Goal: Task Accomplishment & Management: Manage account settings

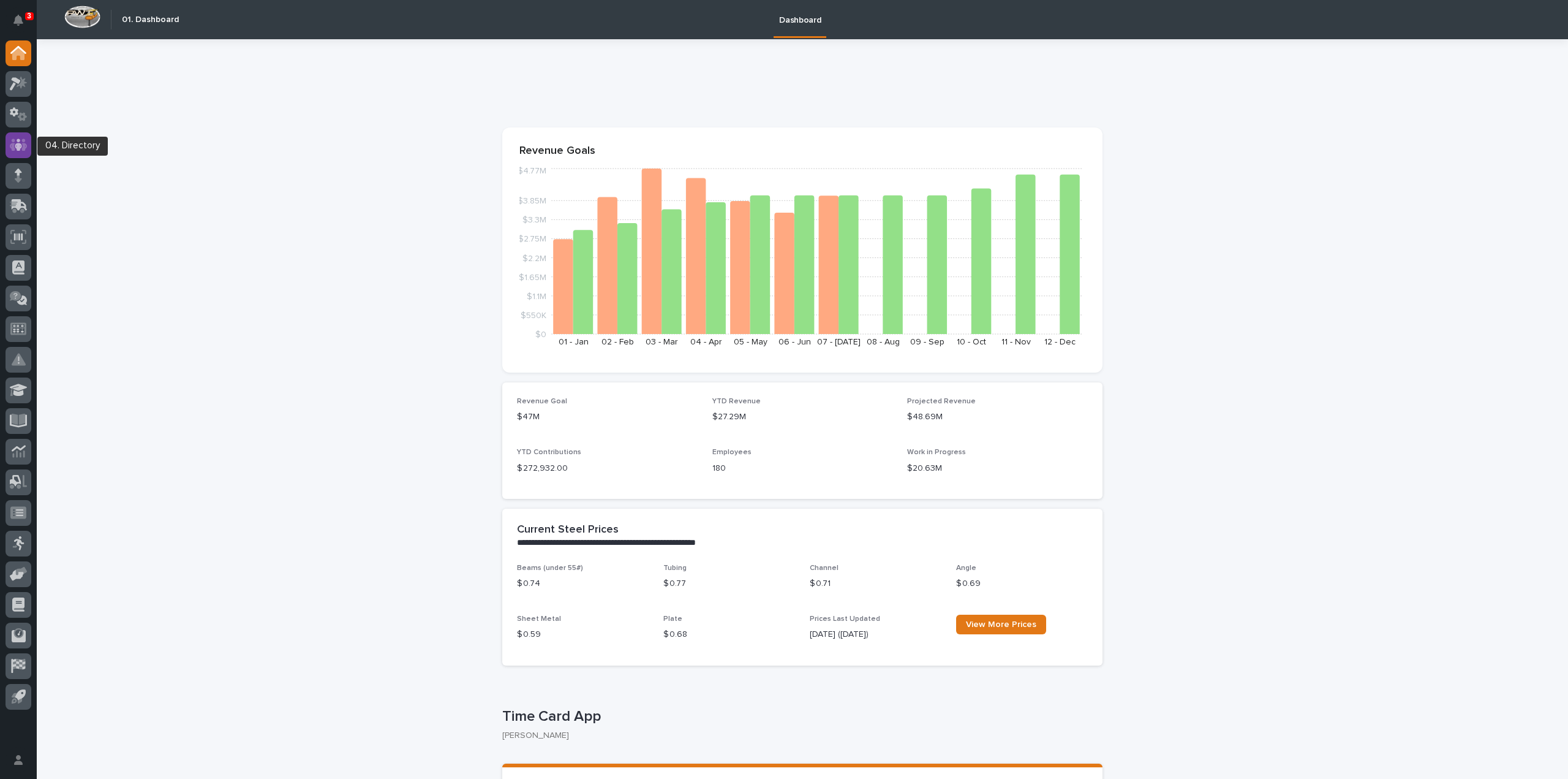
click at [18, 141] on icon at bounding box center [18, 144] width 7 height 13
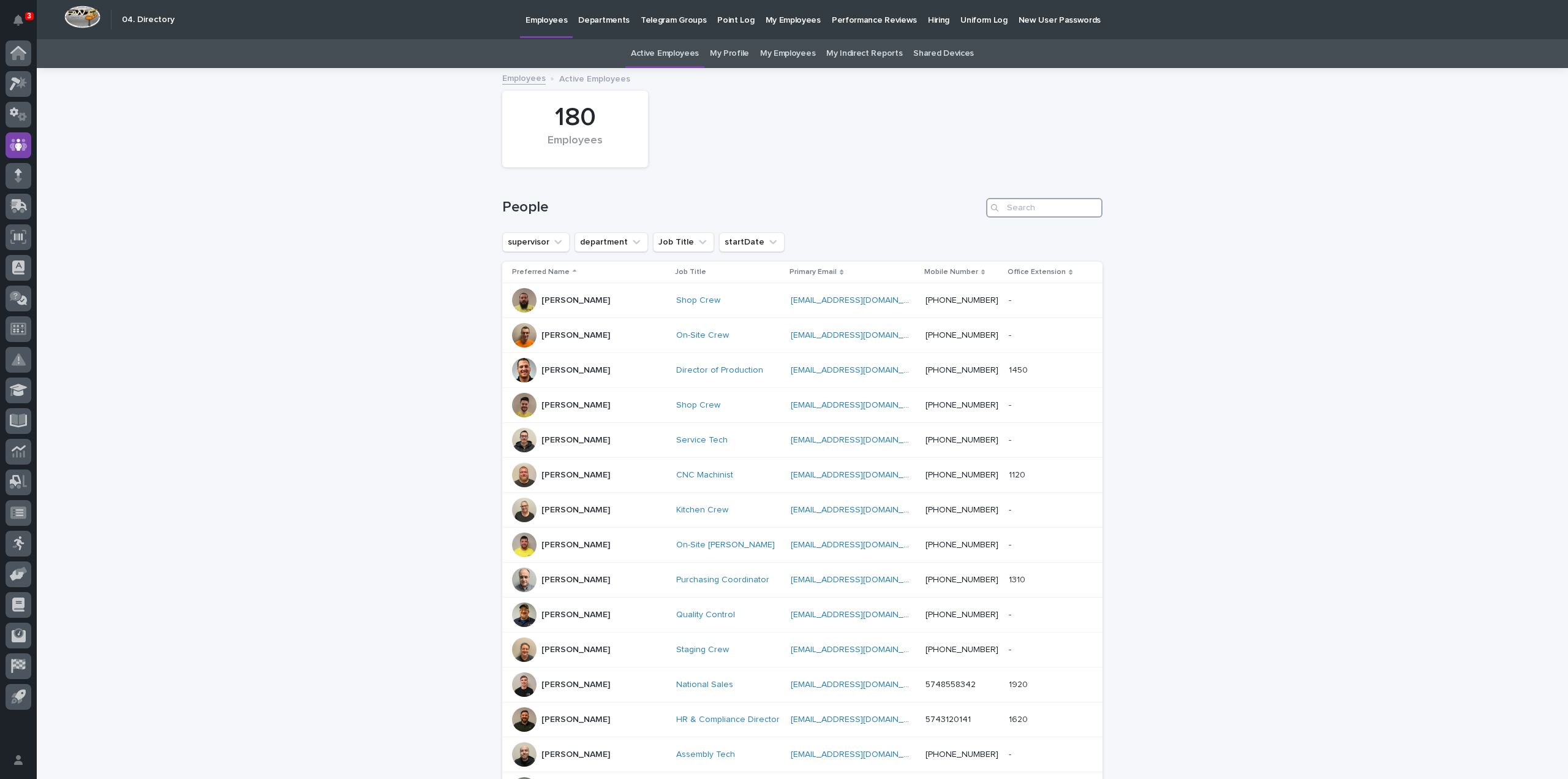
click at [1012, 209] on input "Search" at bounding box center [1044, 208] width 116 height 20
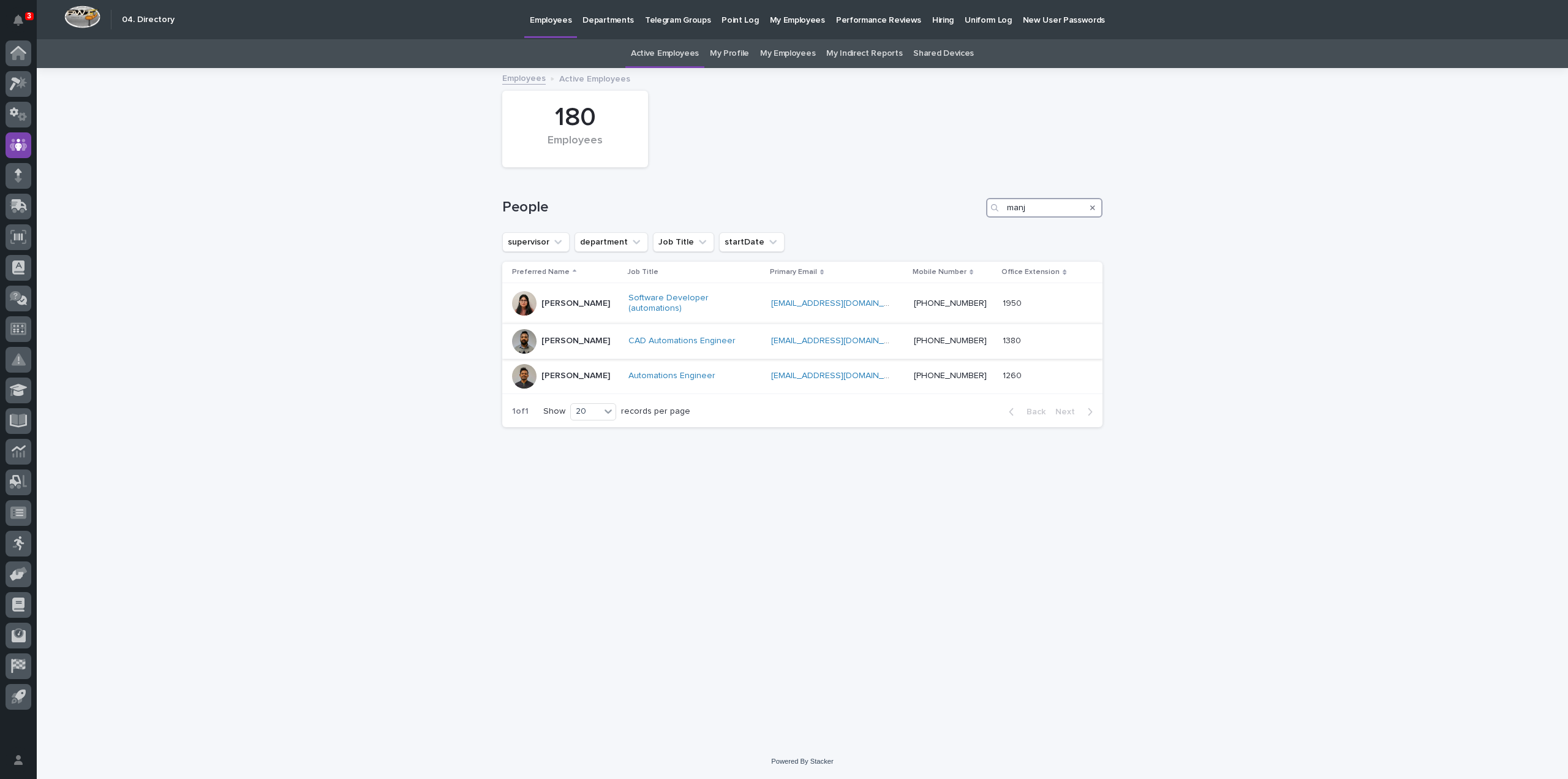
type input "manj"
click at [573, 342] on p "[PERSON_NAME]" at bounding box center [576, 341] width 69 height 10
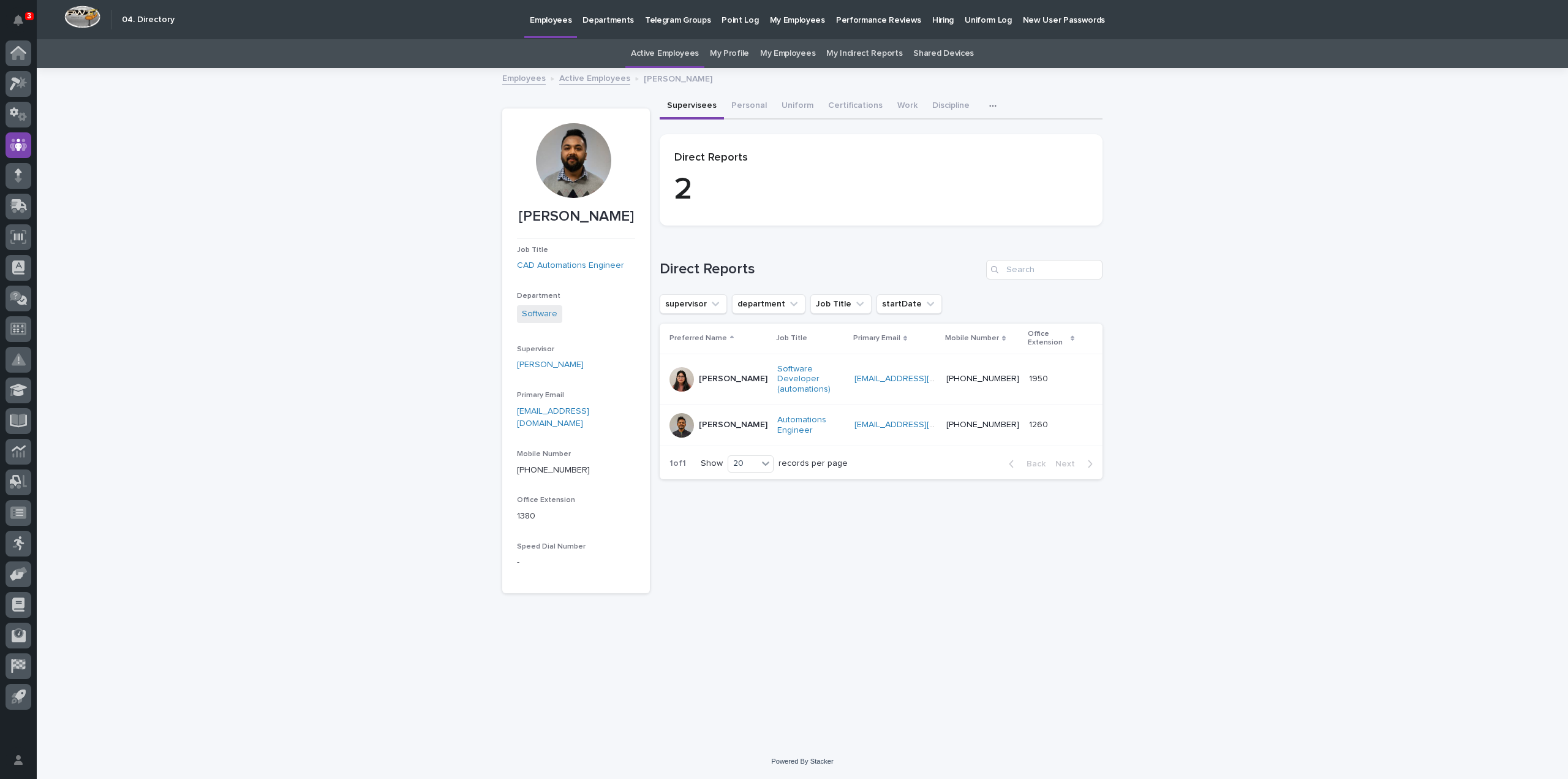
click at [712, 374] on p "Deepali Nagwade" at bounding box center [733, 379] width 69 height 10
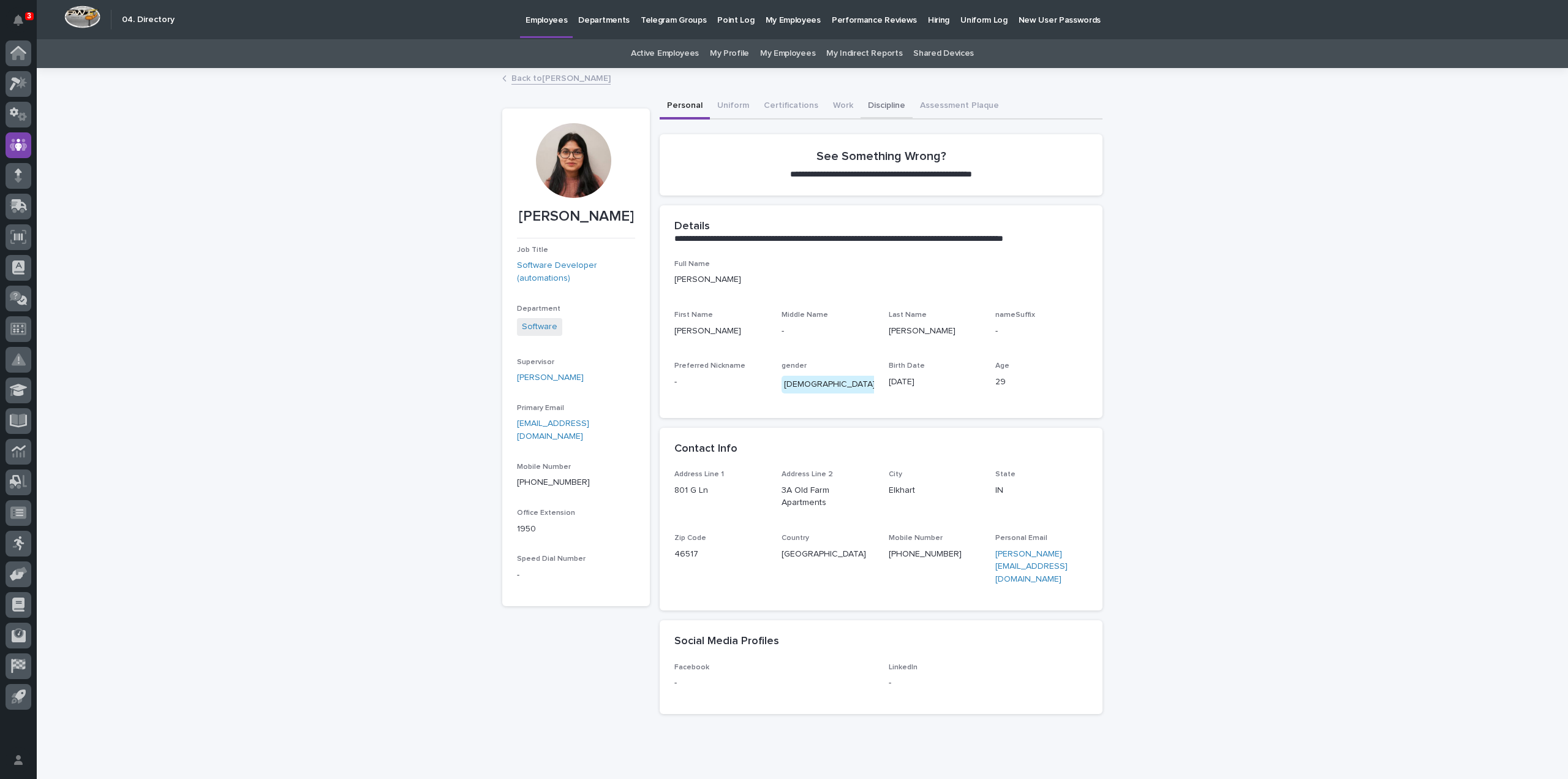
click at [867, 107] on button "Discipline" at bounding box center [887, 106] width 52 height 26
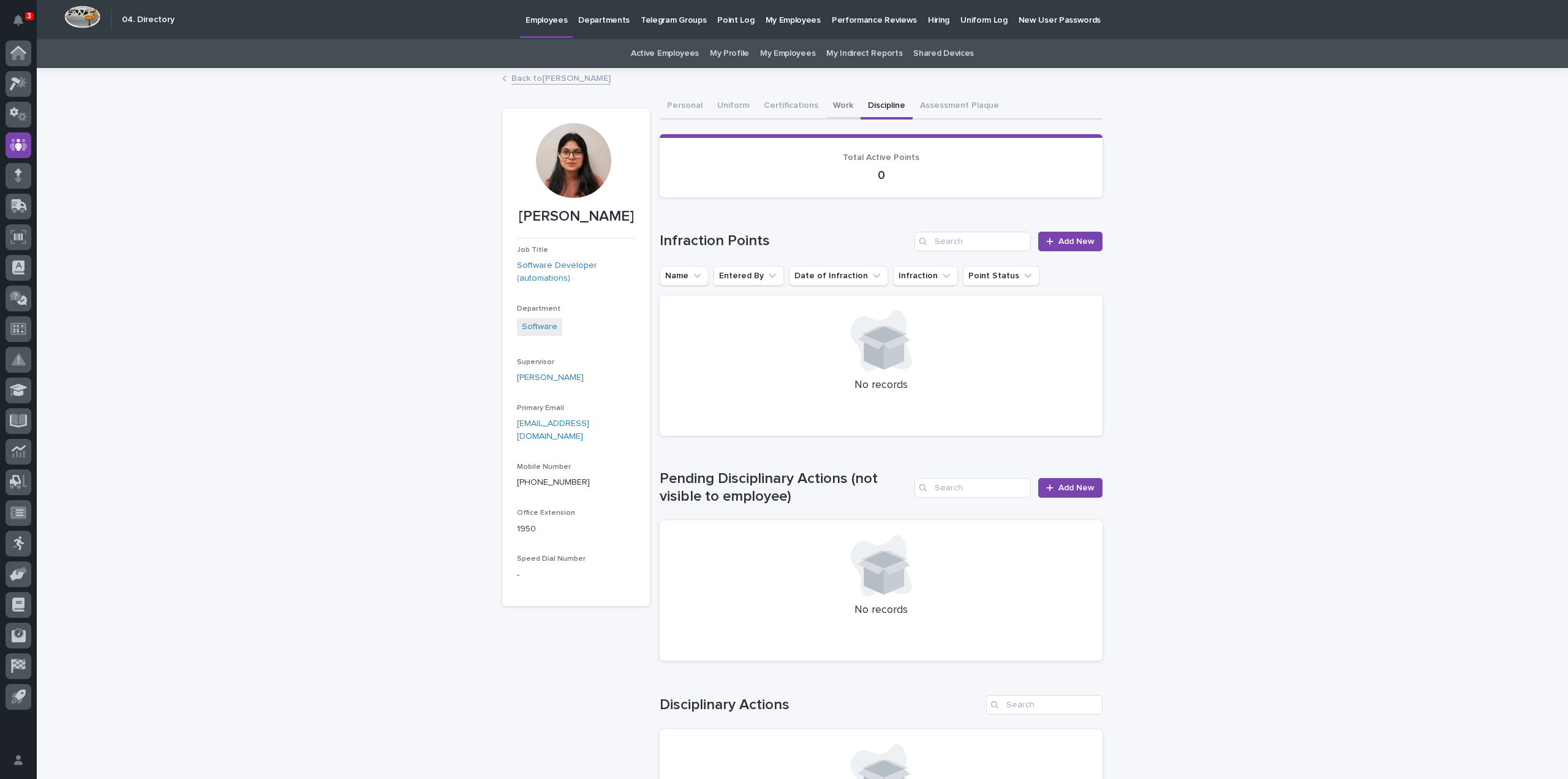
click at [835, 106] on button "Work" at bounding box center [842, 106] width 35 height 26
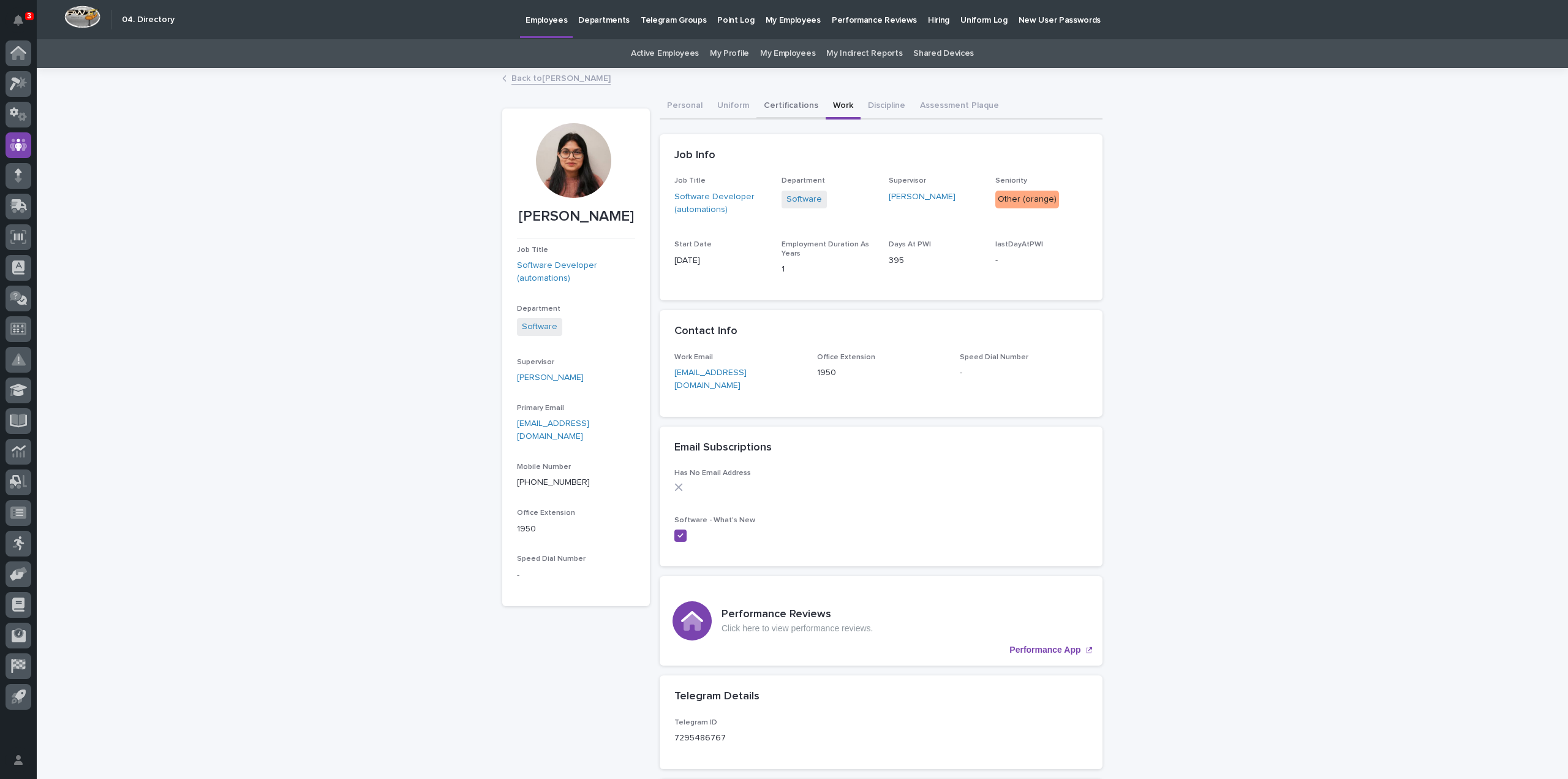
click at [783, 106] on button "Certifications" at bounding box center [791, 106] width 69 height 26
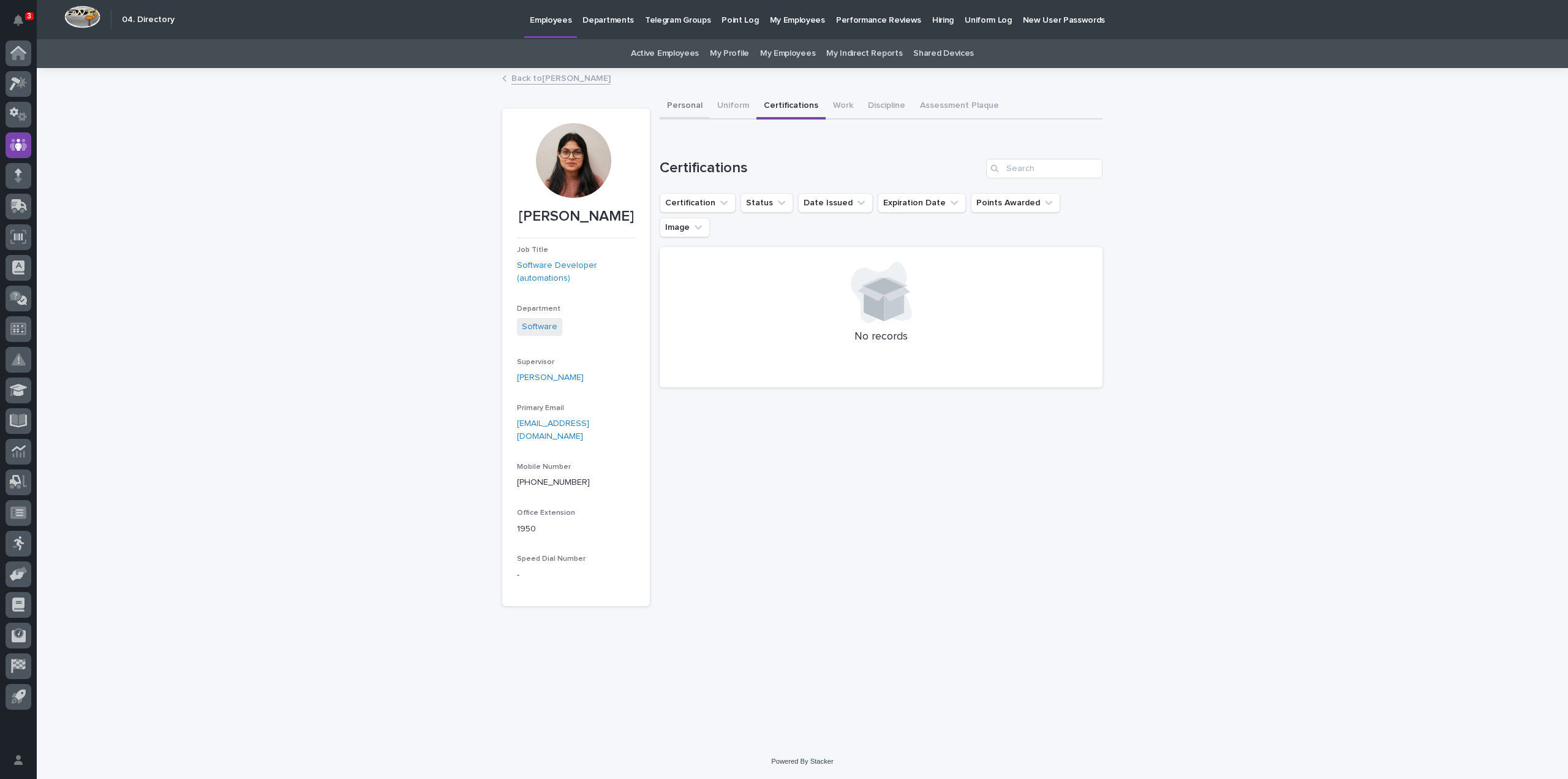
click at [680, 105] on button "Personal" at bounding box center [685, 106] width 50 height 26
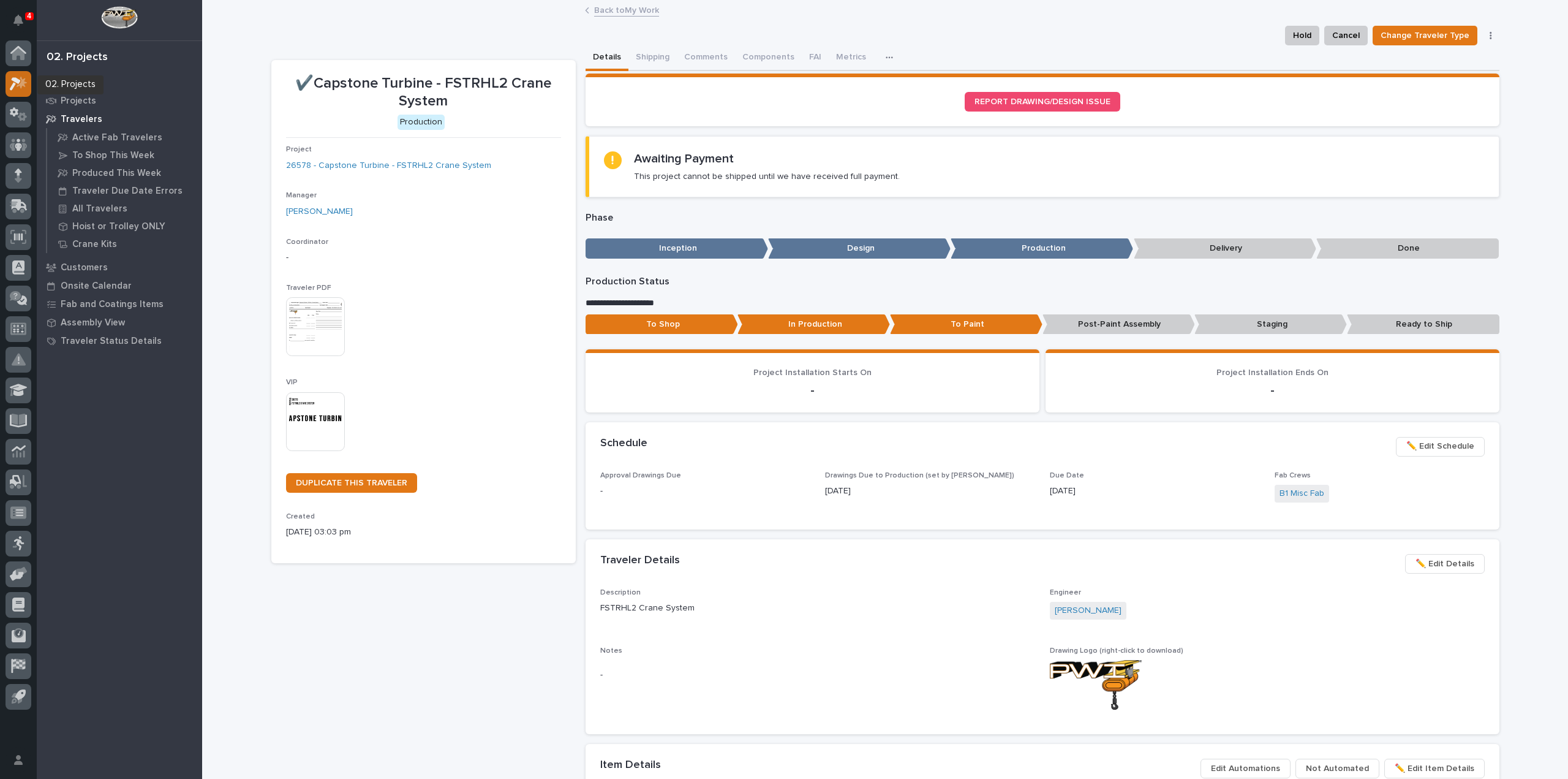
click at [21, 86] on icon at bounding box center [21, 82] width 10 height 13
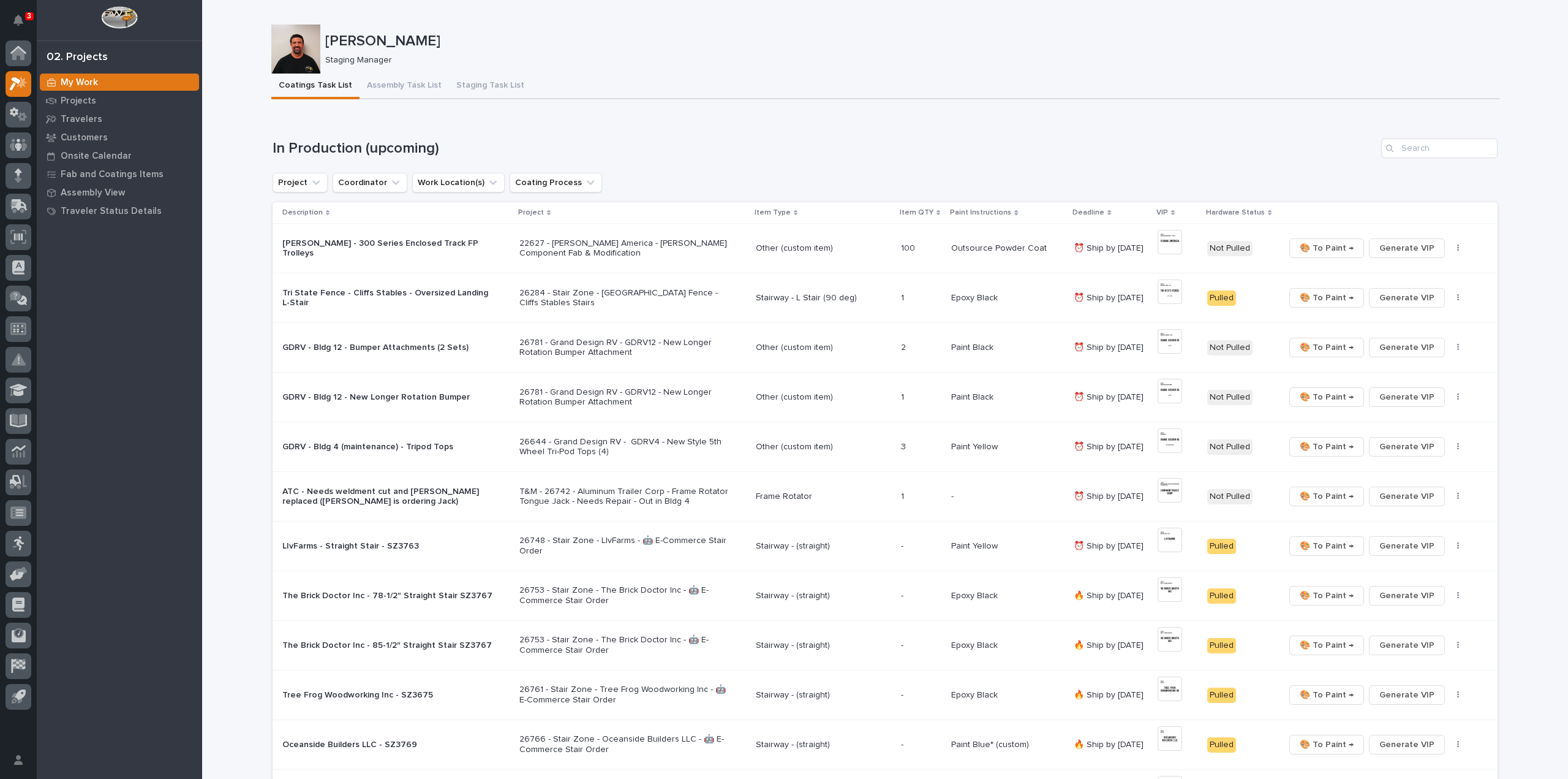
click at [491, 85] on button "Staging Task List" at bounding box center [491, 86] width 83 height 26
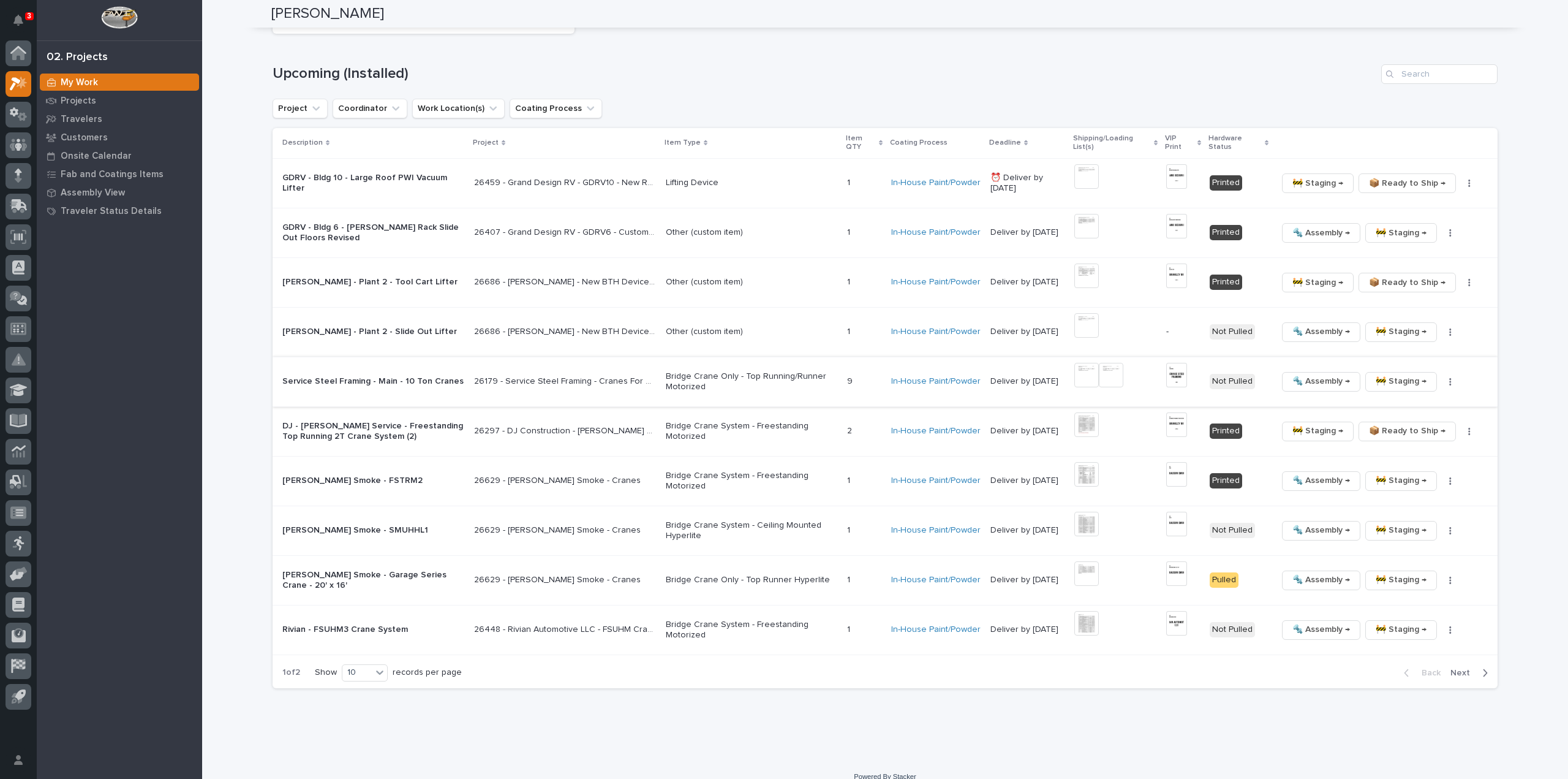
scroll to position [1902, 0]
click at [359, 665] on div "10" at bounding box center [357, 671] width 30 height 13
click at [378, 703] on div "30" at bounding box center [361, 704] width 45 height 15
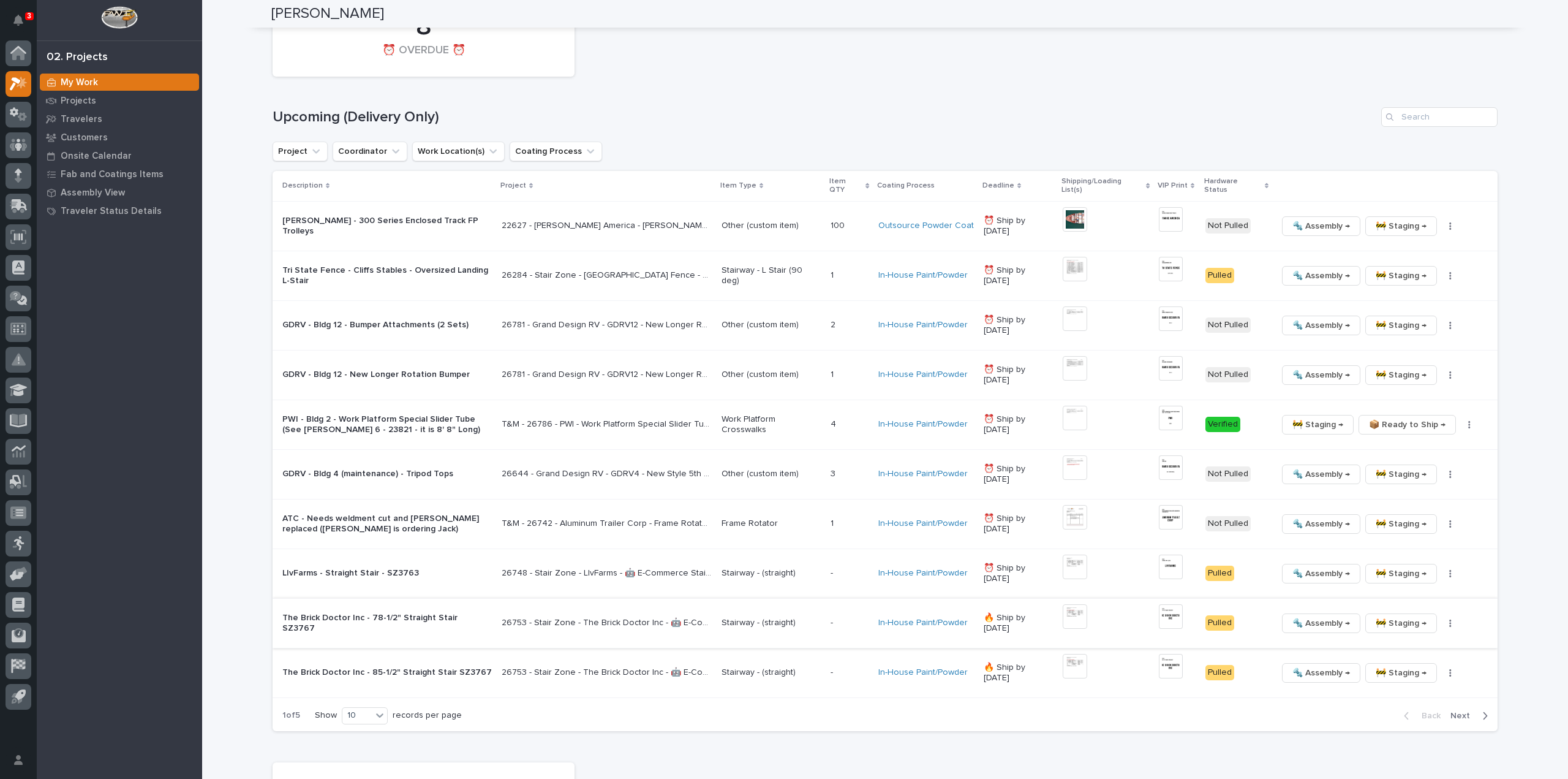
scroll to position [1093, 0]
click at [1434, 122] on input "Search" at bounding box center [1439, 120] width 116 height 20
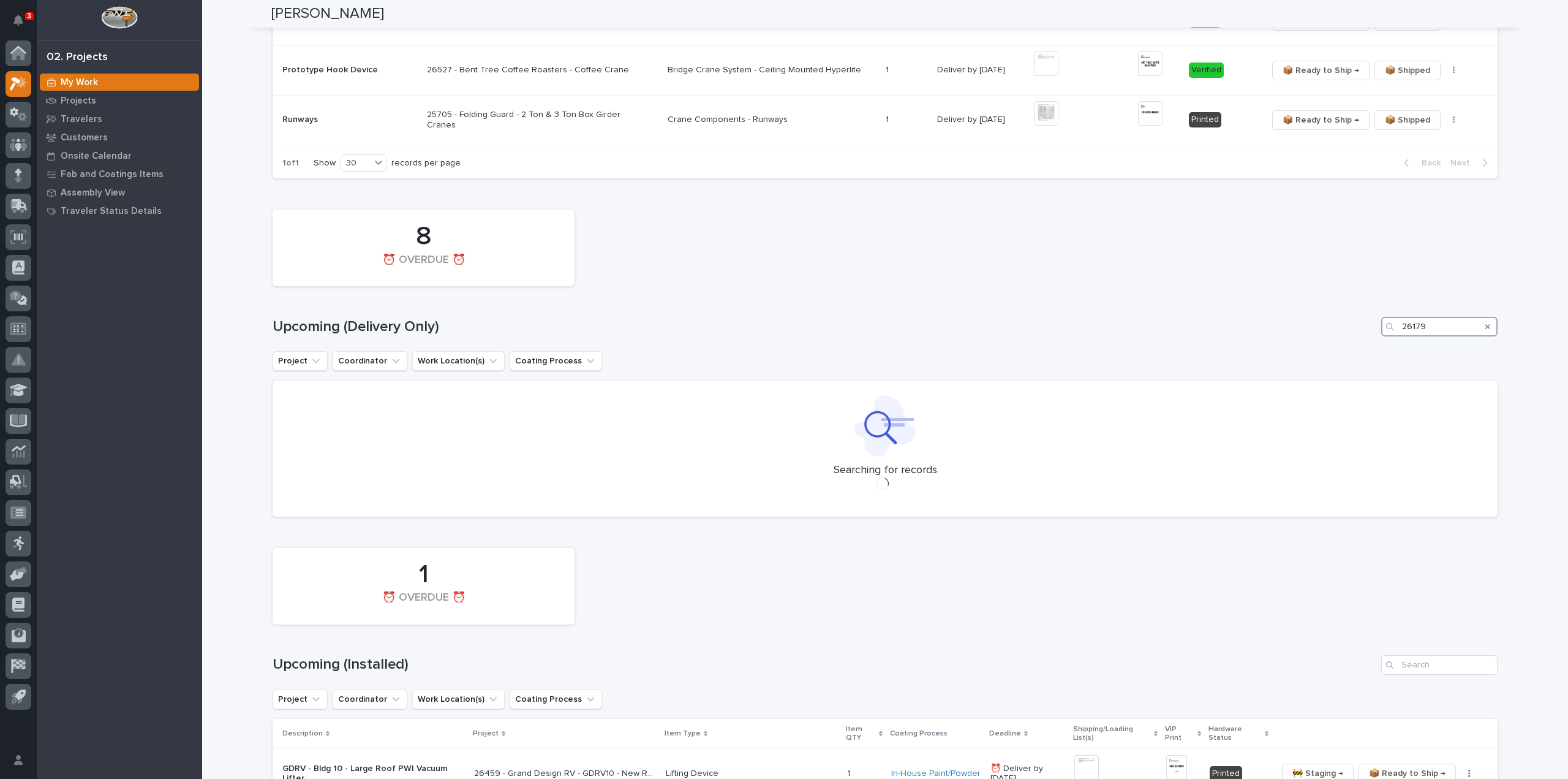
scroll to position [891, 0]
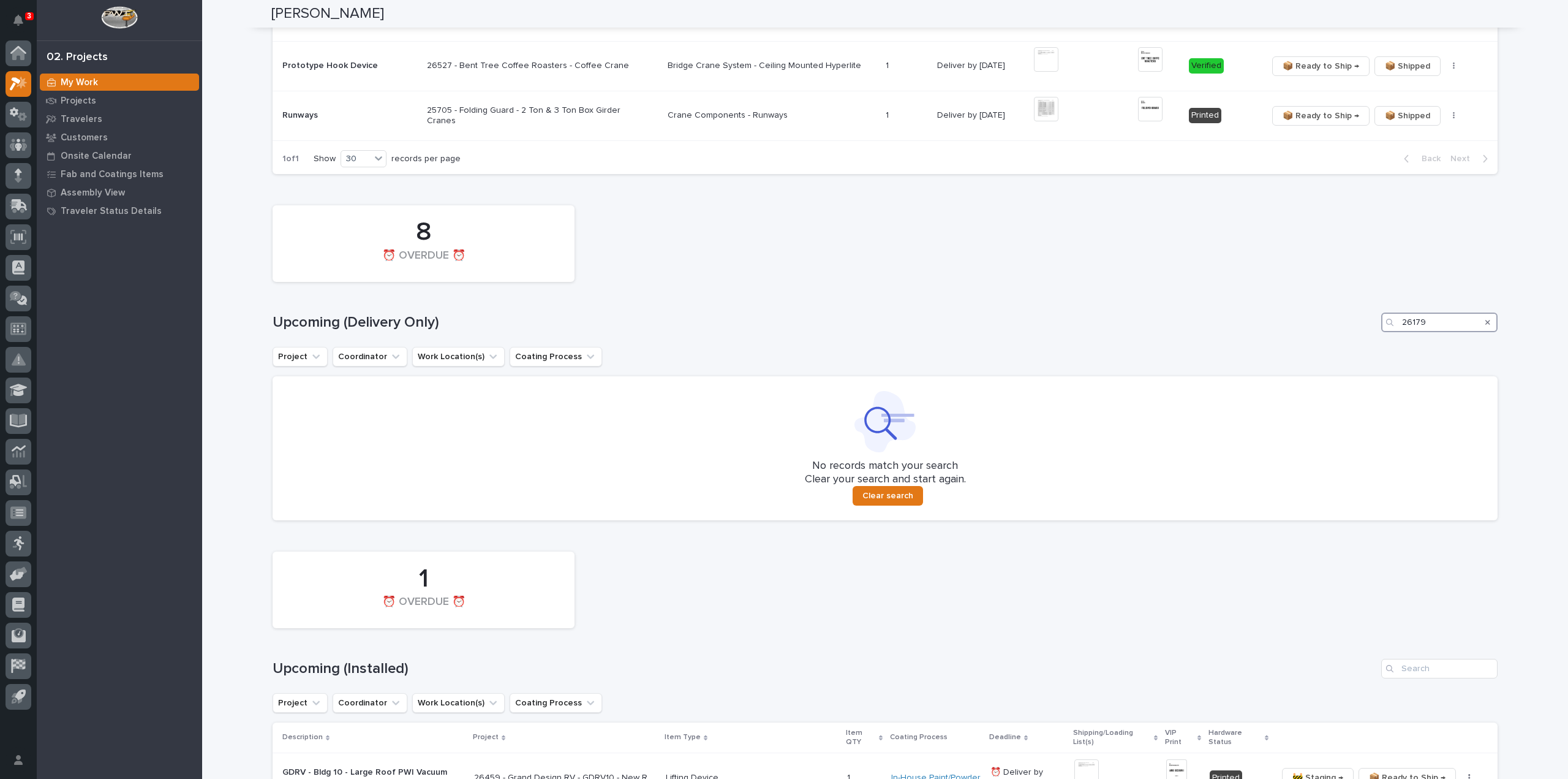
type input "26179"
click at [1485, 321] on icon "Search" at bounding box center [1487, 322] width 5 height 7
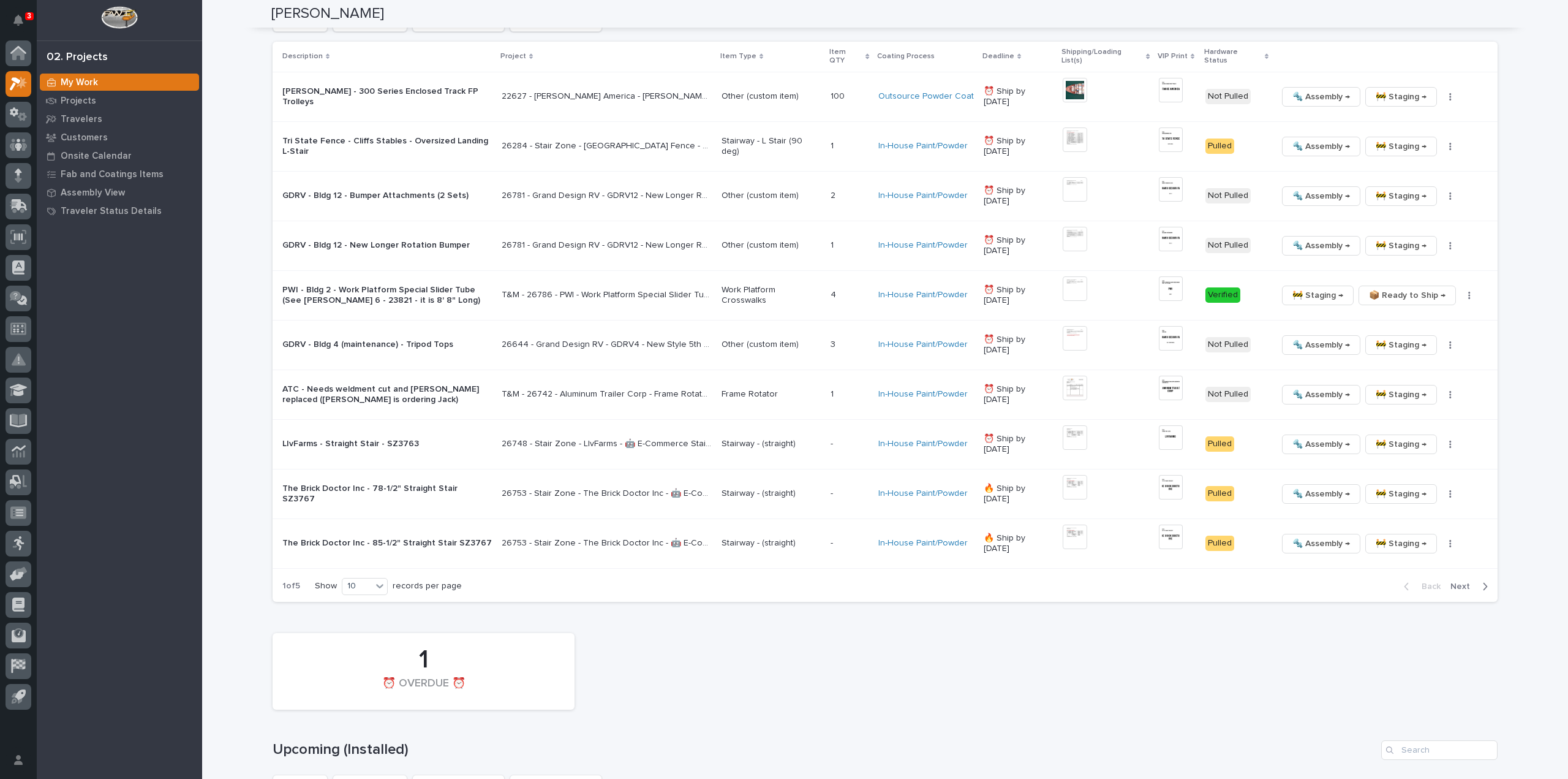
scroll to position [1348, 0]
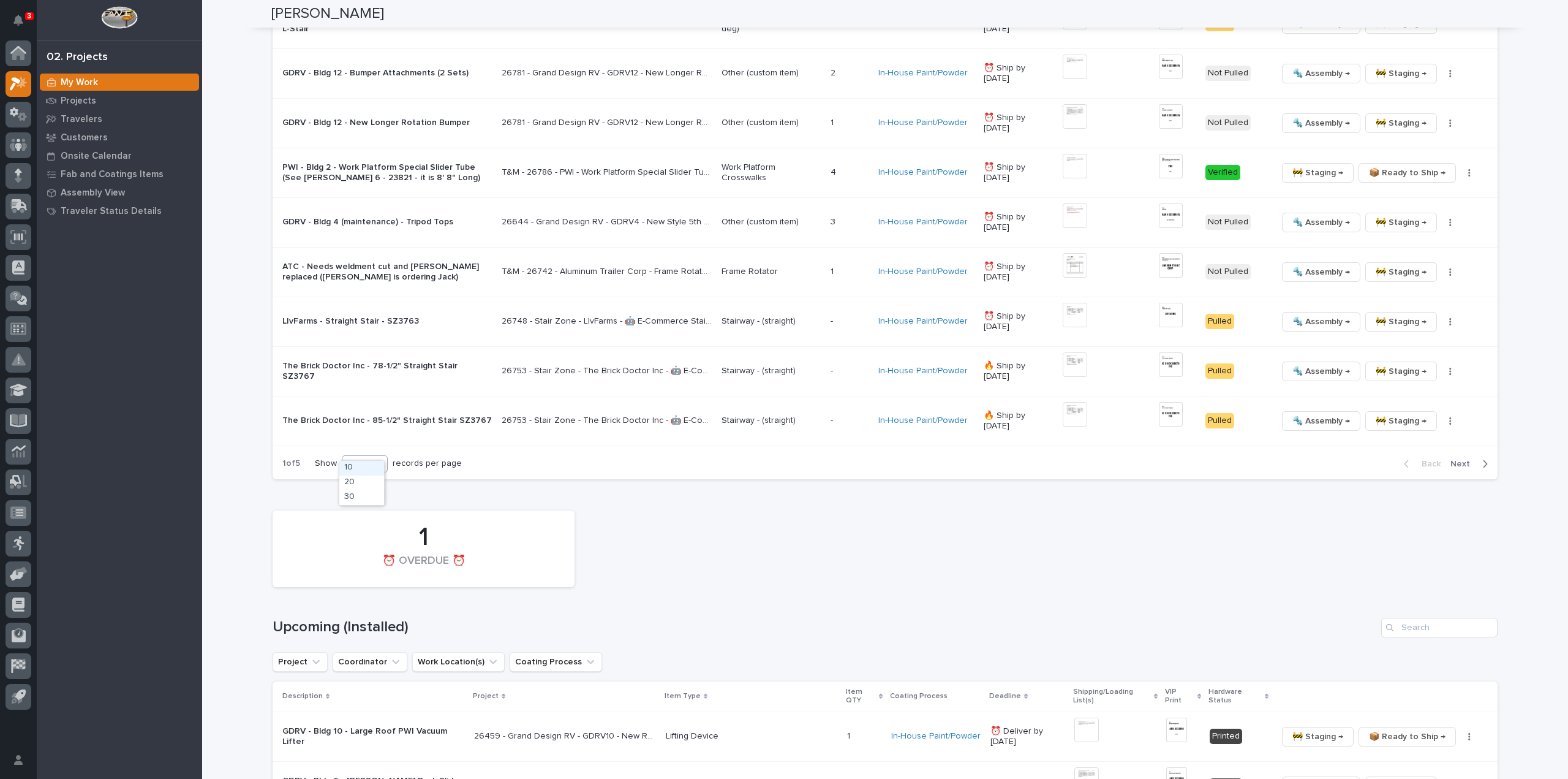
click at [344, 457] on div "10" at bounding box center [357, 463] width 30 height 13
drag, startPoint x: 369, startPoint y: 503, endPoint x: 381, endPoint y: 501, distance: 12.2
click at [369, 503] on div "30" at bounding box center [361, 497] width 45 height 15
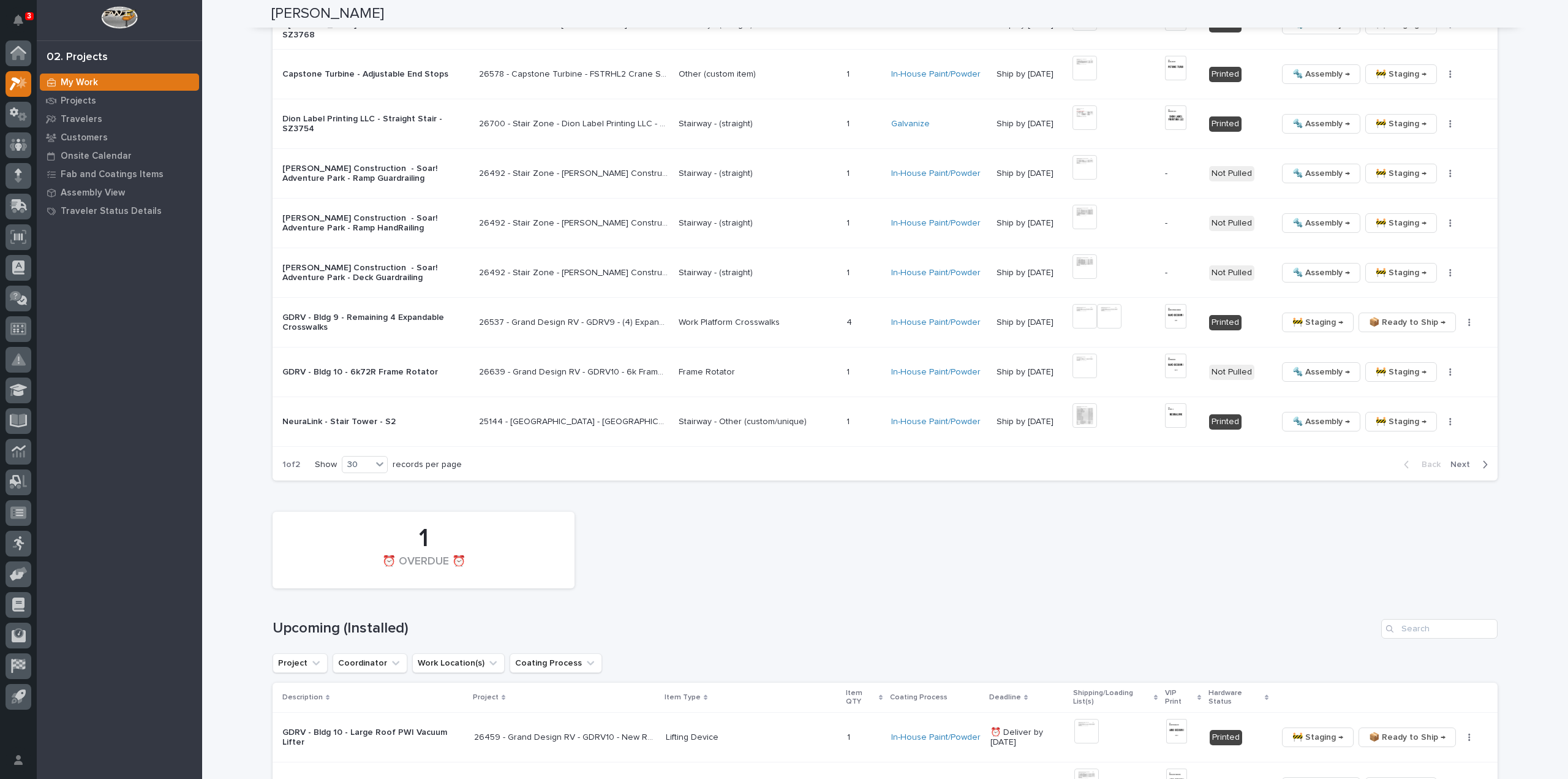
scroll to position [2336, 0]
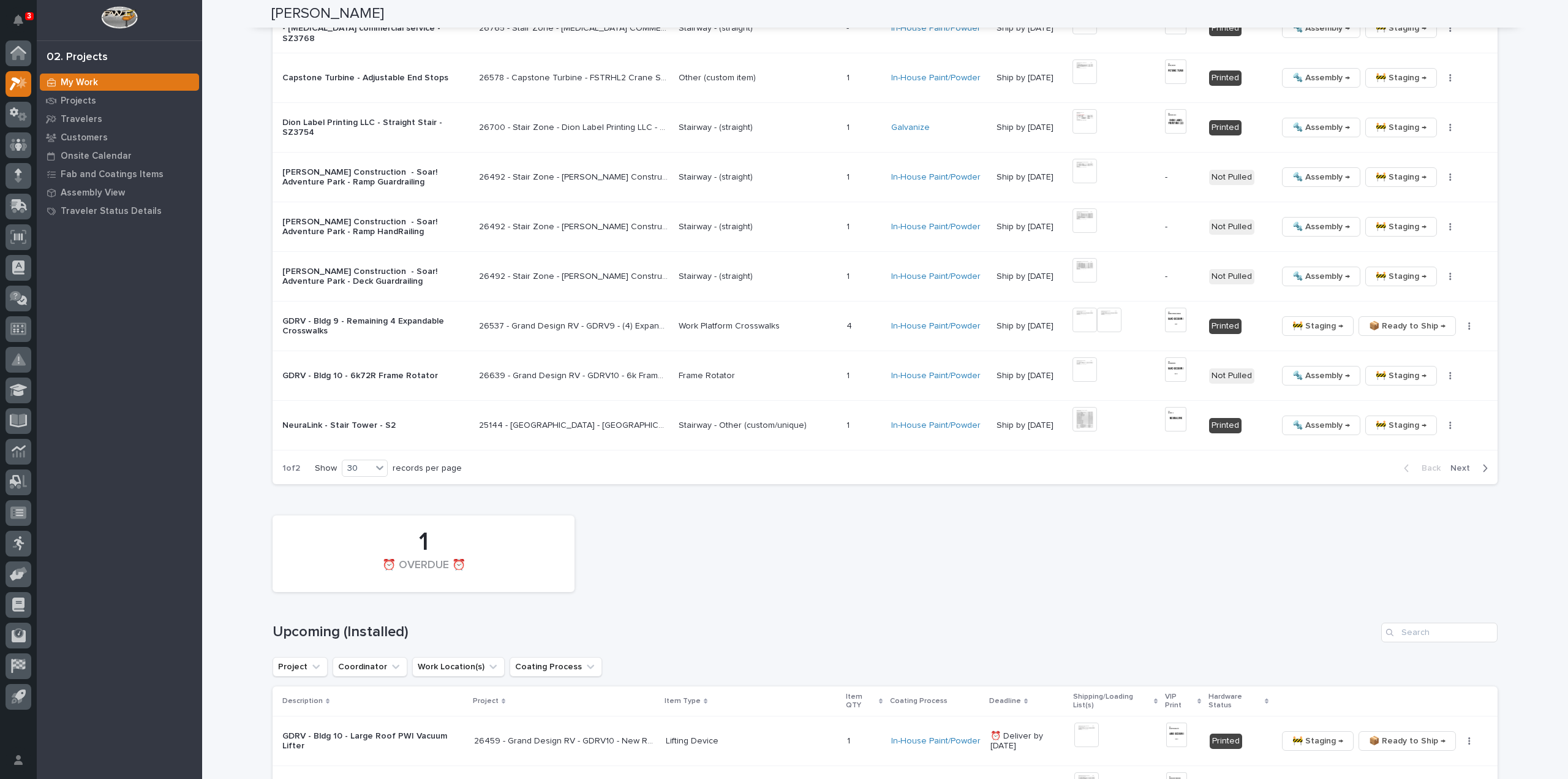
click at [1454, 463] on span "Next" at bounding box center [1464, 468] width 27 height 11
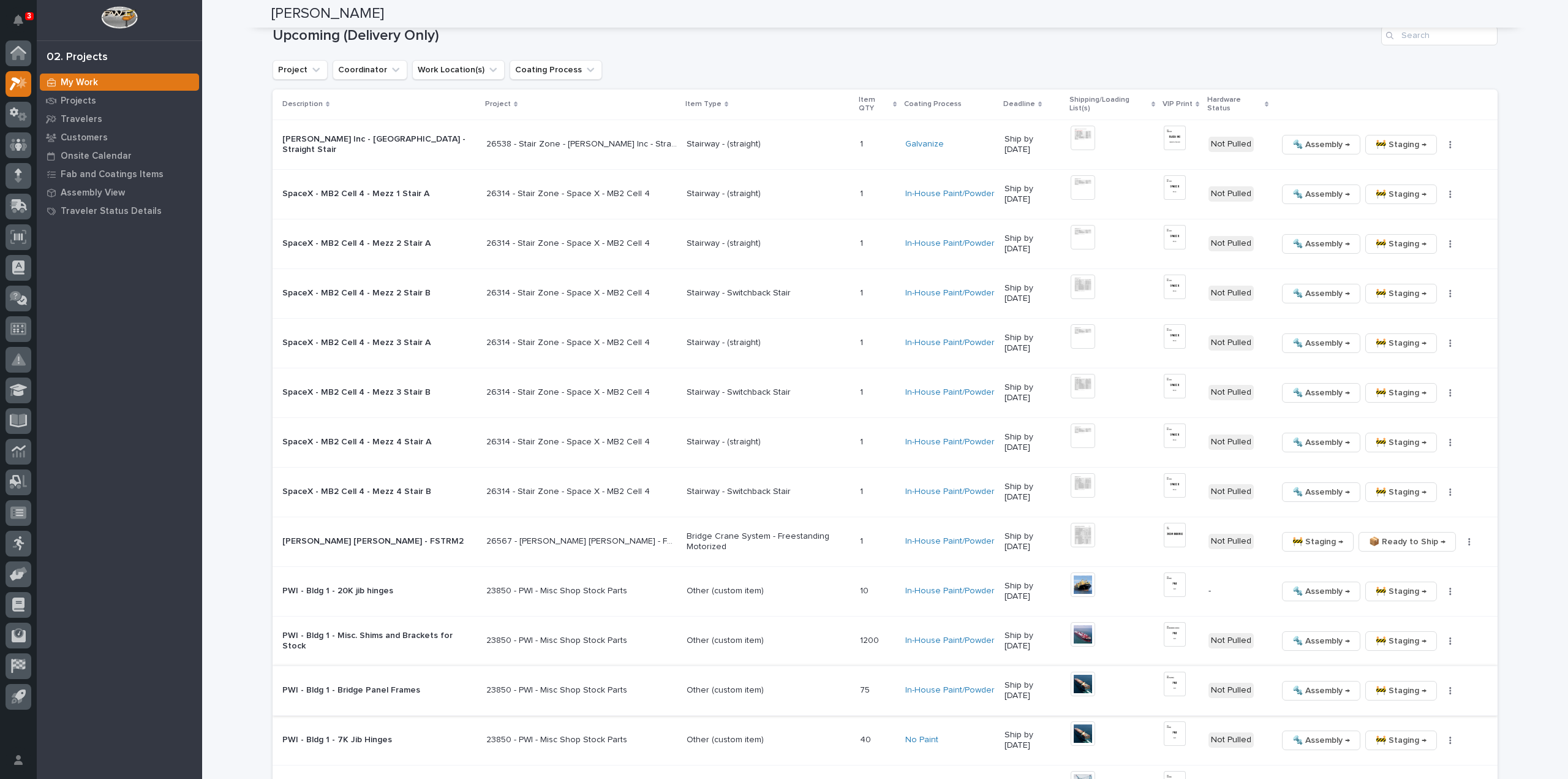
scroll to position [1423, 0]
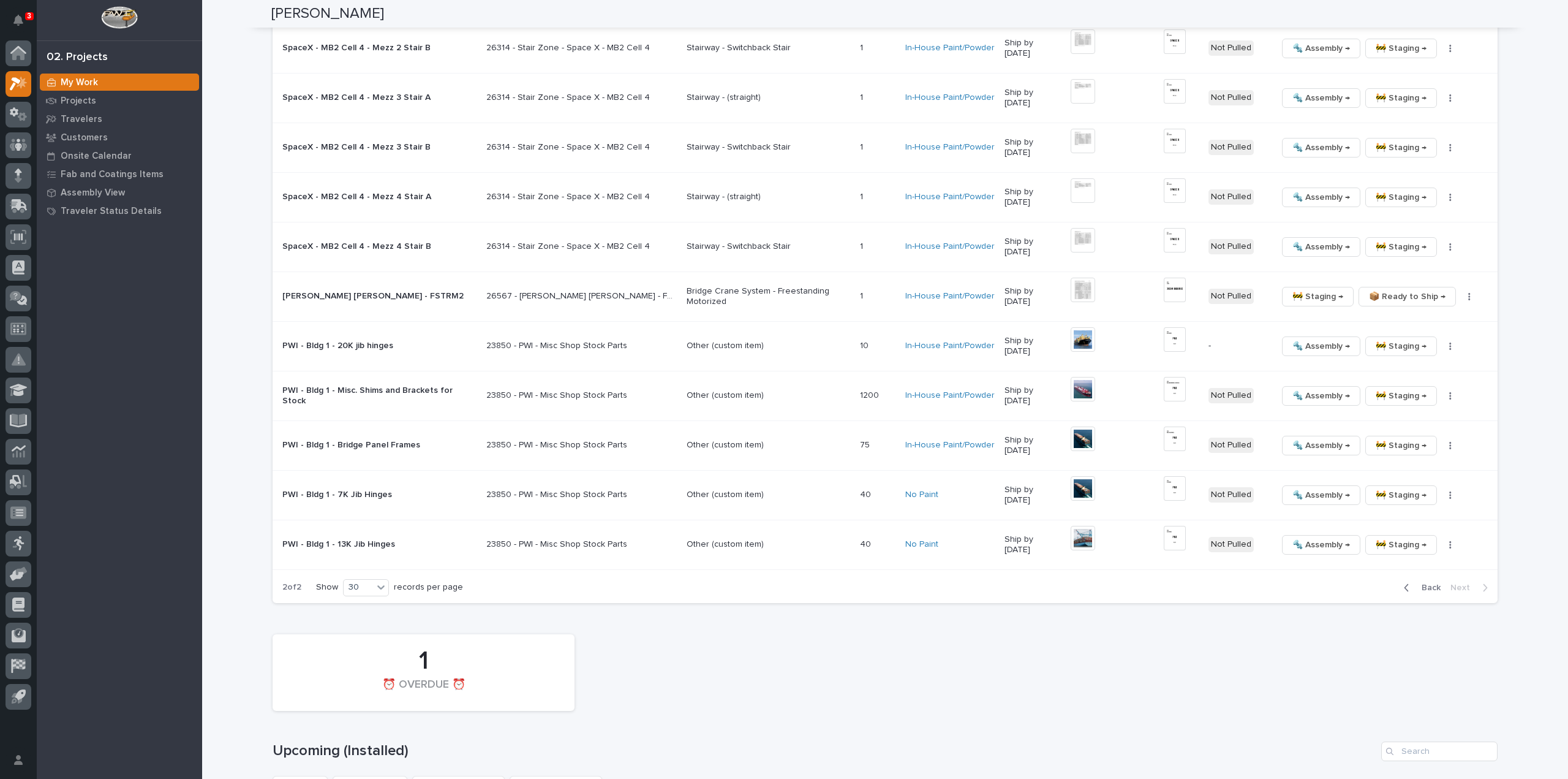
click at [1423, 582] on span "Back" at bounding box center [1428, 587] width 27 height 11
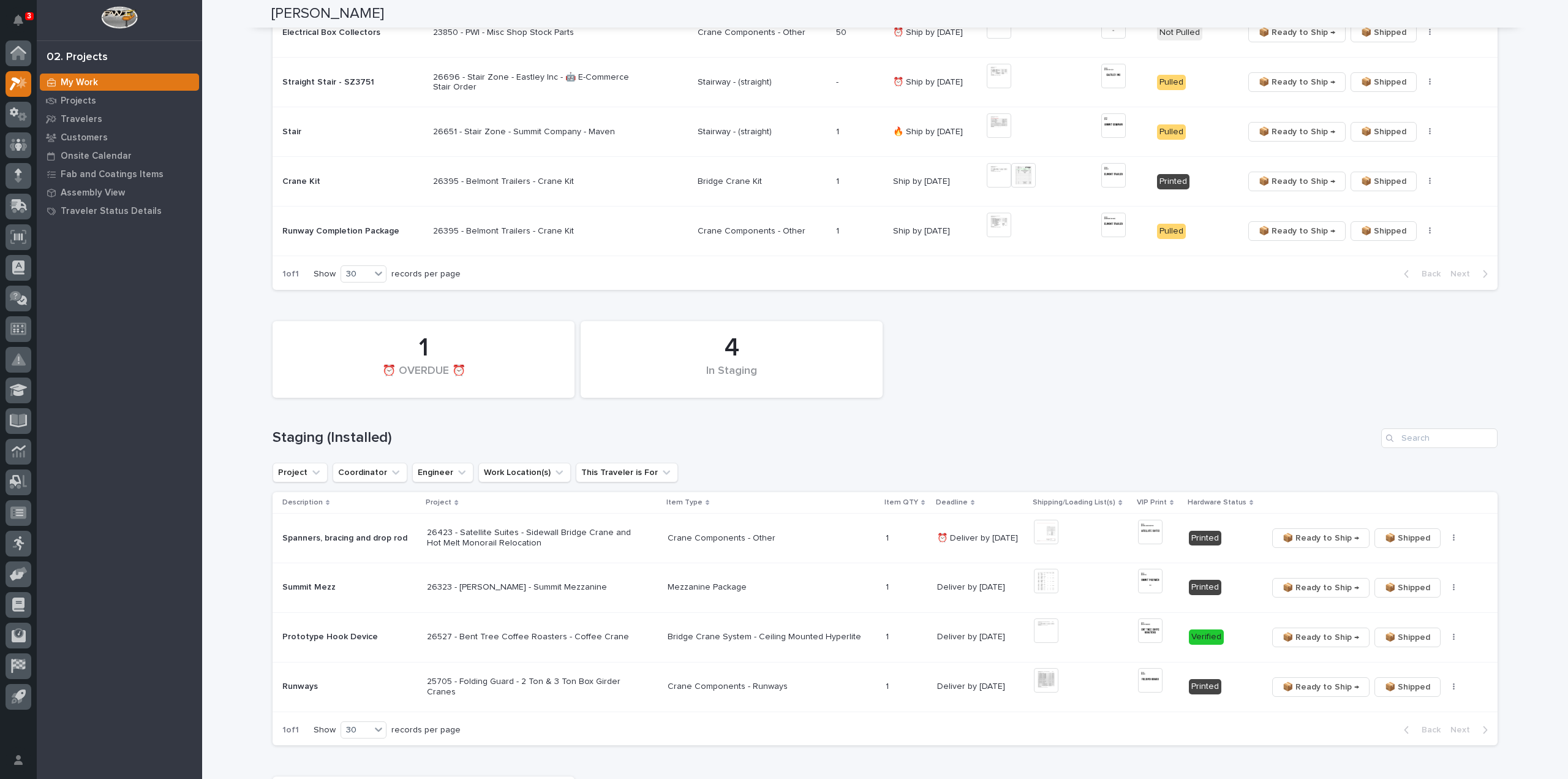
scroll to position [0, 0]
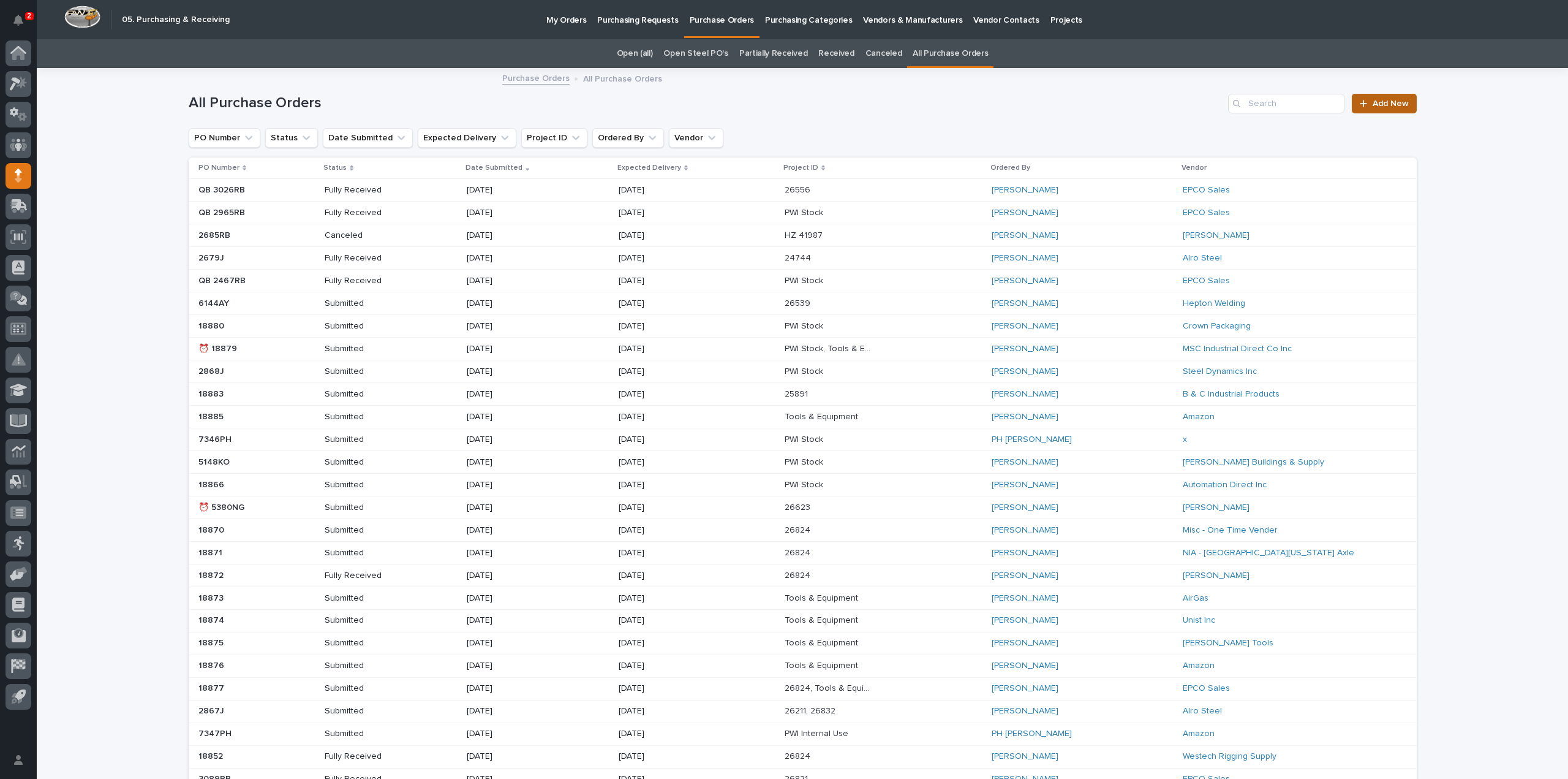
click at [1373, 106] on span "Add New" at bounding box center [1391, 103] width 36 height 9
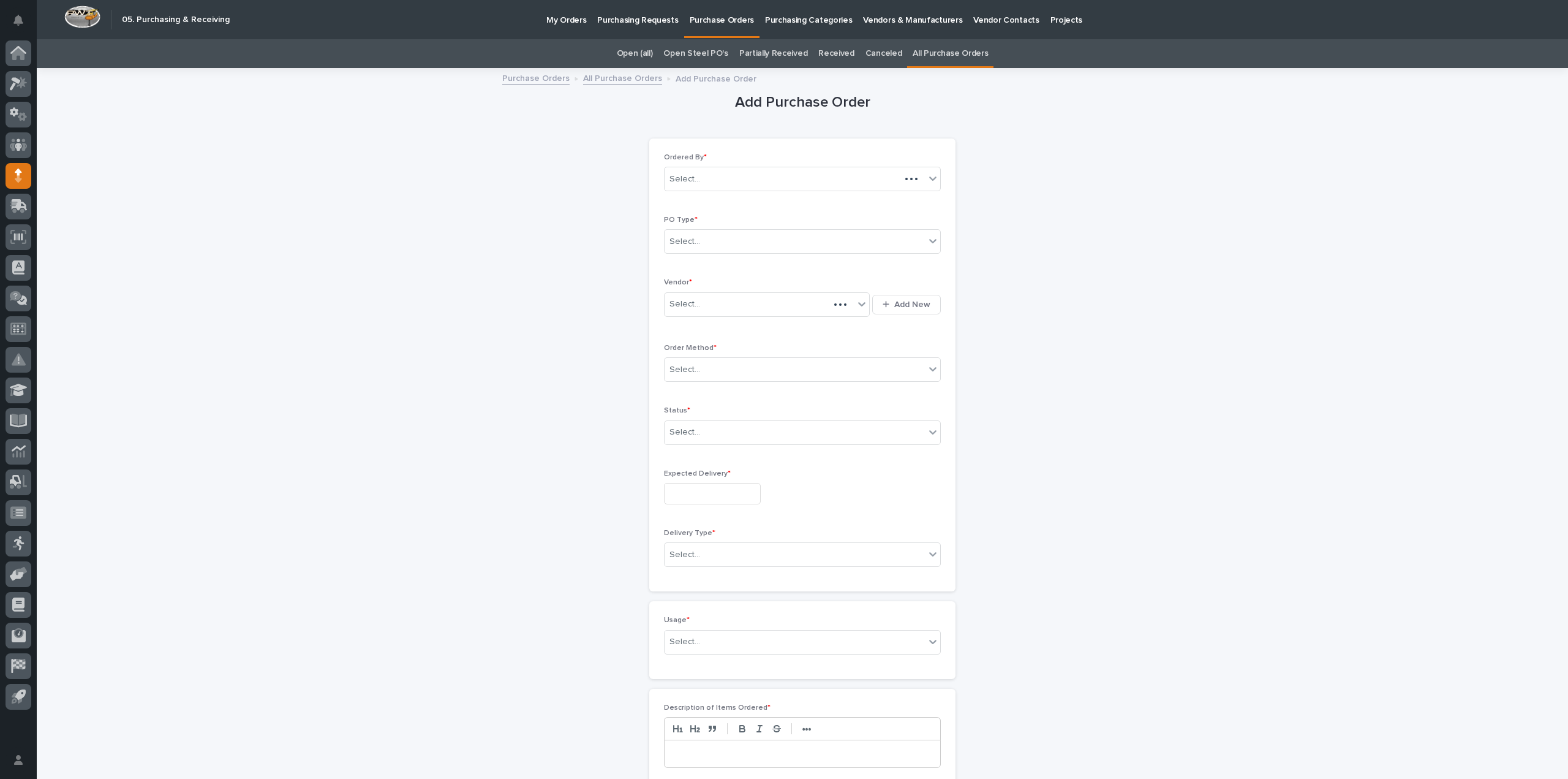
scroll to position [39, 0]
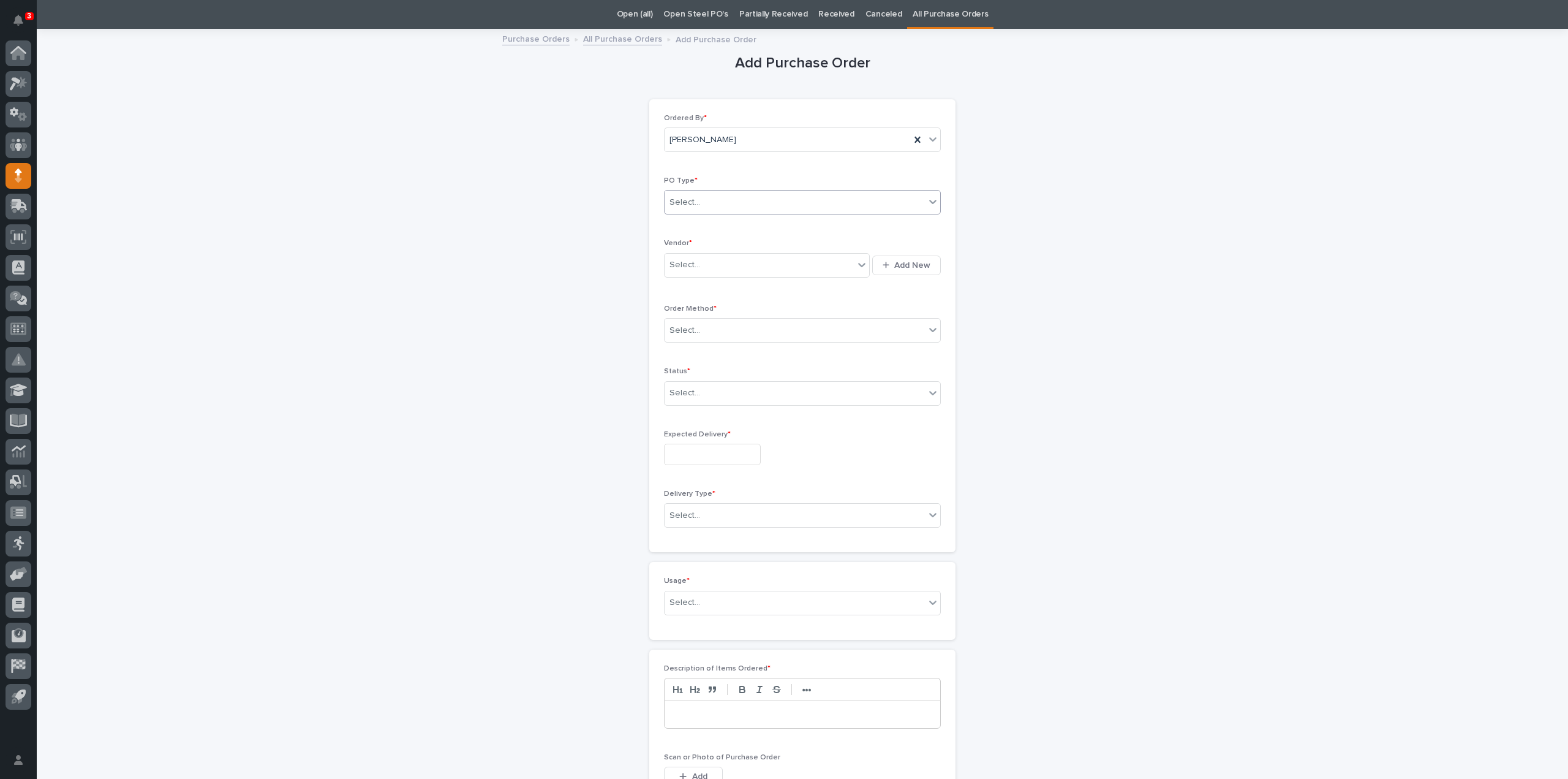
click at [701, 202] on input "text" at bounding box center [702, 203] width 1 height 10
click at [696, 228] on div "Quickbooks" at bounding box center [797, 225] width 276 height 21
drag, startPoint x: 691, startPoint y: 258, endPoint x: 691, endPoint y: 265, distance: 7.0
click at [691, 259] on div "Select..." at bounding box center [684, 265] width 30 height 13
type input "****"
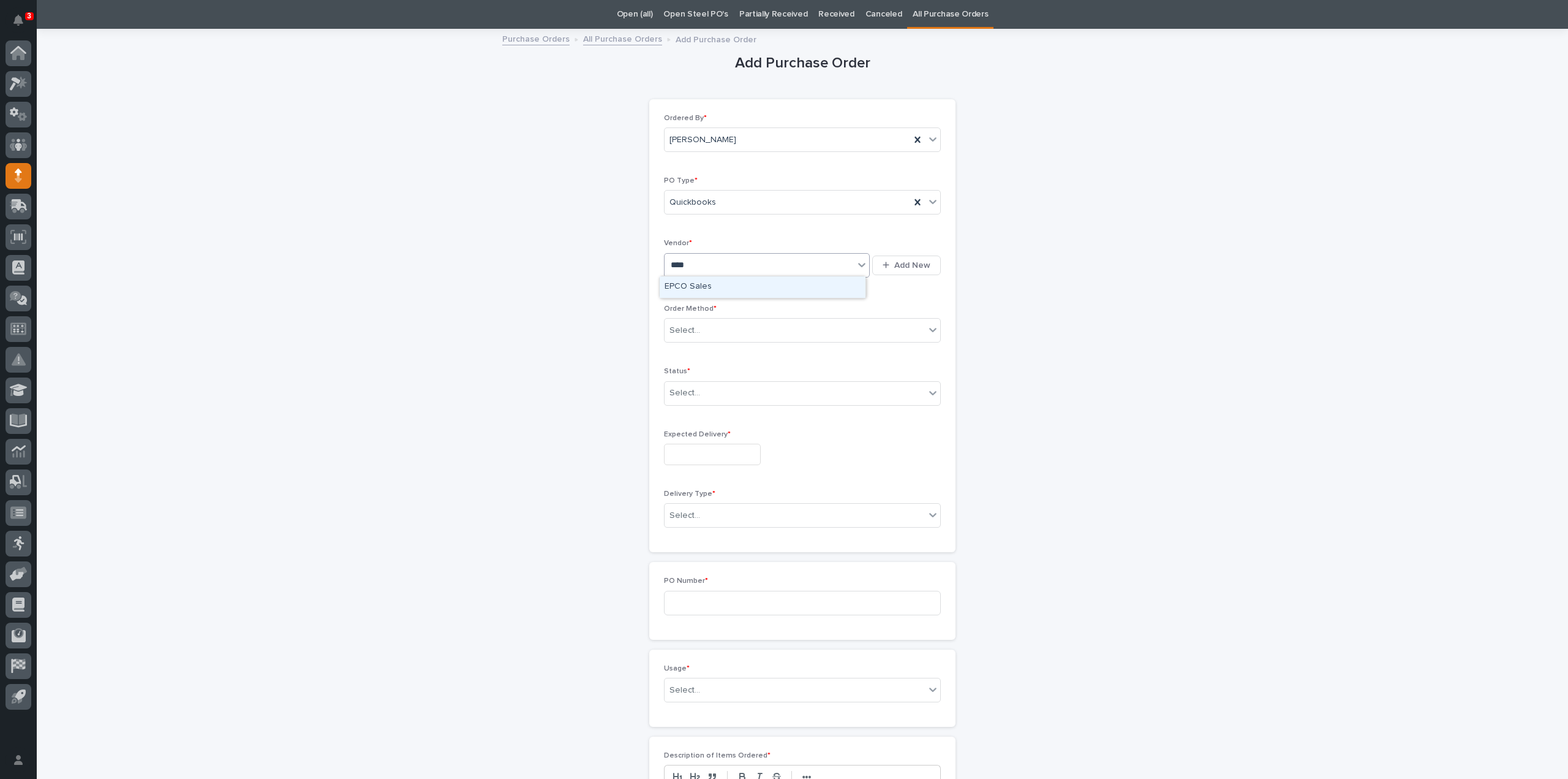
click at [682, 291] on div "EPCO Sales" at bounding box center [763, 287] width 206 height 21
click at [692, 330] on div "Select..." at bounding box center [684, 330] width 30 height 13
click at [695, 370] on div "Email" at bounding box center [797, 373] width 276 height 21
click at [681, 395] on div "Select..." at bounding box center [684, 392] width 30 height 13
drag, startPoint x: 691, startPoint y: 428, endPoint x: 689, endPoint y: 415, distance: 13.2
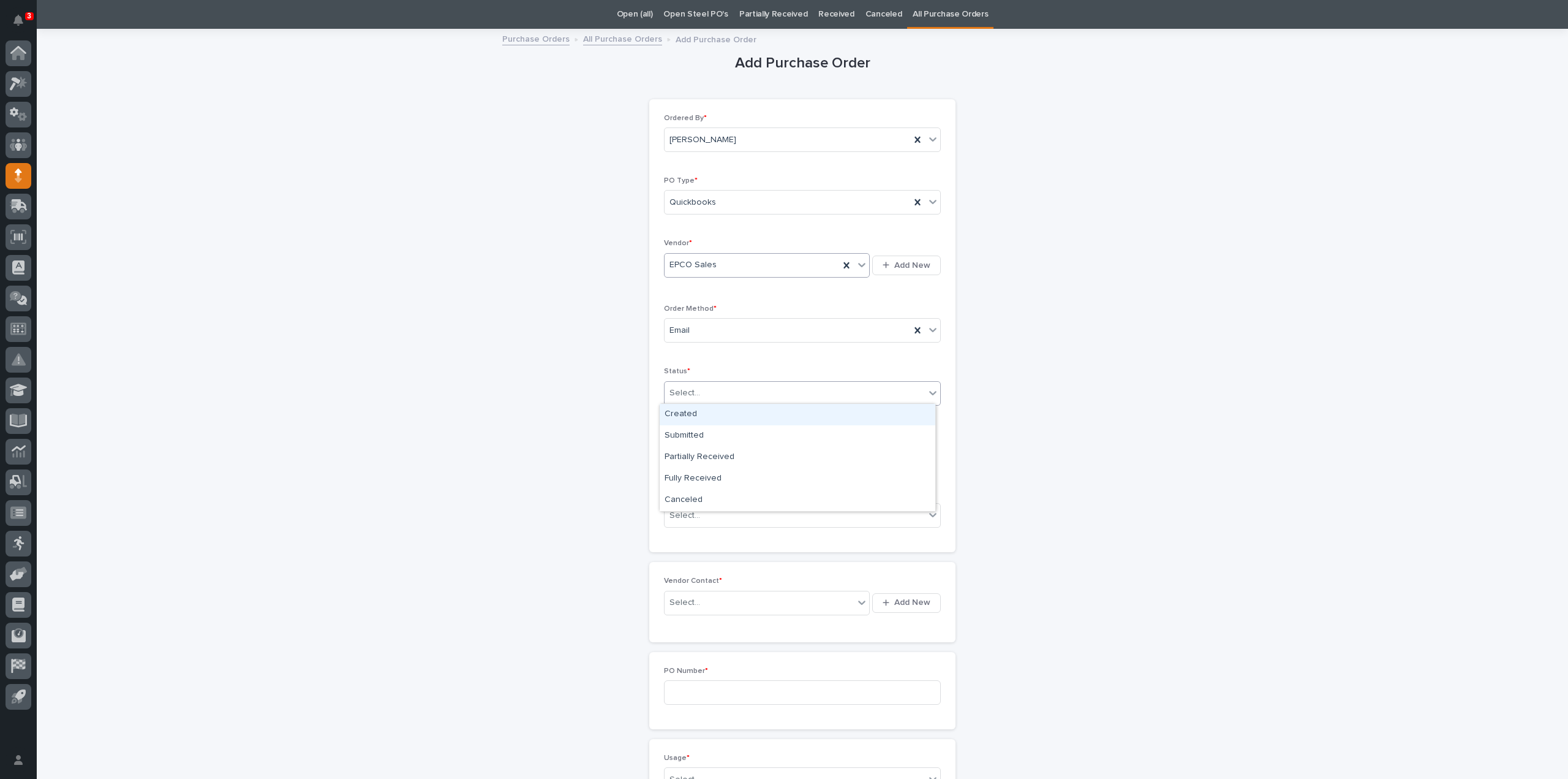
click at [689, 415] on div "Created" at bounding box center [797, 414] width 276 height 21
click at [699, 392] on div "Created" at bounding box center [787, 392] width 245 height 20
click at [697, 434] on div "Submitted" at bounding box center [797, 435] width 276 height 21
click at [700, 457] on input "text" at bounding box center [712, 454] width 97 height 21
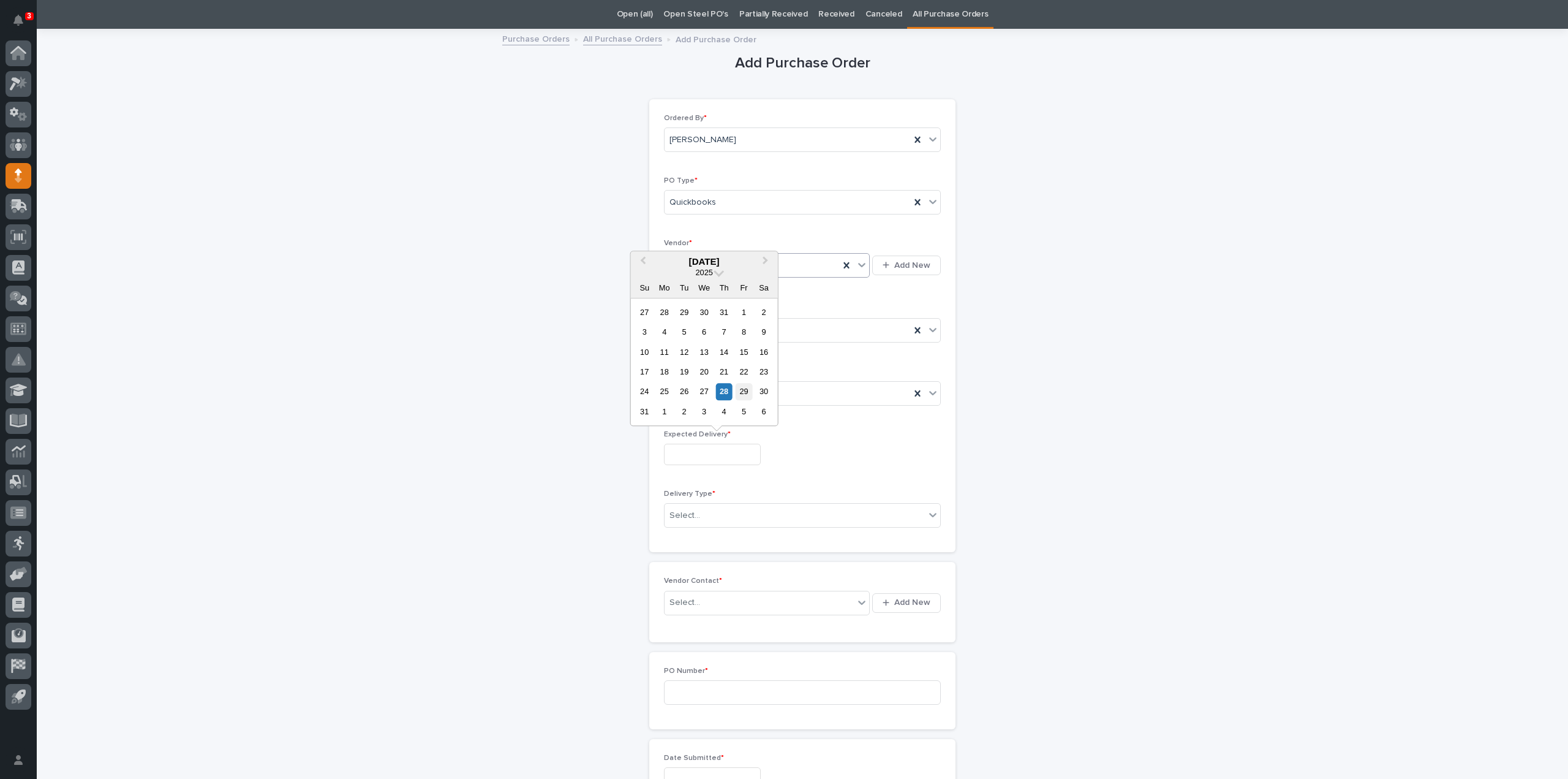
click at [743, 399] on div "29" at bounding box center [744, 392] width 16 height 16
type input "**********"
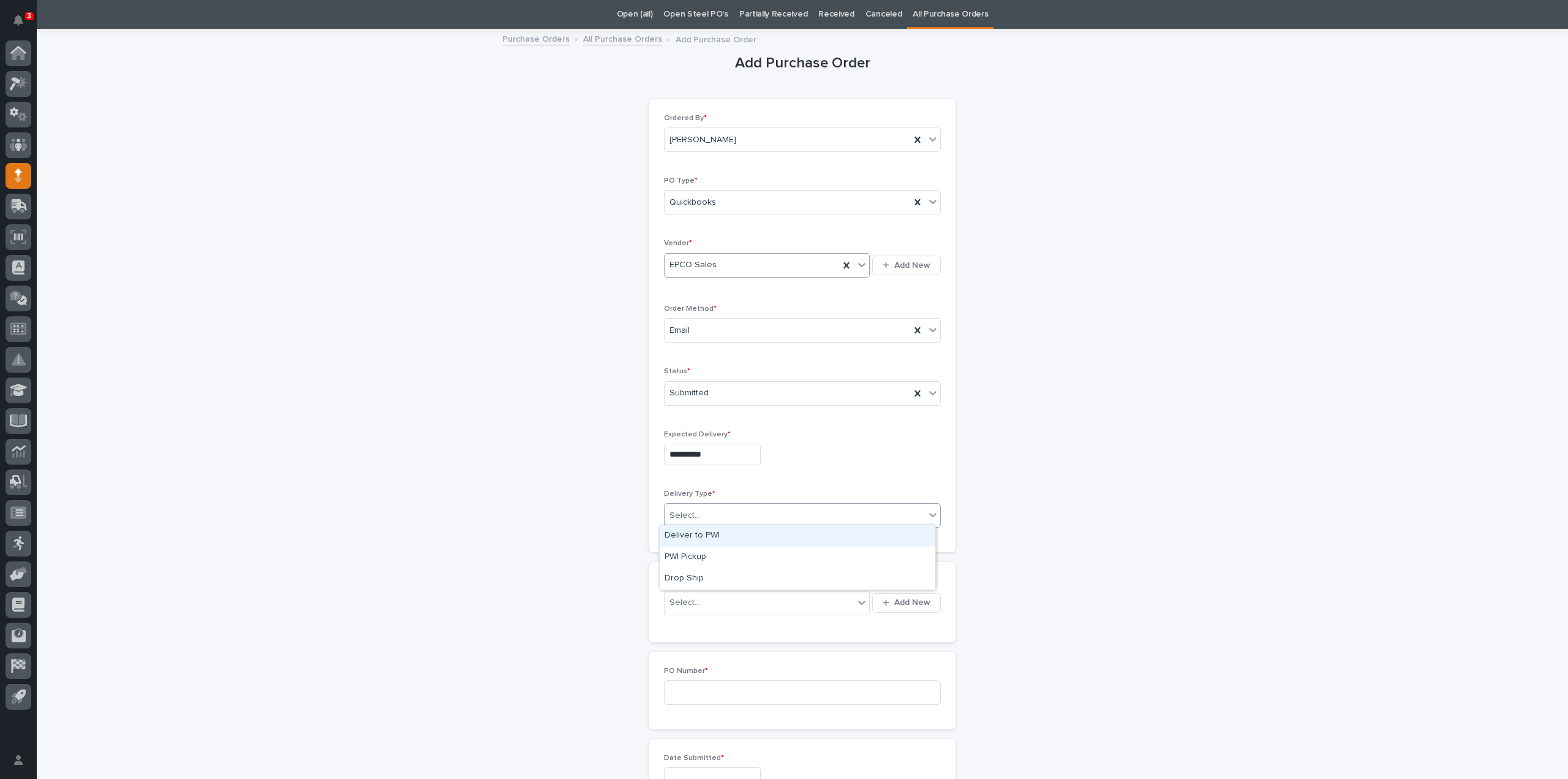
click at [686, 514] on div "Select..." at bounding box center [684, 515] width 30 height 13
click at [691, 531] on div "Deliver to PWI" at bounding box center [797, 535] width 276 height 21
click at [688, 603] on div "Select..." at bounding box center [684, 602] width 30 height 13
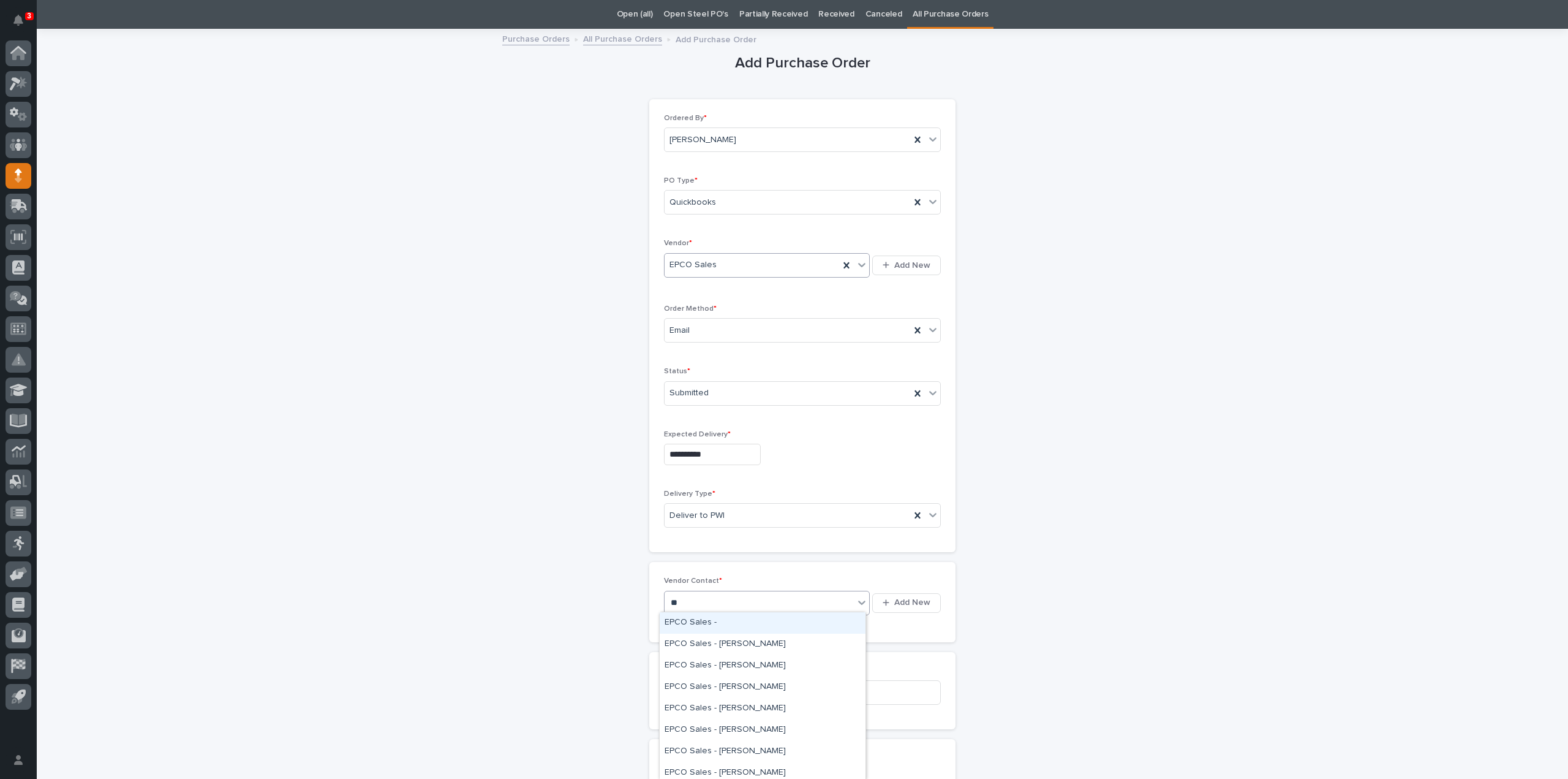
type input "*"
type input "*****"
click at [701, 619] on div "EPCO Sales - Keith Schrock" at bounding box center [763, 622] width 206 height 21
click at [696, 684] on input at bounding box center [802, 692] width 277 height 24
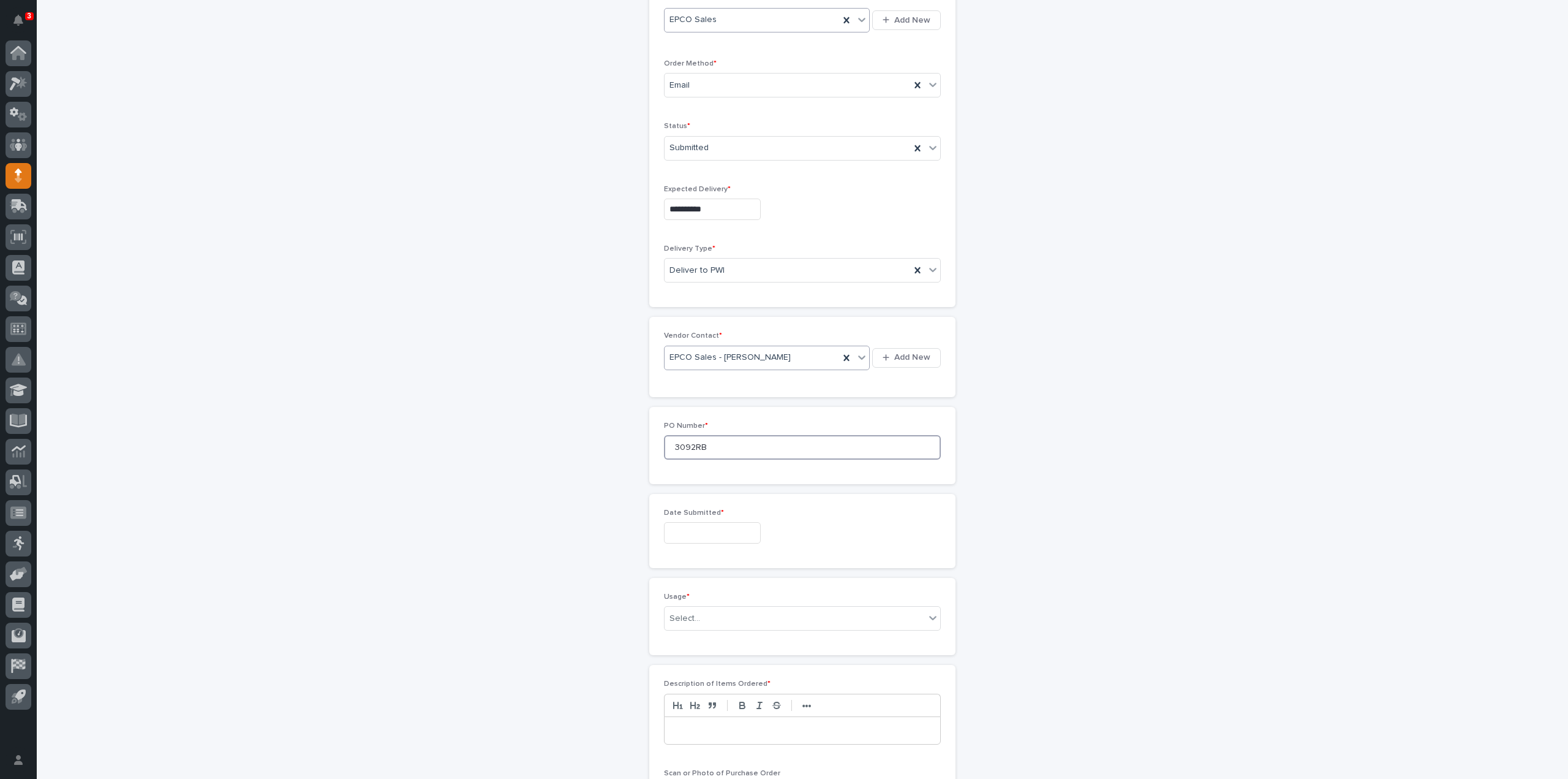
type input "3092RB"
click at [700, 528] on input "text" at bounding box center [712, 532] width 97 height 21
click at [722, 468] on div "28" at bounding box center [724, 469] width 16 height 16
type input "**********"
click at [682, 618] on div "Select..." at bounding box center [684, 618] width 30 height 13
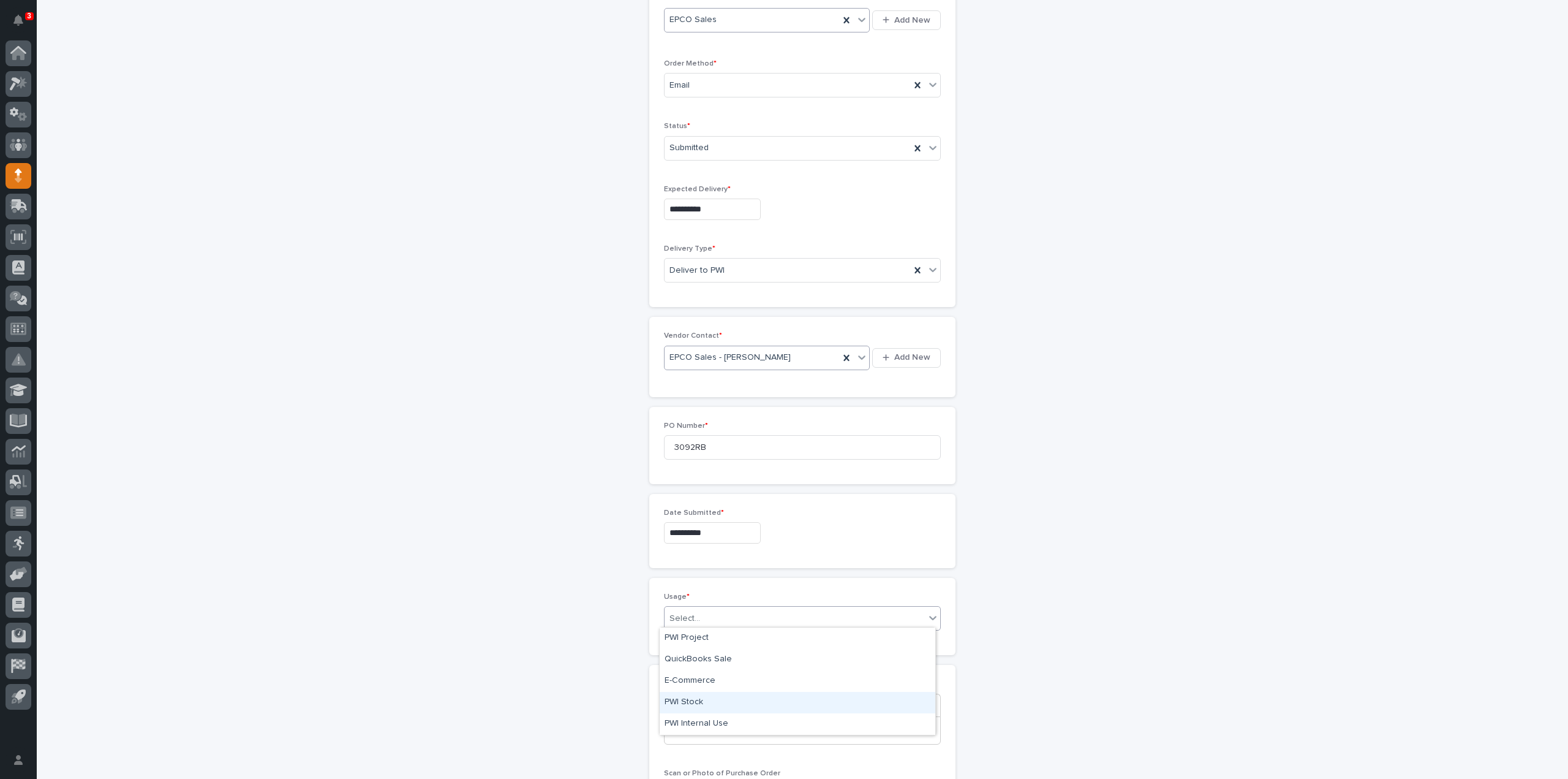
click at [707, 704] on div "PWI Stock" at bounding box center [797, 702] width 276 height 21
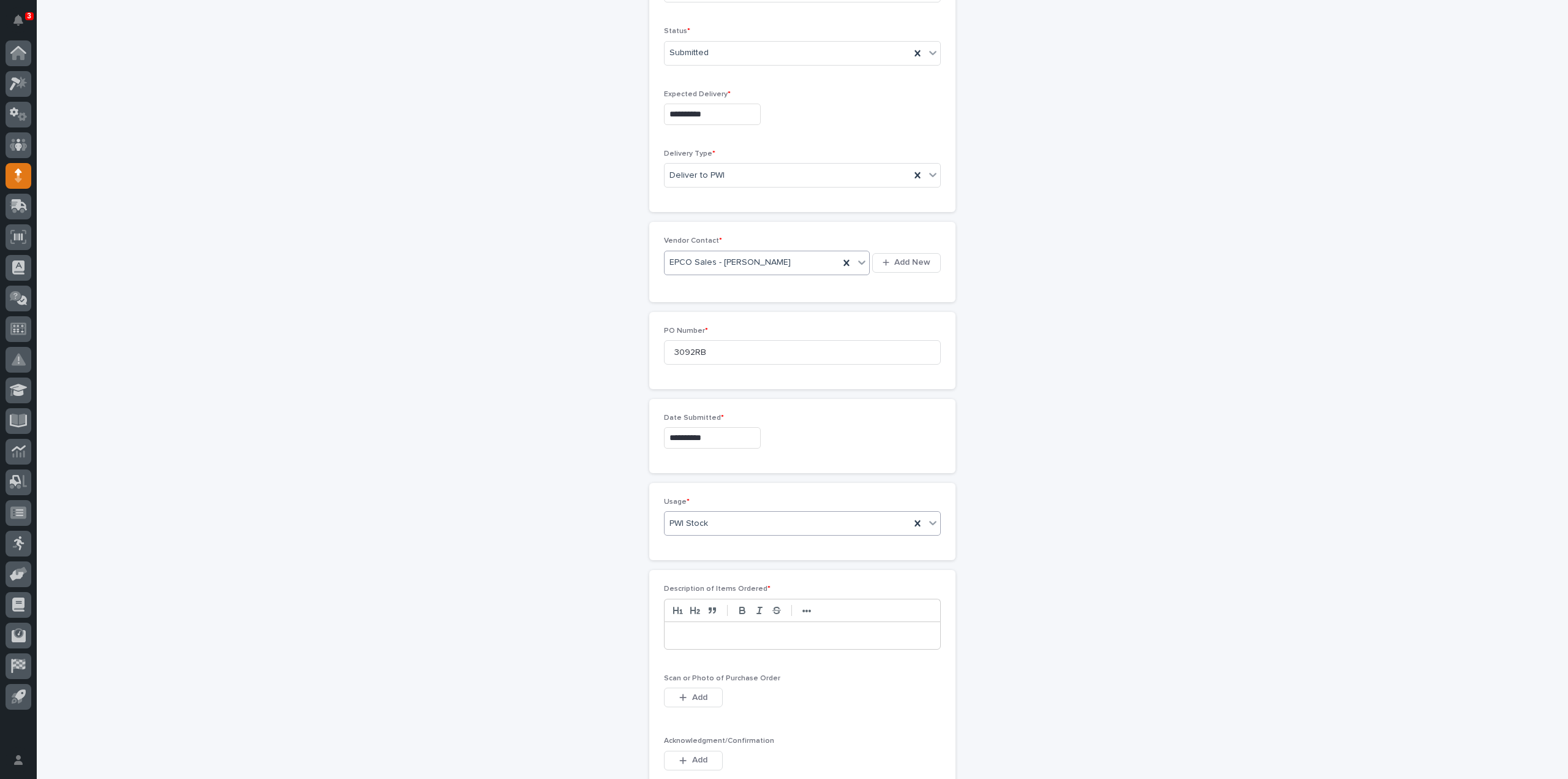
scroll to position [406, 0]
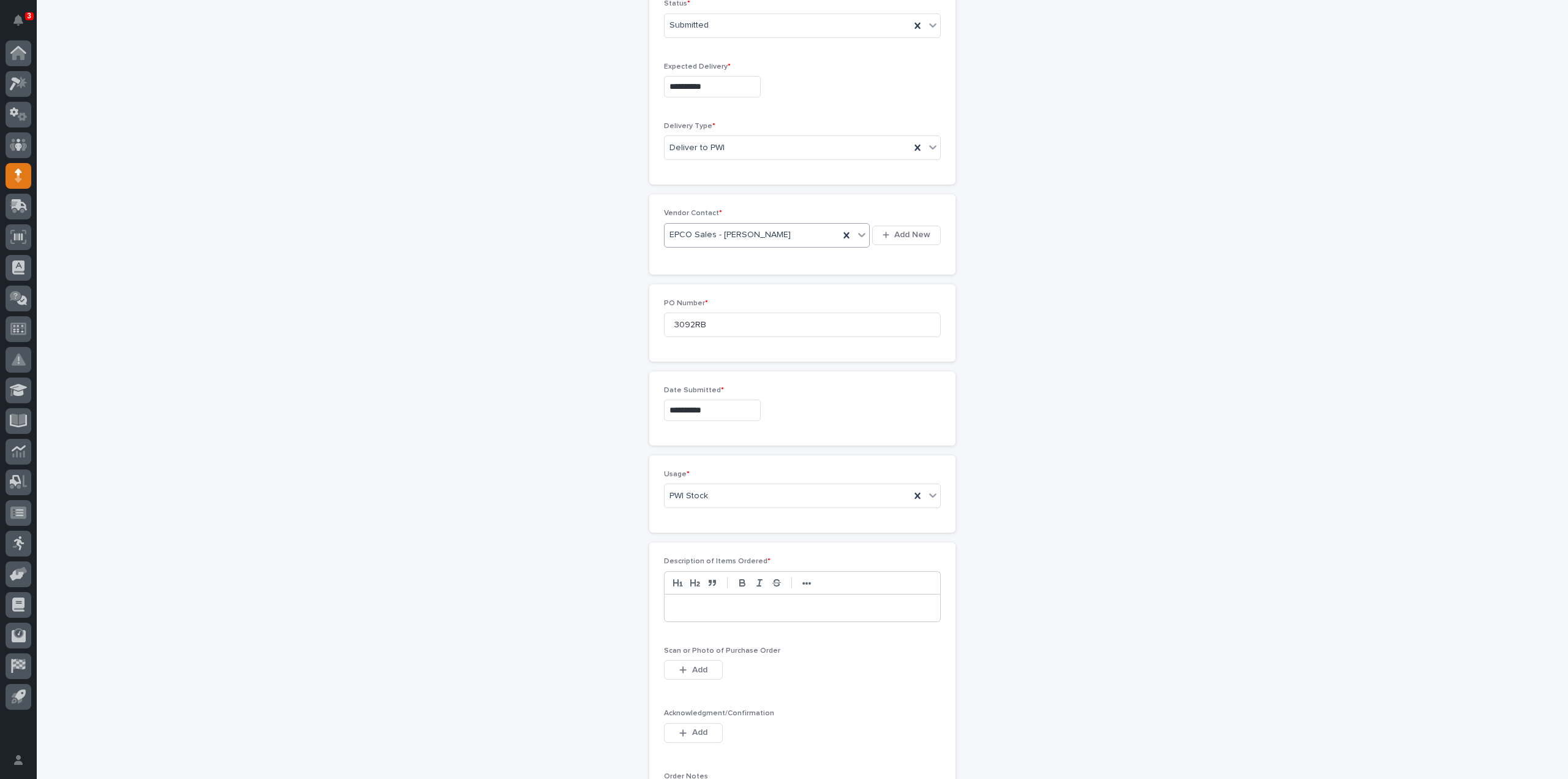
click at [706, 608] on p at bounding box center [802, 608] width 257 height 13
click at [686, 670] on button "Add" at bounding box center [694, 670] width 59 height 20
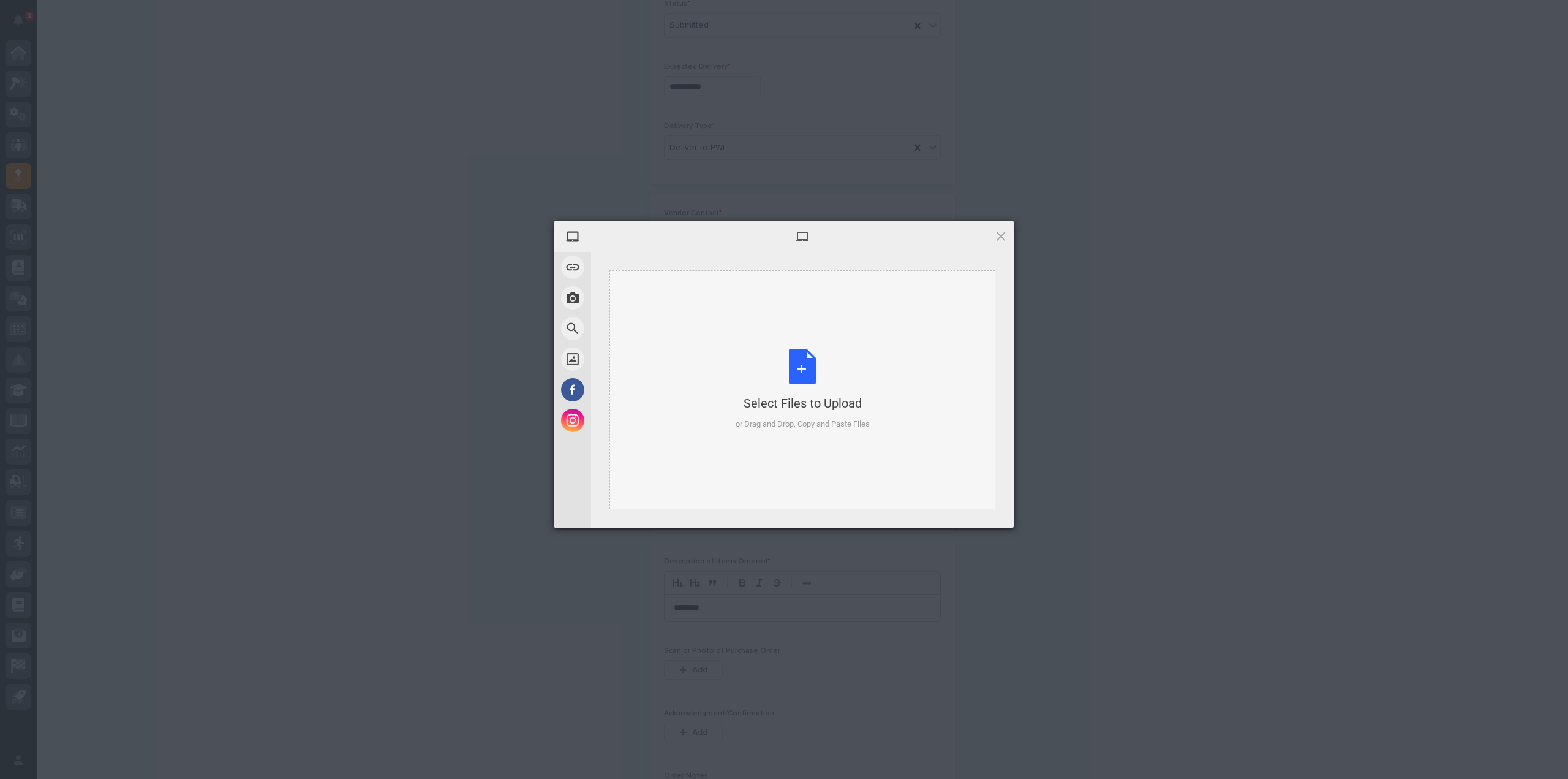
click at [818, 381] on div "Select Files to Upload or Drag and Drop, Copy and Paste Files" at bounding box center [803, 390] width 134 height 81
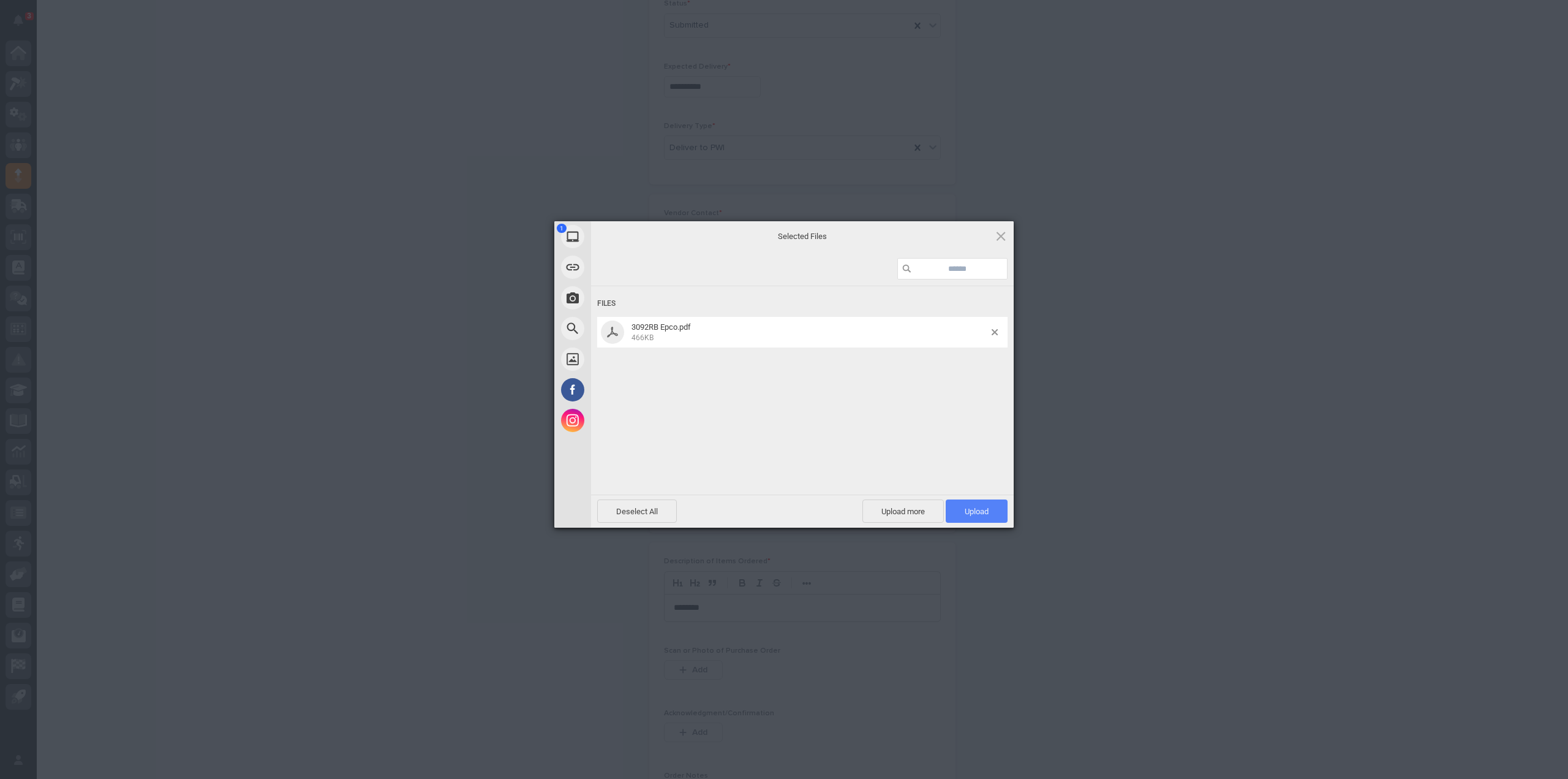
click at [981, 506] on span "Upload 1" at bounding box center [977, 511] width 62 height 23
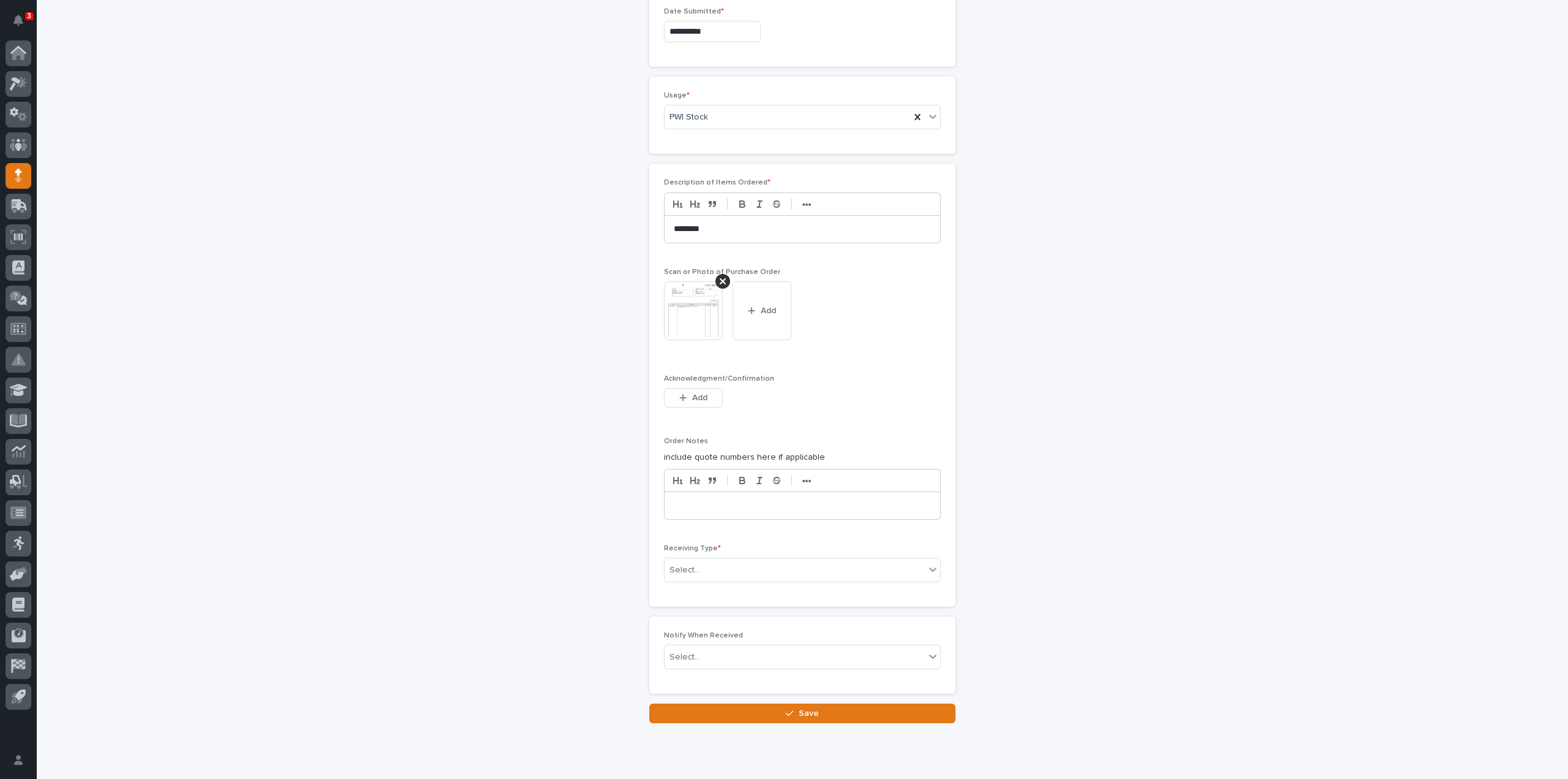
scroll to position [797, 0]
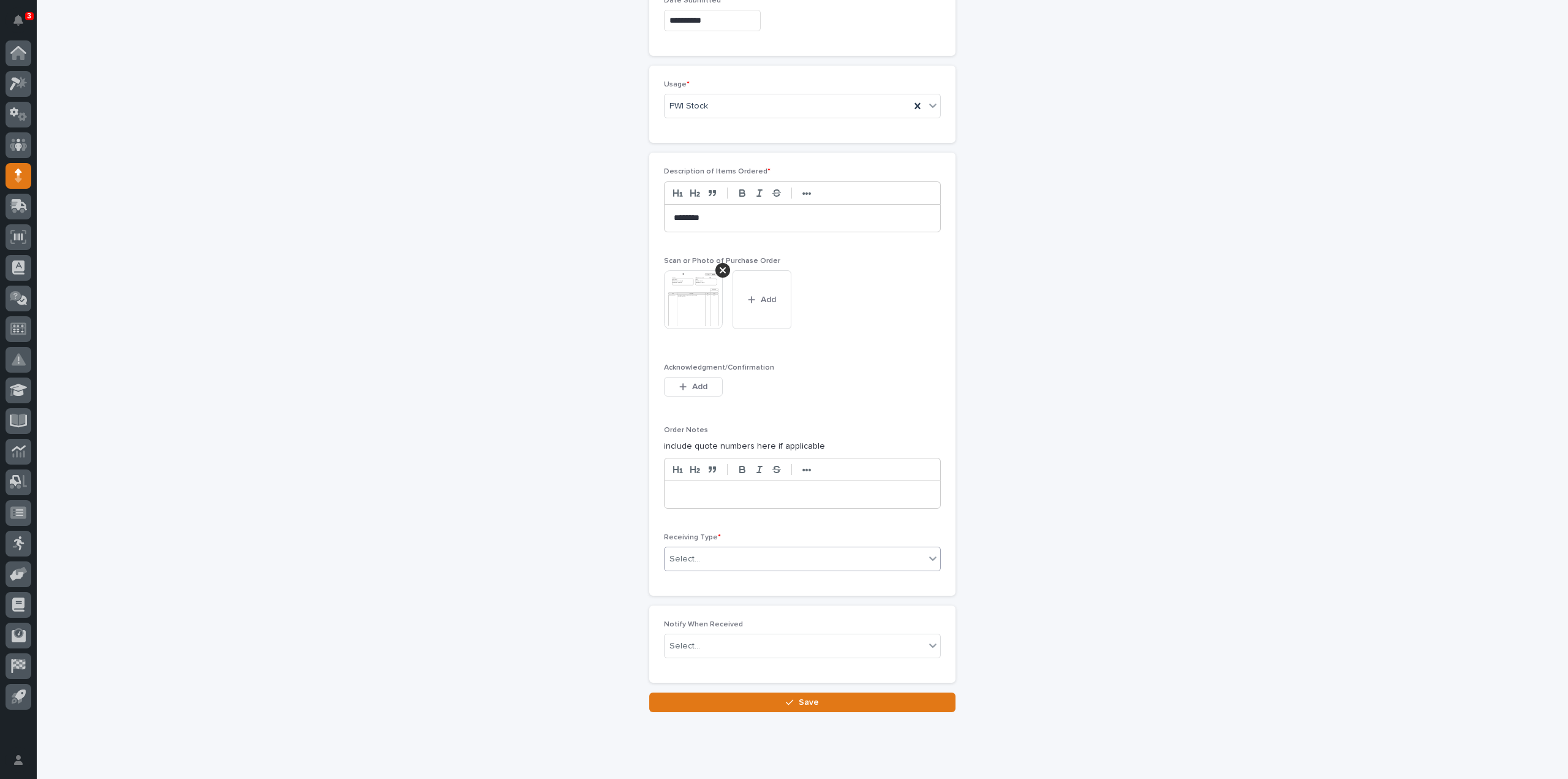
click at [698, 554] on div "Select..." at bounding box center [794, 559] width 260 height 20
click at [697, 640] on div "Deliver to" at bounding box center [797, 640] width 276 height 21
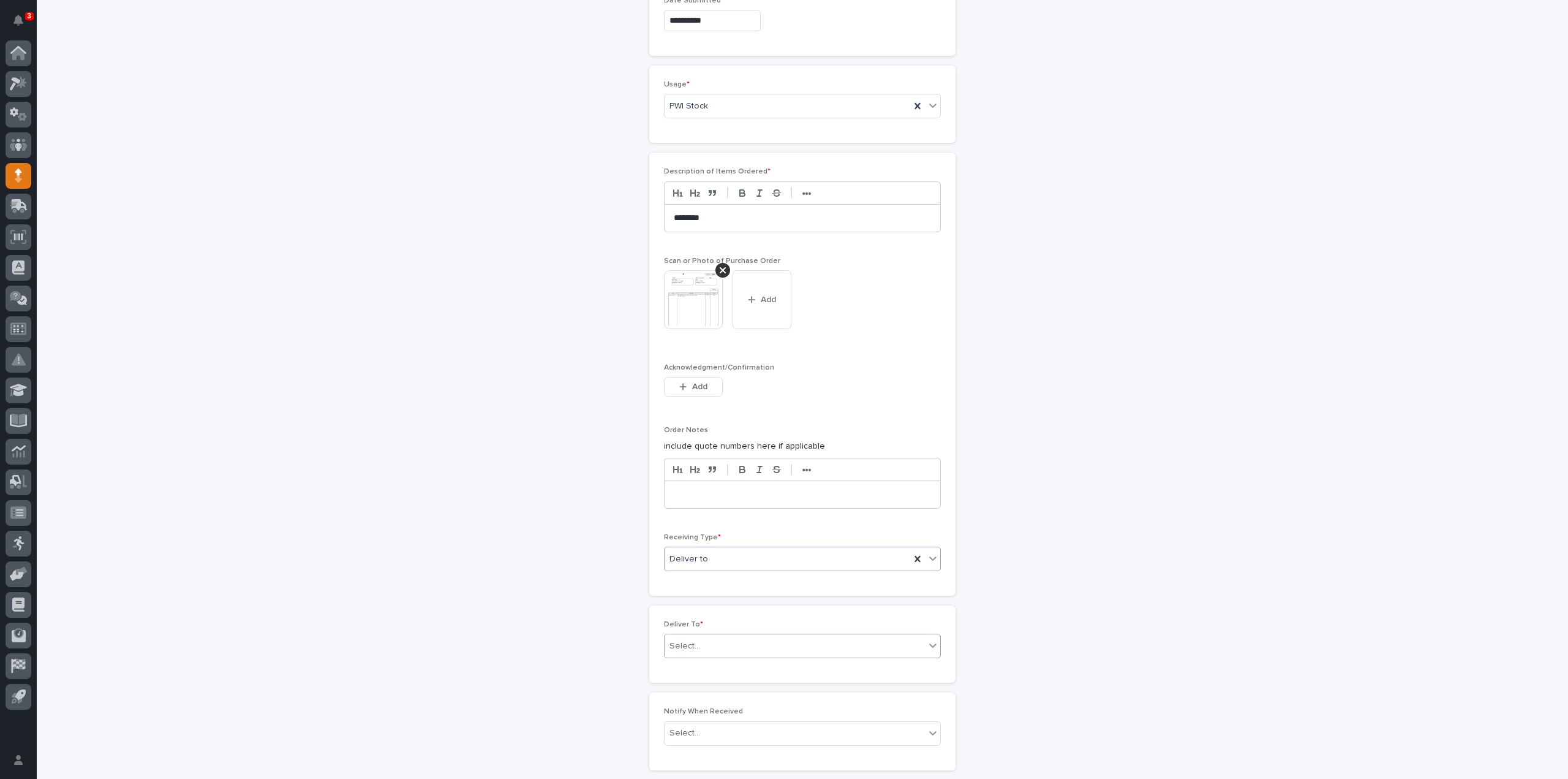
click at [691, 639] on div "Select..." at bounding box center [684, 645] width 30 height 13
type input "*****"
click at [715, 659] on div "[PERSON_NAME]" at bounding box center [797, 663] width 276 height 21
click at [693, 729] on div "Select..." at bounding box center [684, 732] width 30 height 13
type input "*****"
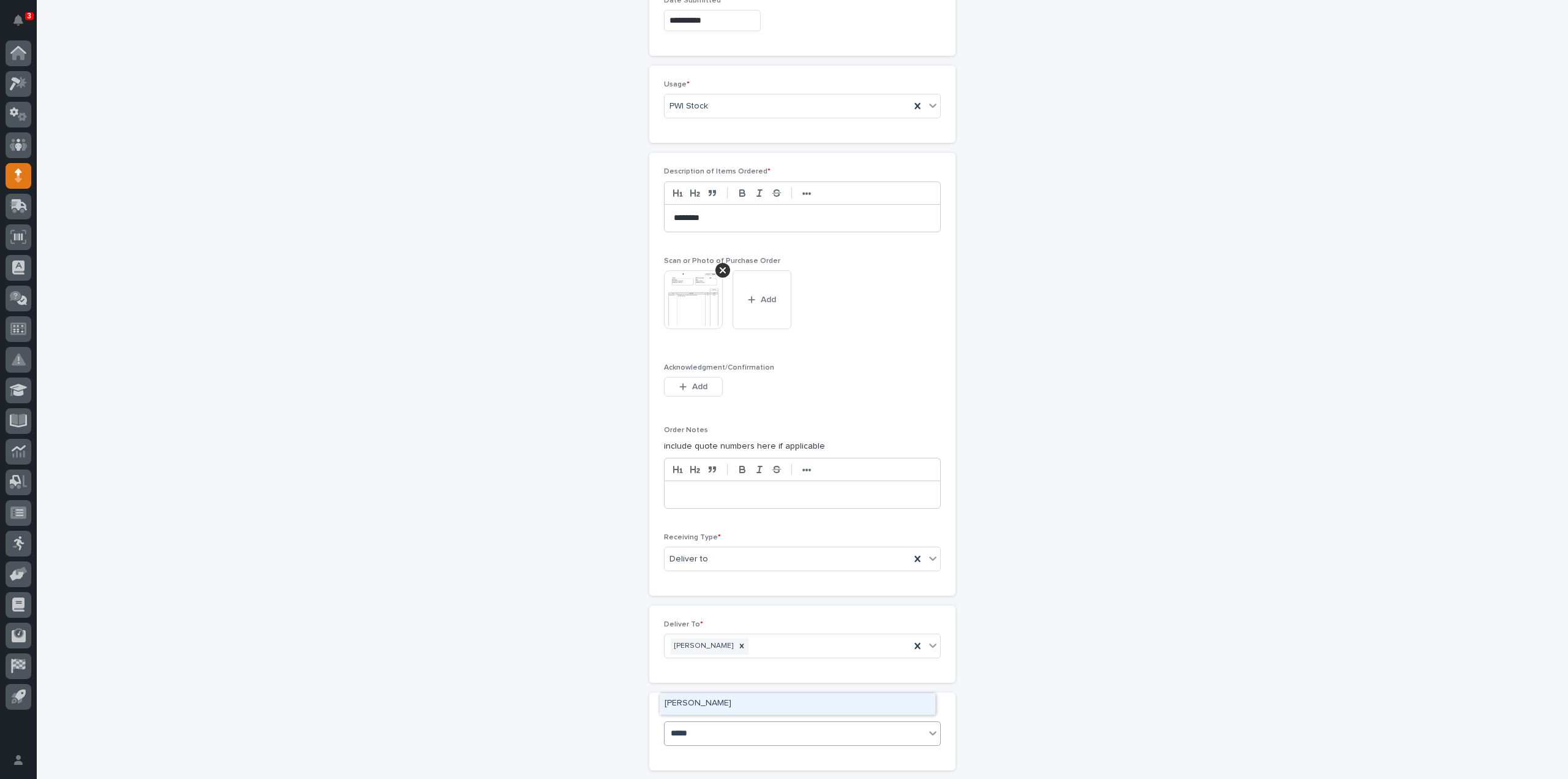
click at [686, 703] on div "[PERSON_NAME]" at bounding box center [797, 703] width 276 height 21
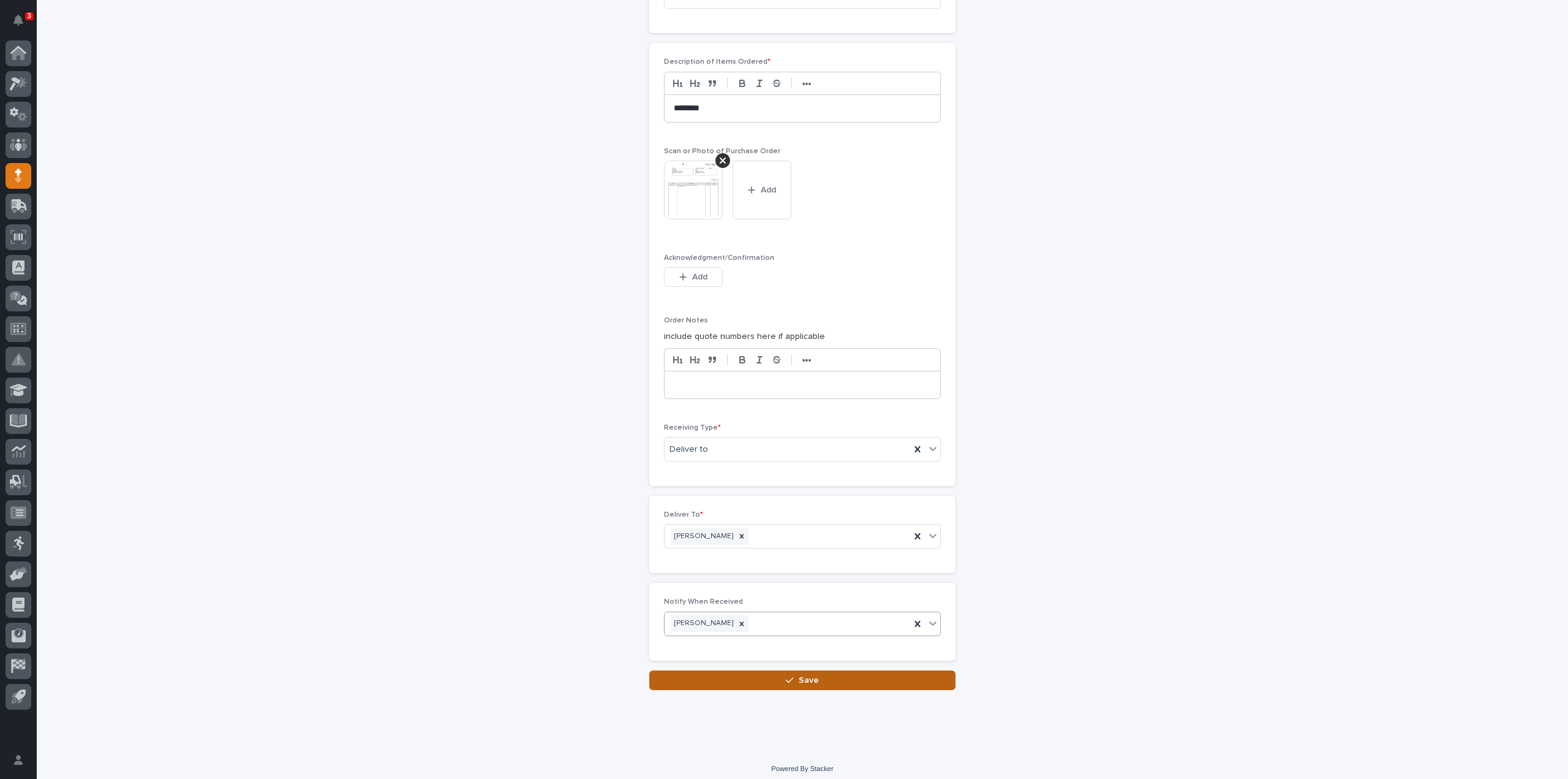
click at [754, 673] on button "Save" at bounding box center [802, 680] width 306 height 20
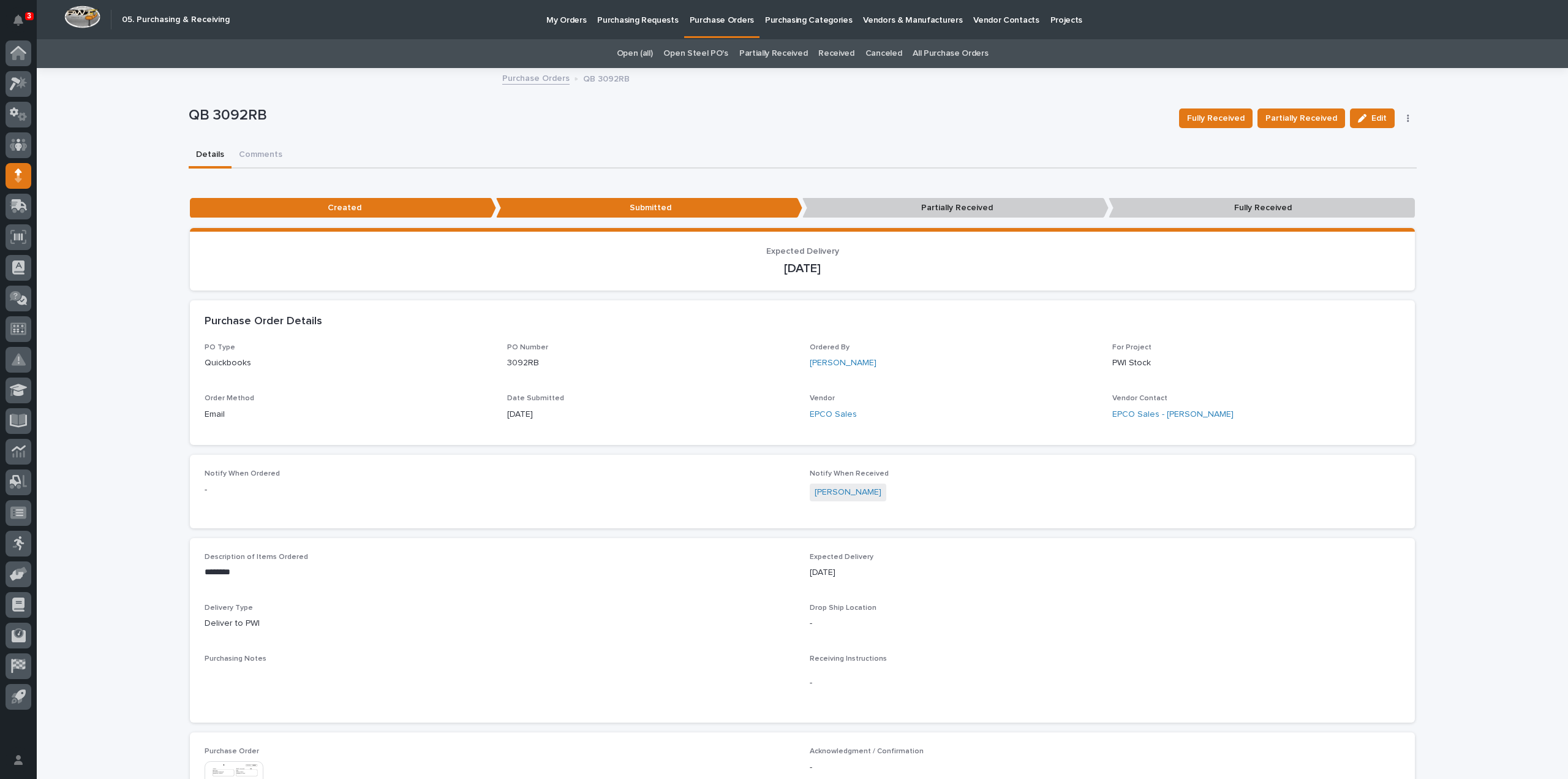
click at [933, 52] on link "All Purchase Orders" at bounding box center [950, 53] width 75 height 29
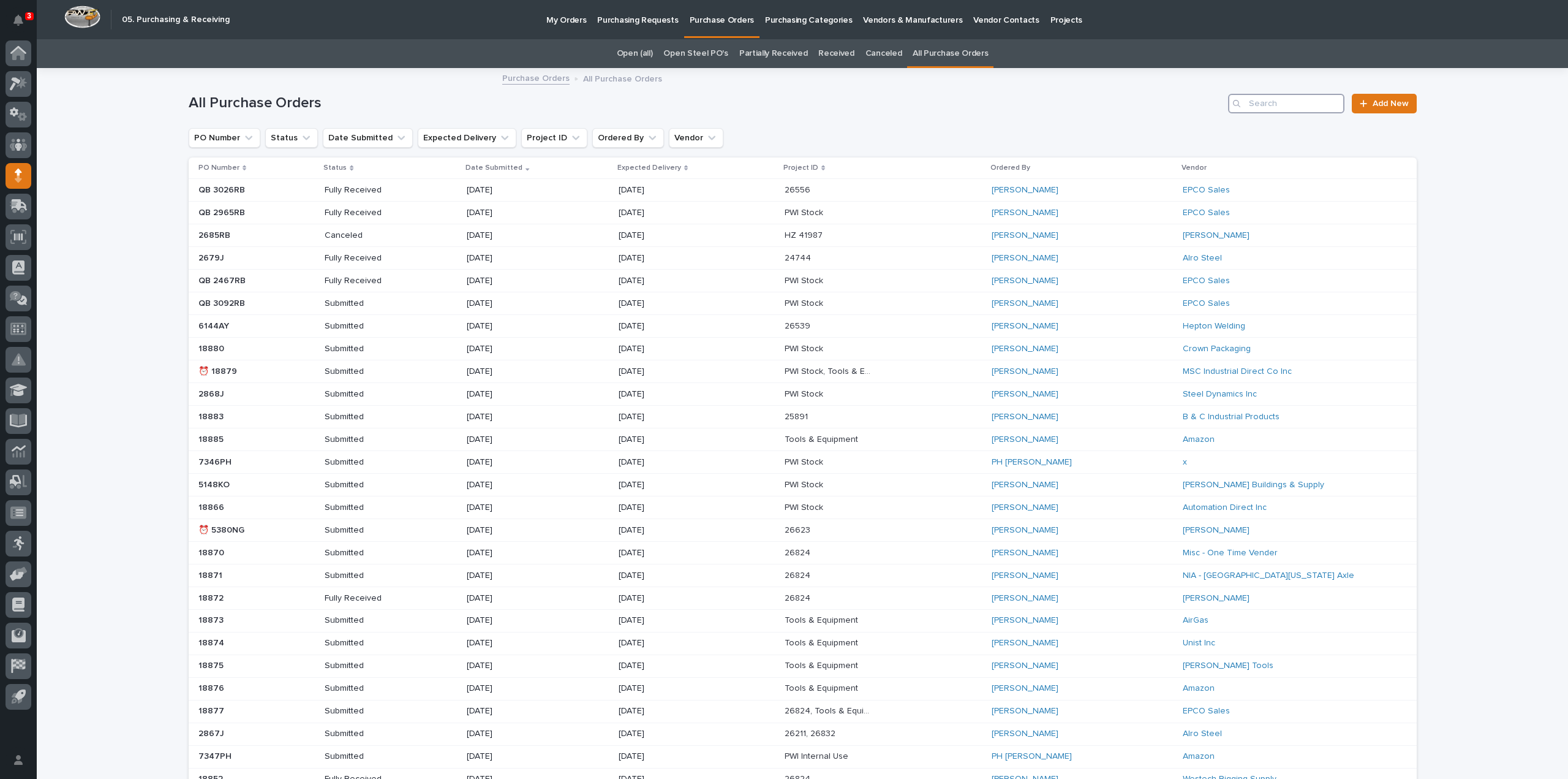
click at [1287, 107] on input "Search" at bounding box center [1286, 103] width 116 height 20
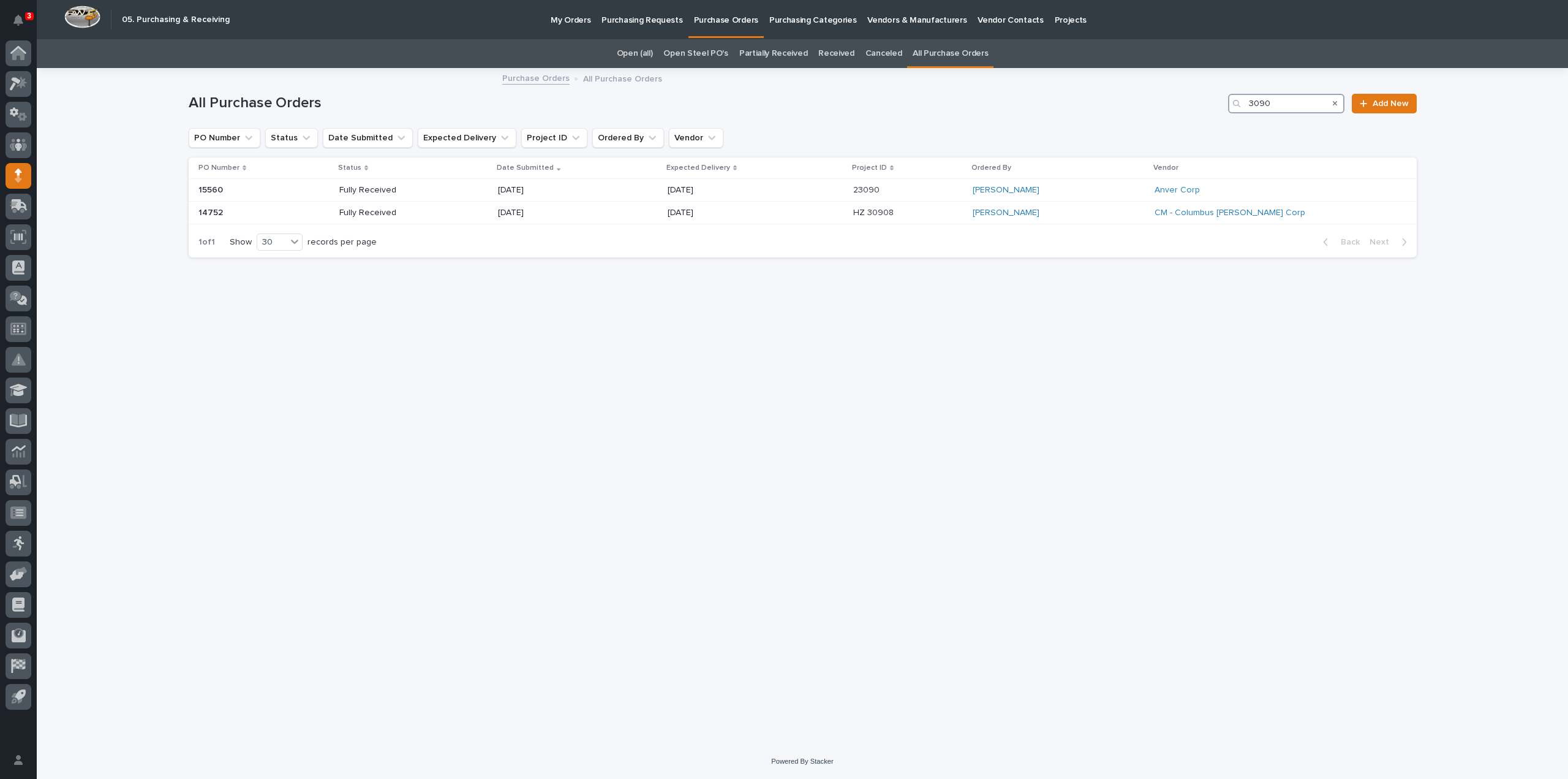
type input "3090"
click at [1397, 103] on span "Add New" at bounding box center [1391, 103] width 36 height 9
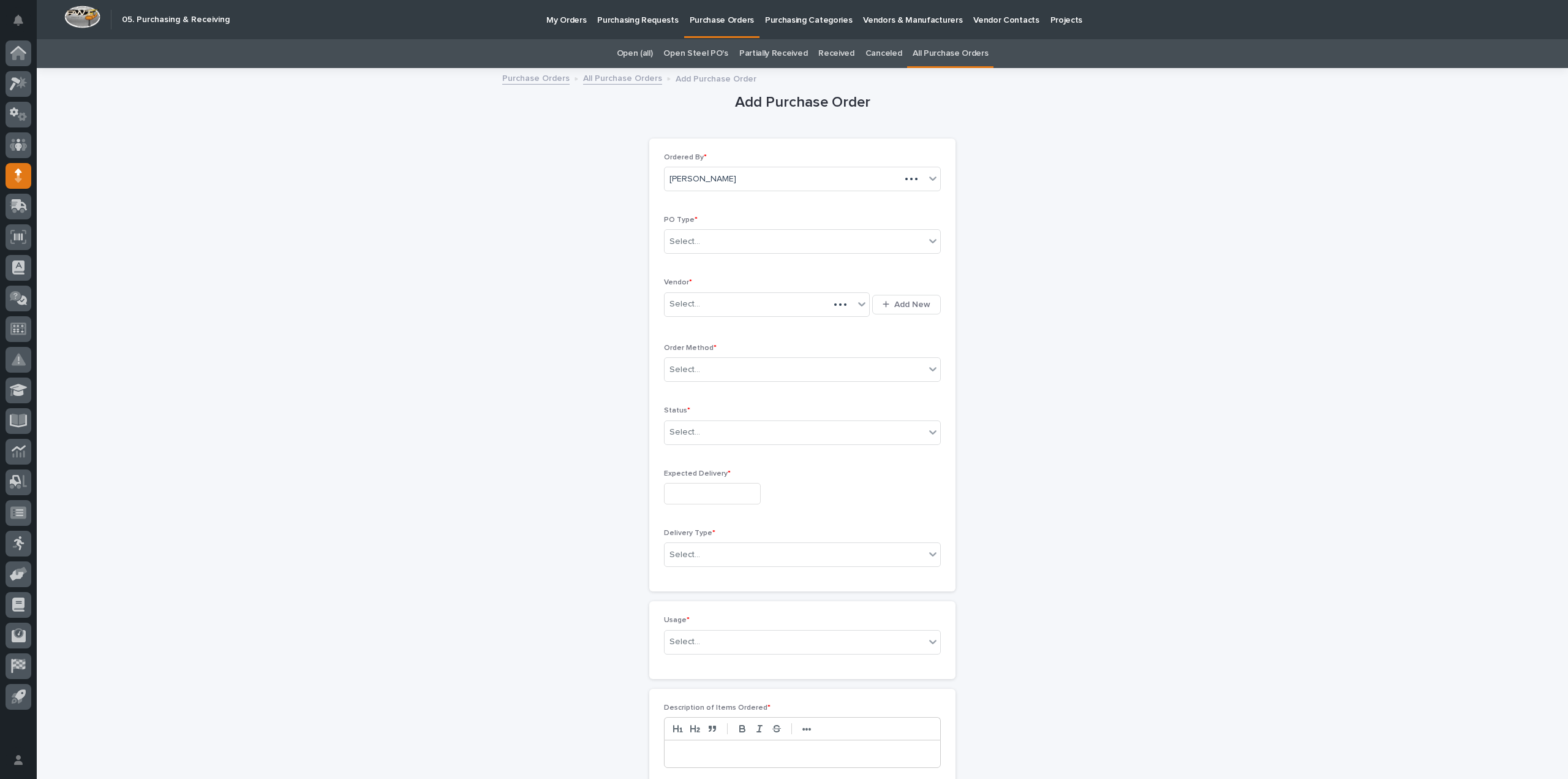
scroll to position [39, 0]
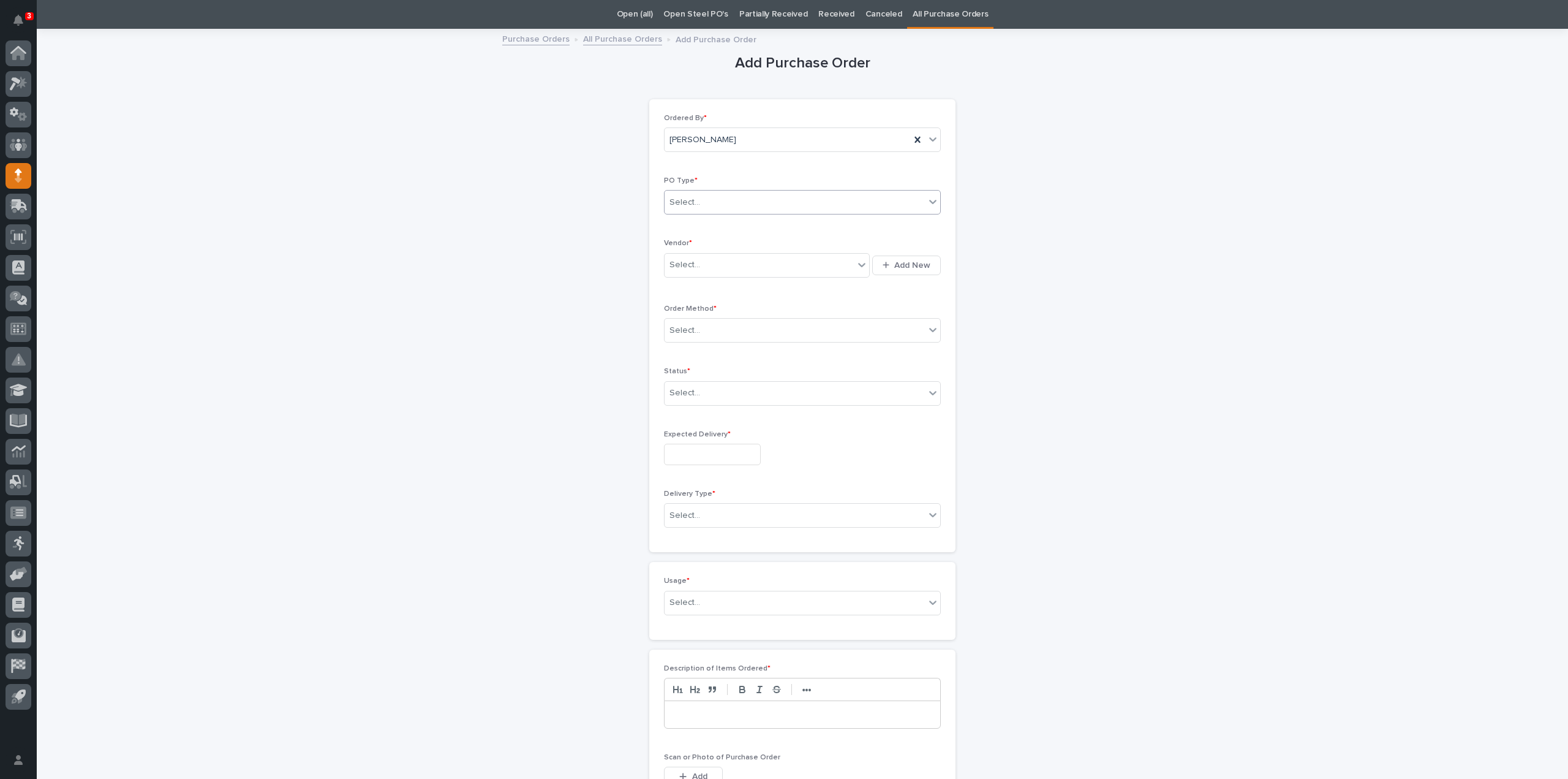
click at [747, 208] on div "Select..." at bounding box center [794, 202] width 260 height 20
click at [734, 228] on div "Quickbooks" at bounding box center [797, 225] width 276 height 21
click at [715, 268] on div "Select..." at bounding box center [759, 265] width 189 height 20
type input "****"
click at [689, 333] on div "Select..." at bounding box center [684, 330] width 30 height 13
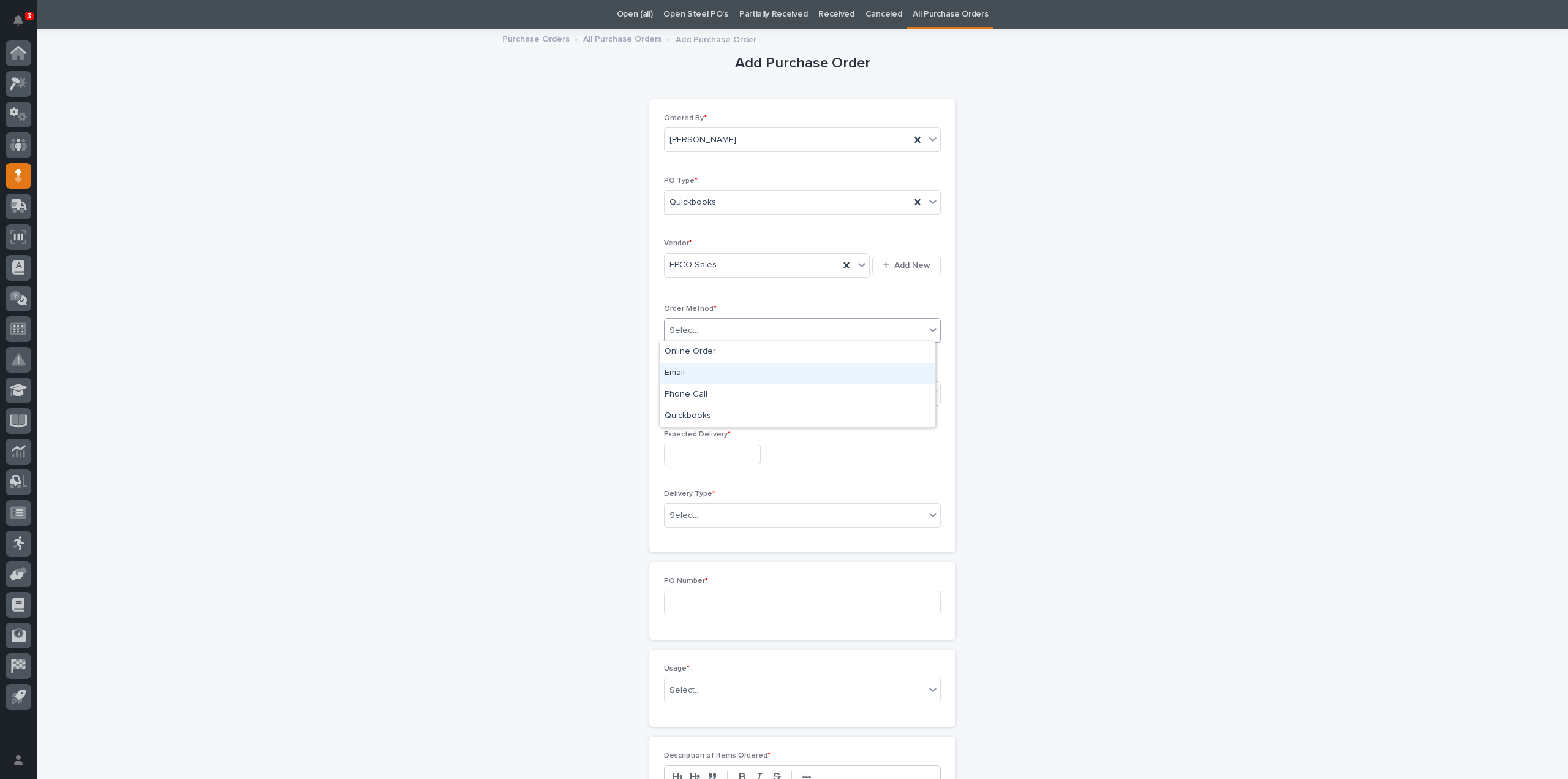
click at [672, 373] on div "Email" at bounding box center [797, 373] width 276 height 21
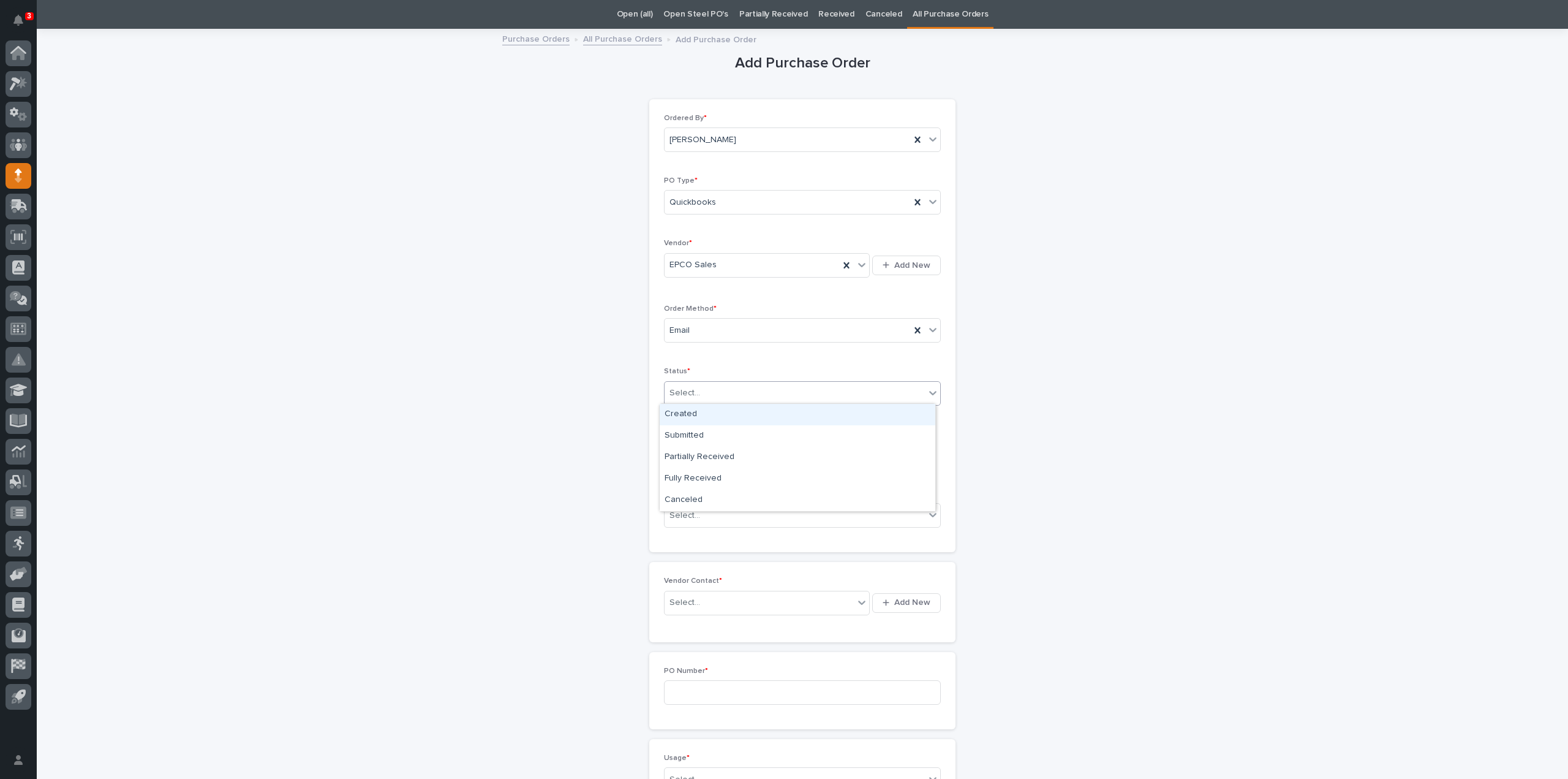
drag, startPoint x: 682, startPoint y: 398, endPoint x: 691, endPoint y: 412, distance: 16.6
click at [682, 398] on div "Select..." at bounding box center [794, 392] width 260 height 20
click at [709, 437] on div "Submitted" at bounding box center [797, 435] width 276 height 21
click at [711, 452] on input "text" at bounding box center [712, 454] width 97 height 21
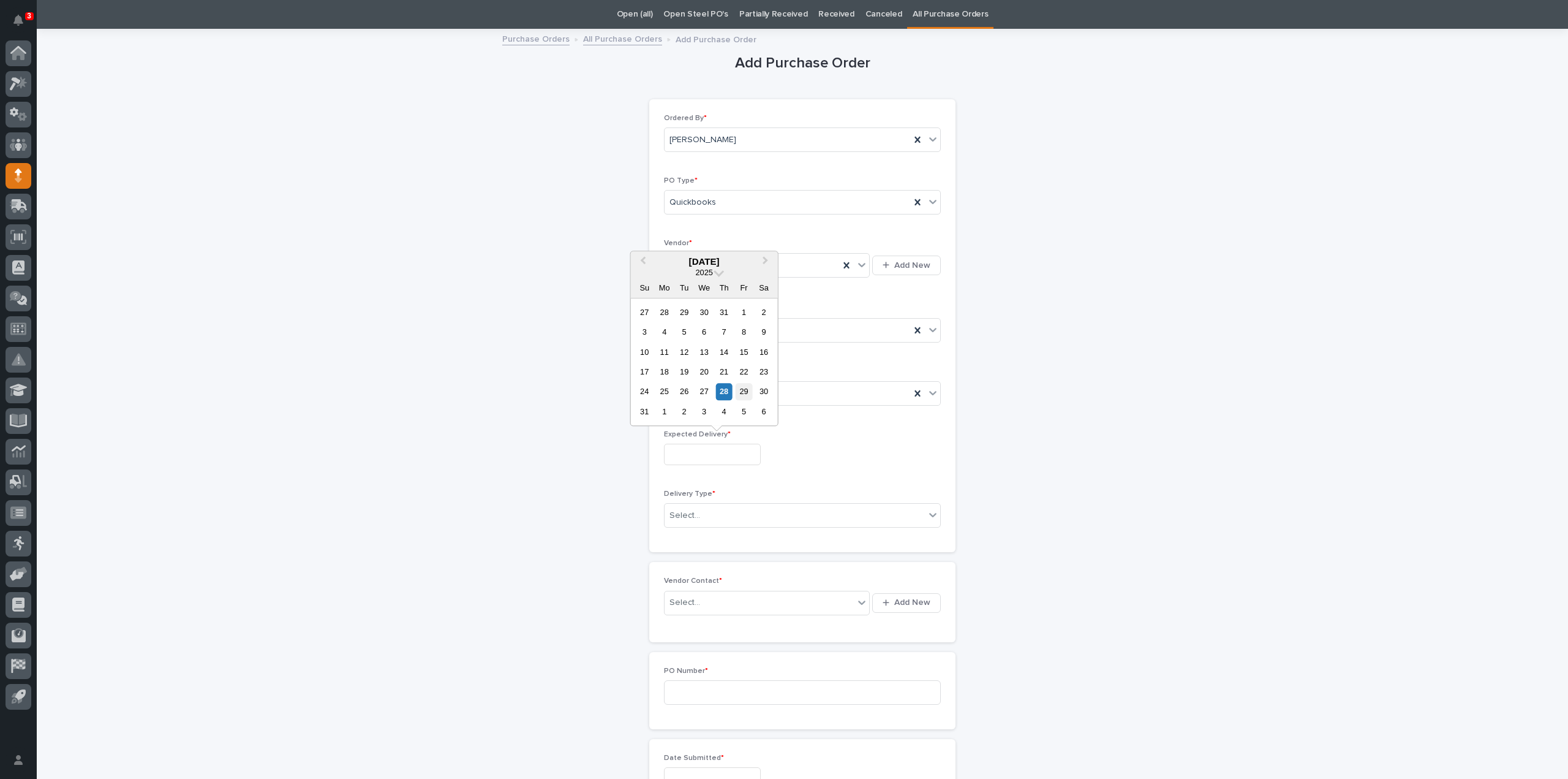
click at [746, 391] on div "29" at bounding box center [744, 392] width 16 height 16
type input "**********"
click at [692, 517] on div "Select..." at bounding box center [684, 515] width 30 height 13
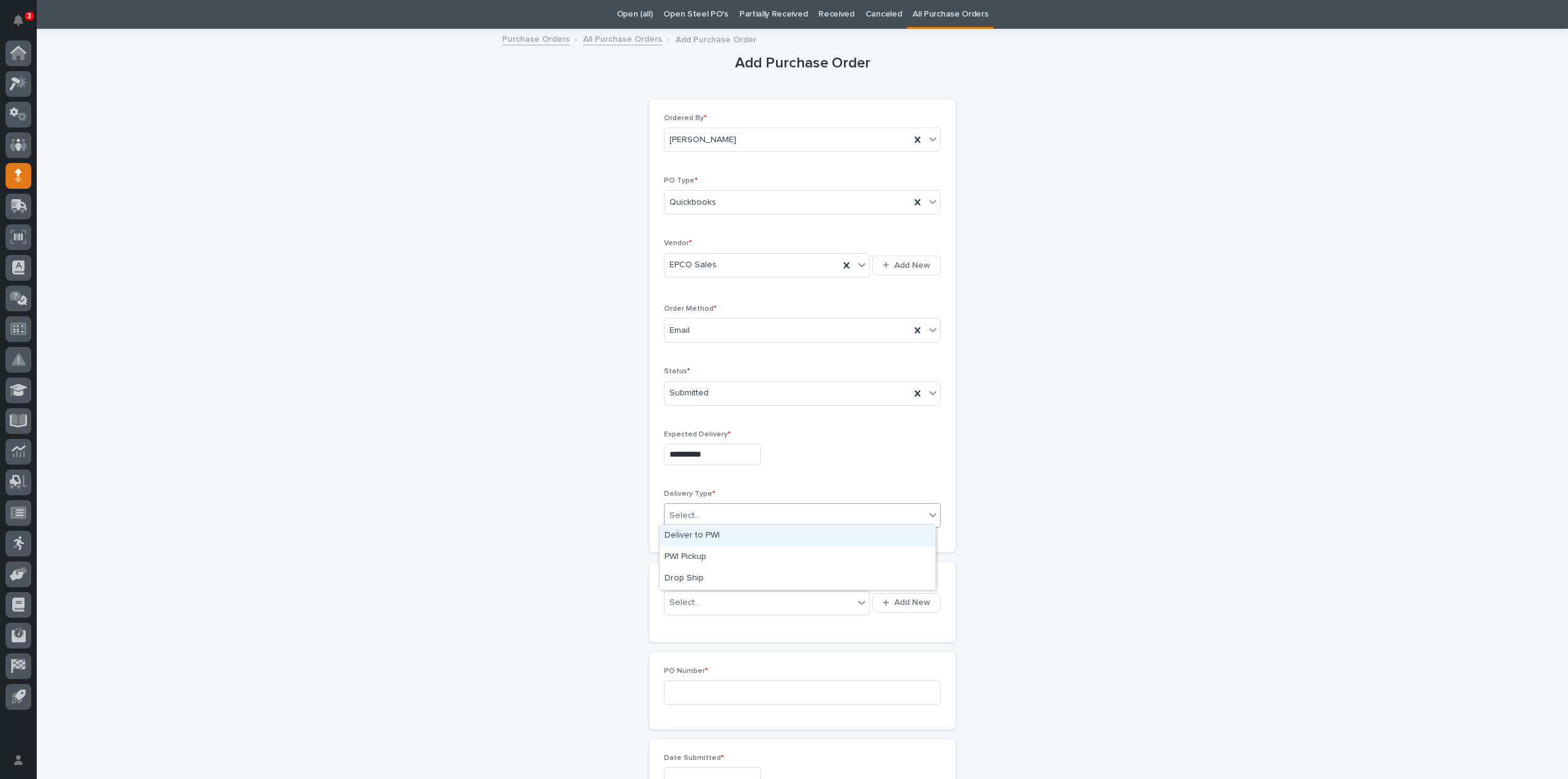
drag, startPoint x: 689, startPoint y: 551, endPoint x: 689, endPoint y: 539, distance: 12.0
click at [689, 539] on div "Deliver to PWI" at bounding box center [797, 535] width 276 height 21
click at [681, 599] on div "Select..." at bounding box center [684, 602] width 30 height 13
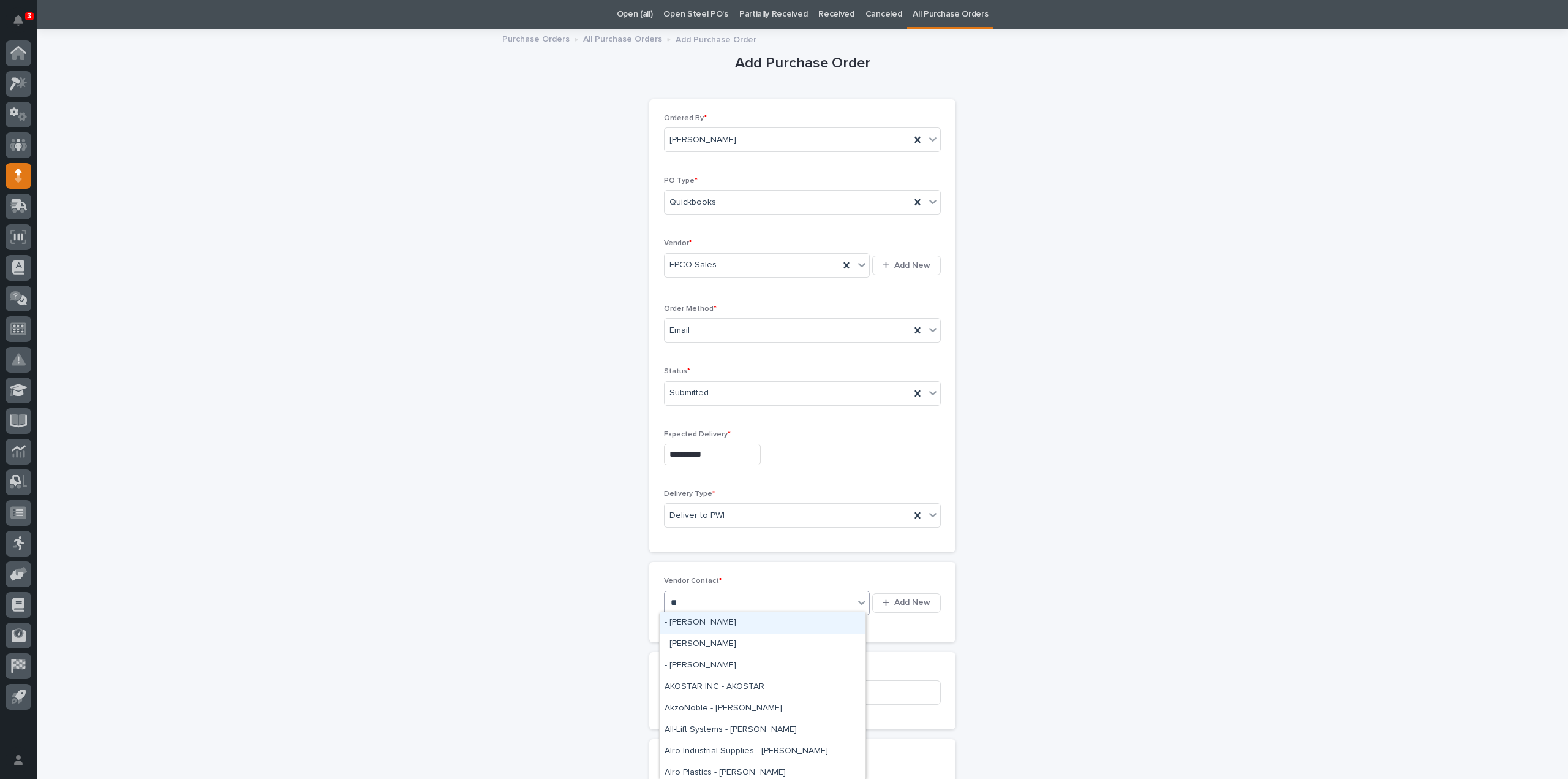
type input "***"
click at [686, 619] on div "EPCO Sales - Keith Schrock" at bounding box center [763, 622] width 206 height 21
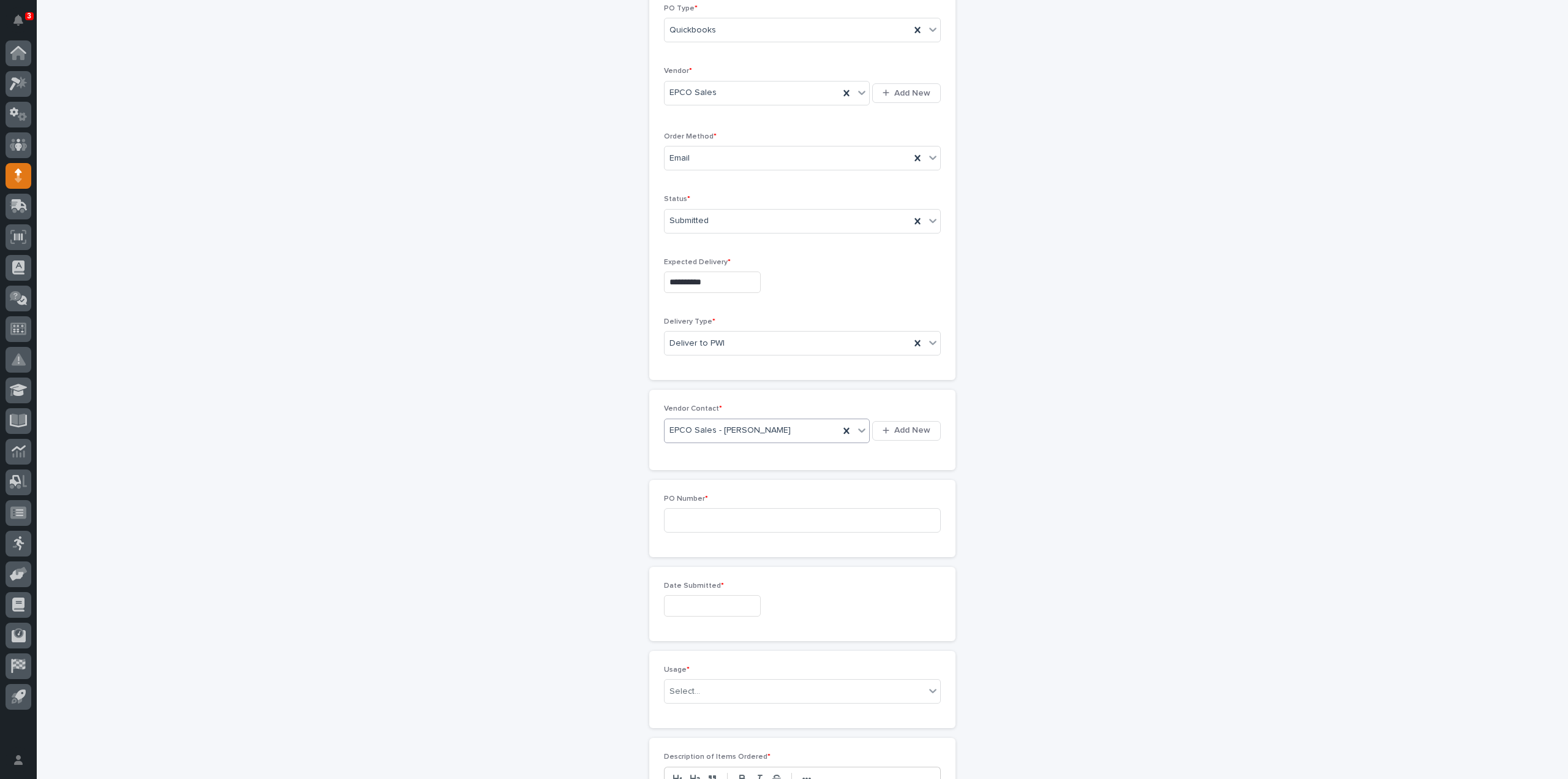
scroll to position [406, 0]
click at [684, 319] on input at bounding box center [802, 324] width 277 height 24
type input "3090RB"
click at [696, 411] on input "text" at bounding box center [712, 409] width 97 height 21
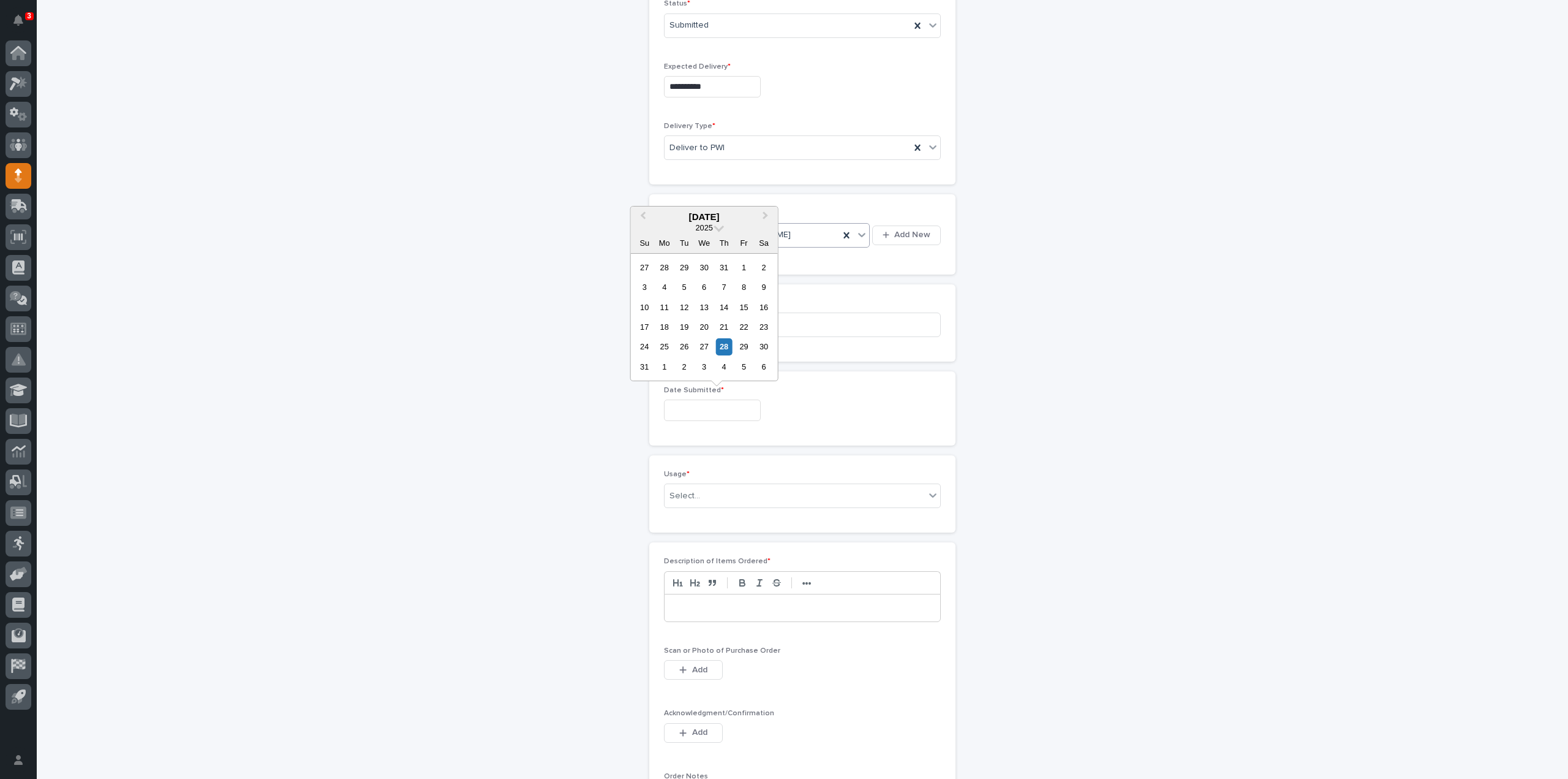
click at [724, 347] on div "28" at bounding box center [724, 347] width 16 height 16
type input "**********"
click at [685, 494] on div "Select..." at bounding box center [684, 495] width 30 height 13
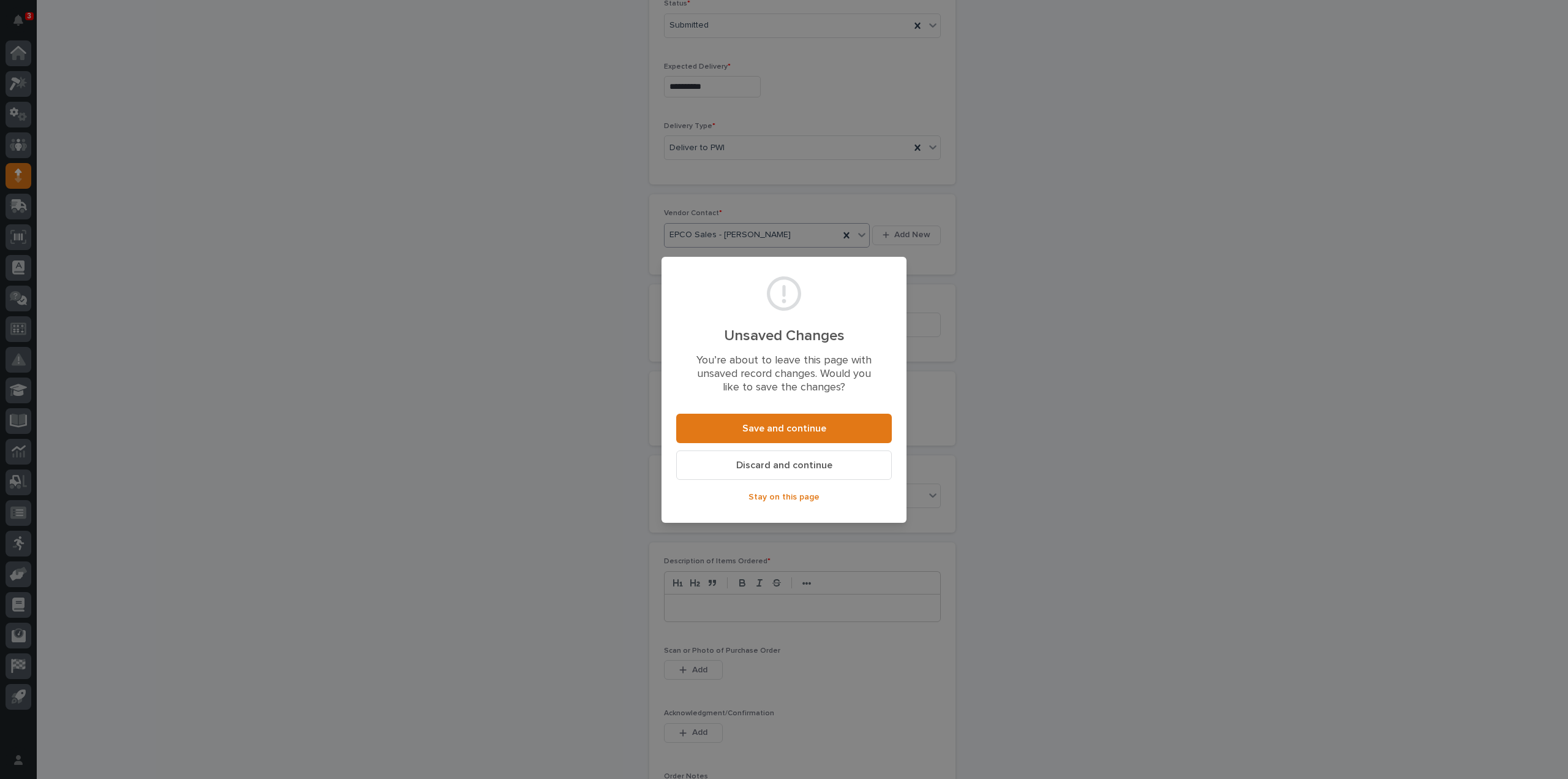
click at [754, 465] on span "Discard and continue" at bounding box center [784, 465] width 96 height 13
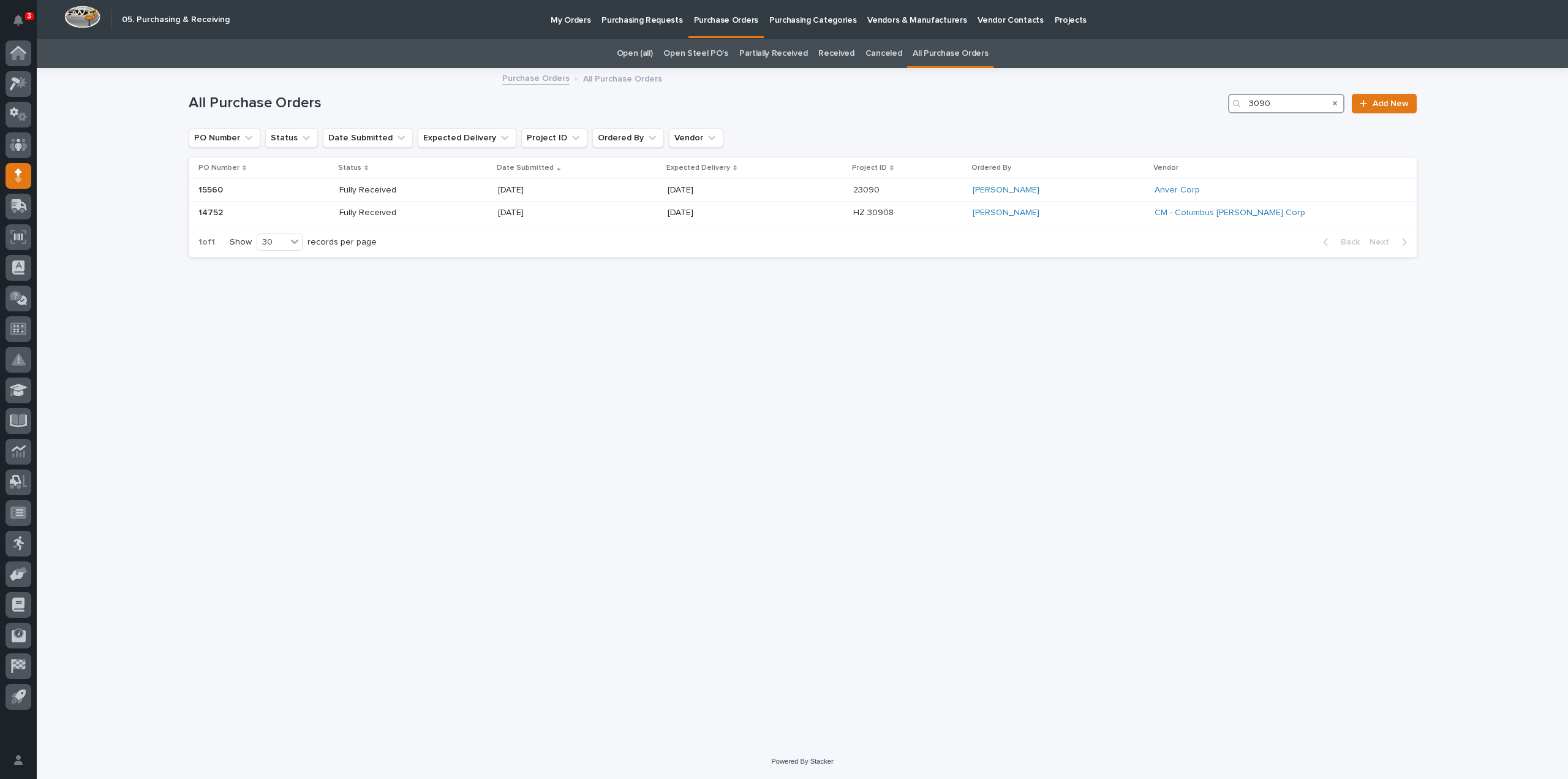
drag, startPoint x: 1272, startPoint y: 111, endPoint x: 1231, endPoint y: 119, distance: 41.8
click at [1231, 119] on div "All Purchase Orders 3090 Add New" at bounding box center [802, 99] width 1228 height 59
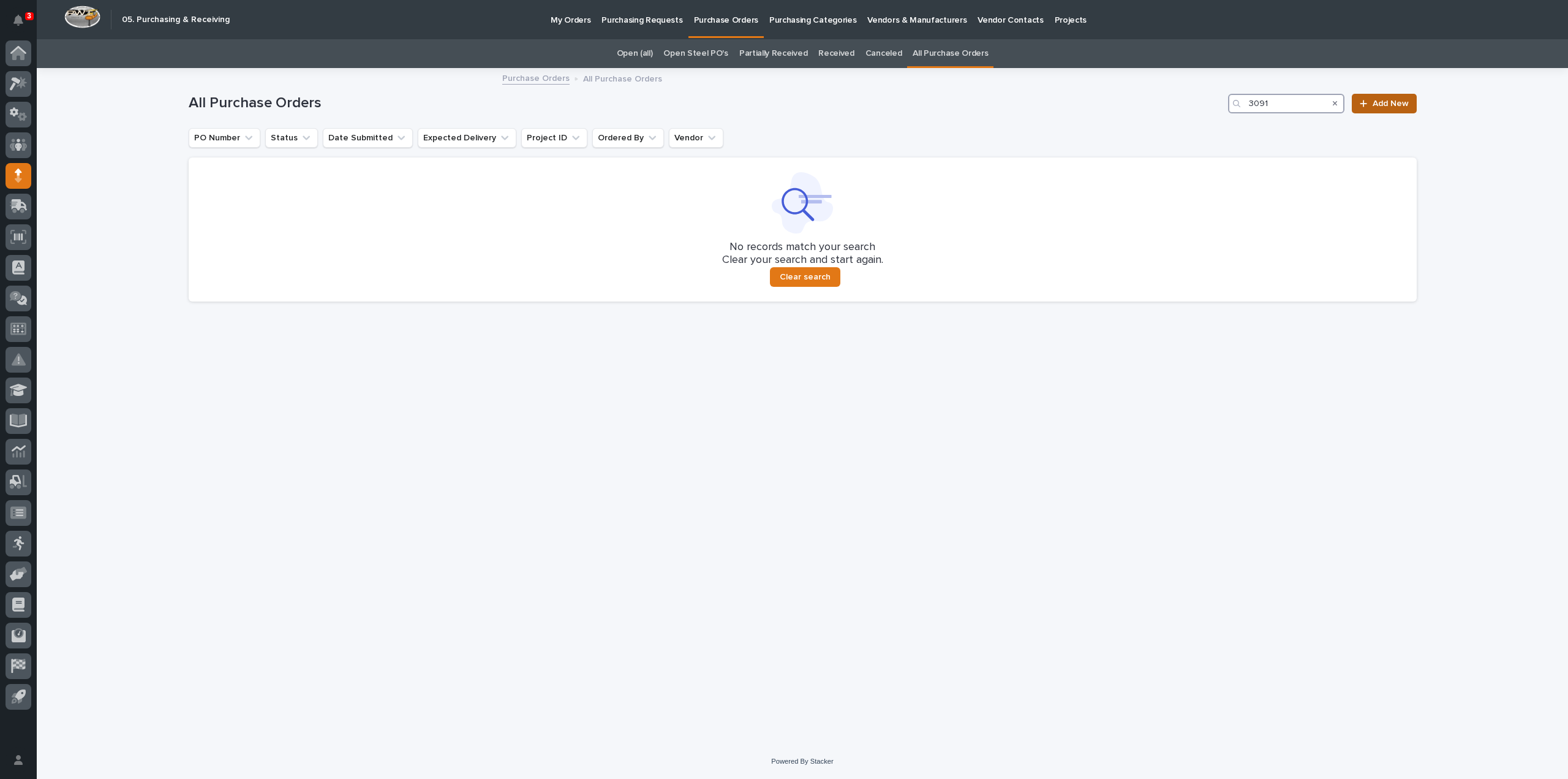
type input "3091"
click at [1374, 106] on span "Add New" at bounding box center [1391, 103] width 36 height 9
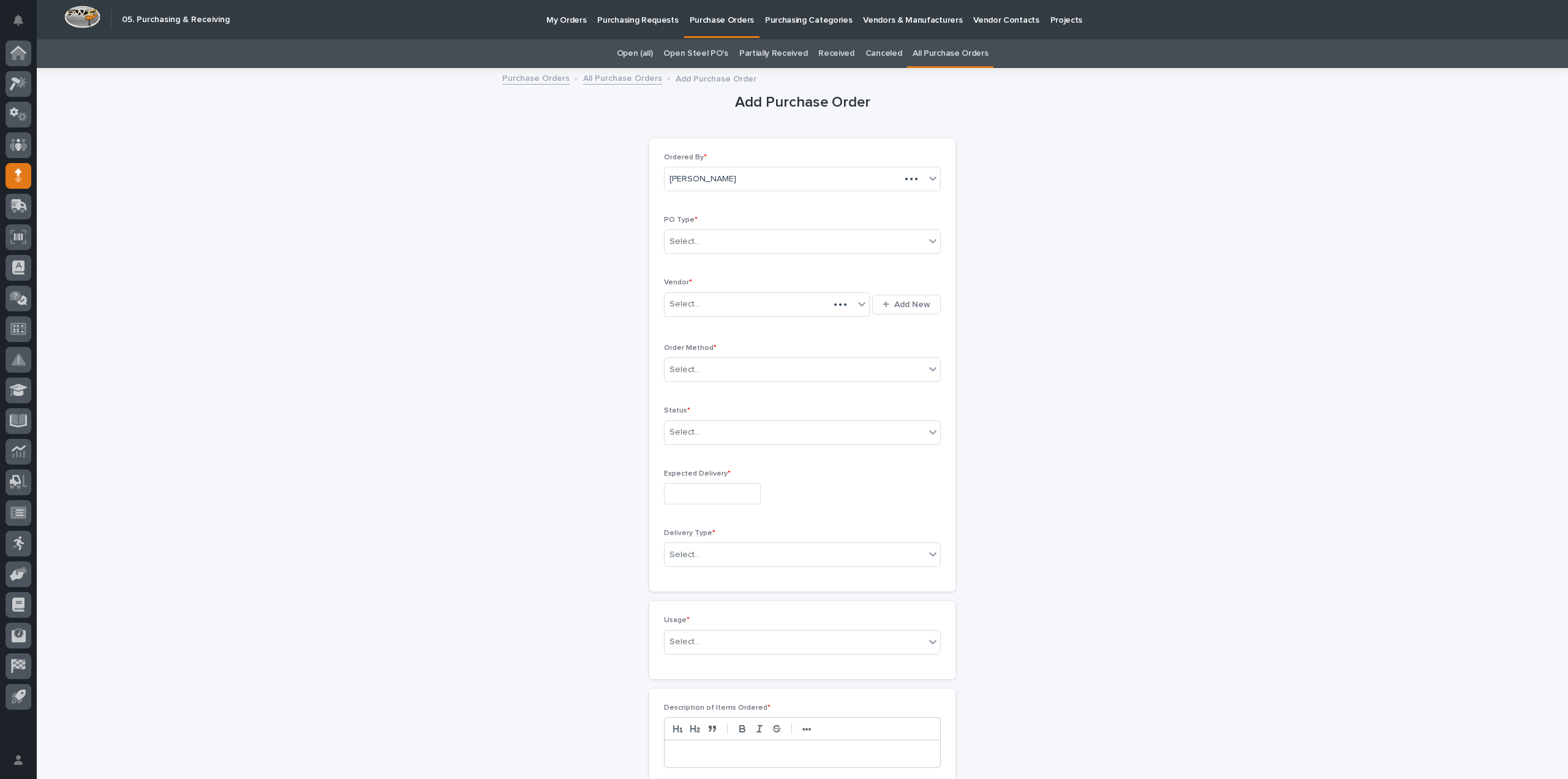
scroll to position [39, 0]
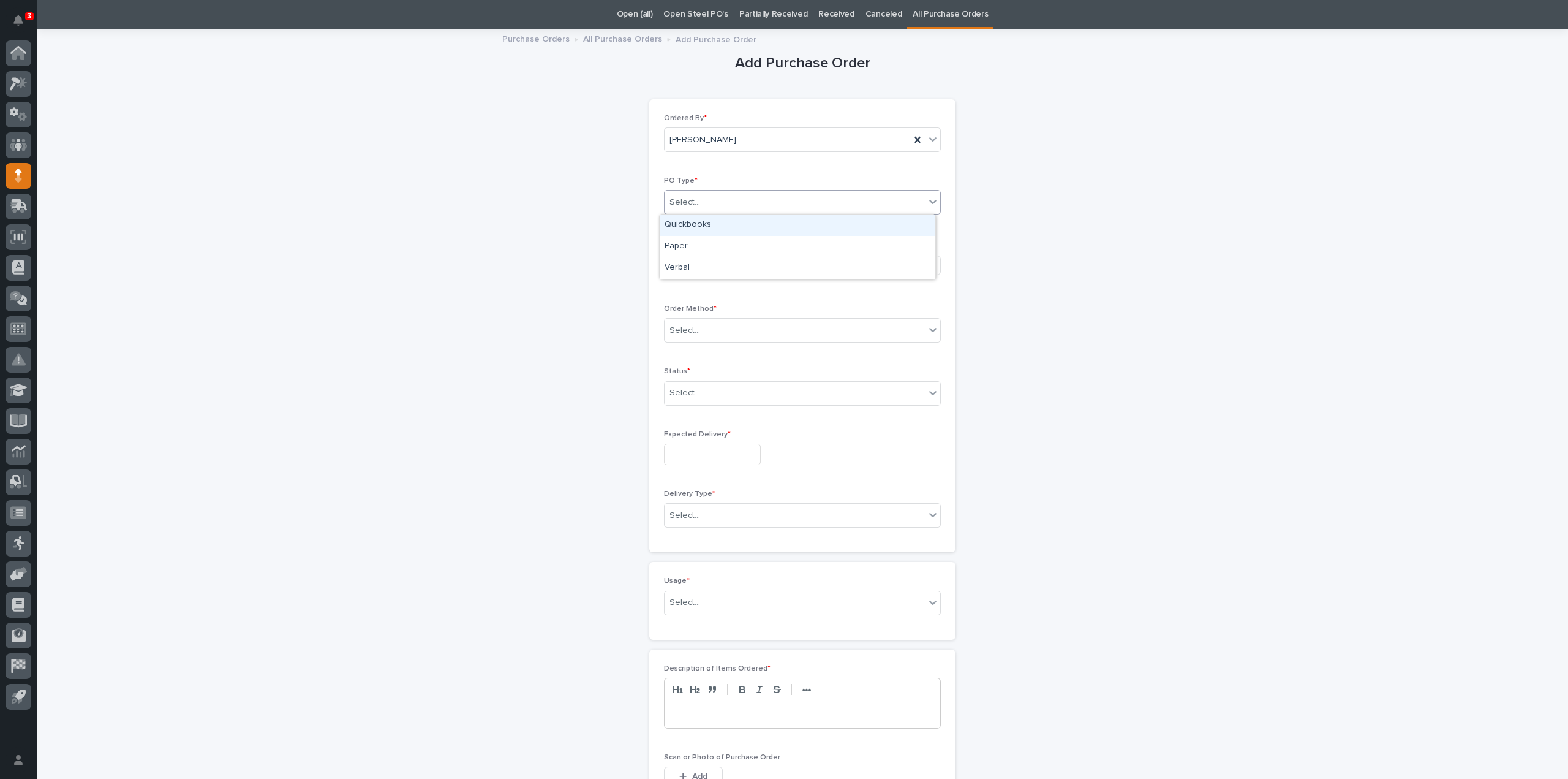
click at [777, 200] on div "Select..." at bounding box center [794, 202] width 260 height 20
click at [683, 250] on div "Paper" at bounding box center [797, 246] width 276 height 21
click at [686, 268] on div "Select..." at bounding box center [684, 265] width 30 height 13
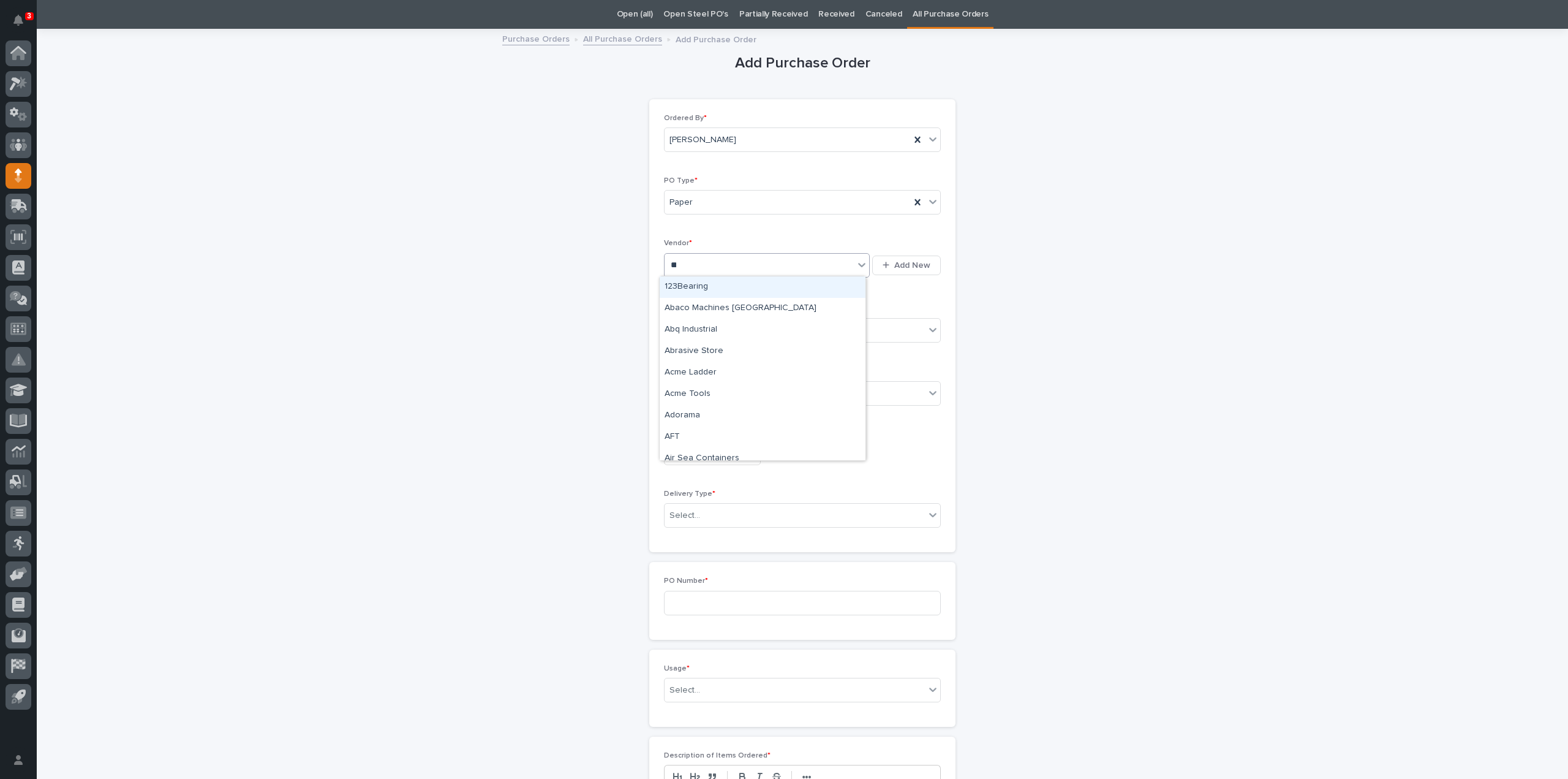
type input "***"
click at [695, 310] on div "Amazon" at bounding box center [763, 308] width 206 height 21
click at [682, 333] on div "Select..." at bounding box center [684, 330] width 30 height 13
click at [704, 355] on div "Online Order" at bounding box center [797, 352] width 276 height 21
click at [706, 392] on div "Select..." at bounding box center [794, 392] width 260 height 20
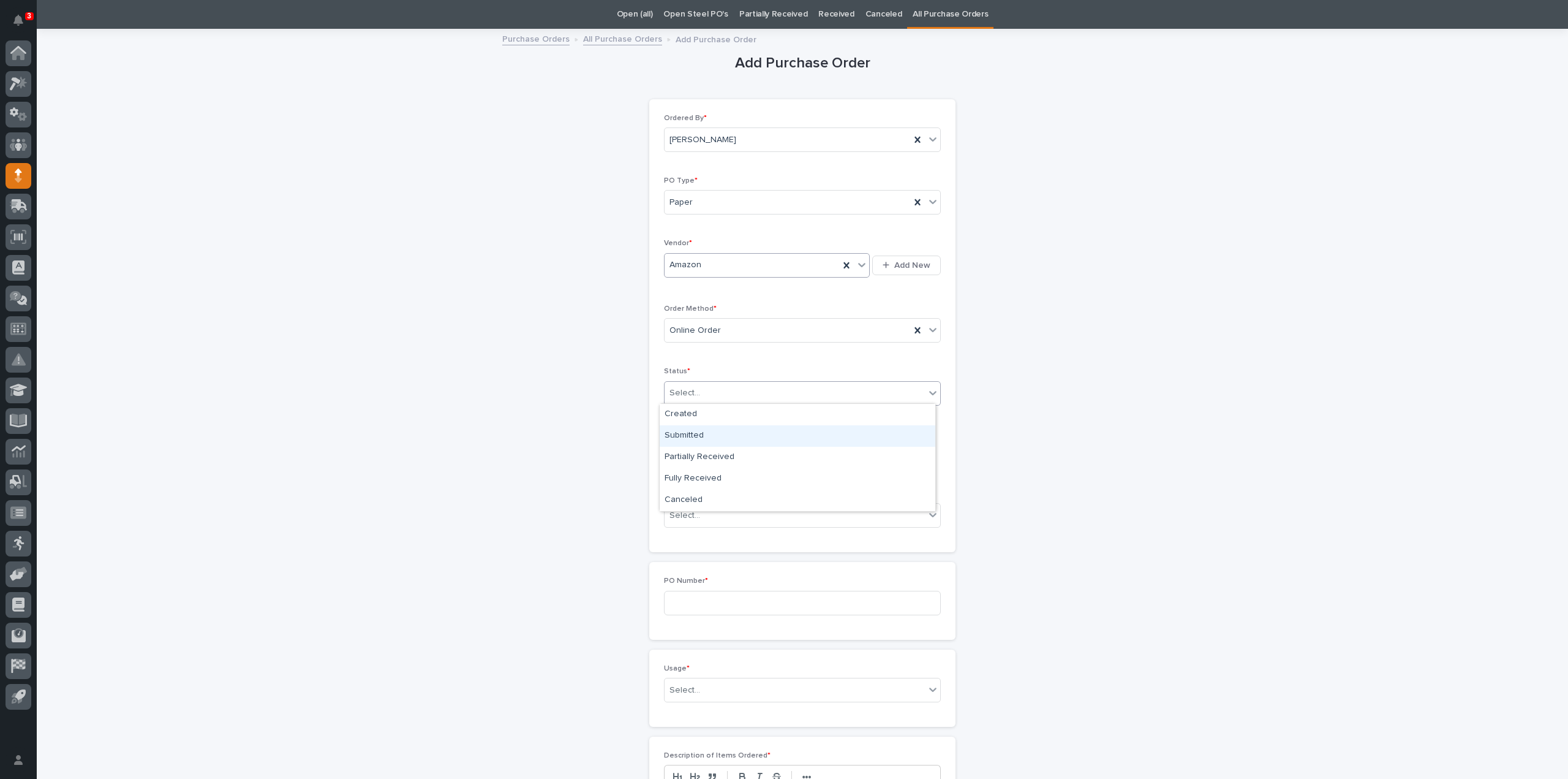
click at [697, 437] on div "Submitted" at bounding box center [797, 435] width 276 height 21
click at [710, 463] on div "Expected Delivery *" at bounding box center [802, 452] width 277 height 45
click at [707, 455] on input "text" at bounding box center [712, 454] width 97 height 21
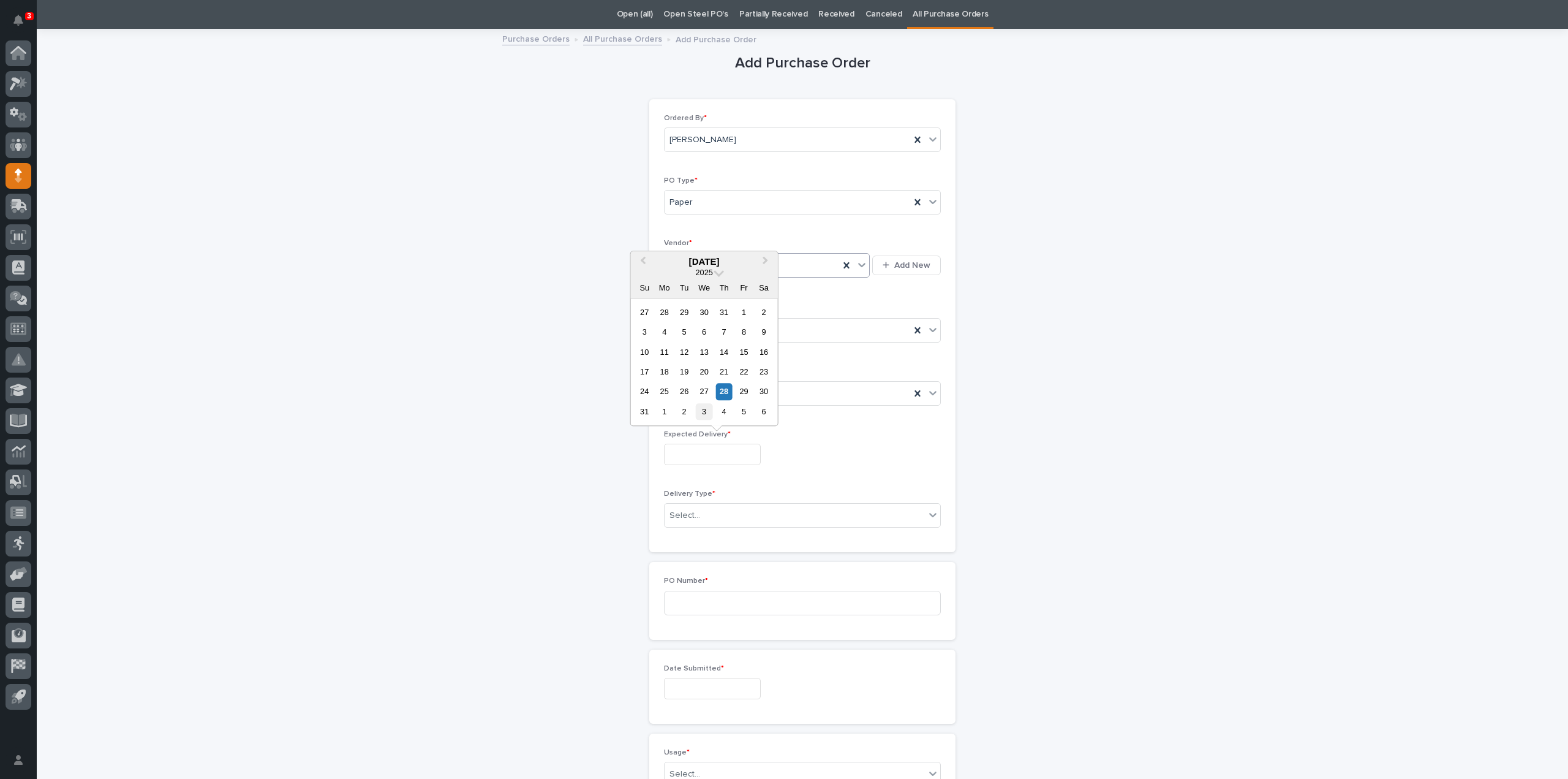
click at [709, 415] on div "3" at bounding box center [704, 411] width 16 height 16
type input "**********"
click at [698, 520] on div "Select..." at bounding box center [794, 515] width 260 height 20
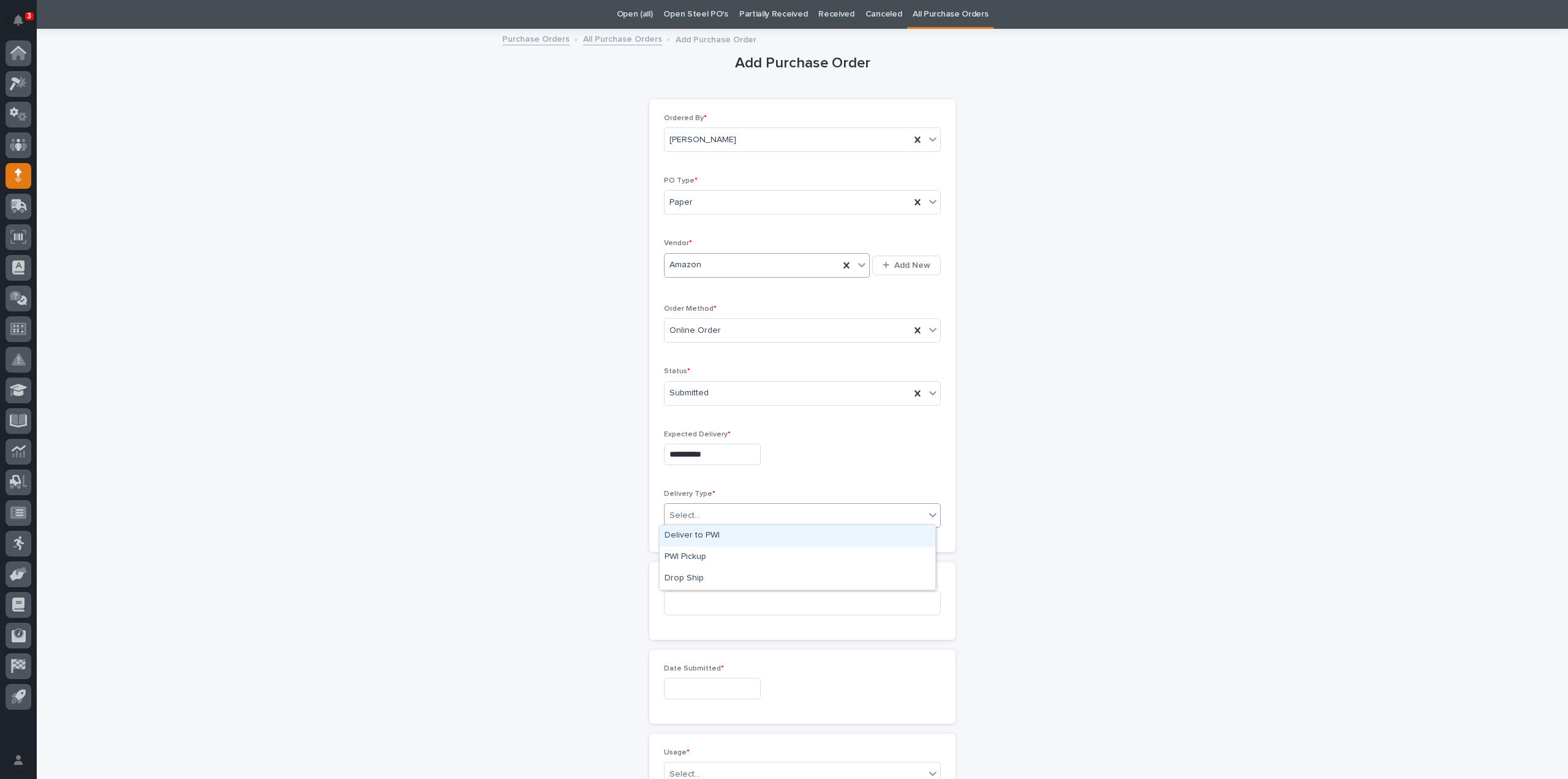
click at [695, 534] on div "Deliver to PWI" at bounding box center [797, 535] width 276 height 21
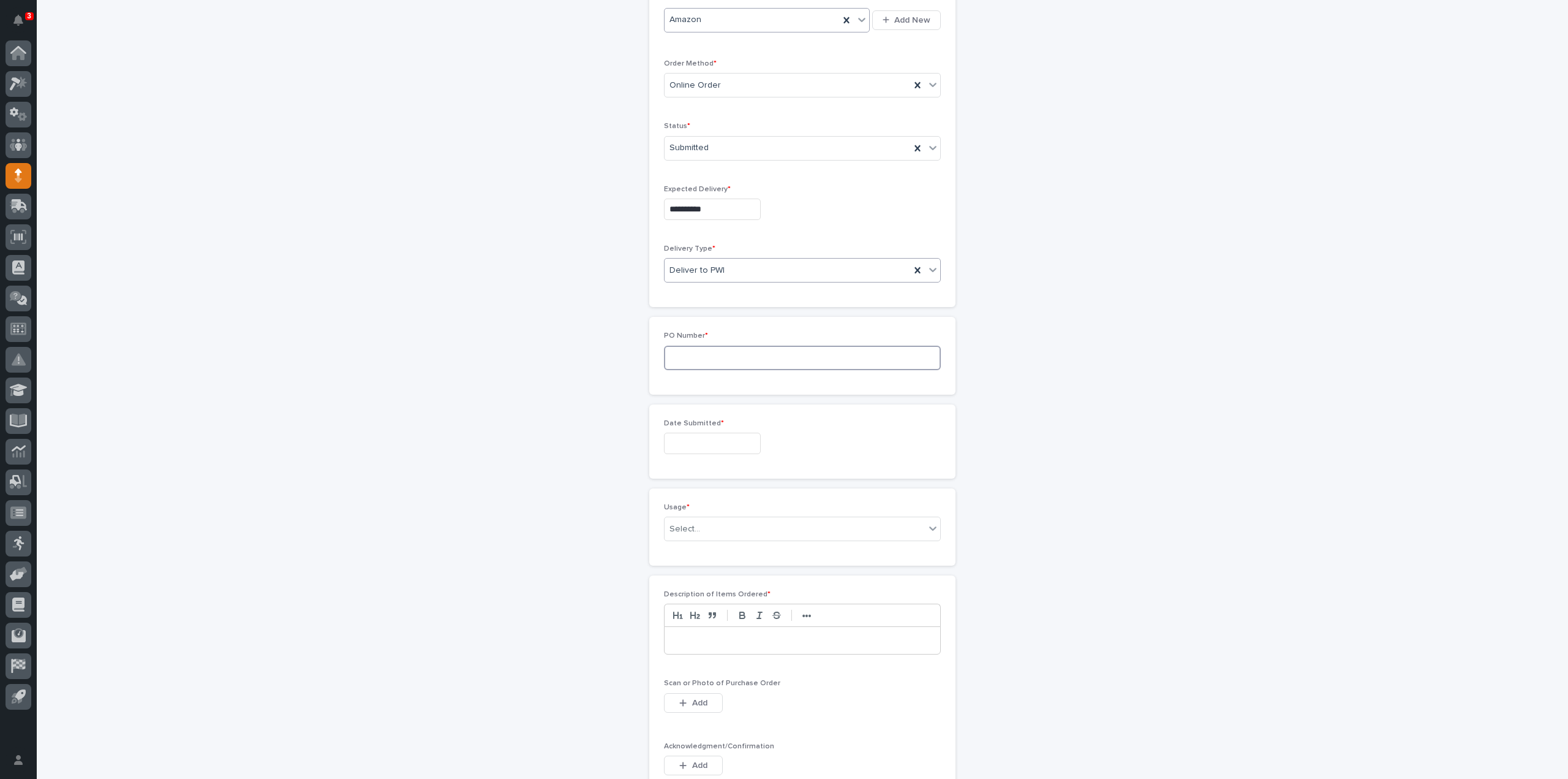
click at [684, 356] on input at bounding box center [802, 358] width 277 height 24
type input "3091RB"
click at [709, 440] on input "text" at bounding box center [712, 443] width 97 height 21
click at [725, 383] on div "28" at bounding box center [724, 379] width 16 height 16
type input "**********"
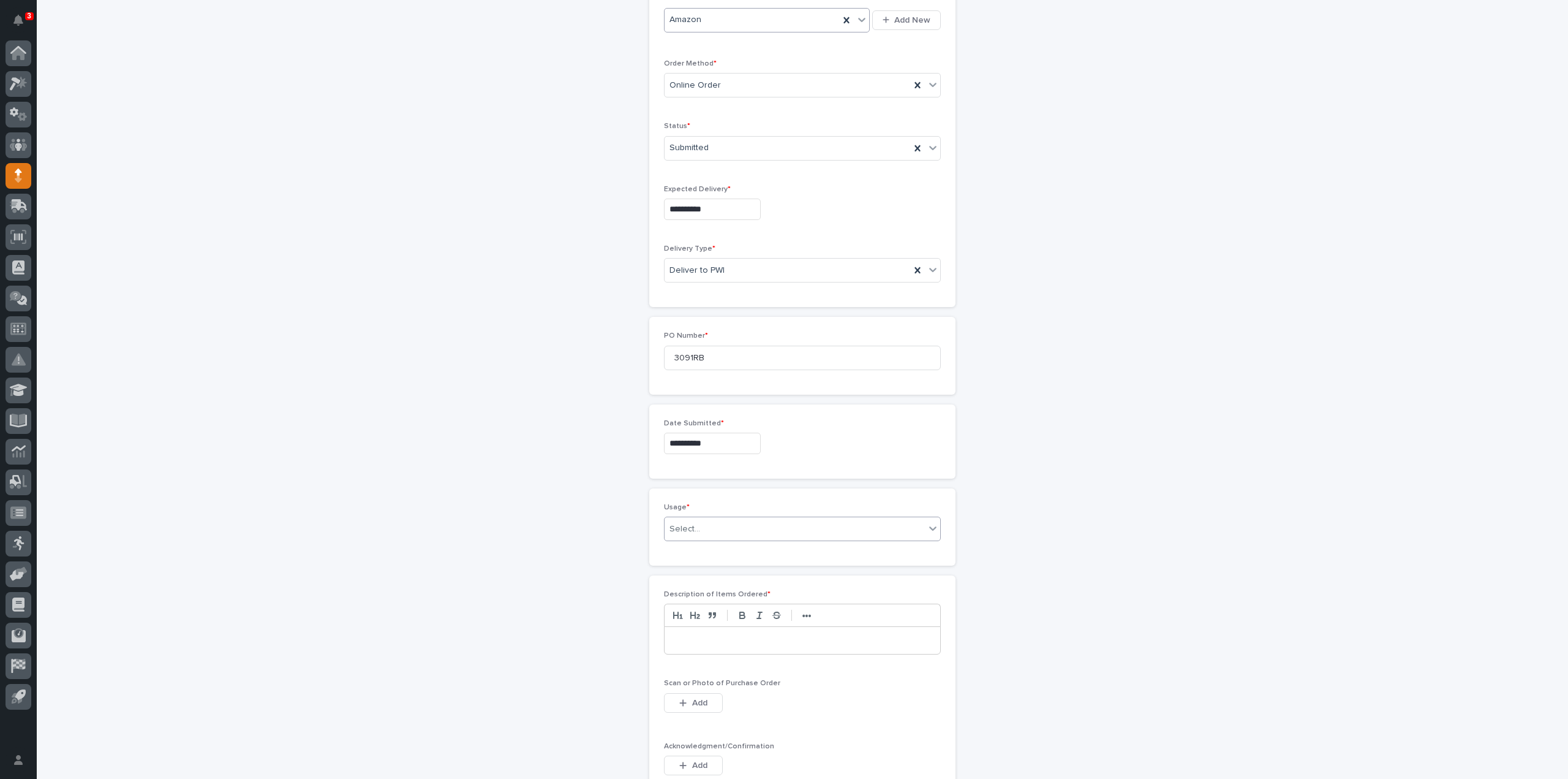
click at [695, 527] on div "Select..." at bounding box center [794, 528] width 260 height 20
click at [698, 613] on div "PWI Stock" at bounding box center [797, 613] width 276 height 21
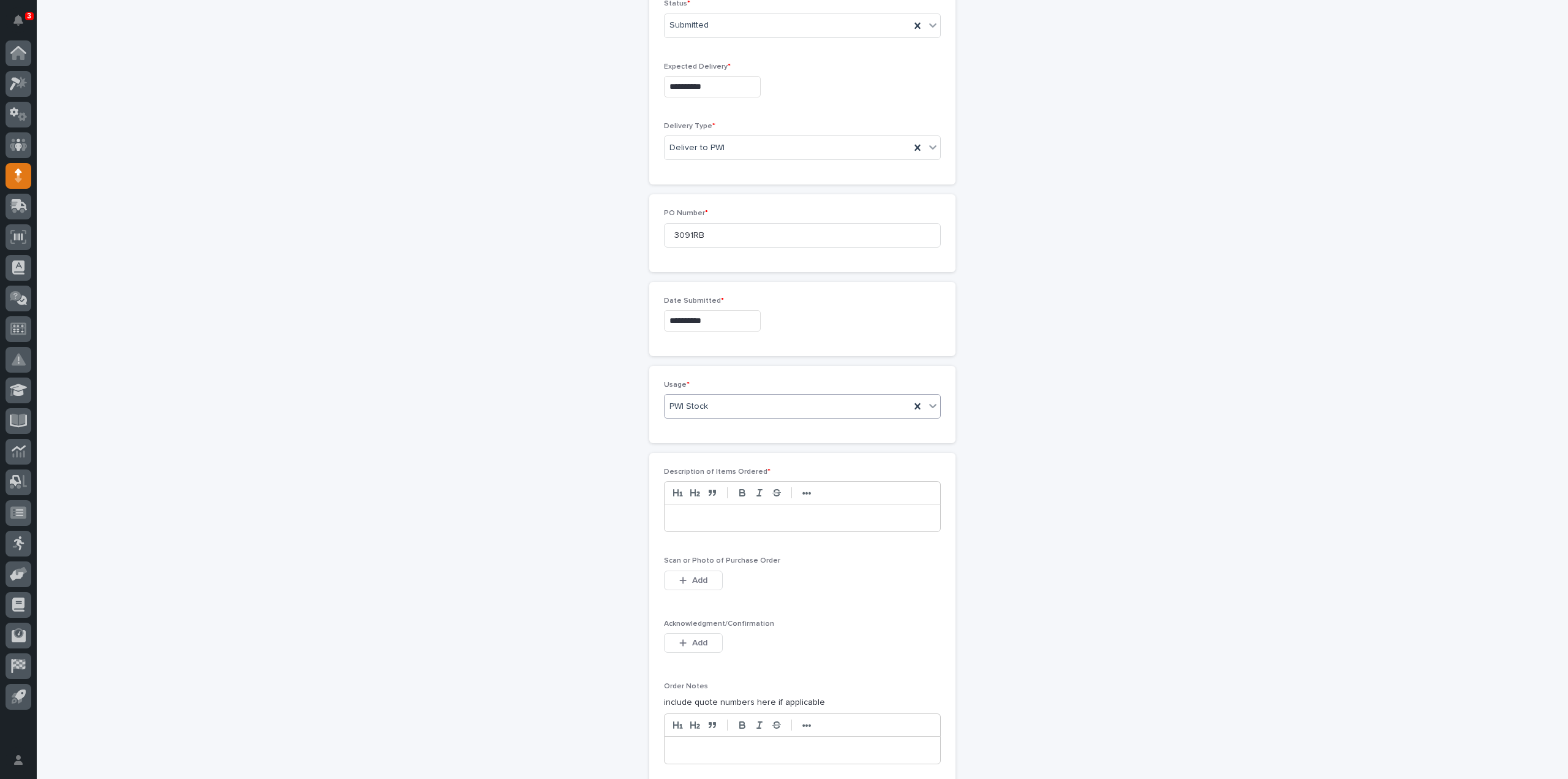
click at [678, 520] on div at bounding box center [802, 517] width 276 height 27
click at [700, 582] on button "Add" at bounding box center [694, 580] width 59 height 20
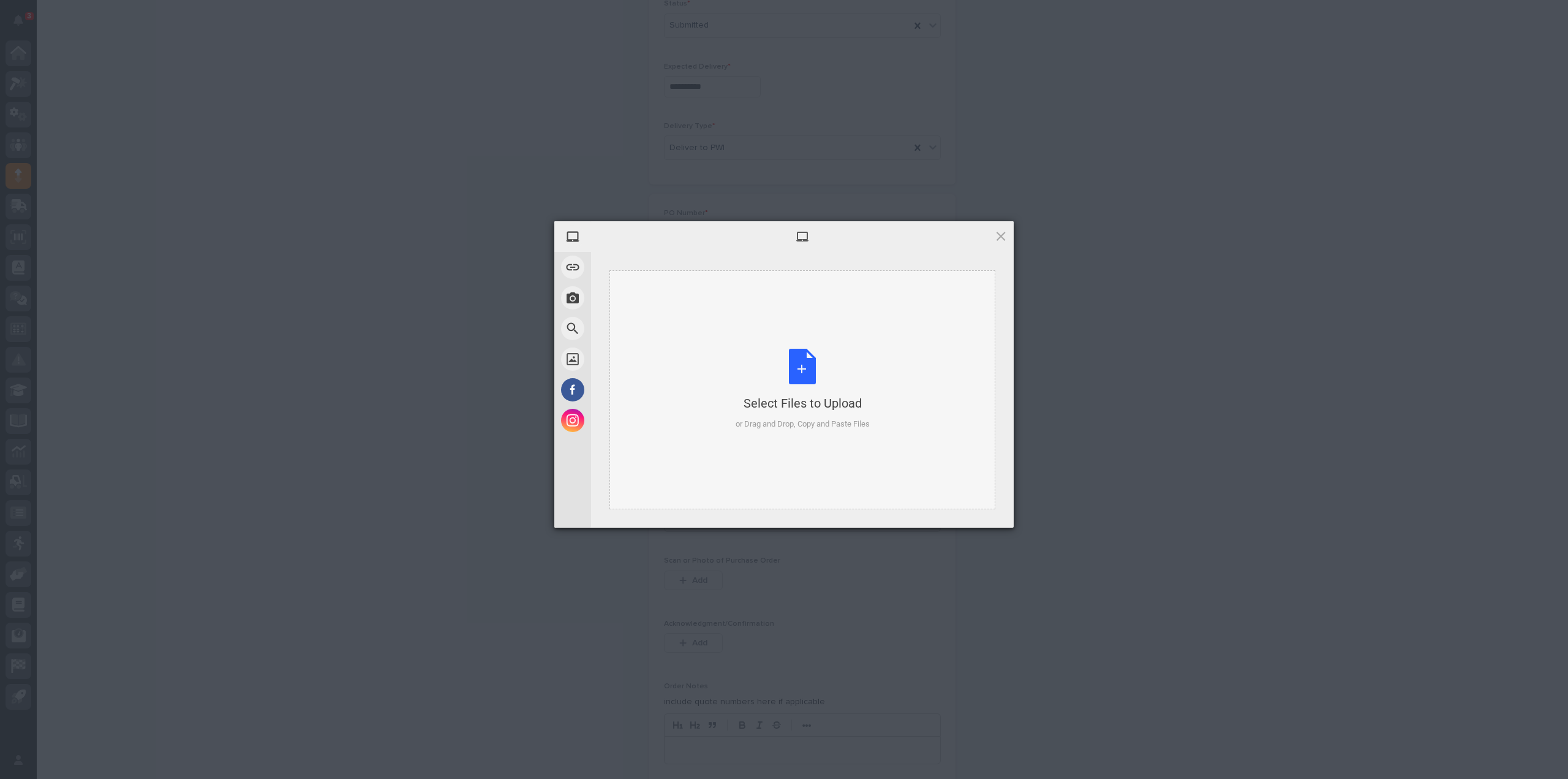
click at [808, 374] on div "Select Files to Upload or Drag and Drop, Copy and Paste Files" at bounding box center [803, 390] width 134 height 81
click at [959, 511] on span "Upload 1" at bounding box center [977, 511] width 62 height 23
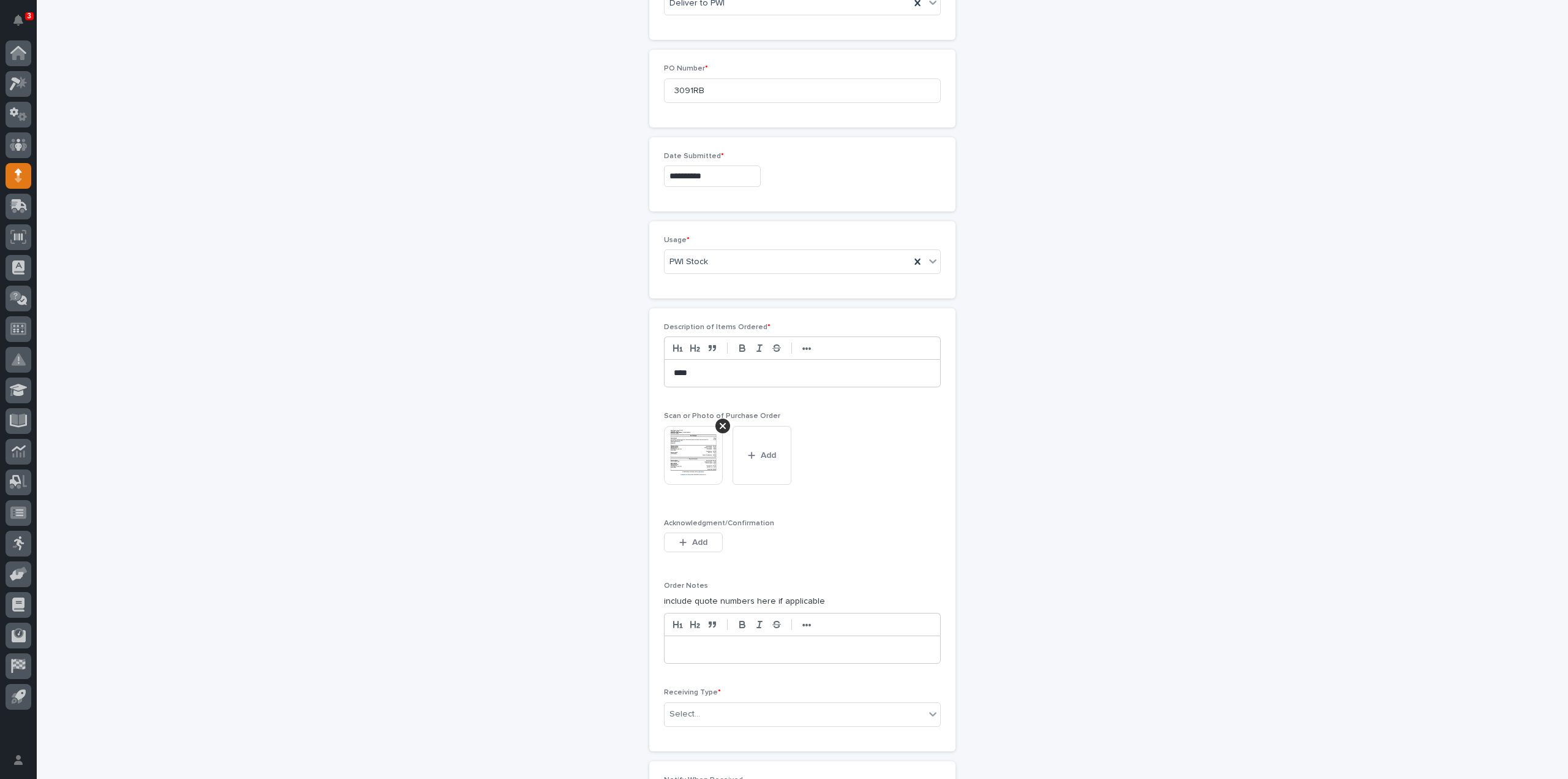
scroll to position [674, 0]
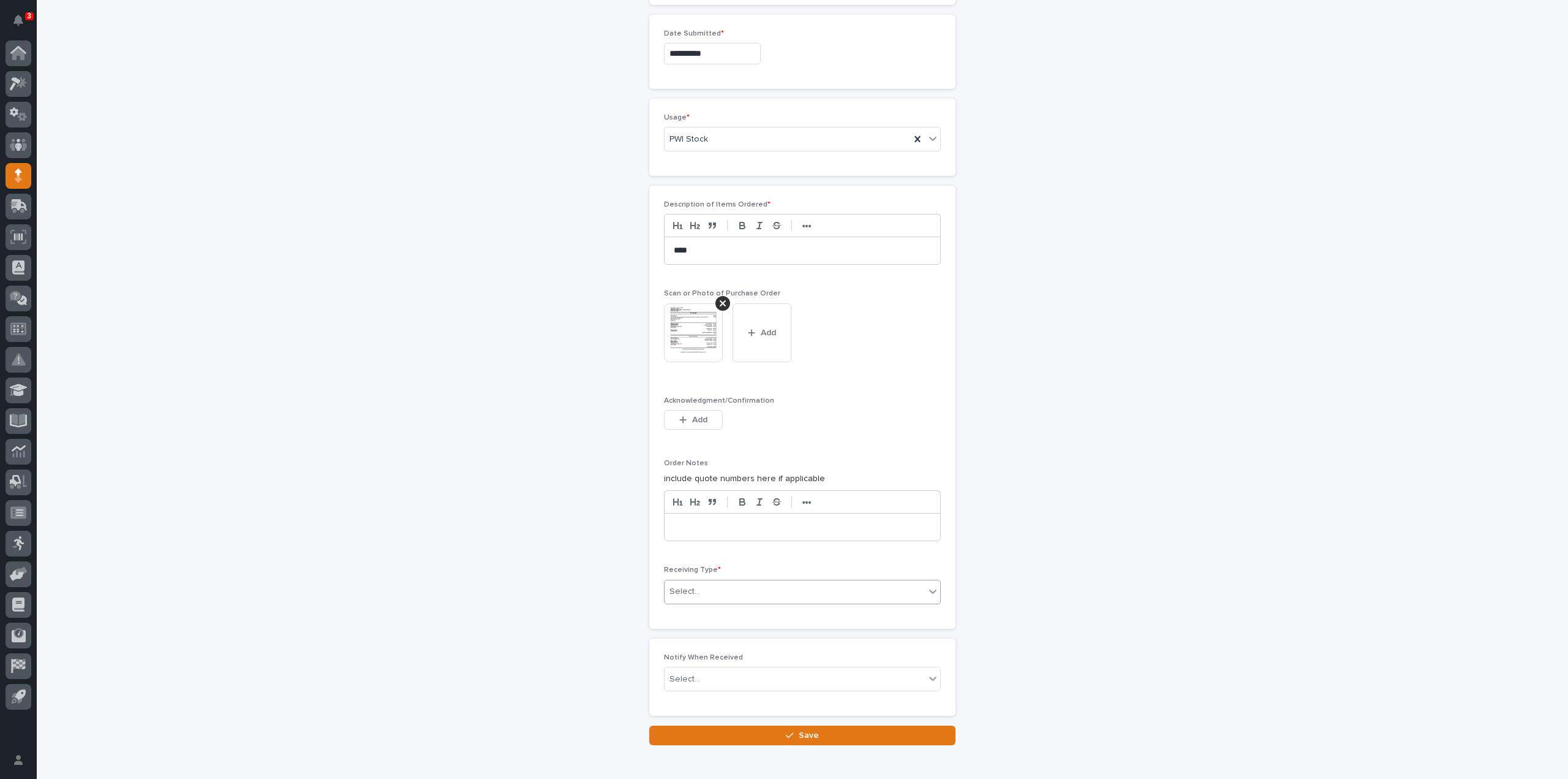
click at [684, 586] on div "Select..." at bounding box center [684, 591] width 30 height 13
click at [691, 676] on div "Deliver to" at bounding box center [797, 674] width 276 height 21
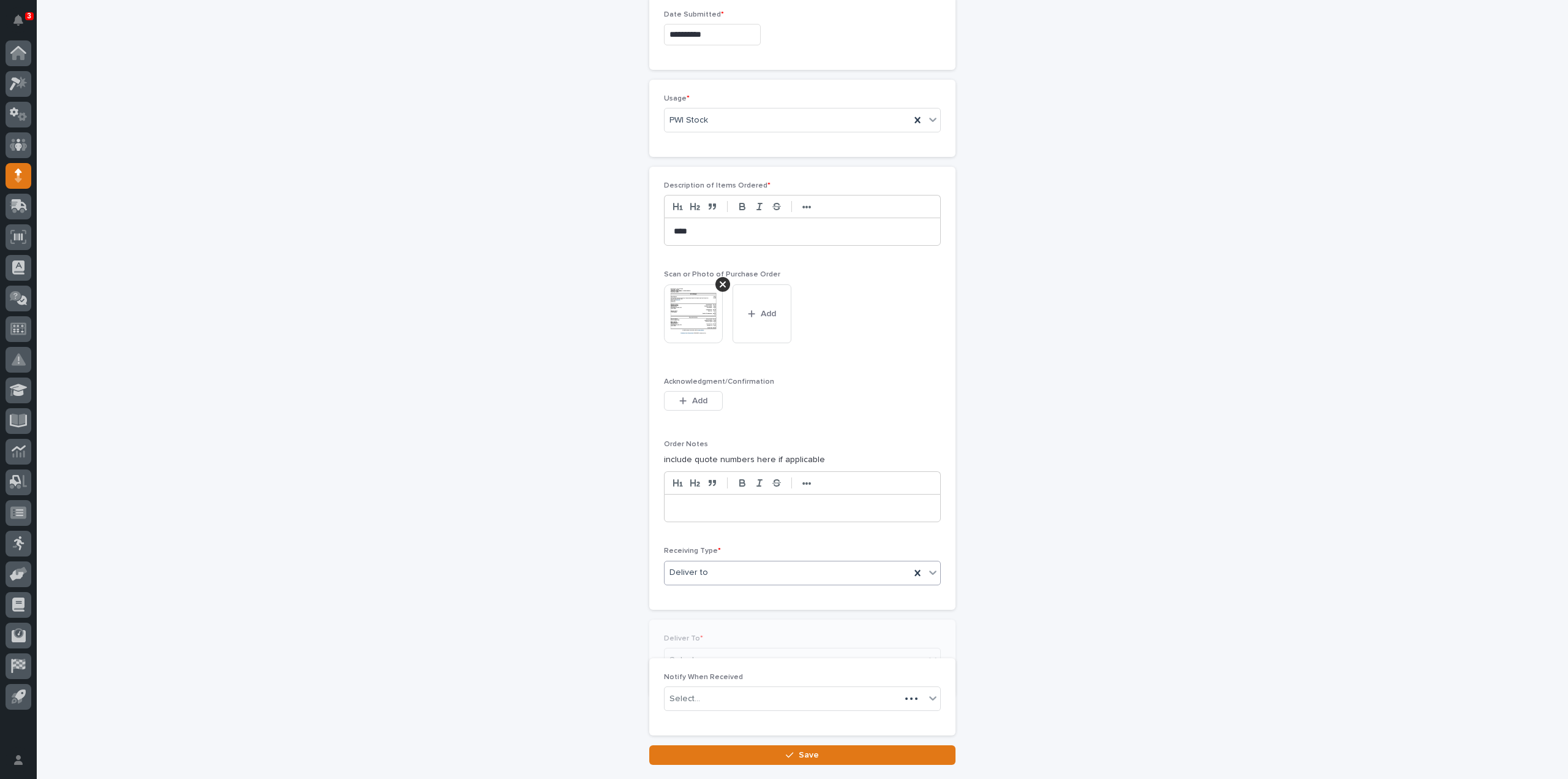
scroll to position [717, 0]
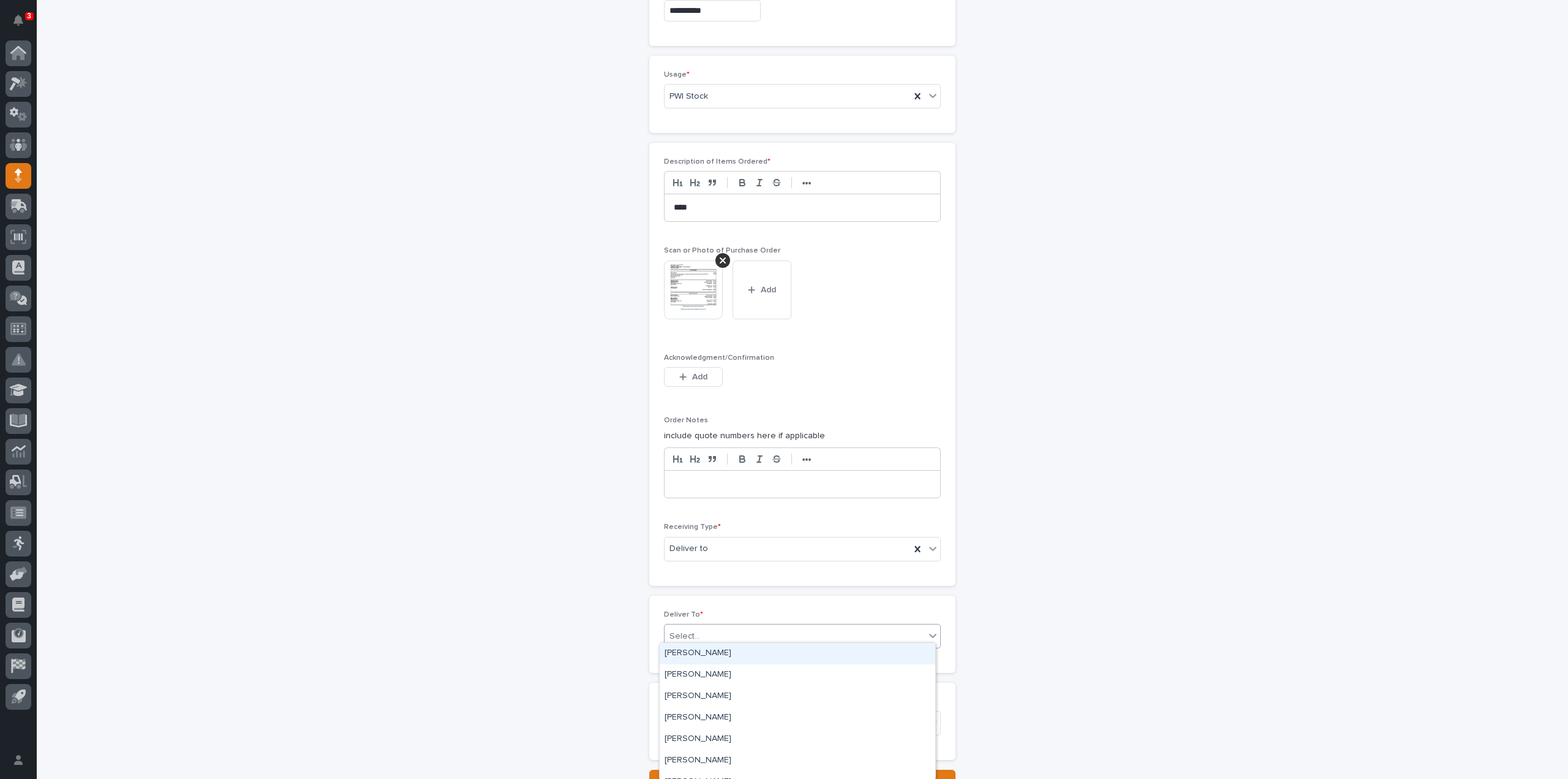
click at [693, 632] on div "Select..." at bounding box center [684, 636] width 30 height 13
type input "****"
click at [688, 648] on div "[PERSON_NAME]" at bounding box center [797, 653] width 276 height 21
click at [685, 723] on div "Select..." at bounding box center [794, 723] width 260 height 20
type input "****"
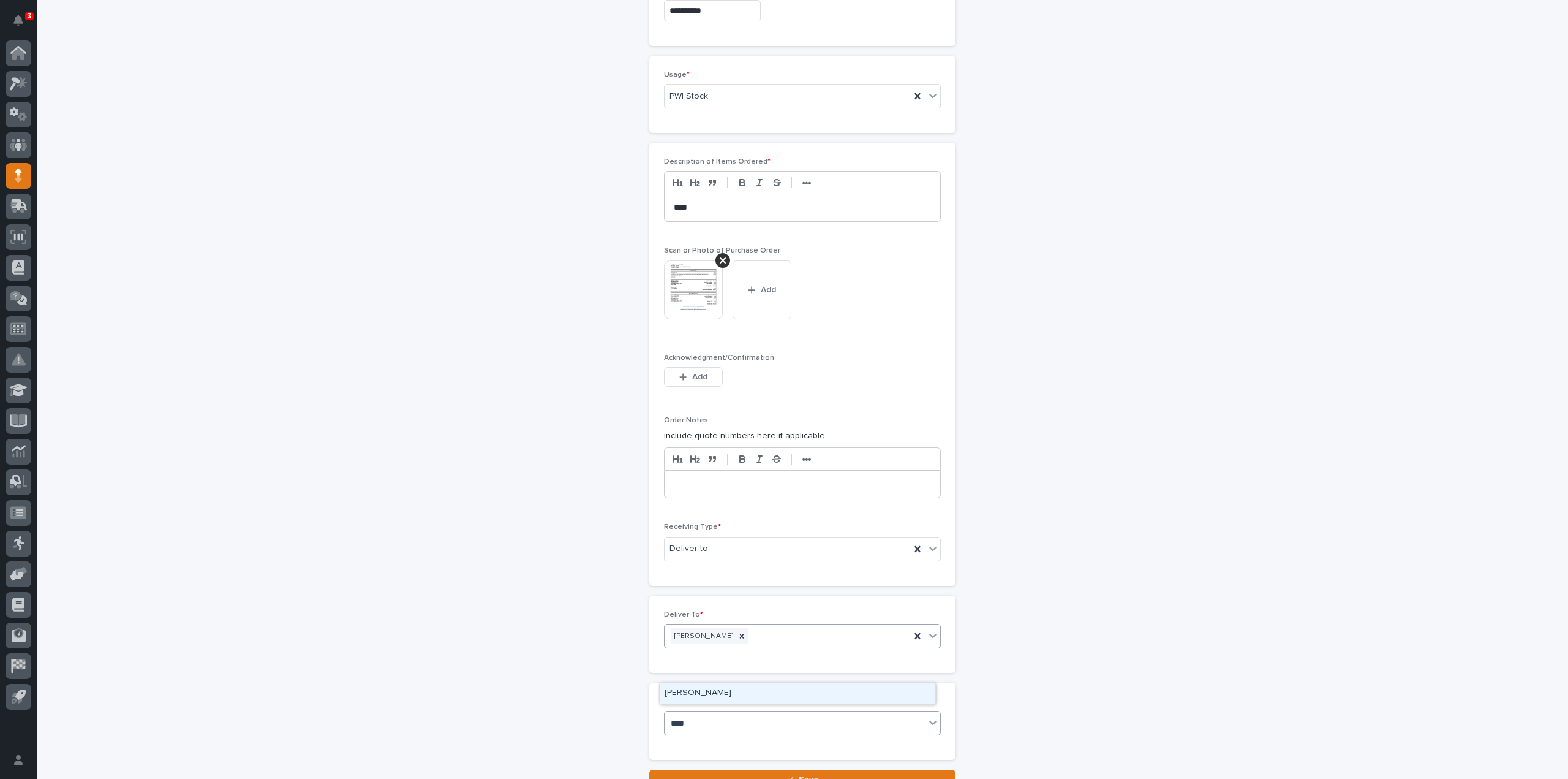
click at [702, 690] on div "[PERSON_NAME]" at bounding box center [797, 693] width 276 height 21
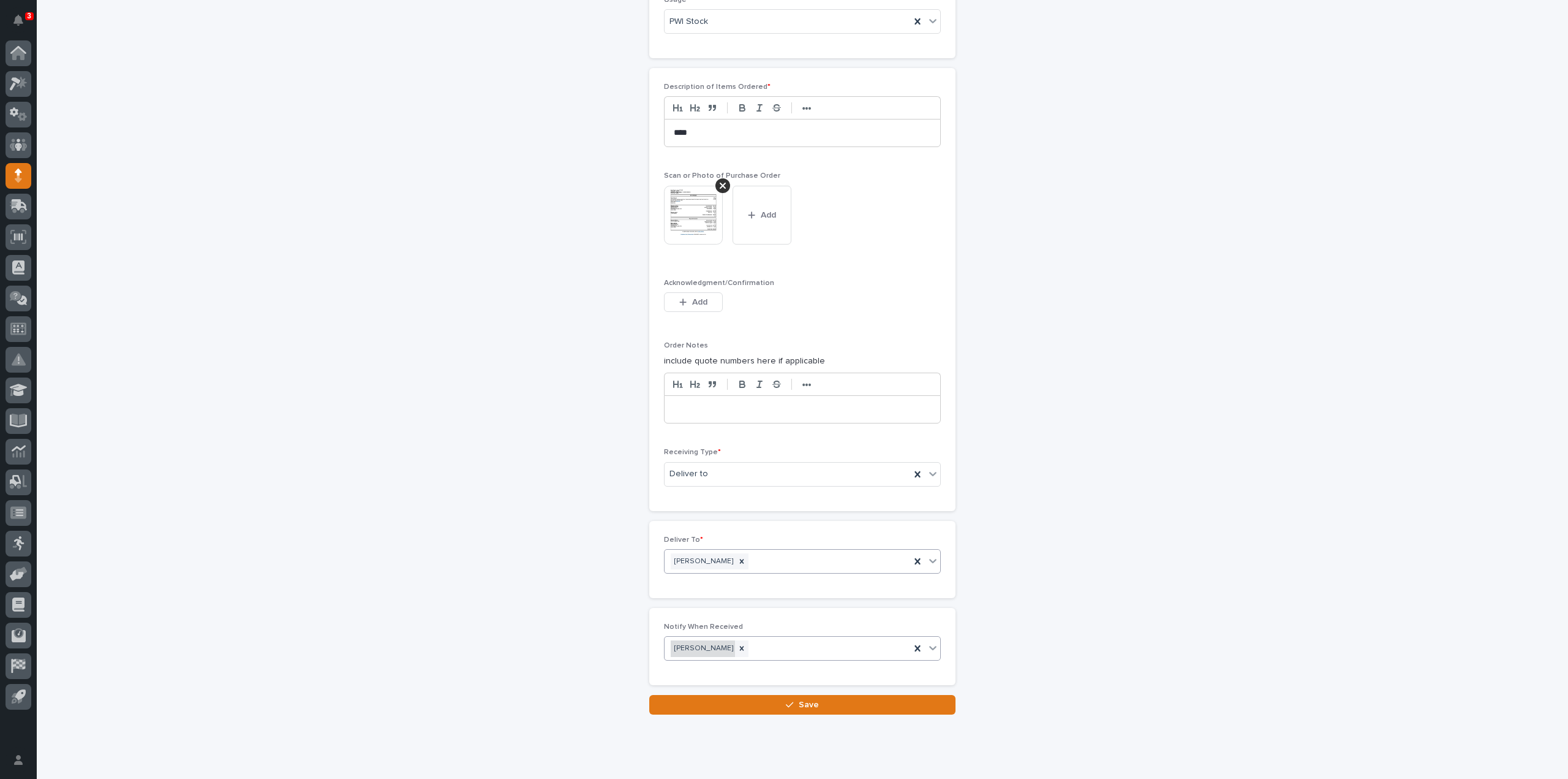
scroll to position [817, 0]
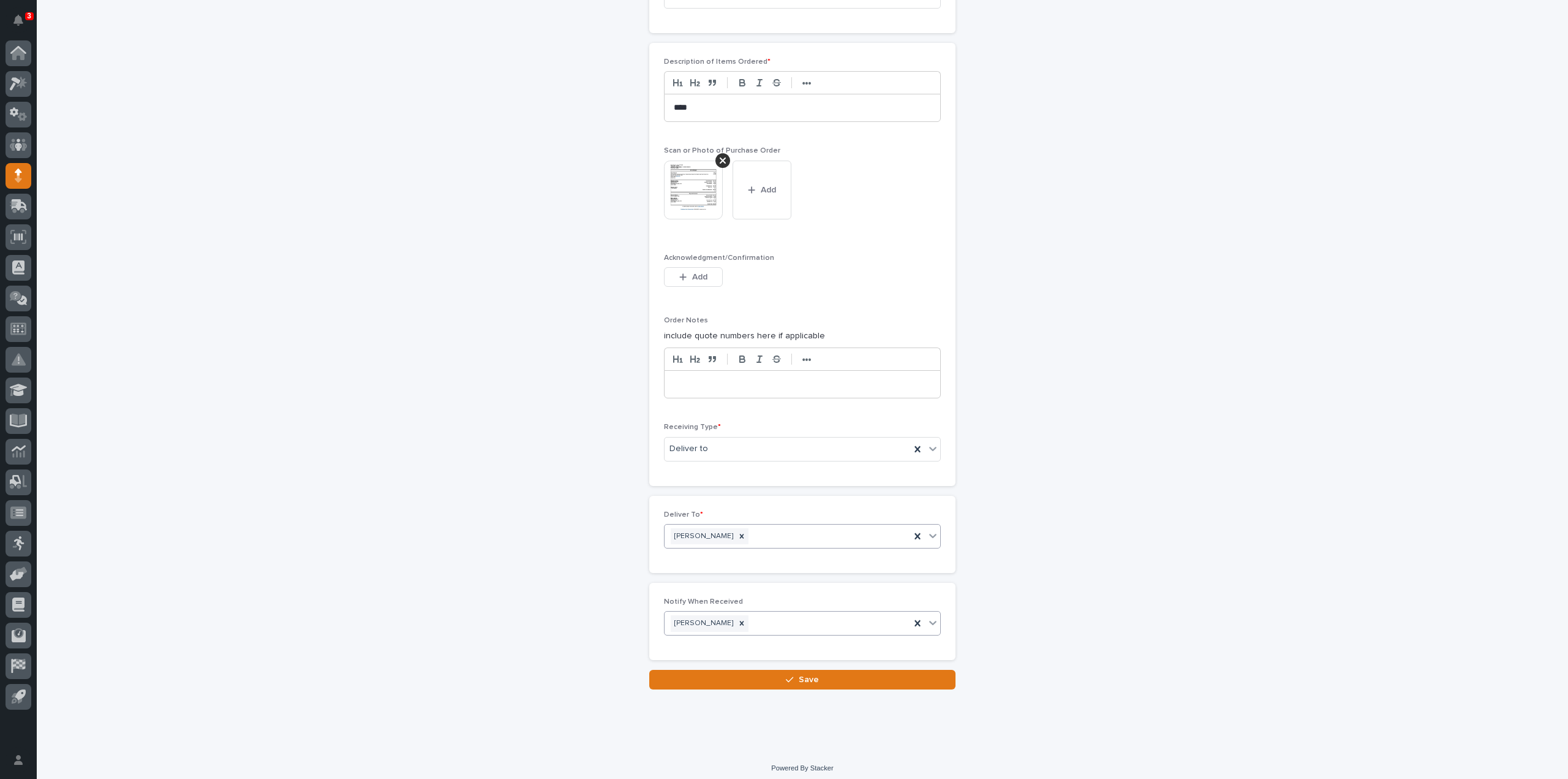
click at [732, 675] on button "Save" at bounding box center [802, 679] width 306 height 20
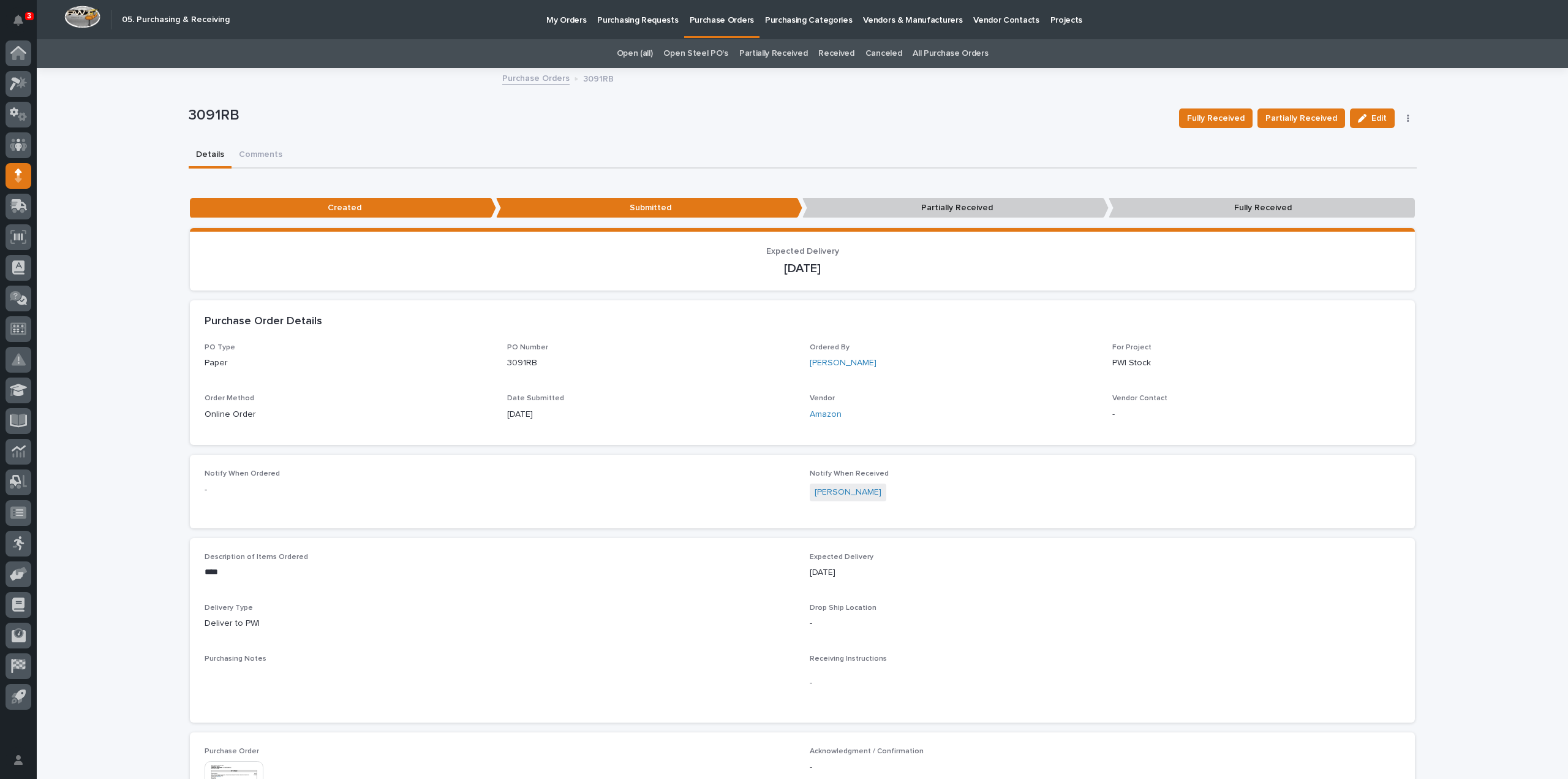
click at [924, 53] on link "All Purchase Orders" at bounding box center [950, 53] width 75 height 29
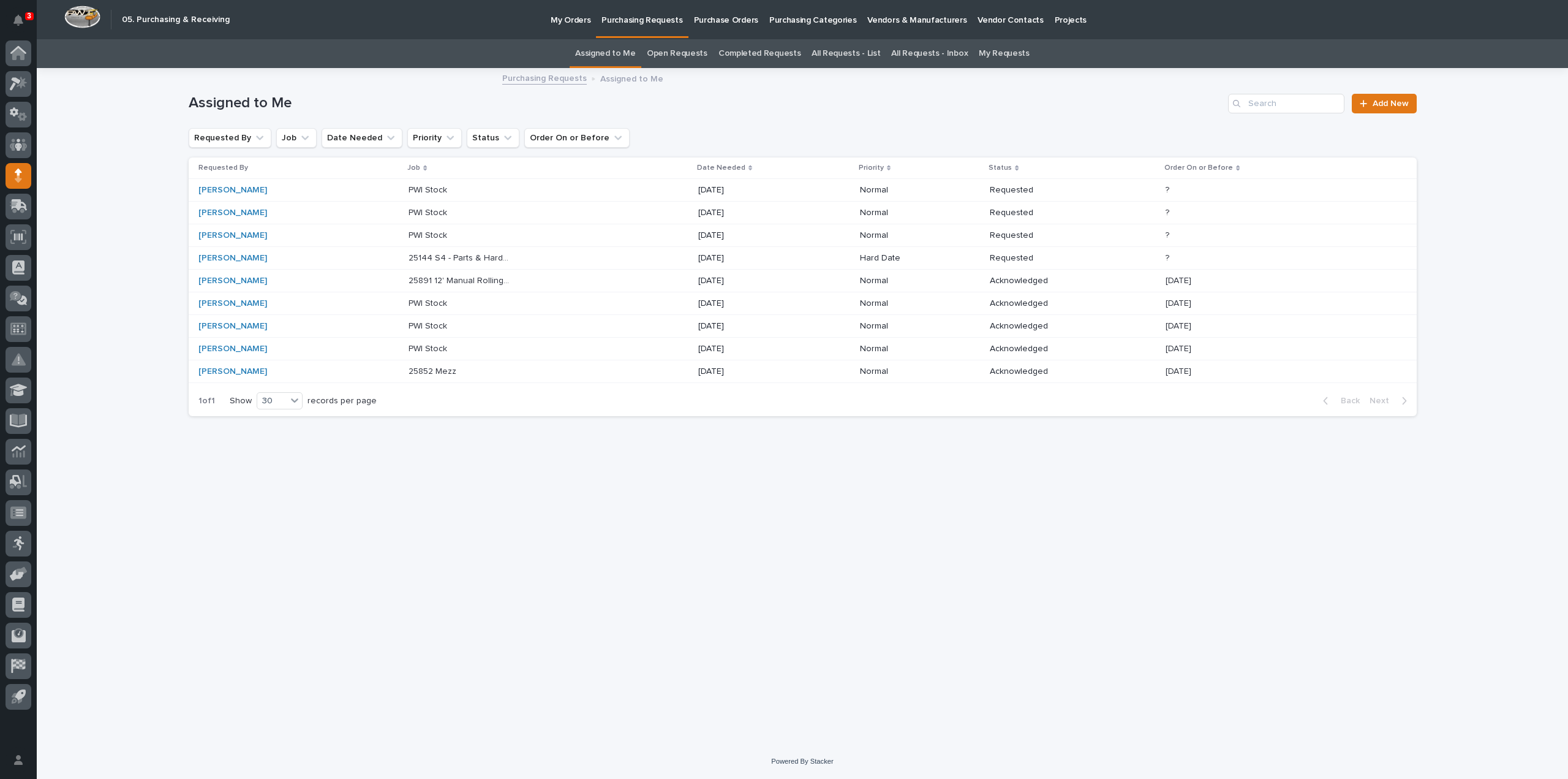
click at [828, 52] on link "All Requests - List" at bounding box center [845, 53] width 69 height 29
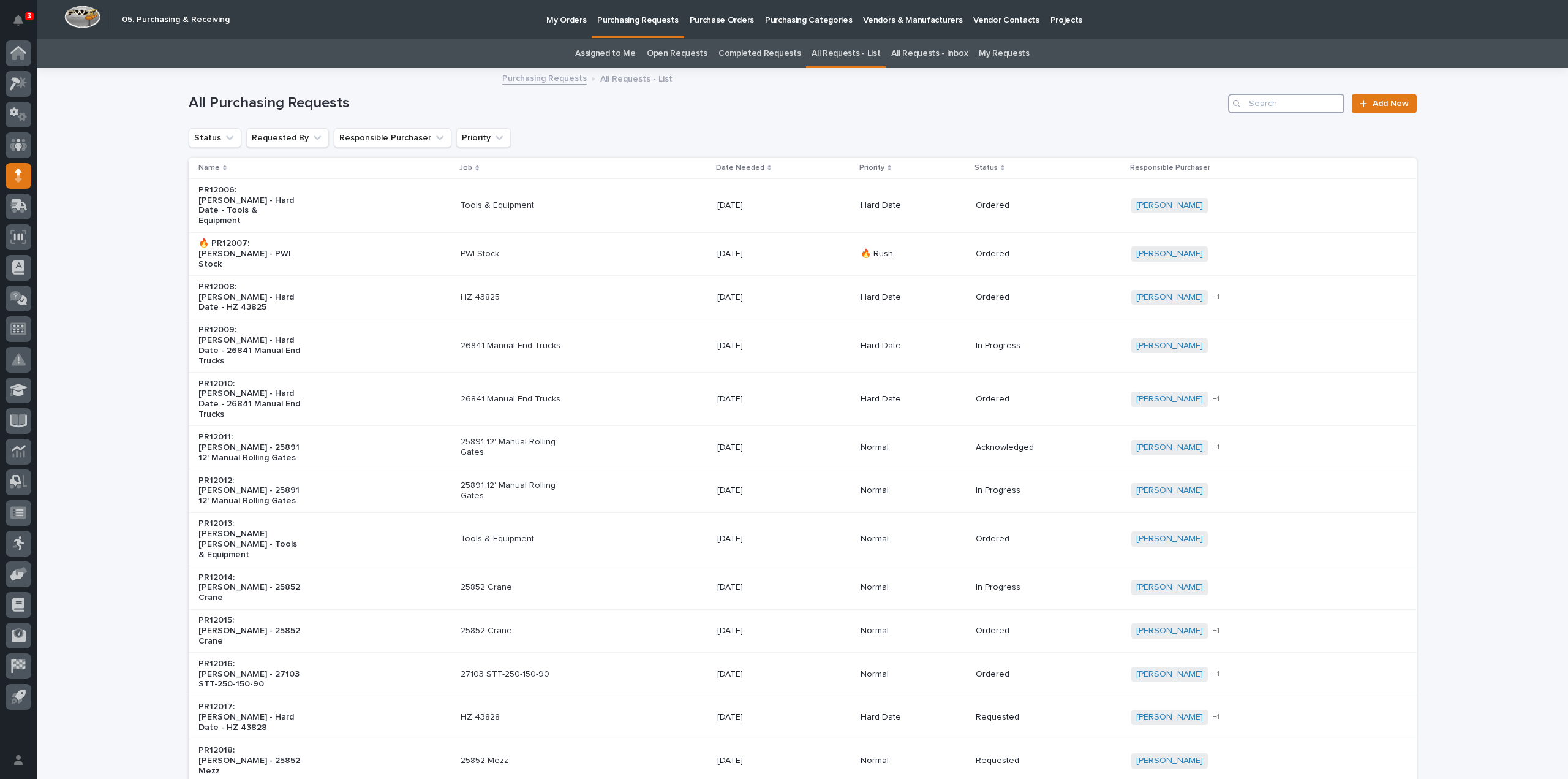
click at [1256, 109] on input "Search" at bounding box center [1286, 103] width 116 height 20
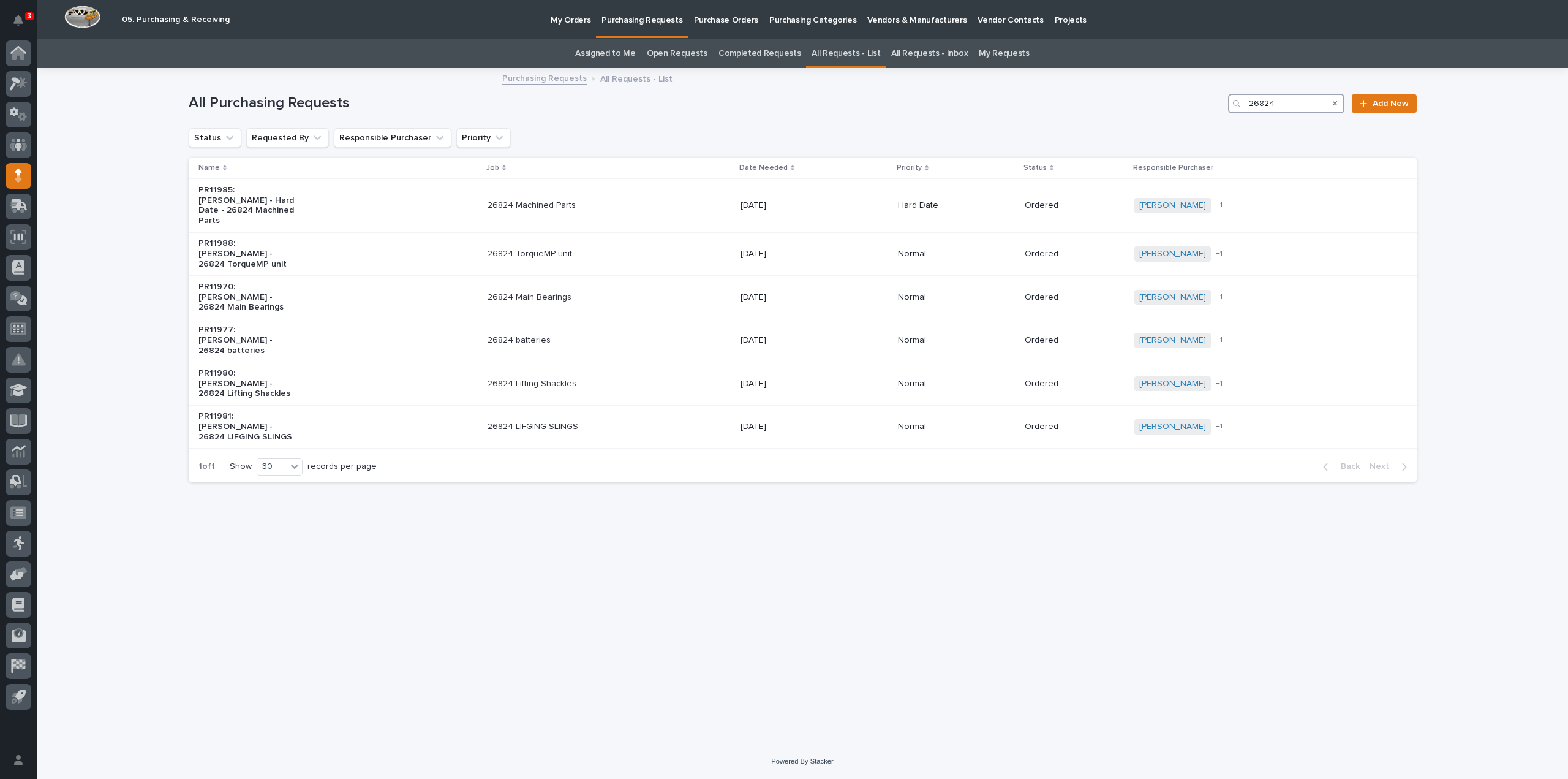
type input "26824"
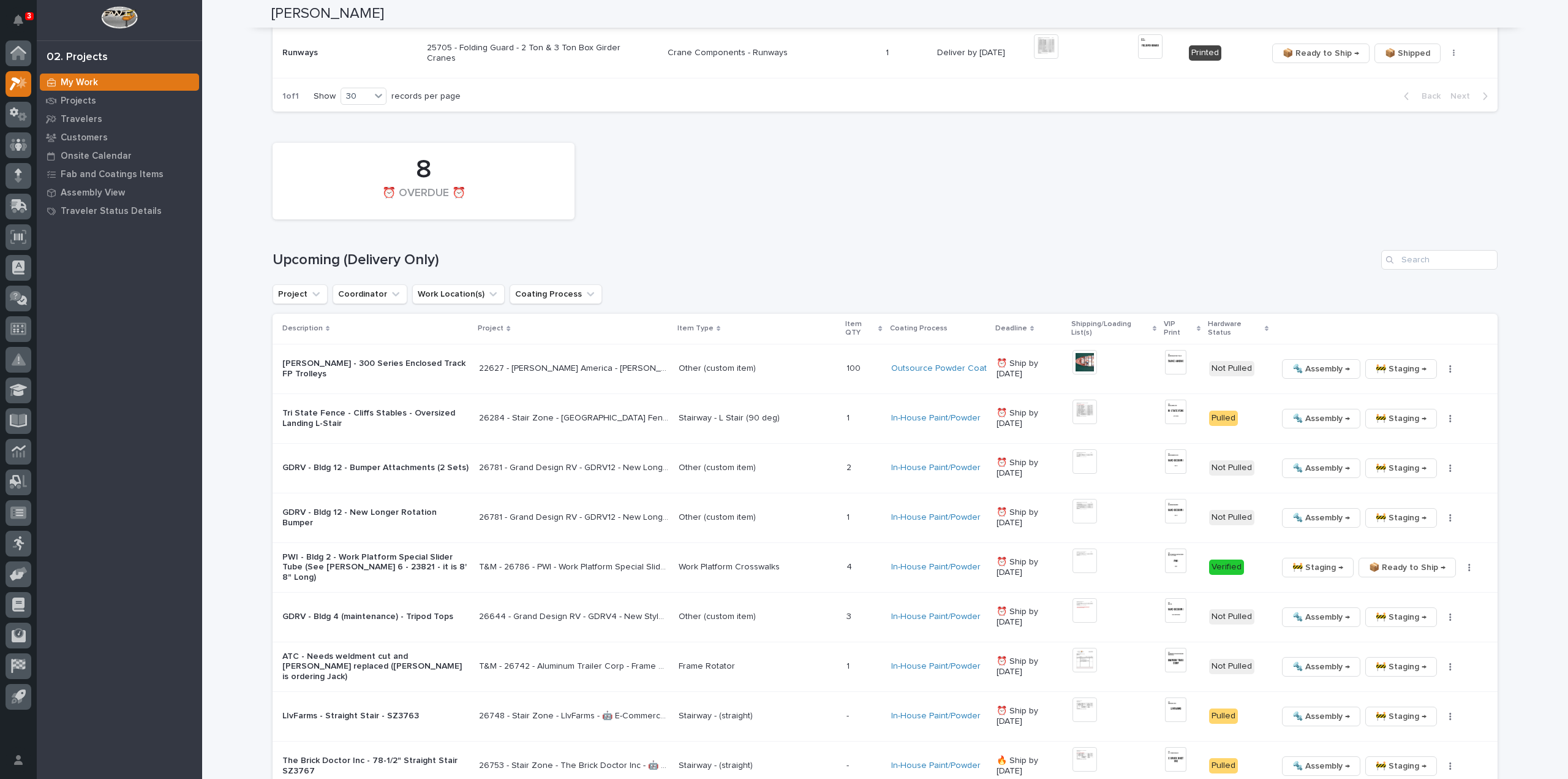
scroll to position [980, 0]
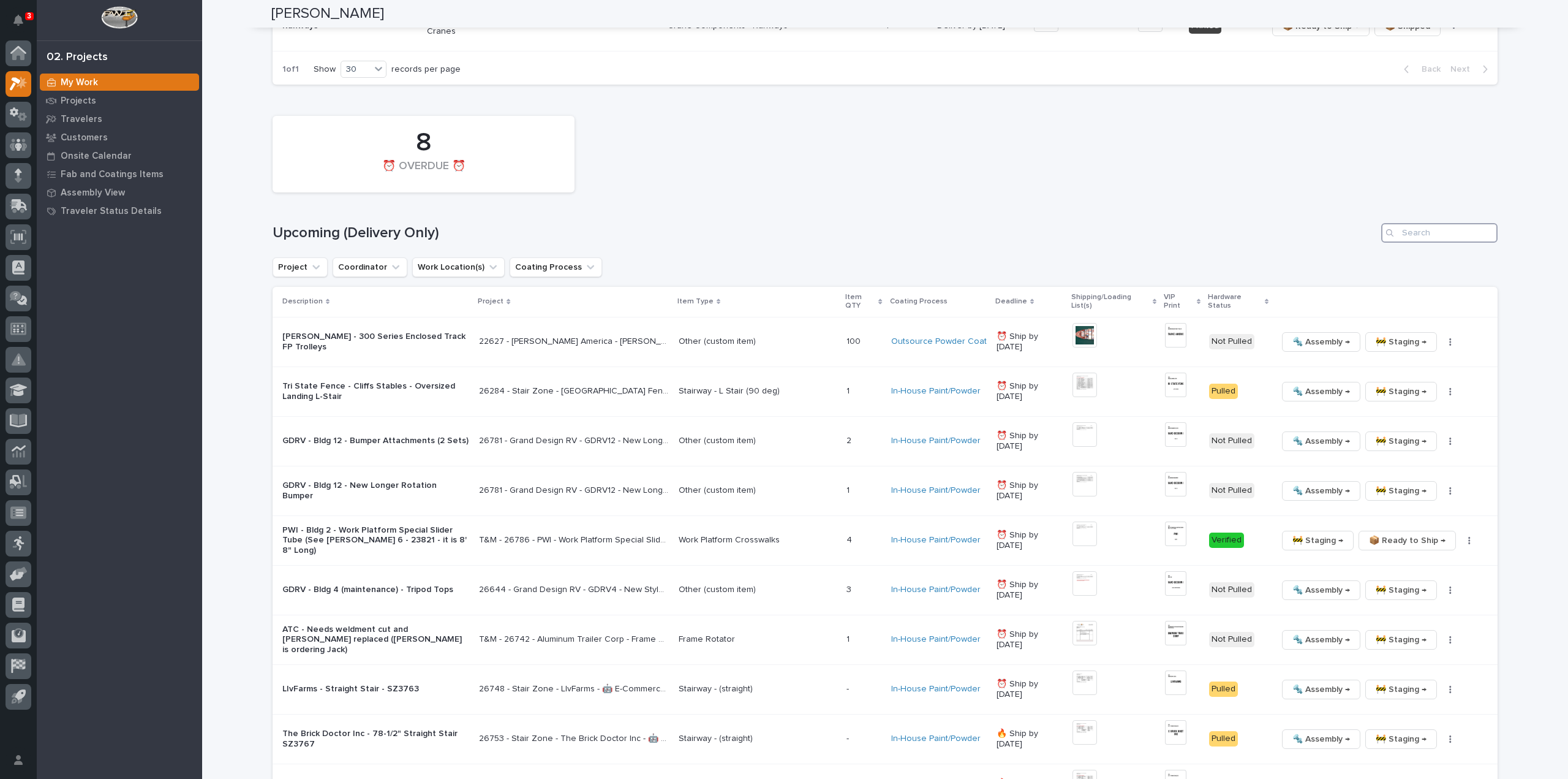
click at [1457, 240] on input "Search" at bounding box center [1439, 233] width 116 height 20
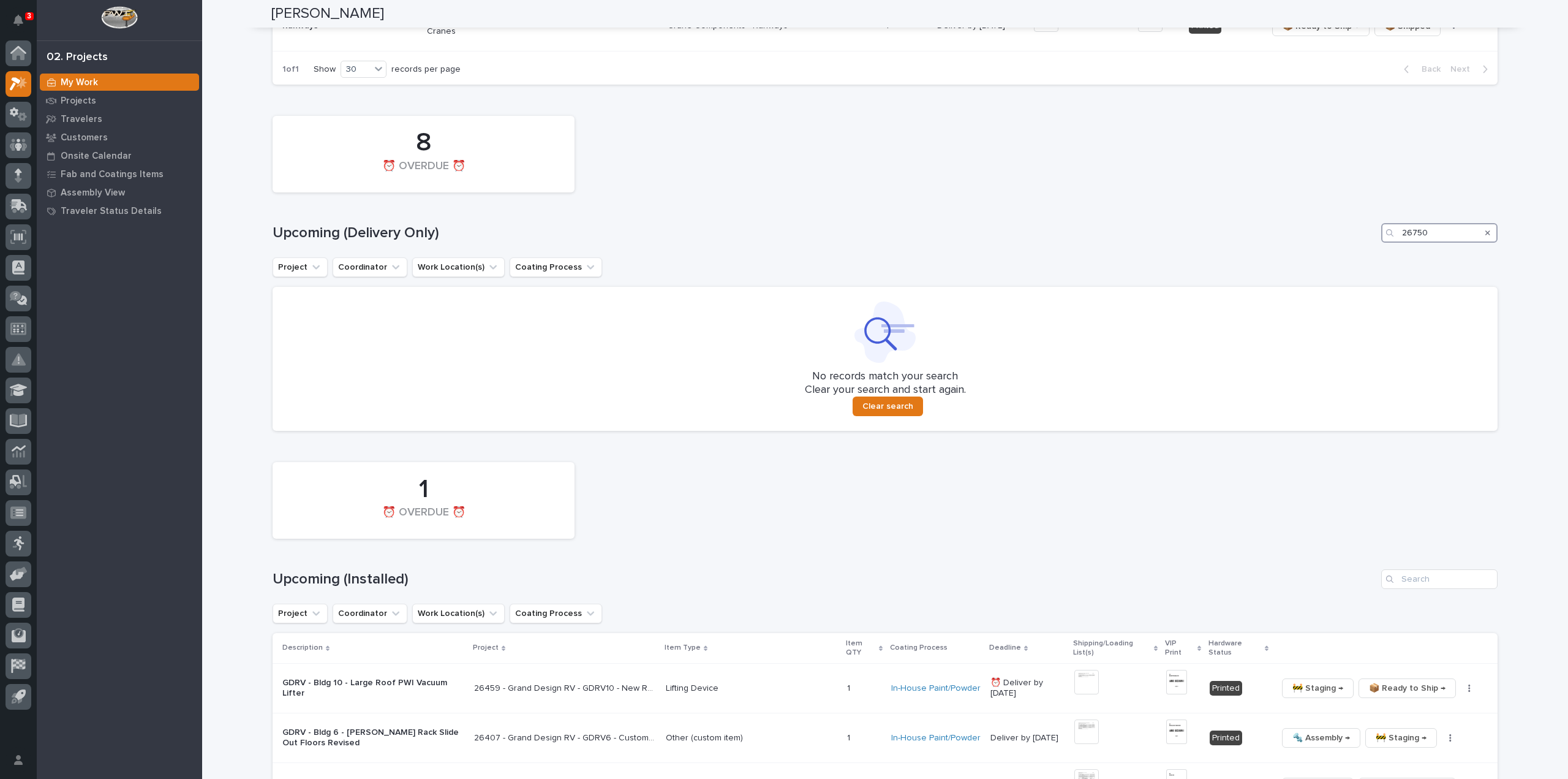
scroll to position [1103, 0]
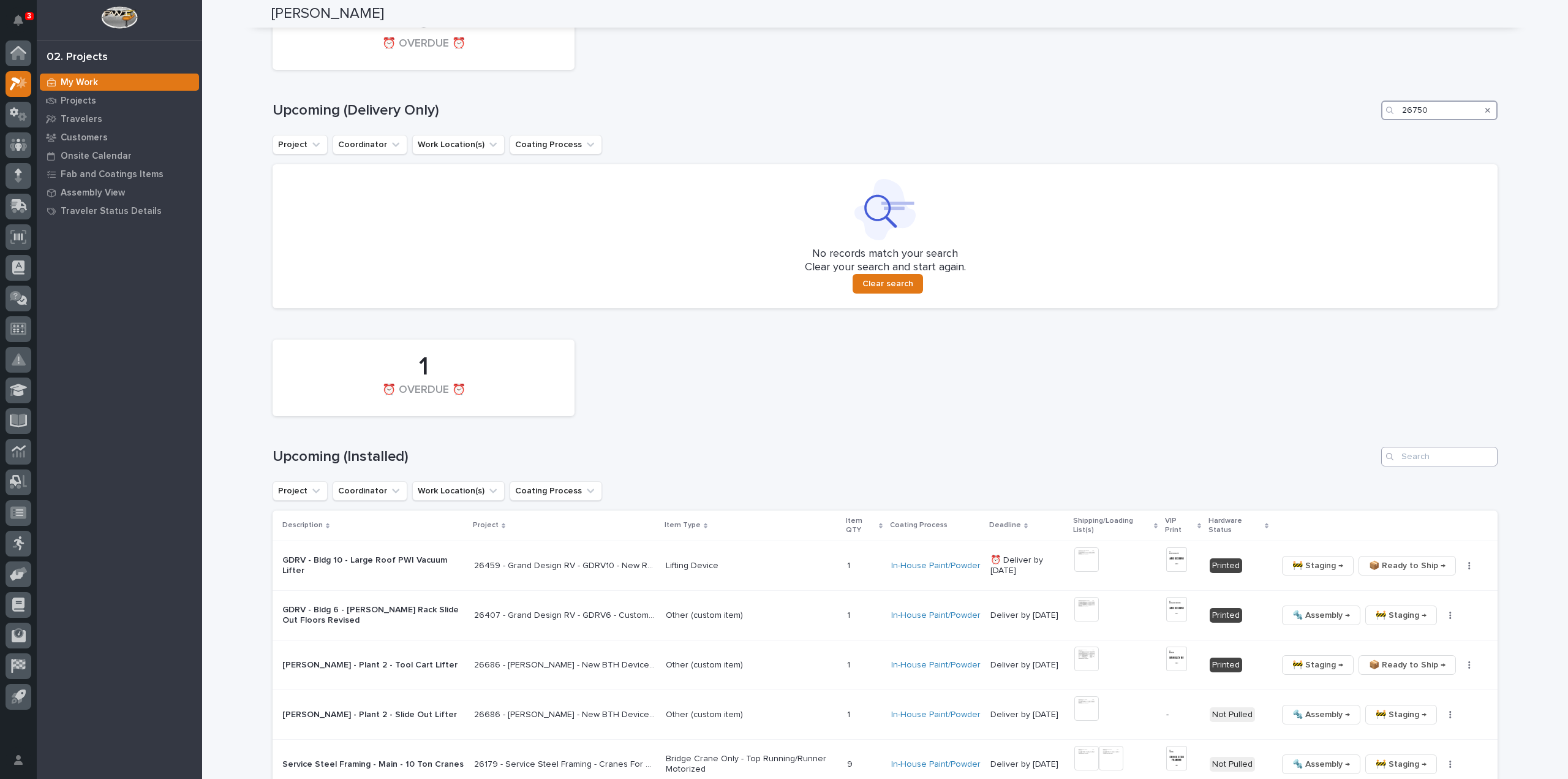
type input "26750"
click at [1441, 460] on input "Search" at bounding box center [1439, 456] width 116 height 20
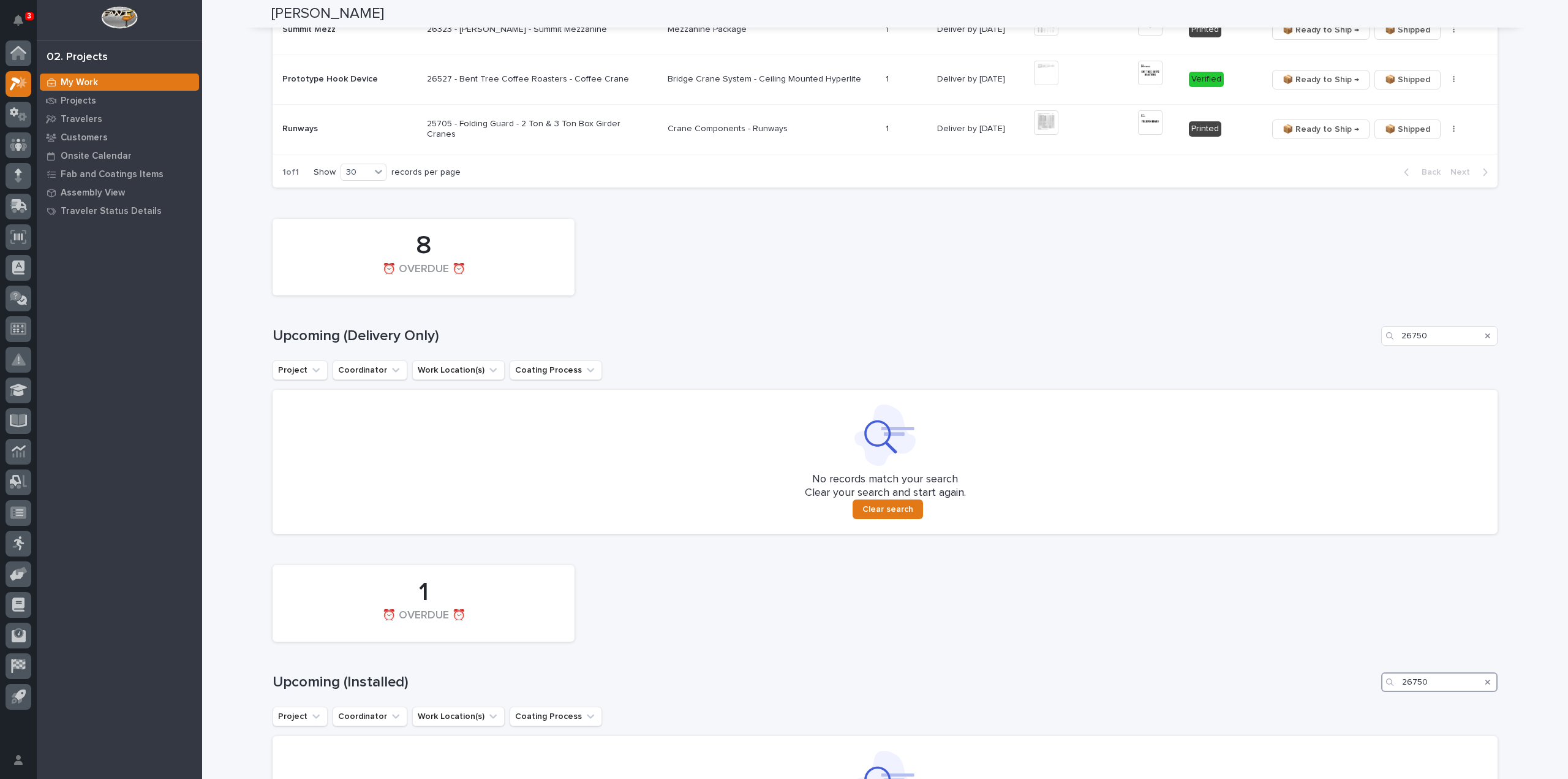
scroll to position [1084, 0]
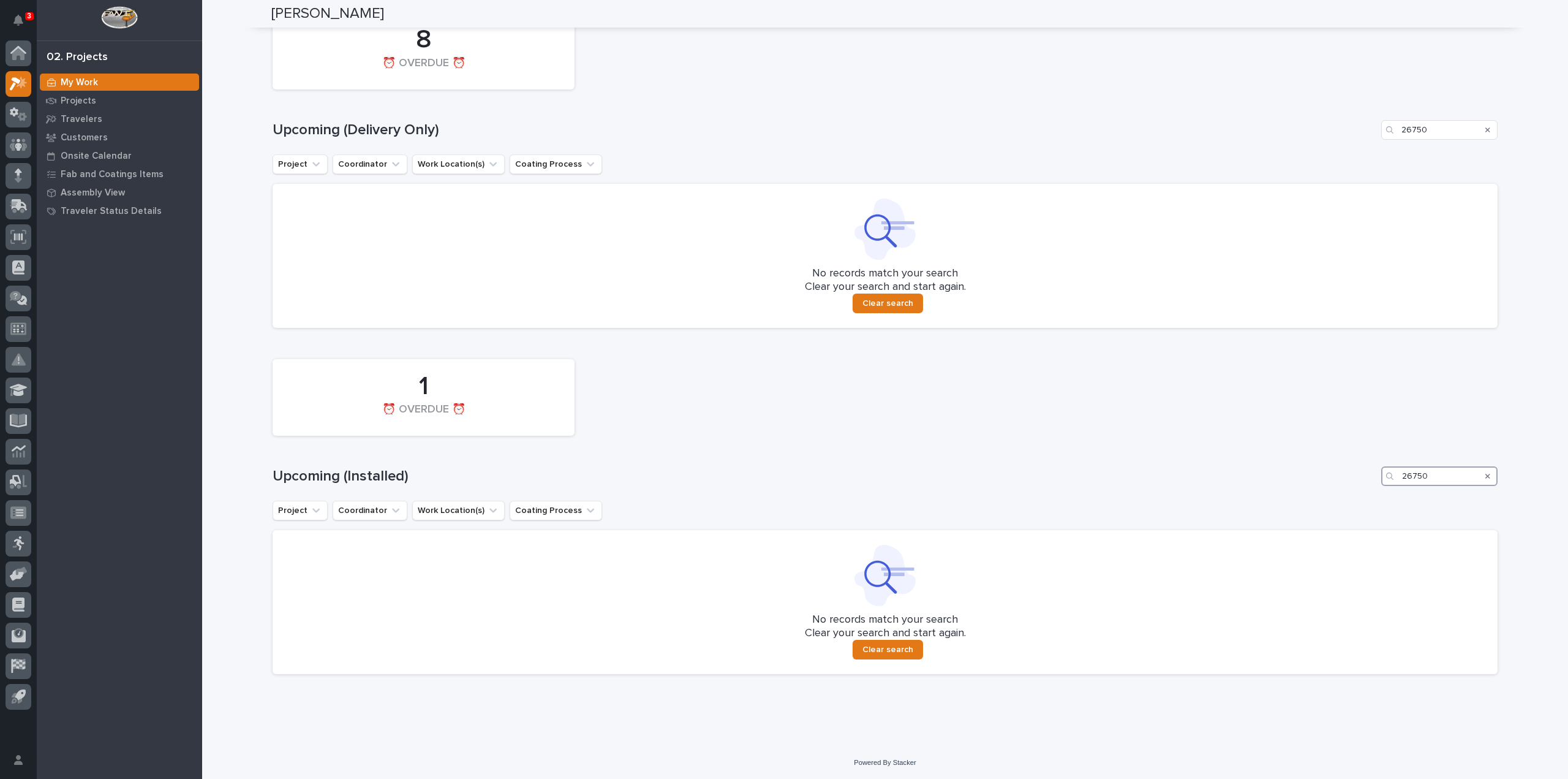
type input "26750"
click at [1485, 474] on icon "Search" at bounding box center [1487, 476] width 5 height 5
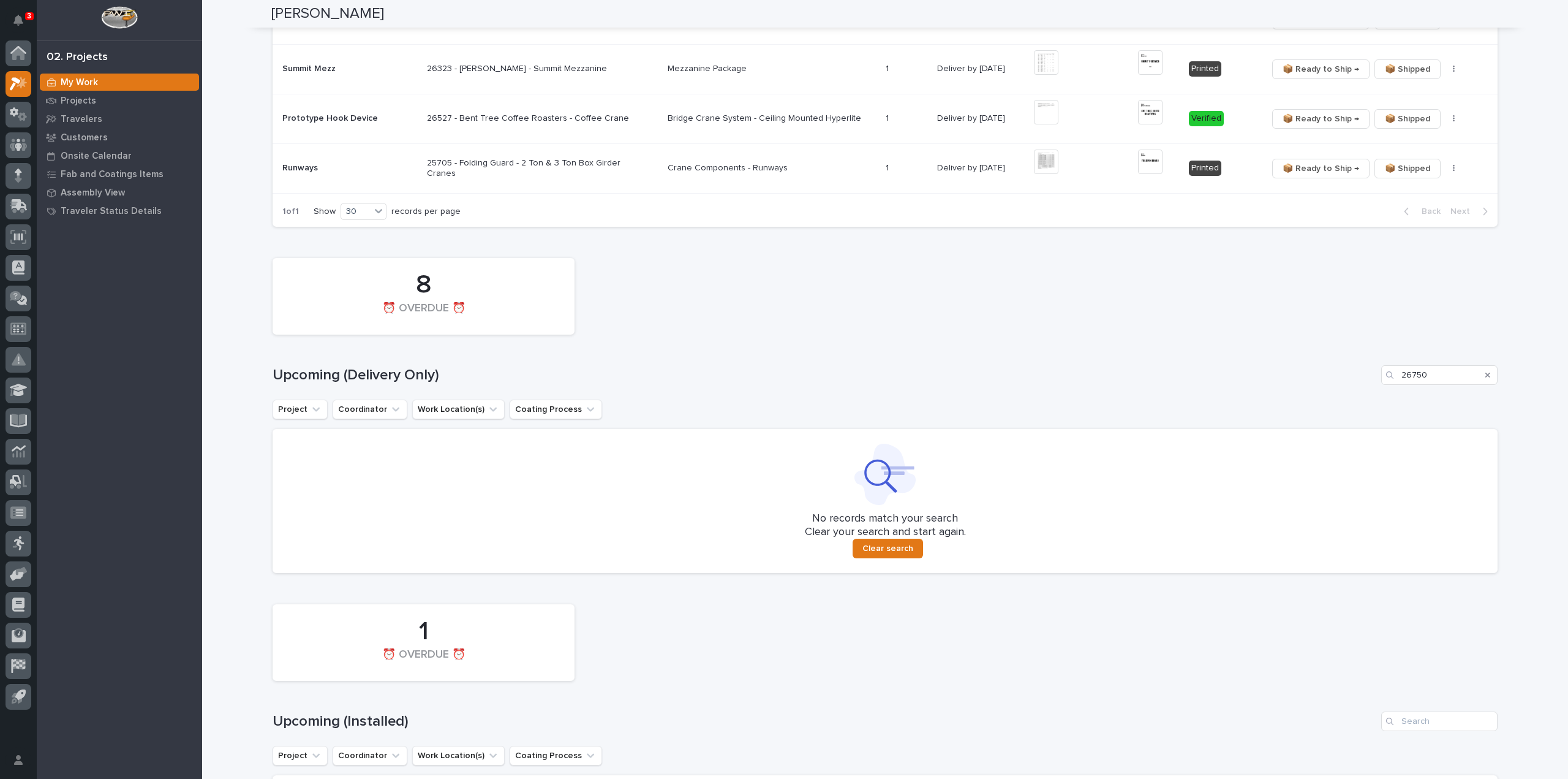
scroll to position [715, 0]
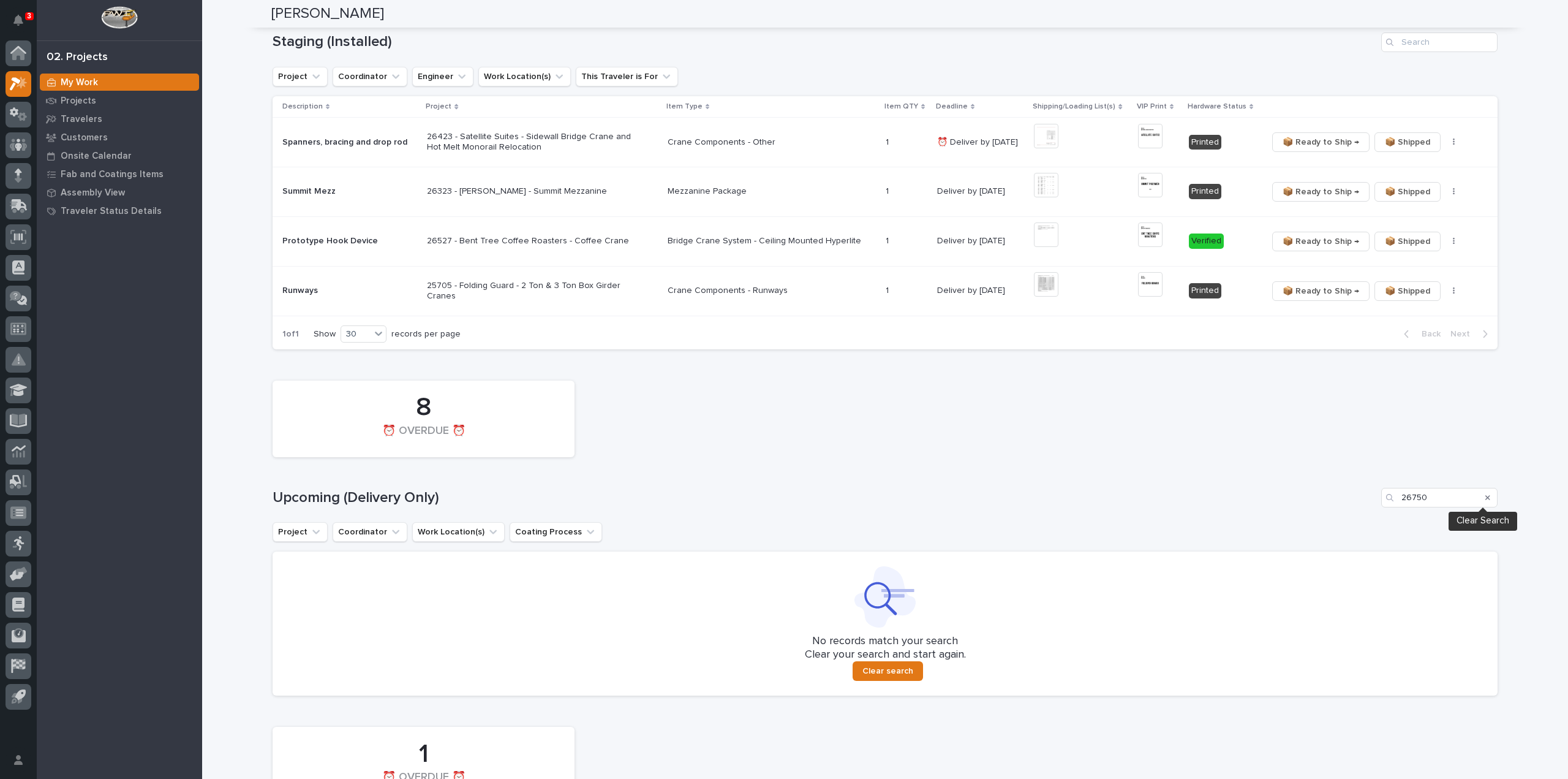
click at [1485, 496] on icon "Search" at bounding box center [1487, 497] width 5 height 5
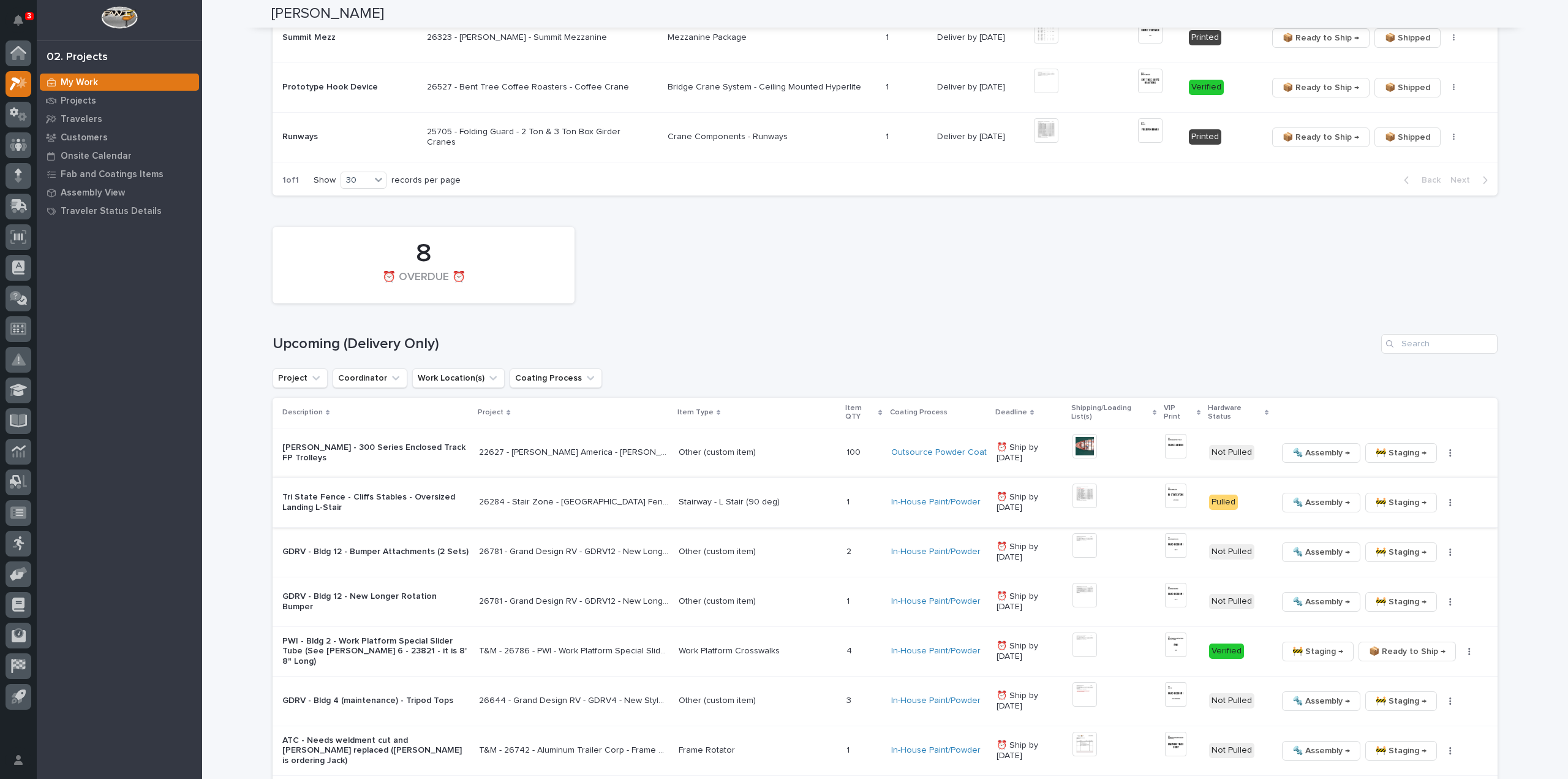
scroll to position [980, 0]
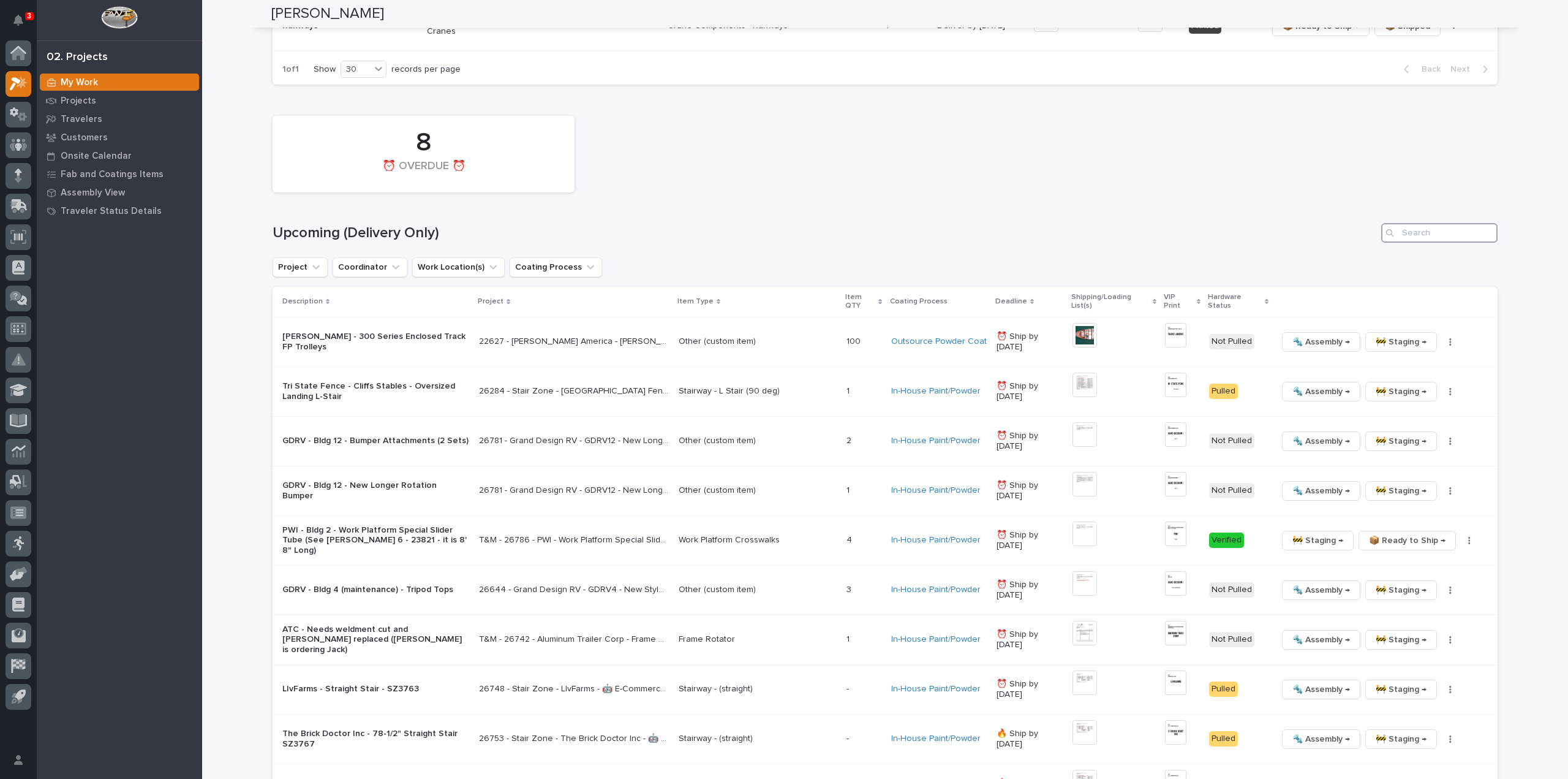
click at [1459, 236] on input "Search" at bounding box center [1439, 233] width 116 height 20
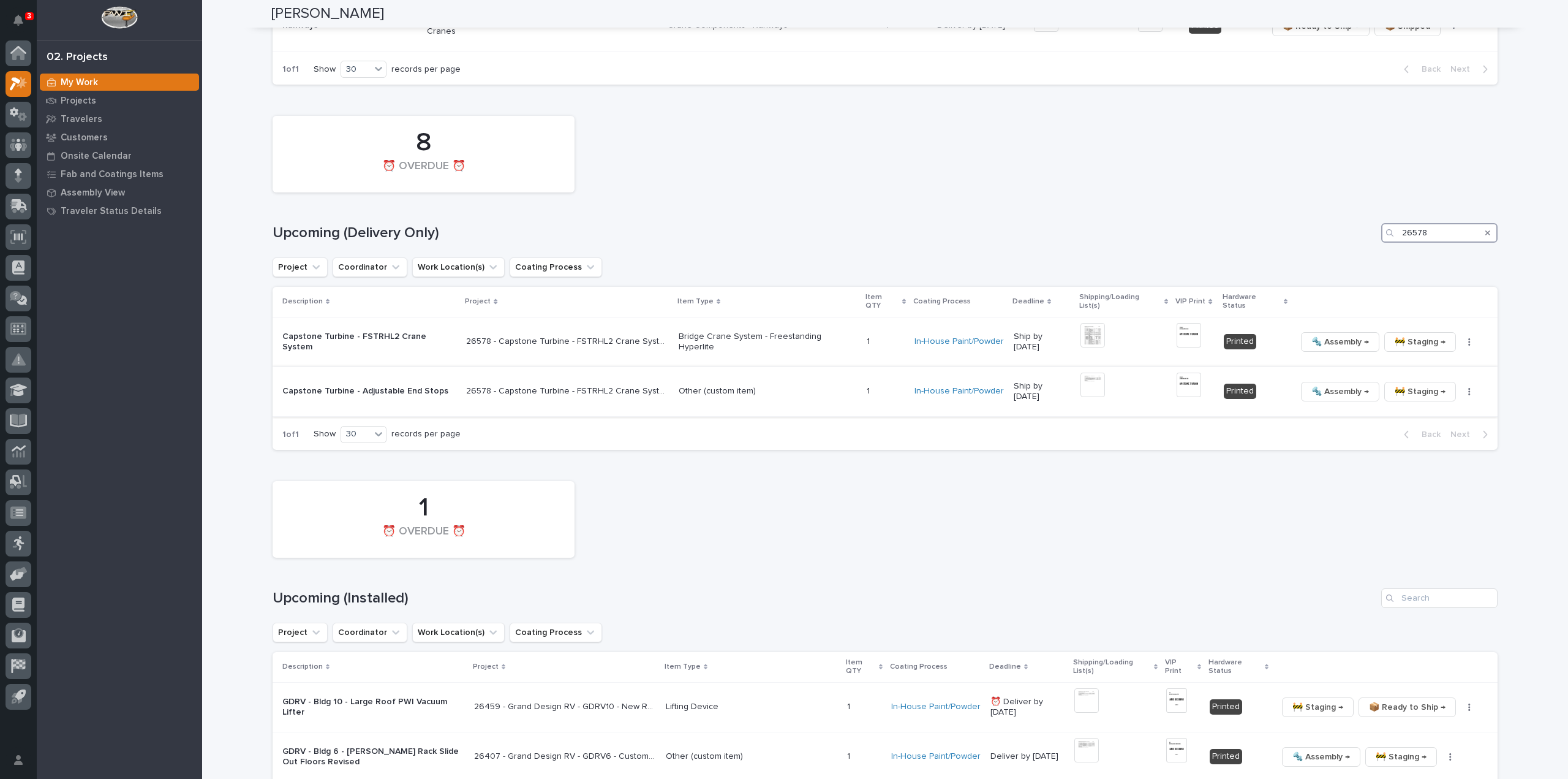
type input "26578"
click at [1083, 378] on img at bounding box center [1092, 384] width 24 height 24
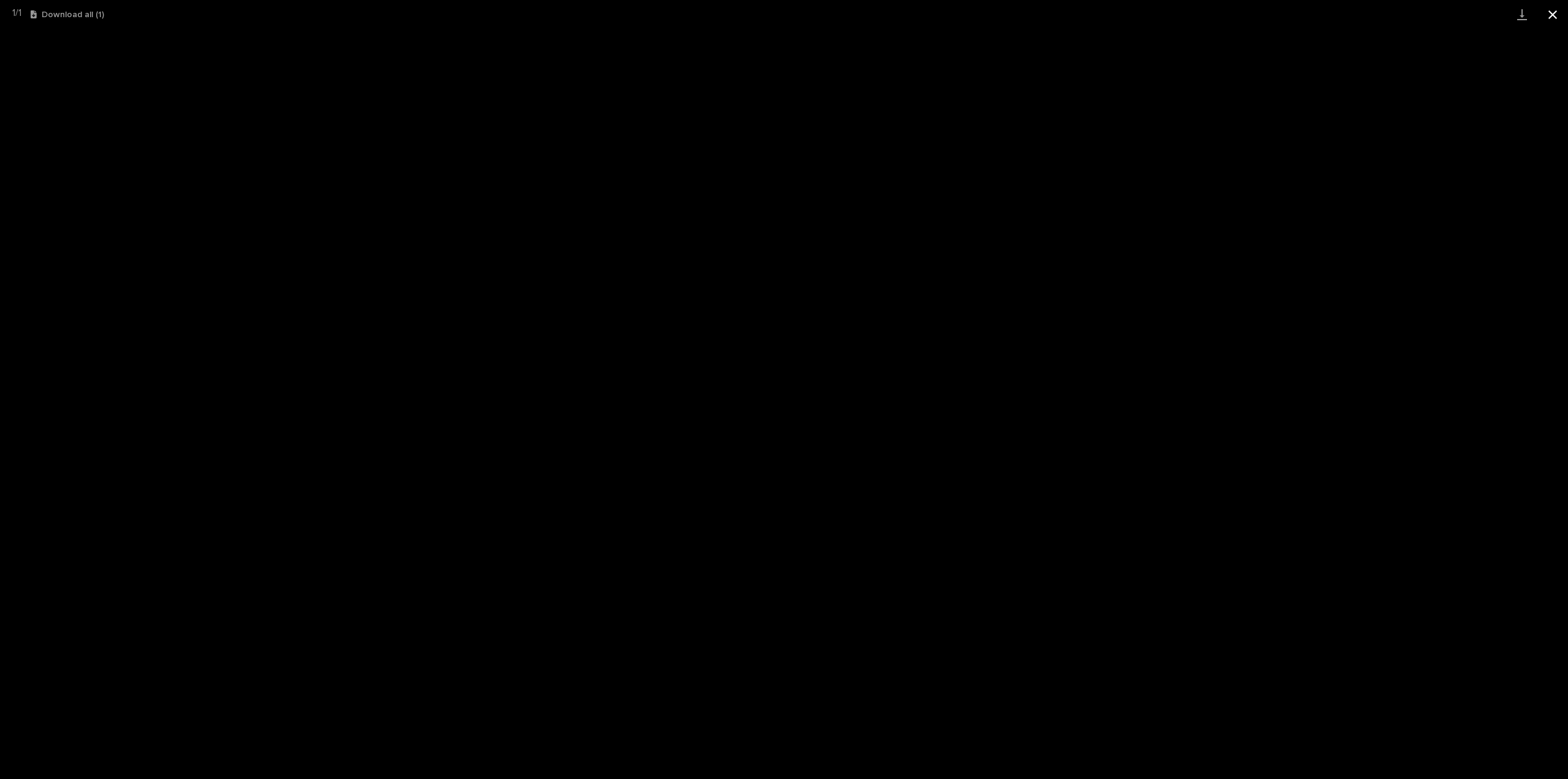
click at [1550, 16] on button "Close gallery" at bounding box center [1552, 14] width 30 height 29
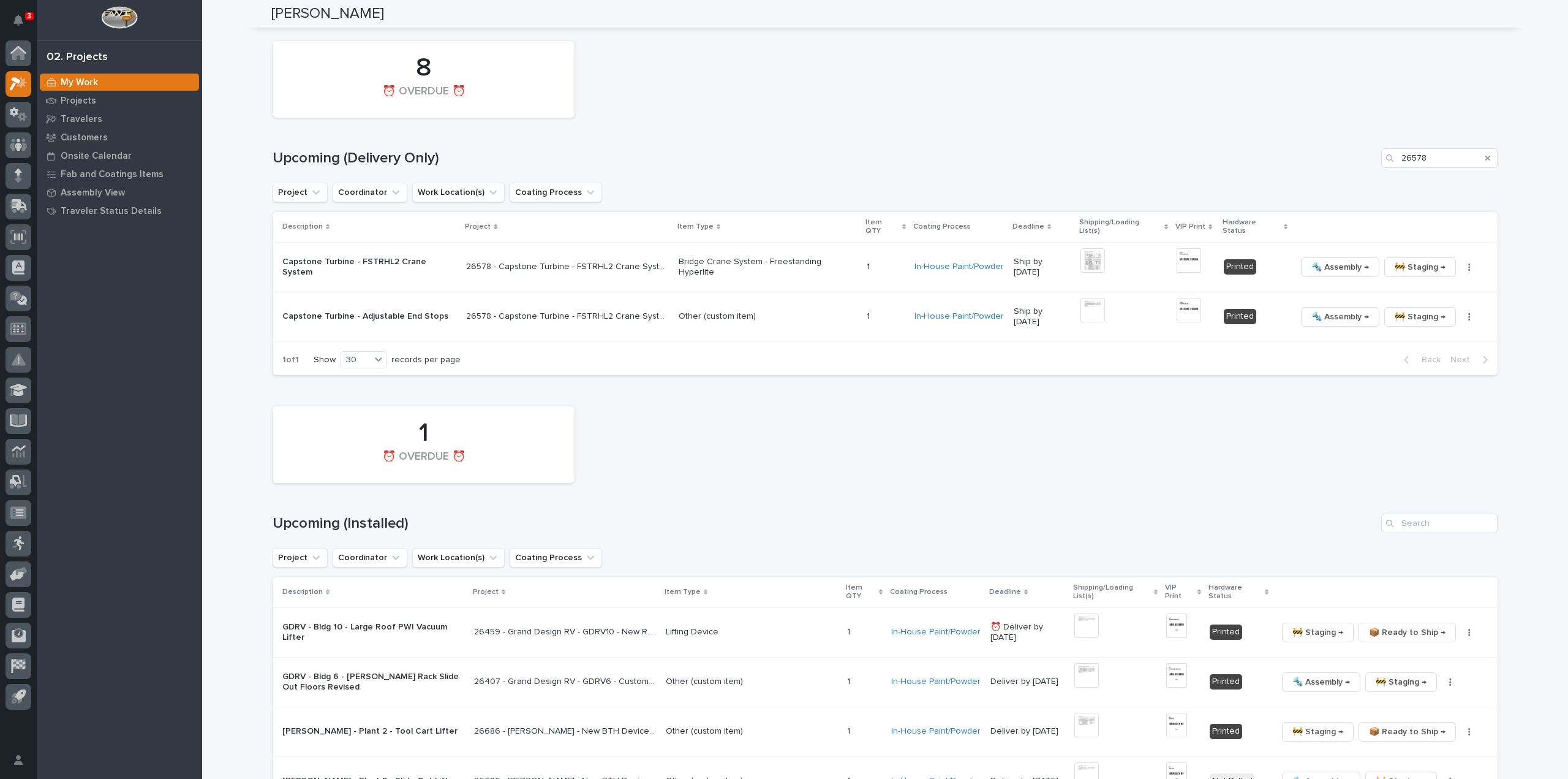
scroll to position [931, 0]
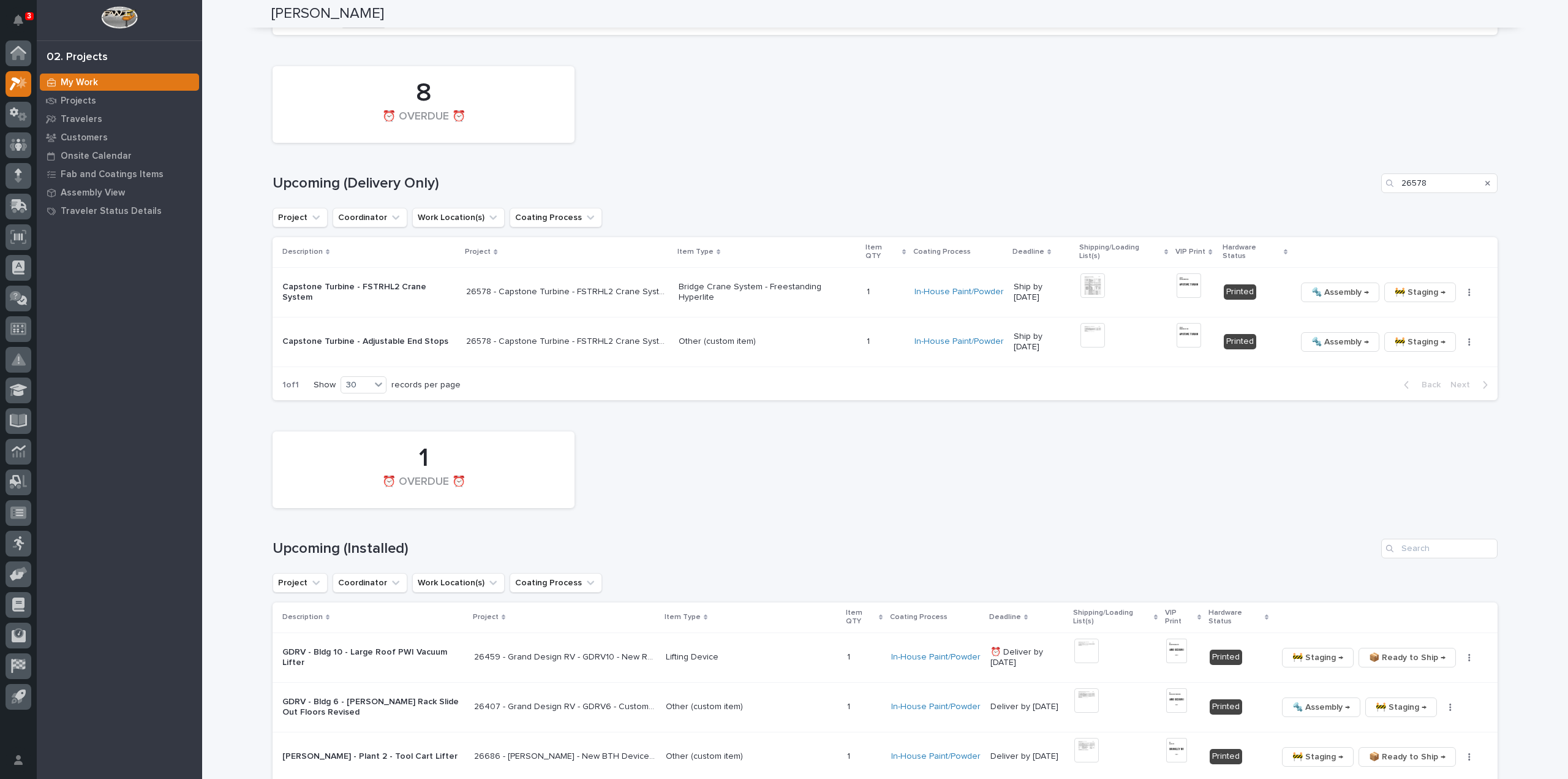
click at [1485, 185] on icon "Search" at bounding box center [1487, 183] width 5 height 7
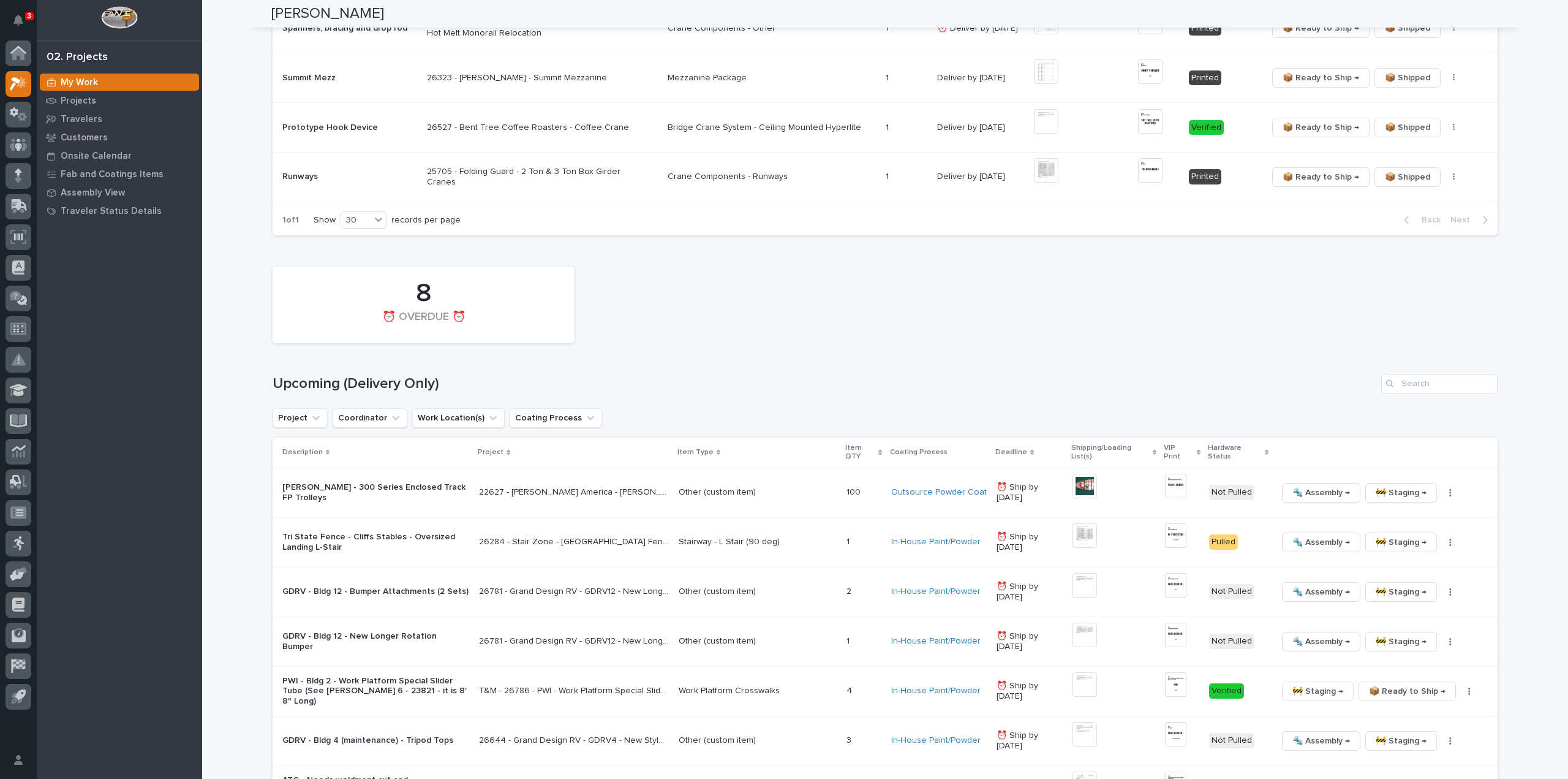
scroll to position [735, 0]
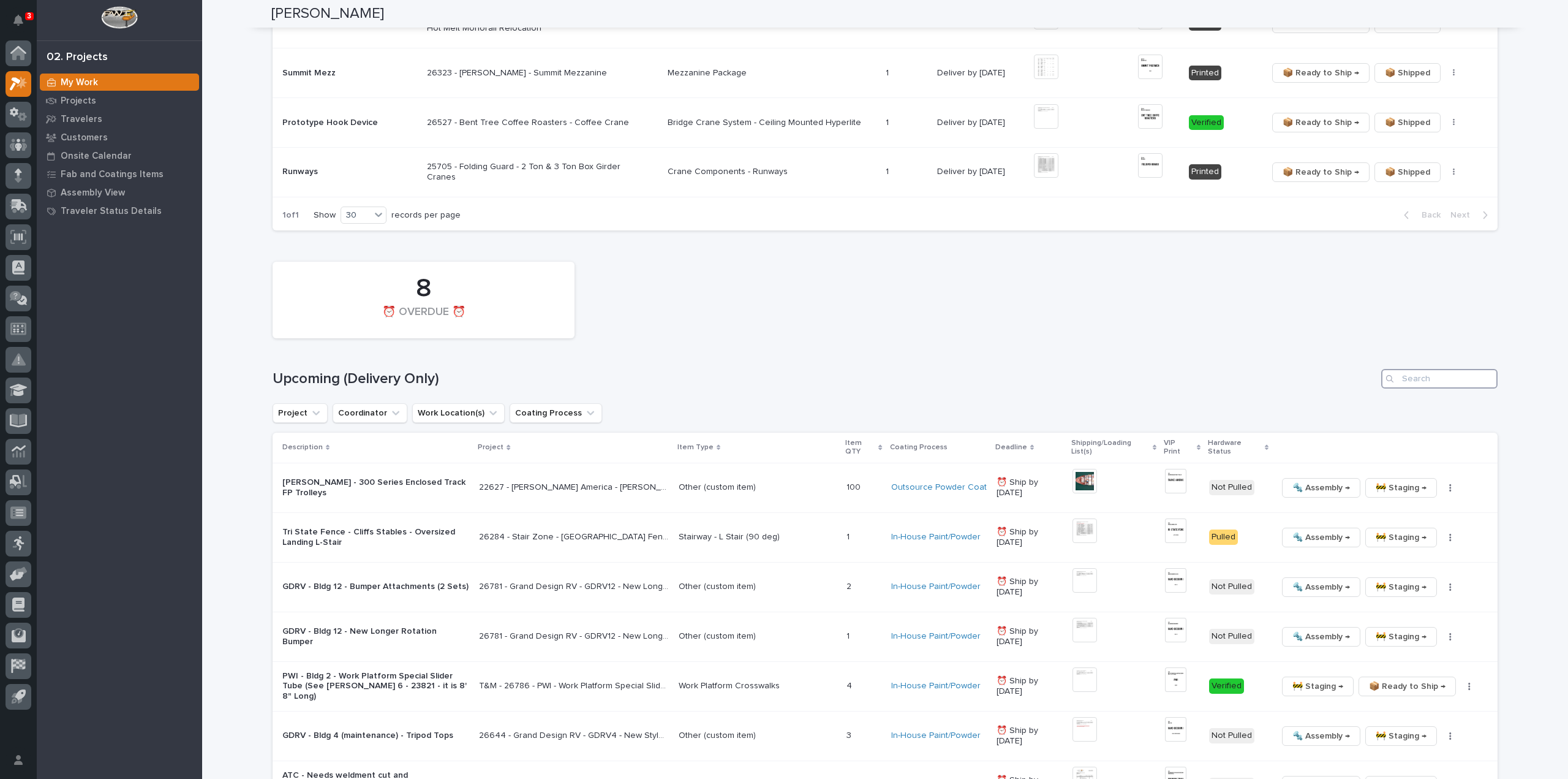
click at [1464, 385] on input "Search" at bounding box center [1439, 378] width 116 height 20
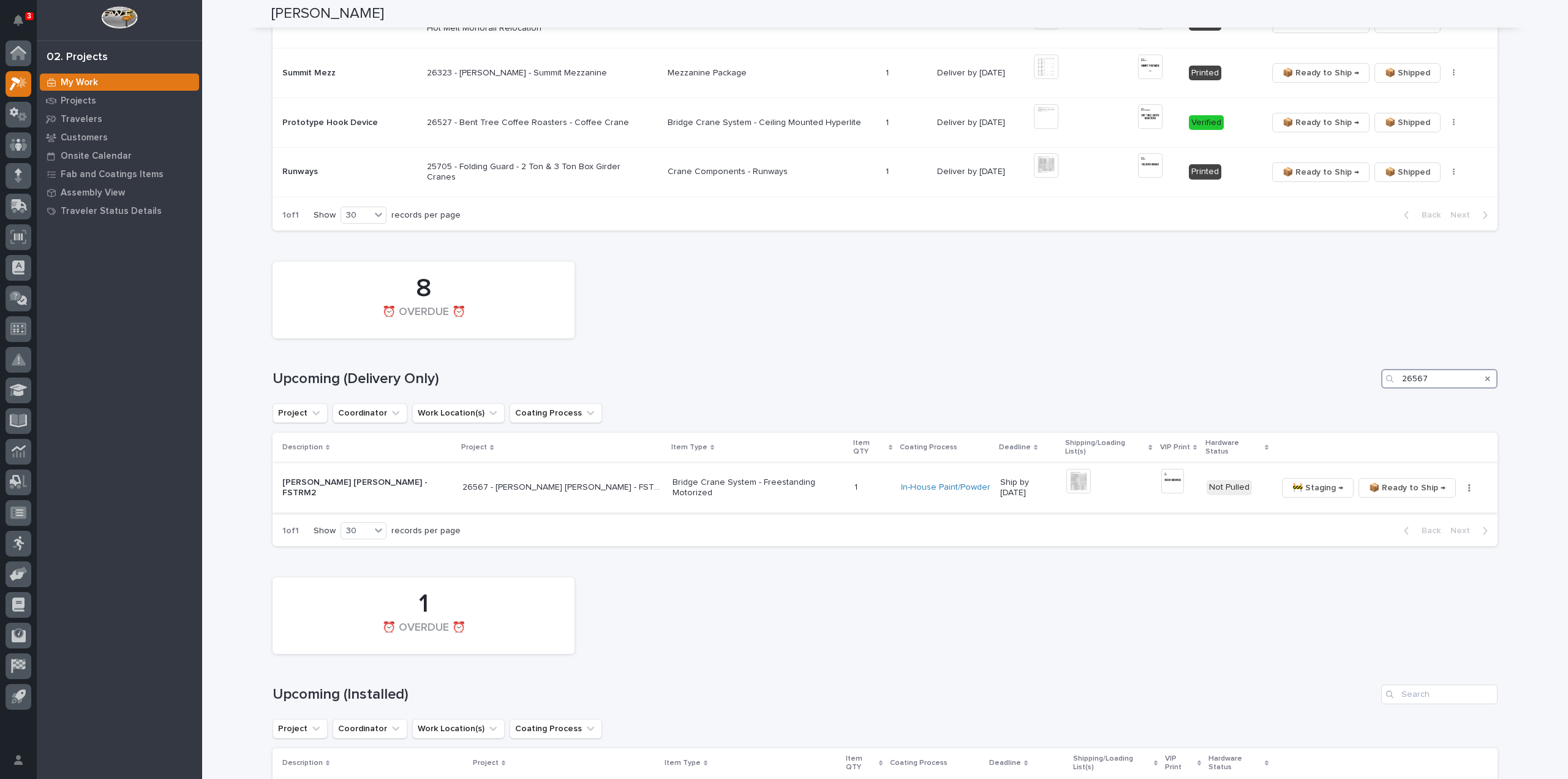
type input "26567"
click at [1066, 471] on img at bounding box center [1078, 480] width 24 height 24
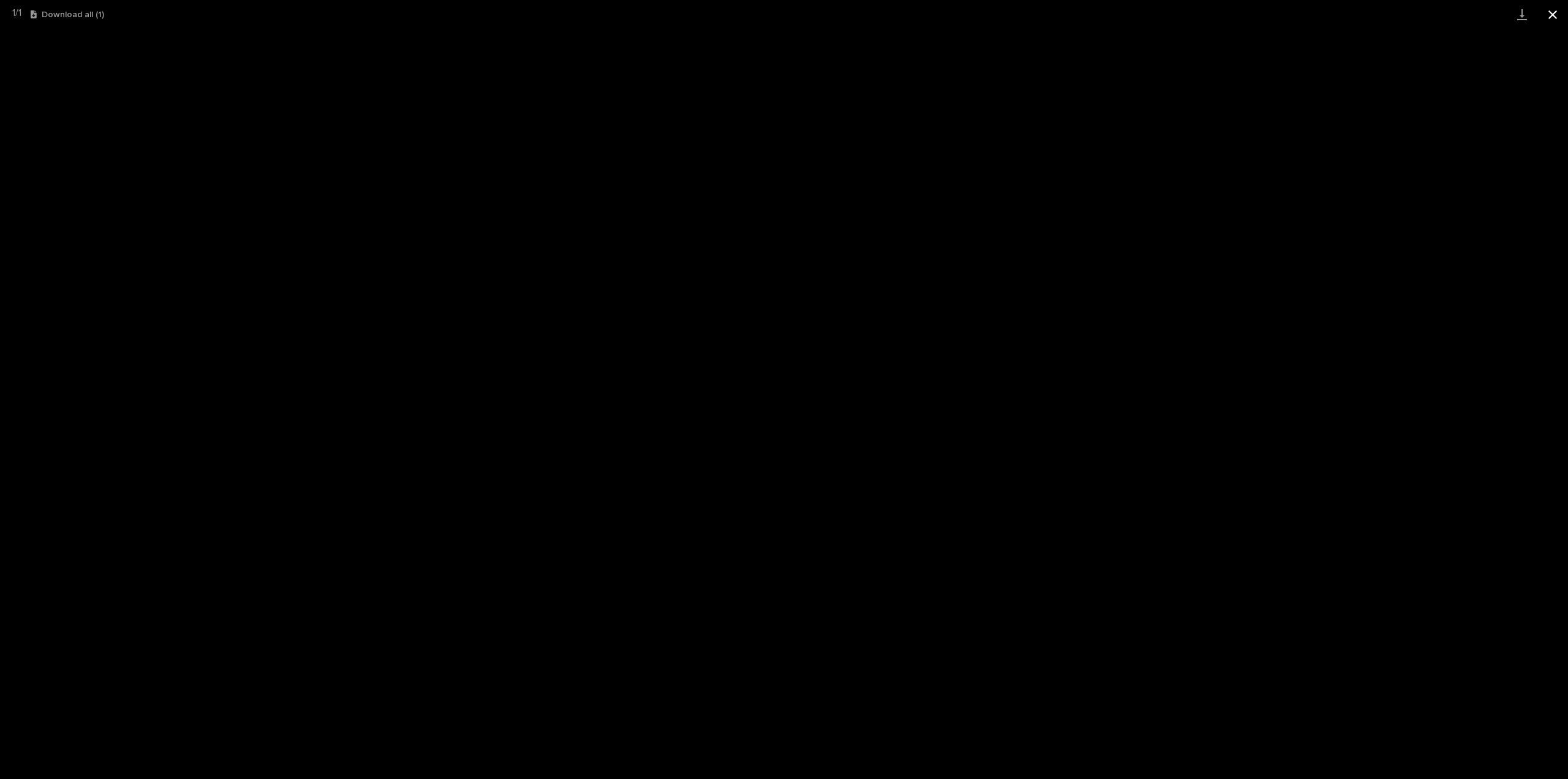
click at [1558, 16] on button "Close gallery" at bounding box center [1552, 14] width 30 height 29
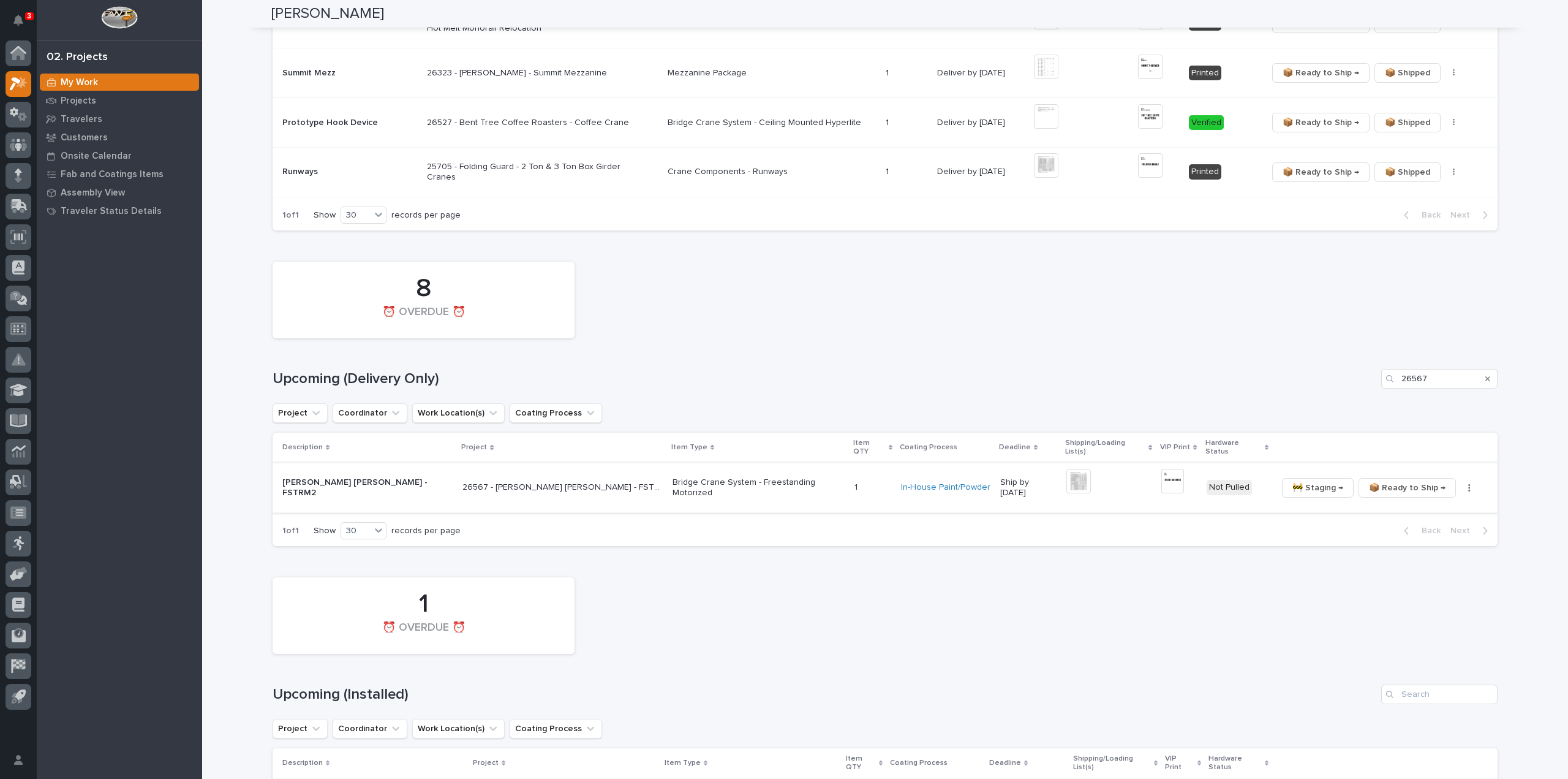
click at [1162, 474] on img at bounding box center [1173, 480] width 23 height 24
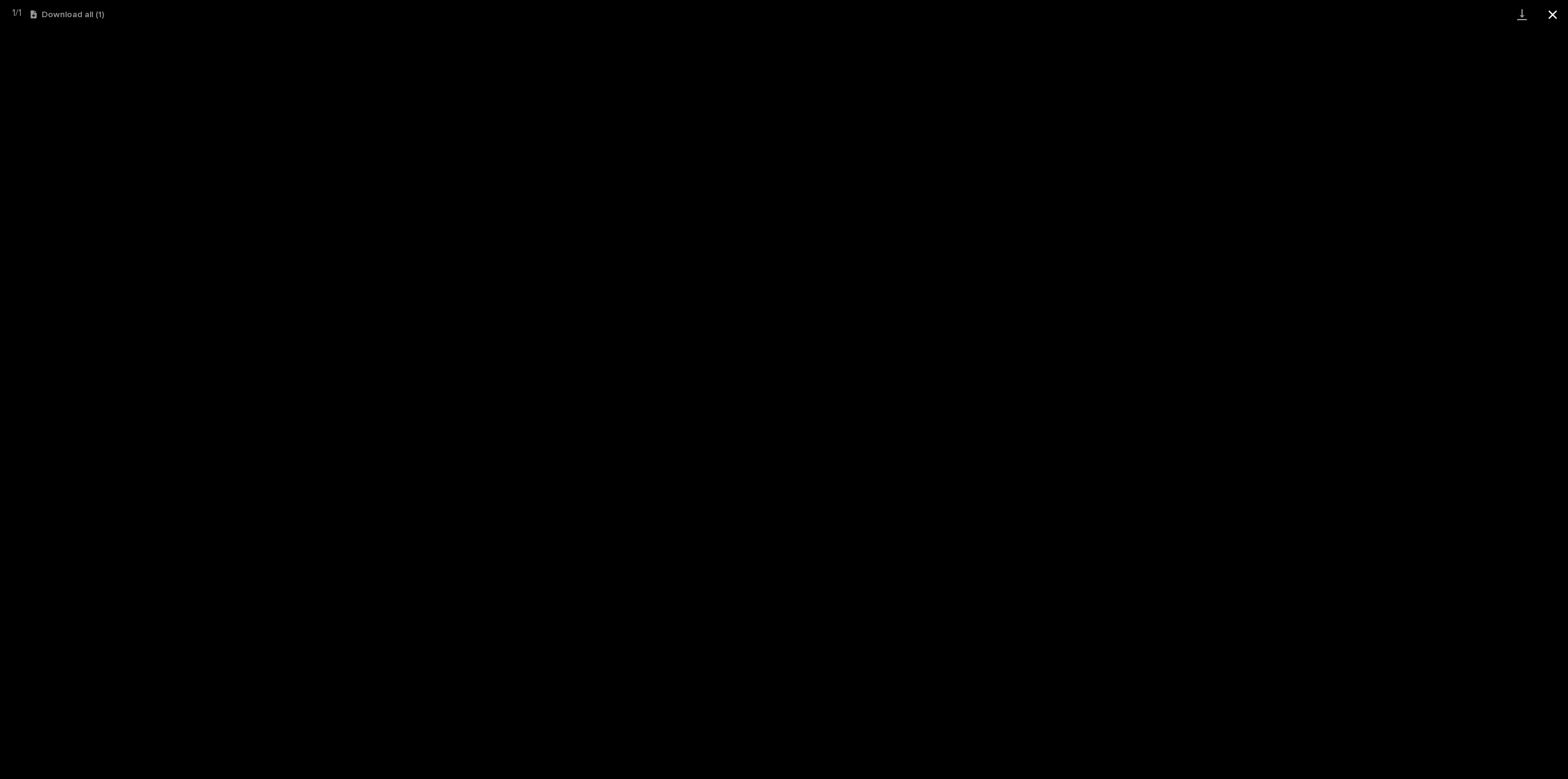
click at [1551, 12] on button "Close gallery" at bounding box center [1552, 14] width 30 height 29
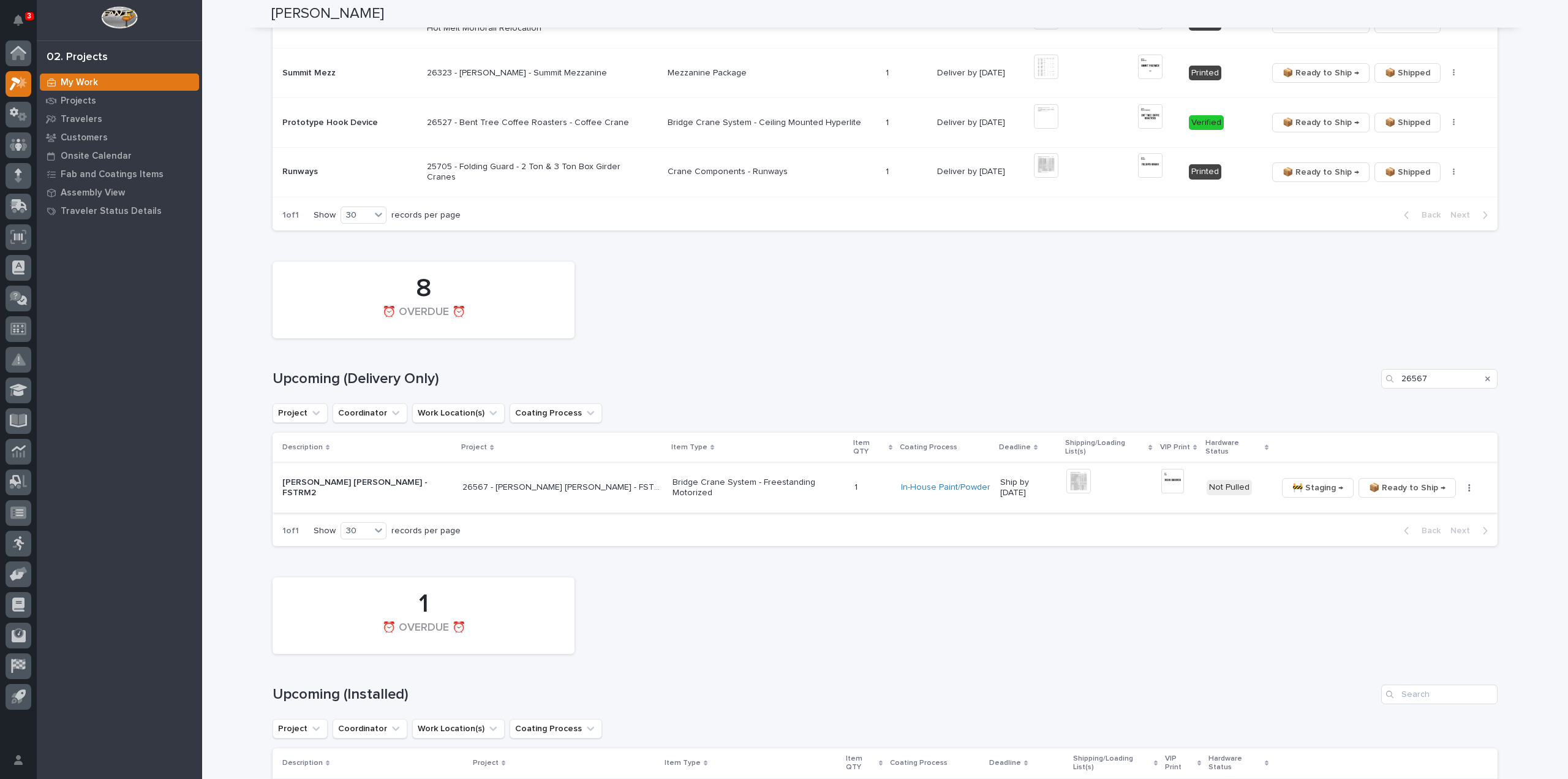
click at [1468, 483] on icon "button" at bounding box center [1469, 488] width 2 height 9
click at [1406, 540] on span "🔩 Hardware" at bounding box center [1399, 542] width 52 height 15
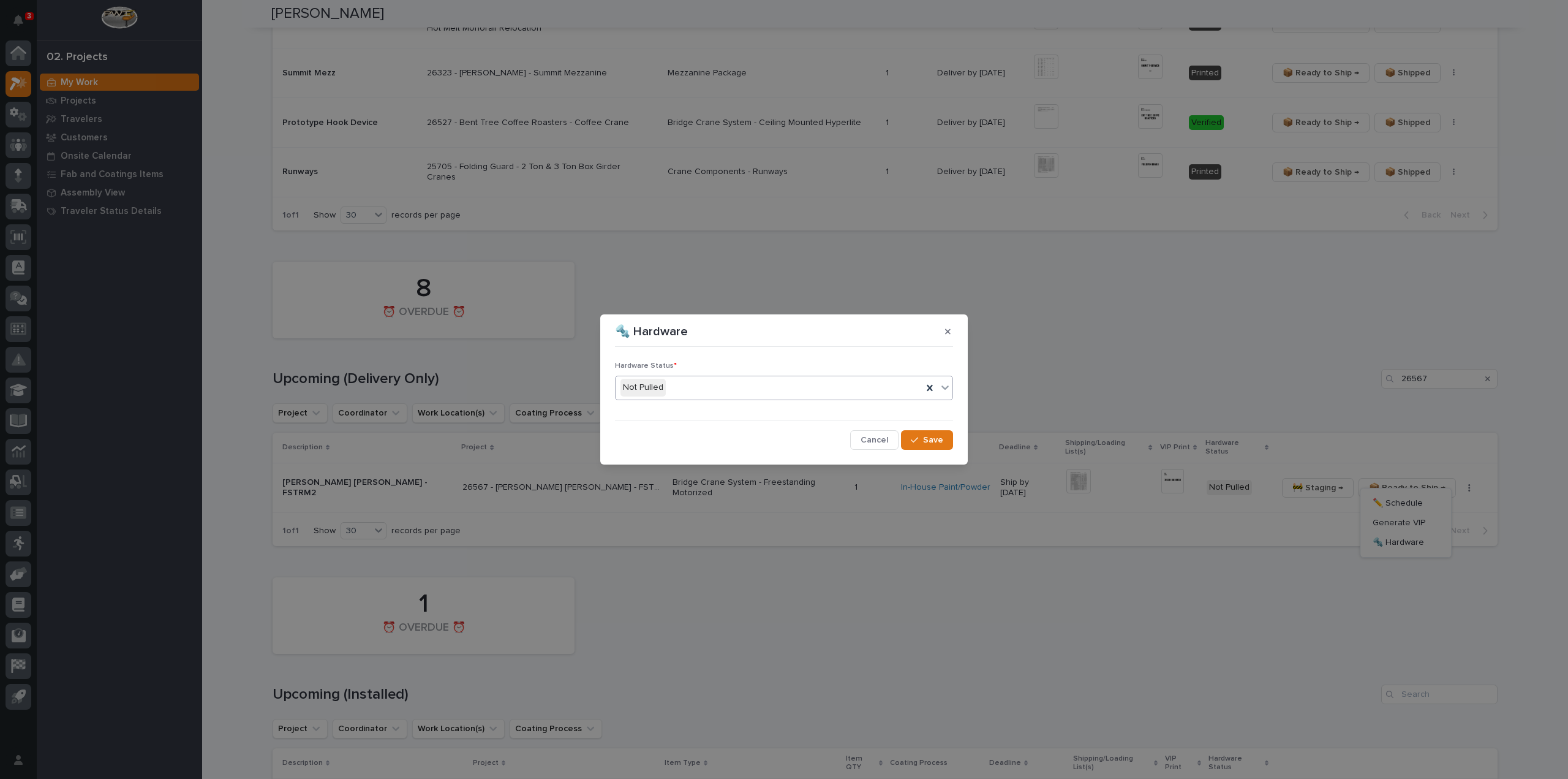
click at [843, 381] on div "Not Pulled" at bounding box center [768, 387] width 307 height 20
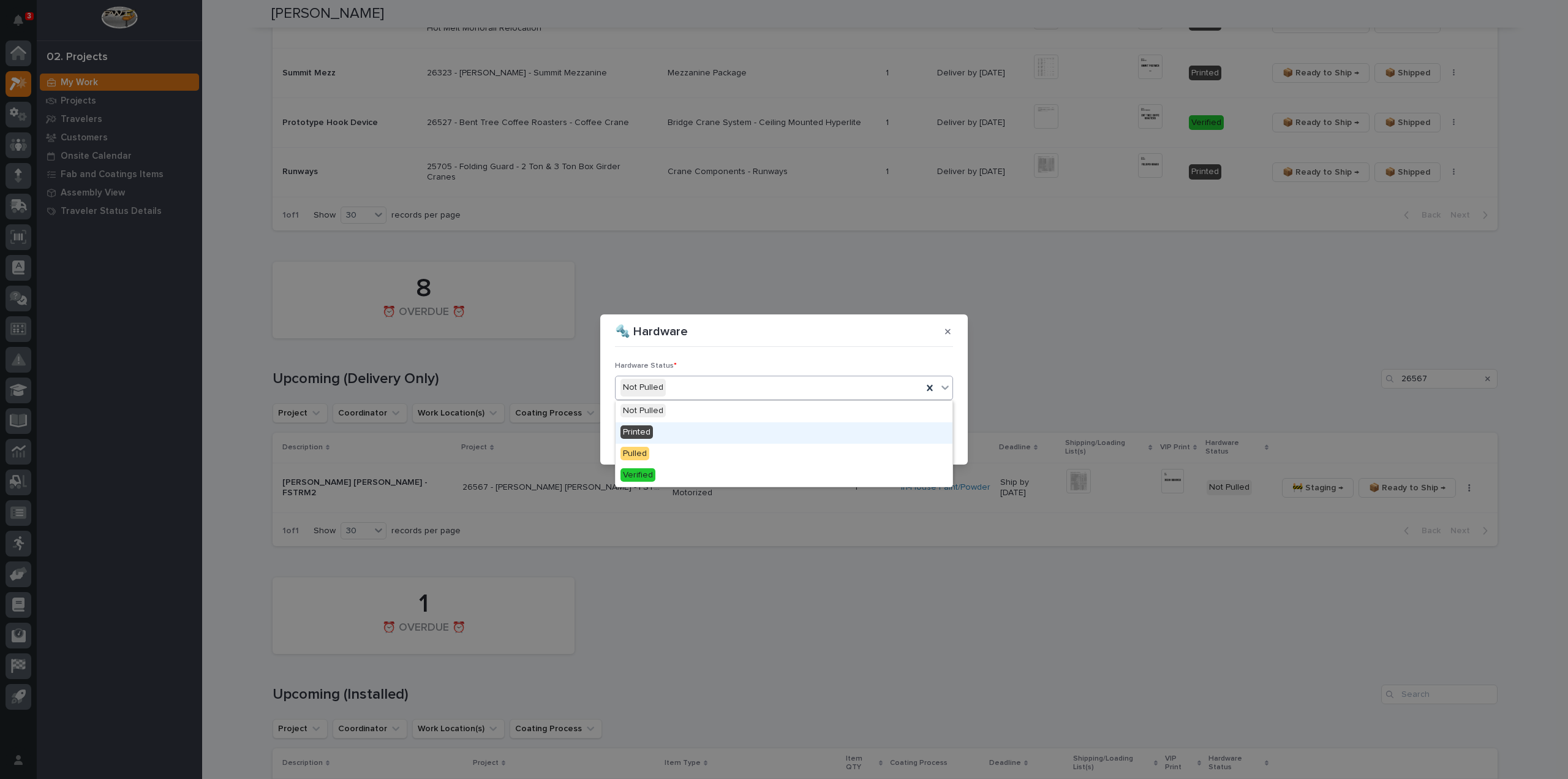
click at [690, 431] on div "Printed" at bounding box center [784, 432] width 337 height 21
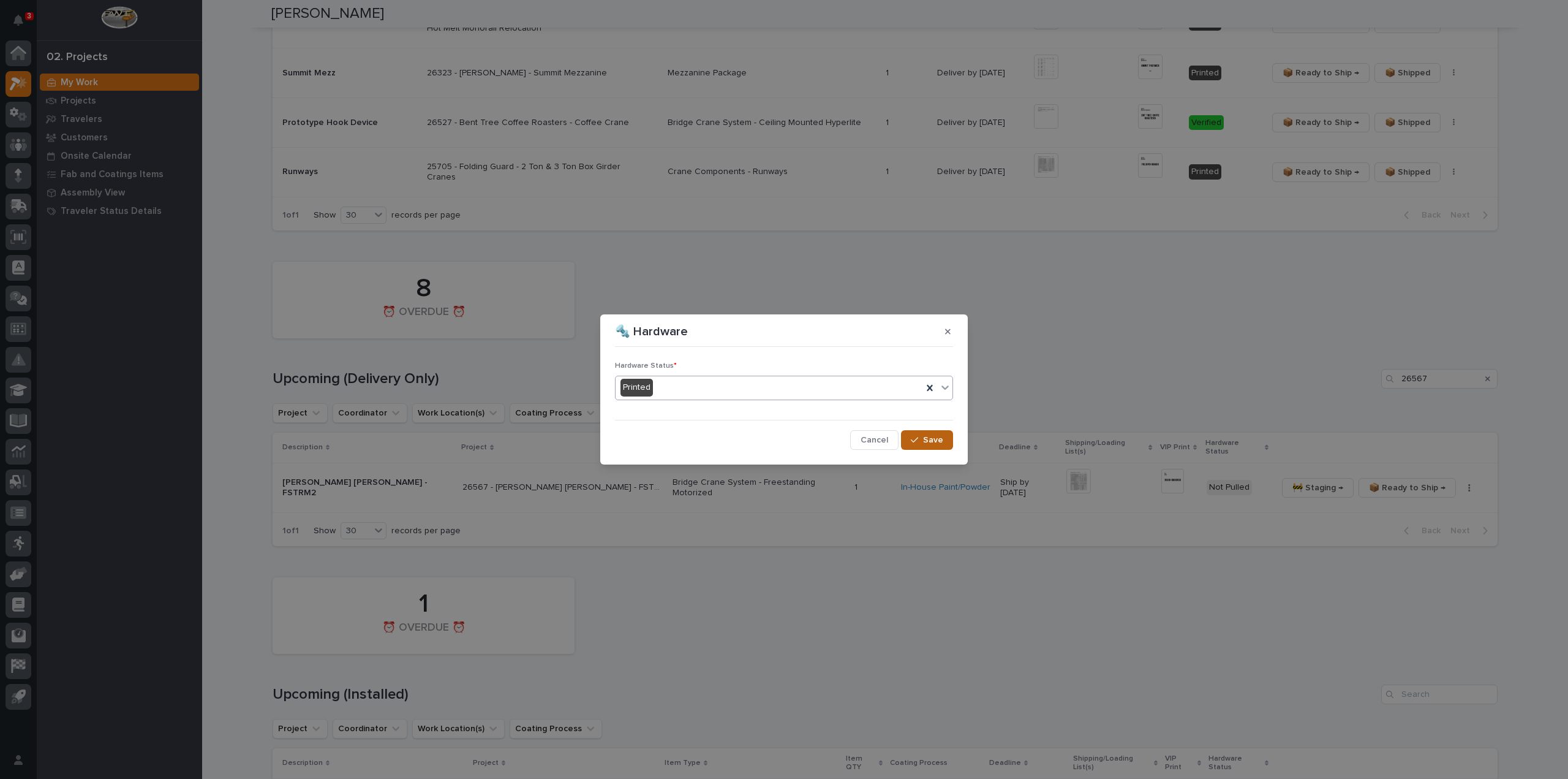
click at [937, 442] on span "Save" at bounding box center [933, 440] width 20 height 11
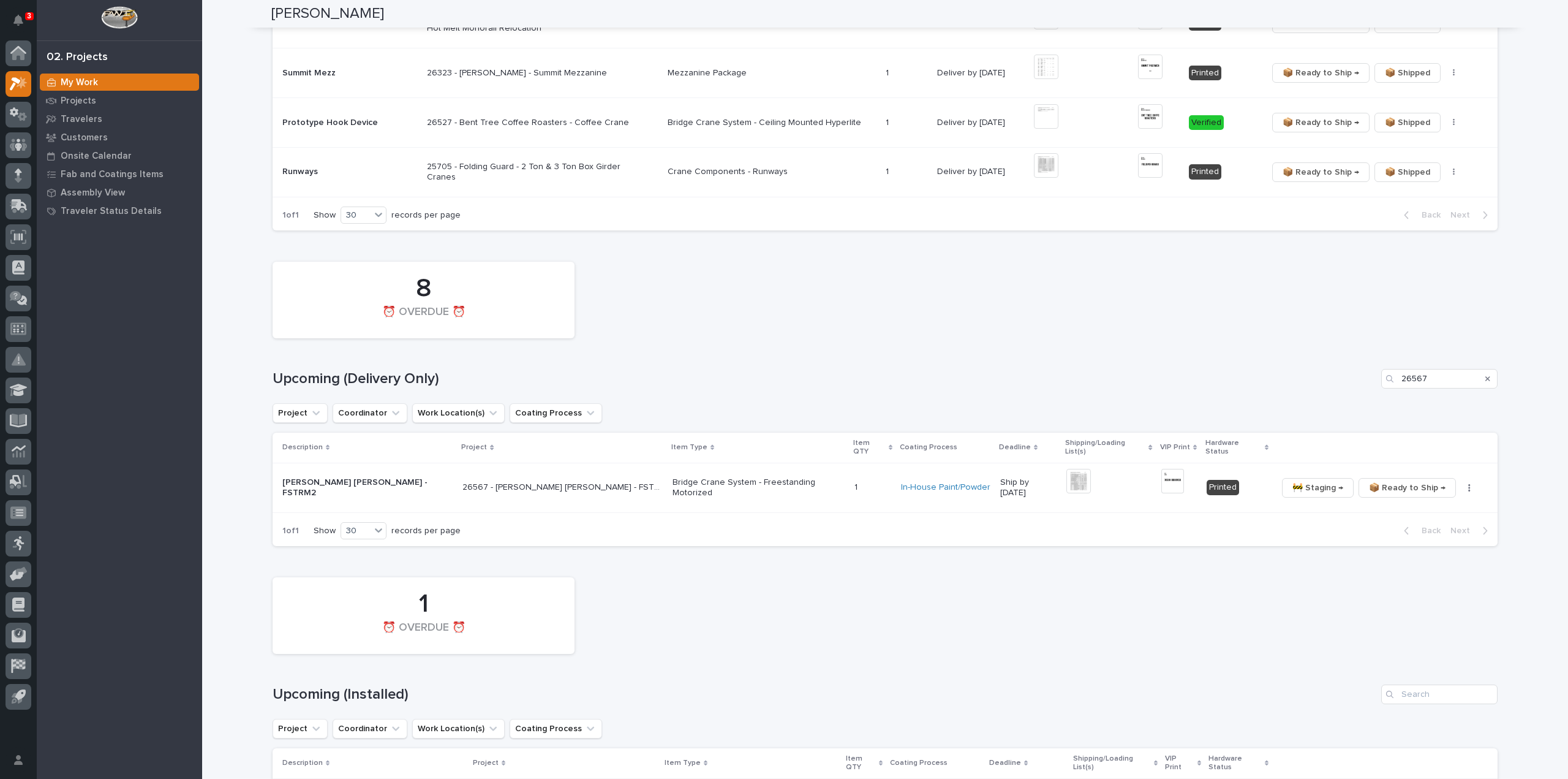
click at [1485, 378] on icon "Search" at bounding box center [1487, 378] width 5 height 7
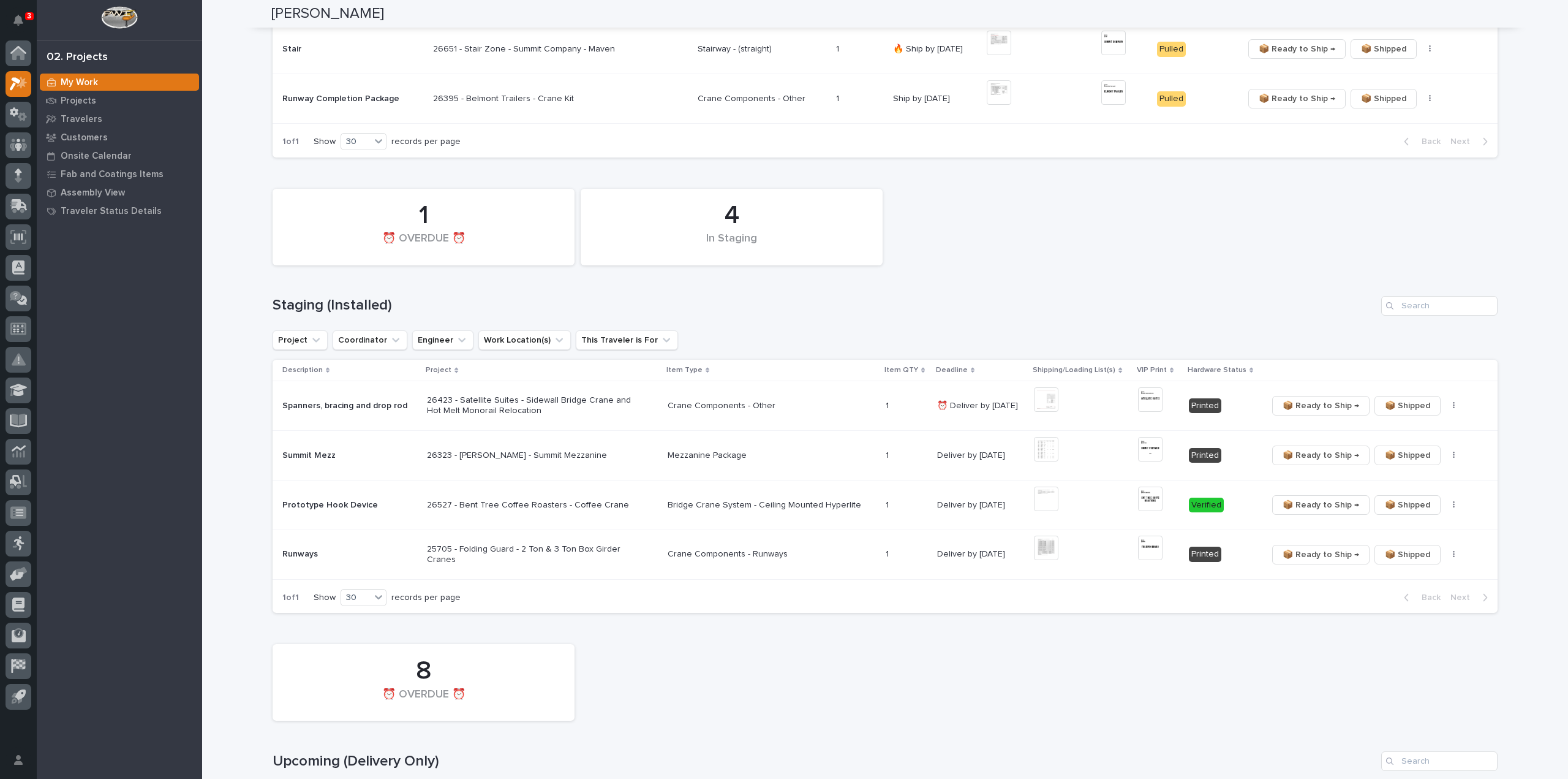
scroll to position [0, 0]
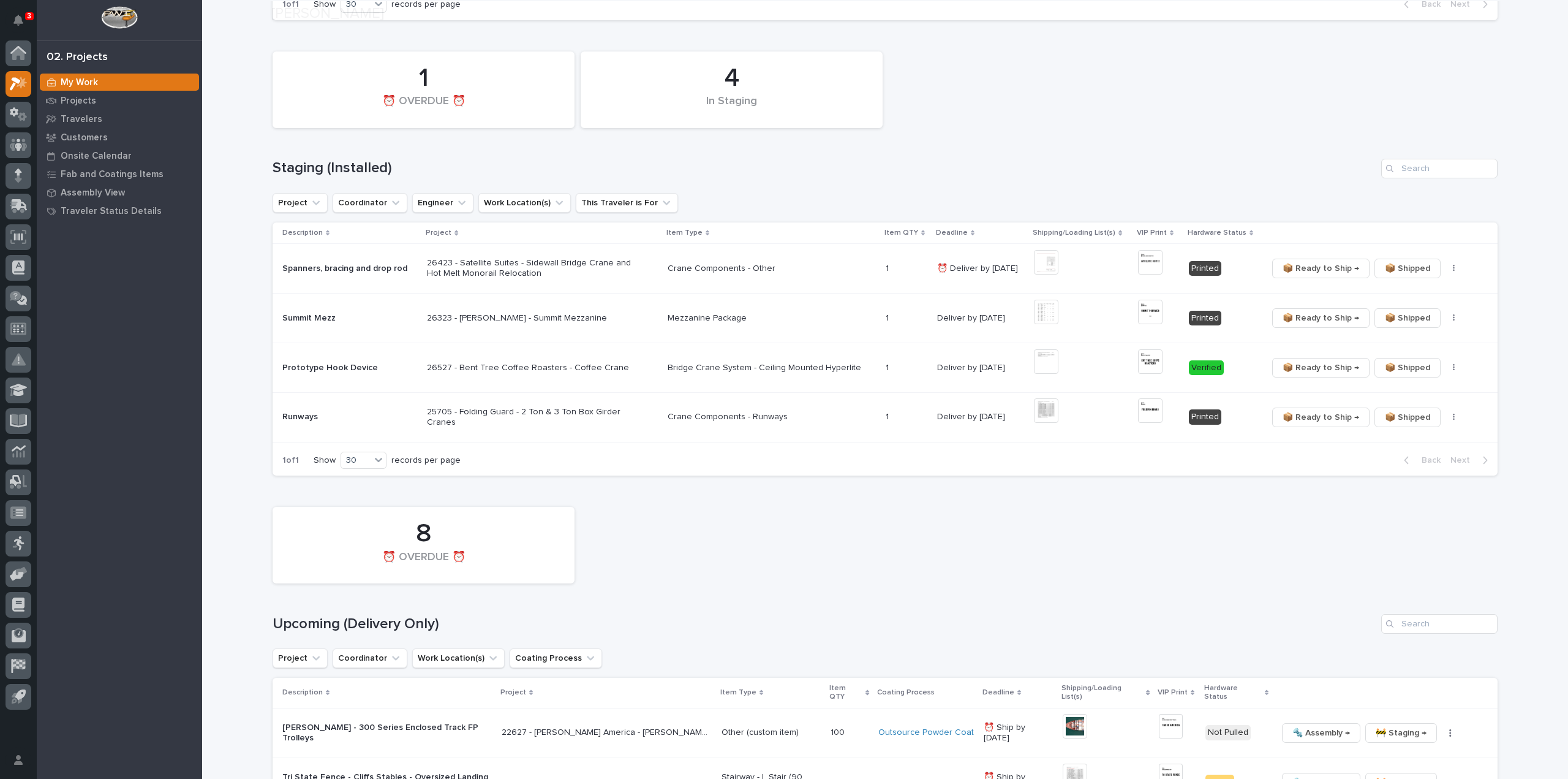
scroll to position [613, 0]
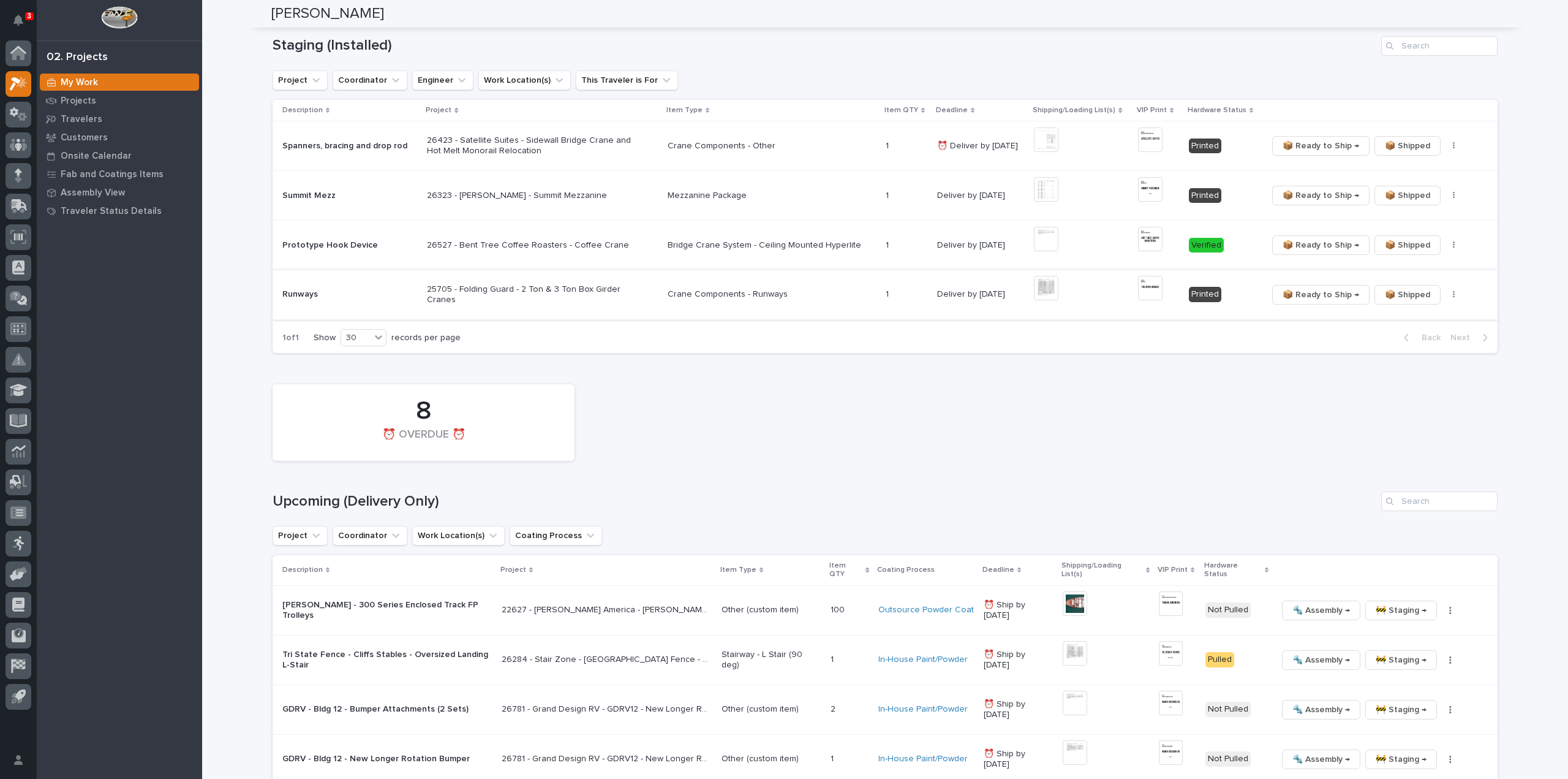
click at [1040, 290] on img at bounding box center [1046, 288] width 24 height 24
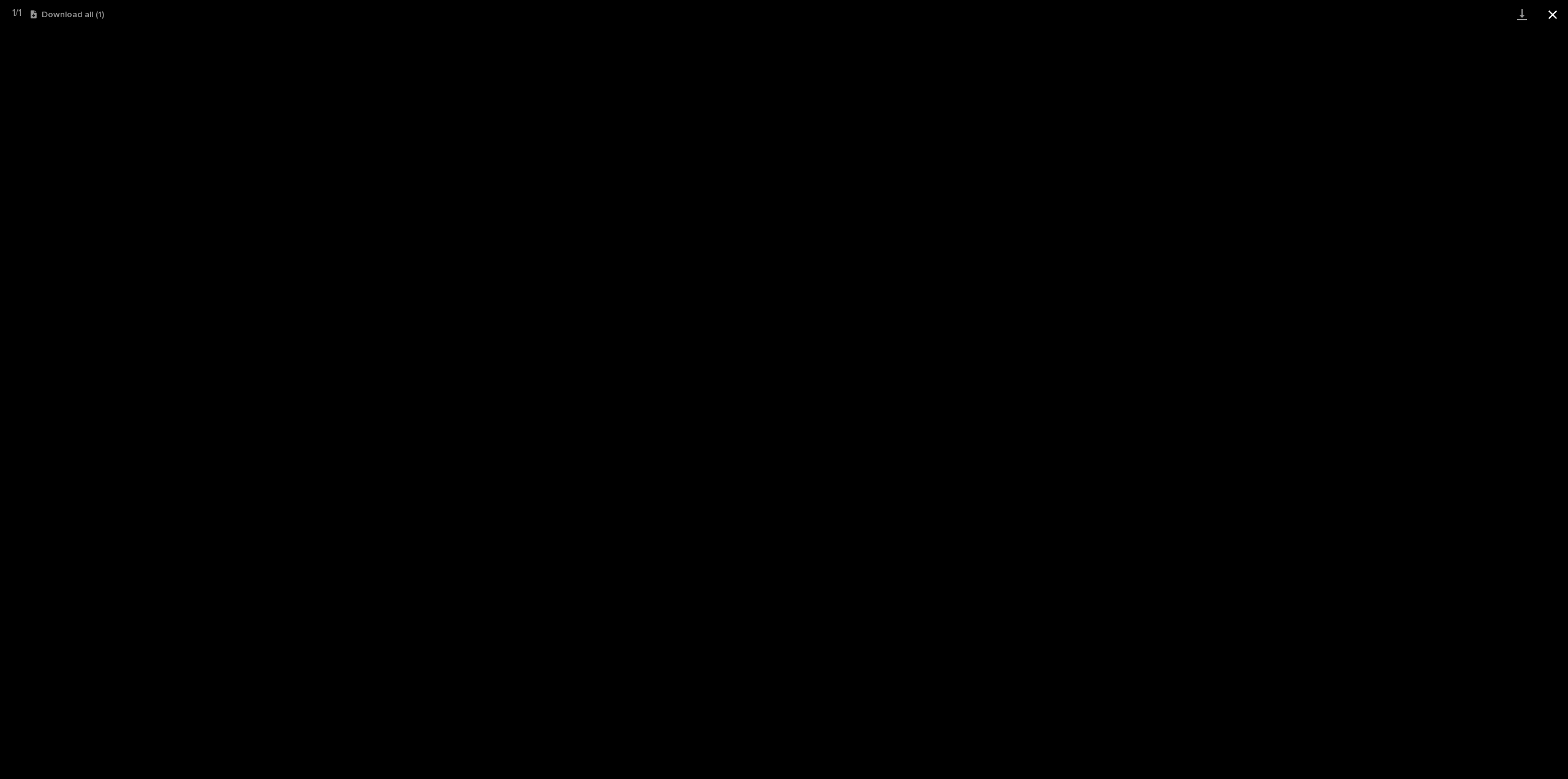
click at [1551, 11] on button "Close gallery" at bounding box center [1552, 14] width 30 height 29
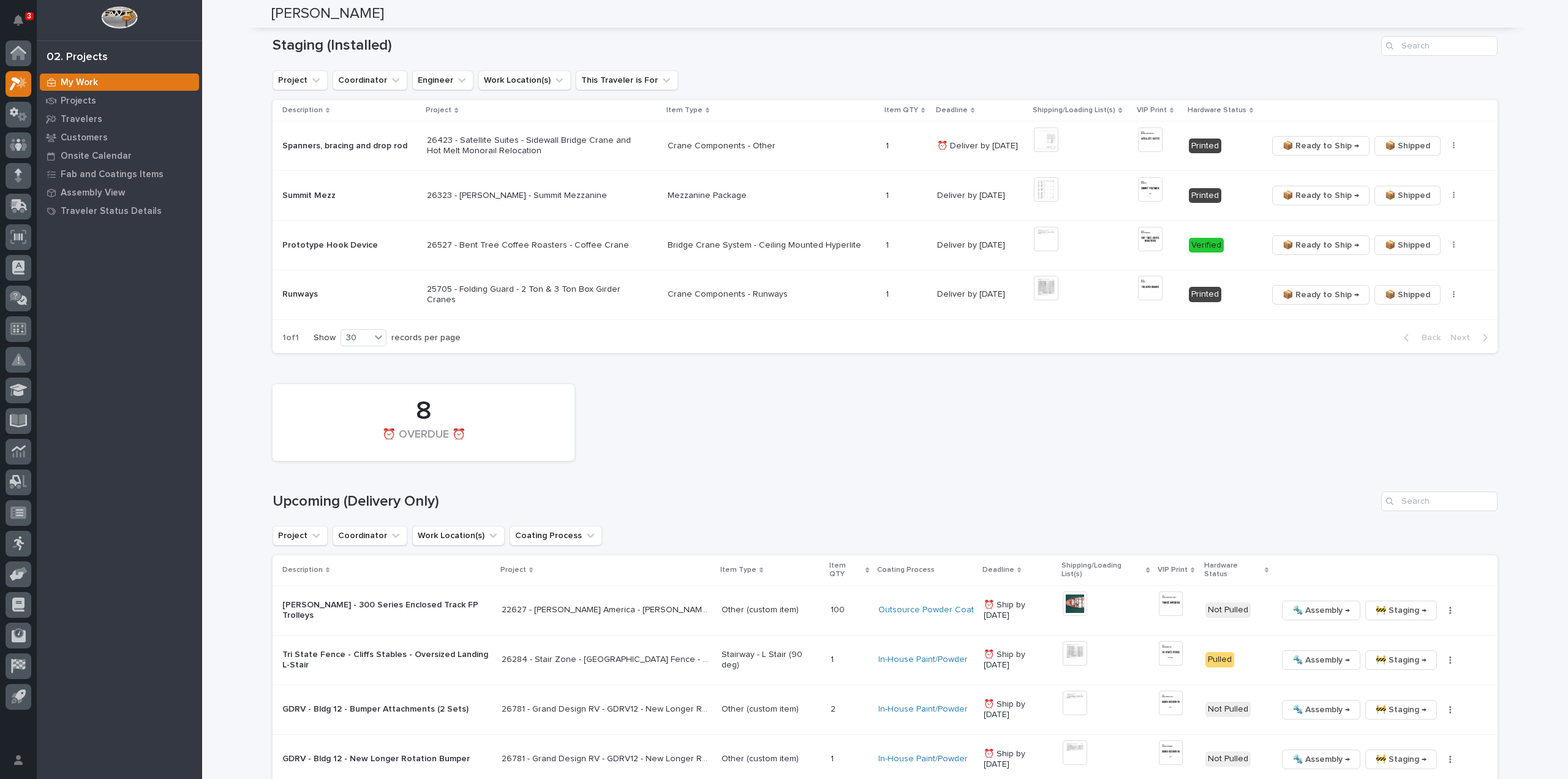
click at [1012, 428] on div "8 ⏰ OVERDUE ⏰" at bounding box center [885, 422] width 1237 height 89
click at [1145, 288] on img at bounding box center [1150, 288] width 24 height 24
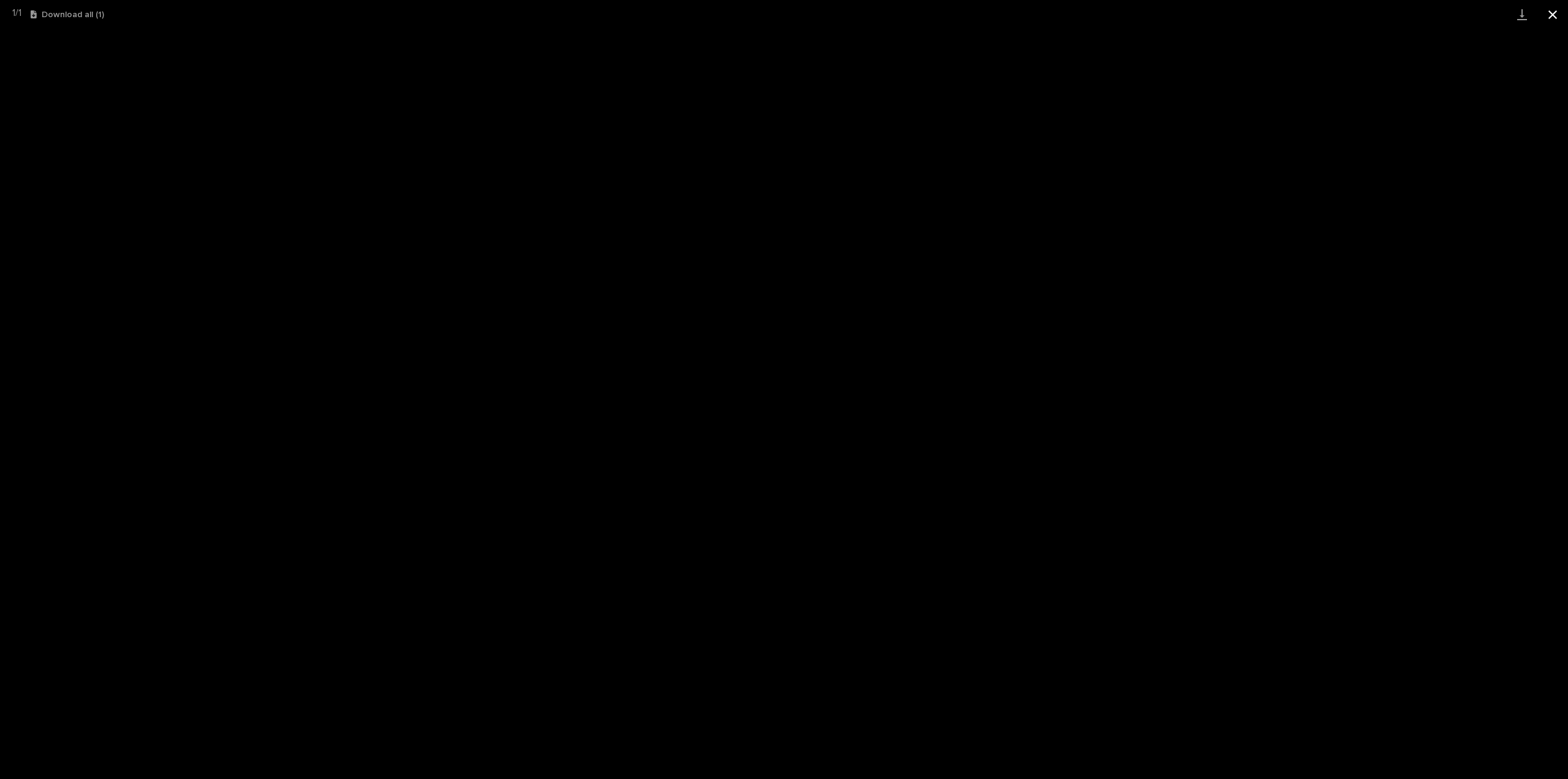
click at [1551, 13] on button "Close gallery" at bounding box center [1552, 14] width 30 height 29
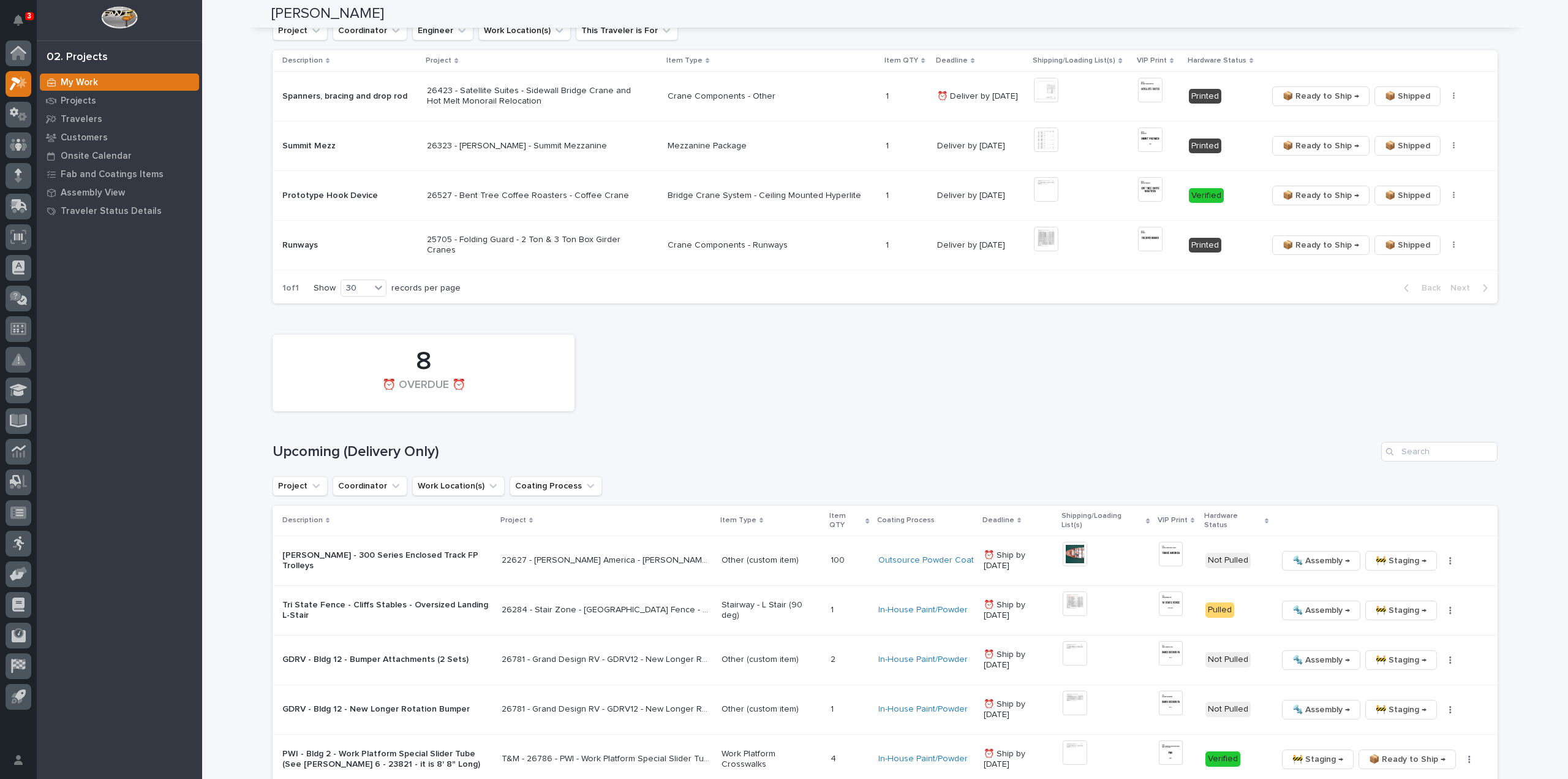
scroll to position [195, 0]
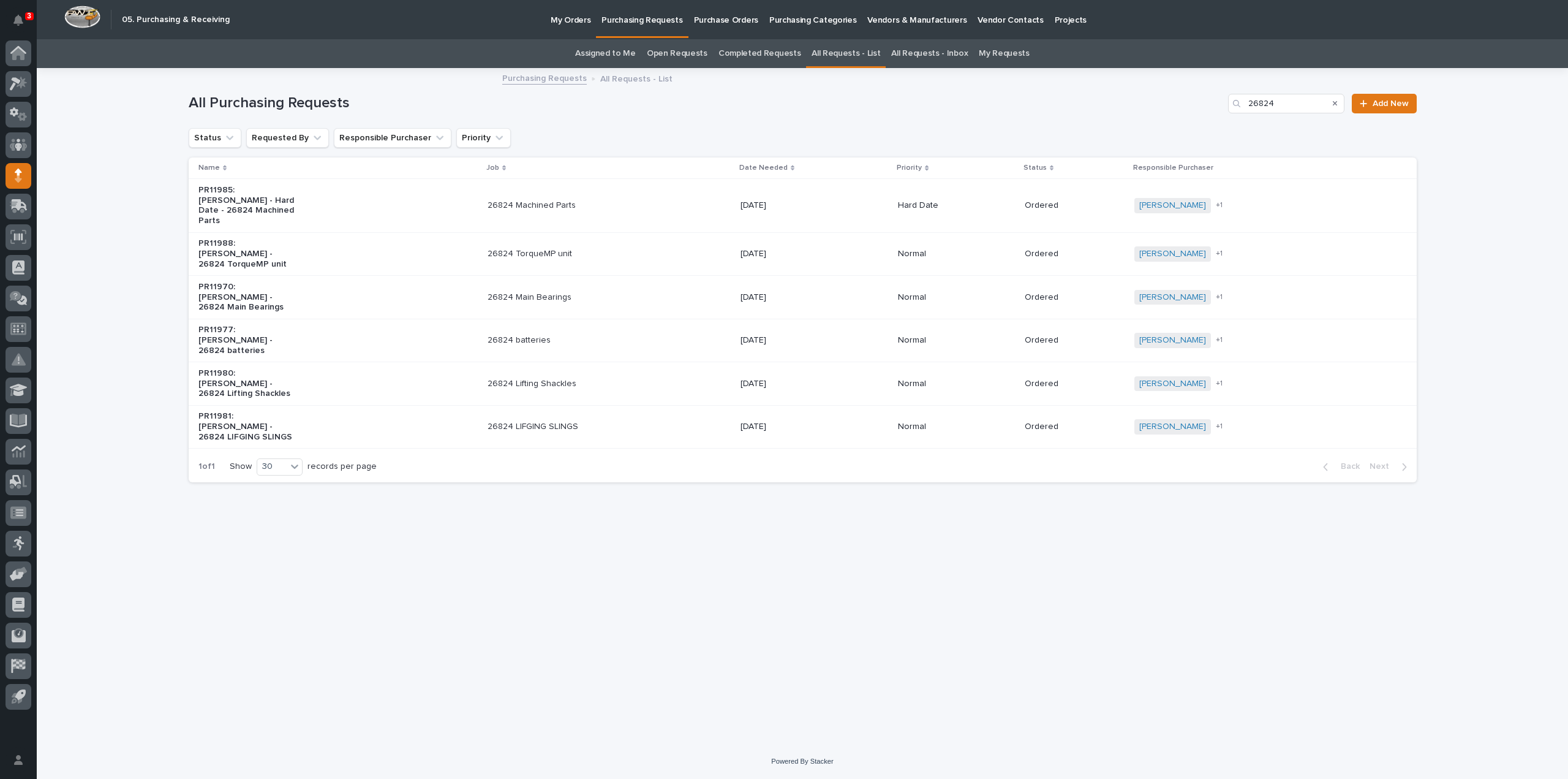
drag, startPoint x: 1283, startPoint y: 107, endPoint x: 1205, endPoint y: 122, distance: 79.4
click at [1205, 122] on div "All Purchasing Requests 26824 Add New" at bounding box center [802, 99] width 1228 height 59
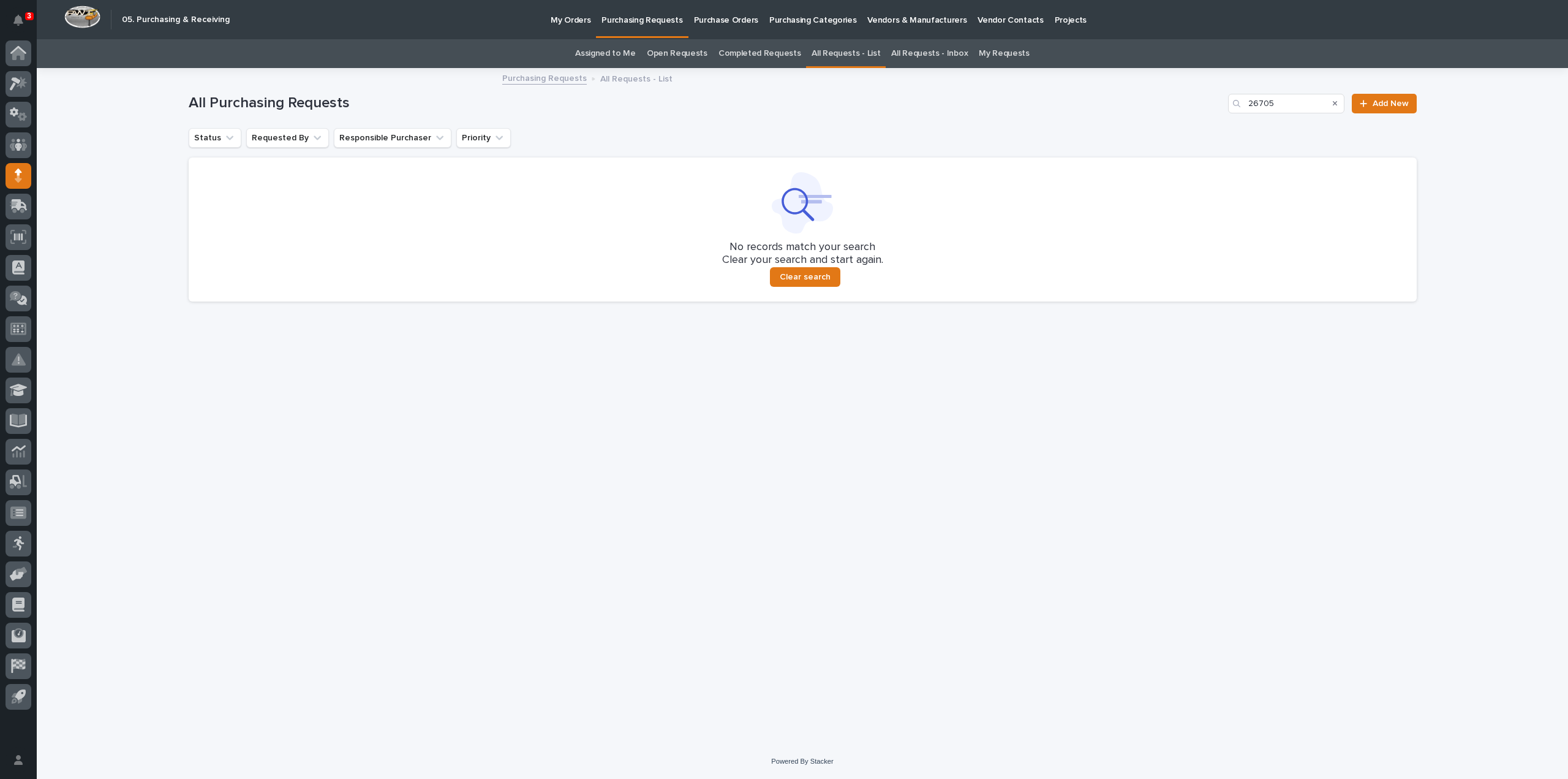
drag, startPoint x: 1289, startPoint y: 109, endPoint x: 1186, endPoint y: 145, distance: 109.1
click at [1186, 145] on div "All Purchasing Requests 26705 Add New Status Requested By Responsible Purchaser…" at bounding box center [802, 190] width 1228 height 242
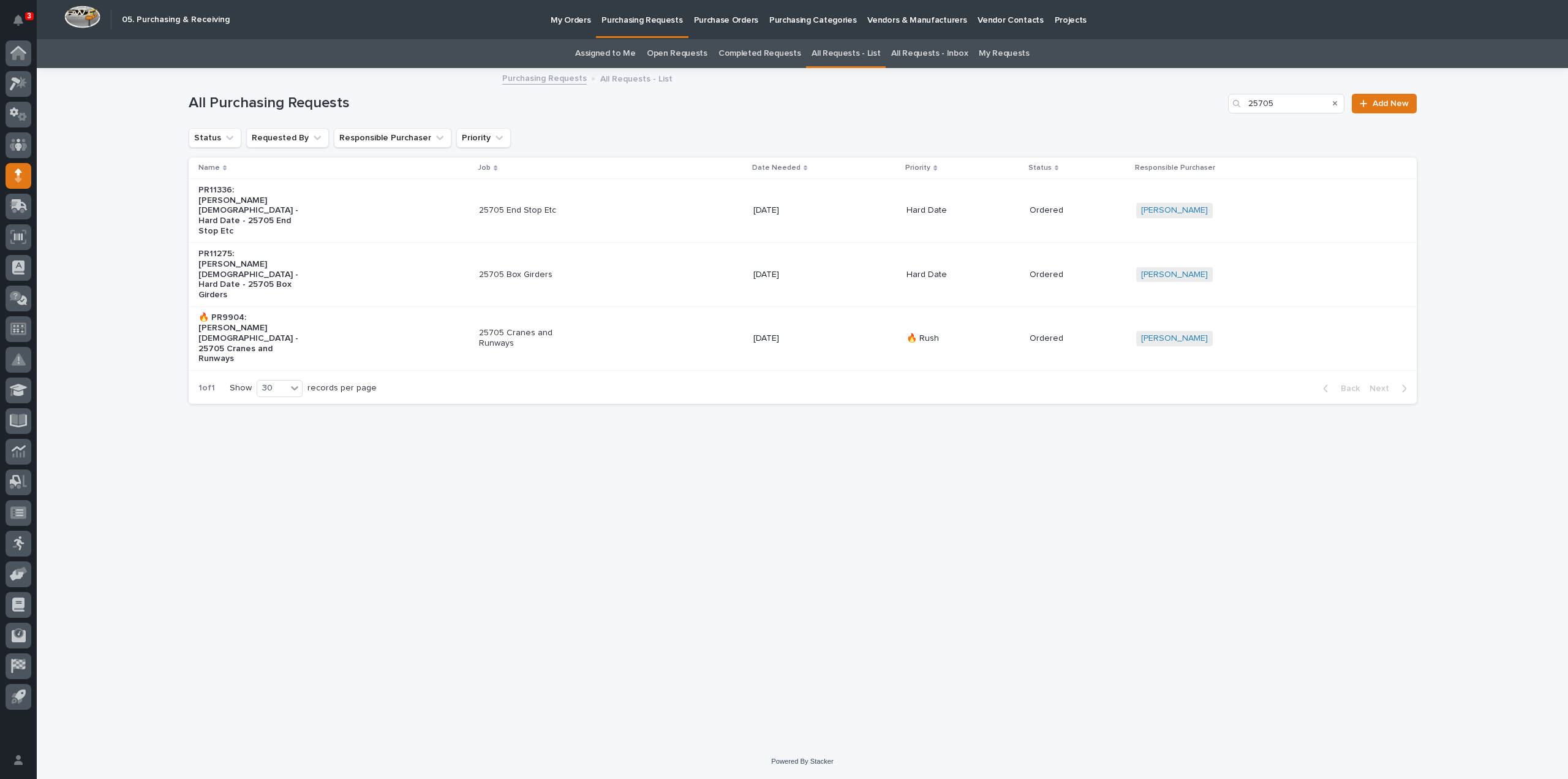
type input "25705"
click at [631, 55] on link "Assigned to Me" at bounding box center [605, 53] width 61 height 29
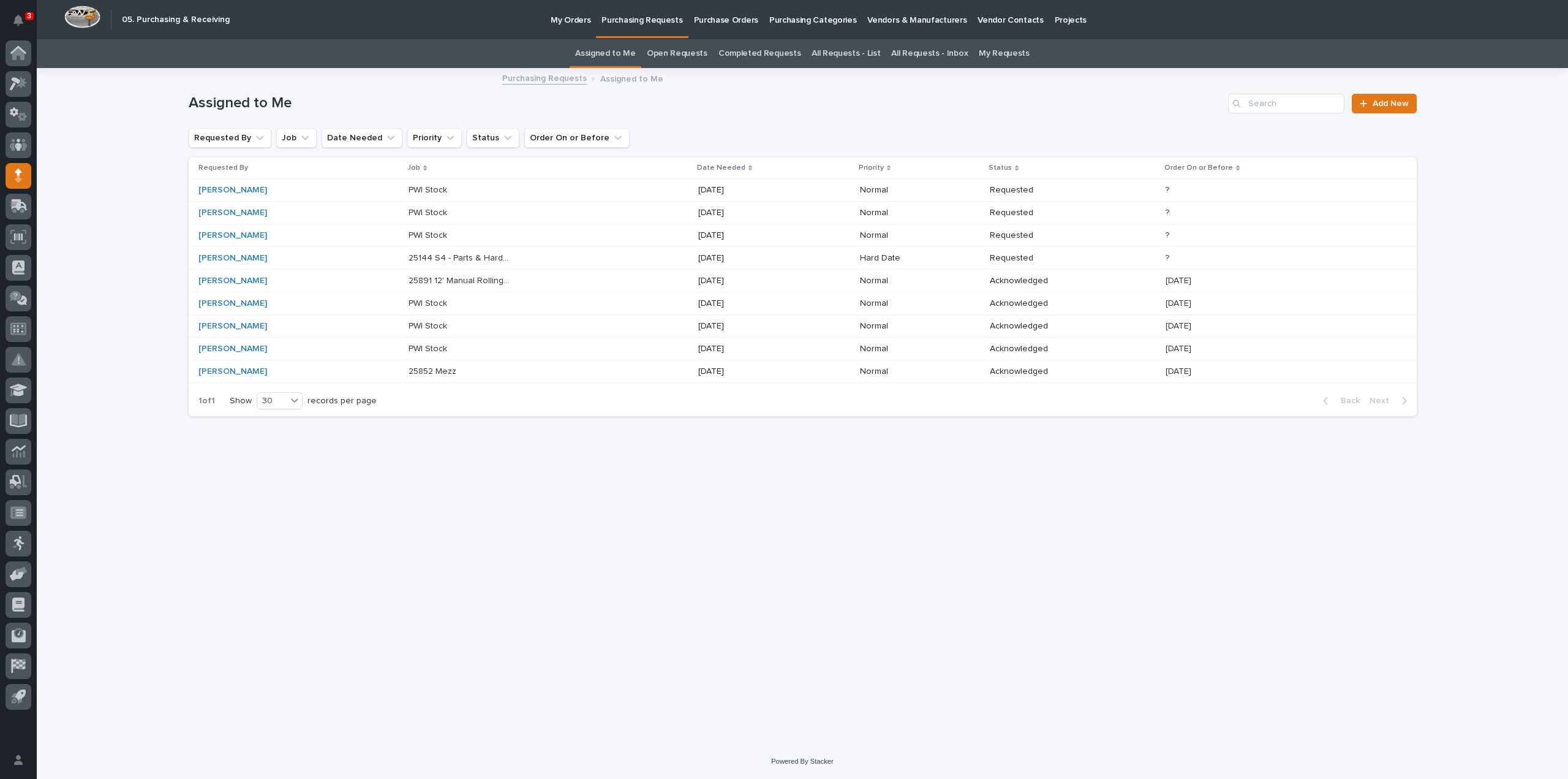
click at [409, 256] on p "25144 S4 - Parts & Hardware" at bounding box center [461, 256] width 105 height 13
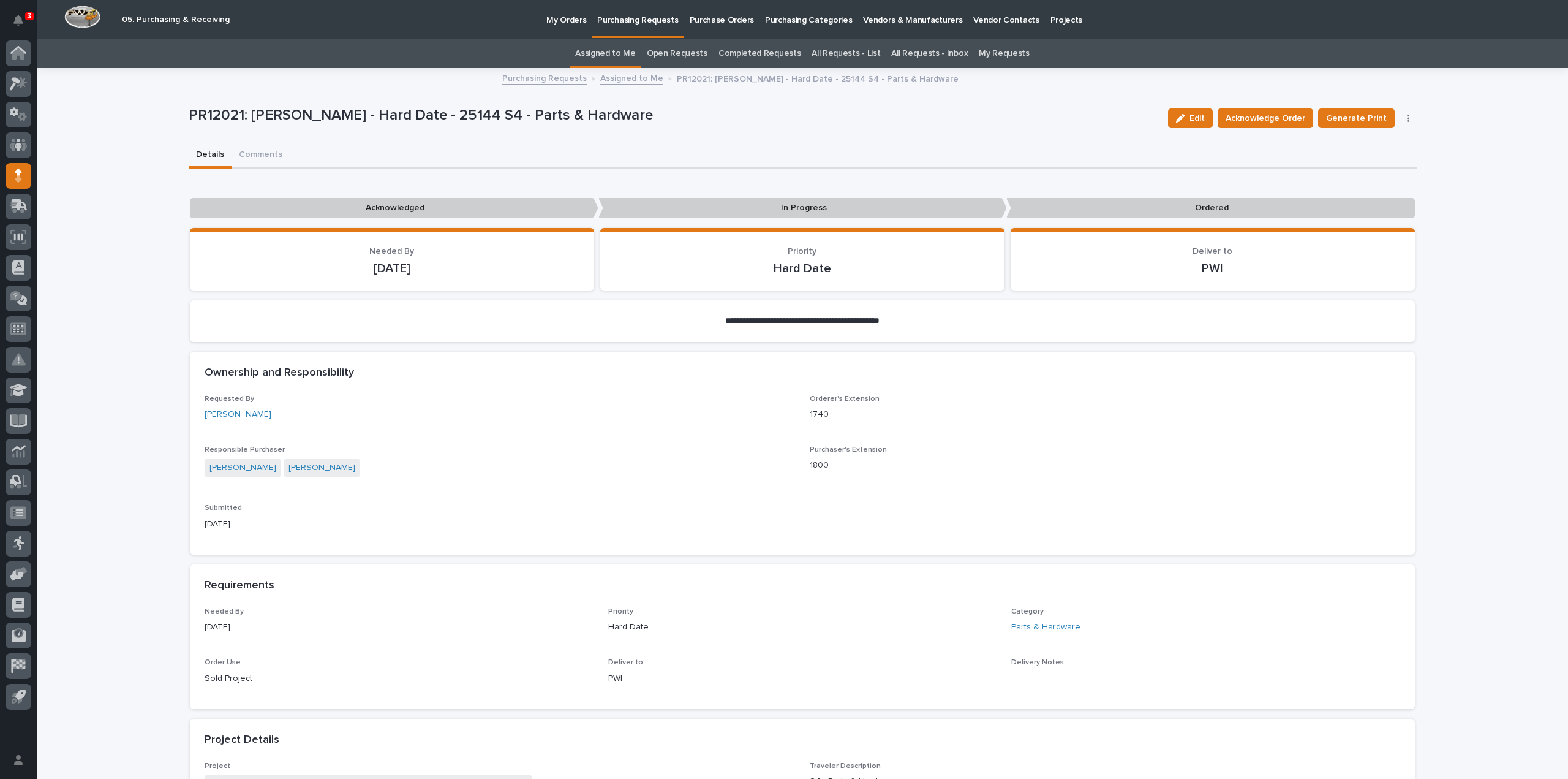
scroll to position [613, 0]
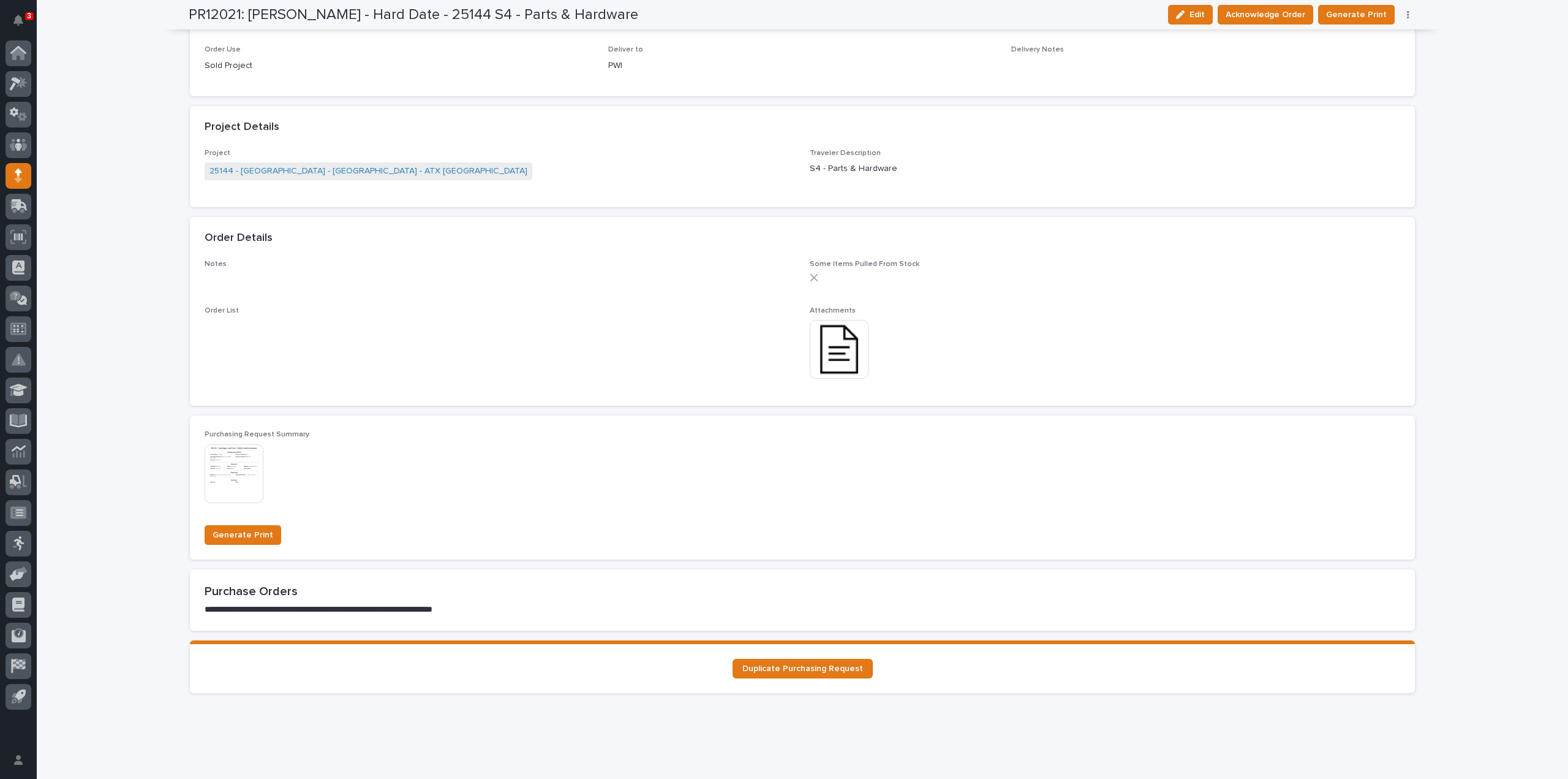
click at [843, 348] on img at bounding box center [839, 350] width 59 height 59
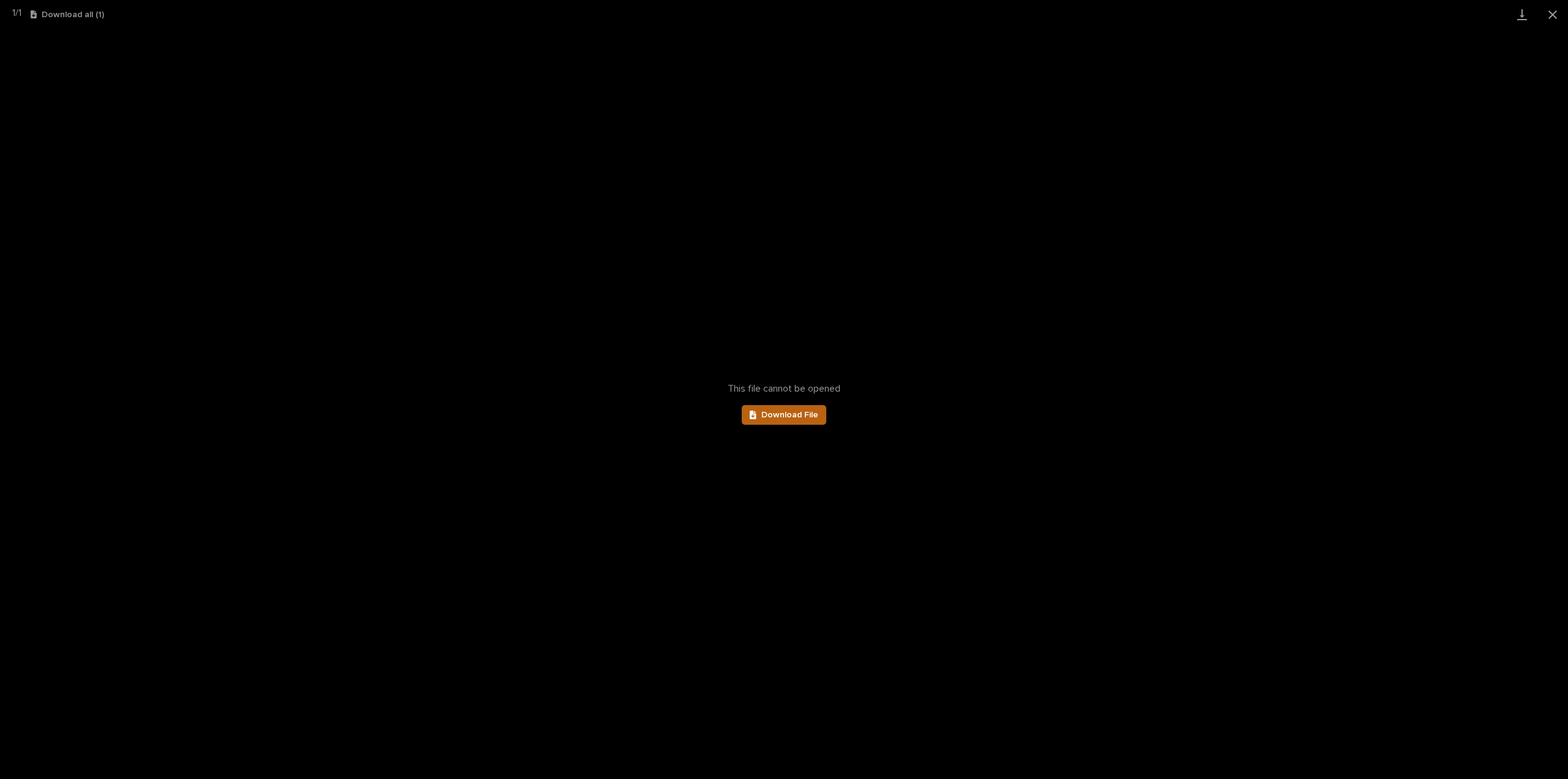
click at [791, 413] on span "Download File" at bounding box center [789, 415] width 57 height 9
drag, startPoint x: 1556, startPoint y: 11, endPoint x: 1544, endPoint y: 20, distance: 15.0
click at [1556, 11] on button "Close gallery" at bounding box center [1552, 14] width 30 height 29
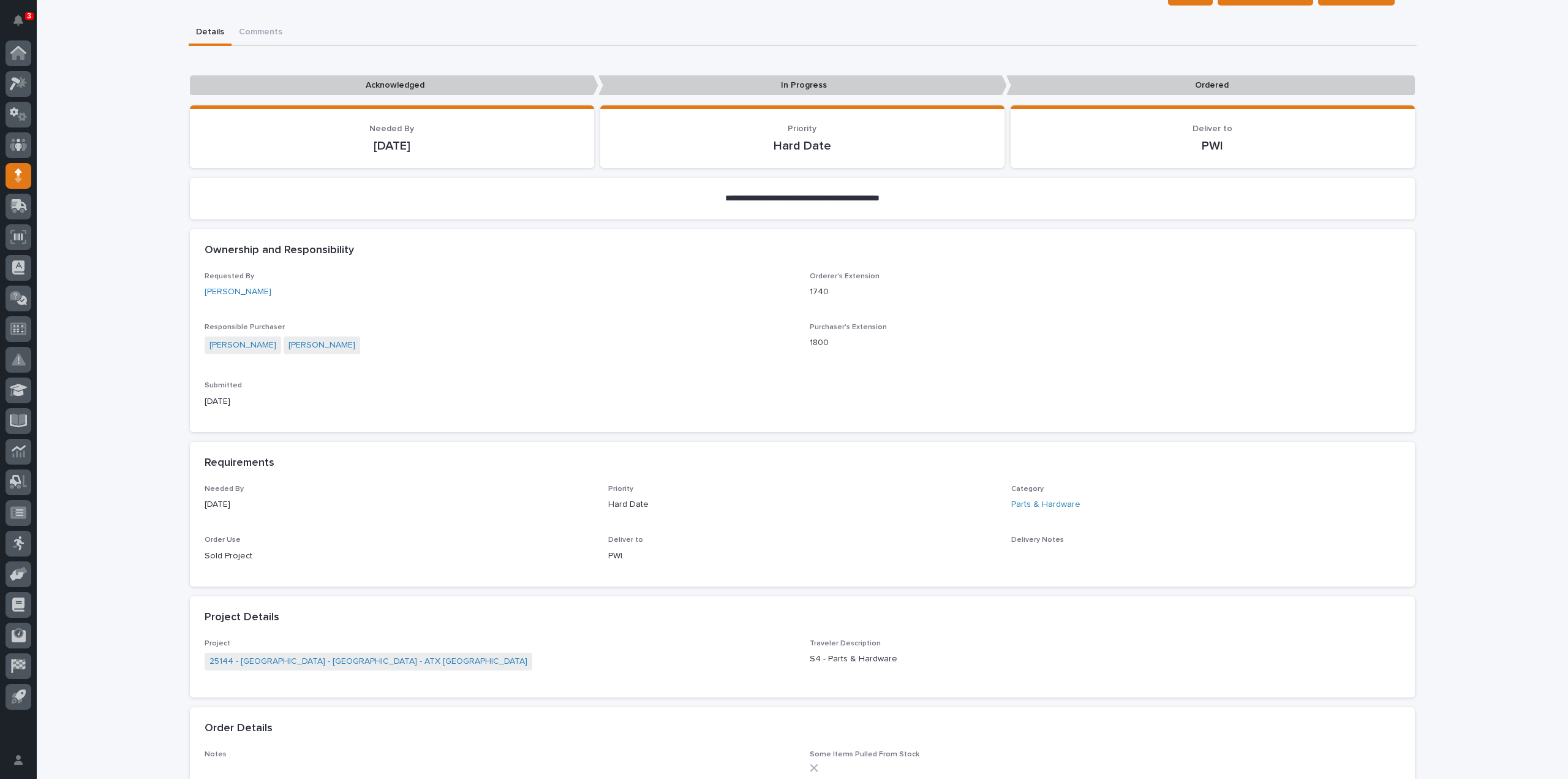
scroll to position [0, 0]
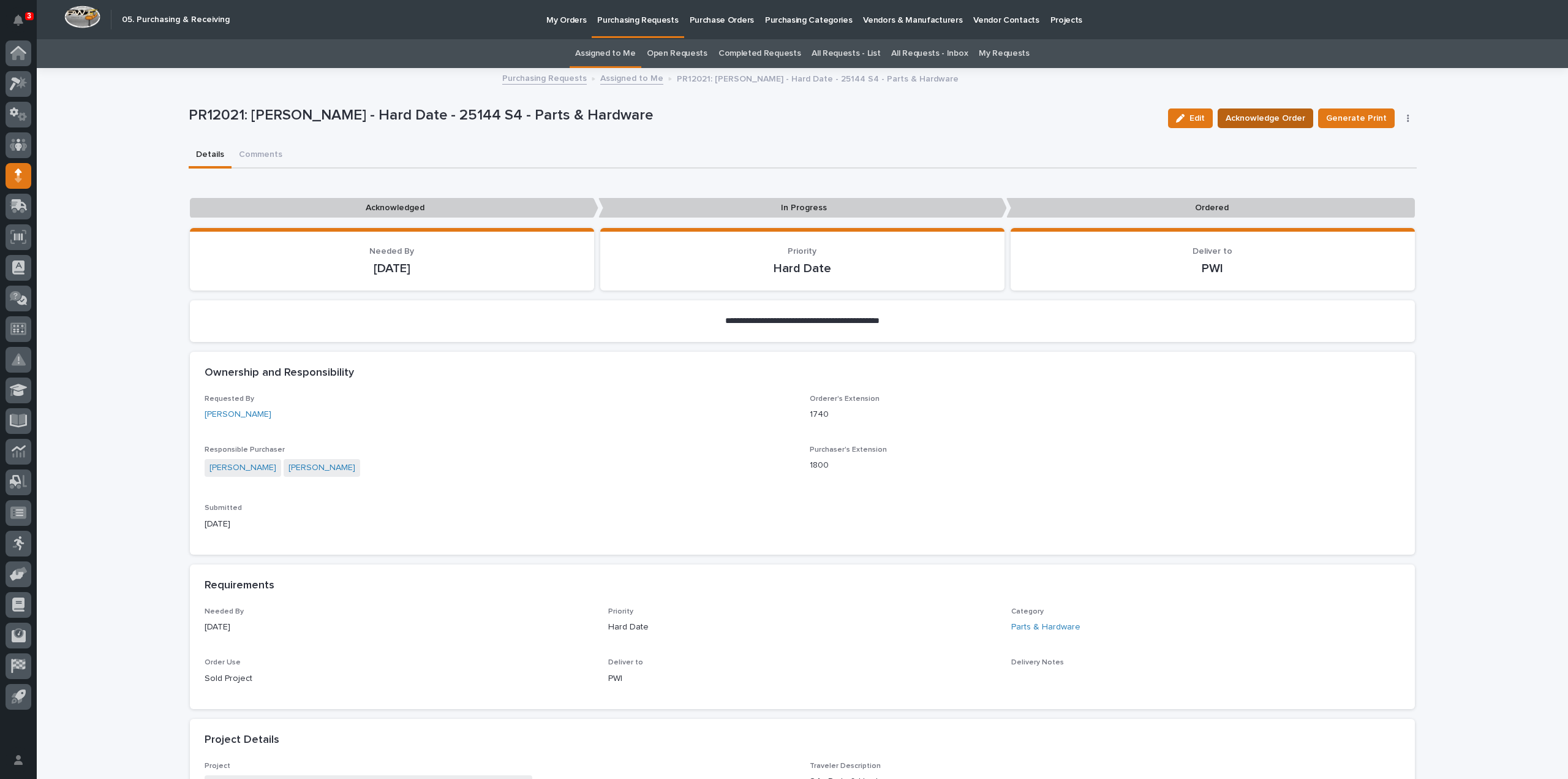
click at [1272, 122] on span "Acknowledge Order" at bounding box center [1266, 118] width 80 height 15
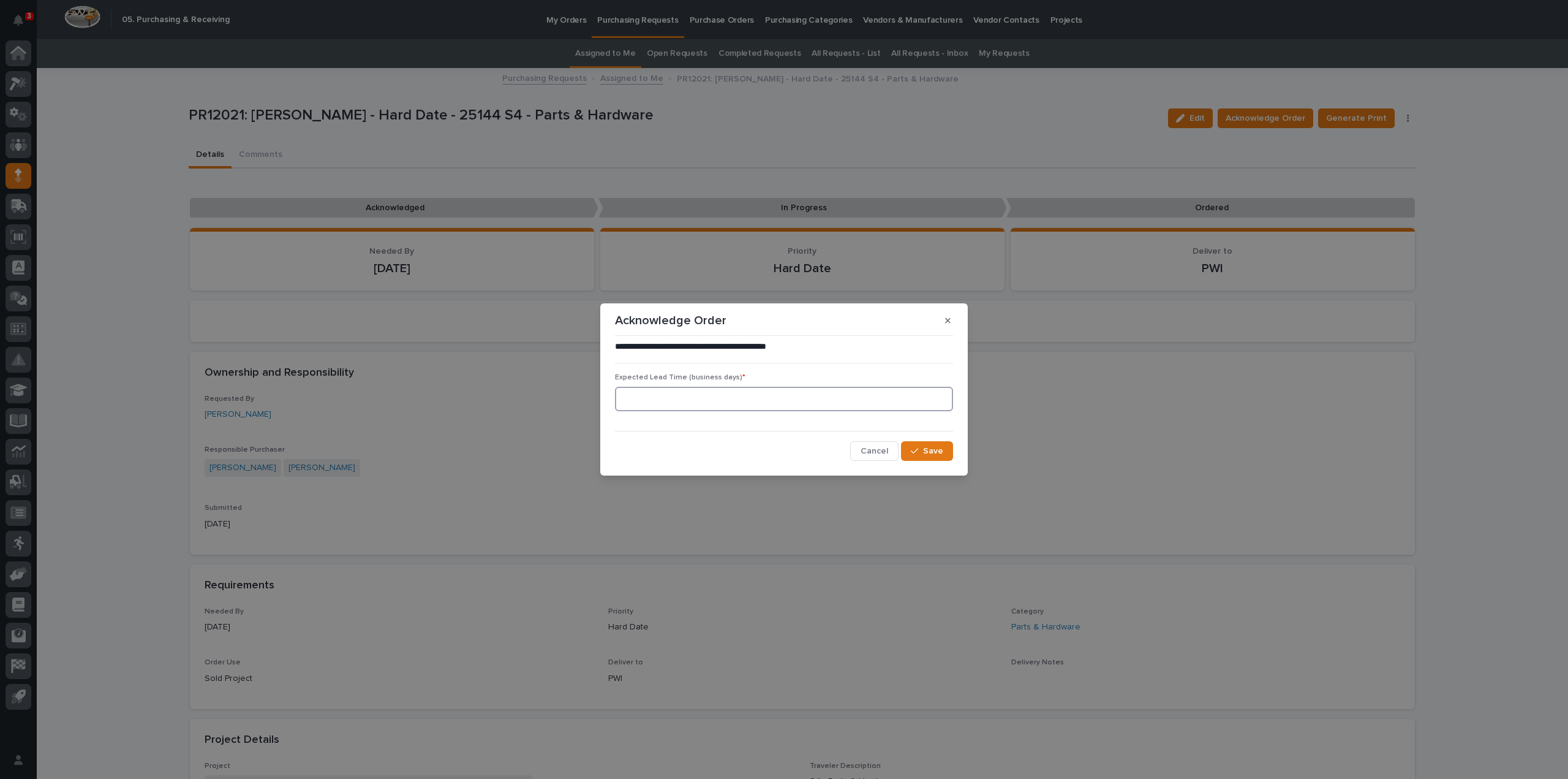
click at [861, 402] on input at bounding box center [784, 398] width 338 height 24
type input "0"
click at [929, 460] on div "**********" at bounding box center [784, 401] width 344 height 126
click at [917, 450] on icon "button" at bounding box center [915, 451] width 7 height 5
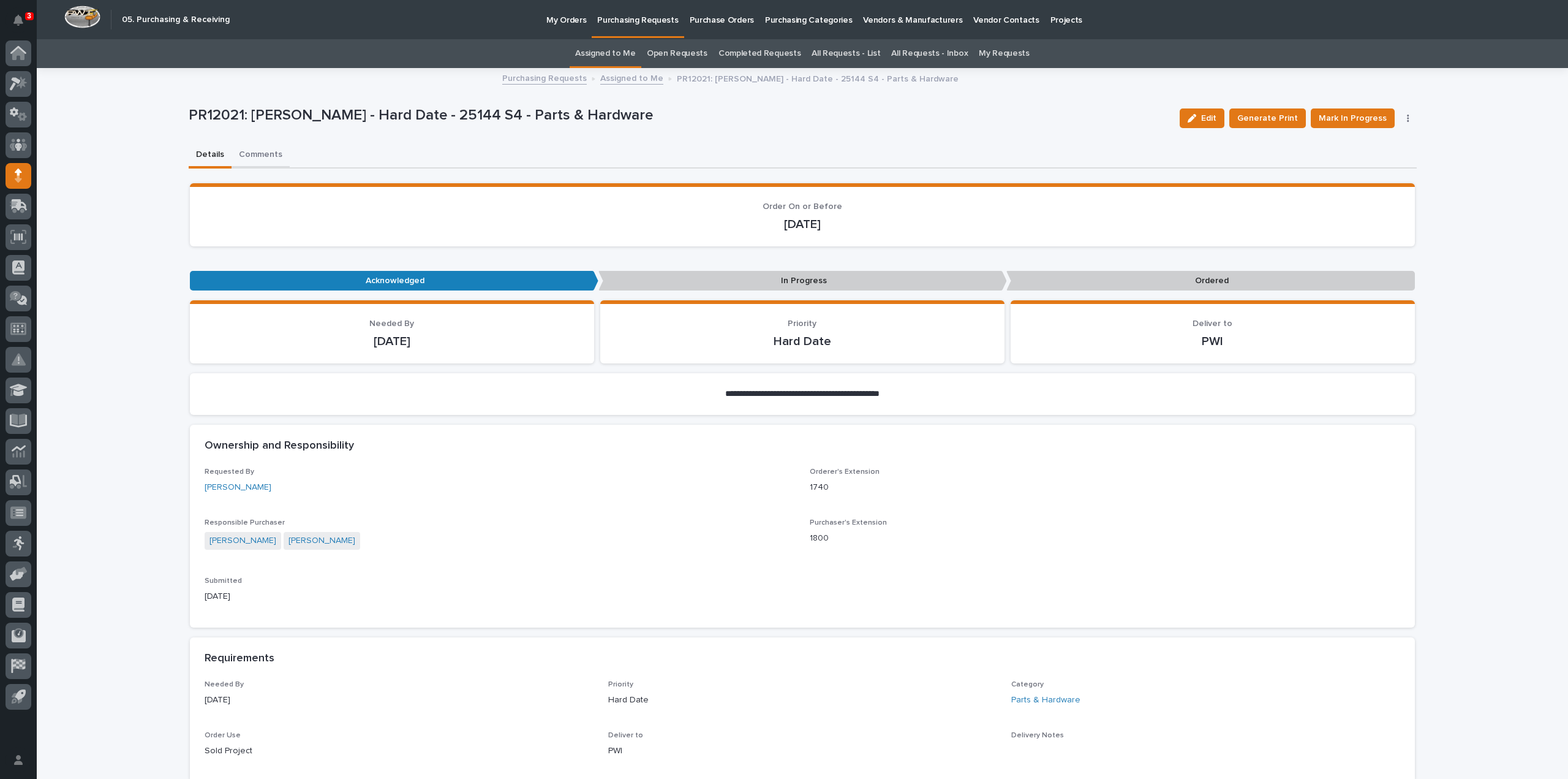
click at [263, 156] on button "Comments" at bounding box center [260, 155] width 58 height 26
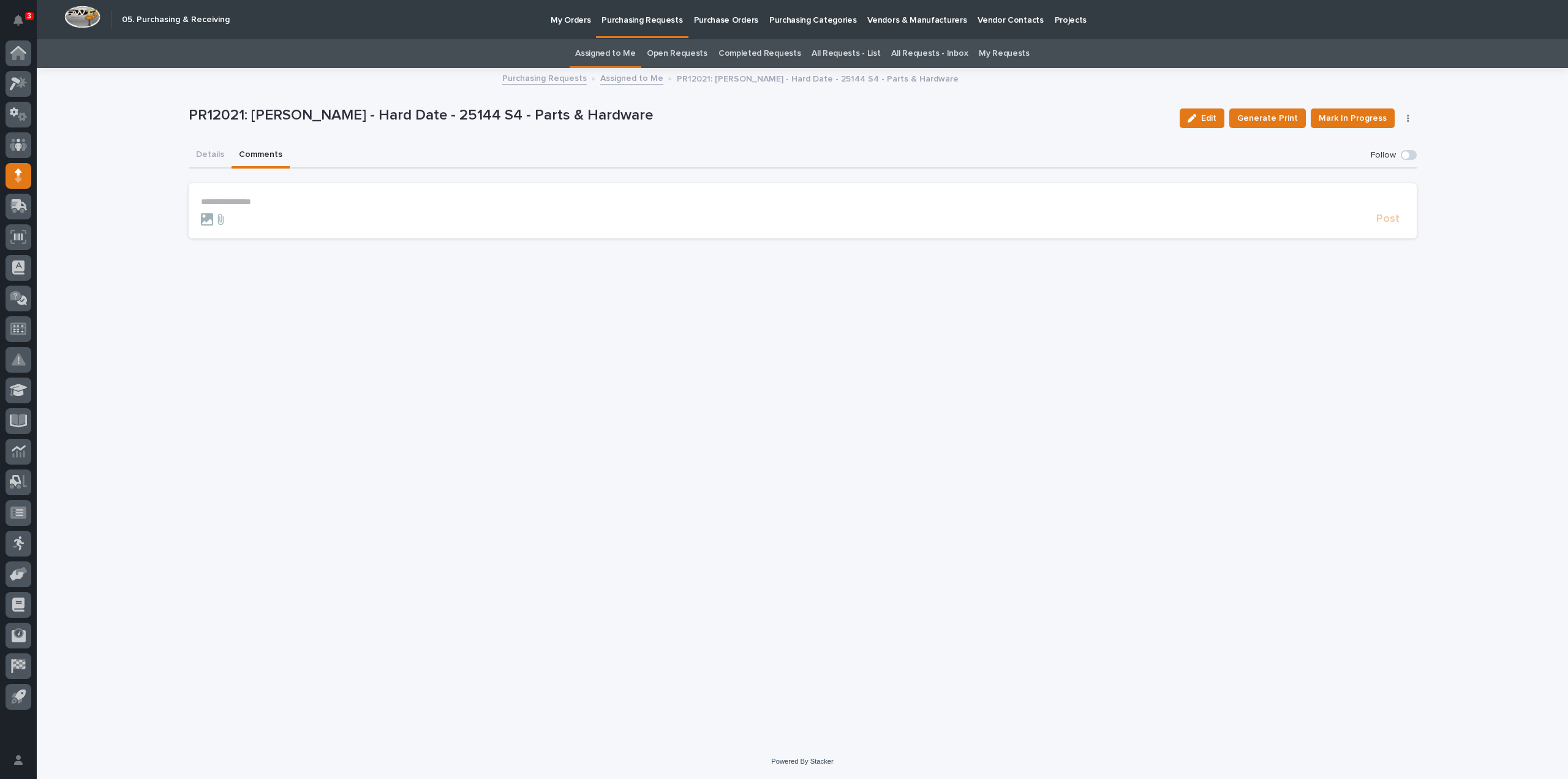
click at [297, 203] on p "**********" at bounding box center [802, 202] width 1204 height 10
click at [253, 234] on div "Charlie Hiester Arlyn Miller Charlie Louthain Carlos Velasquez" at bounding box center [239, 239] width 76 height 53
click at [231, 231] on span "[PERSON_NAME]" at bounding box center [239, 232] width 69 height 9
click at [273, 200] on p "**********" at bounding box center [802, 203] width 1204 height 13
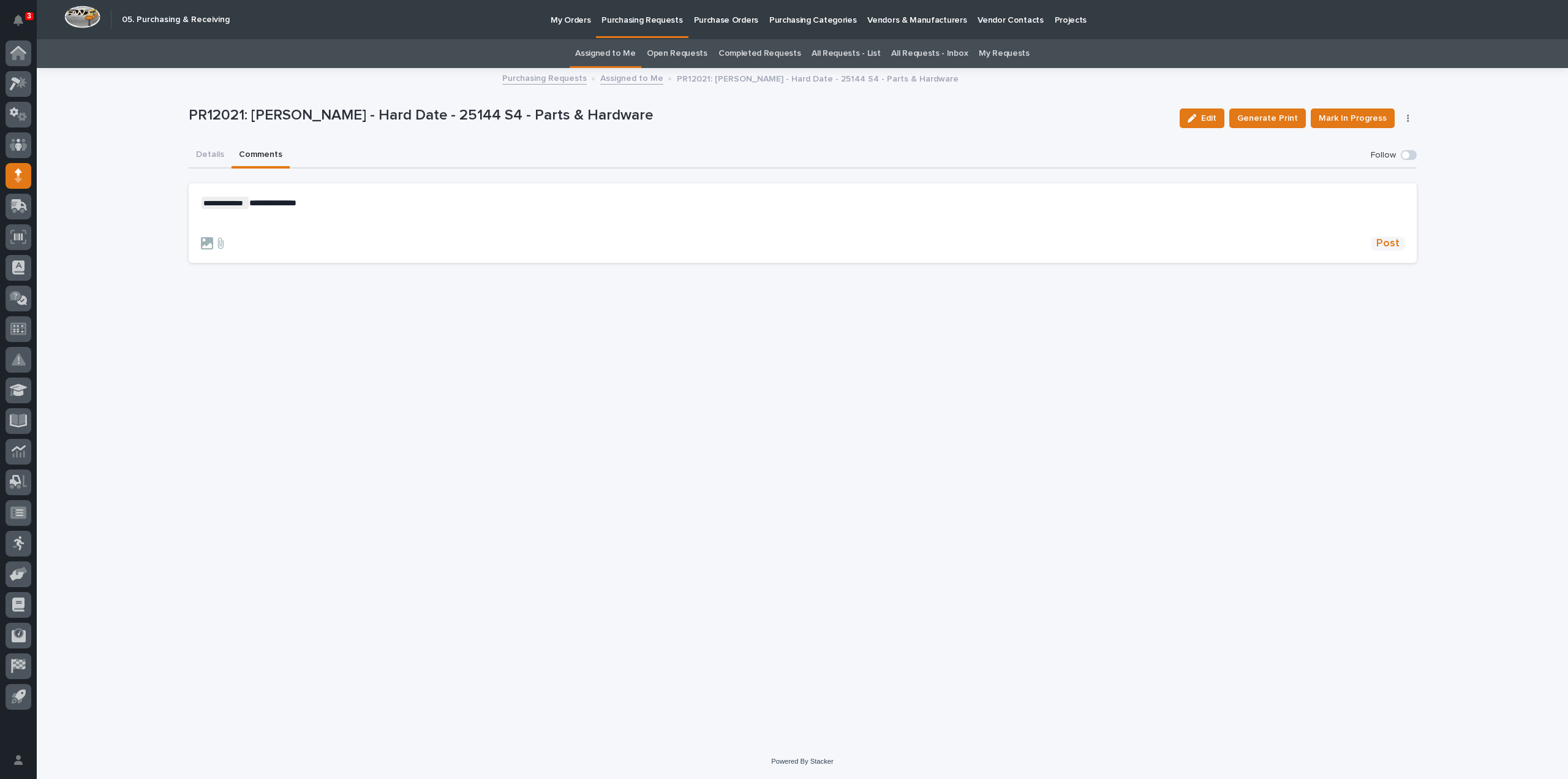
click at [1394, 245] on span "Post" at bounding box center [1388, 243] width 23 height 14
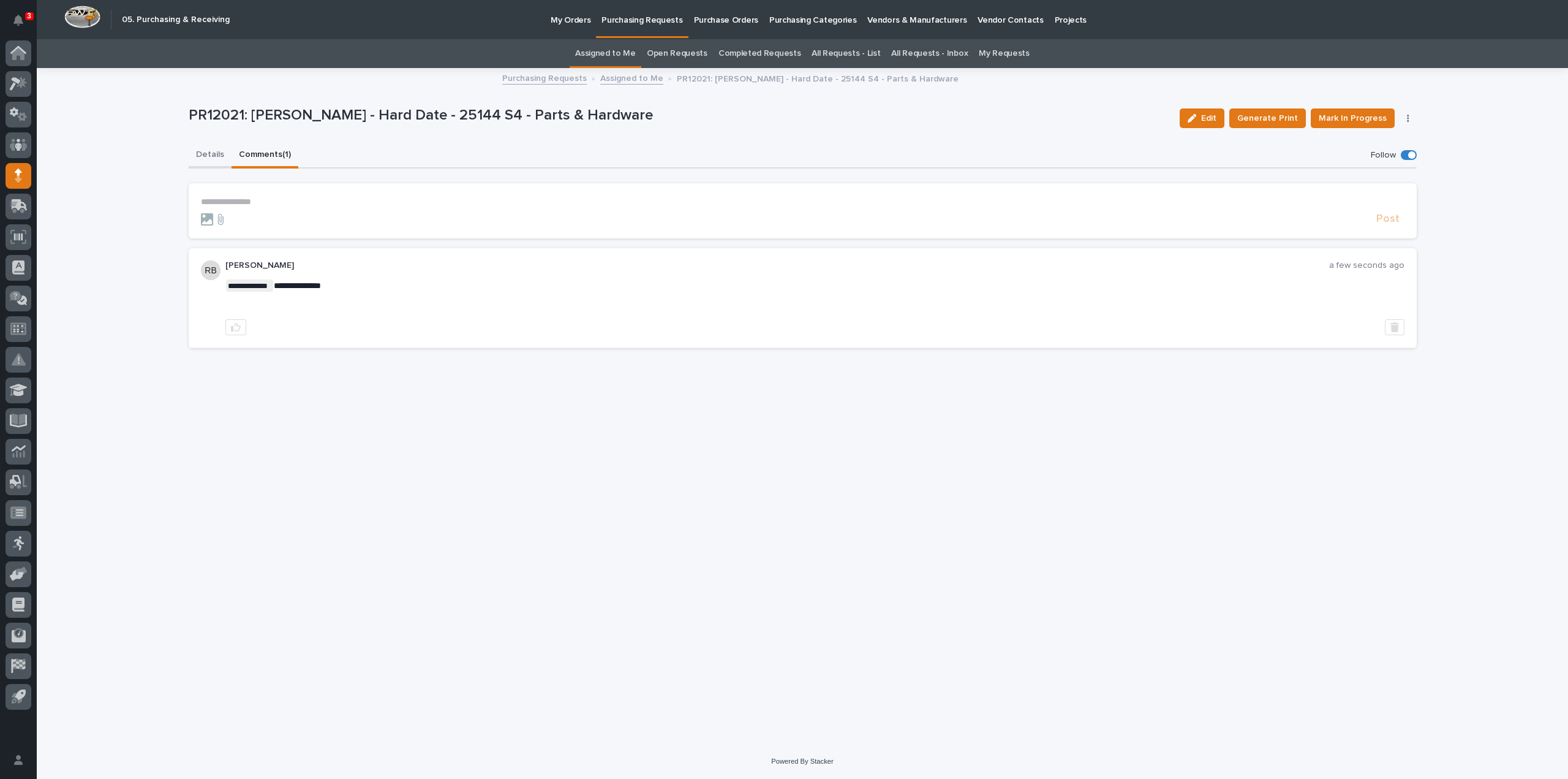
click at [207, 146] on button "Details" at bounding box center [210, 155] width 43 height 26
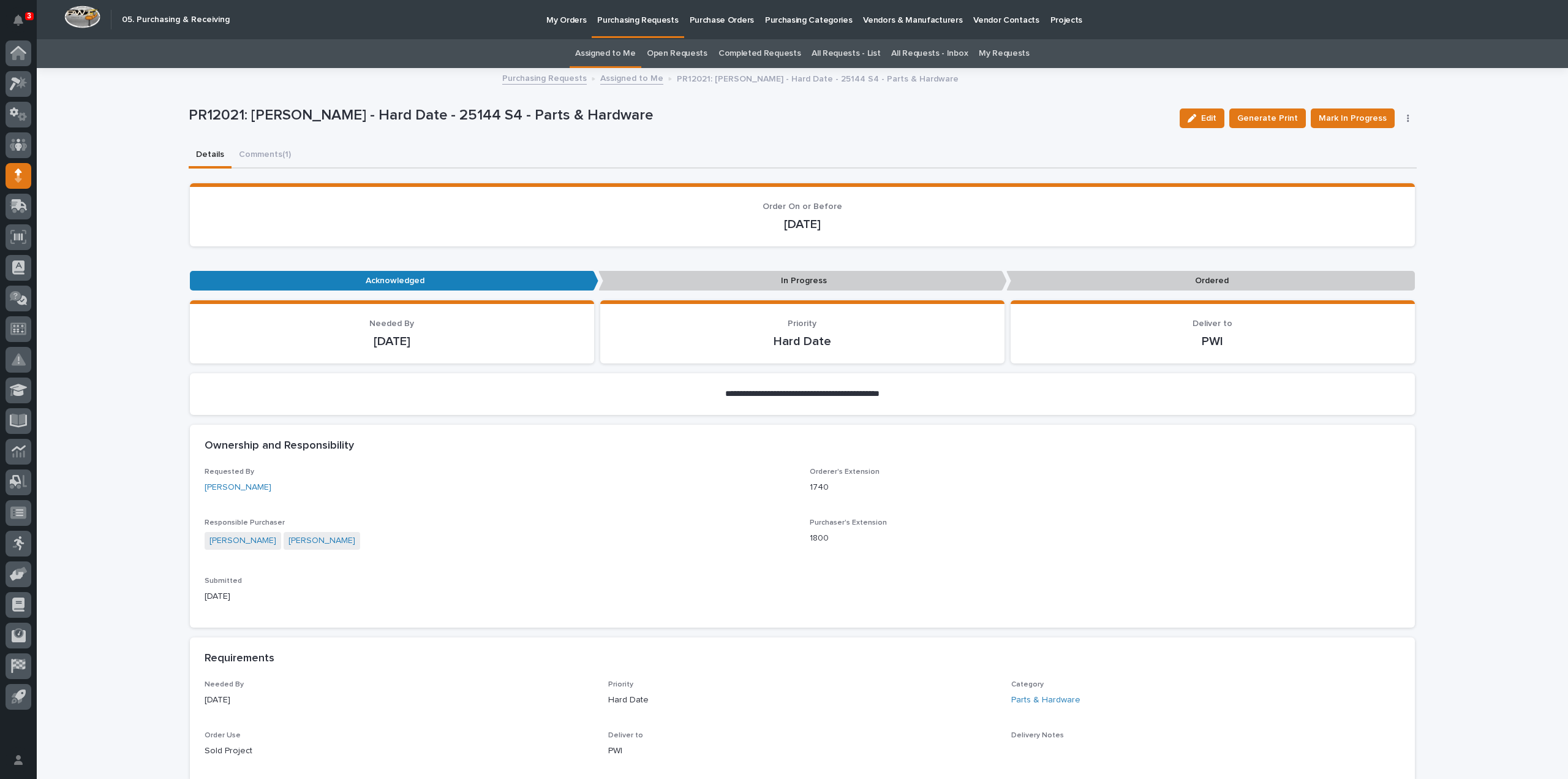
click at [614, 55] on link "Assigned to Me" at bounding box center [605, 53] width 61 height 29
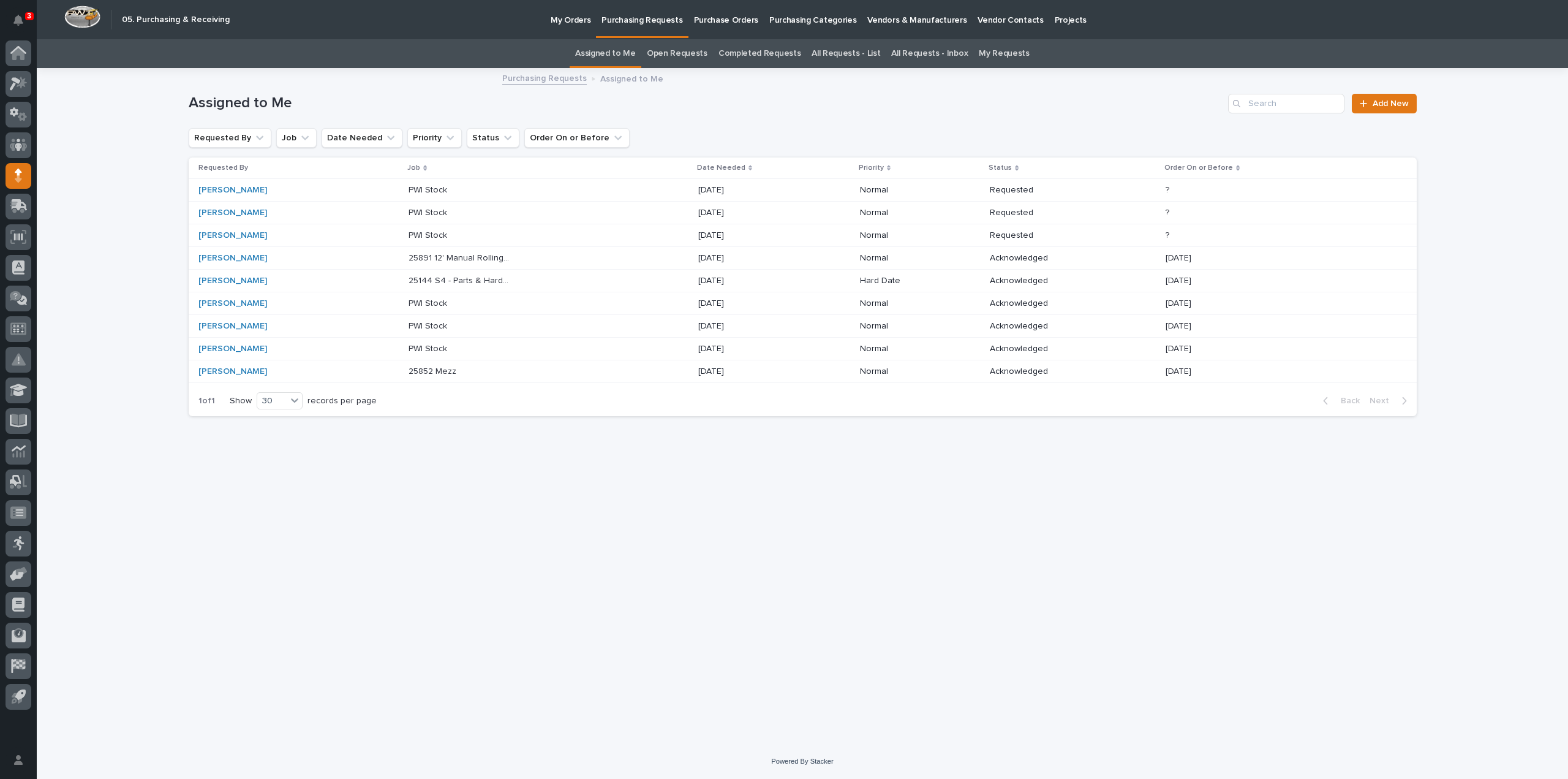
click at [409, 370] on p "25852 Mezz" at bounding box center [434, 370] width 50 height 13
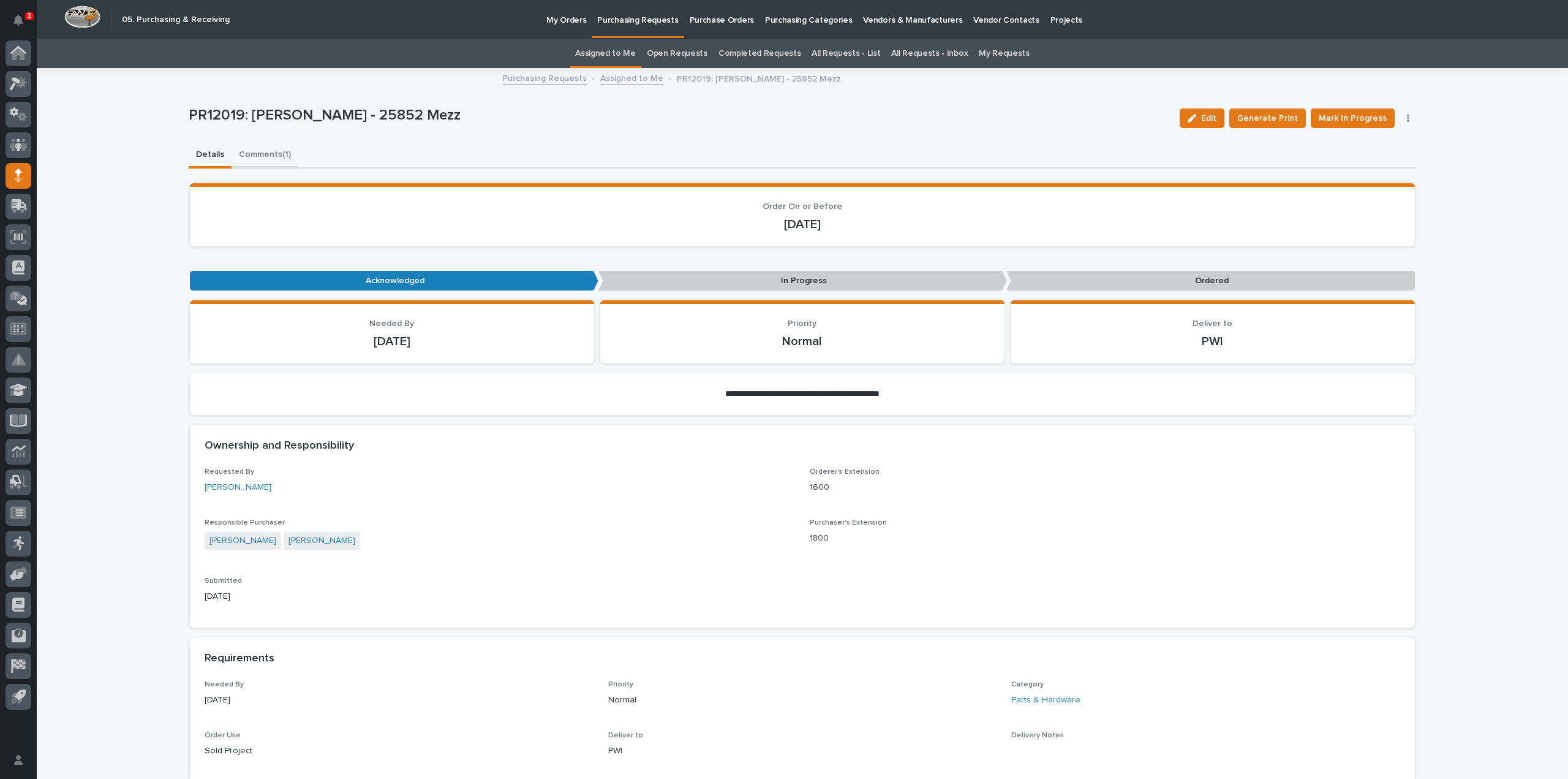
click at [265, 156] on button "Comments (1)" at bounding box center [265, 155] width 67 height 26
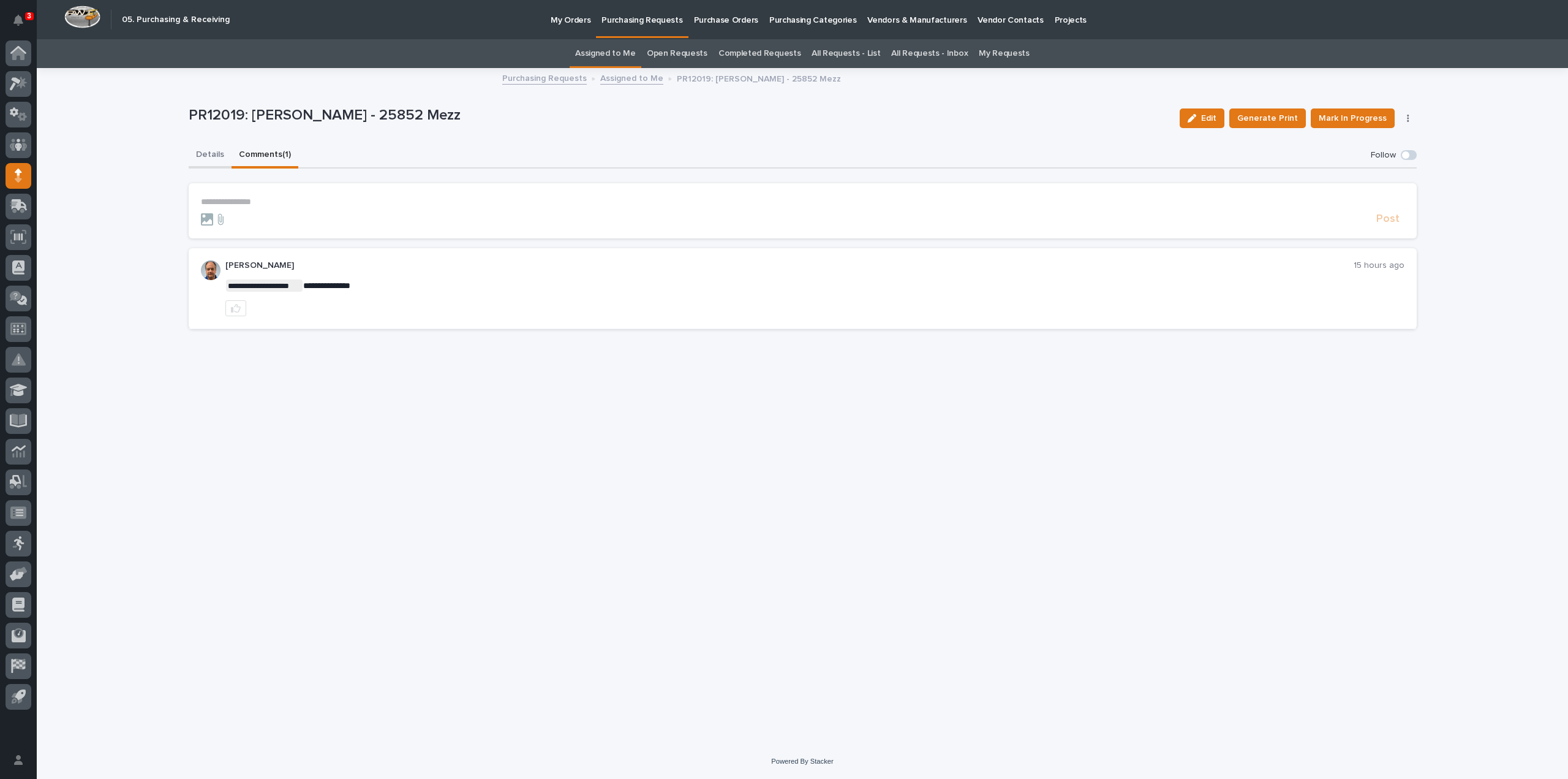
click at [202, 154] on button "Details" at bounding box center [210, 155] width 43 height 26
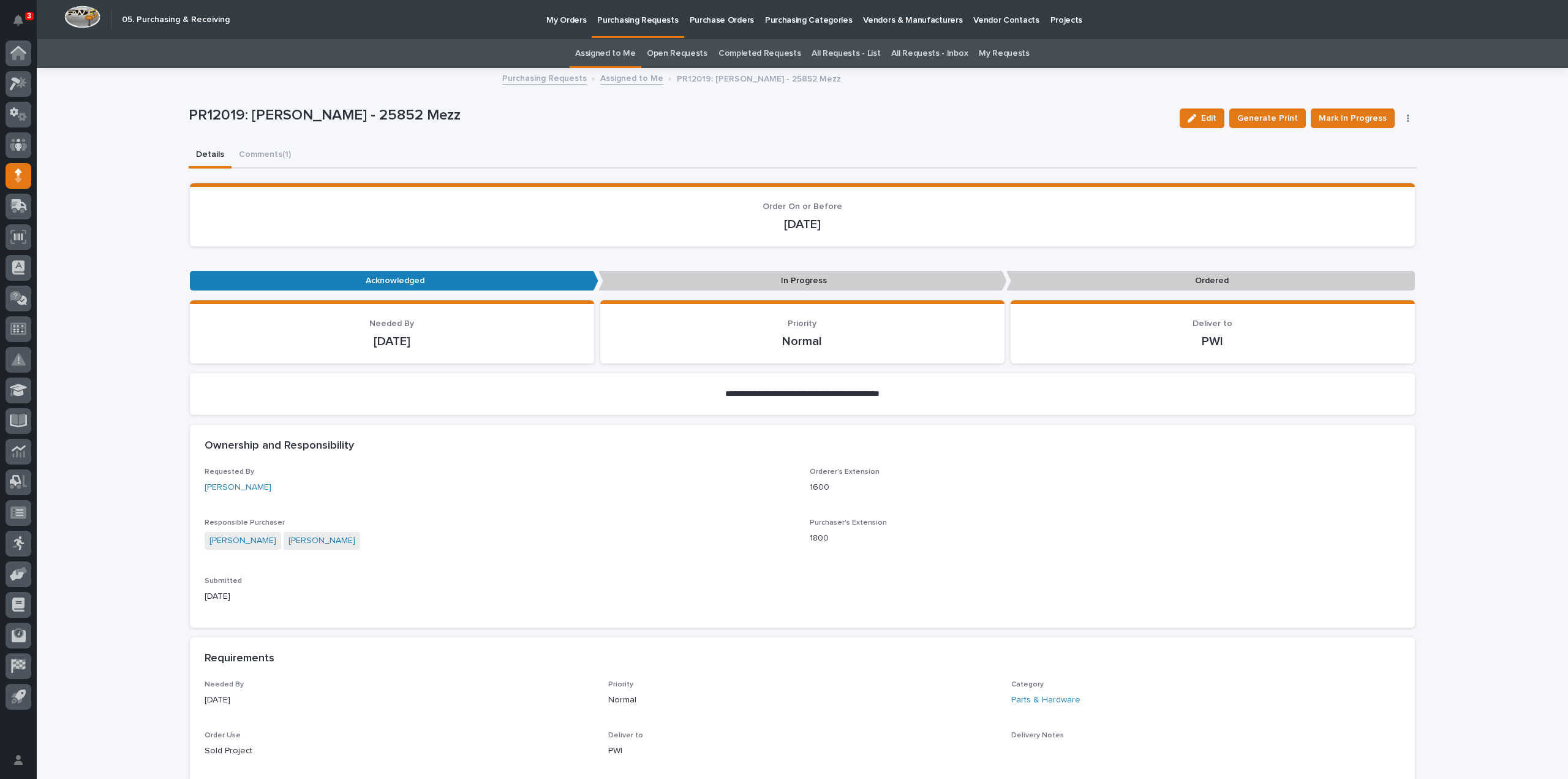
scroll to position [613, 0]
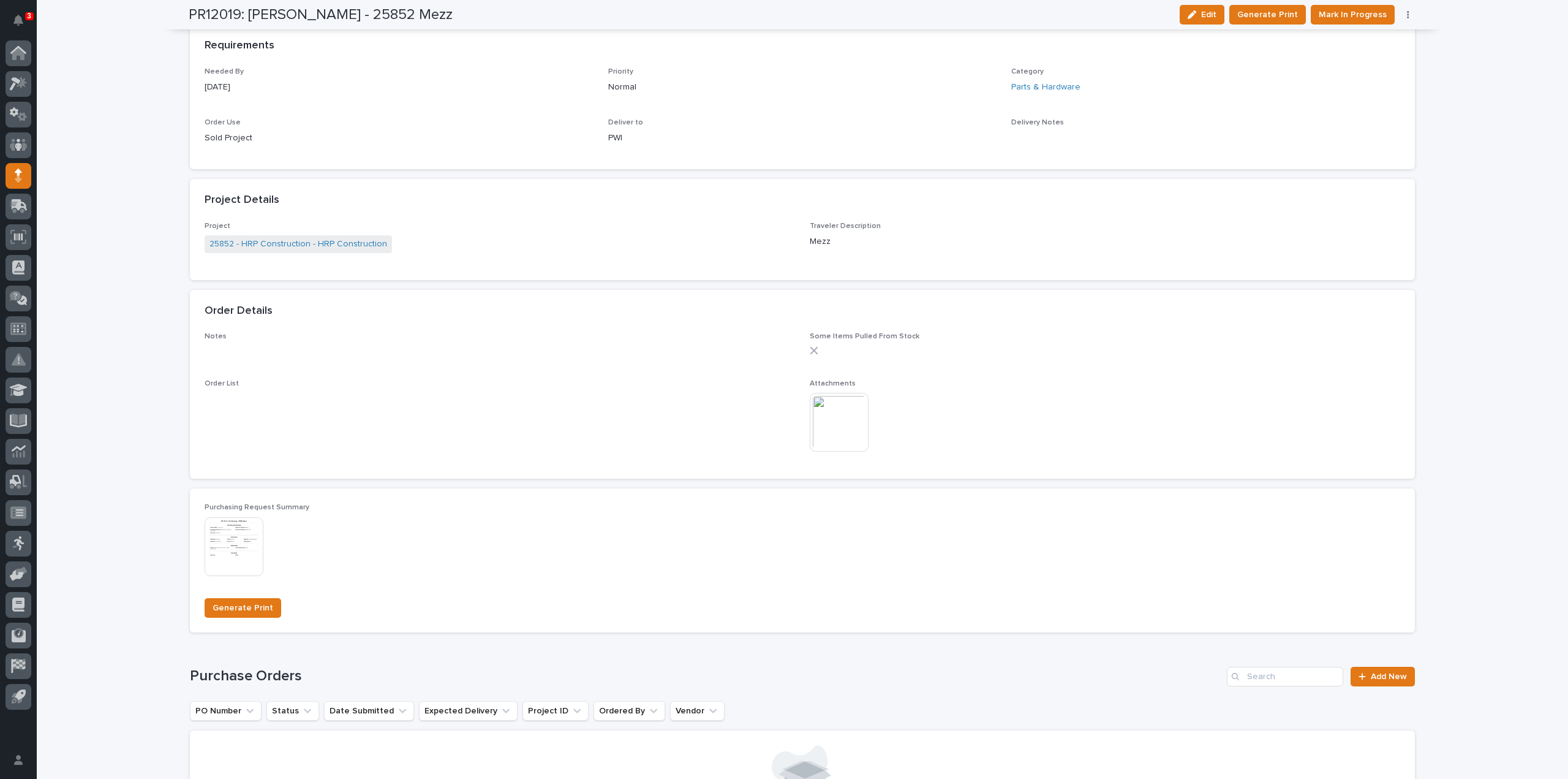
click at [834, 441] on img at bounding box center [839, 422] width 59 height 59
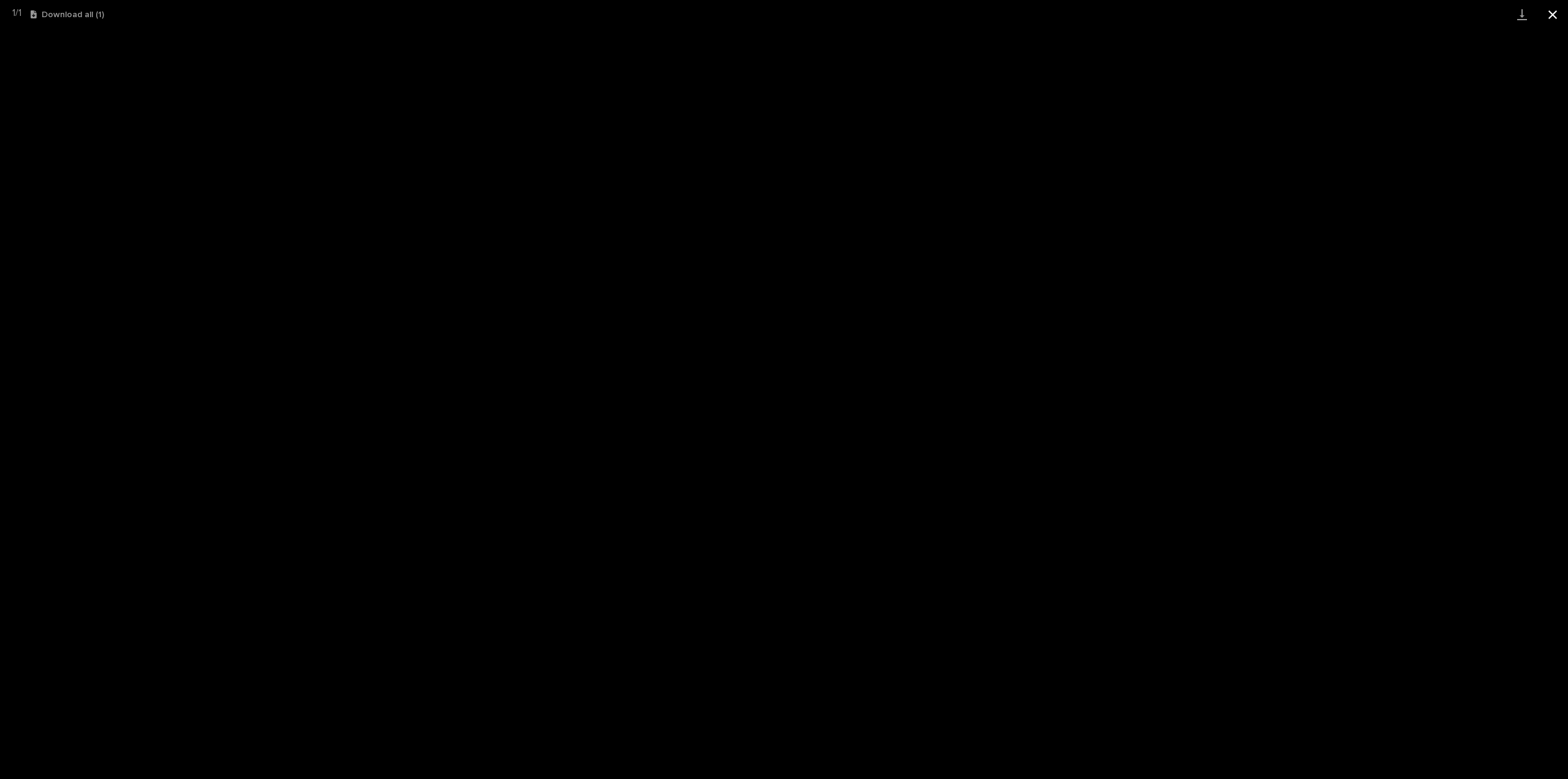
click at [1555, 19] on button "Close gallery" at bounding box center [1552, 14] width 30 height 29
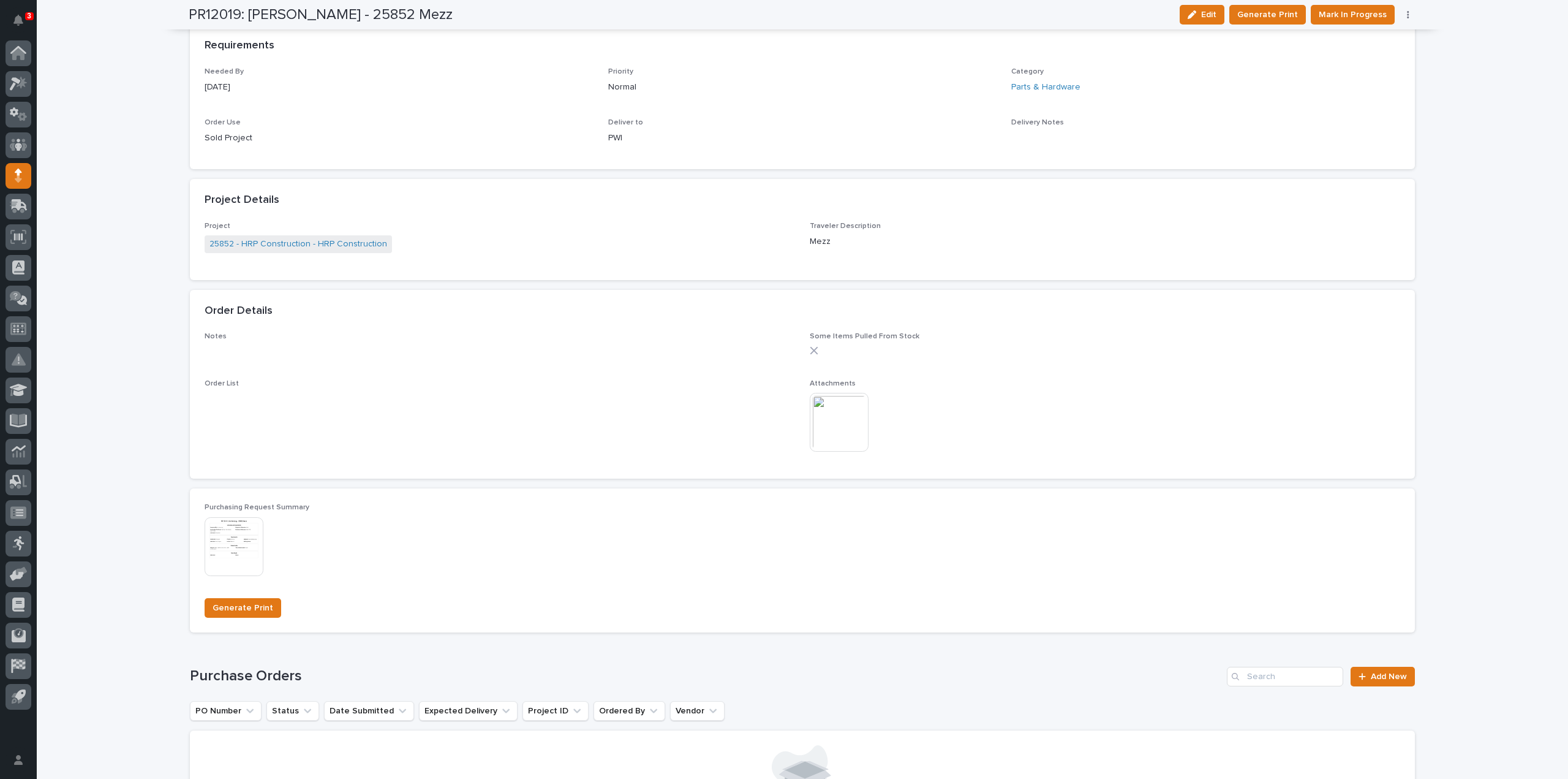
click at [839, 435] on img at bounding box center [839, 422] width 59 height 59
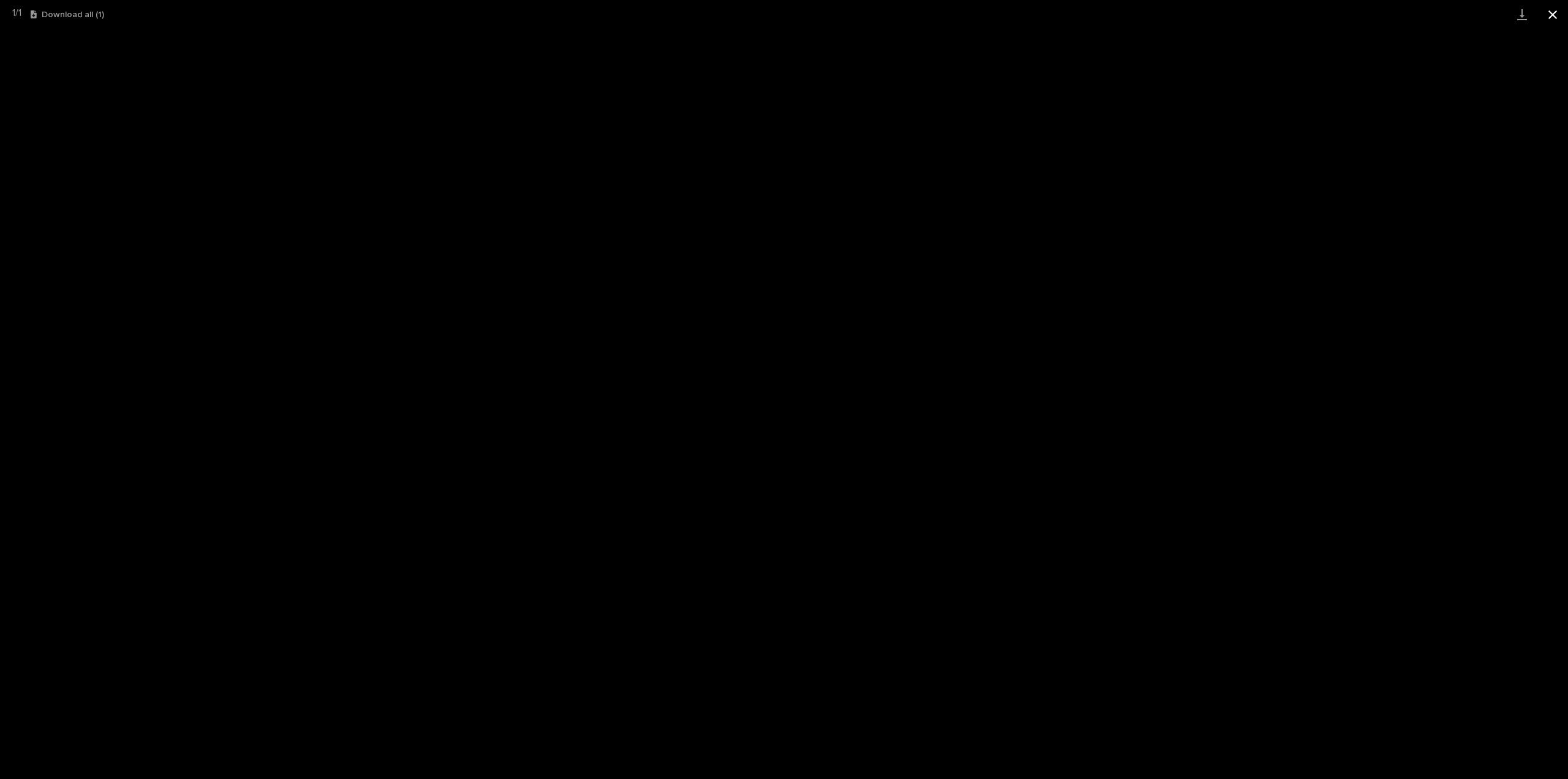
click at [1558, 17] on button "Close gallery" at bounding box center [1552, 14] width 30 height 29
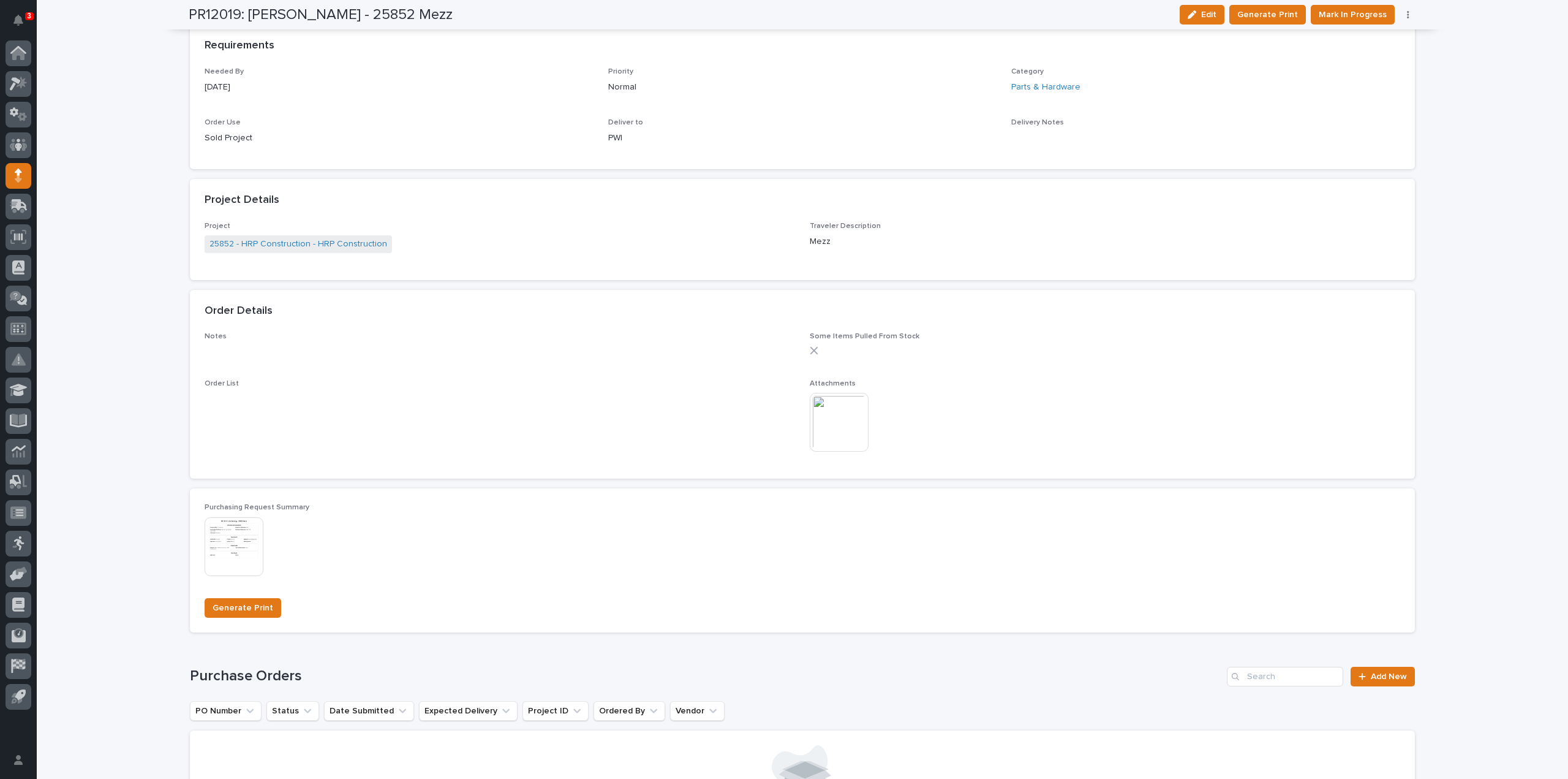
scroll to position [0, 0]
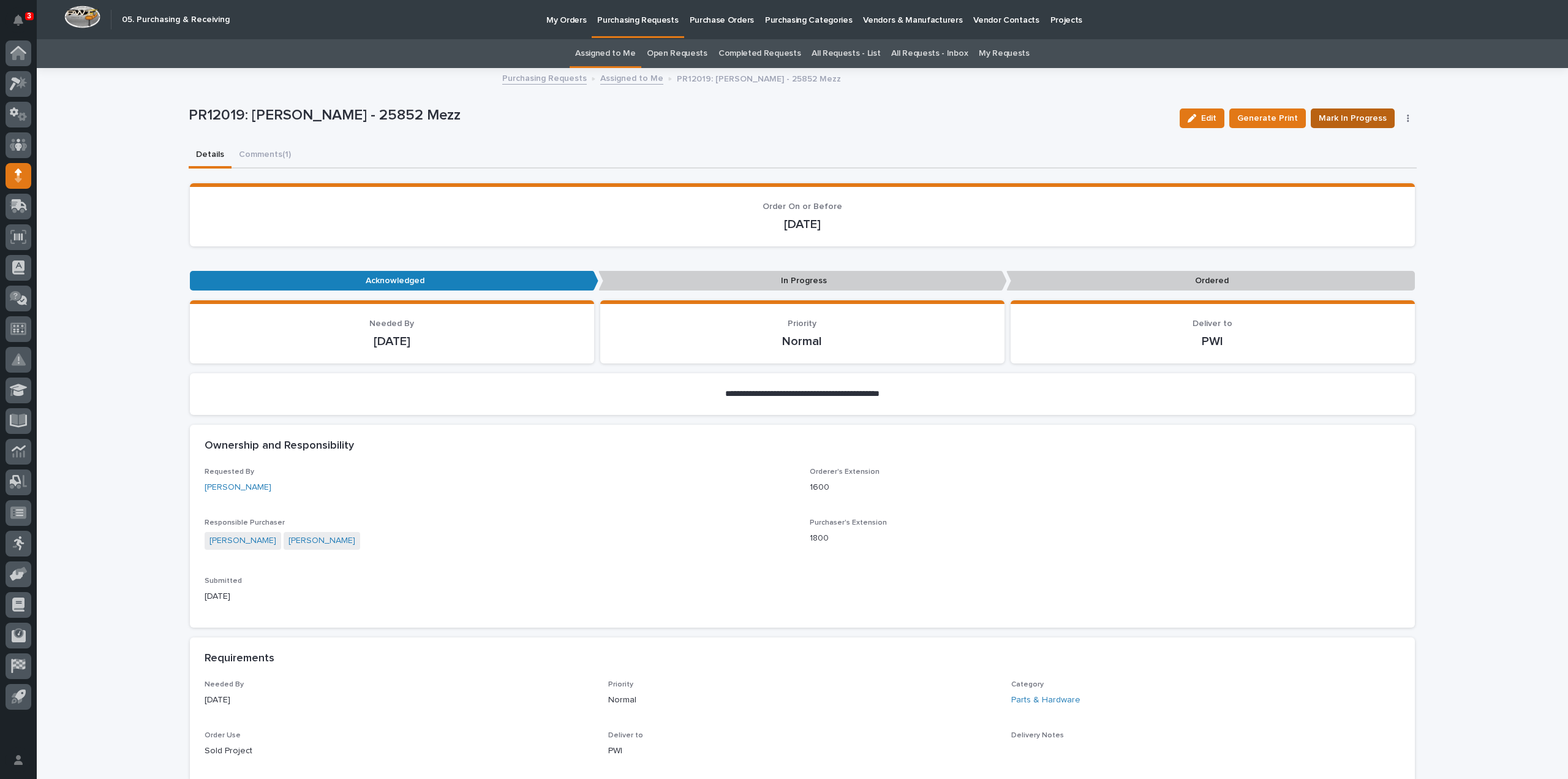
click at [1339, 118] on span "Mark In Progress" at bounding box center [1353, 118] width 68 height 15
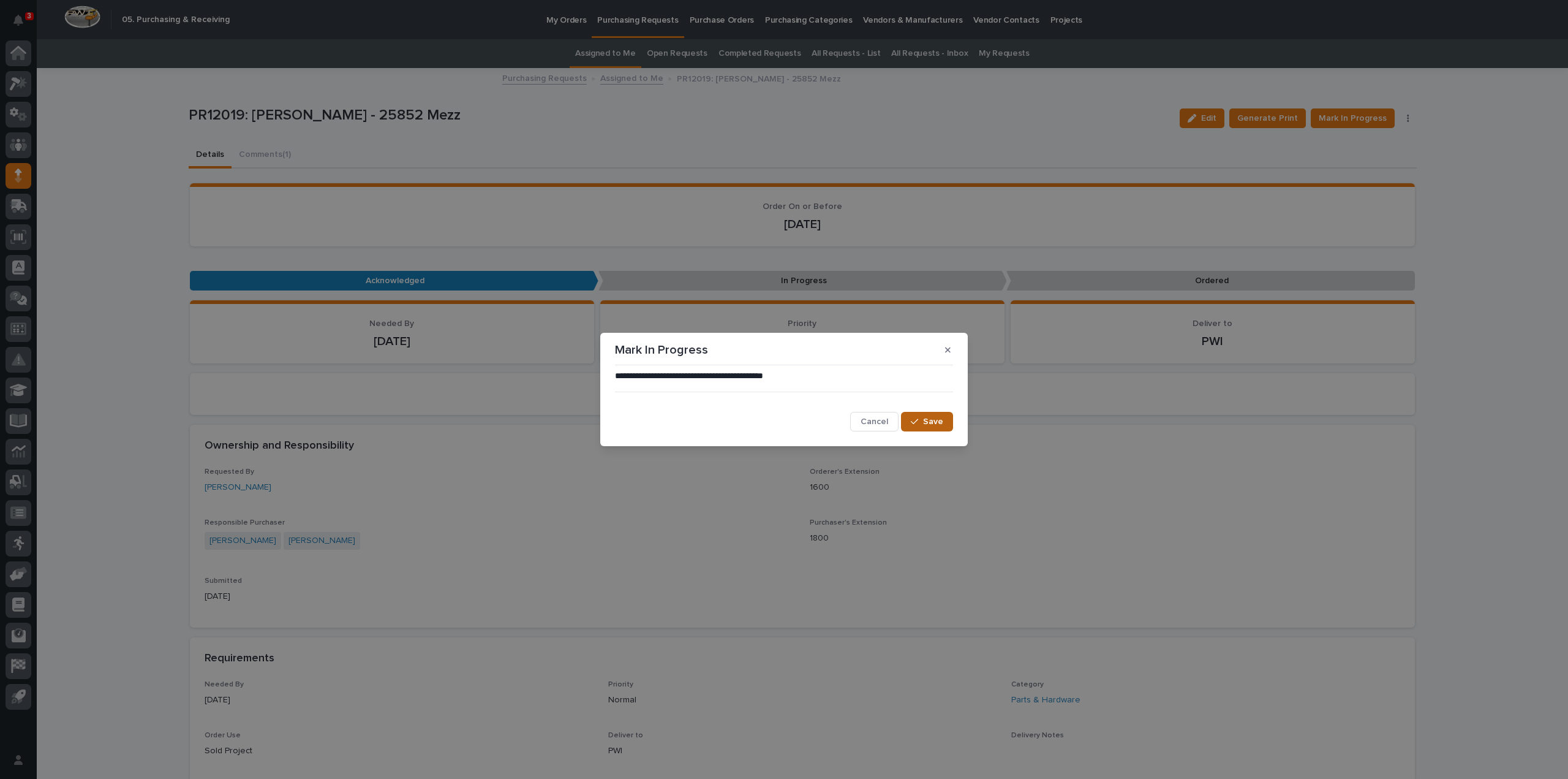
click at [937, 425] on span "Save" at bounding box center [933, 421] width 20 height 11
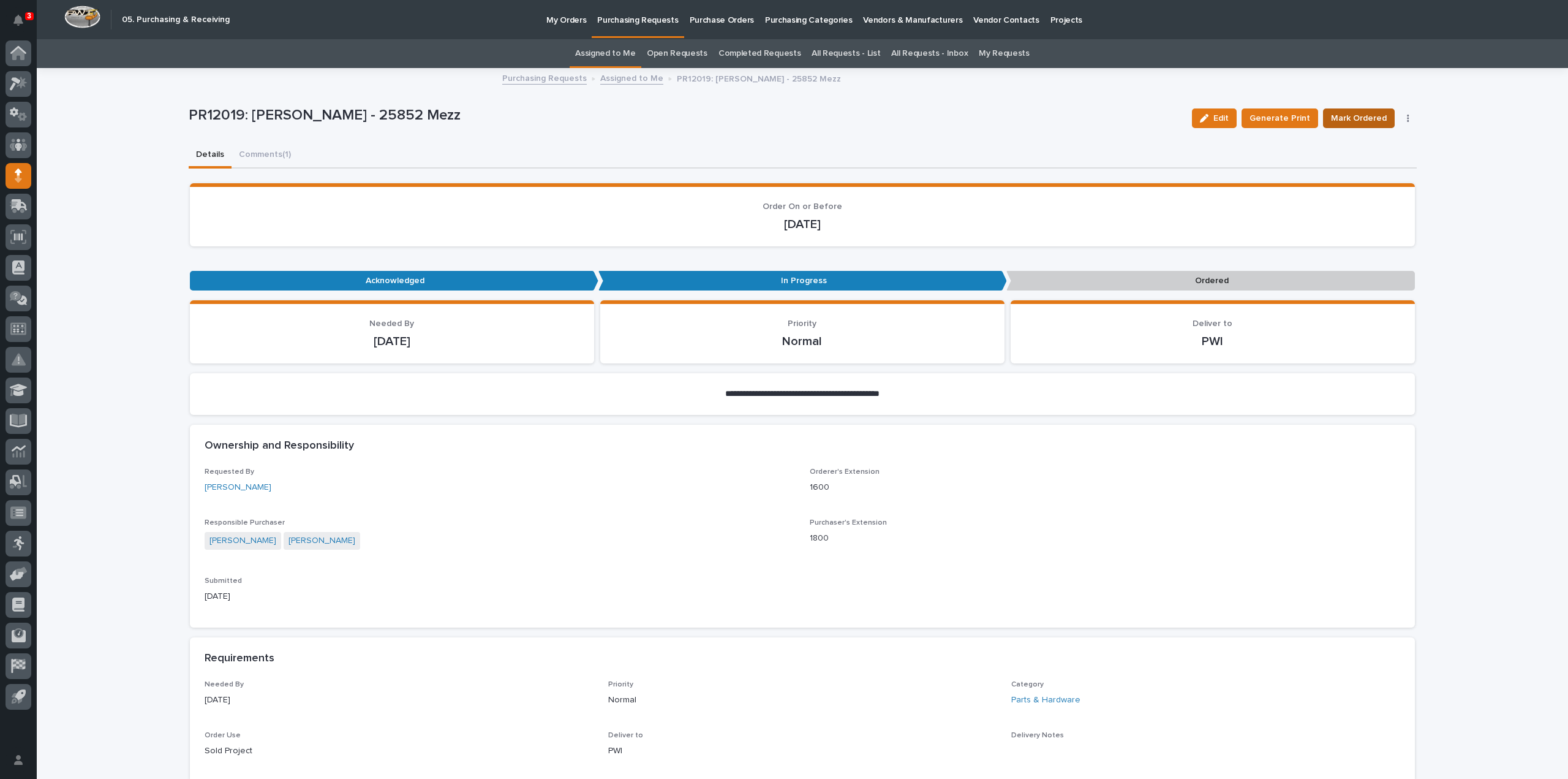
click at [1334, 118] on span "Mark Ordered" at bounding box center [1358, 118] width 55 height 15
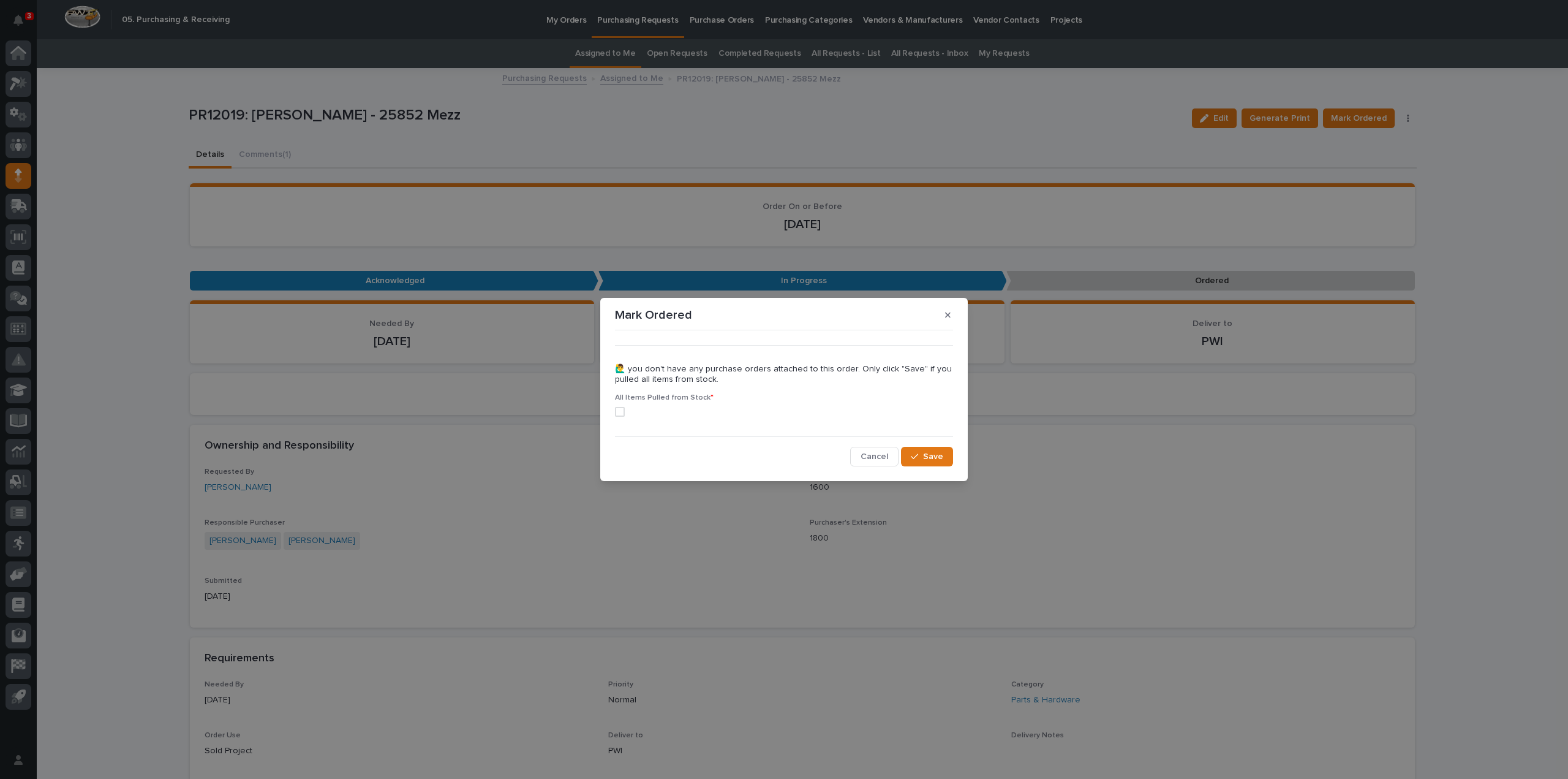
click at [617, 412] on span at bounding box center [619, 411] width 10 height 10
click at [937, 460] on span "Save" at bounding box center [933, 456] width 20 height 11
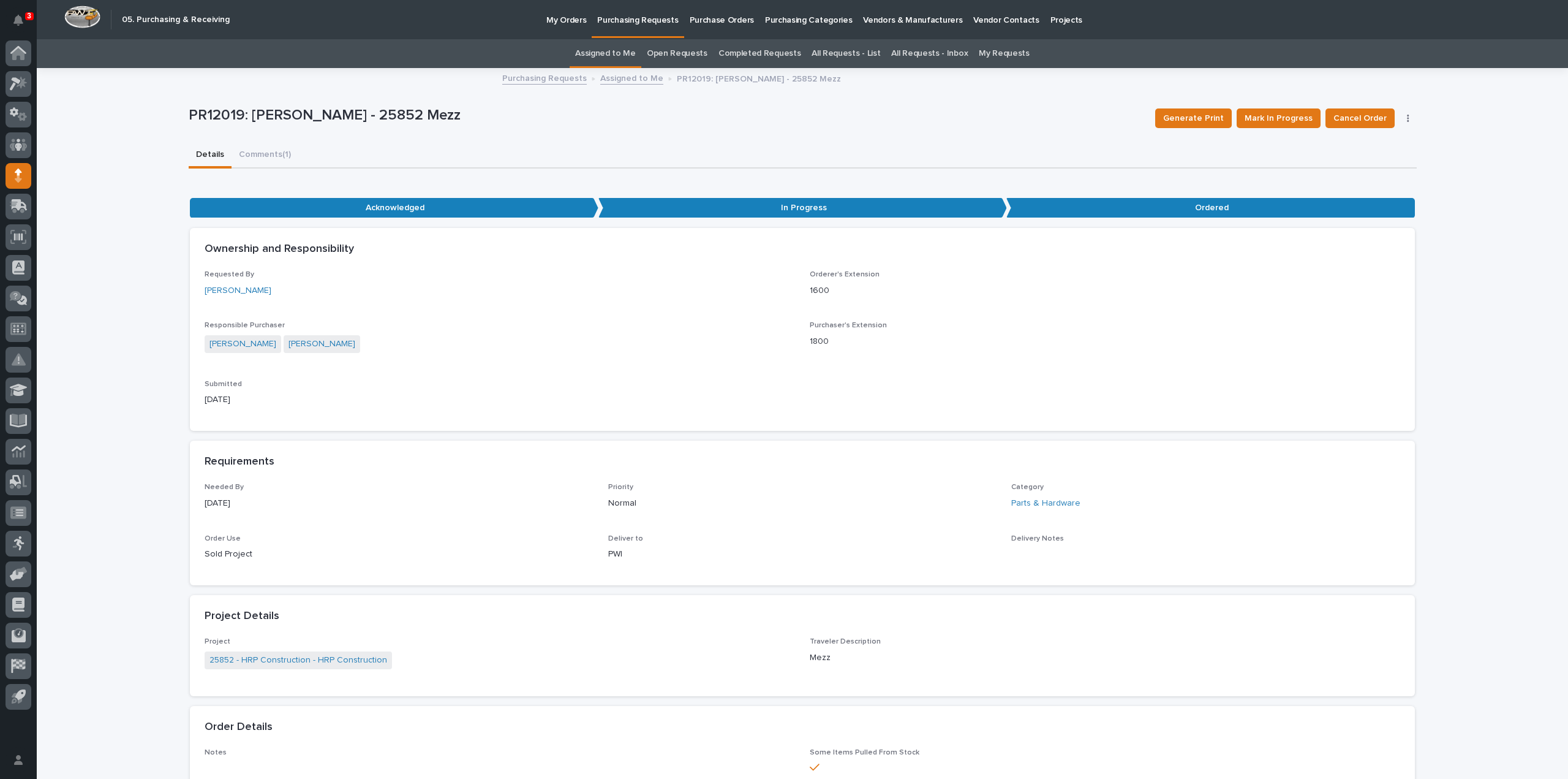
click at [624, 51] on link "Assigned to Me" at bounding box center [605, 53] width 61 height 29
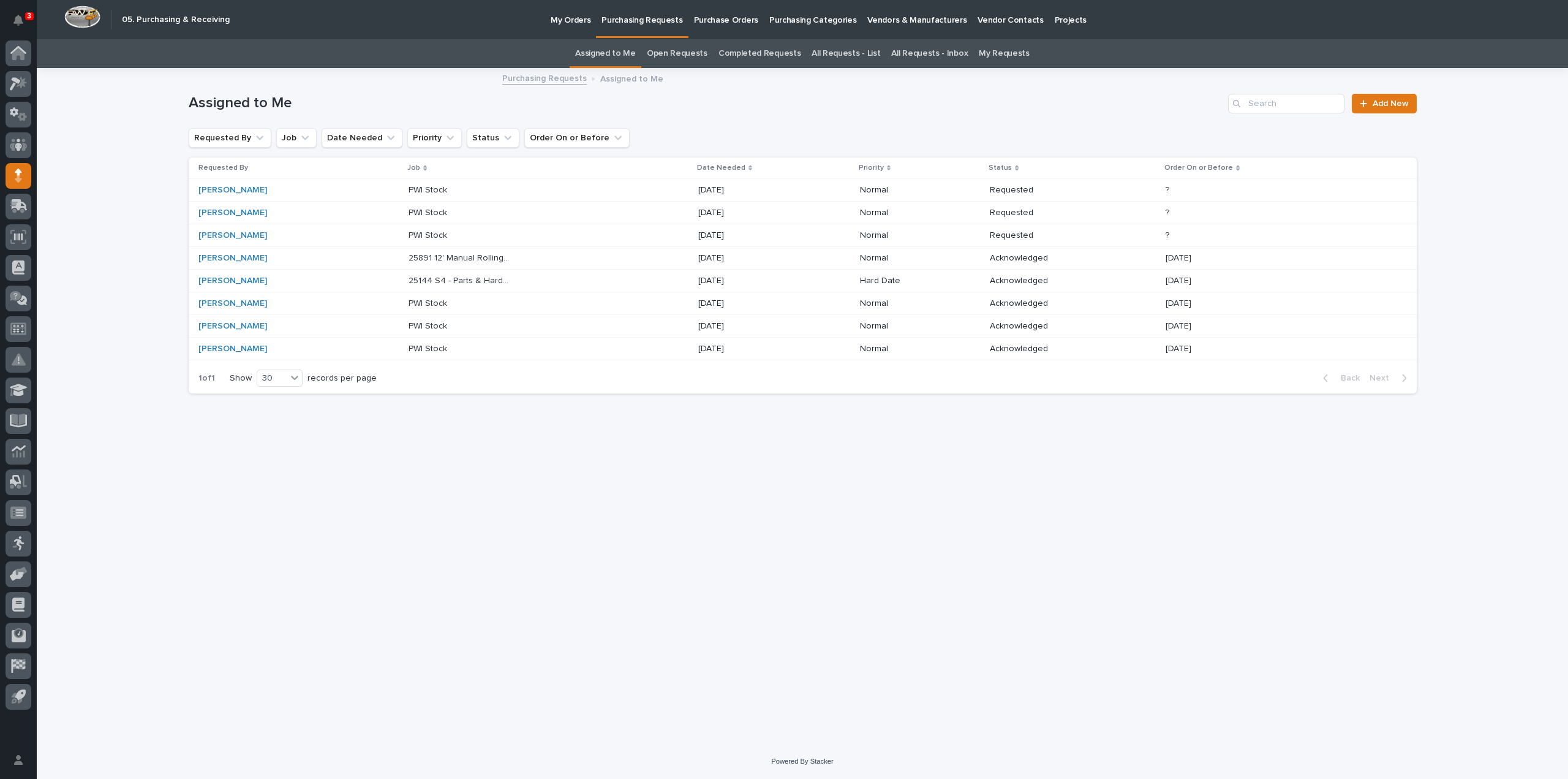
click at [466, 281] on p "25144 S4 - Parts & Hardware" at bounding box center [461, 279] width 105 height 13
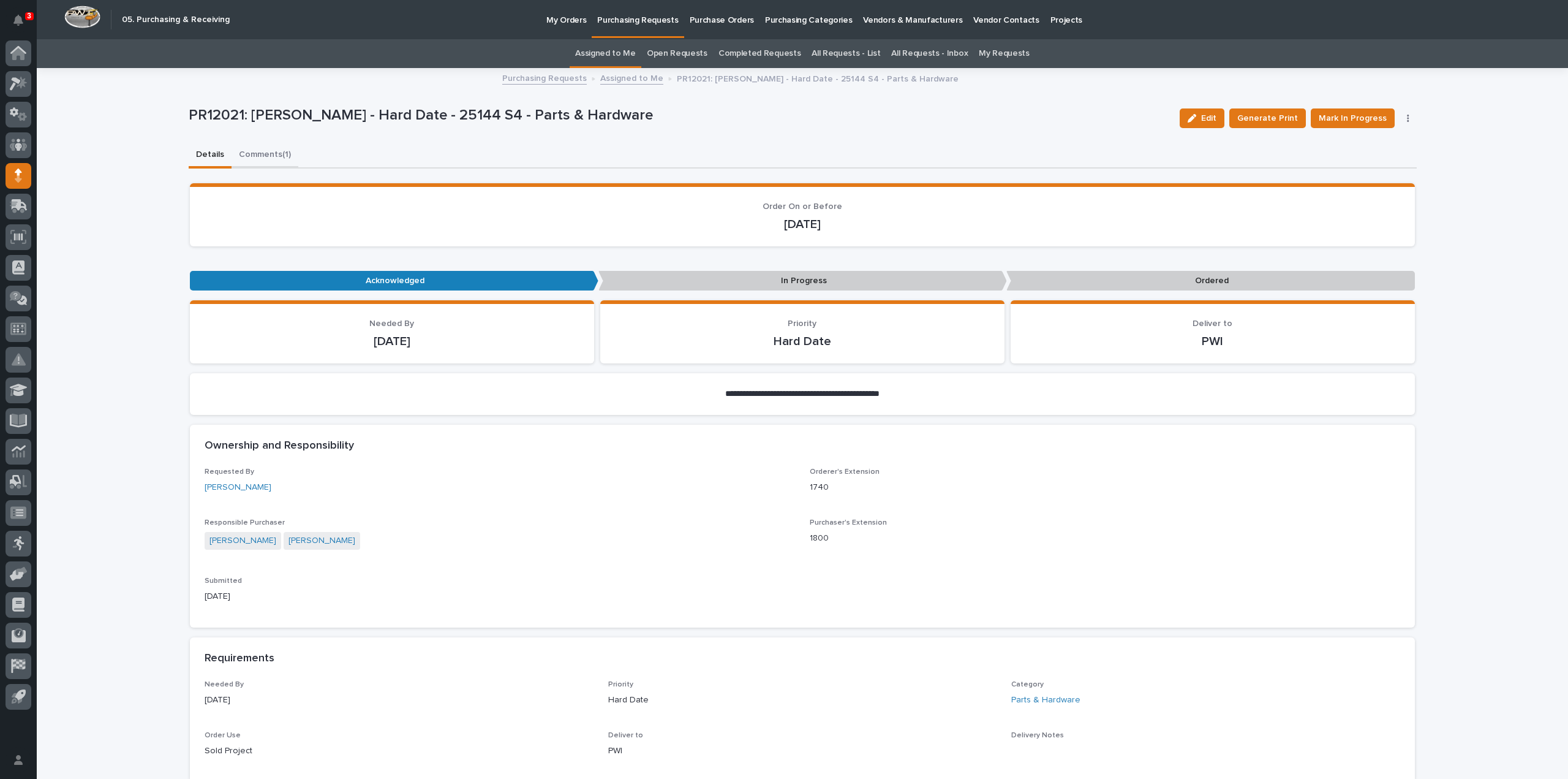
click at [259, 154] on button "Comments (1)" at bounding box center [265, 155] width 67 height 26
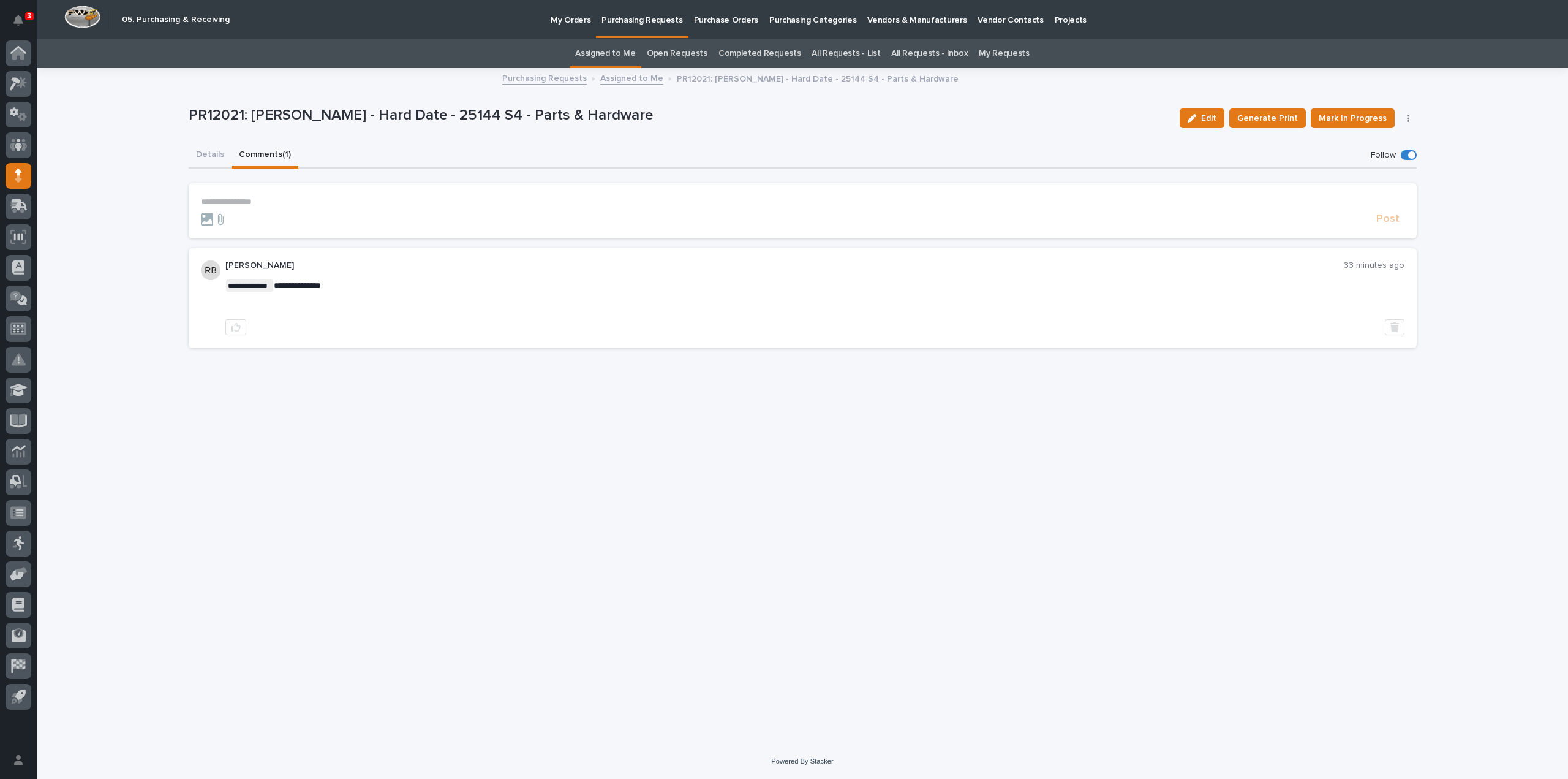
click at [596, 55] on link "Assigned to Me" at bounding box center [605, 53] width 61 height 29
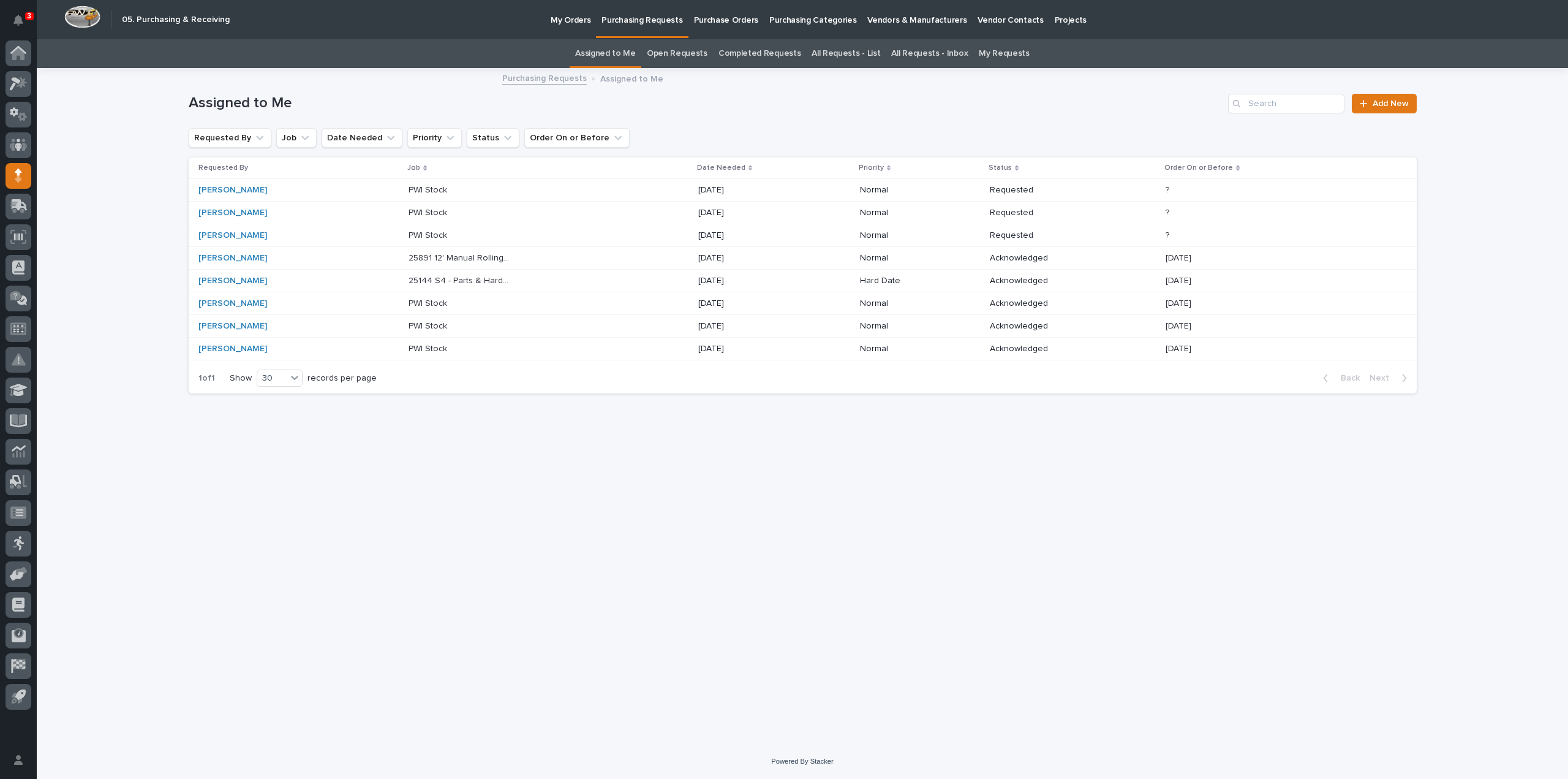
click at [437, 259] on p "25891 12' Manual Rolling Gates" at bounding box center [461, 256] width 105 height 13
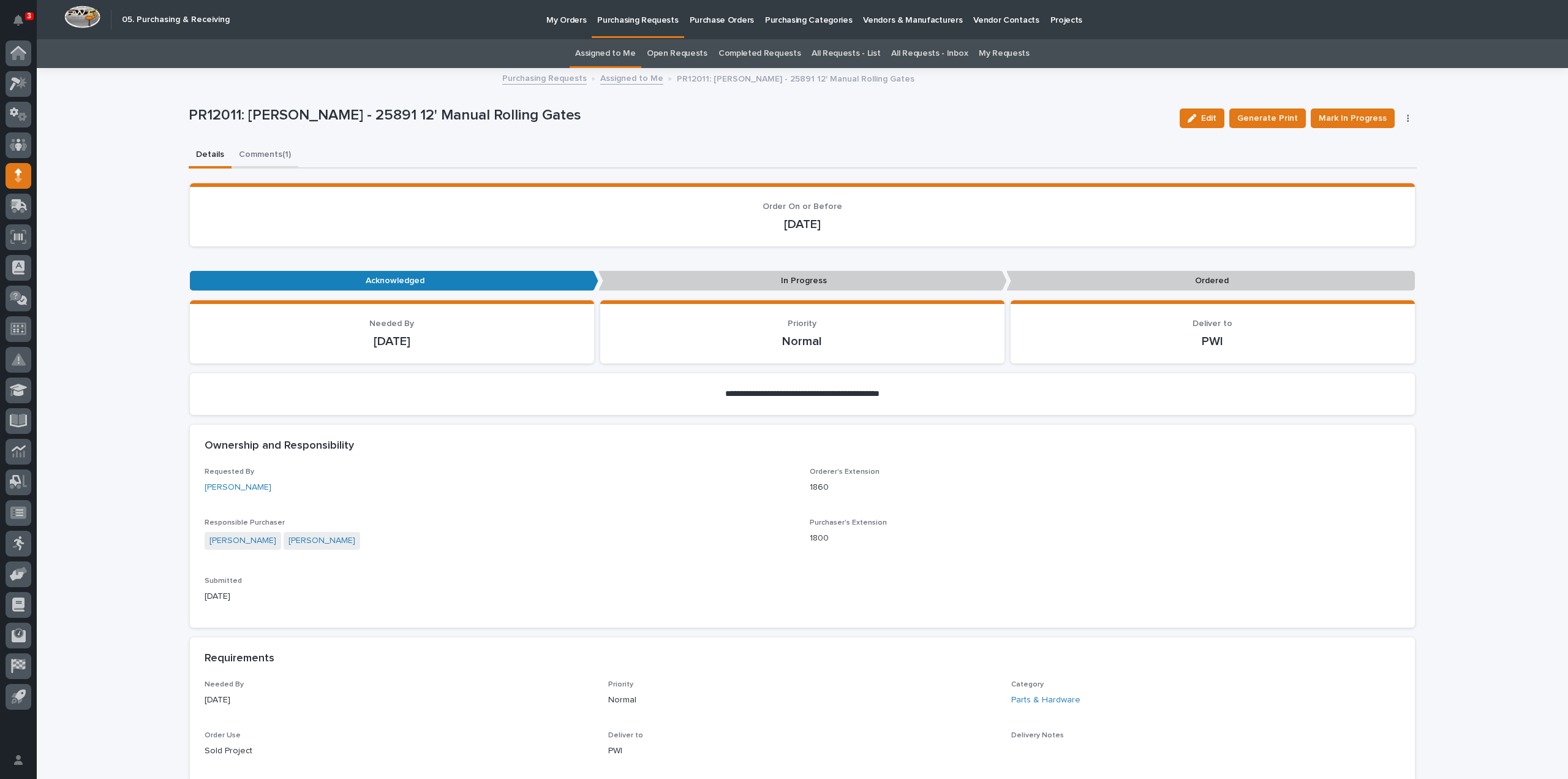
click at [242, 157] on button "Comments (1)" at bounding box center [265, 155] width 67 height 26
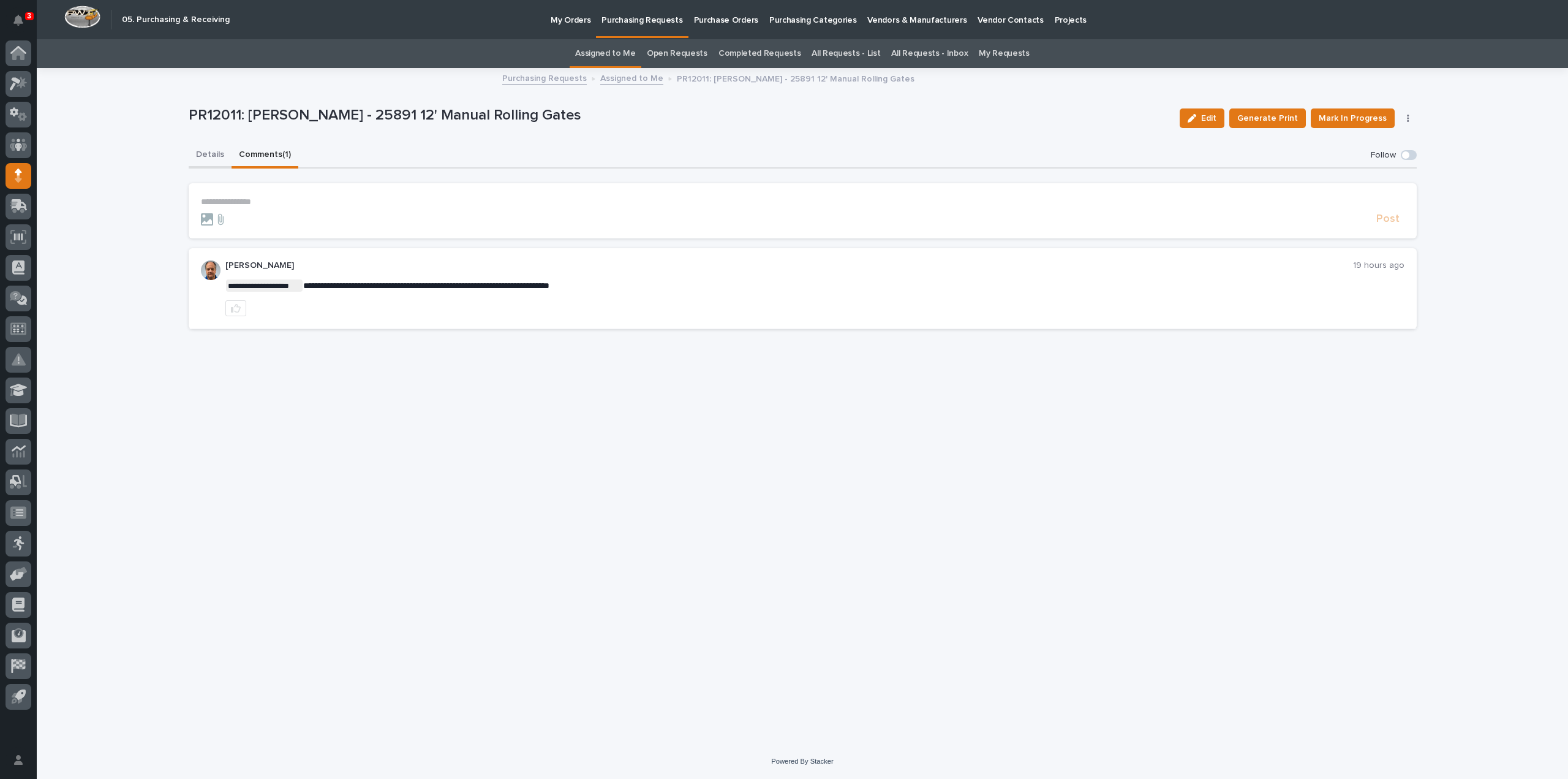
click at [209, 155] on button "Details" at bounding box center [210, 155] width 43 height 26
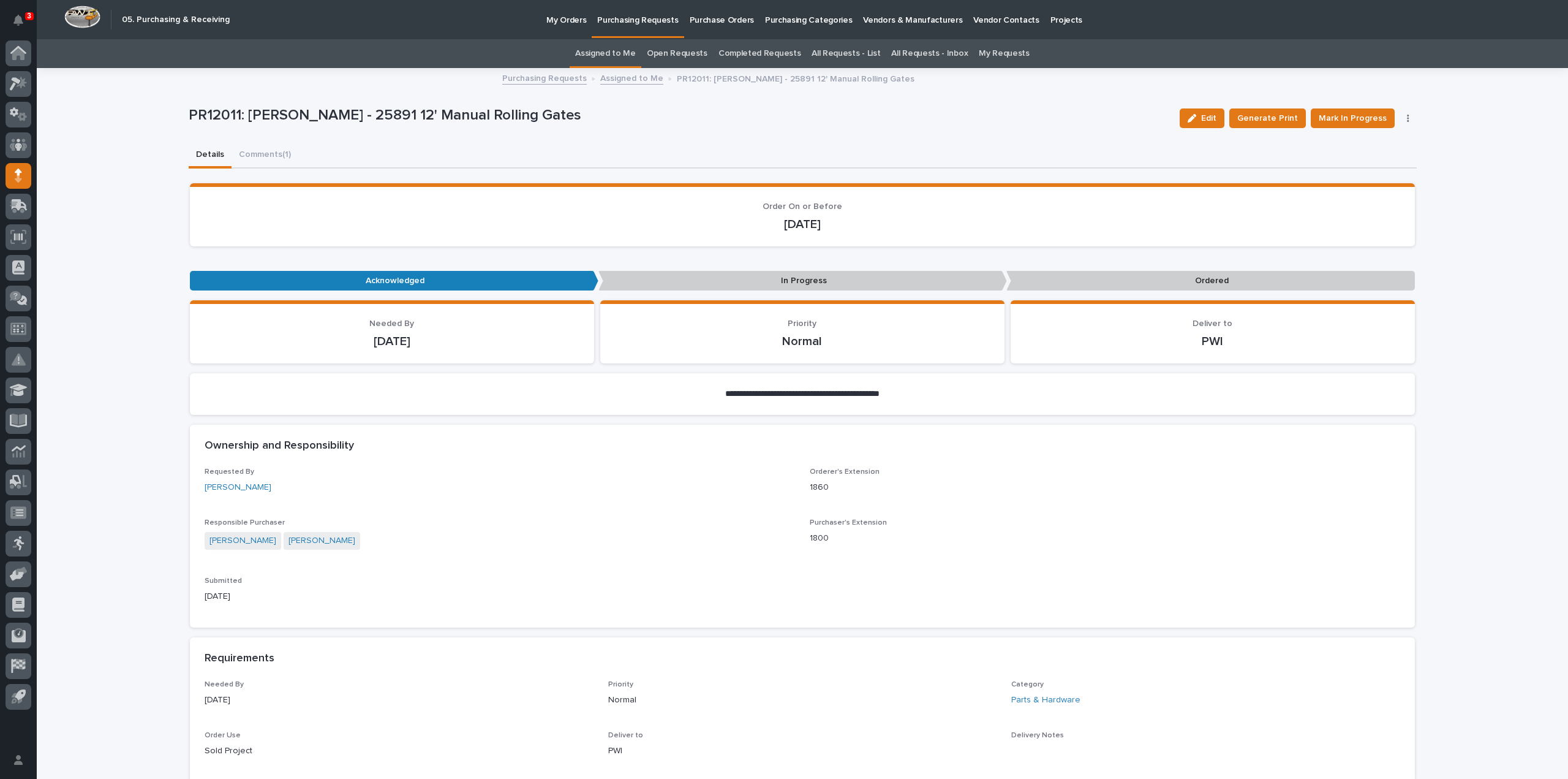
scroll to position [613, 0]
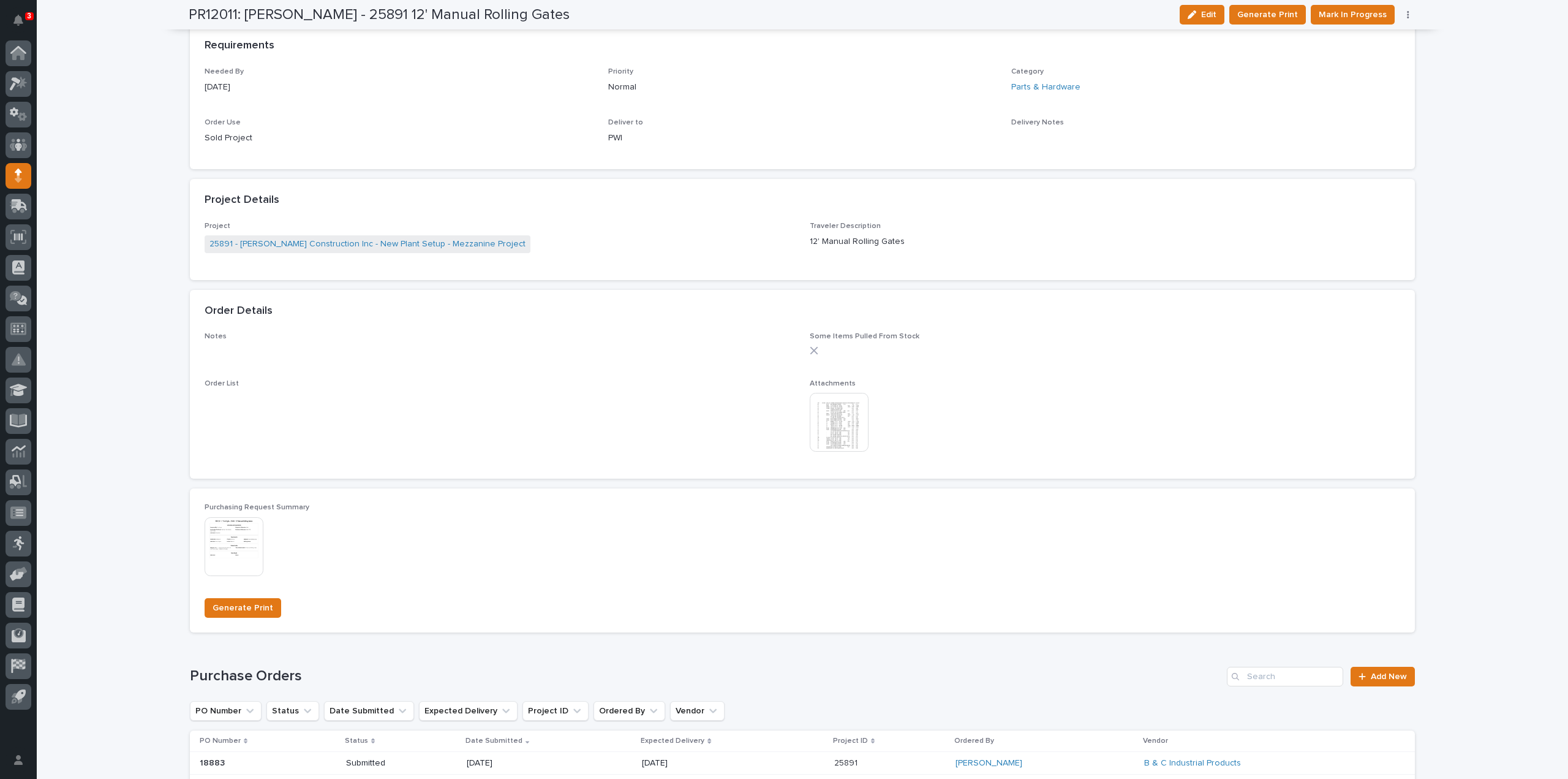
click at [816, 426] on img at bounding box center [839, 422] width 59 height 59
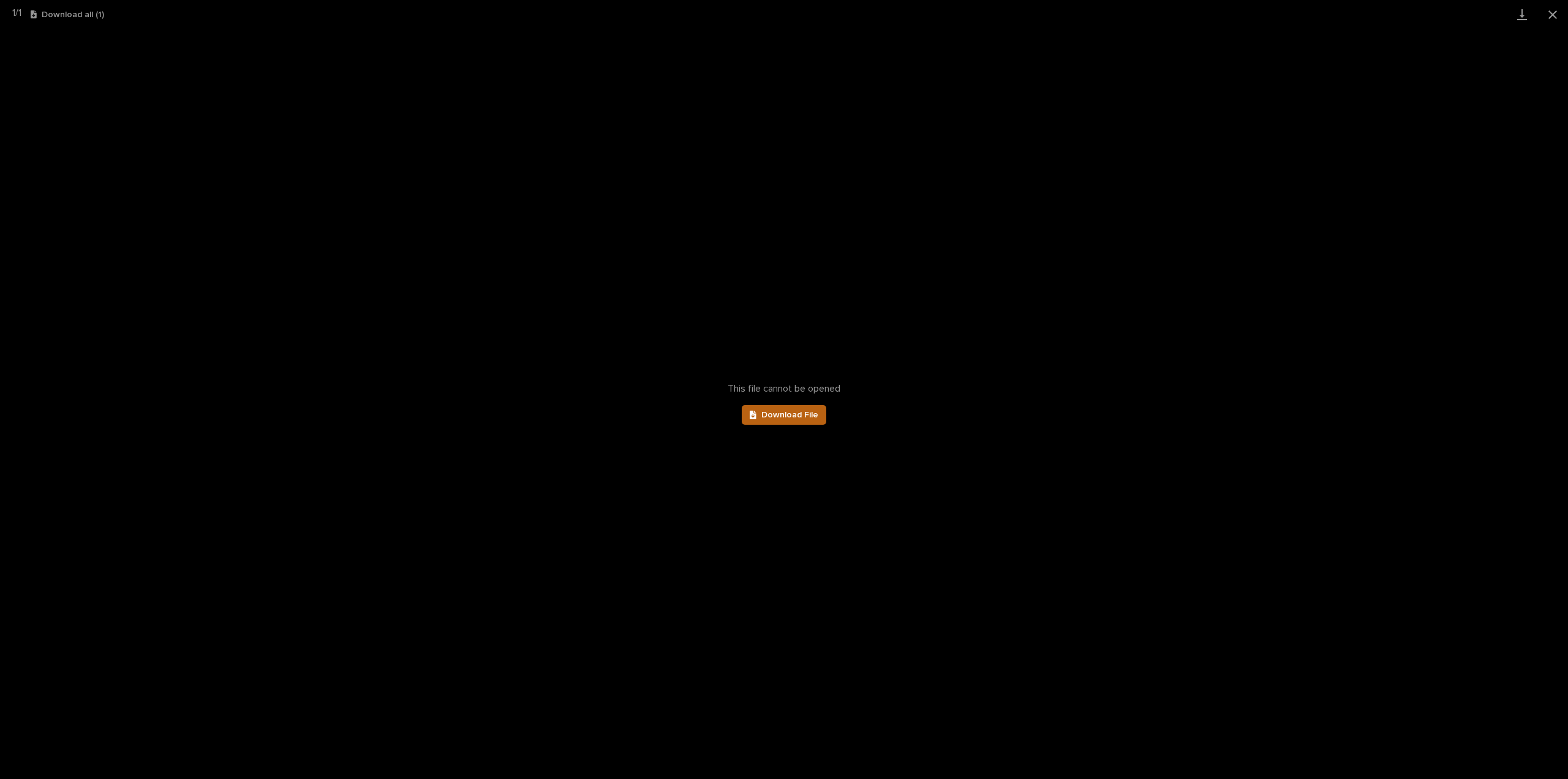
click at [806, 416] on span "Download File" at bounding box center [789, 415] width 57 height 9
click at [1552, 13] on button "Close gallery" at bounding box center [1552, 14] width 30 height 29
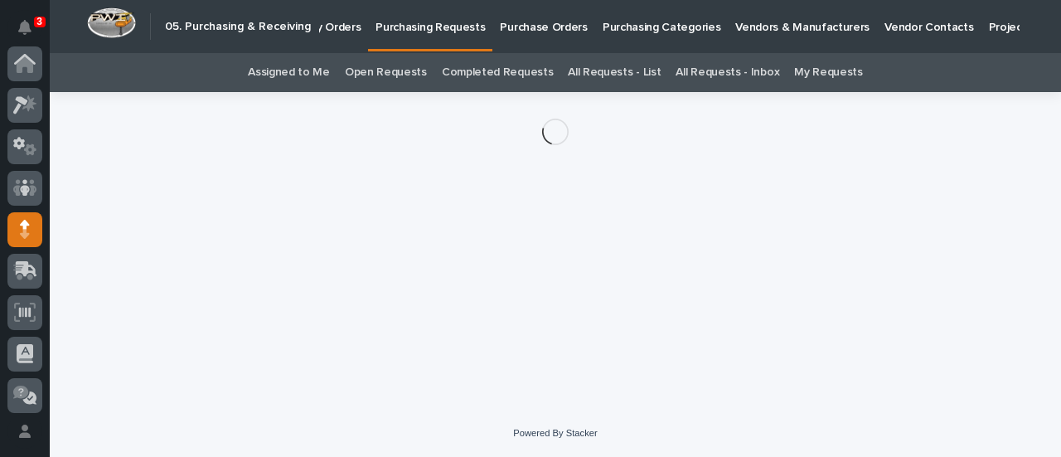
scroll to position [166, 0]
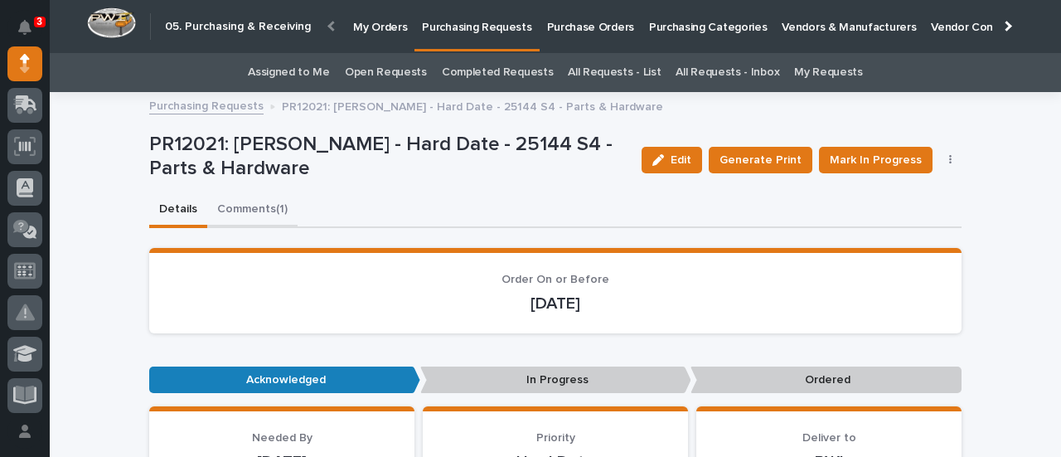
click at [264, 211] on button "Comments (1)" at bounding box center [252, 210] width 90 height 35
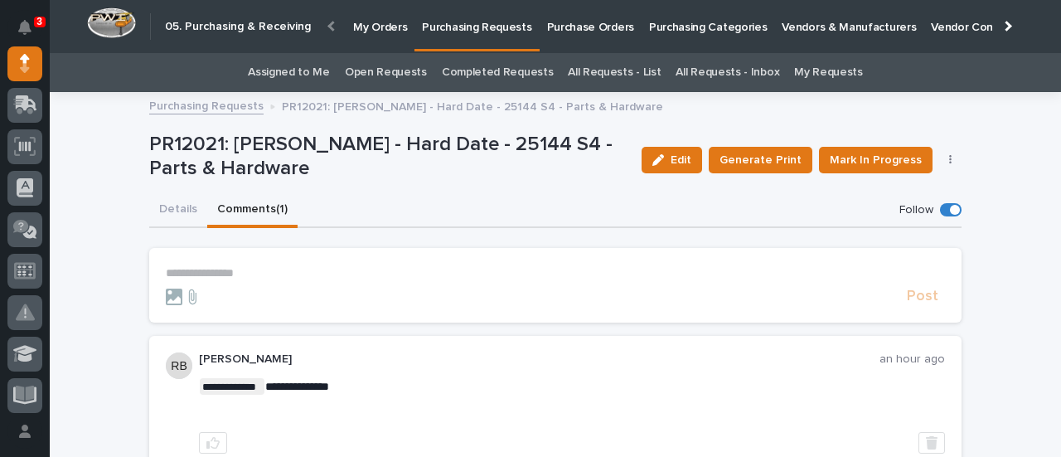
click at [294, 70] on link "Assigned to Me" at bounding box center [289, 72] width 82 height 39
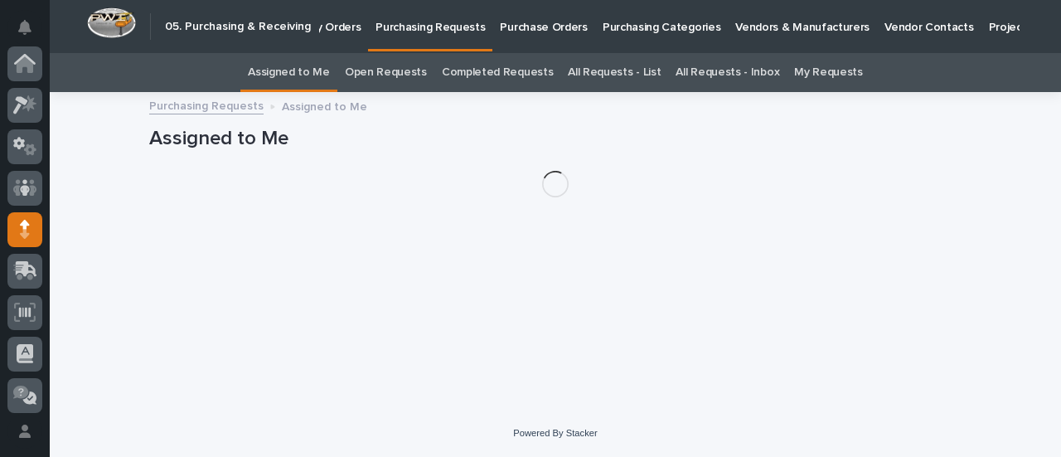
scroll to position [166, 0]
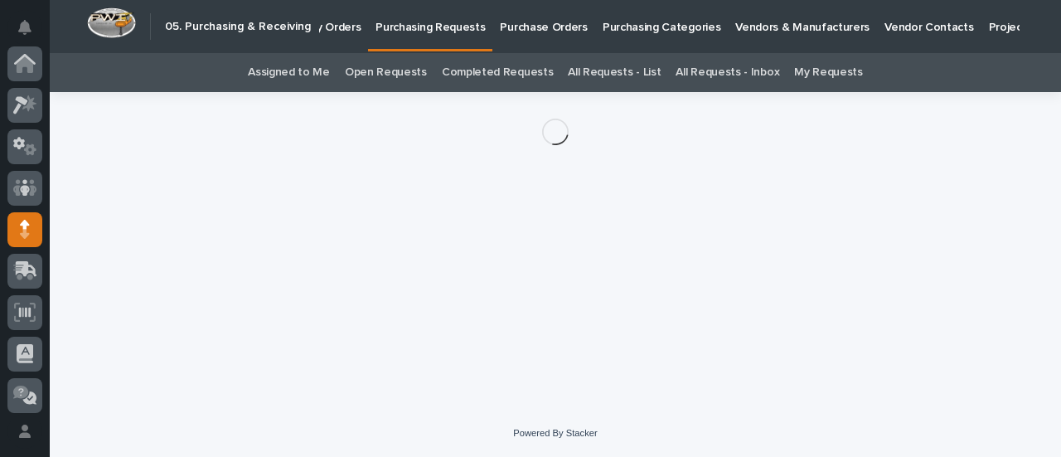
scroll to position [166, 0]
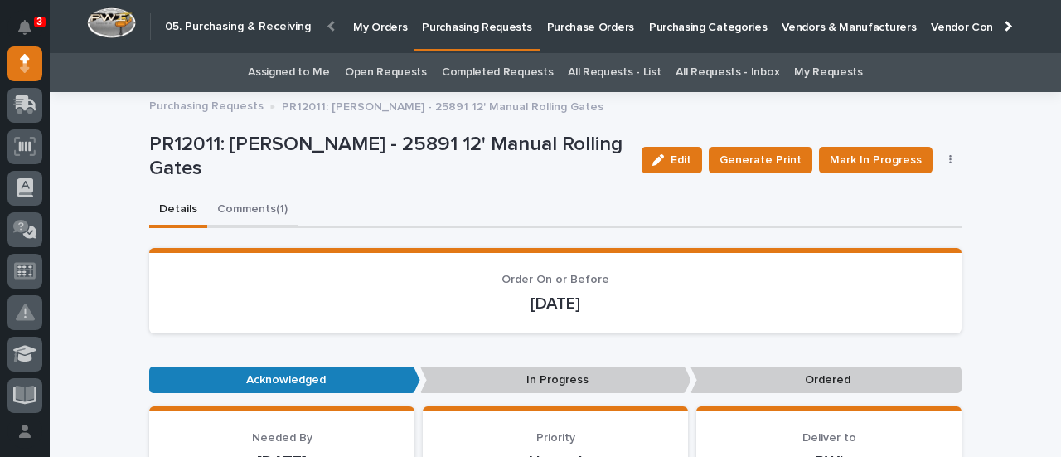
click at [245, 205] on button "Comments (1)" at bounding box center [252, 210] width 90 height 35
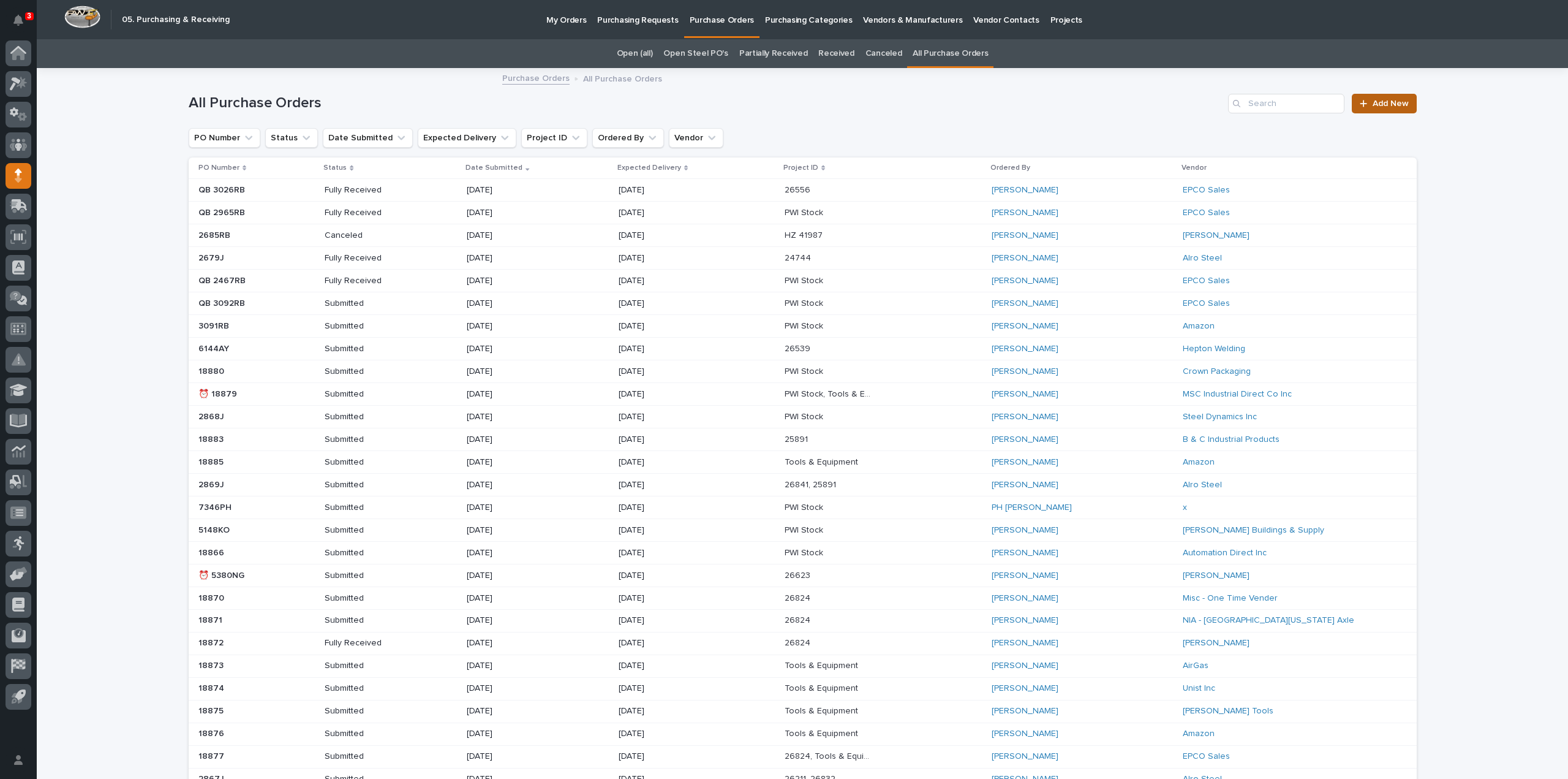
click at [1367, 101] on div at bounding box center [1366, 103] width 13 height 9
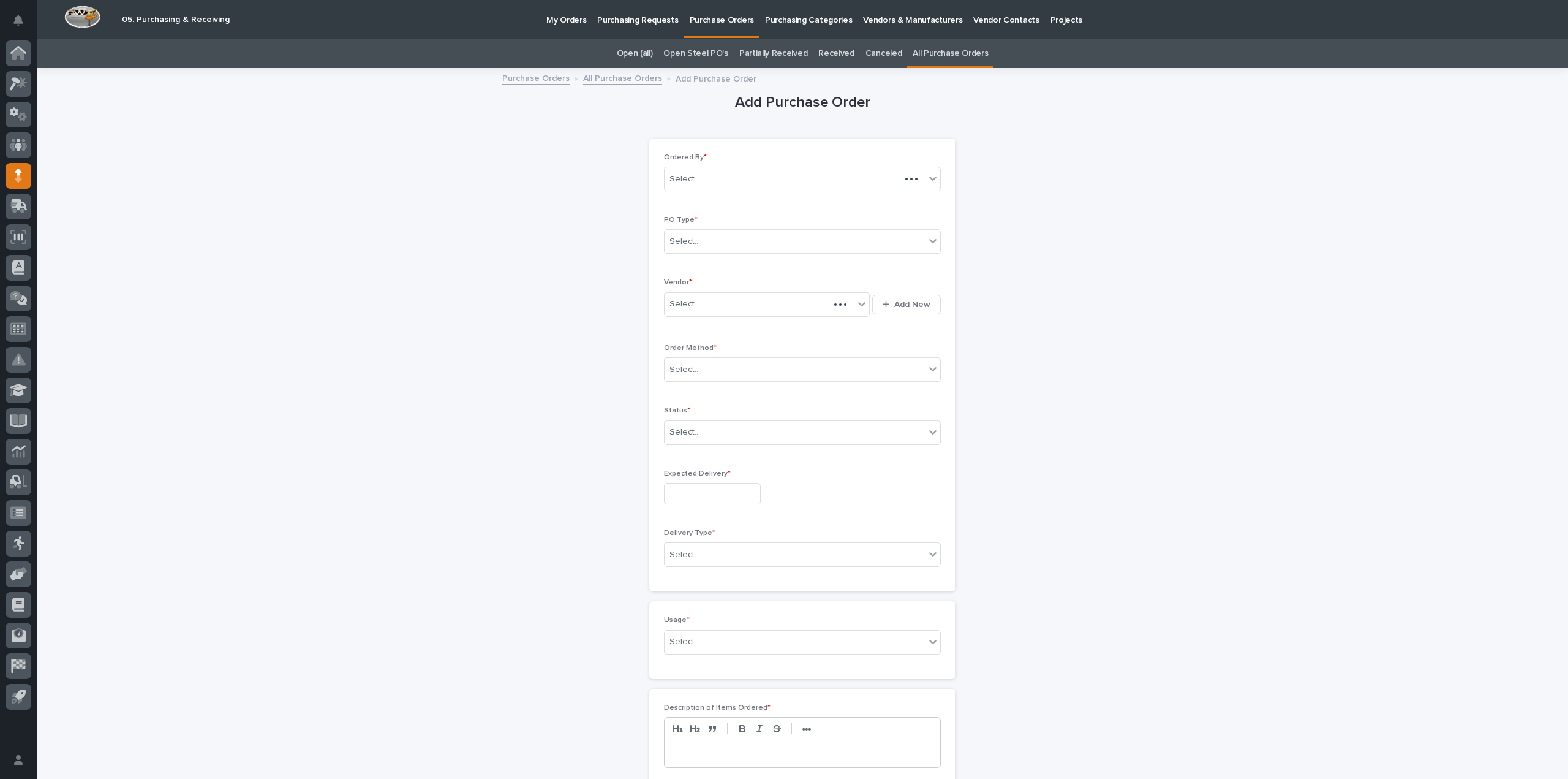
scroll to position [39, 0]
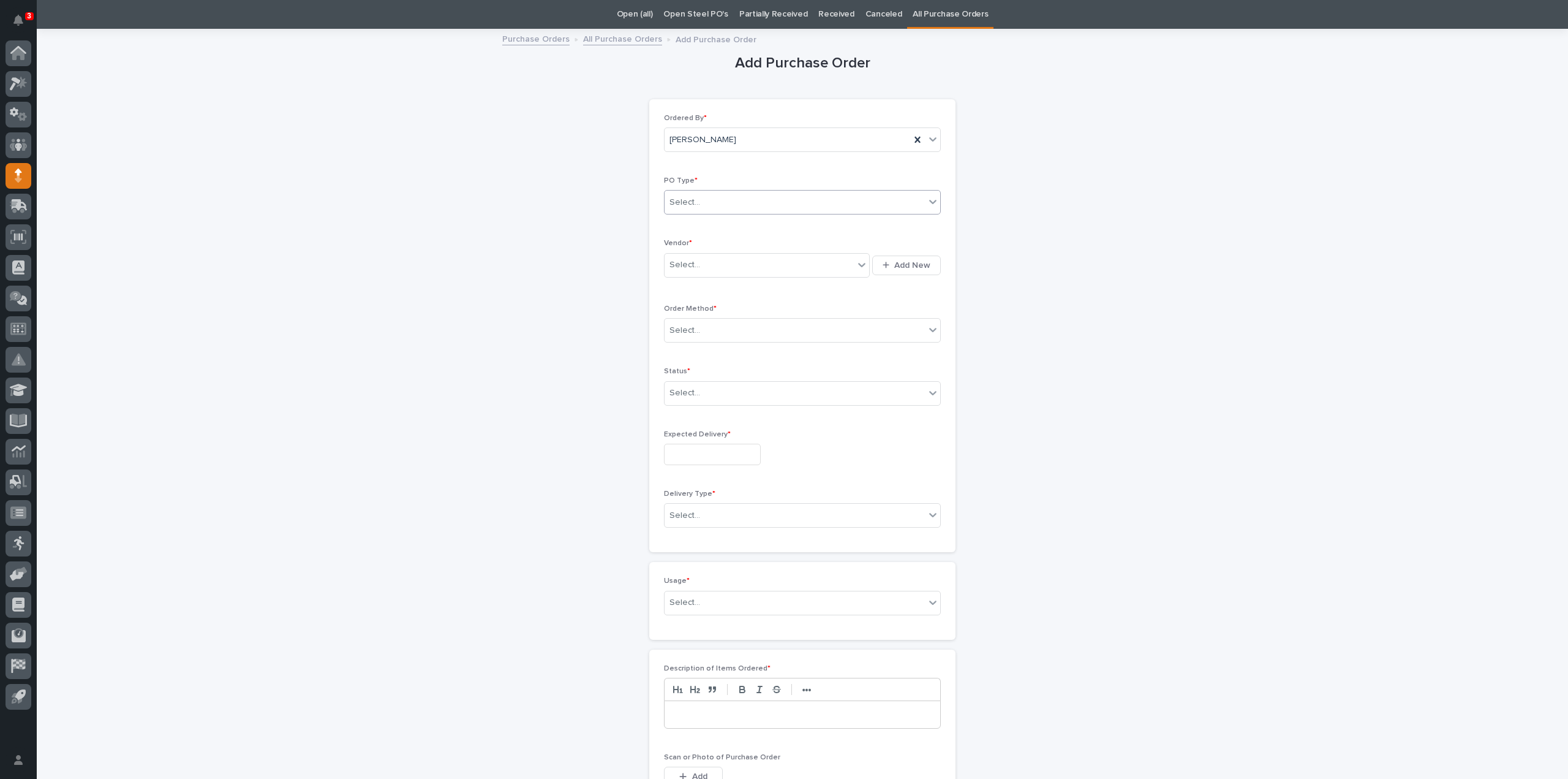
click at [725, 202] on div "Select..." at bounding box center [794, 202] width 260 height 20
click at [695, 249] on div "Paper" at bounding box center [797, 246] width 276 height 21
click at [705, 206] on div "Paper" at bounding box center [787, 202] width 245 height 20
click at [720, 206] on div "Paper" at bounding box center [787, 202] width 245 height 20
click at [715, 262] on div "Select..." at bounding box center [759, 265] width 189 height 20
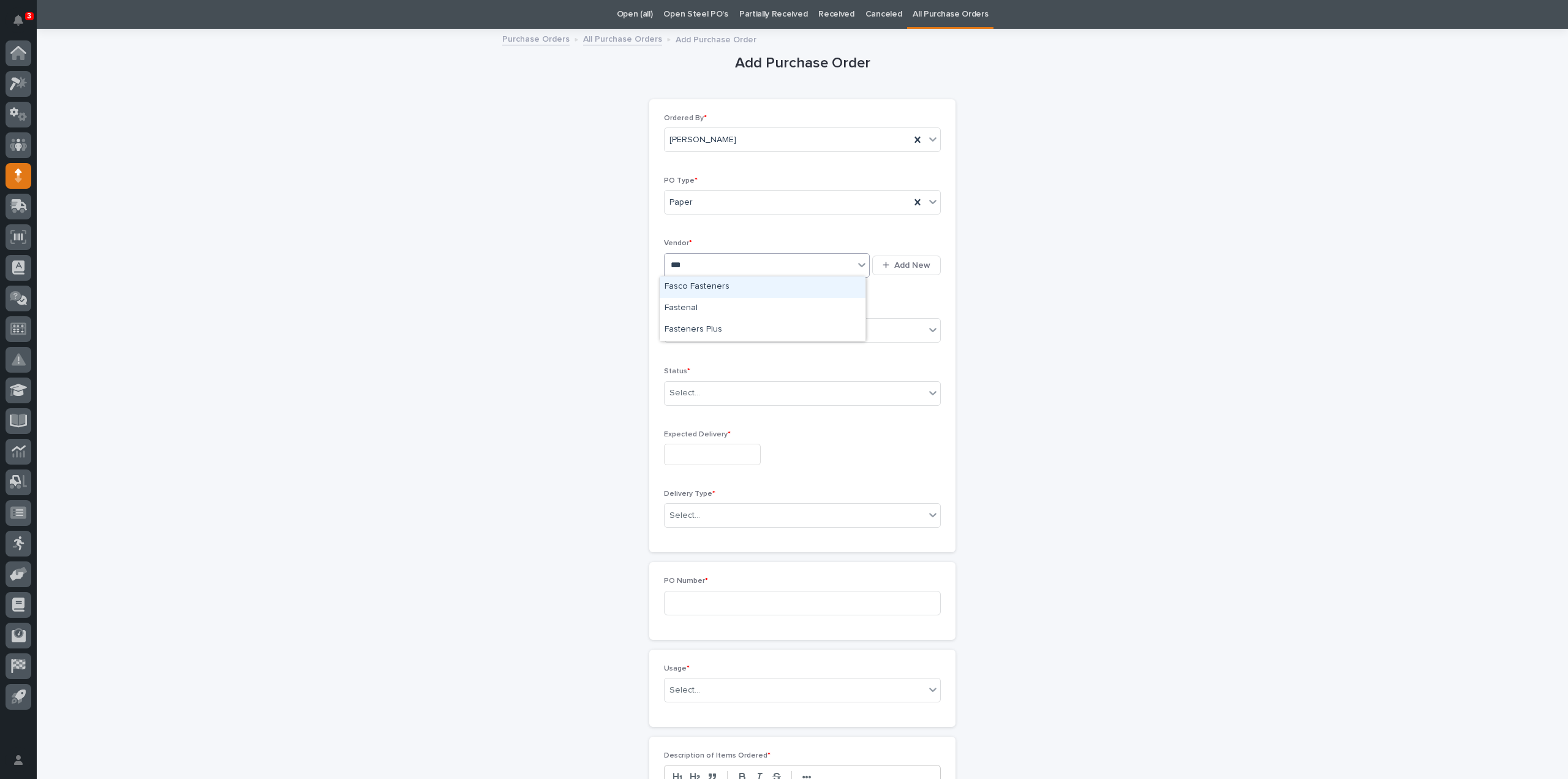
type input "****"
click at [698, 312] on div "Fastenal" at bounding box center [763, 308] width 206 height 21
click at [736, 327] on div "Select..." at bounding box center [794, 330] width 260 height 20
click at [715, 355] on div "Online Order" at bounding box center [797, 352] width 276 height 21
click at [707, 393] on div "Select..." at bounding box center [794, 392] width 260 height 20
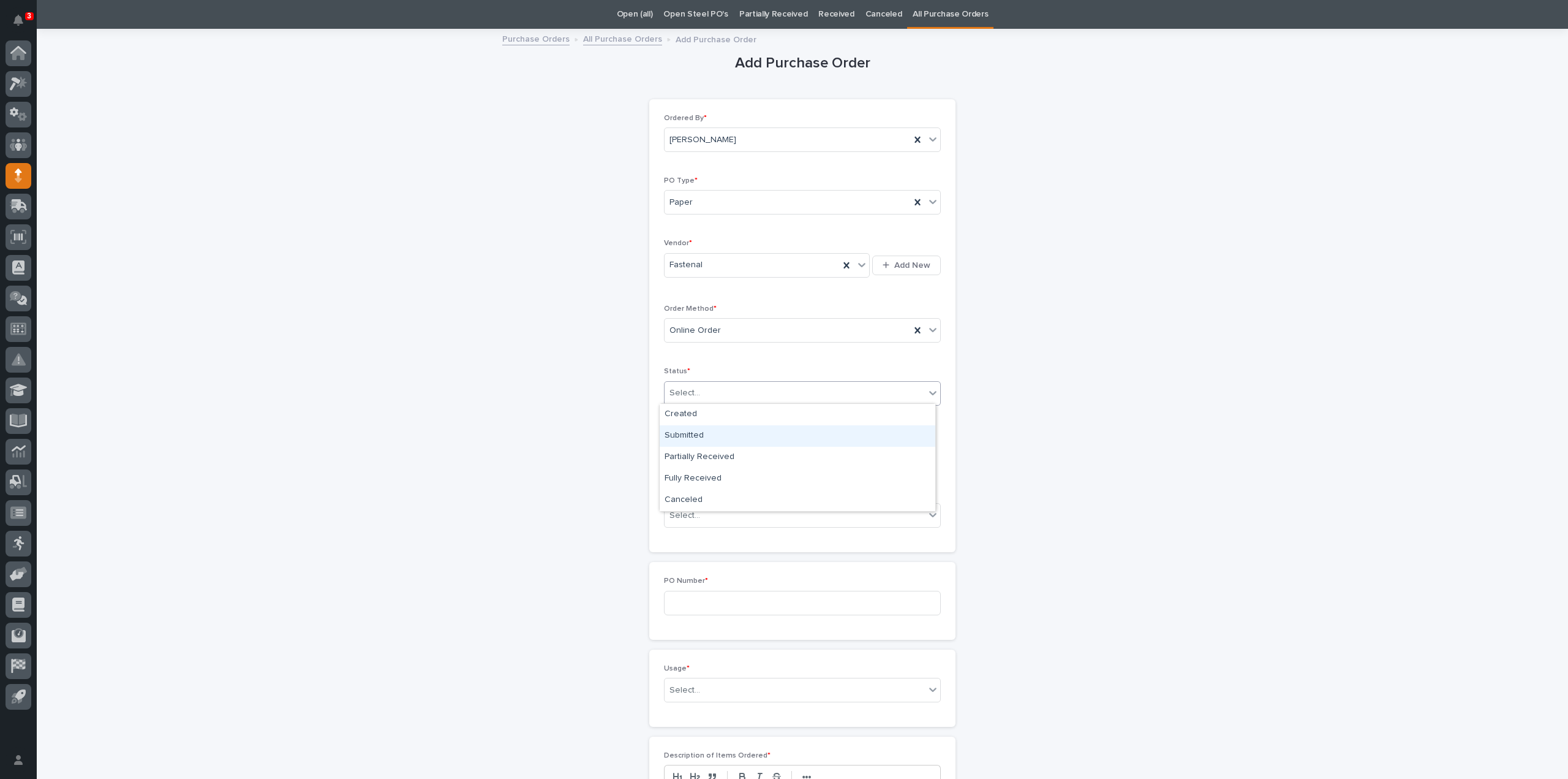
click at [693, 432] on div "Submitted" at bounding box center [797, 435] width 276 height 21
click at [692, 457] on input "text" at bounding box center [712, 454] width 97 height 21
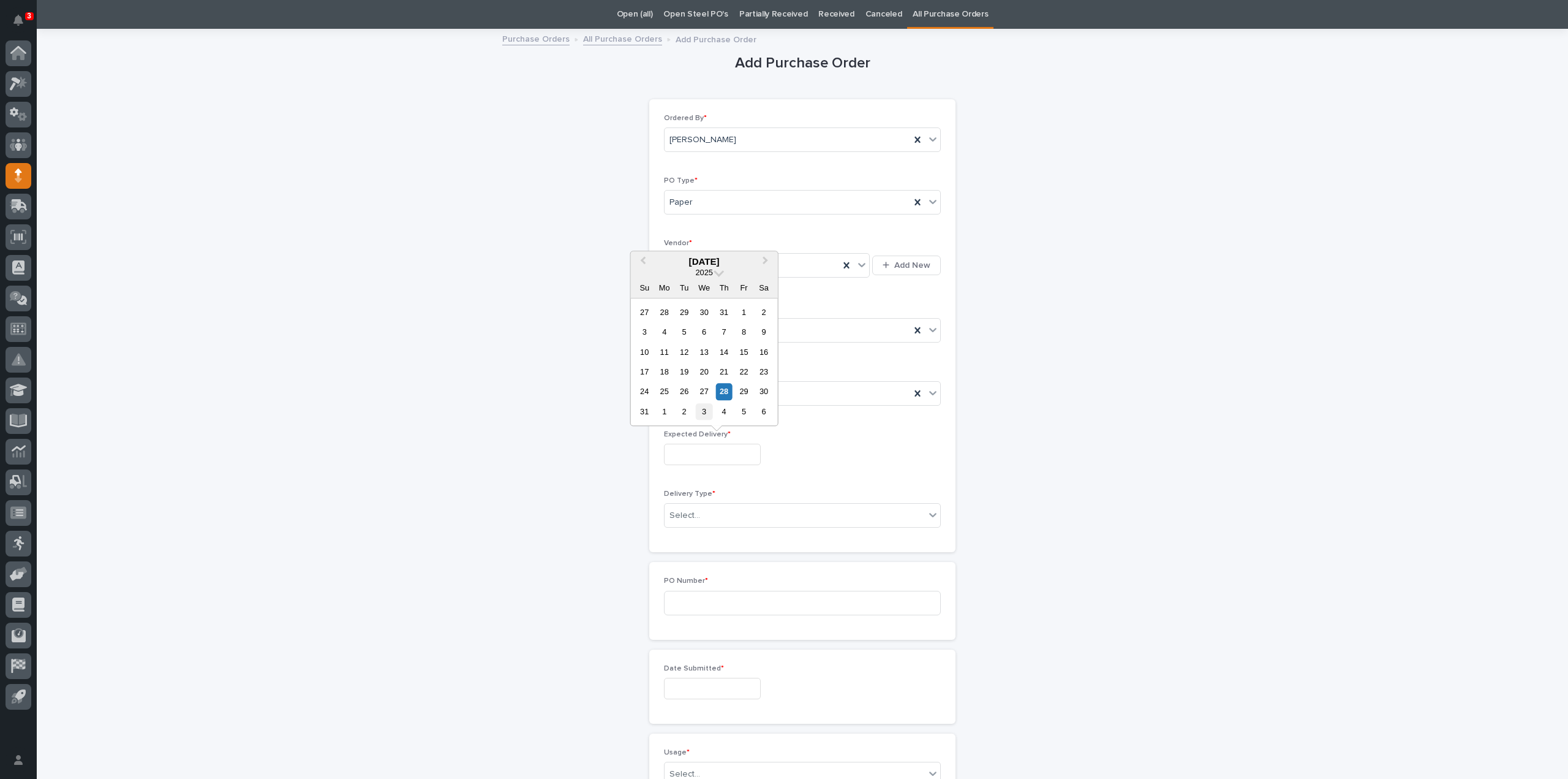
click at [706, 415] on div "3" at bounding box center [704, 411] width 16 height 16
type input "**********"
click at [689, 515] on div "Select..." at bounding box center [684, 515] width 30 height 13
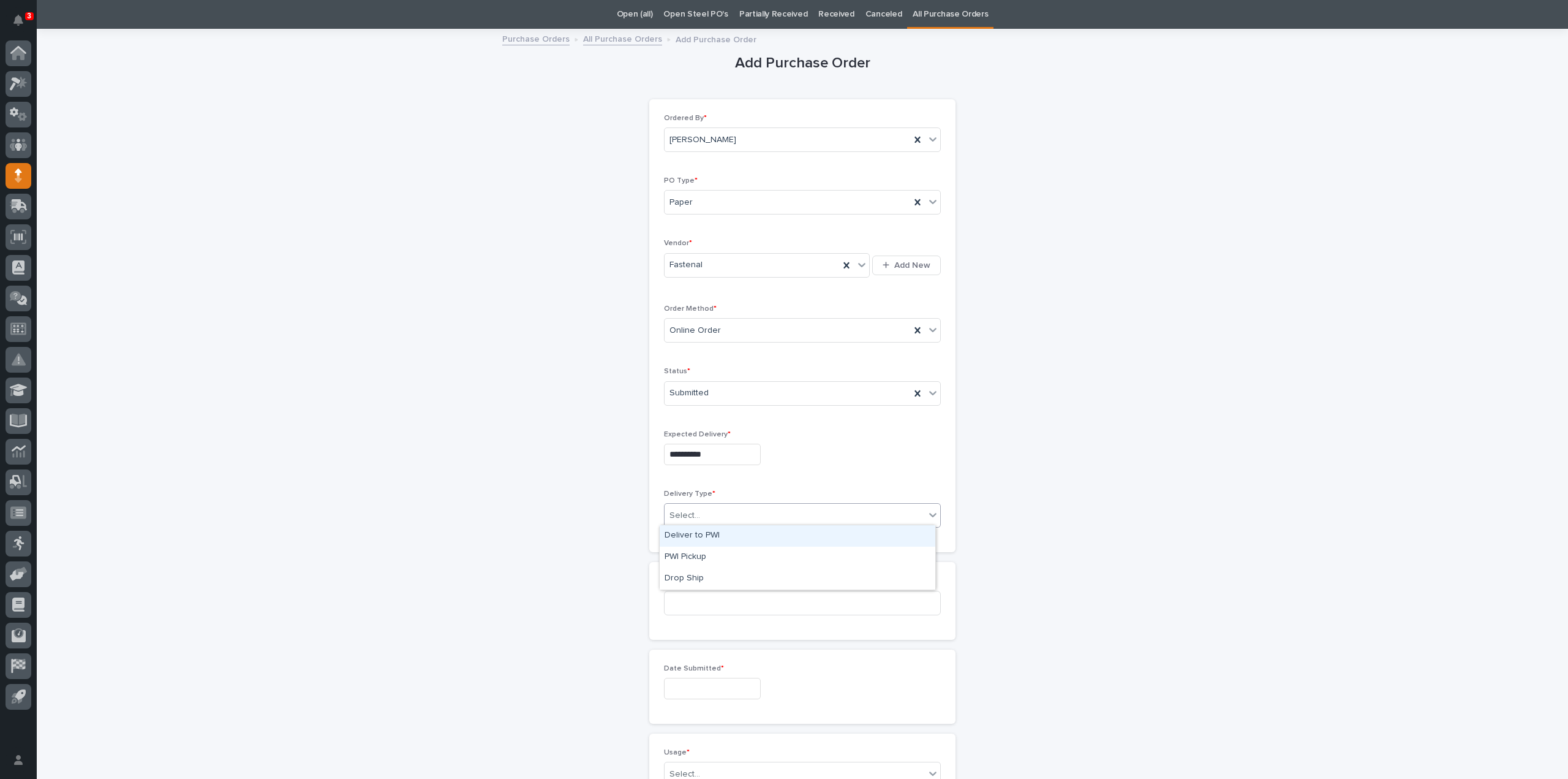
click at [701, 533] on div "Deliver to PWI" at bounding box center [797, 535] width 276 height 21
click at [688, 600] on input at bounding box center [802, 602] width 277 height 24
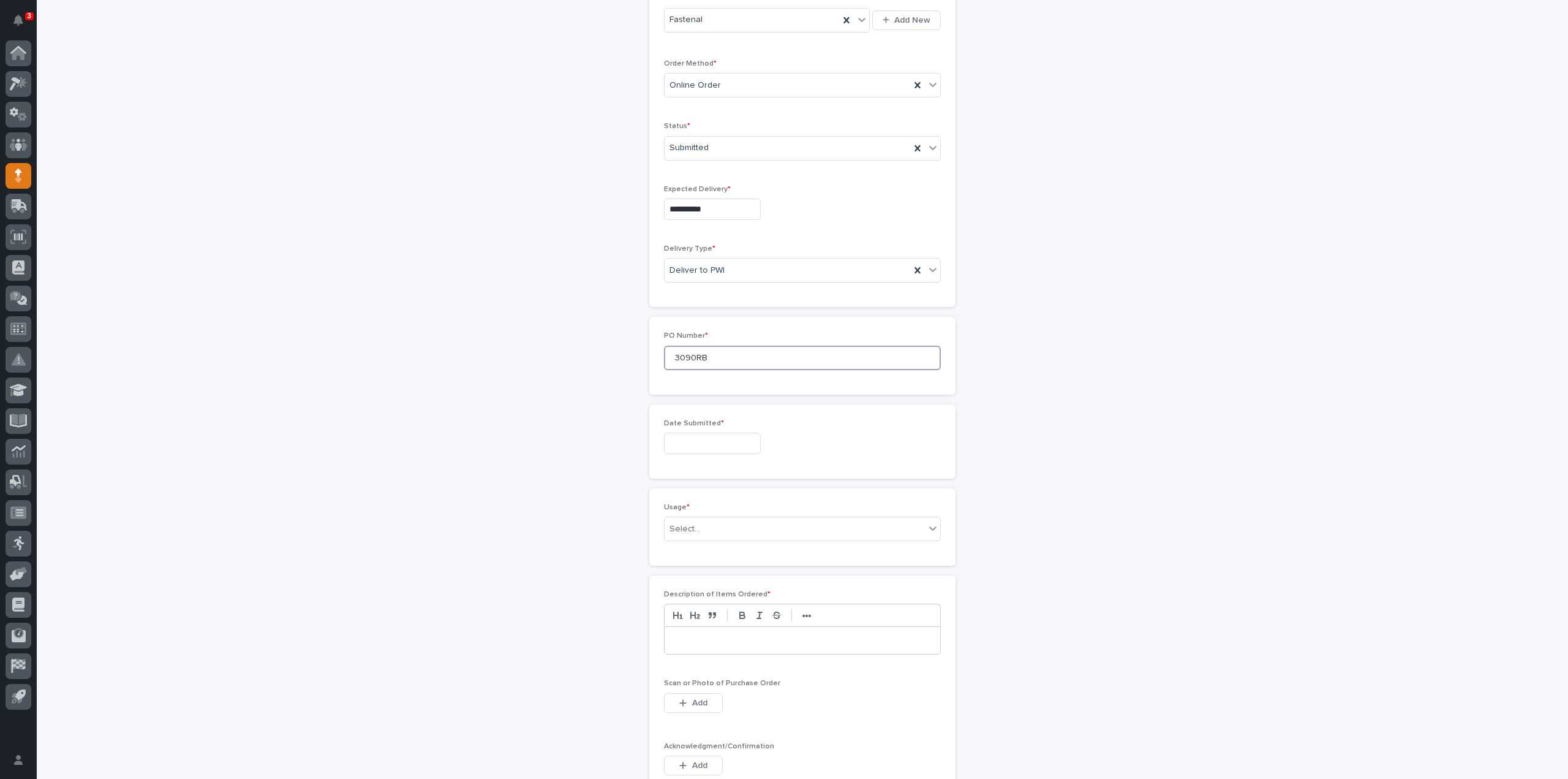
type input "3090RB"
click at [672, 443] on input "text" at bounding box center [712, 443] width 97 height 21
click at [721, 384] on div "28" at bounding box center [724, 379] width 16 height 16
type input "**********"
click at [689, 529] on div "Select..." at bounding box center [684, 528] width 30 height 13
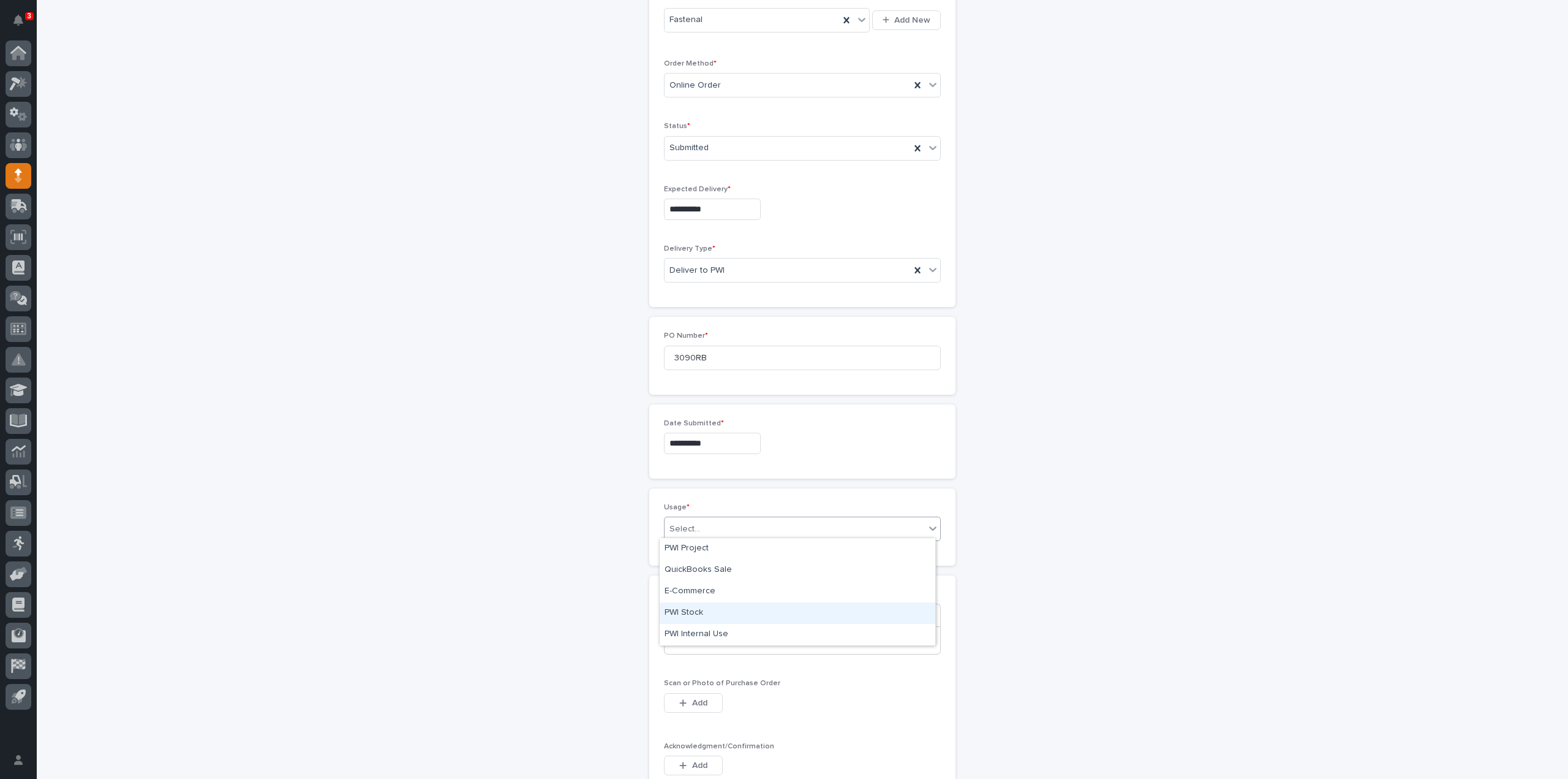
click at [685, 610] on div "PWI Stock" at bounding box center [797, 613] width 276 height 21
click at [685, 639] on p at bounding box center [802, 640] width 257 height 13
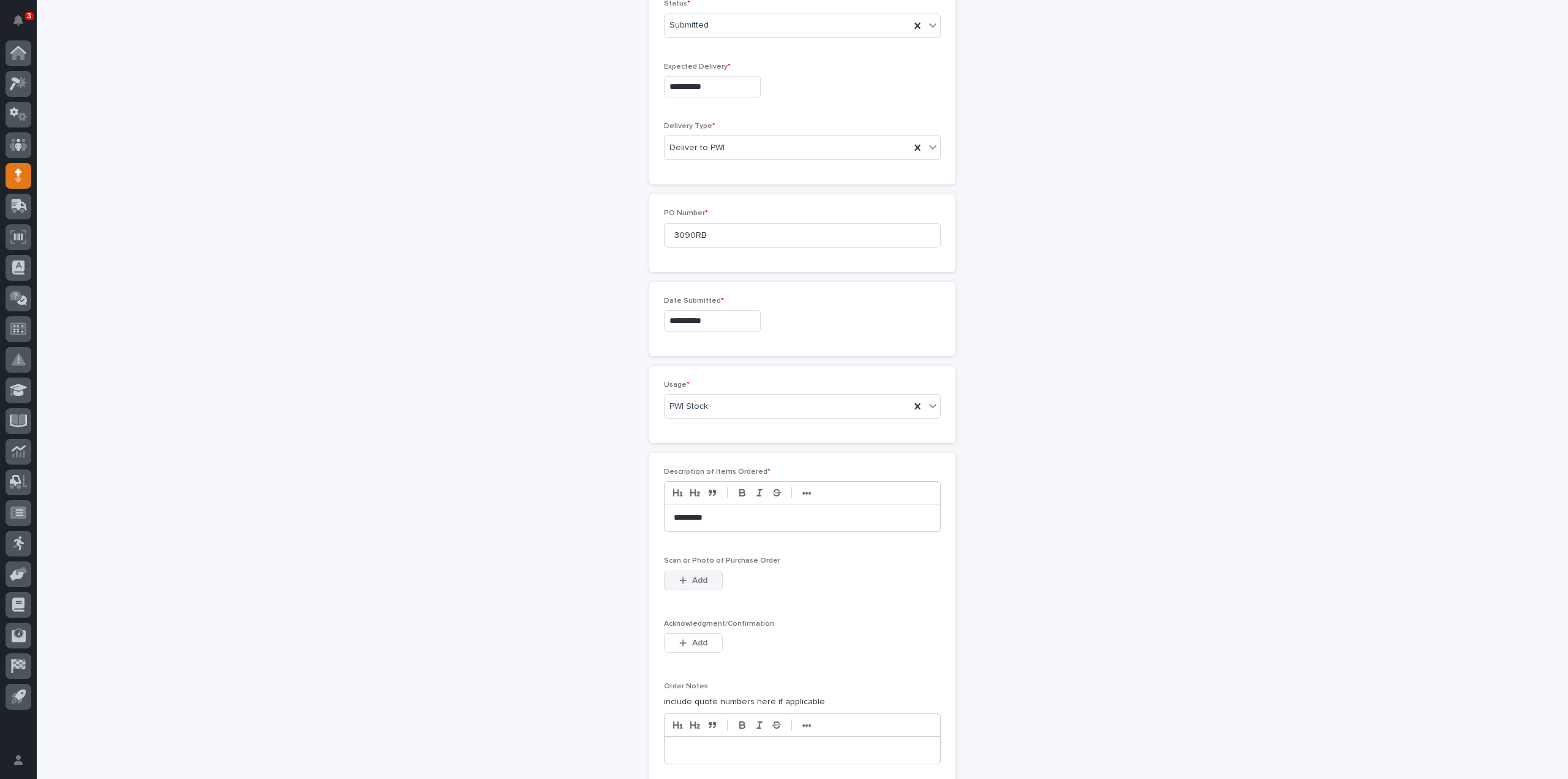
click at [703, 576] on button "Add" at bounding box center [694, 580] width 59 height 20
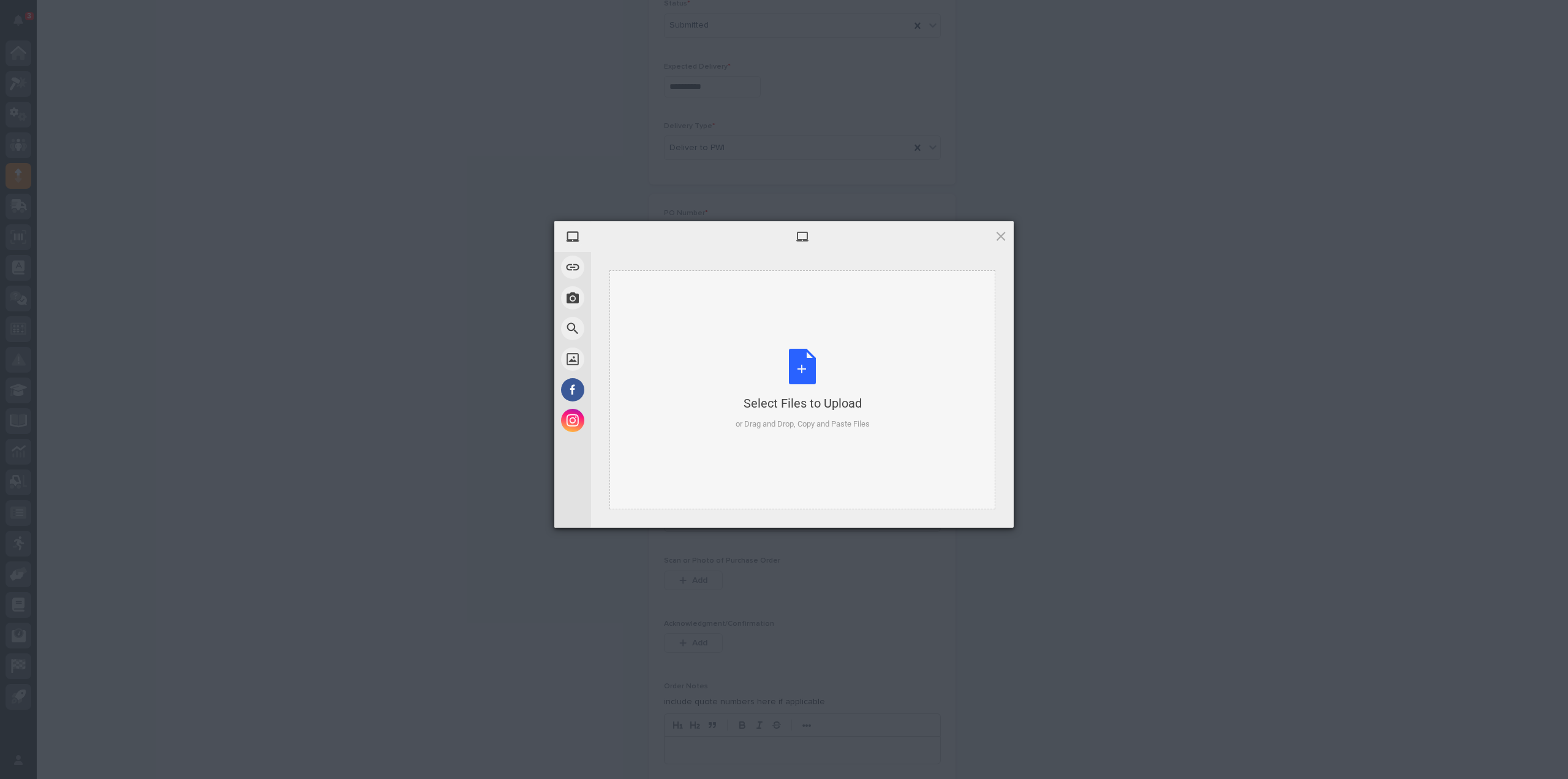
click at [808, 379] on div "Select Files to Upload or Drag and Drop, Copy and Paste Files" at bounding box center [803, 390] width 134 height 81
click at [972, 519] on span "Upload 1" at bounding box center [977, 511] width 62 height 23
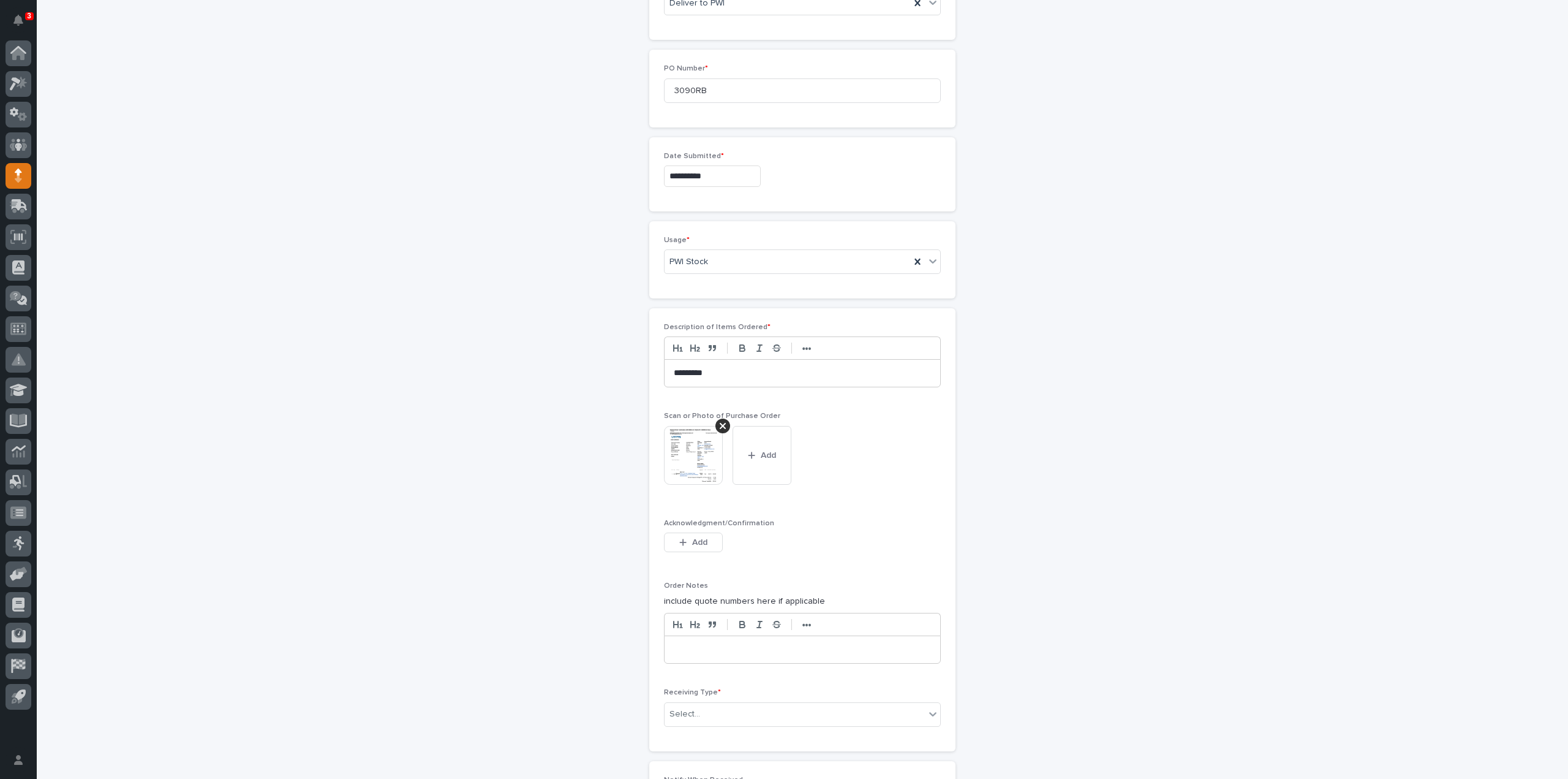
scroll to position [674, 0]
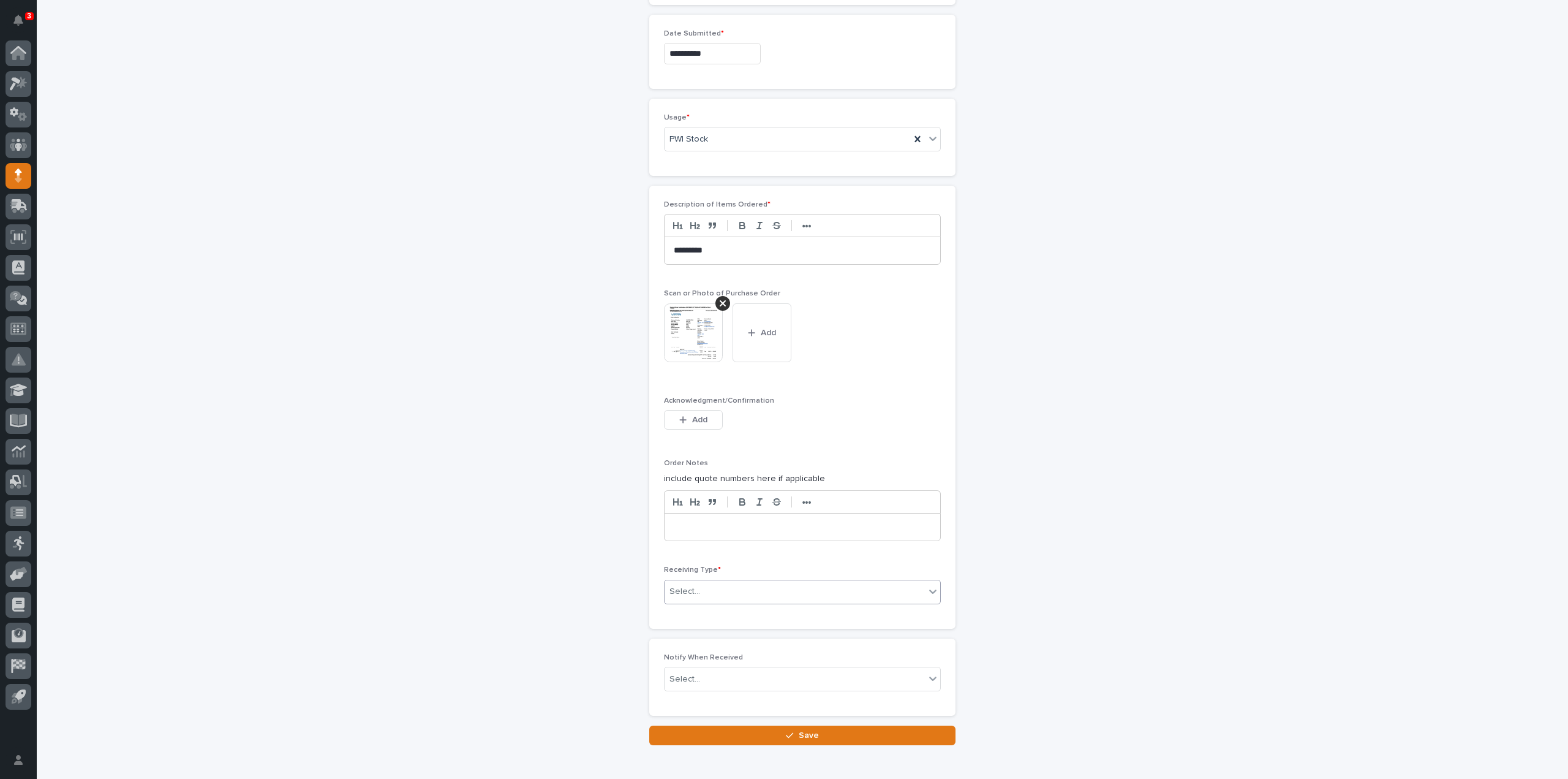
click at [695, 585] on div "Select..." at bounding box center [794, 591] width 260 height 20
click at [702, 674] on div "Deliver to" at bounding box center [797, 674] width 276 height 21
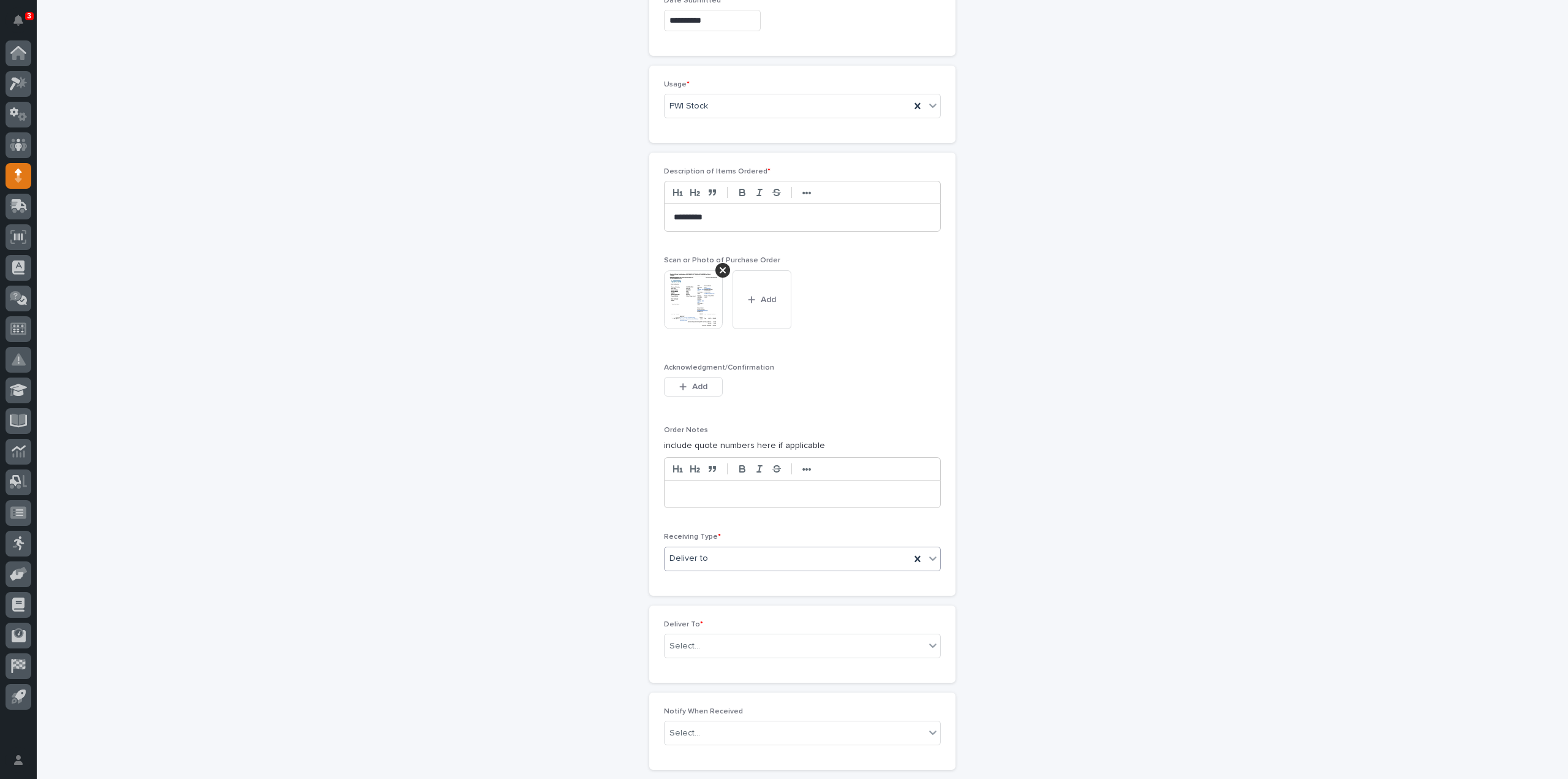
scroll to position [717, 0]
click at [688, 630] on div "Select..." at bounding box center [684, 636] width 30 height 13
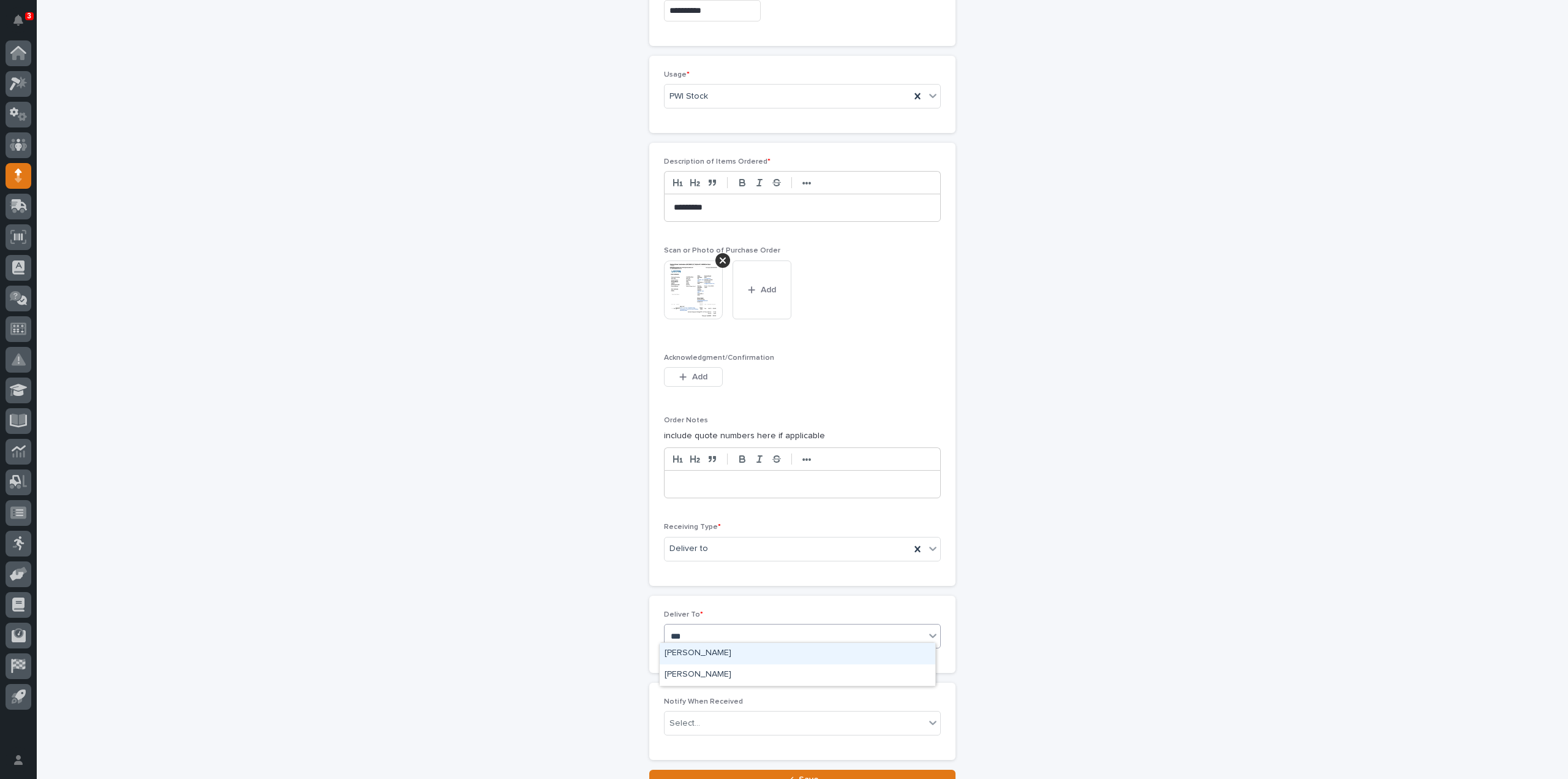
type input "****"
click at [715, 661] on div "[PERSON_NAME]" at bounding box center [797, 653] width 276 height 21
click at [701, 718] on input "text" at bounding box center [702, 723] width 1 height 10
type input "****"
click at [701, 686] on div "[PERSON_NAME]" at bounding box center [797, 693] width 276 height 21
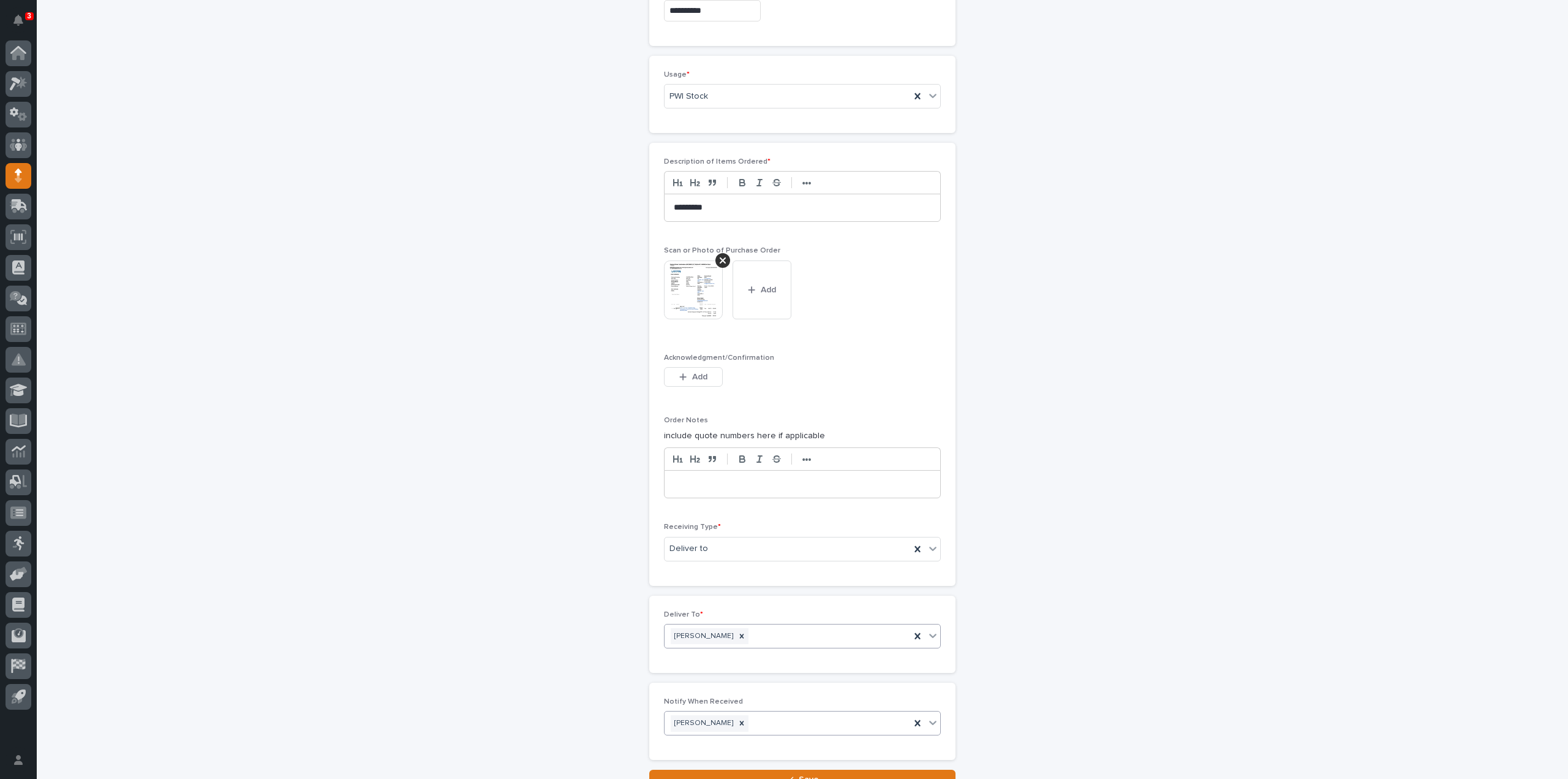
scroll to position [817, 0]
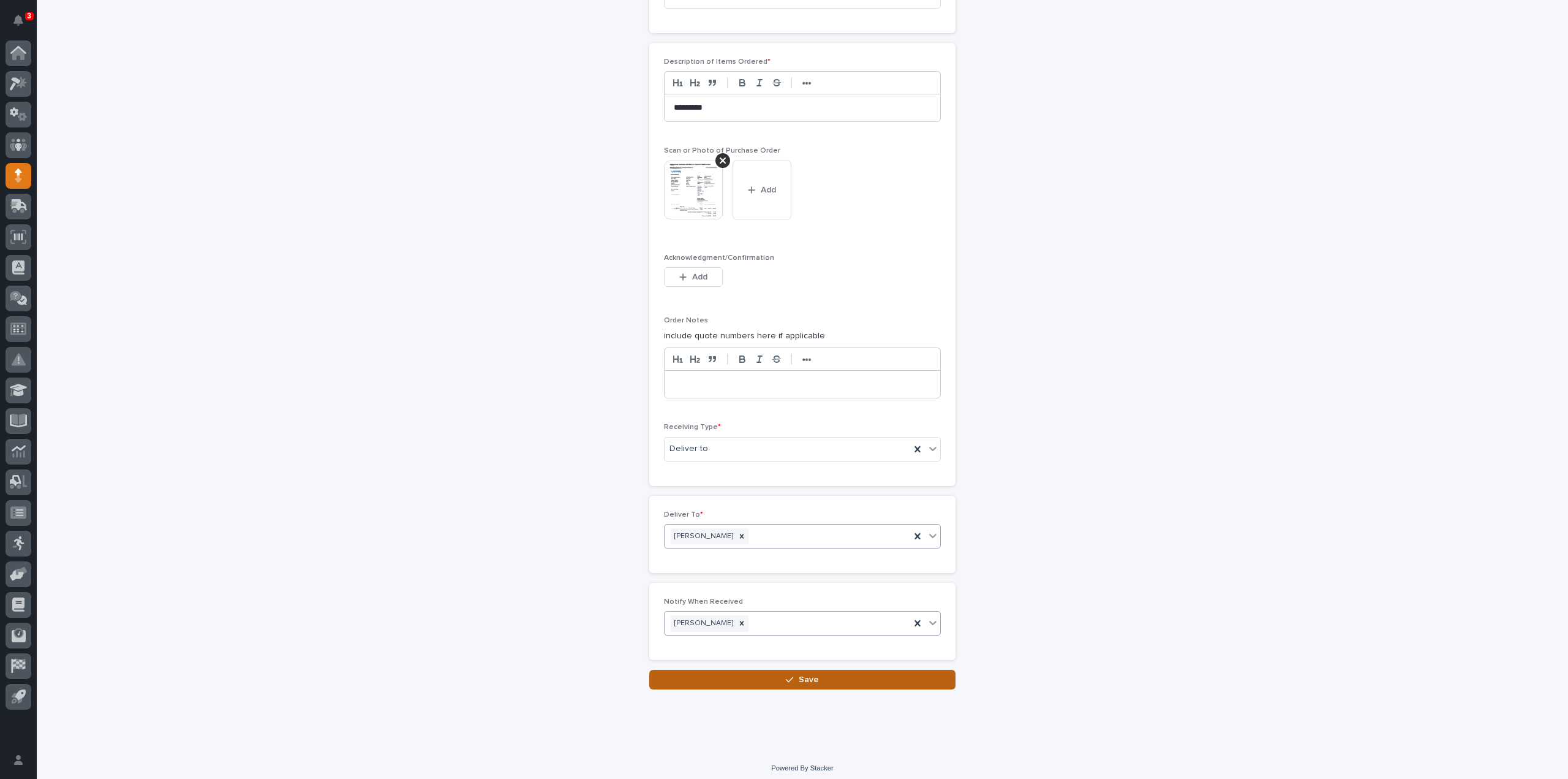
click at [733, 677] on button "Save" at bounding box center [802, 679] width 306 height 20
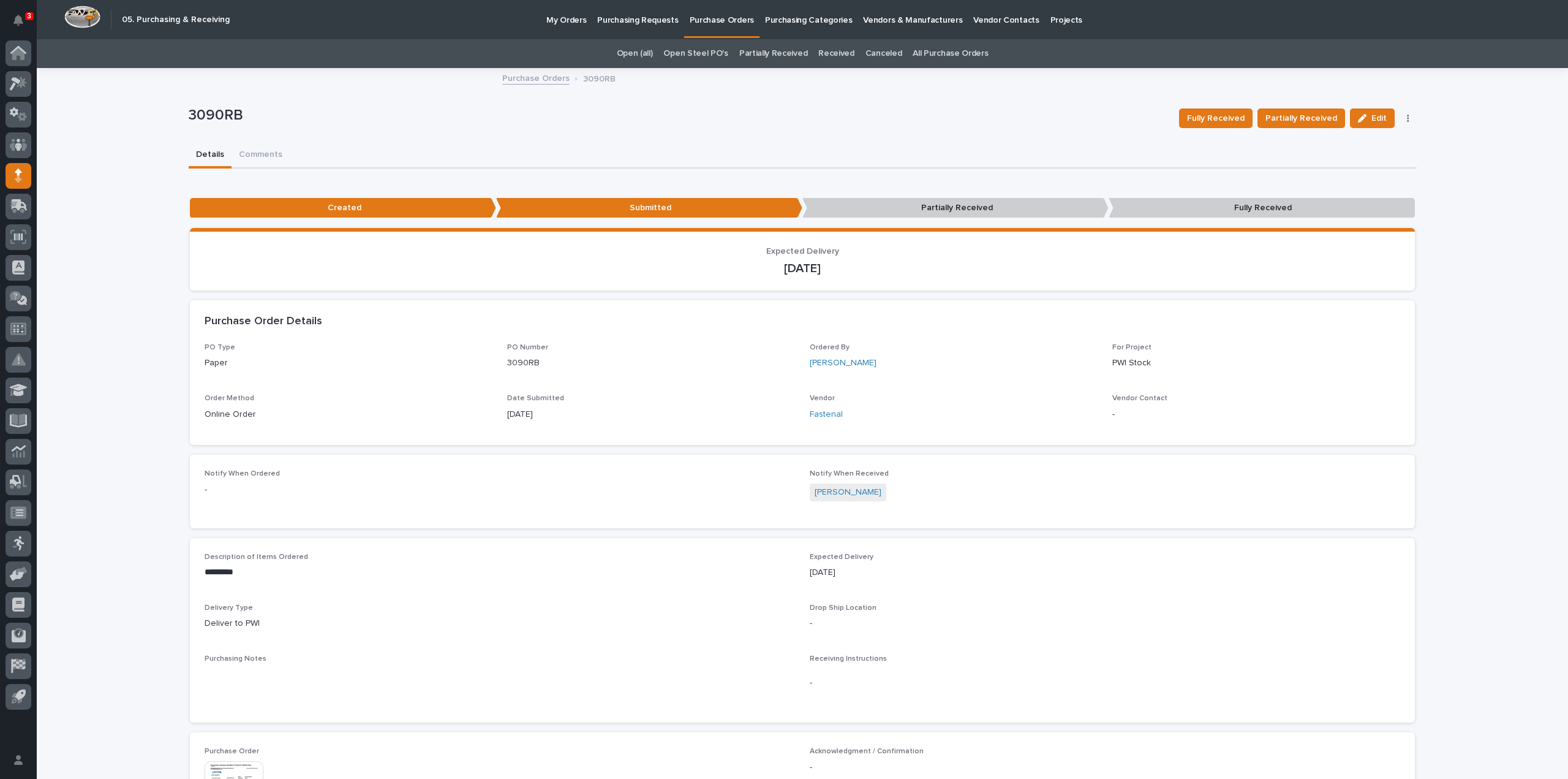
click at [927, 52] on link "All Purchase Orders" at bounding box center [950, 53] width 75 height 29
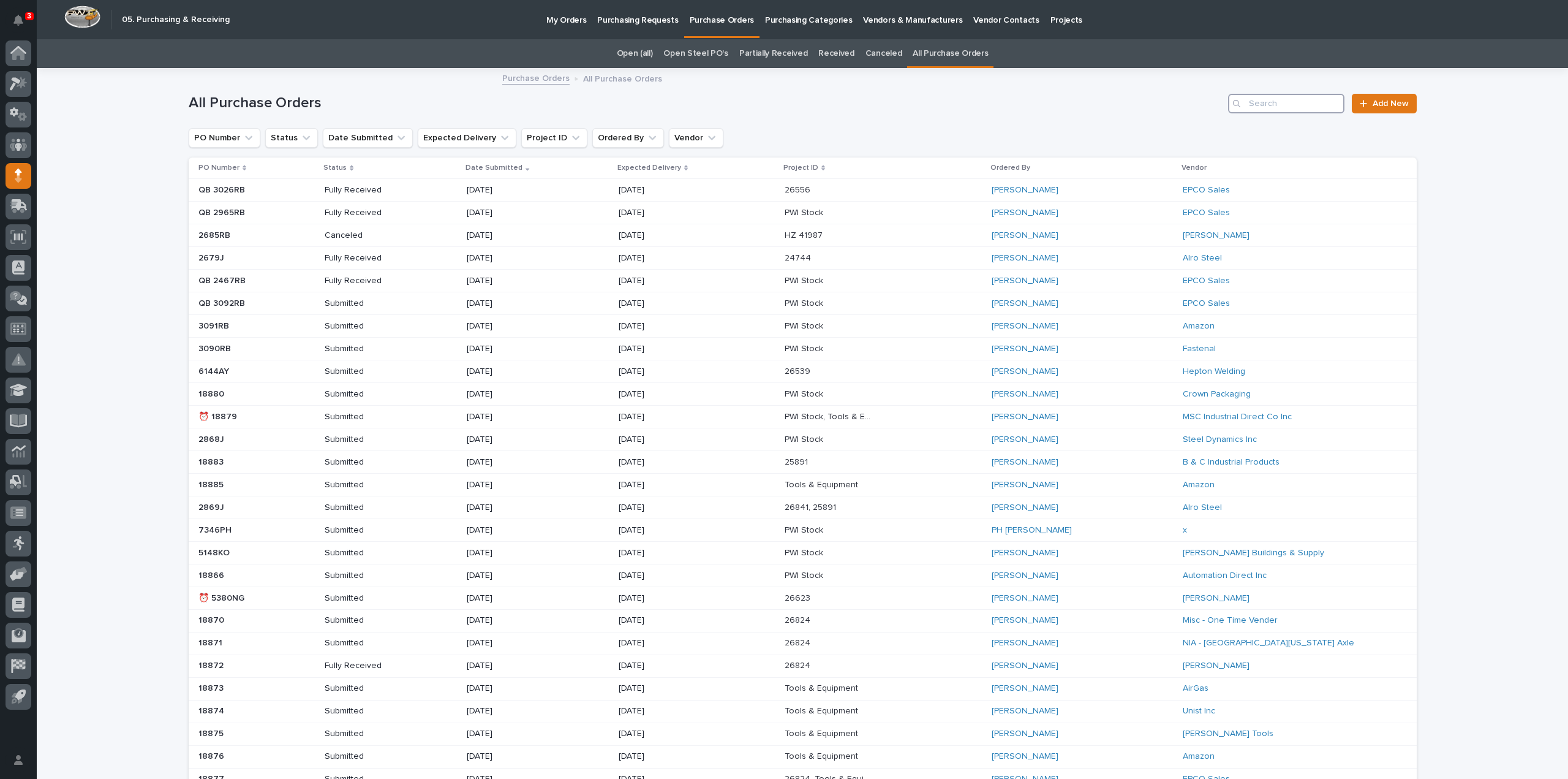
click at [1298, 107] on input "Search" at bounding box center [1286, 103] width 116 height 20
type input "3090"
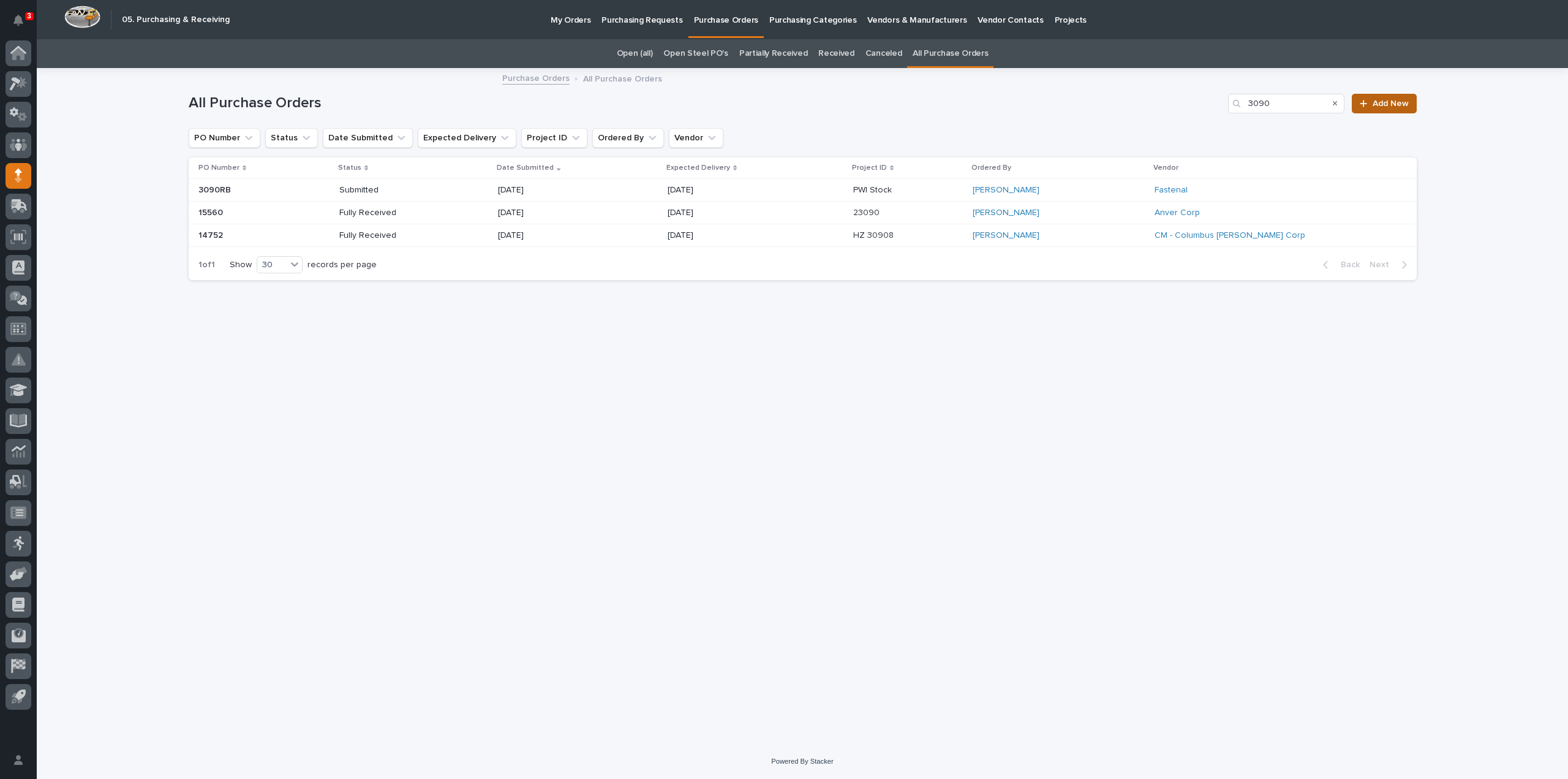
click at [1383, 97] on link "Add New" at bounding box center [1383, 103] width 64 height 20
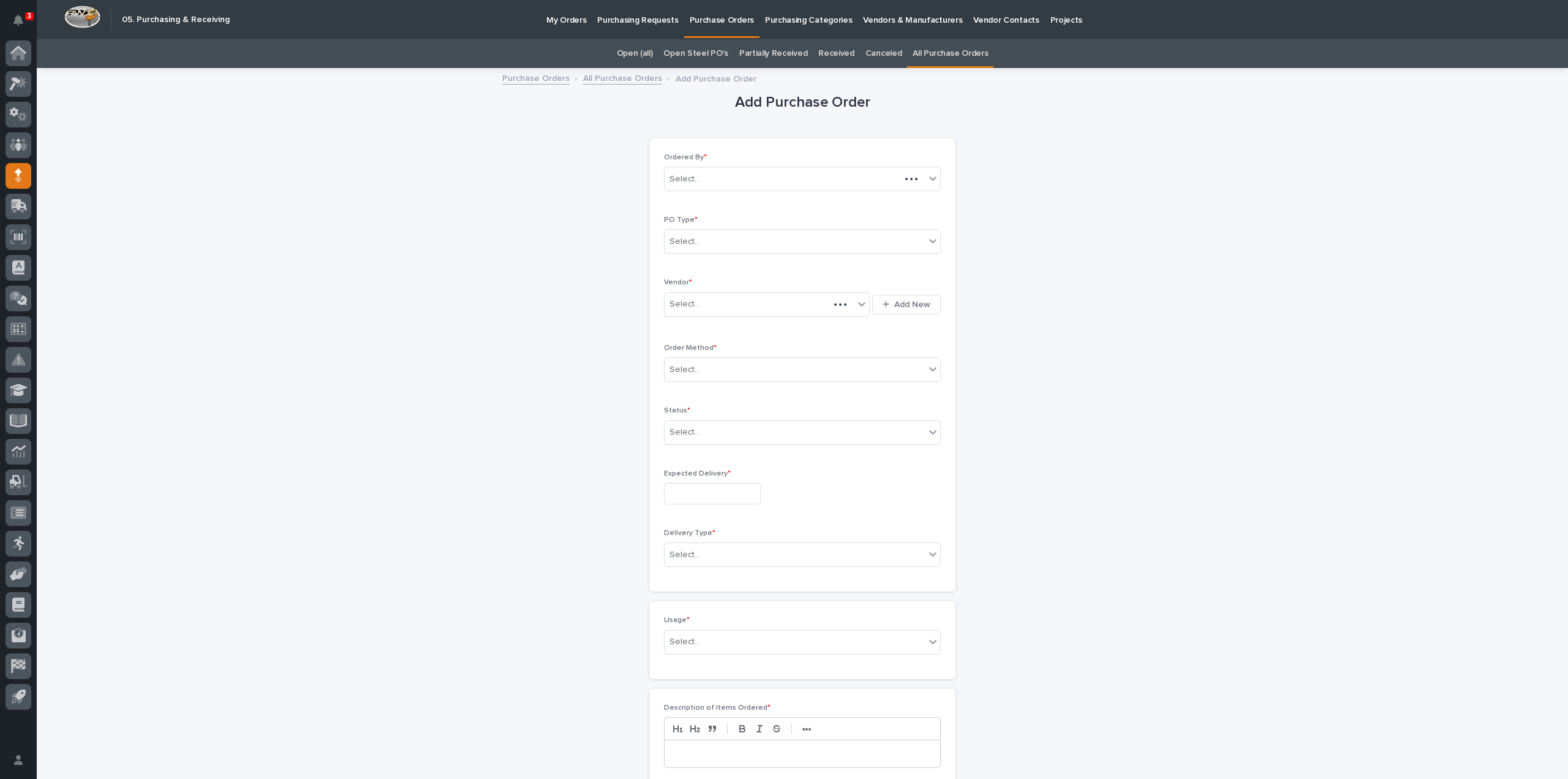
scroll to position [39, 0]
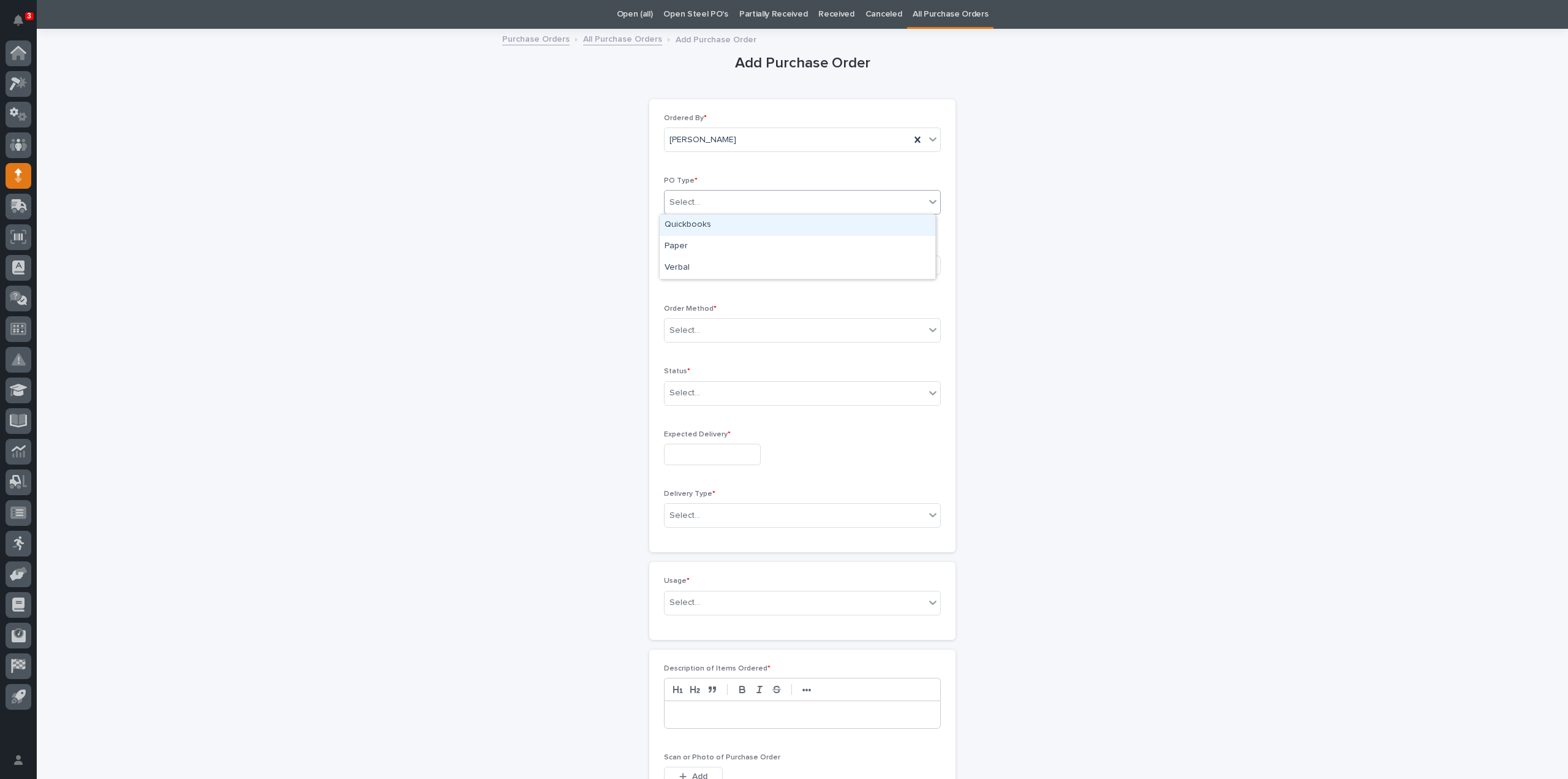
click at [690, 208] on div "Select..." at bounding box center [684, 202] width 30 height 13
click at [697, 228] on div "Quickbooks" at bounding box center [797, 225] width 276 height 21
click at [689, 267] on div "Select..." at bounding box center [684, 265] width 30 height 13
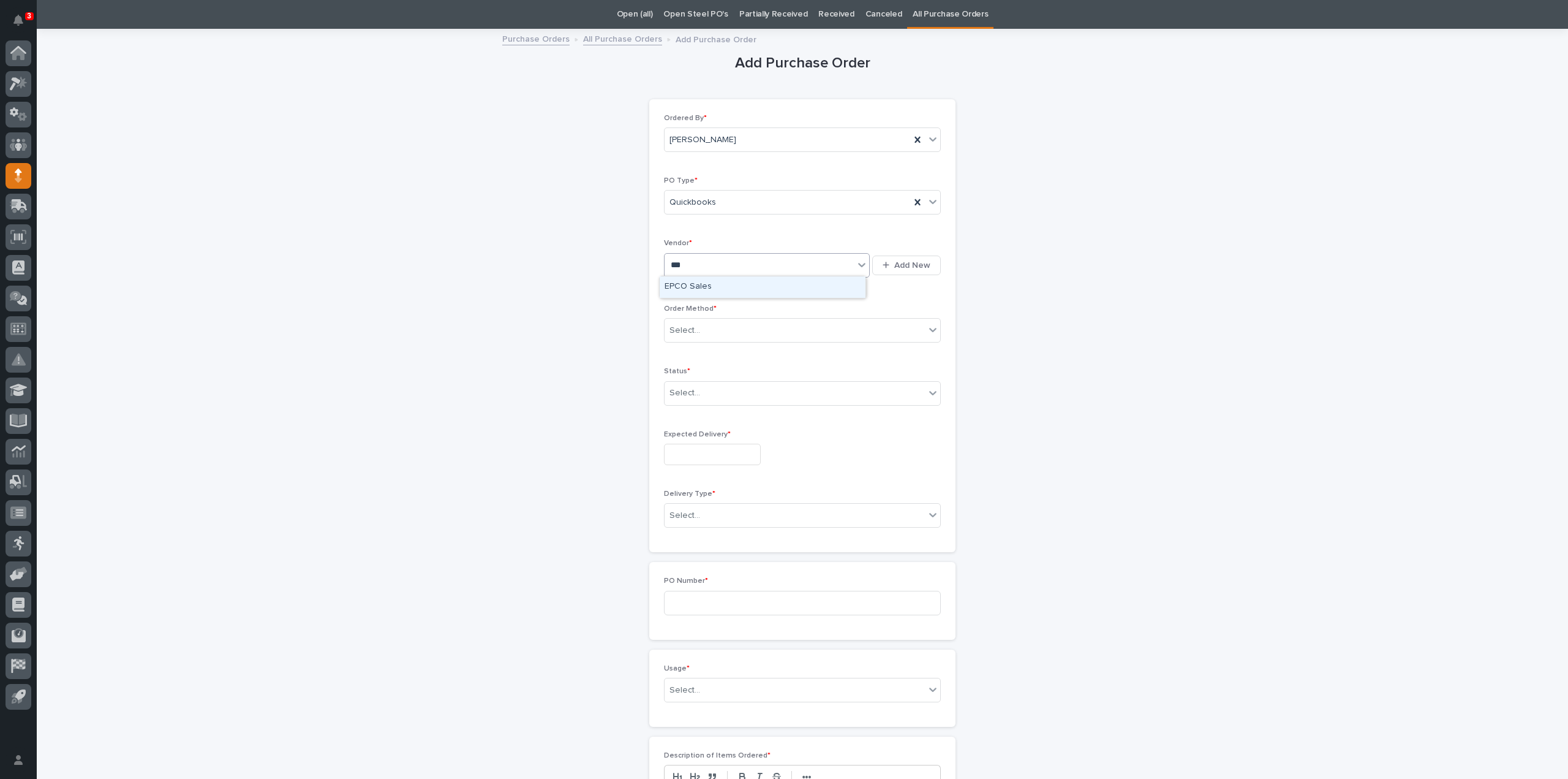
type input "****"
click at [704, 288] on div "EPCO Sales" at bounding box center [763, 287] width 206 height 21
click at [707, 327] on div "Select..." at bounding box center [794, 330] width 260 height 20
click at [685, 372] on div "Email" at bounding box center [797, 373] width 276 height 21
click at [684, 395] on div "Select..." at bounding box center [684, 392] width 30 height 13
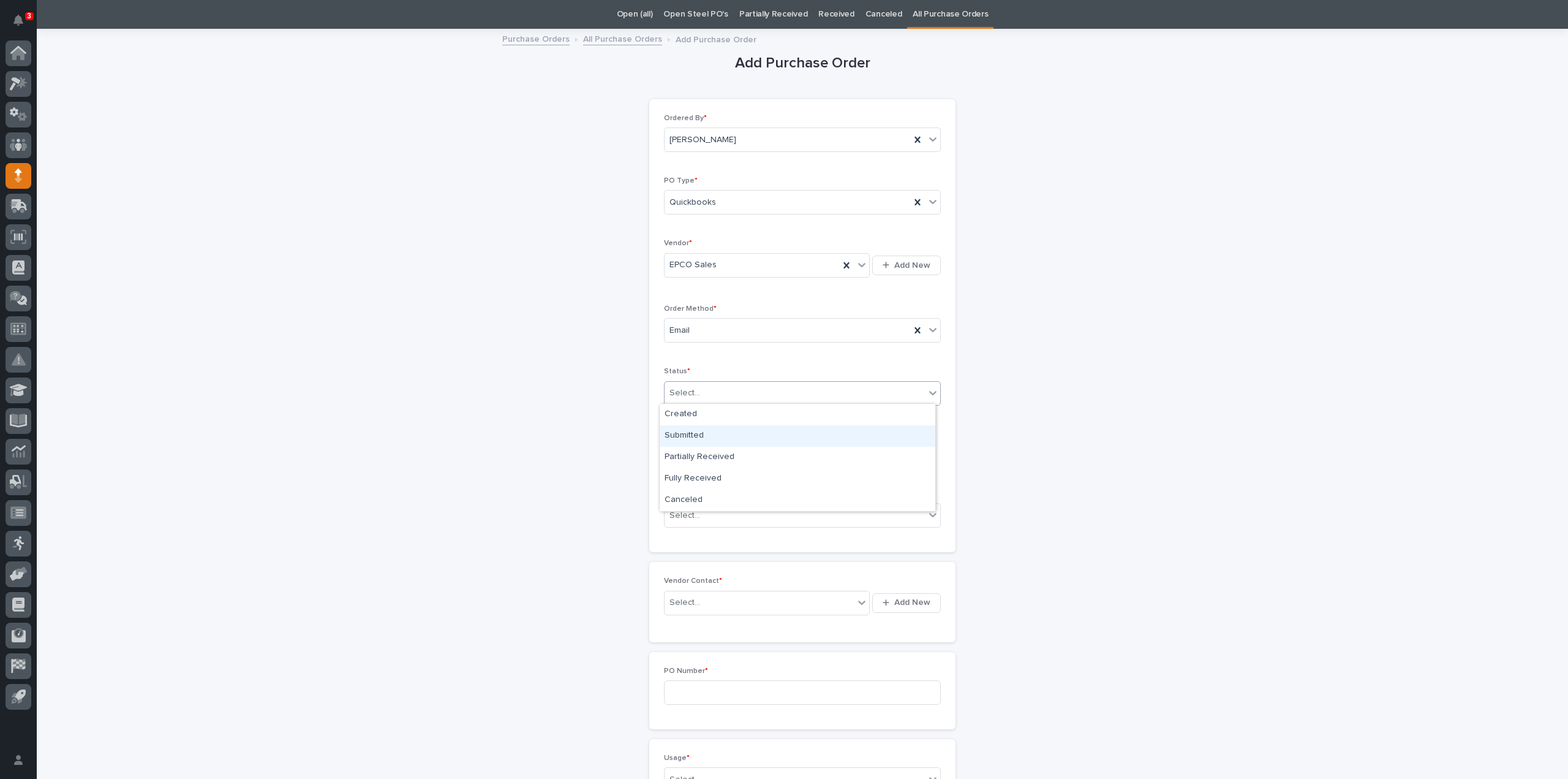
click at [681, 437] on div "Submitted" at bounding box center [797, 435] width 276 height 21
click at [686, 457] on input "text" at bounding box center [712, 454] width 97 height 21
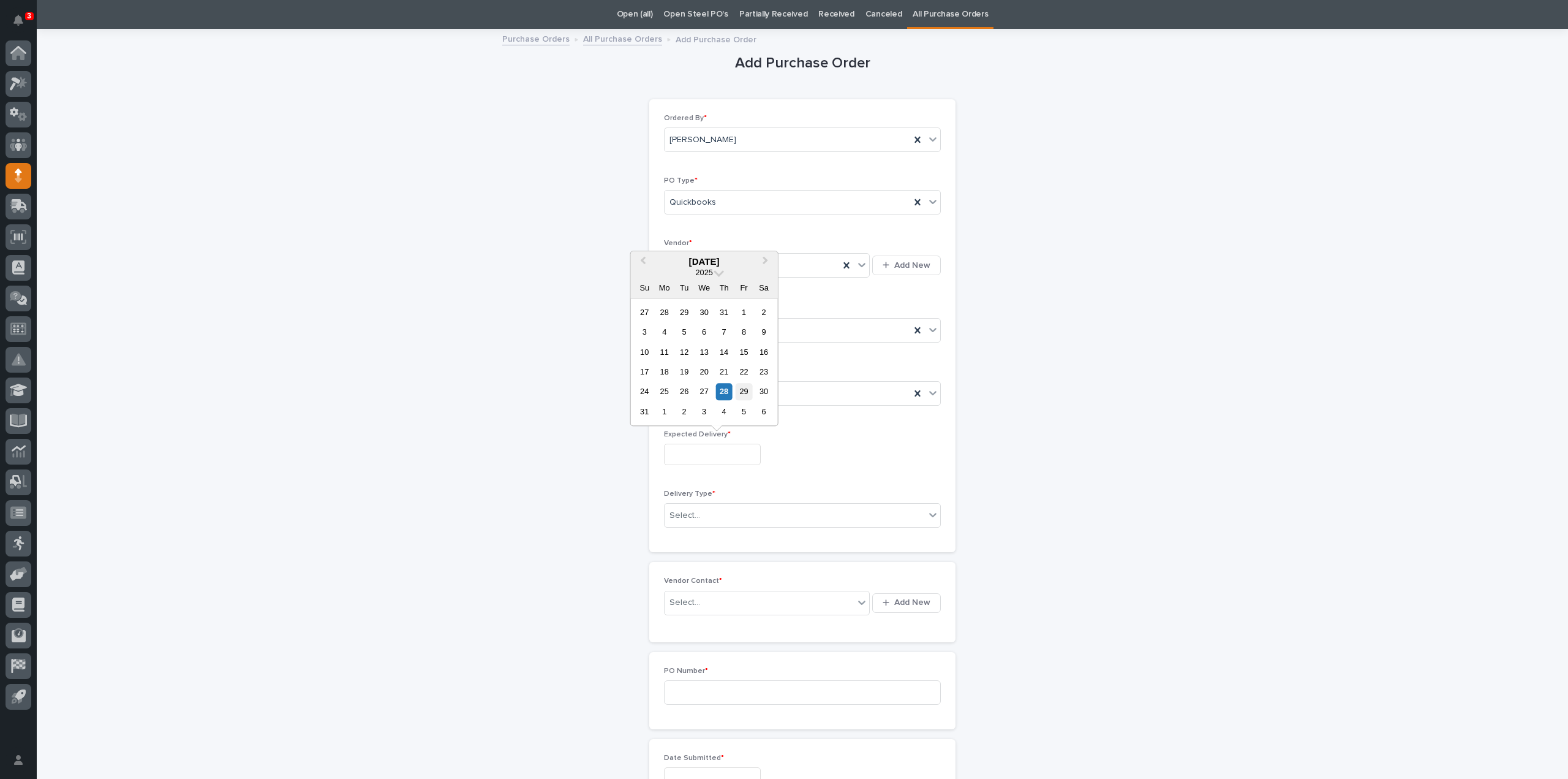
click at [743, 395] on div "29" at bounding box center [744, 392] width 16 height 16
type input "**********"
click at [702, 513] on div "Select..." at bounding box center [794, 515] width 260 height 20
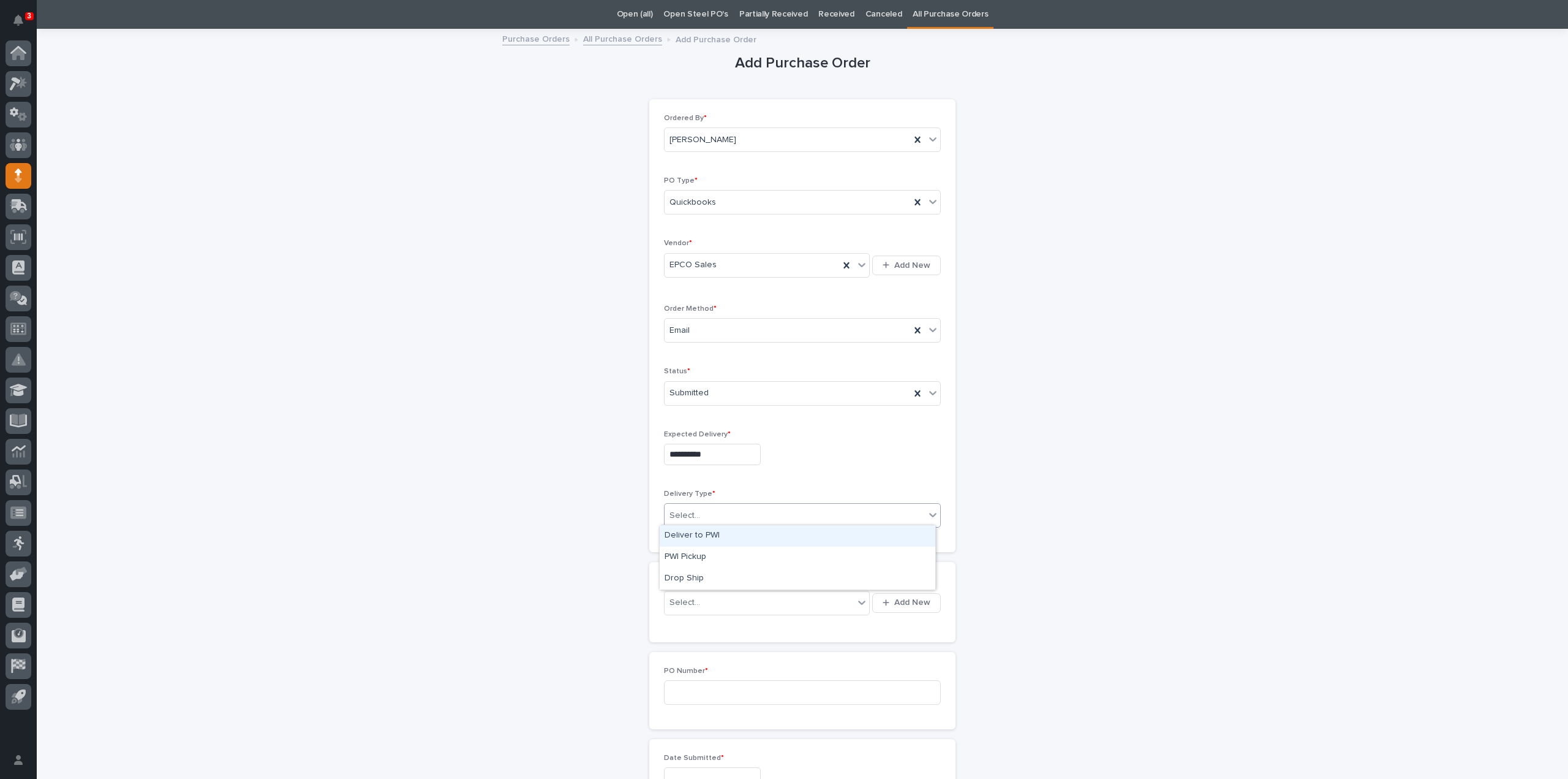
click at [707, 531] on div "Deliver to PWI" at bounding box center [797, 535] width 276 height 21
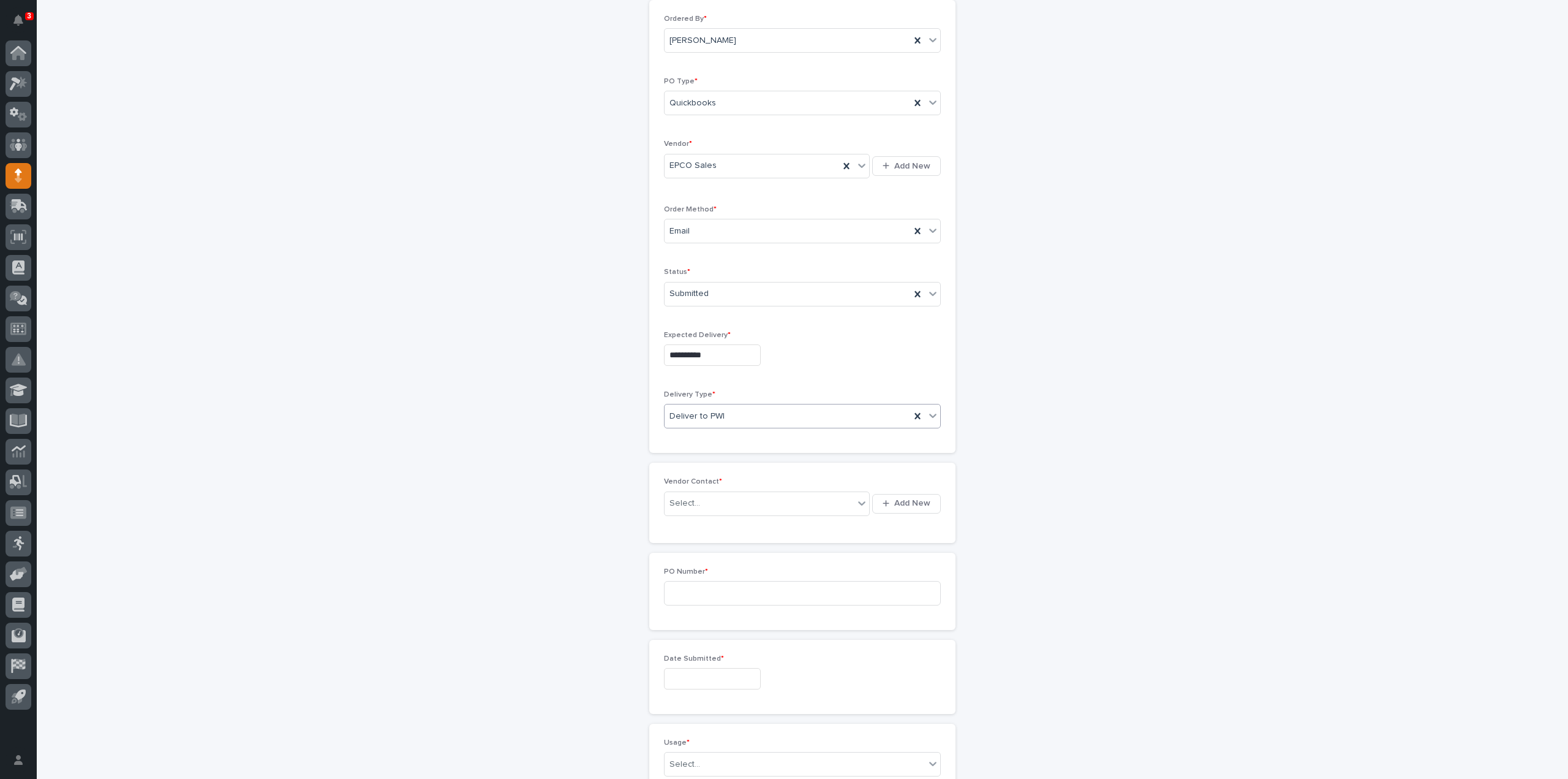
scroll to position [162, 0]
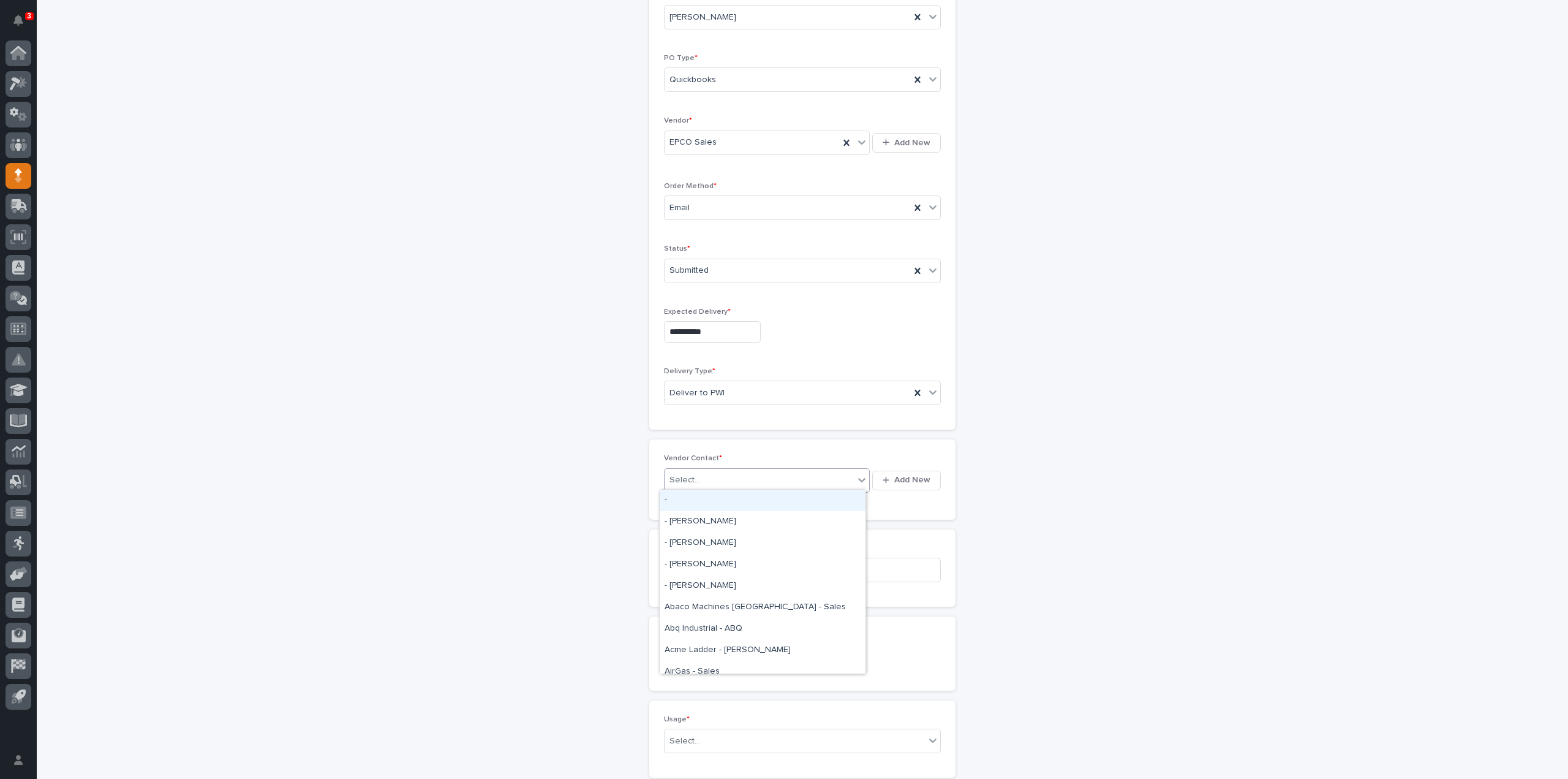
click at [681, 478] on div "Select..." at bounding box center [684, 480] width 30 height 13
type input "*****"
click at [687, 498] on div "EPCO Sales - Keith Schrock" at bounding box center [763, 500] width 206 height 21
click at [695, 565] on input at bounding box center [802, 569] width 277 height 24
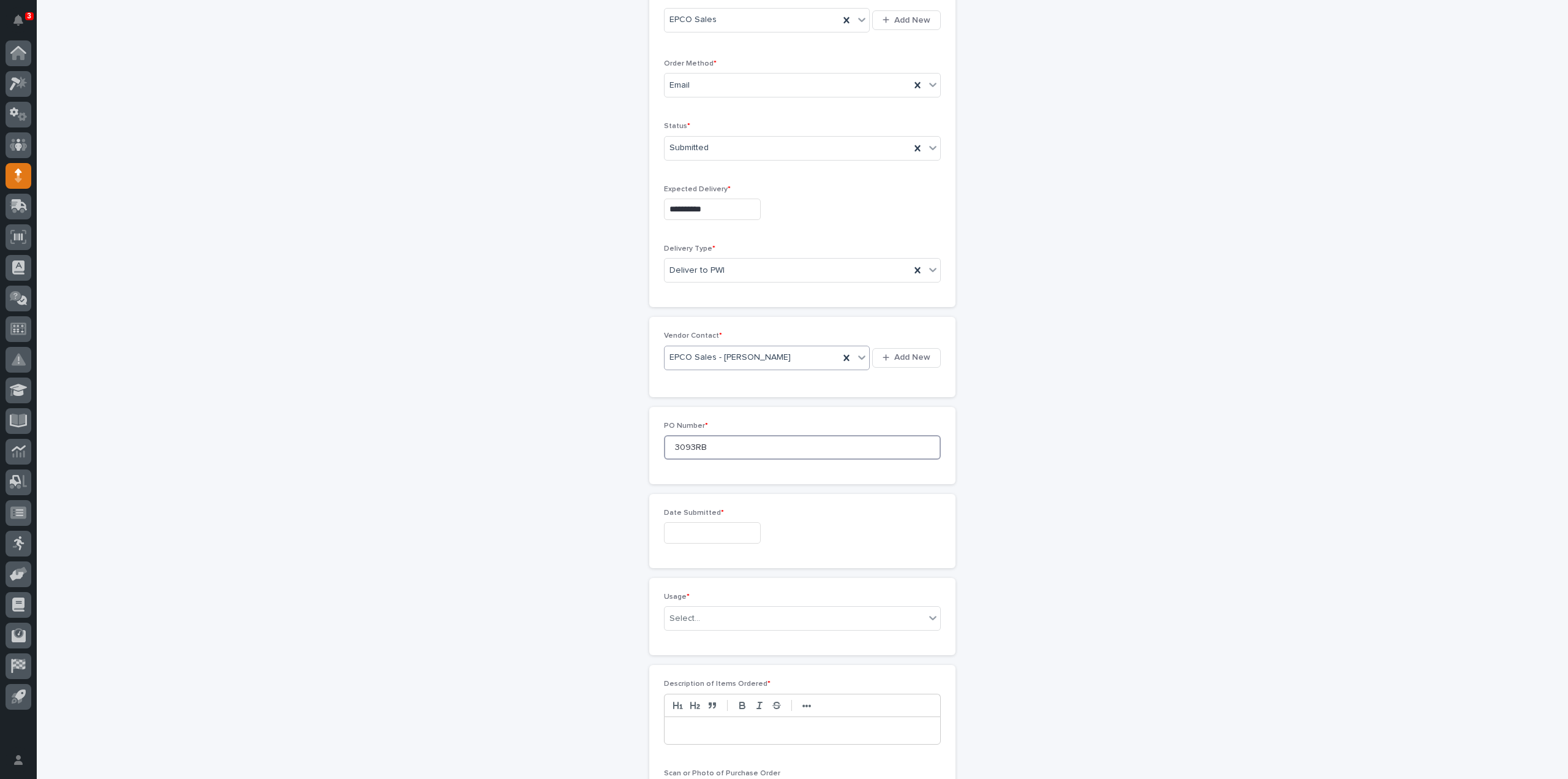
type input "3093RB"
click at [701, 540] on div "Date Submitted *" at bounding box center [802, 531] width 277 height 45
click at [699, 536] on input "text" at bounding box center [712, 532] width 97 height 21
click at [724, 472] on div "28" at bounding box center [724, 469] width 16 height 16
type input "**********"
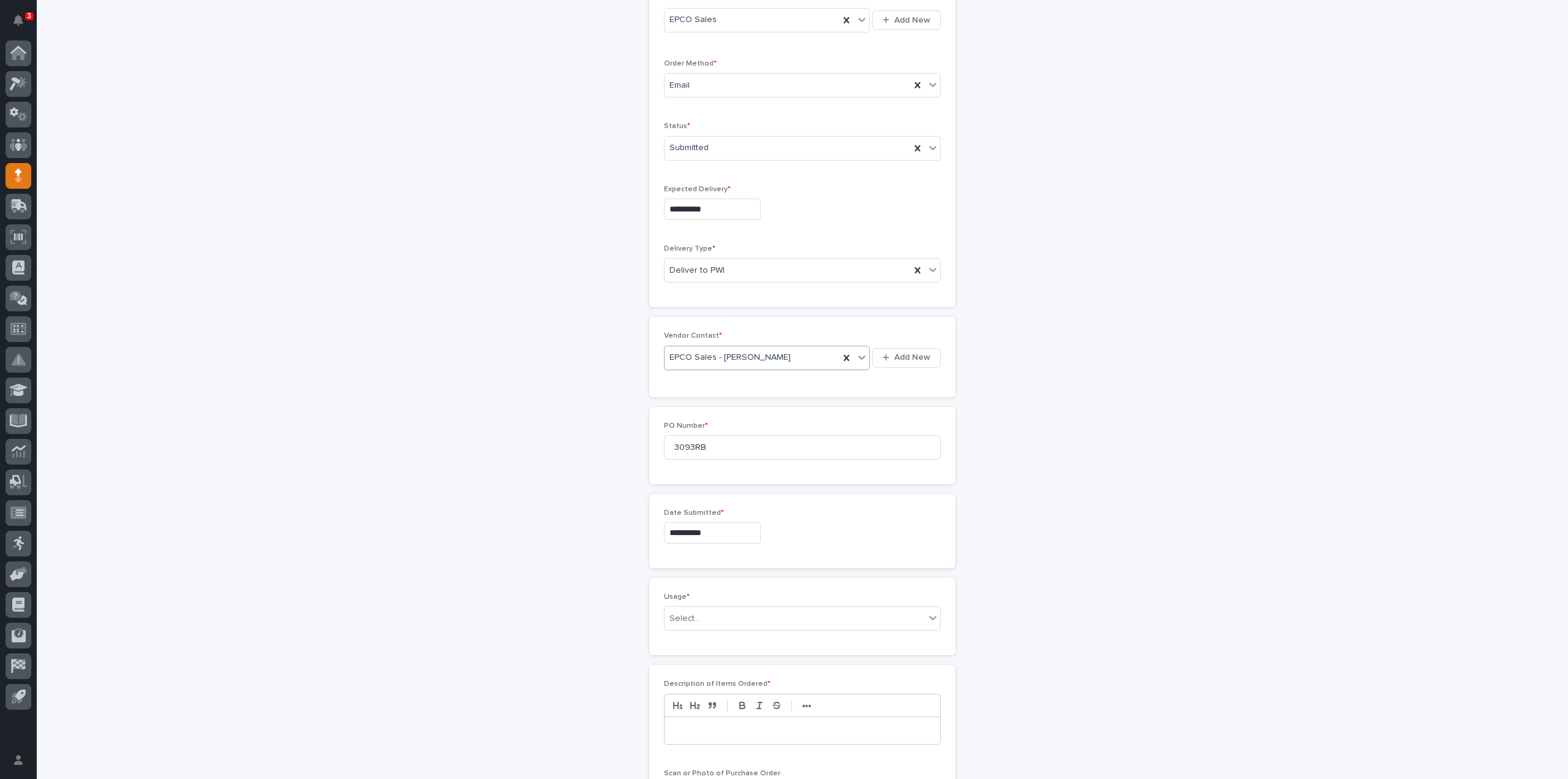
scroll to position [529, 0]
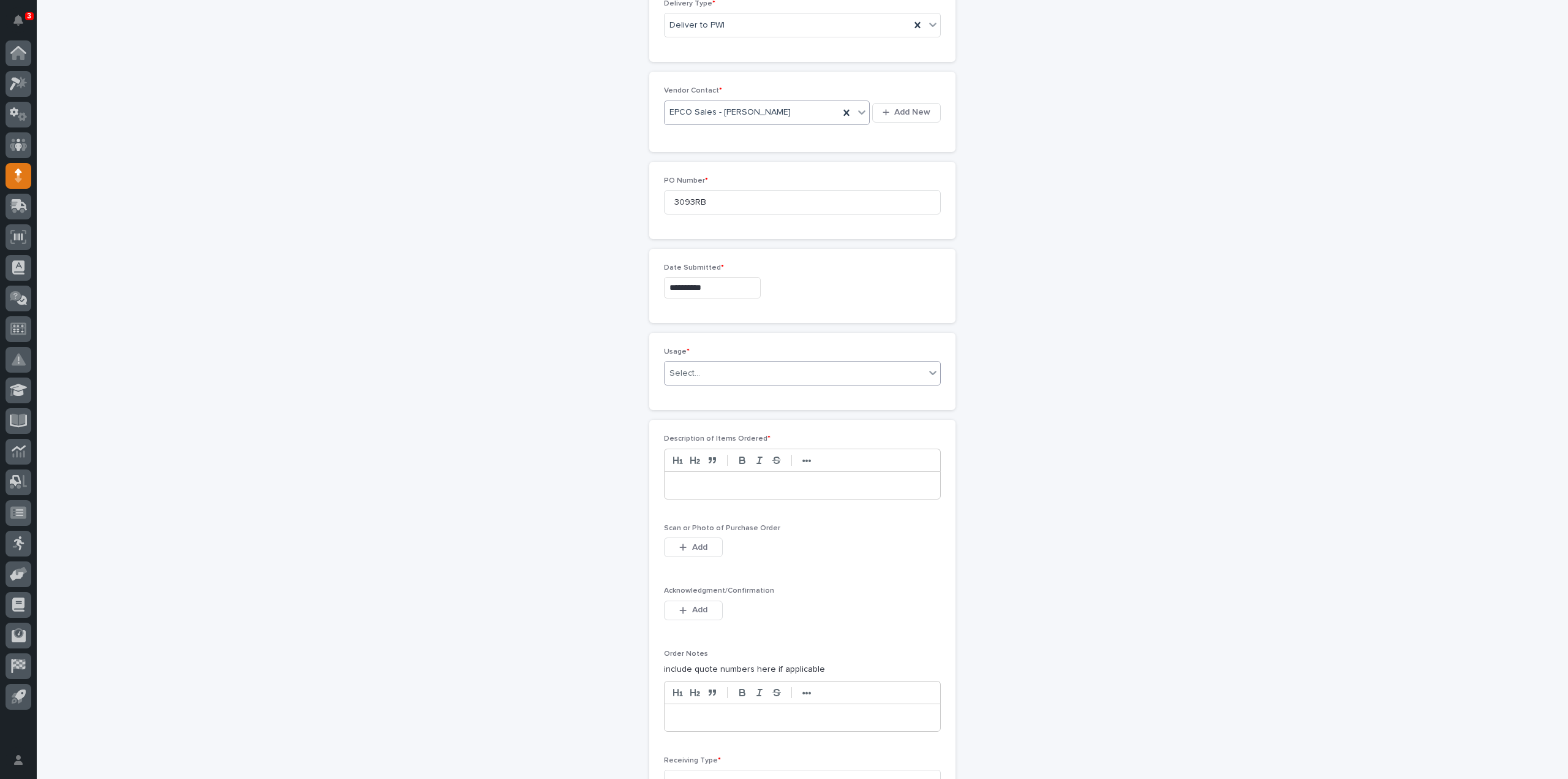
click at [715, 370] on div "Select..." at bounding box center [794, 373] width 260 height 20
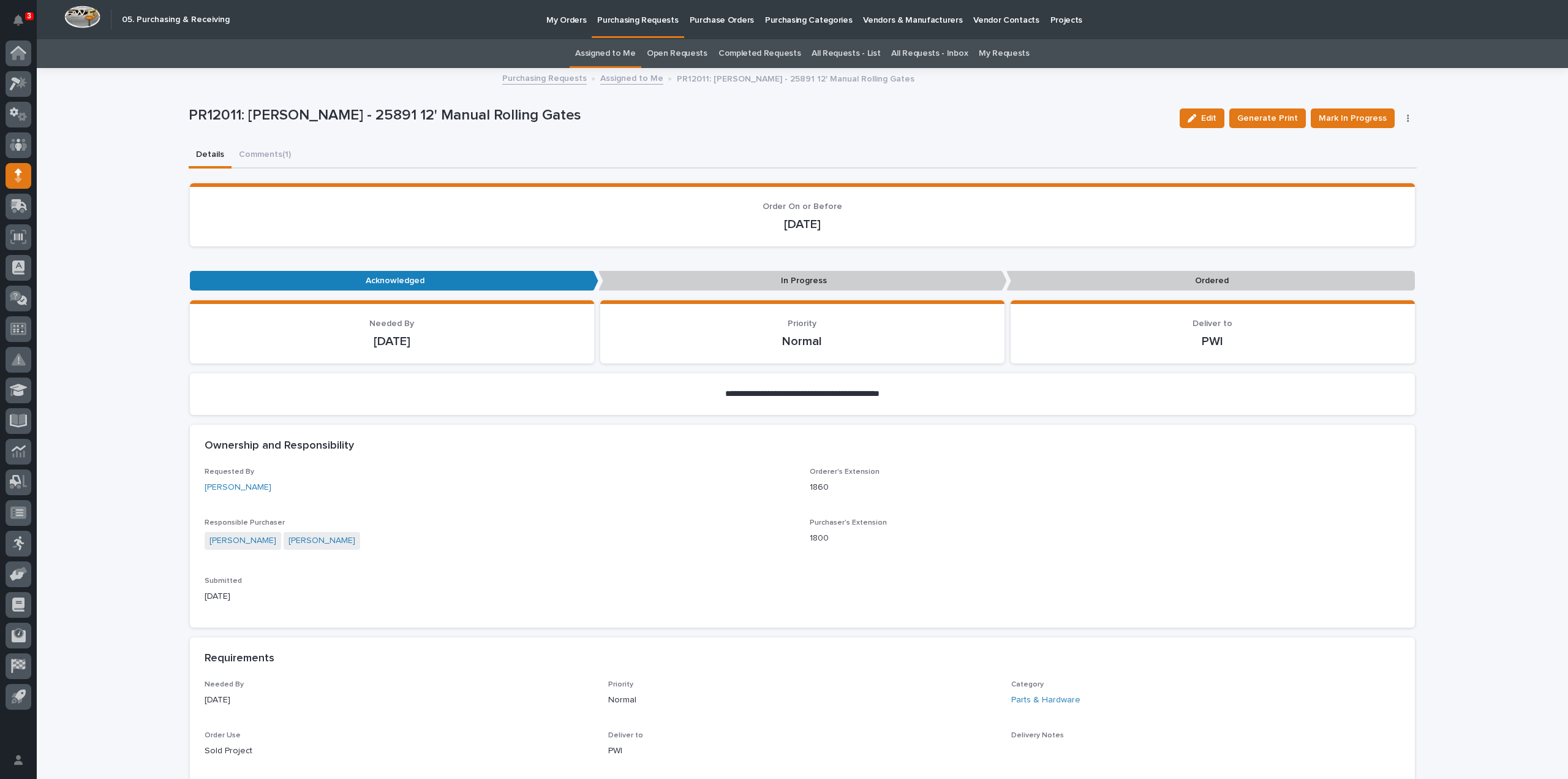
click at [607, 52] on link "Assigned to Me" at bounding box center [605, 53] width 61 height 29
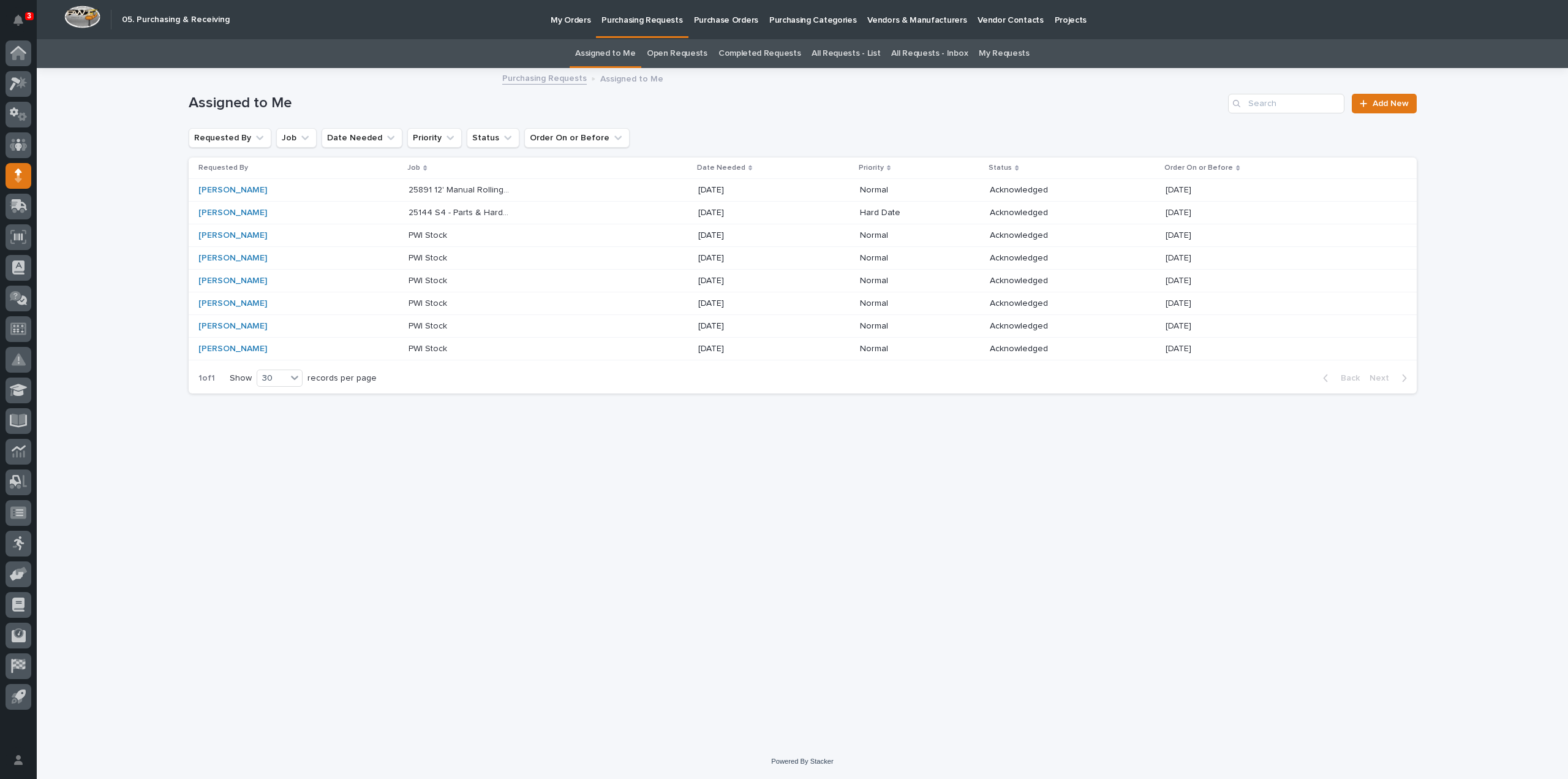
click at [848, 55] on link "All Requests - List" at bounding box center [845, 53] width 69 height 29
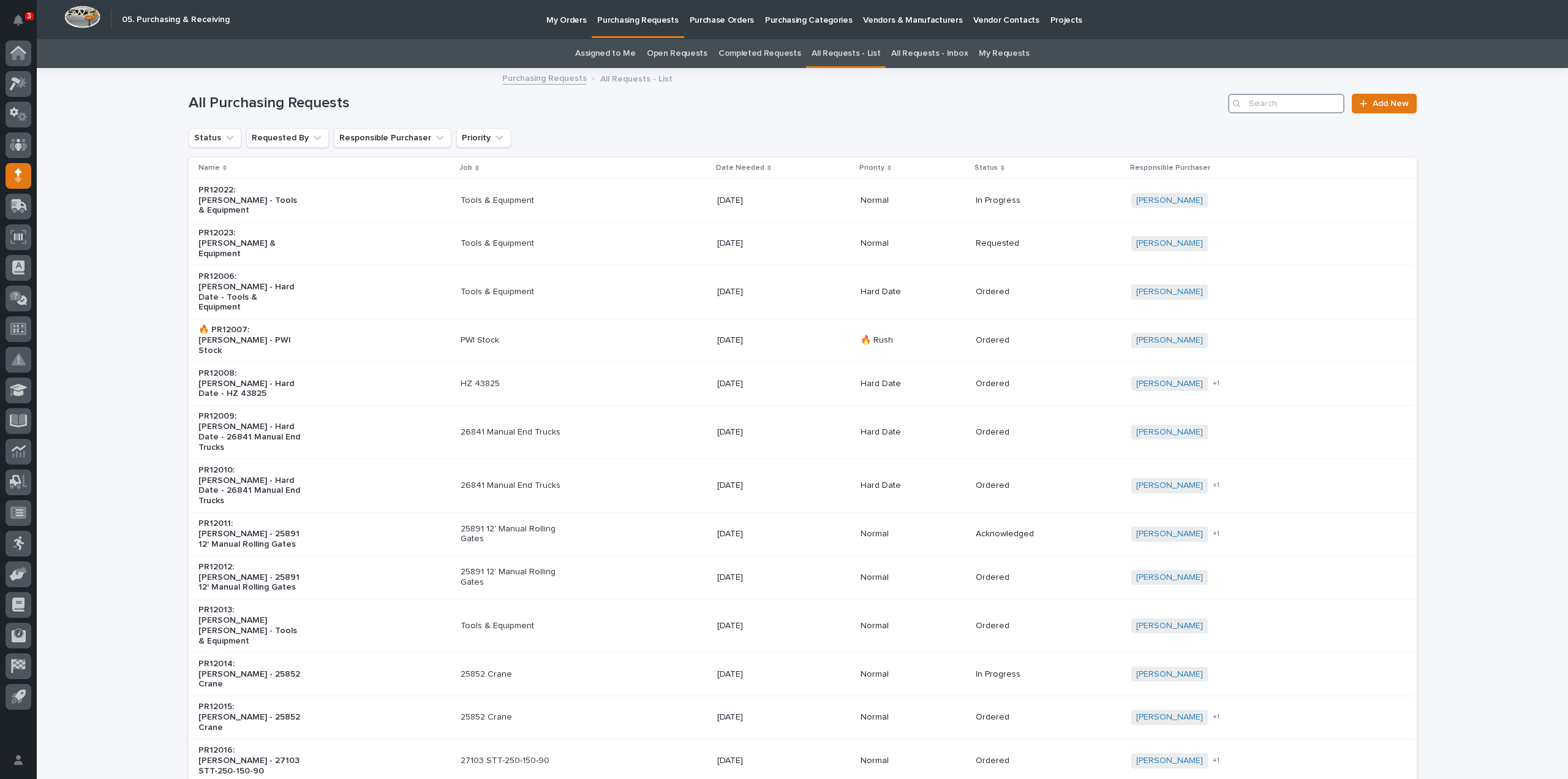
click at [1252, 107] on input "Search" at bounding box center [1286, 103] width 116 height 20
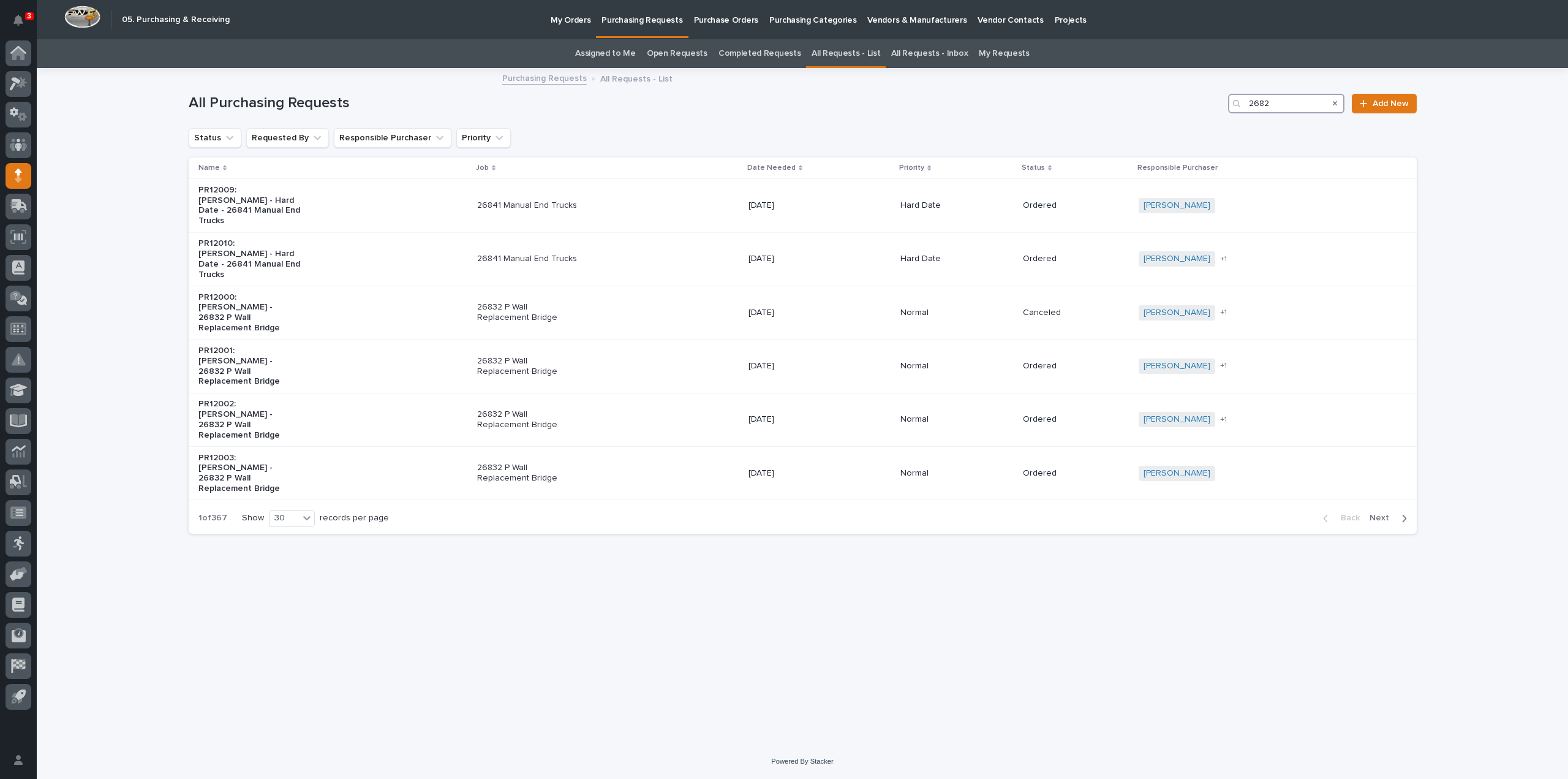
type input "26824"
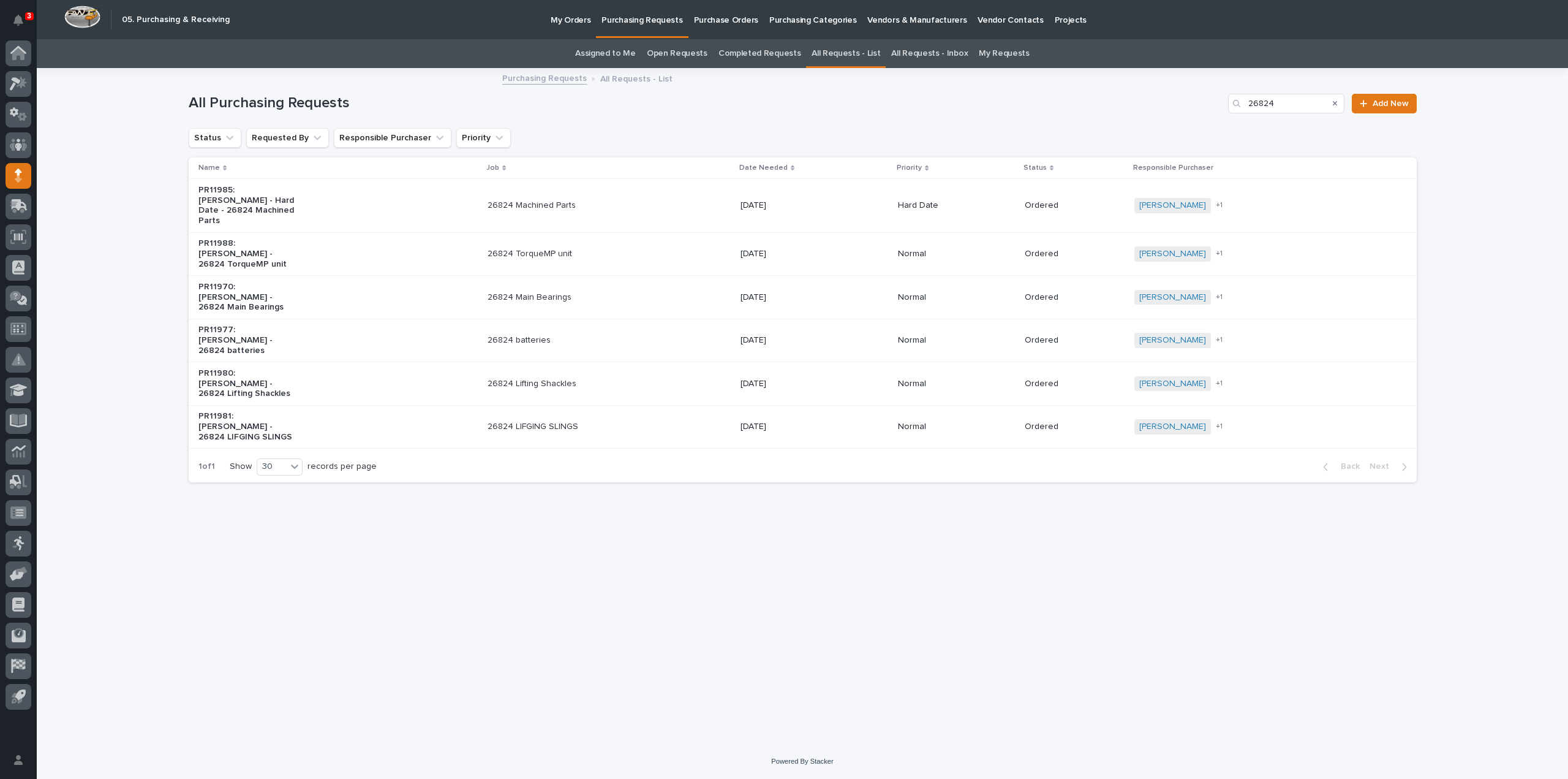
click at [564, 249] on p "26824 TorqueMP unit" at bounding box center [539, 254] width 102 height 10
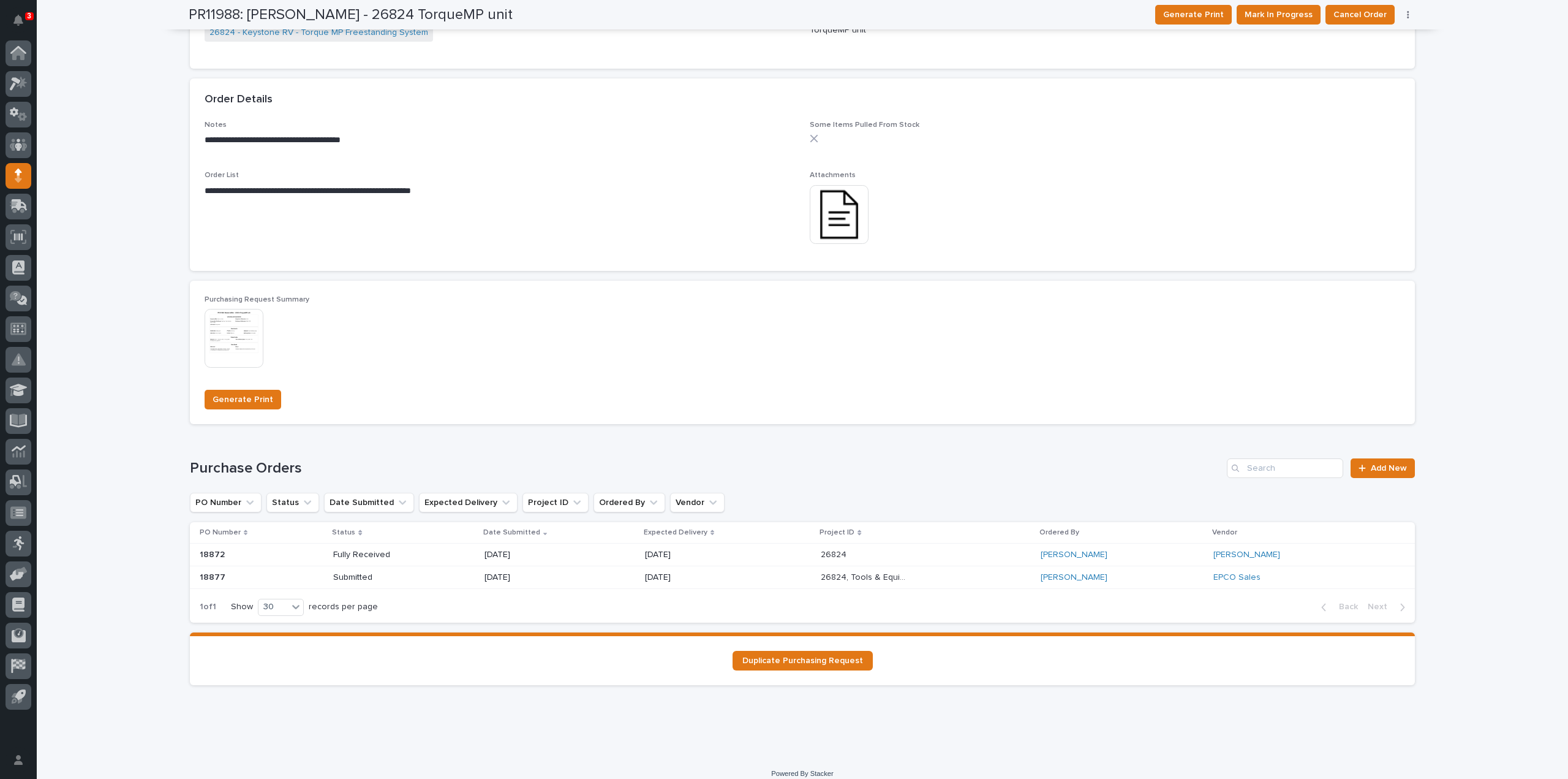
scroll to position [656, 0]
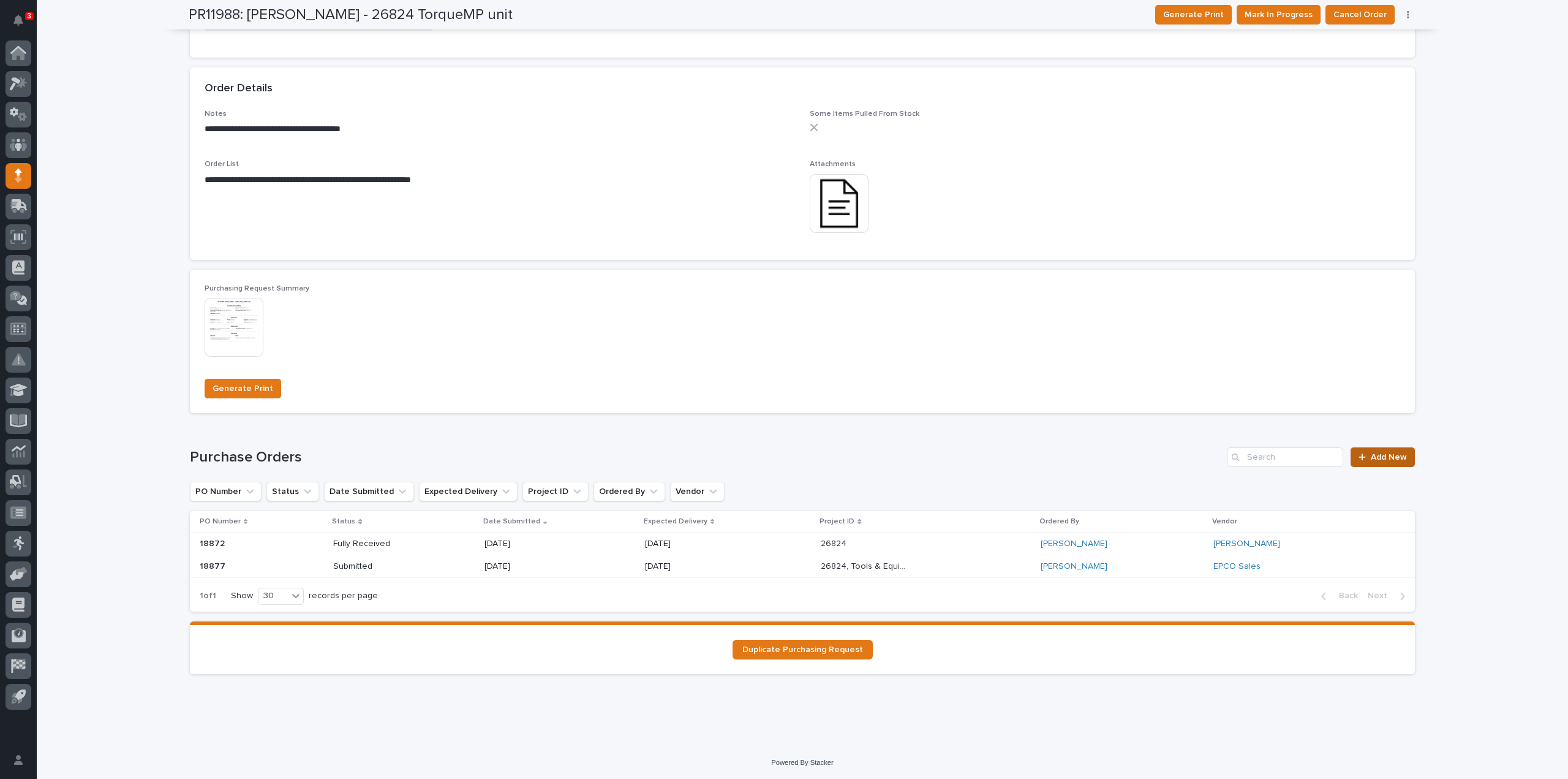
click at [1384, 454] on span "Add New" at bounding box center [1388, 457] width 36 height 9
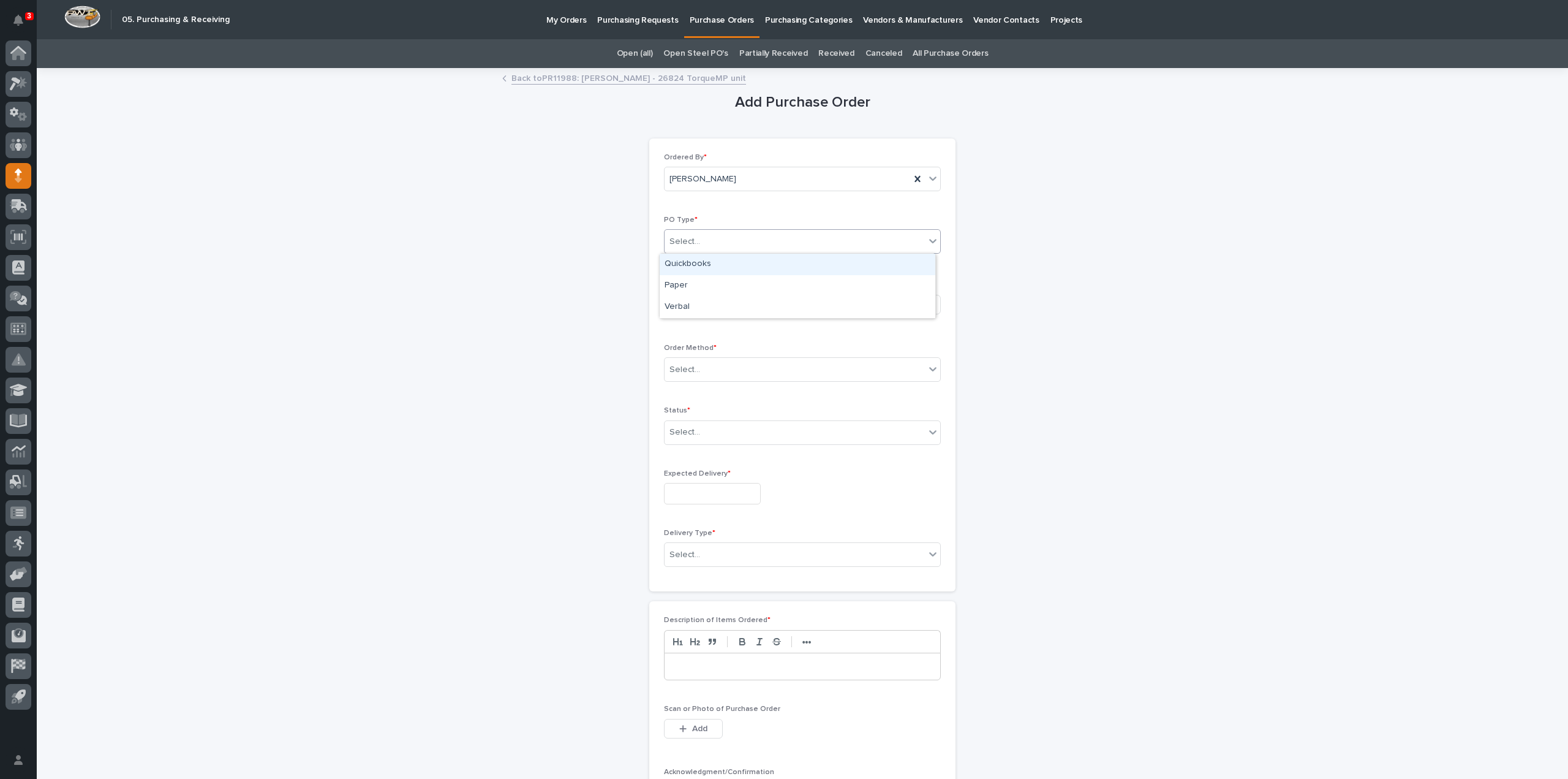
click at [679, 240] on div "Select..." at bounding box center [684, 241] width 30 height 13
click at [698, 263] on div "Quickbooks" at bounding box center [797, 264] width 276 height 21
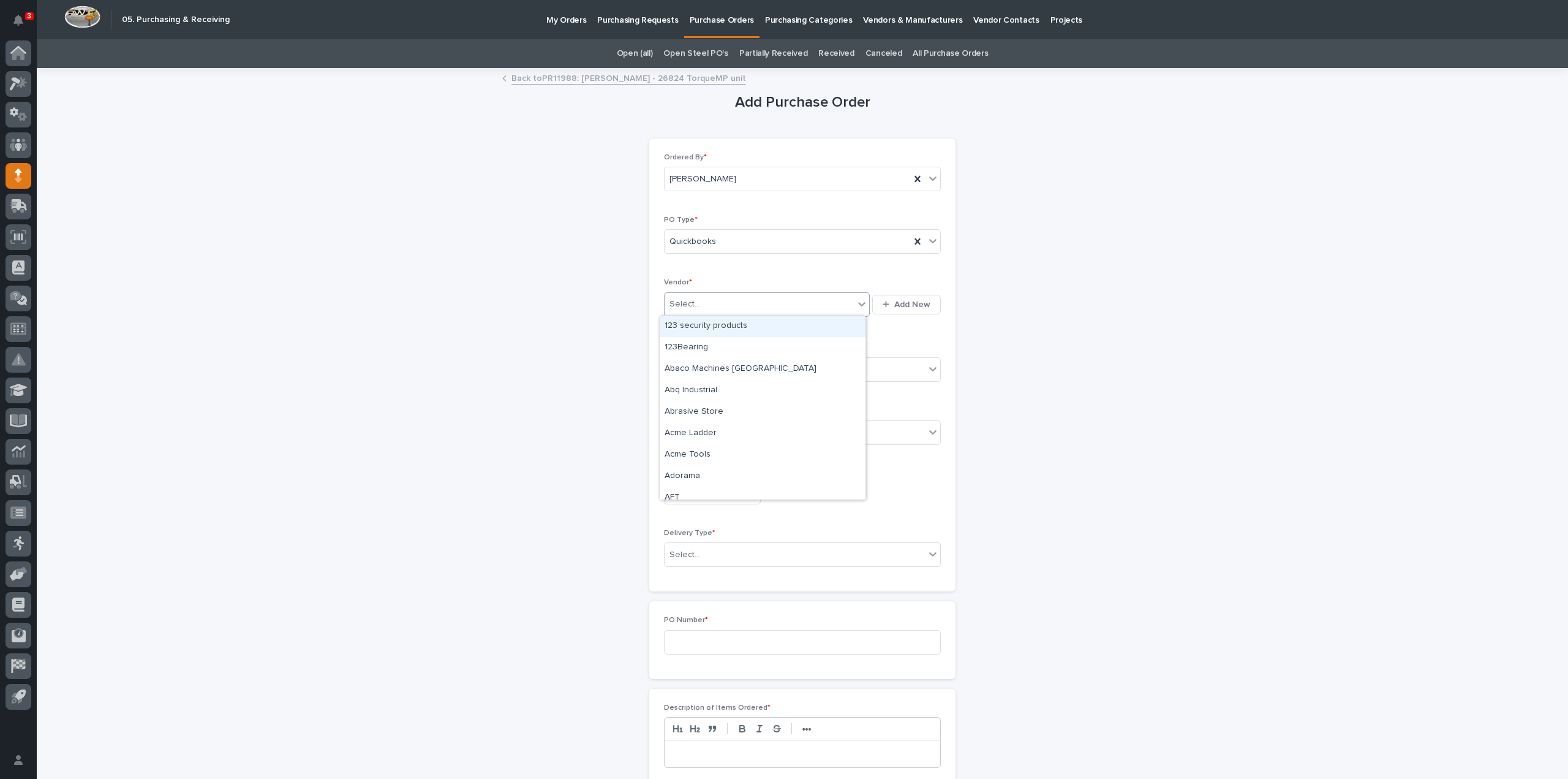
click at [683, 310] on div "Select..." at bounding box center [684, 304] width 30 height 13
type input "****"
click at [685, 327] on div "EPCO Sales" at bounding box center [763, 326] width 206 height 21
click at [683, 377] on div "Select..." at bounding box center [794, 370] width 260 height 20
click at [678, 415] on div "Email" at bounding box center [797, 412] width 276 height 21
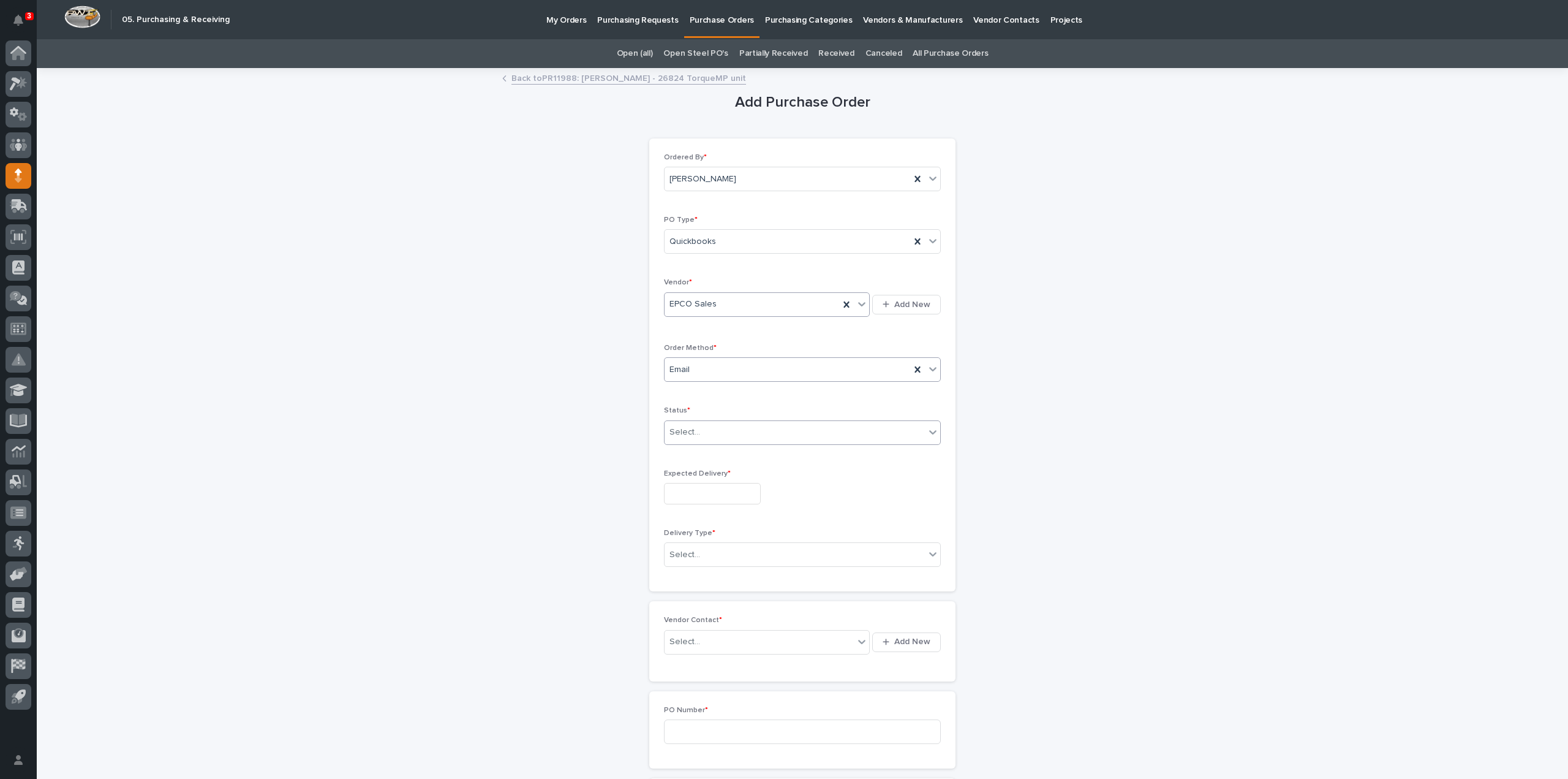
click at [680, 432] on div "Select..." at bounding box center [684, 432] width 30 height 13
click at [686, 474] on div "Submitted" at bounding box center [797, 474] width 276 height 21
click at [682, 489] on input "text" at bounding box center [712, 493] width 97 height 21
drag, startPoint x: 746, startPoint y: 426, endPoint x: 751, endPoint y: 431, distance: 7.1
click at [751, 431] on div "29" at bounding box center [744, 431] width 16 height 16
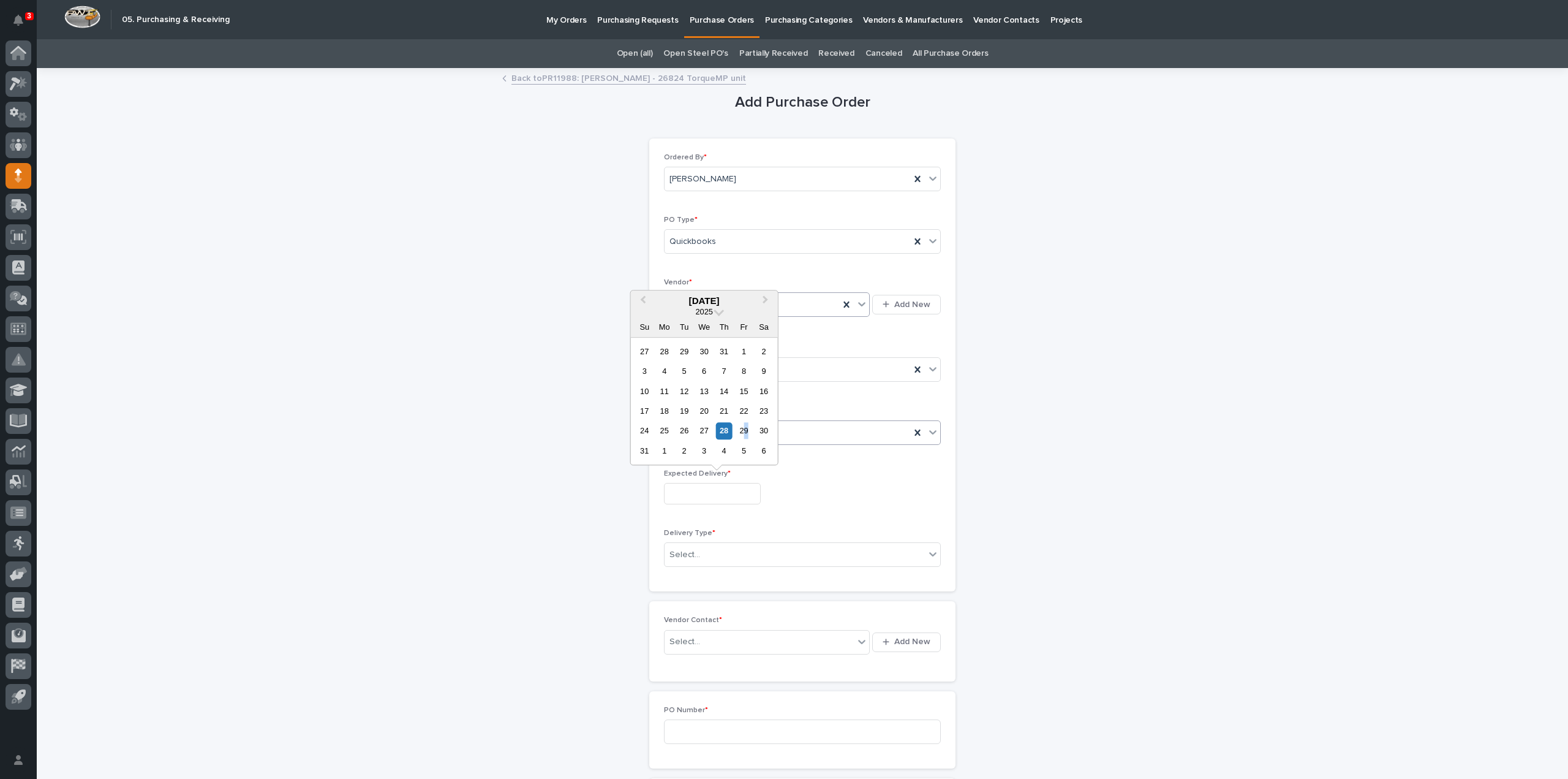
type input "**********"
click at [695, 551] on div "Select..." at bounding box center [794, 554] width 260 height 20
click at [689, 576] on div "Deliver to PWI" at bounding box center [797, 574] width 276 height 21
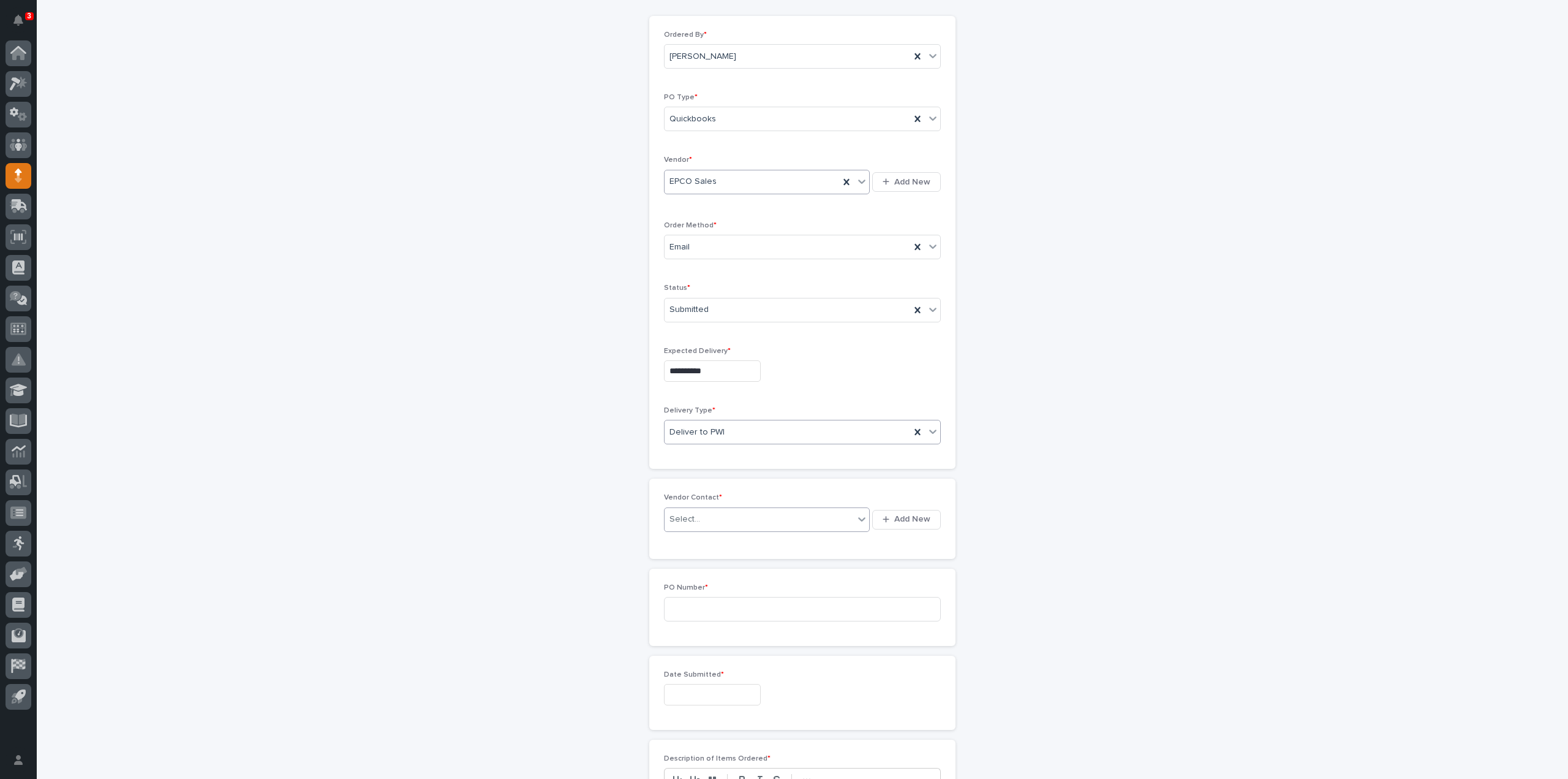
click at [676, 520] on div "Select..." at bounding box center [684, 519] width 30 height 13
type input "****"
click at [694, 537] on div "EPCO Sales - Keith Schrock" at bounding box center [763, 539] width 206 height 21
click at [682, 602] on input at bounding box center [802, 608] width 277 height 24
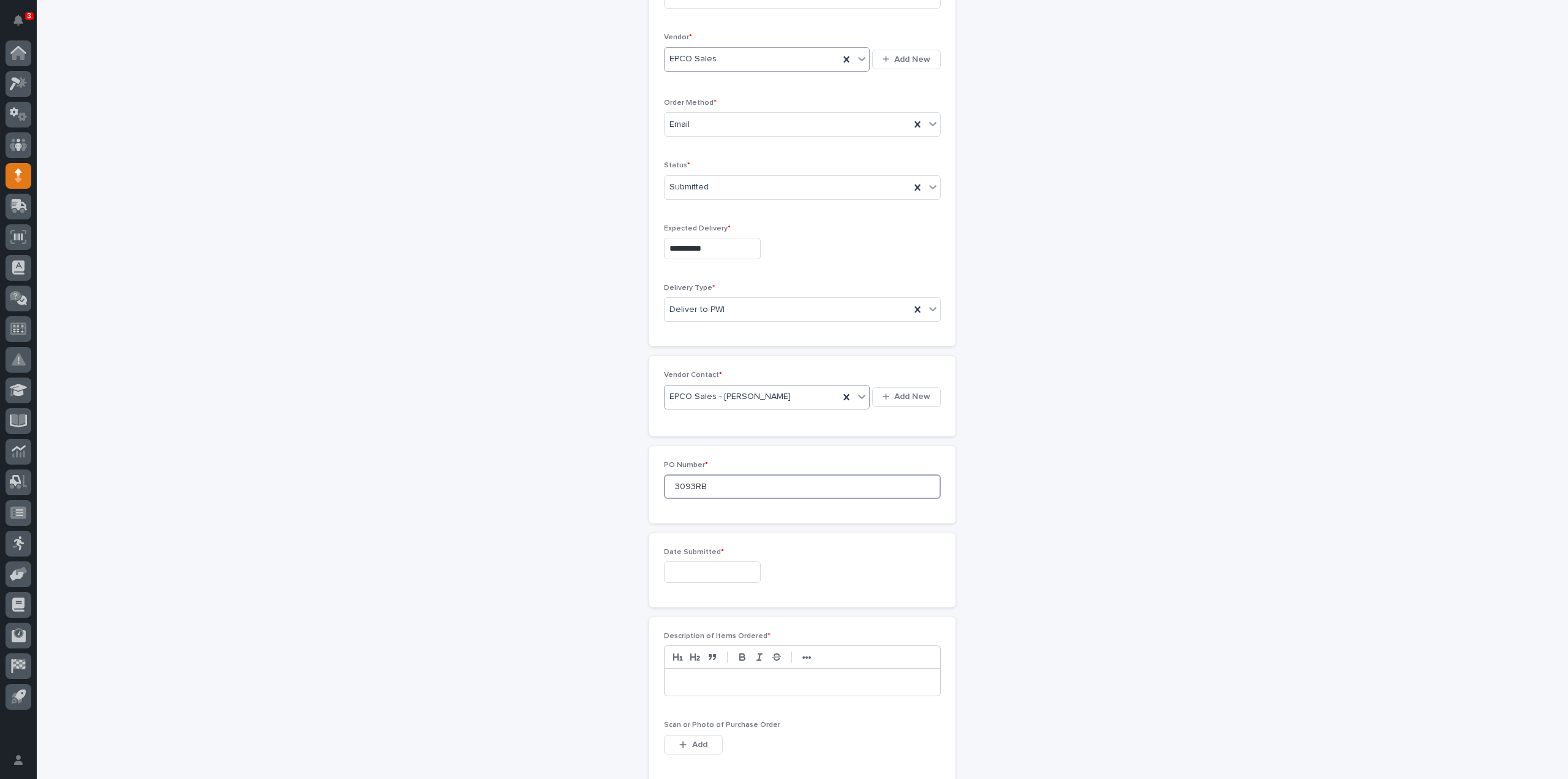
type input "3093RB"
click at [684, 567] on input "text" at bounding box center [712, 571] width 97 height 21
click at [725, 513] on div "28" at bounding box center [724, 508] width 16 height 16
type input "**********"
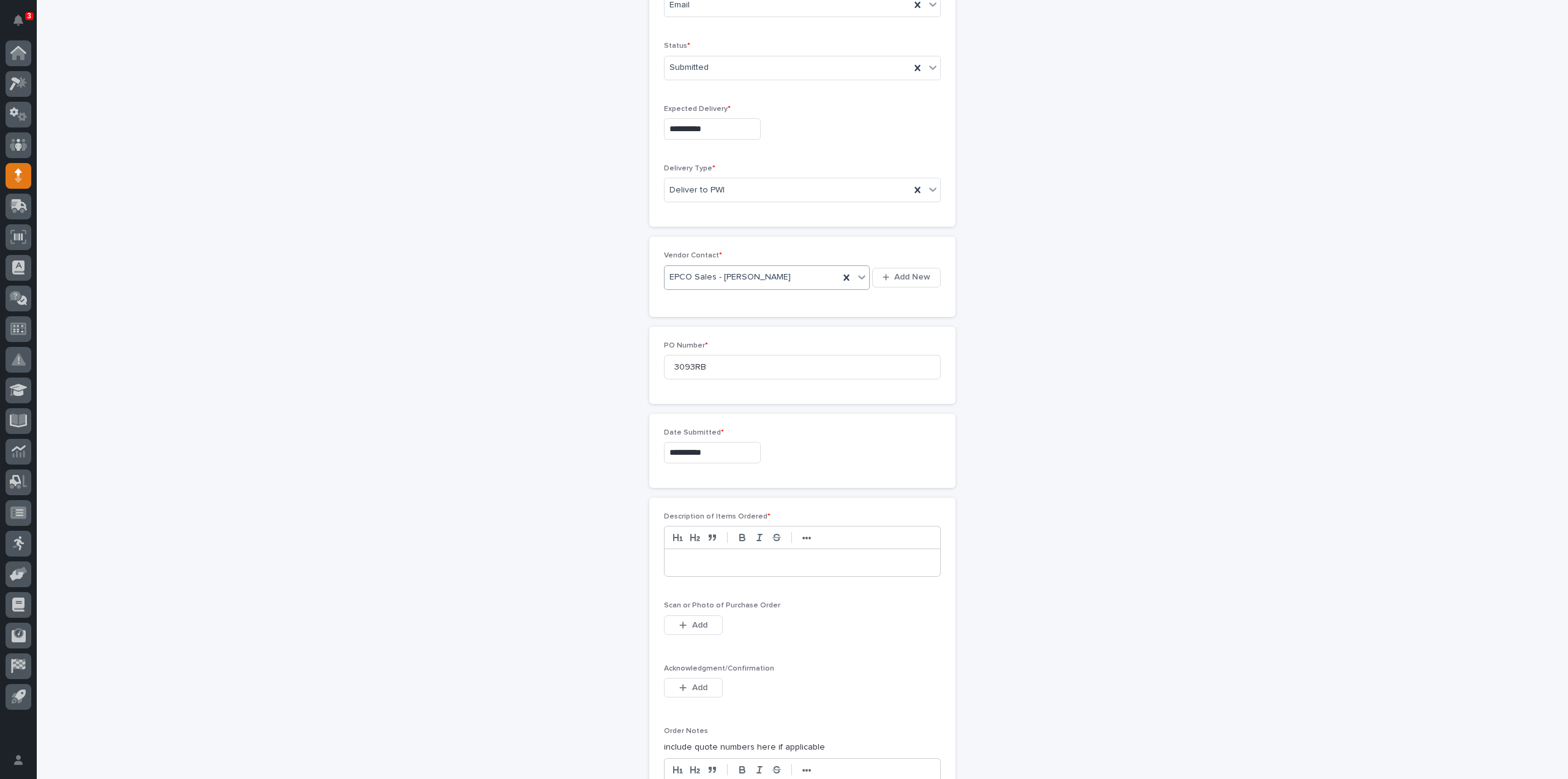
scroll to position [367, 0]
click at [689, 558] on p at bounding box center [802, 559] width 257 height 13
click at [702, 622] on span "Add" at bounding box center [700, 622] width 16 height 11
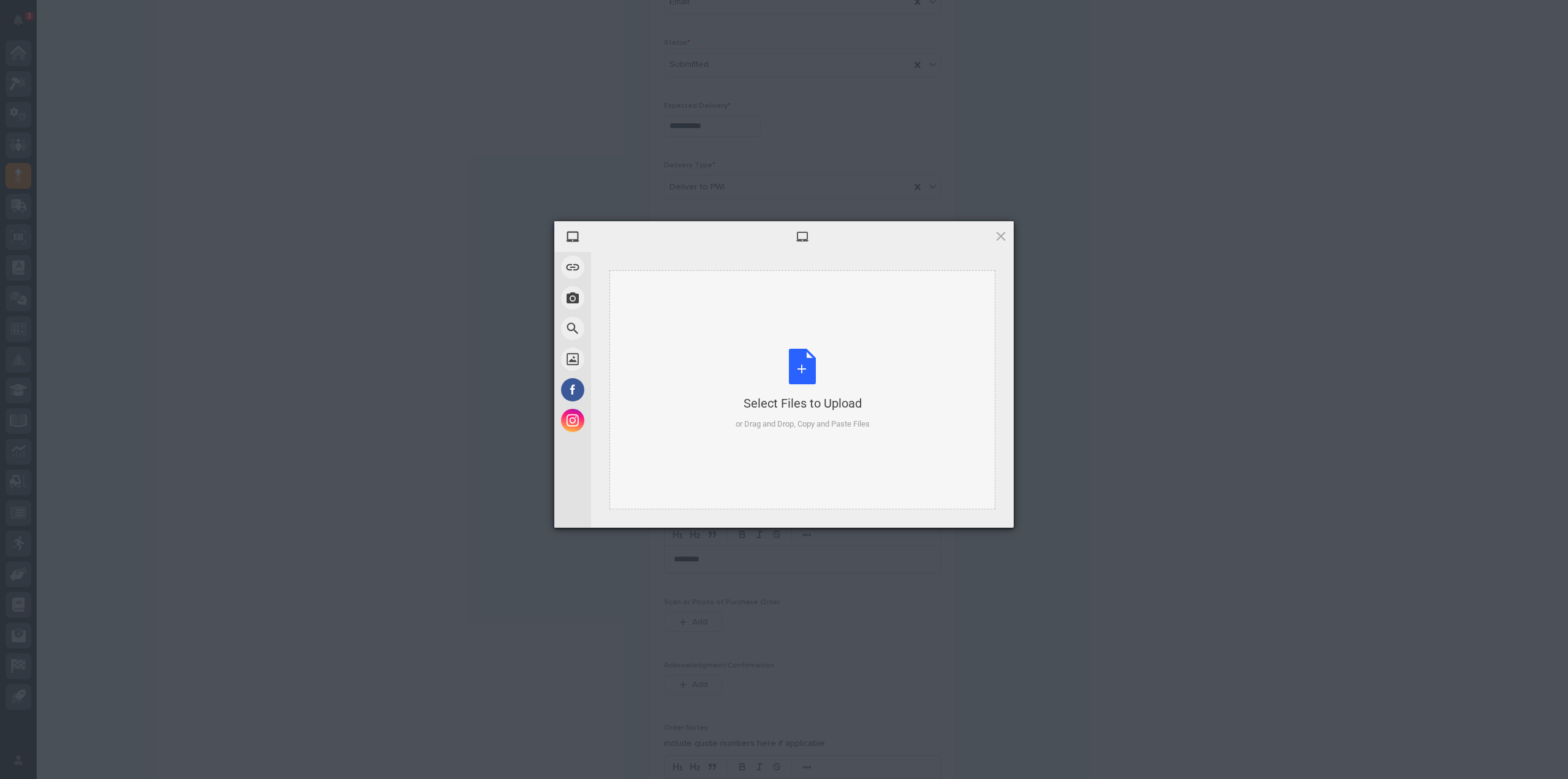
click at [786, 388] on div "Select Files to Upload or Drag and Drop, Copy and Paste Files" at bounding box center [803, 390] width 134 height 81
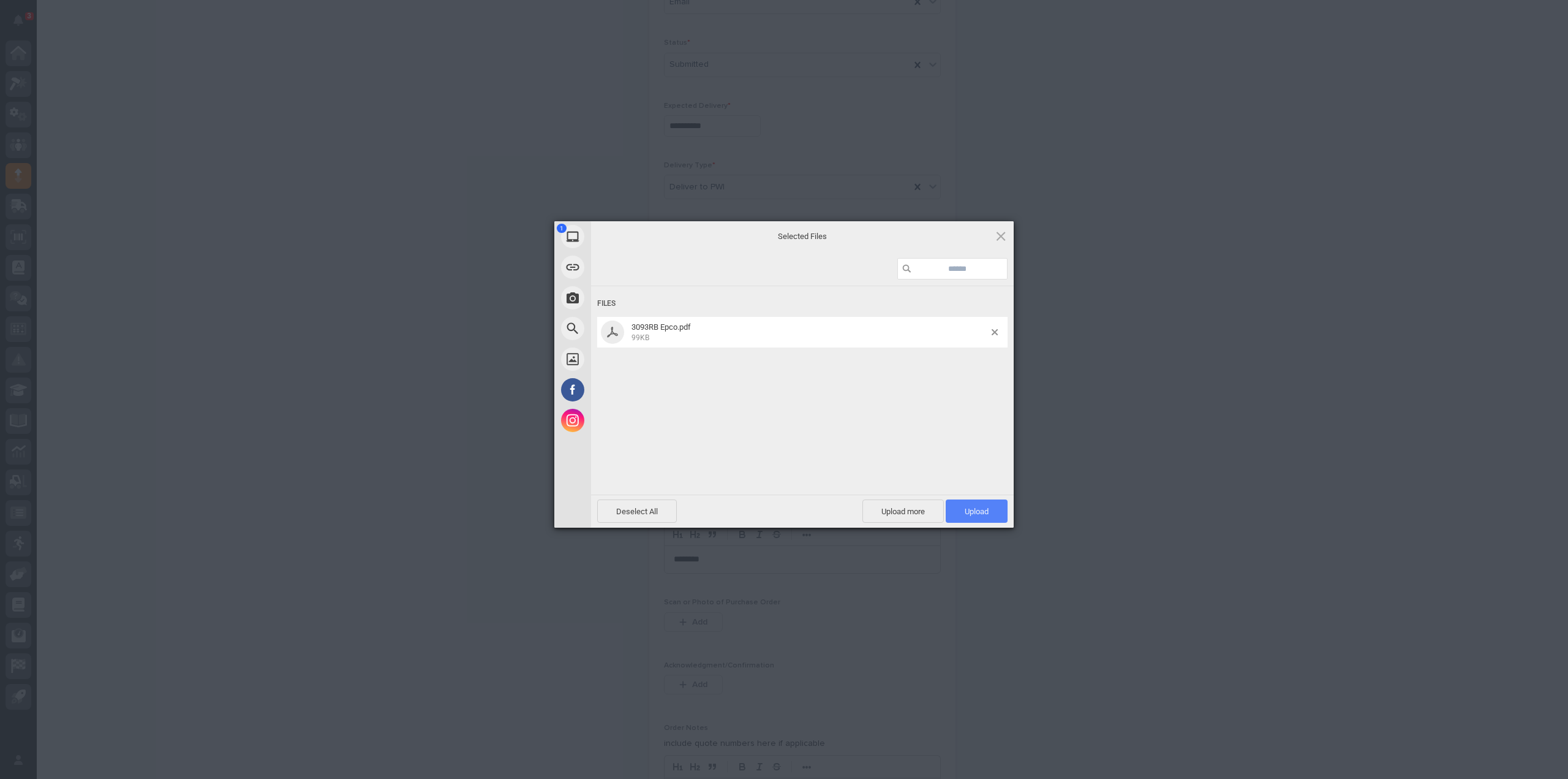
click at [984, 508] on span "Upload 1" at bounding box center [977, 511] width 24 height 9
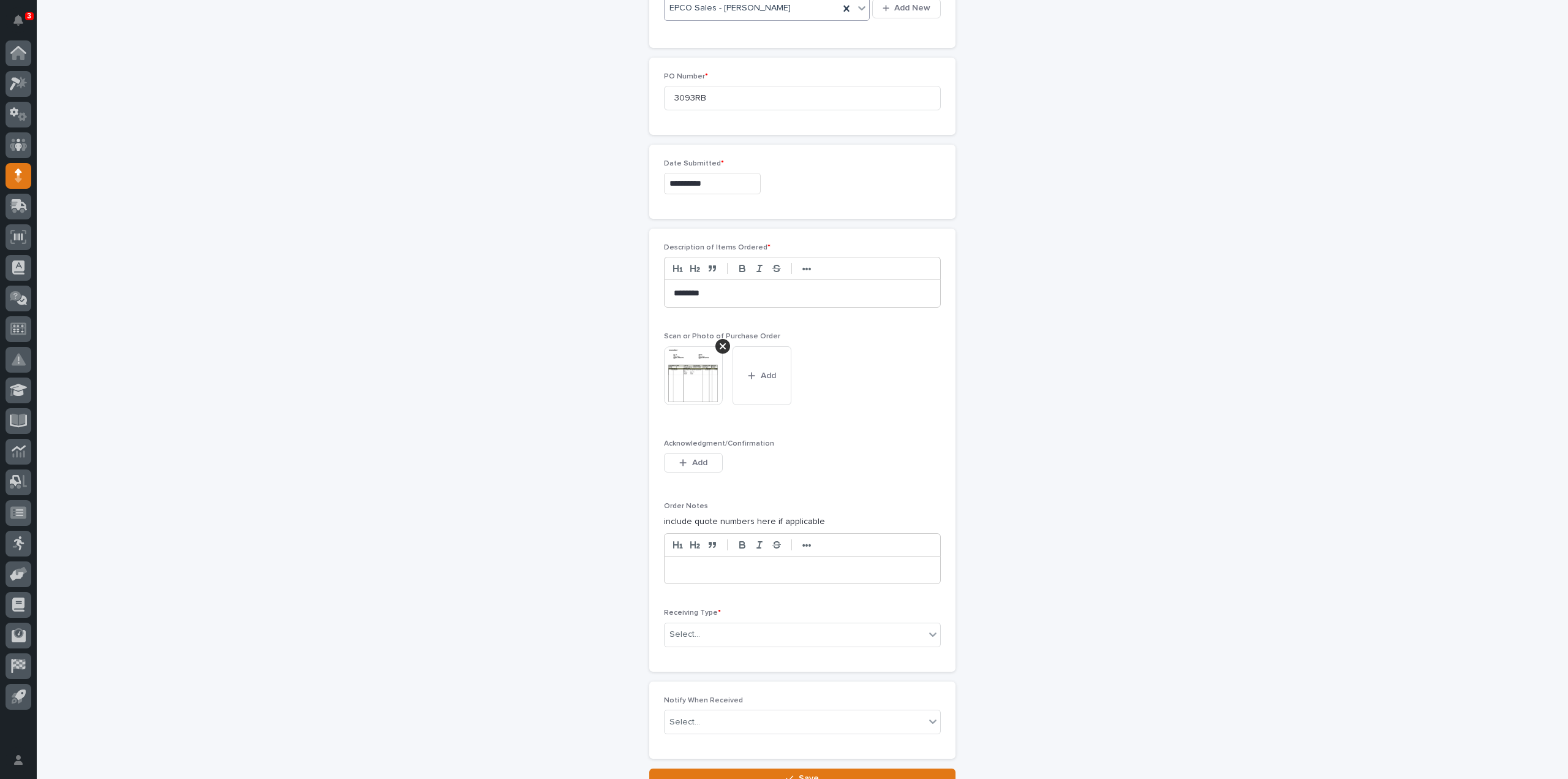
scroll to position [635, 0]
click at [704, 457] on button "Add" at bounding box center [694, 461] width 59 height 20
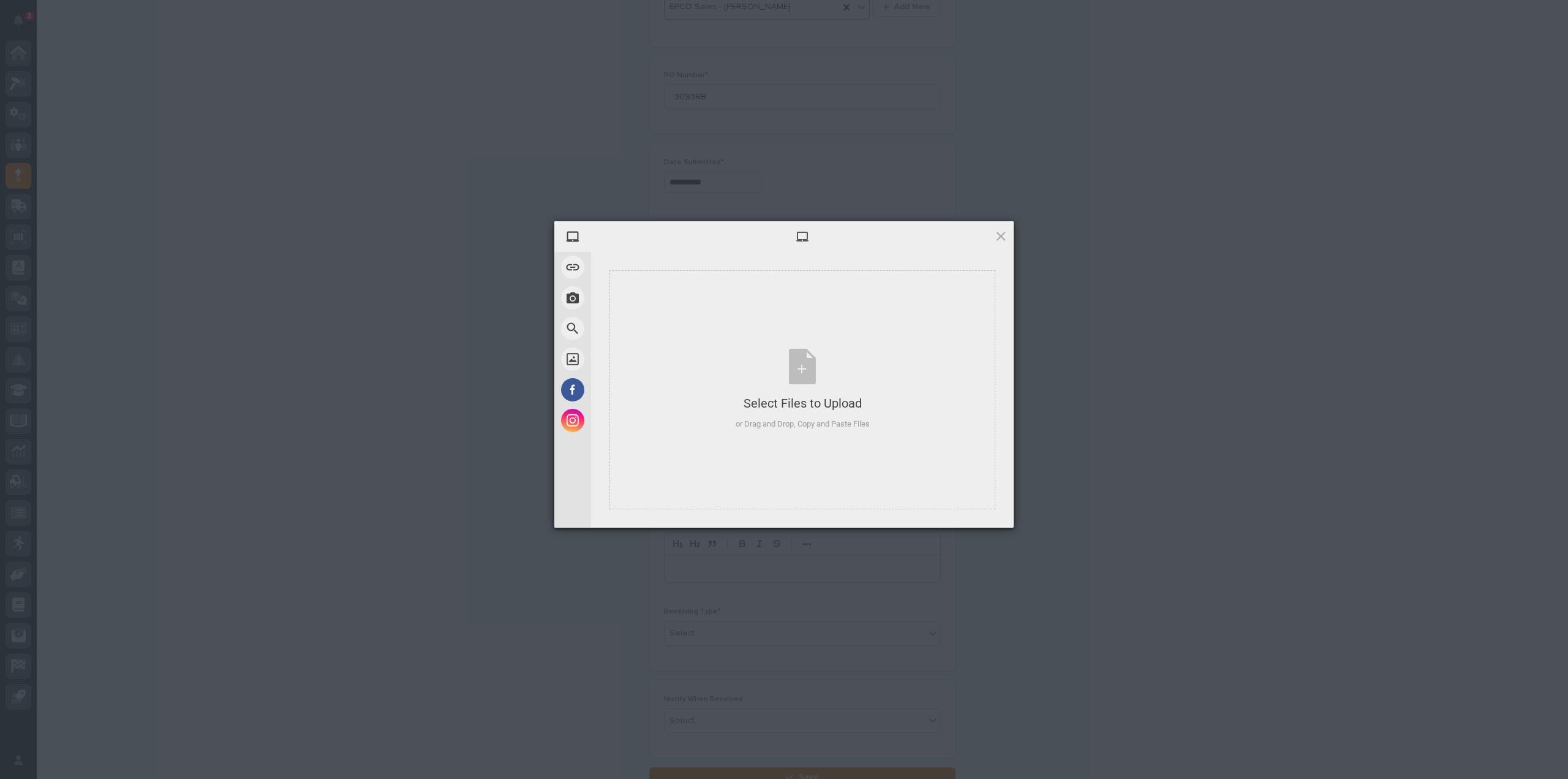
click at [1173, 412] on div "My Device Link (URL) Take Photo Web Search Unsplash Facebook Instagram Select F…" at bounding box center [784, 390] width 1568 height 779
click at [999, 234] on span at bounding box center [1001, 236] width 13 height 13
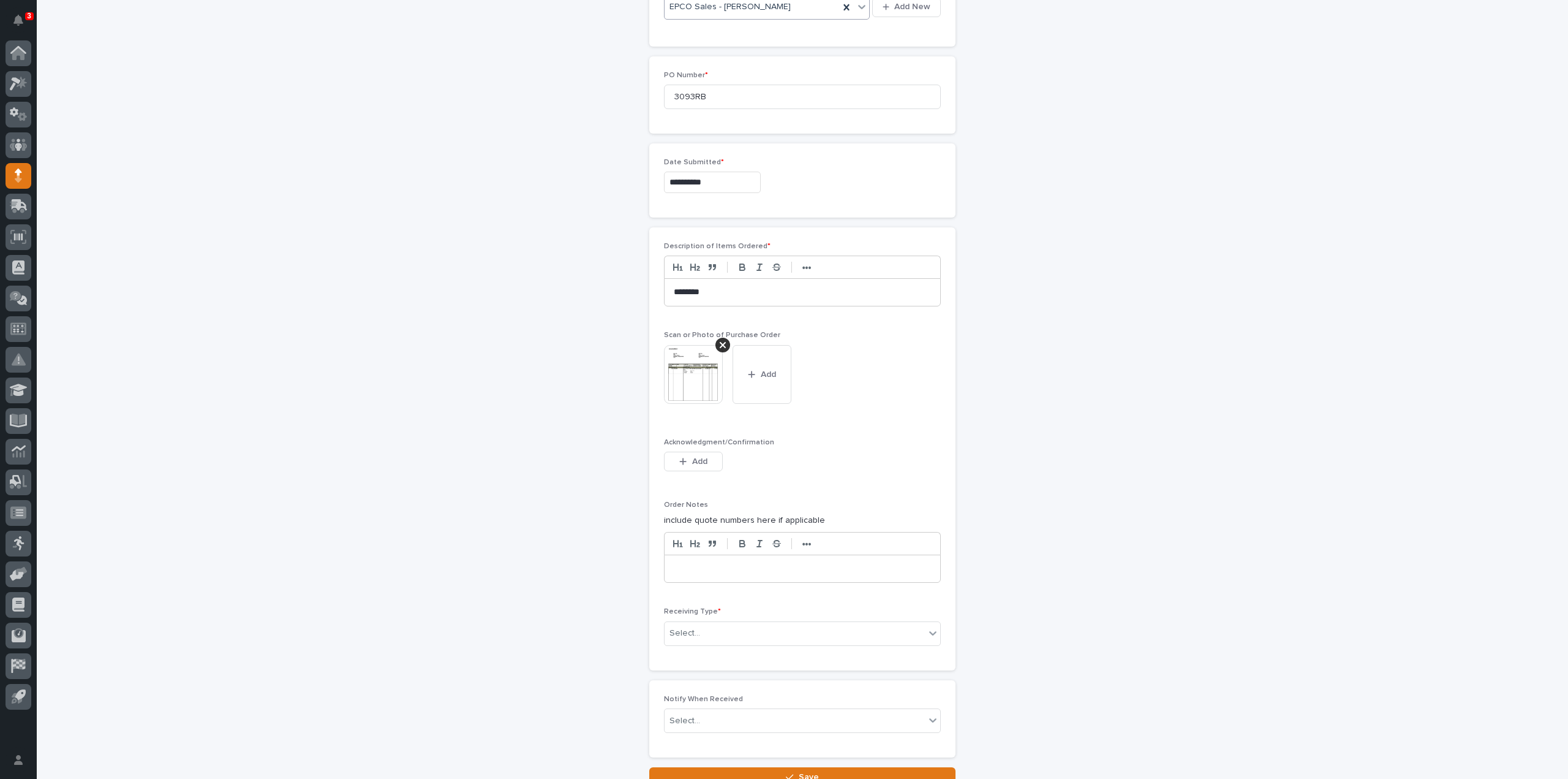
scroll to position [732, 0]
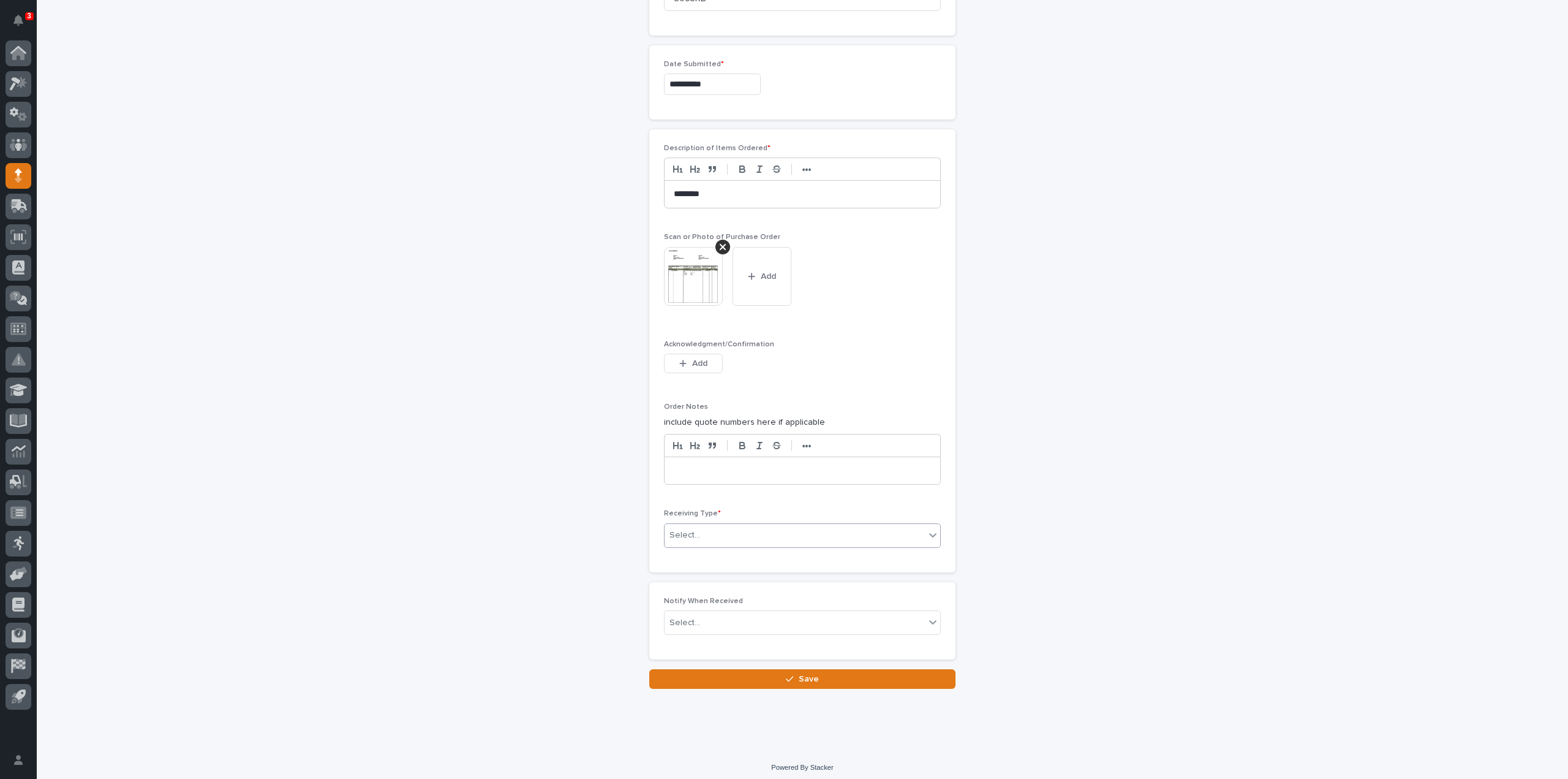
click at [678, 533] on div "Select..." at bounding box center [684, 534] width 30 height 13
click at [690, 616] on div "Deliver to" at bounding box center [797, 617] width 276 height 21
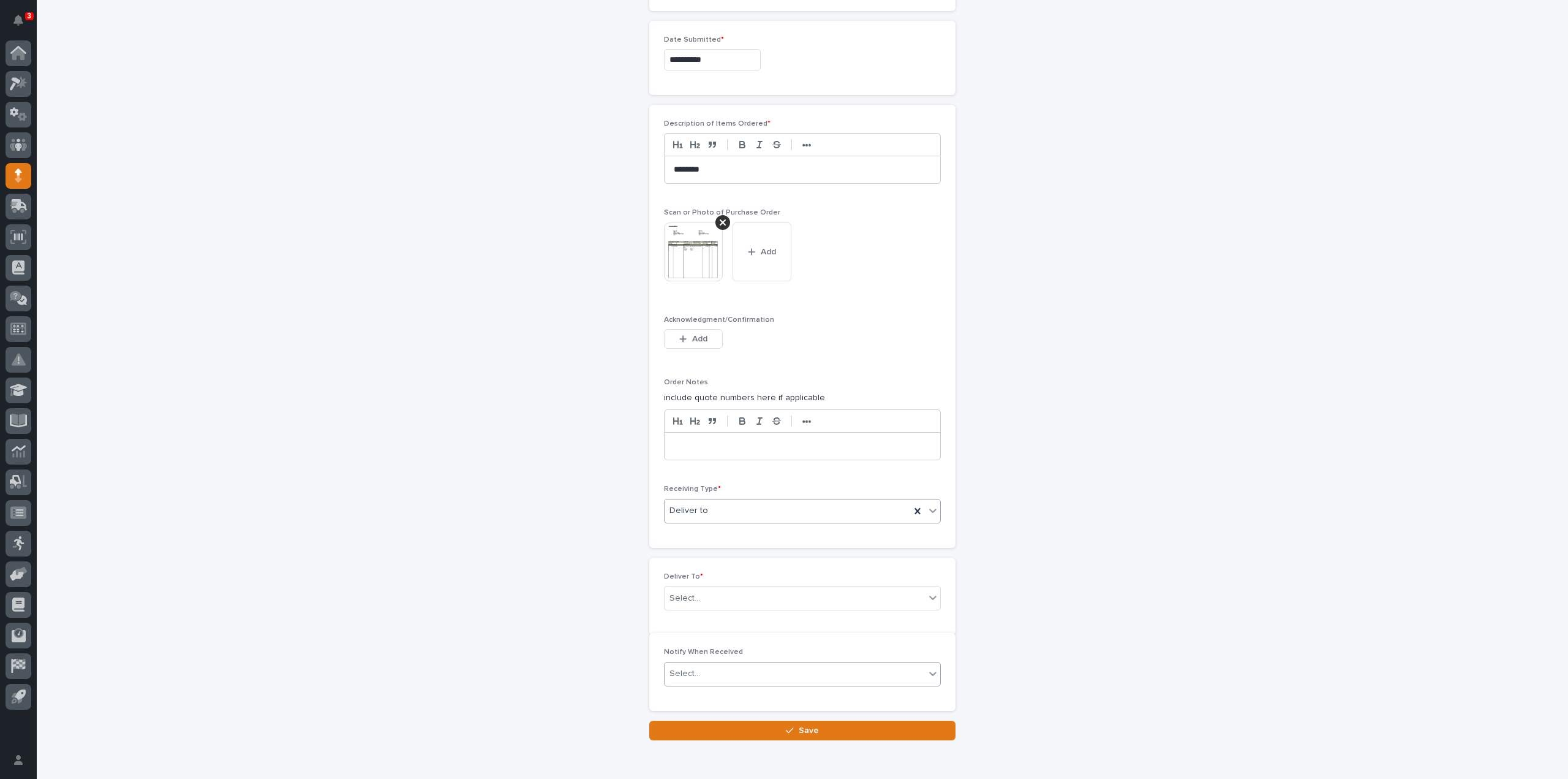
scroll to position [775, 0]
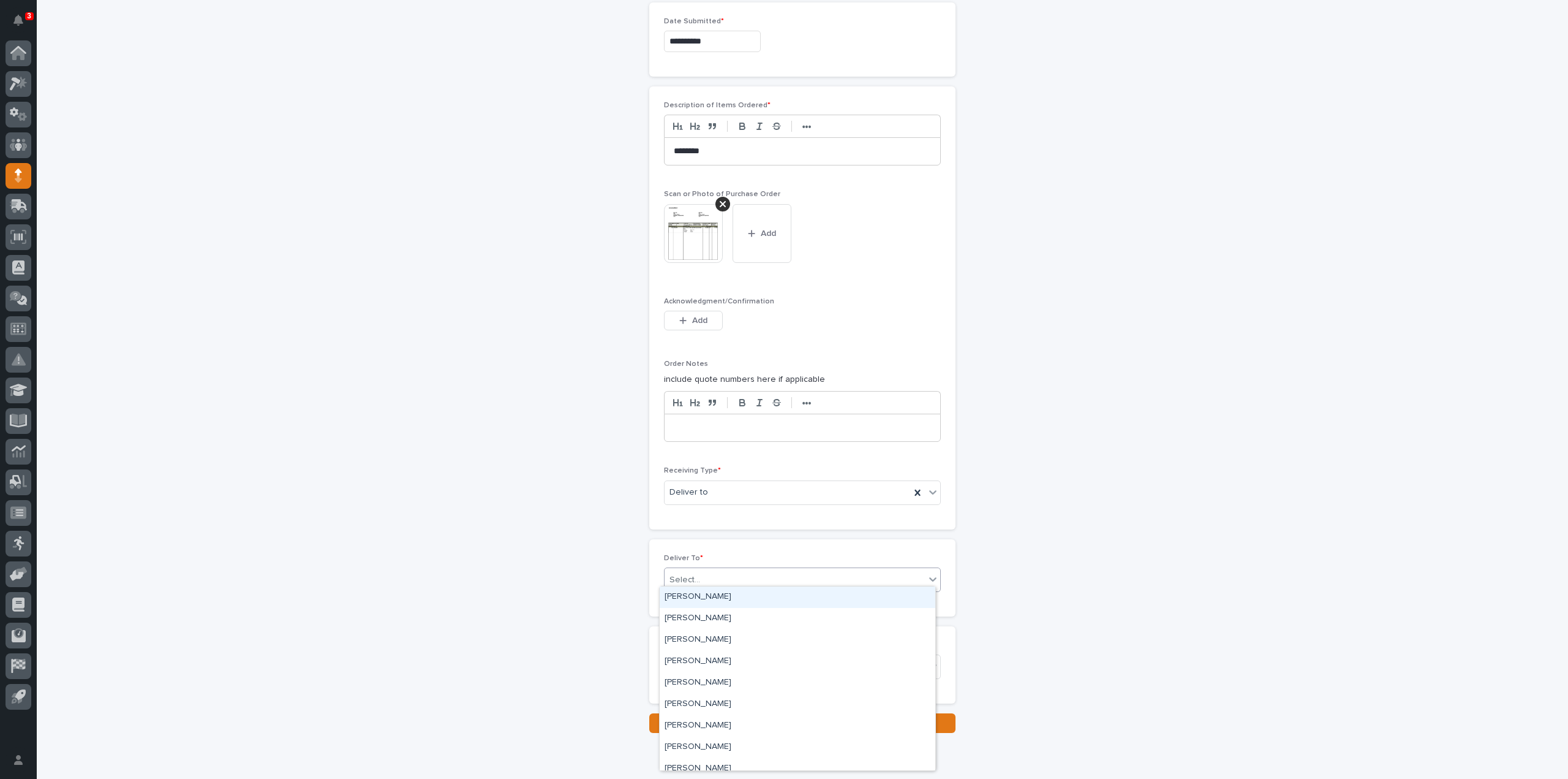
click at [701, 575] on input "text" at bounding box center [702, 580] width 1 height 10
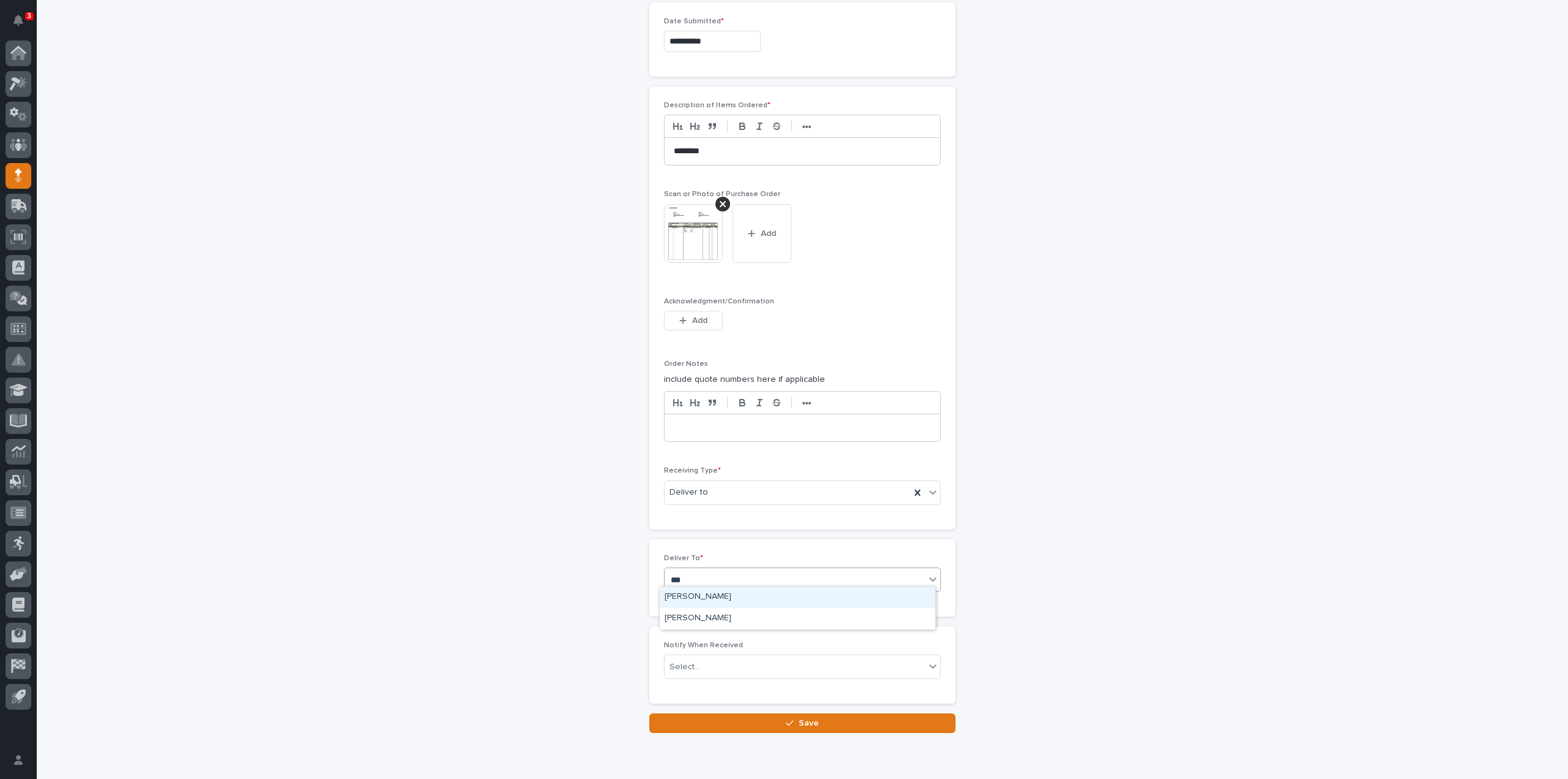
type input "****"
click at [702, 593] on div "[PERSON_NAME]" at bounding box center [797, 596] width 276 height 21
click at [684, 661] on div "Select..." at bounding box center [684, 667] width 30 height 13
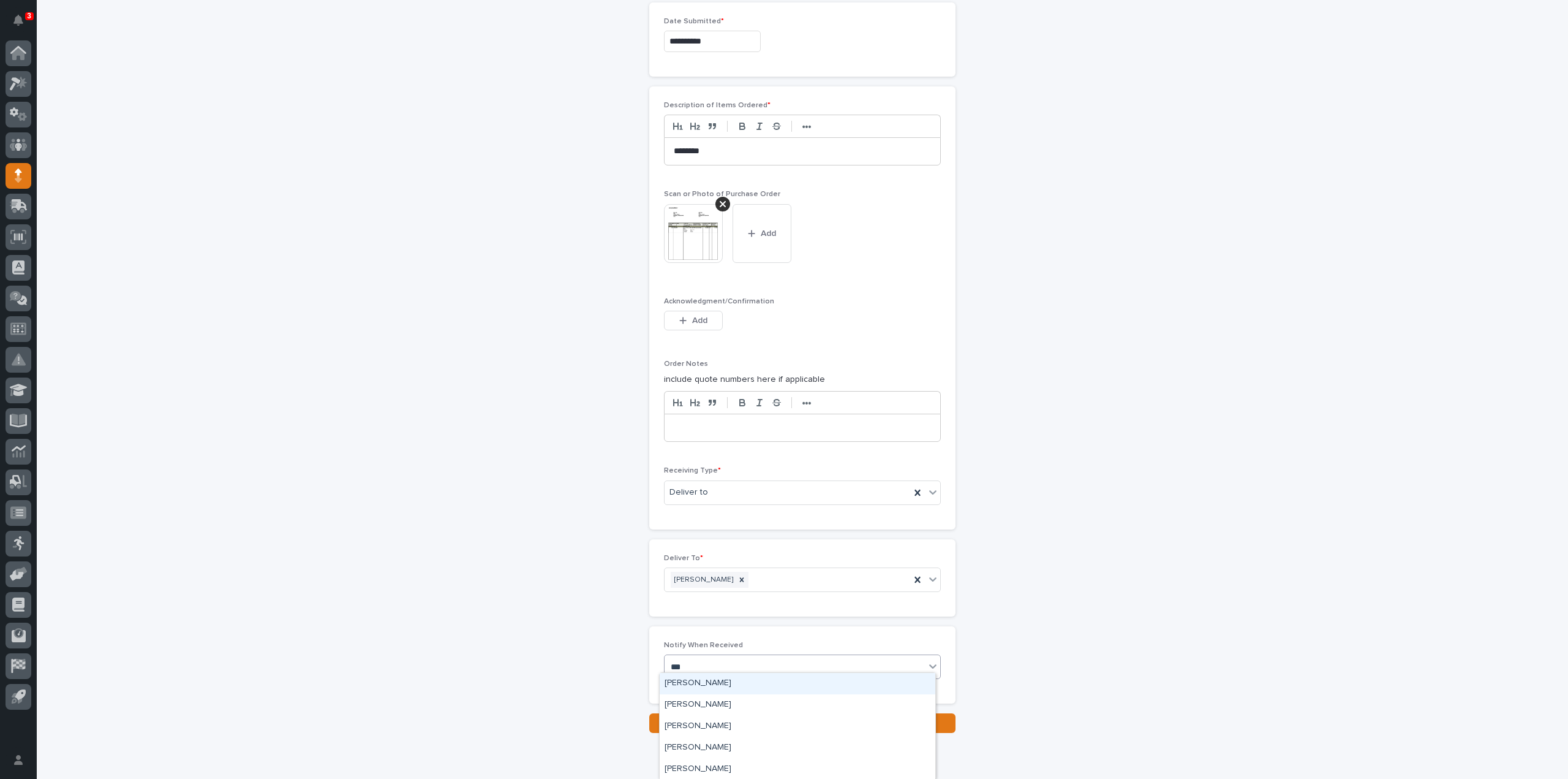
type input "****"
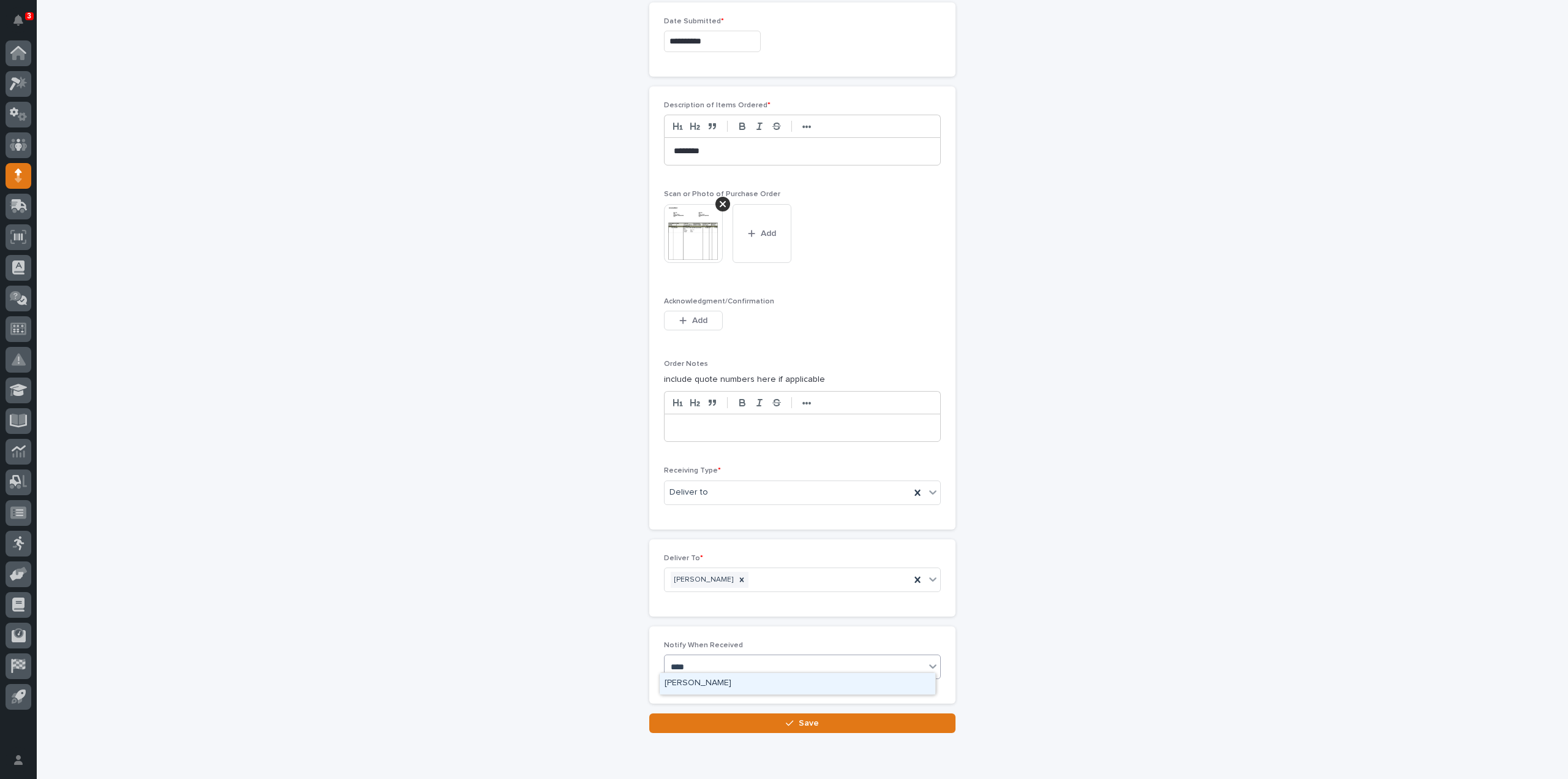
click at [691, 682] on div "[PERSON_NAME]" at bounding box center [797, 683] width 276 height 21
click at [697, 716] on button "Save" at bounding box center [802, 723] width 306 height 20
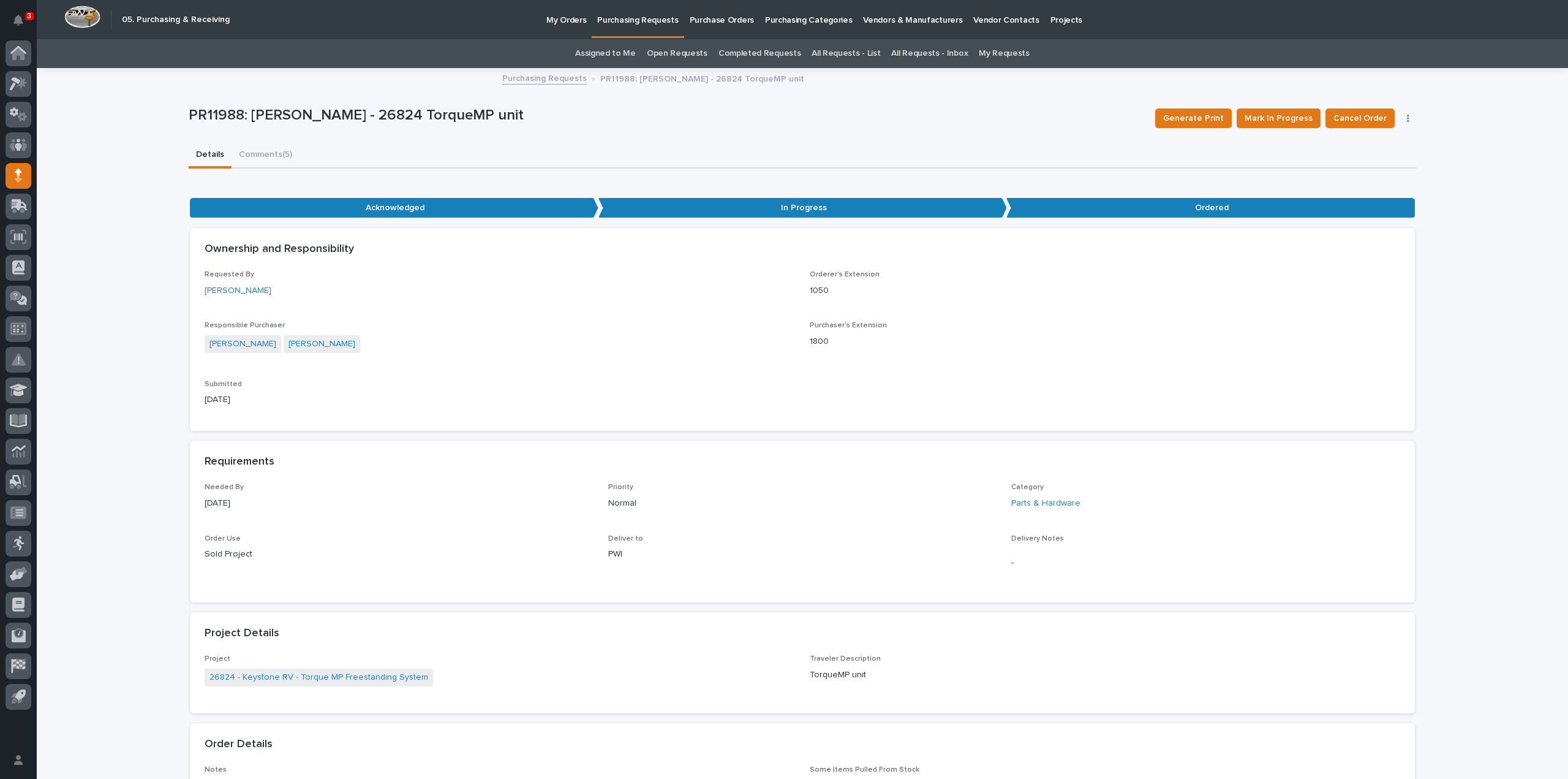
click at [625, 52] on link "Assigned to Me" at bounding box center [605, 53] width 61 height 29
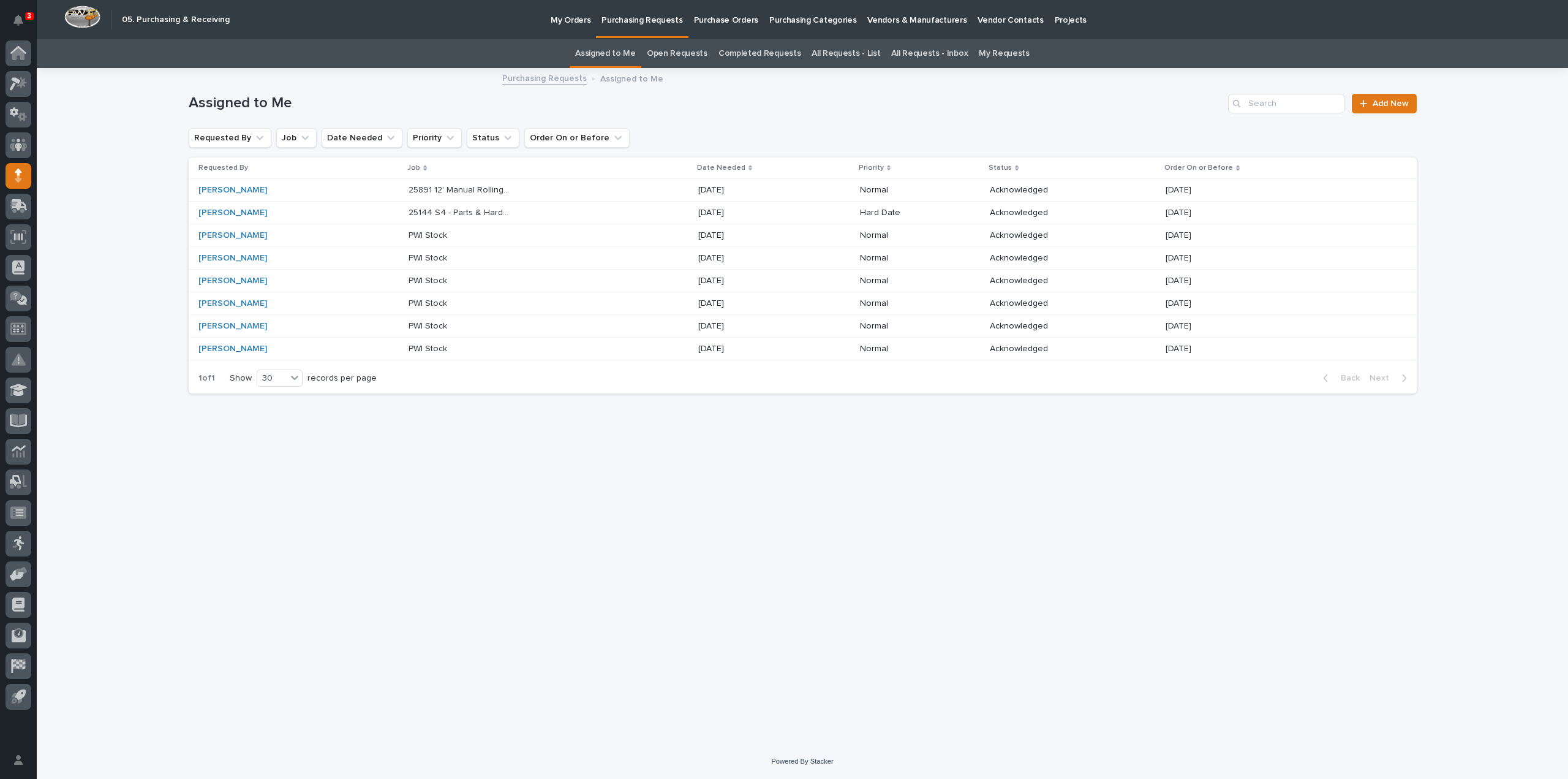
click at [432, 188] on p "25891 12' Manual Rolling Gates" at bounding box center [461, 188] width 105 height 13
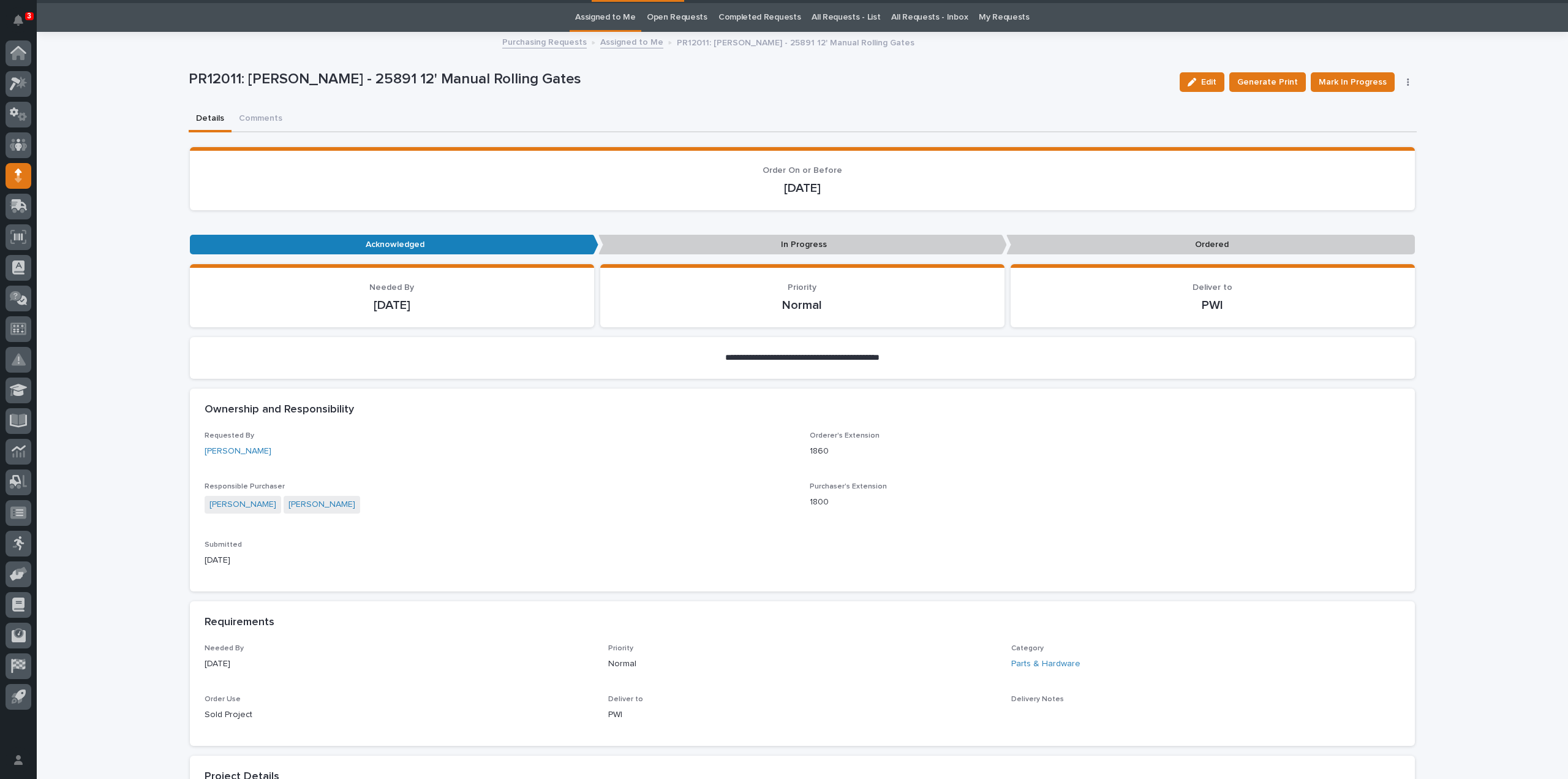
scroll to position [39, 0]
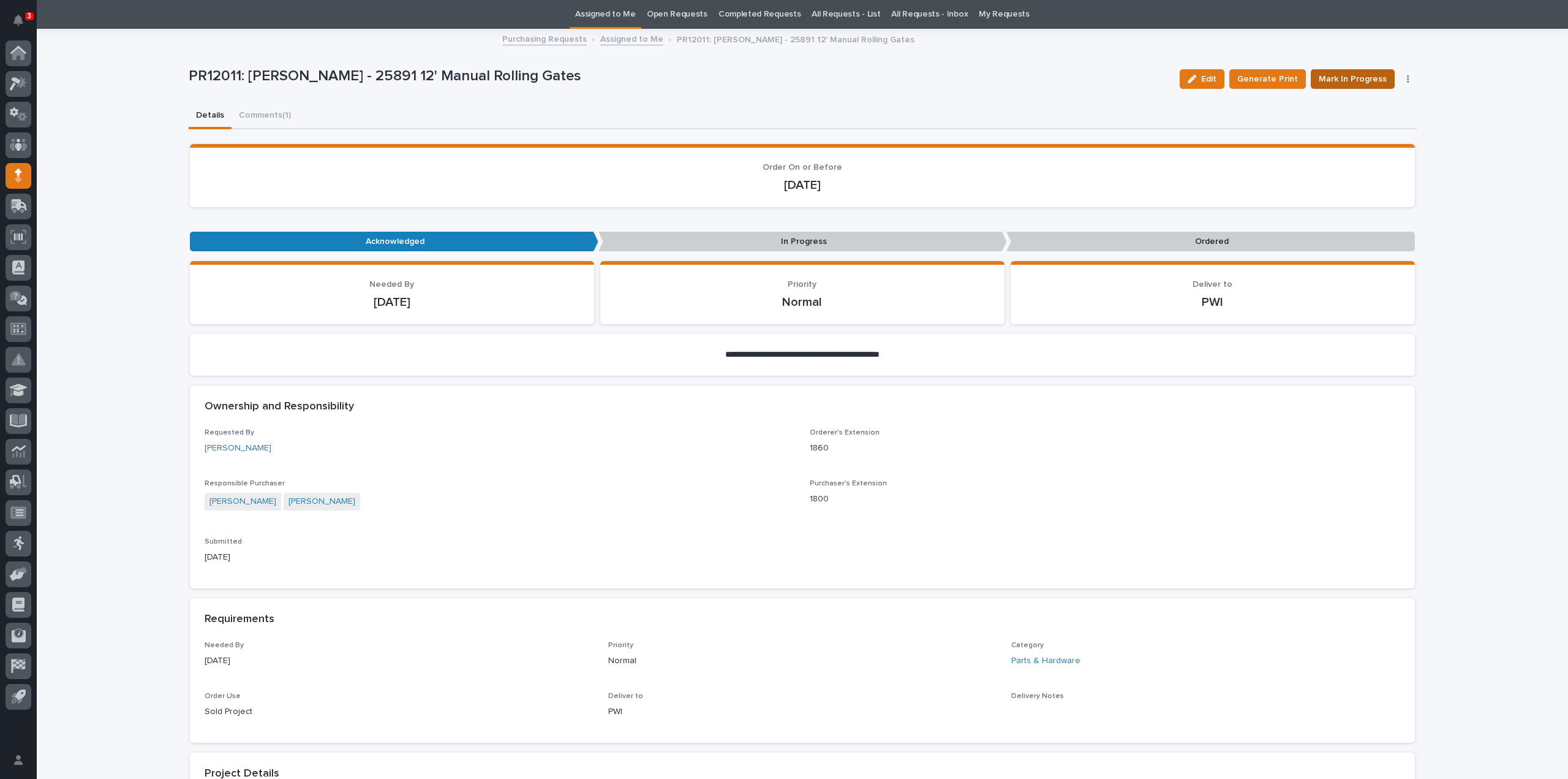
click at [1344, 84] on span "Mark In Progress" at bounding box center [1353, 79] width 68 height 15
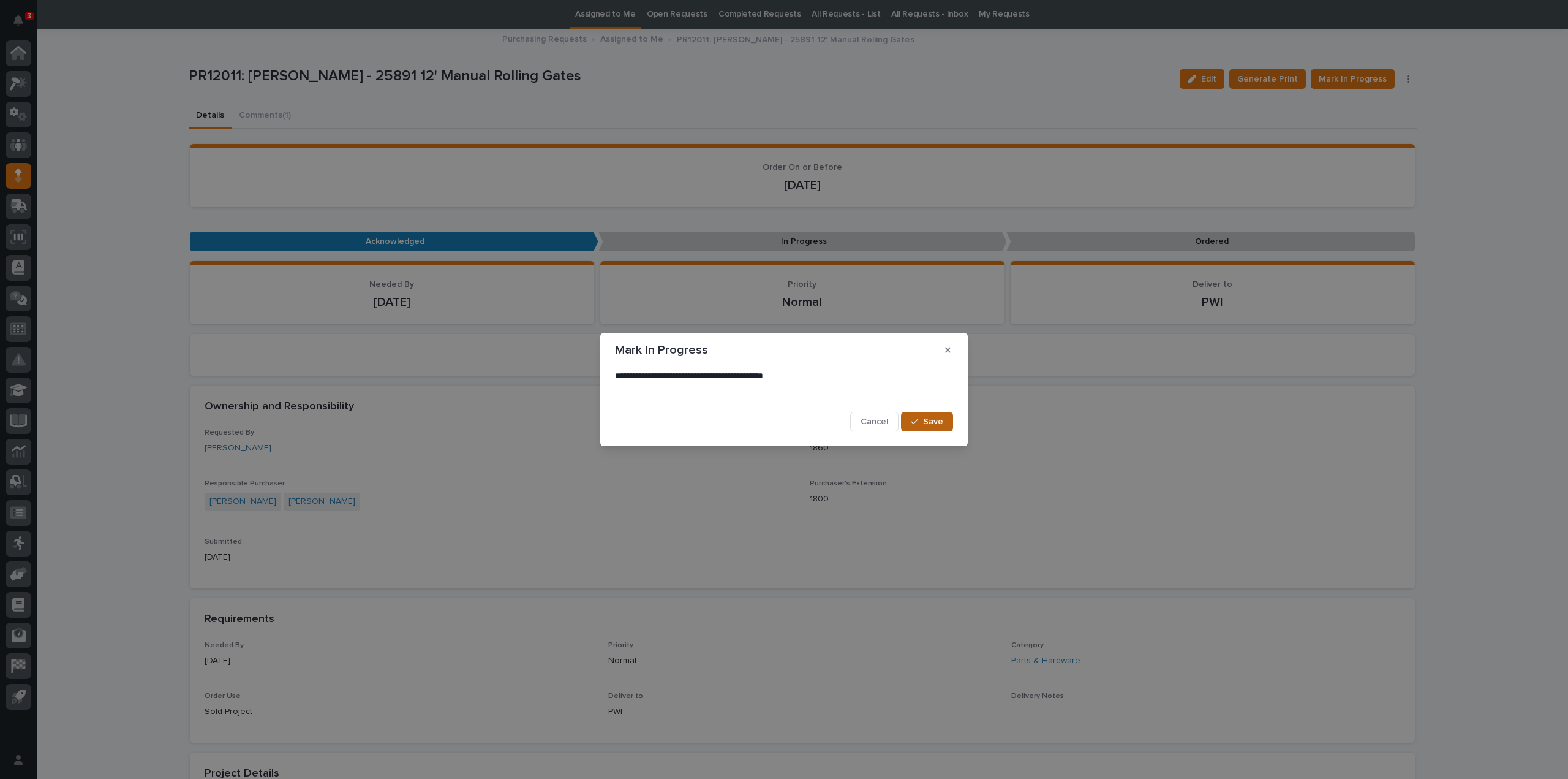
click at [925, 425] on span "Save" at bounding box center [933, 421] width 20 height 11
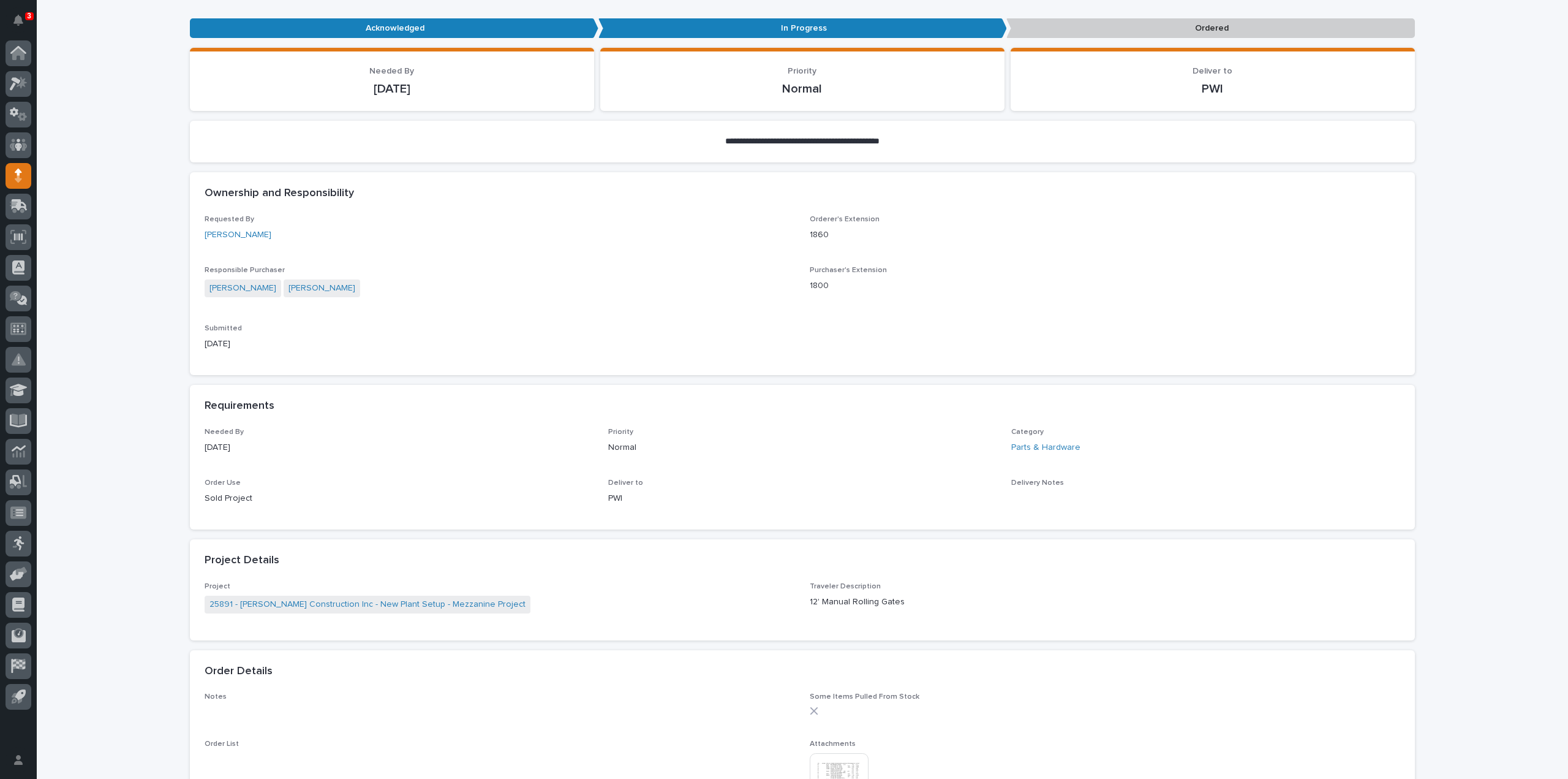
scroll to position [406, 0]
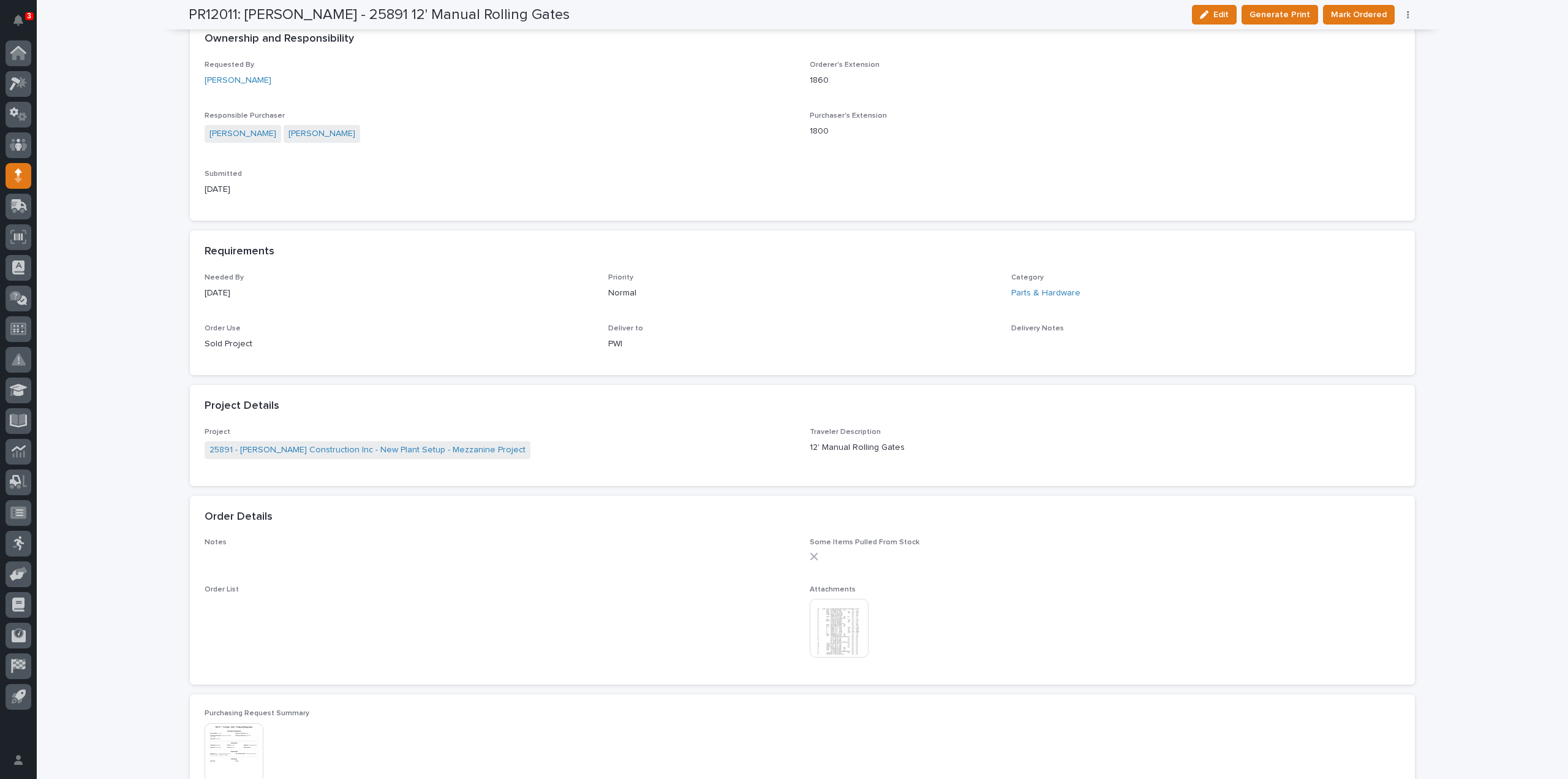
click at [832, 625] on img at bounding box center [839, 628] width 59 height 59
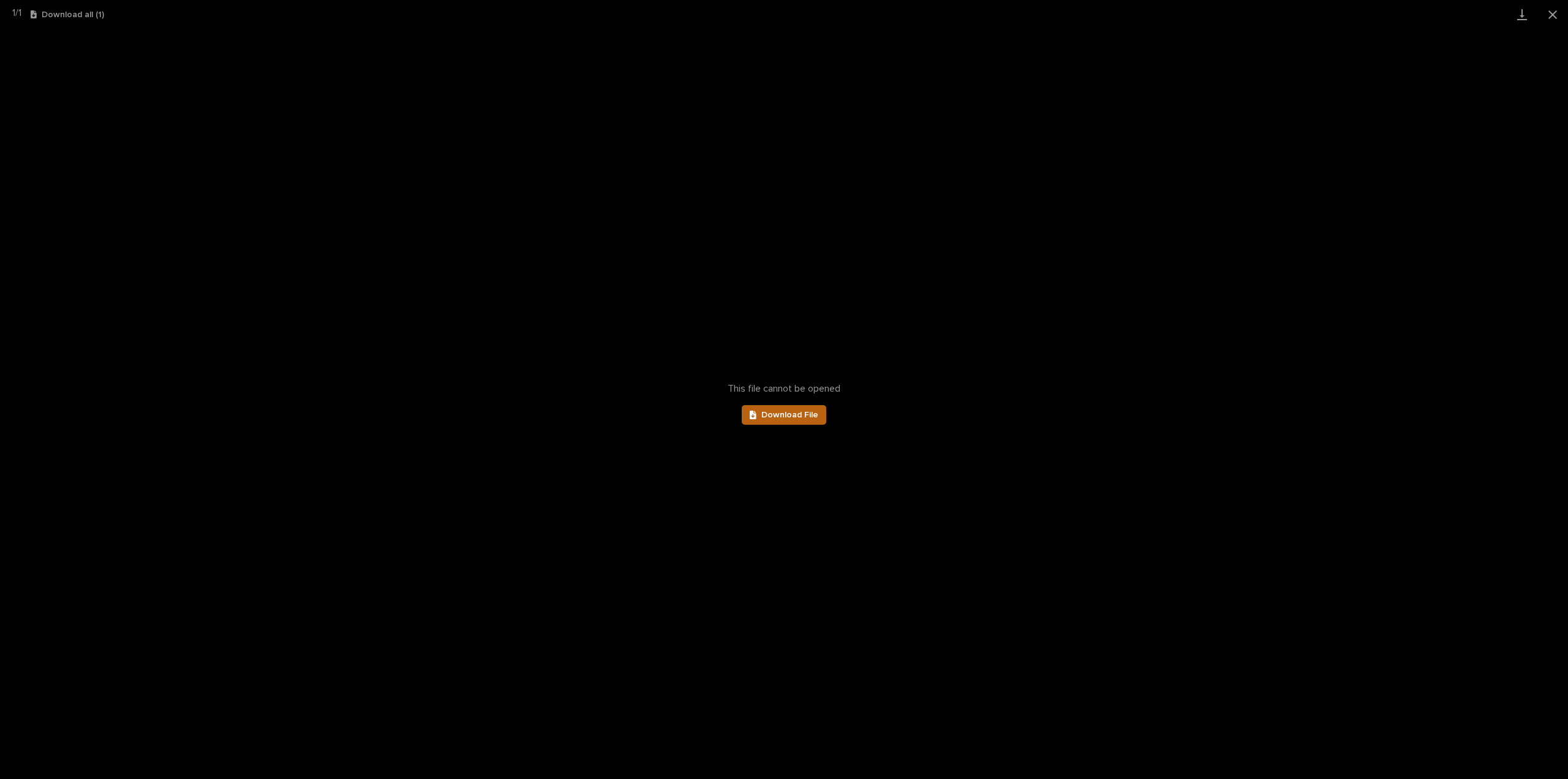
click at [799, 409] on link "Download File" at bounding box center [784, 415] width 84 height 20
click at [1552, 14] on button "Close gallery" at bounding box center [1552, 14] width 30 height 29
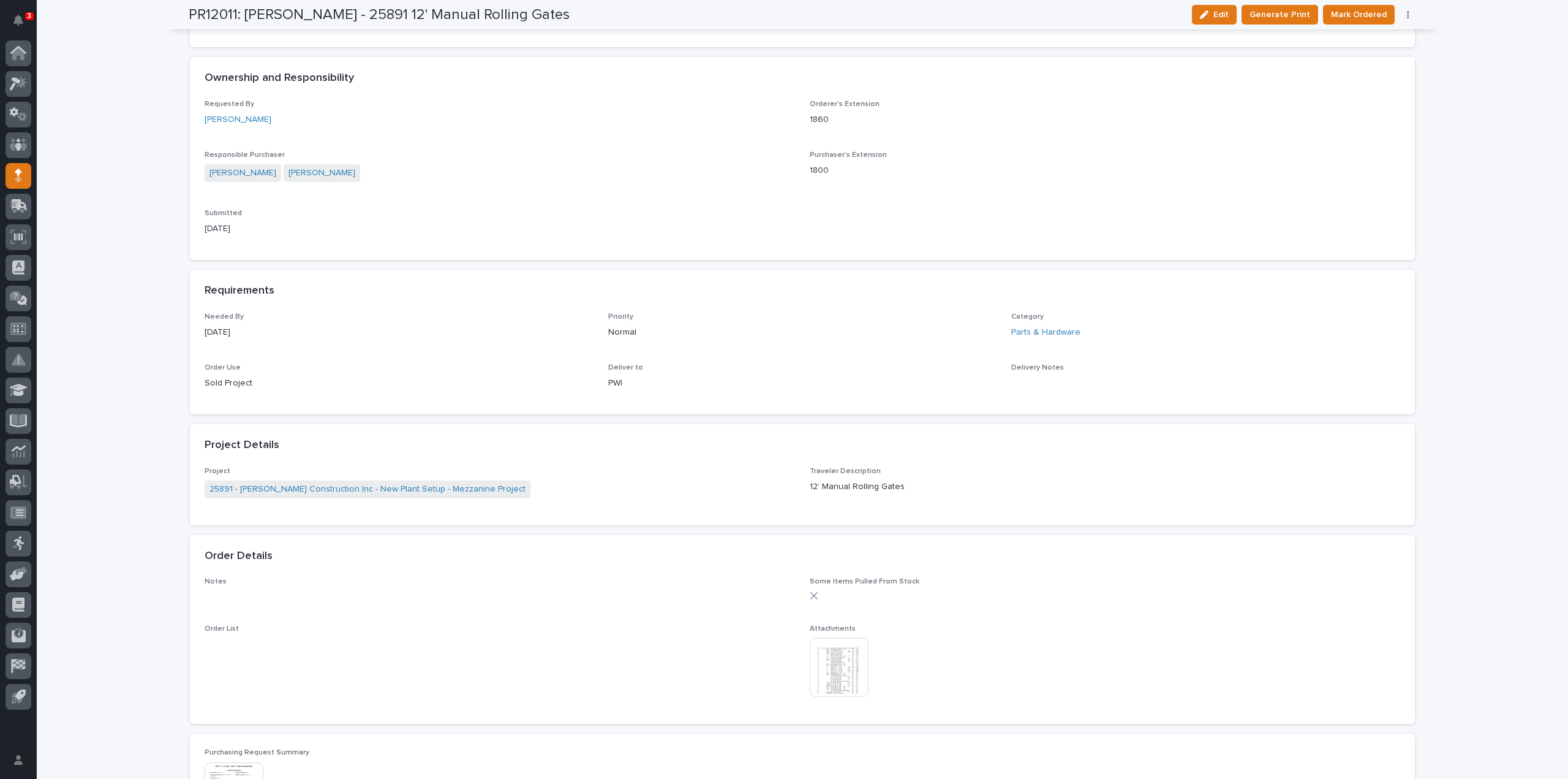
scroll to position [0, 0]
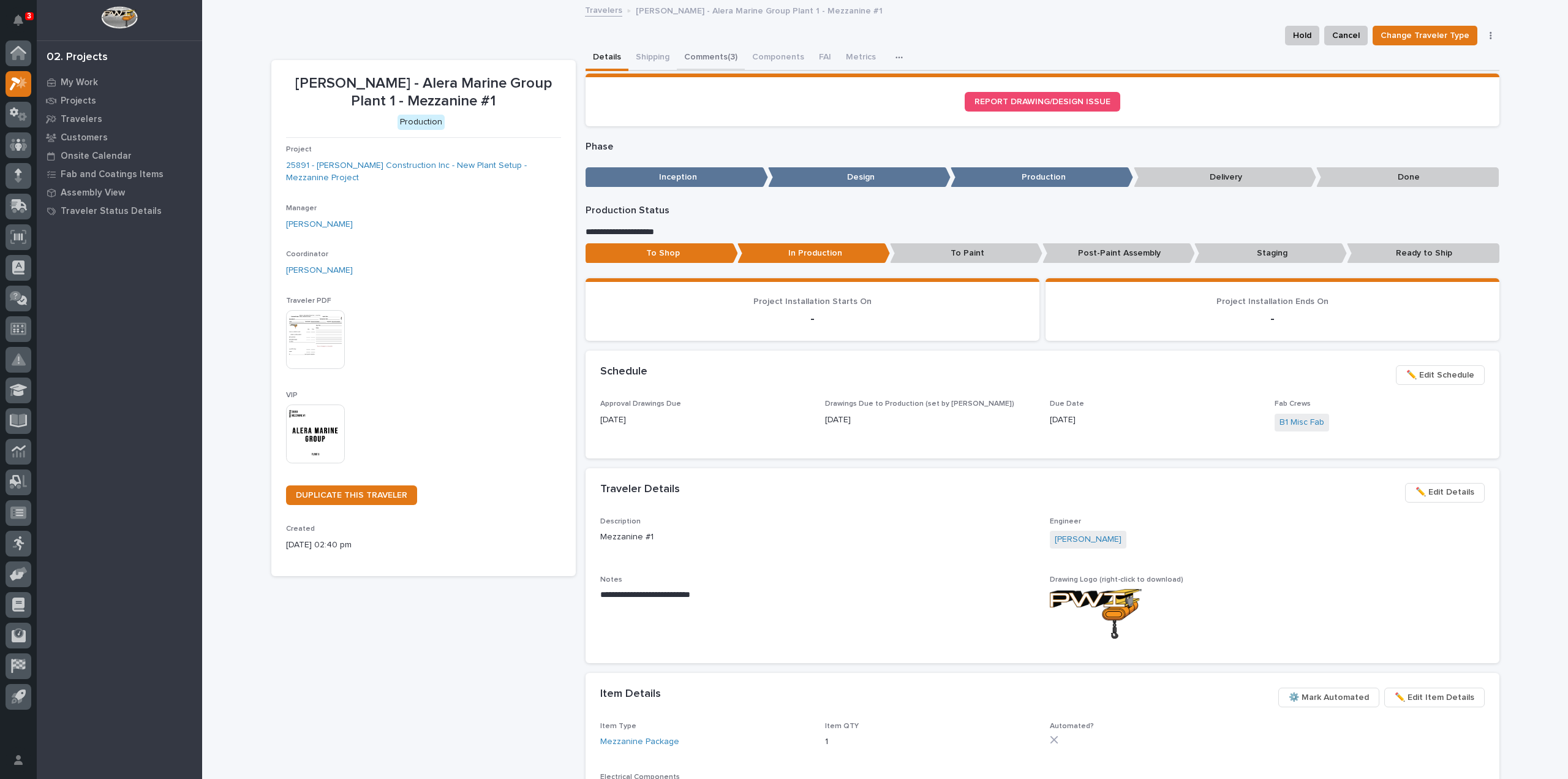
click at [706, 52] on button "Comments (3)" at bounding box center [711, 58] width 68 height 26
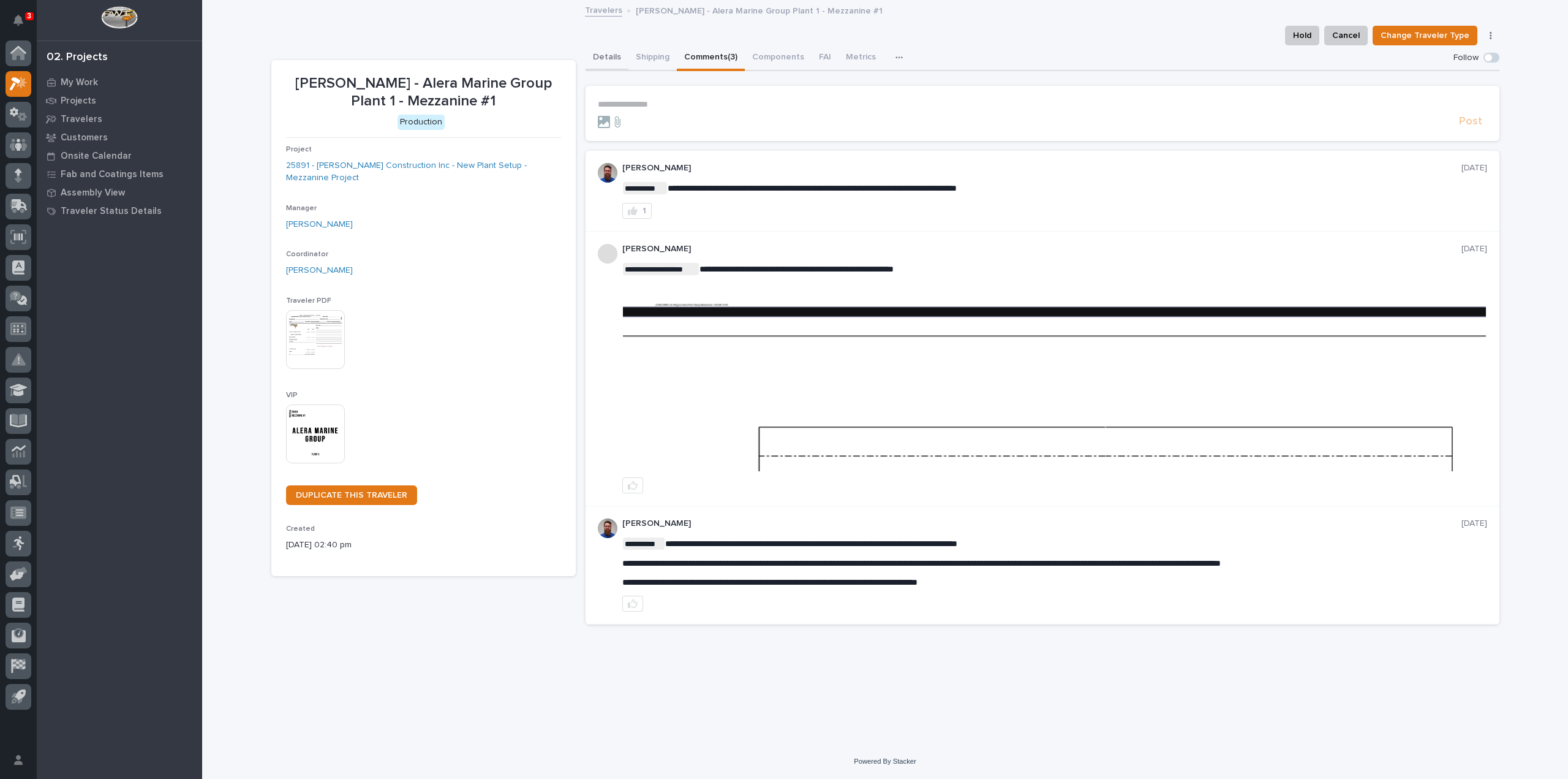
click at [610, 61] on button "Details" at bounding box center [607, 58] width 43 height 26
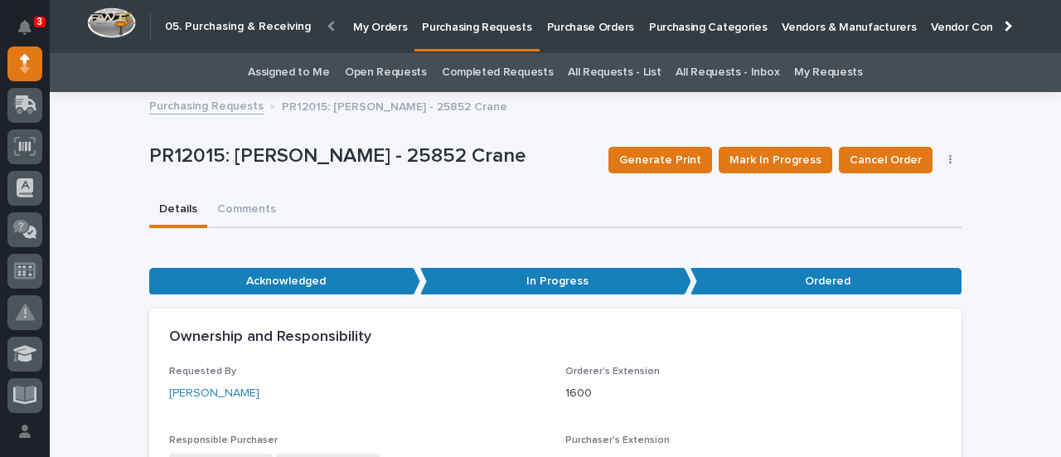
scroll to position [829, 0]
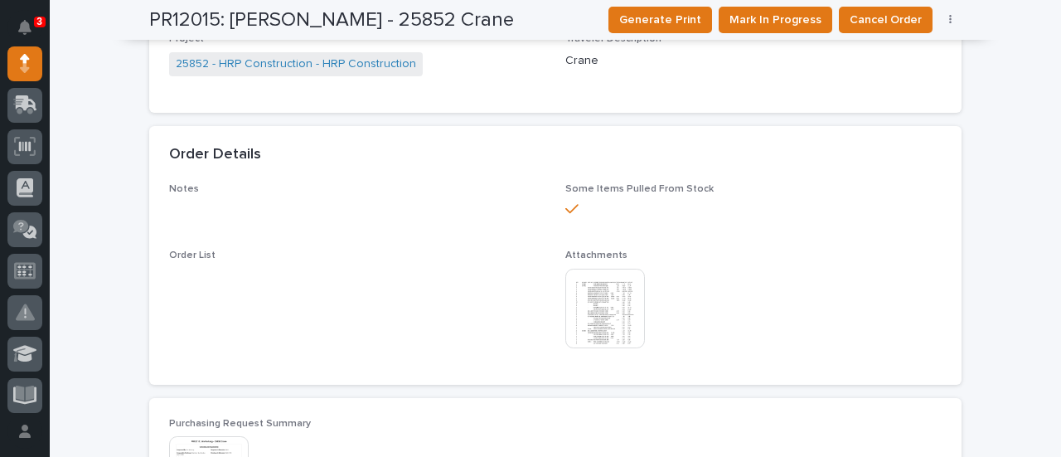
click at [618, 309] on img at bounding box center [605, 309] width 80 height 80
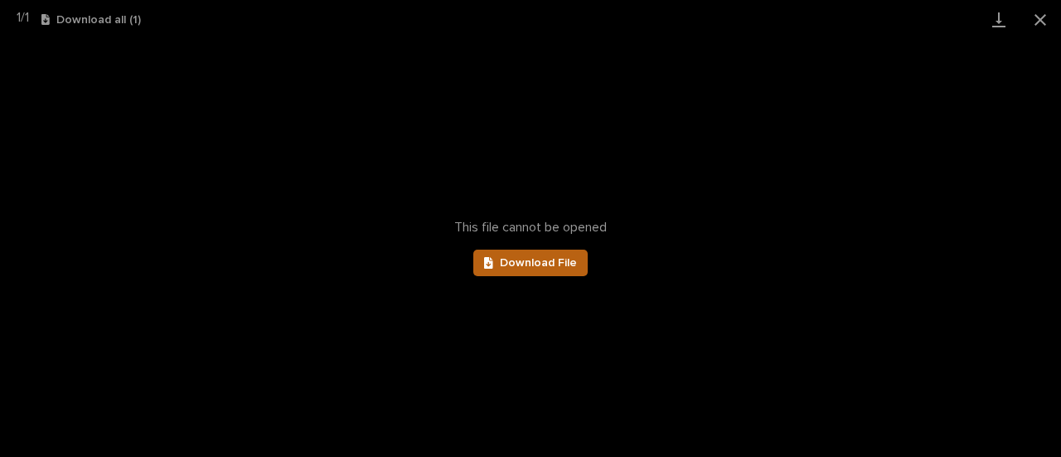
click at [570, 268] on span "Download File" at bounding box center [538, 263] width 77 height 12
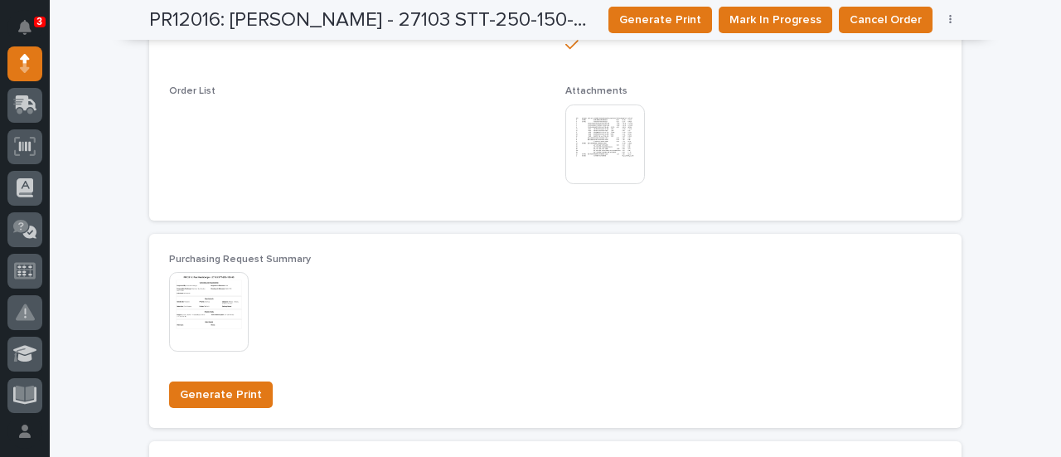
scroll to position [995, 0]
click at [597, 146] on img at bounding box center [605, 143] width 80 height 80
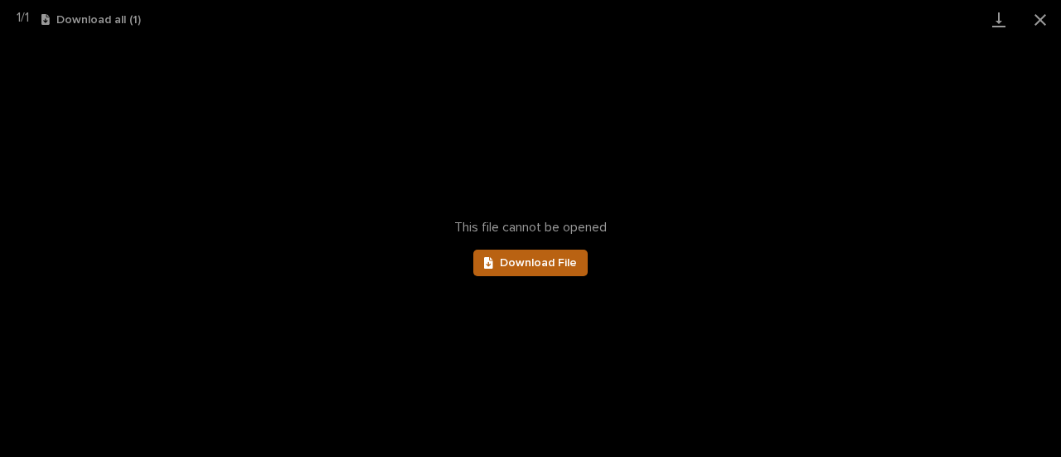
click at [555, 264] on span "Download File" at bounding box center [538, 263] width 77 height 12
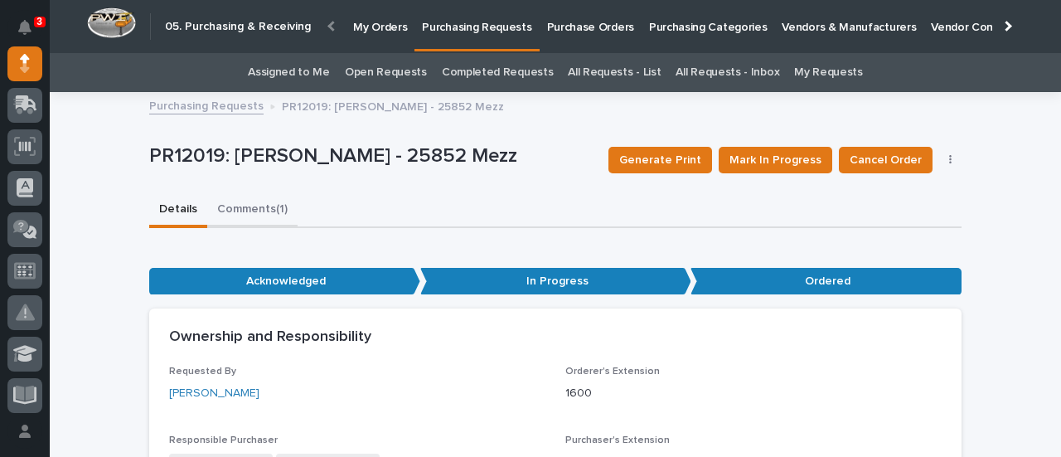
click at [258, 206] on button "Comments (1)" at bounding box center [252, 210] width 90 height 35
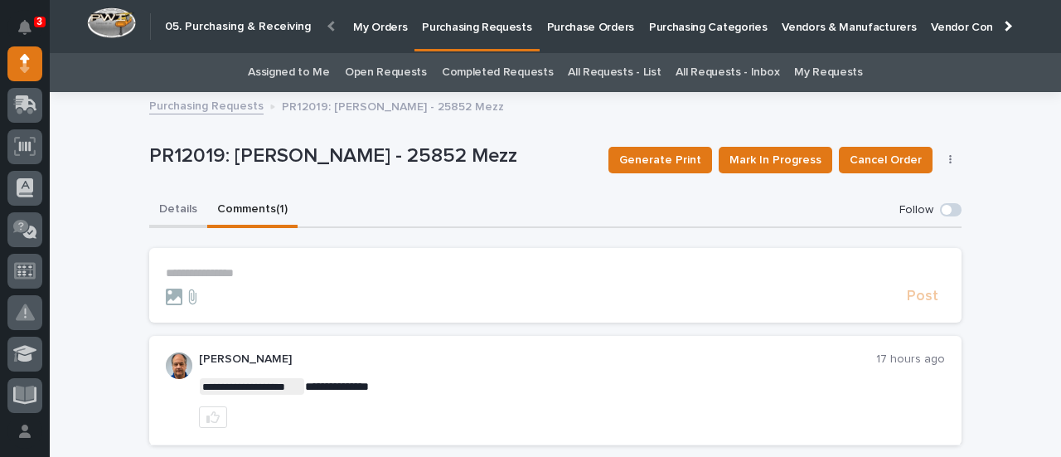
click at [179, 211] on button "Details" at bounding box center [178, 210] width 58 height 35
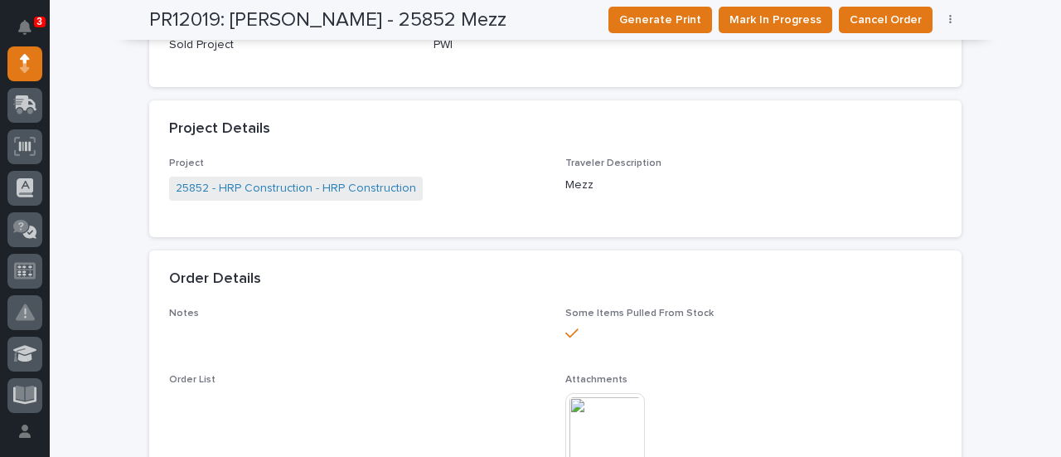
scroll to position [829, 0]
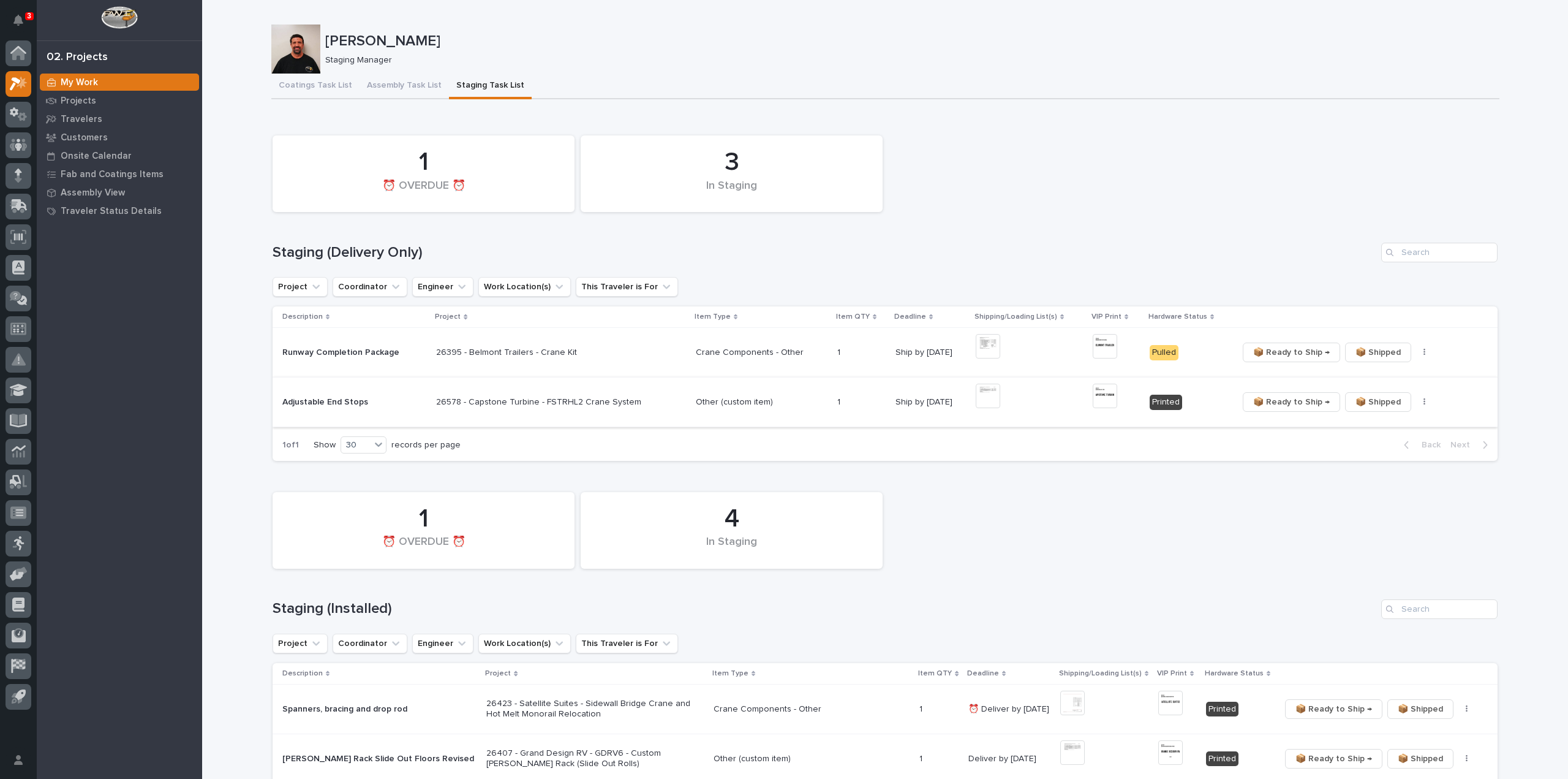
click at [1423, 403] on icon "button" at bounding box center [1424, 402] width 1 height 7
click at [1380, 446] on span "🔩 Hardware" at bounding box center [1370, 446] width 52 height 15
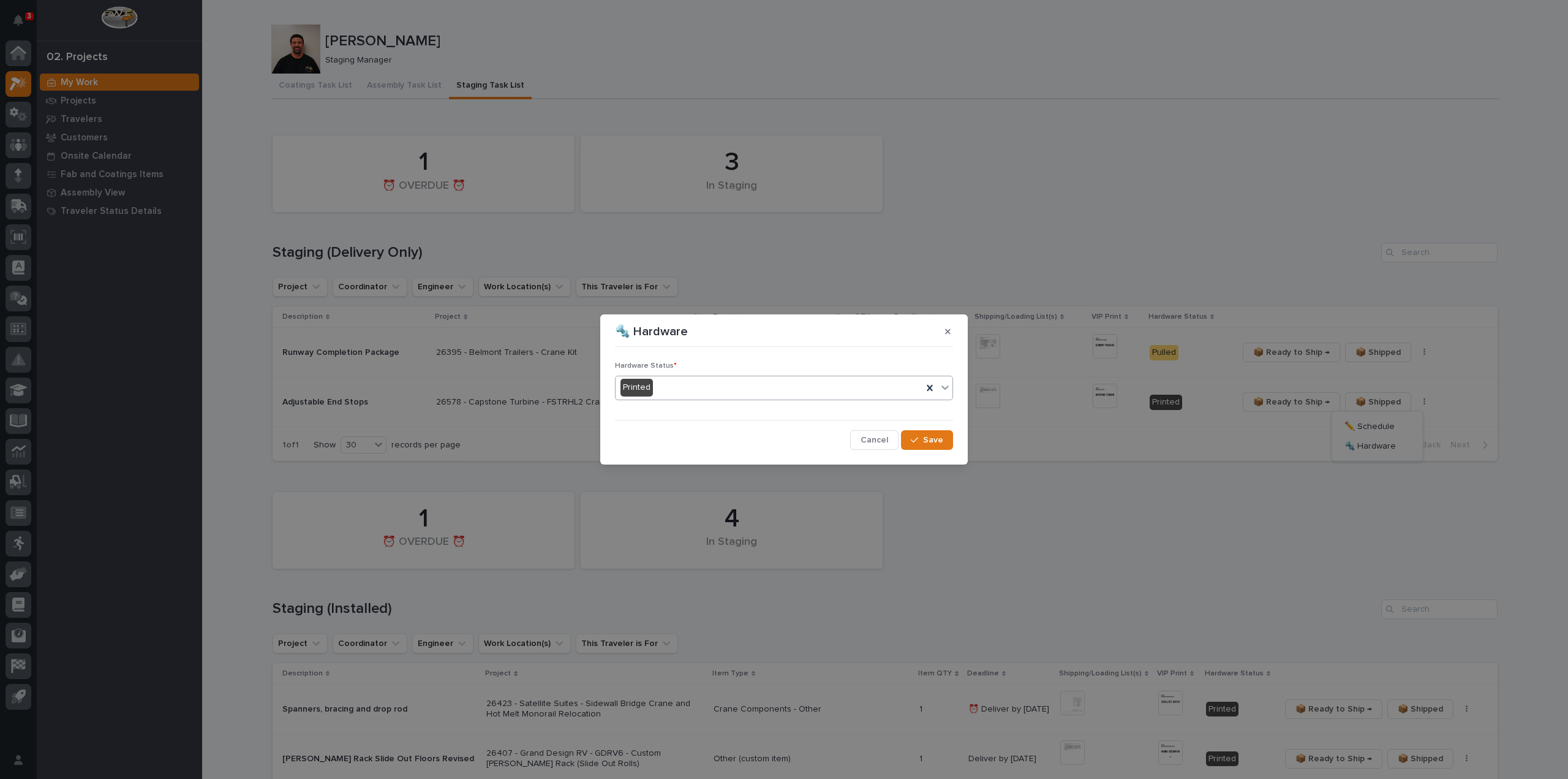
click at [660, 390] on div "Printed" at bounding box center [768, 387] width 307 height 20
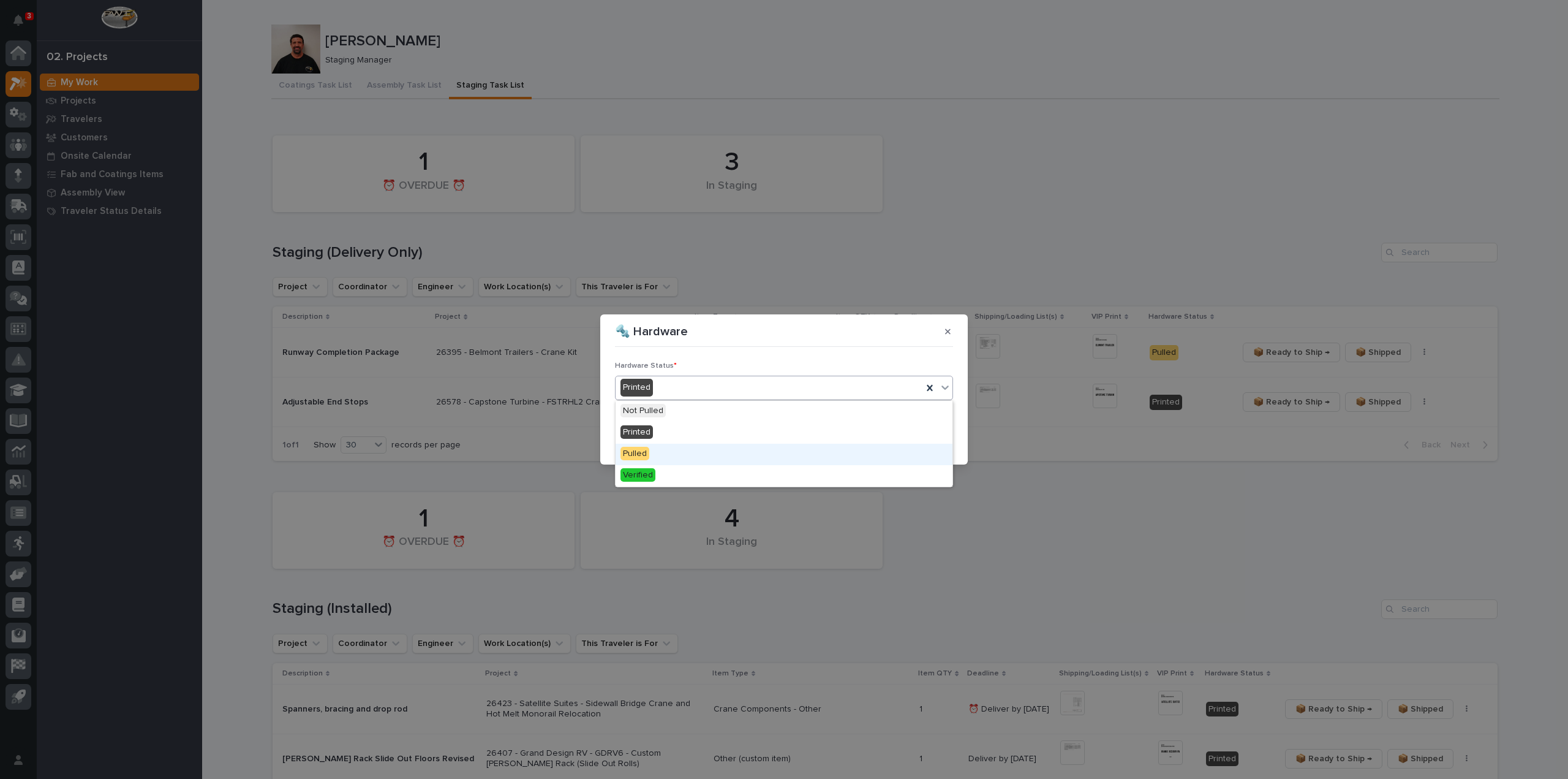
click at [655, 453] on div "Pulled" at bounding box center [784, 454] width 337 height 21
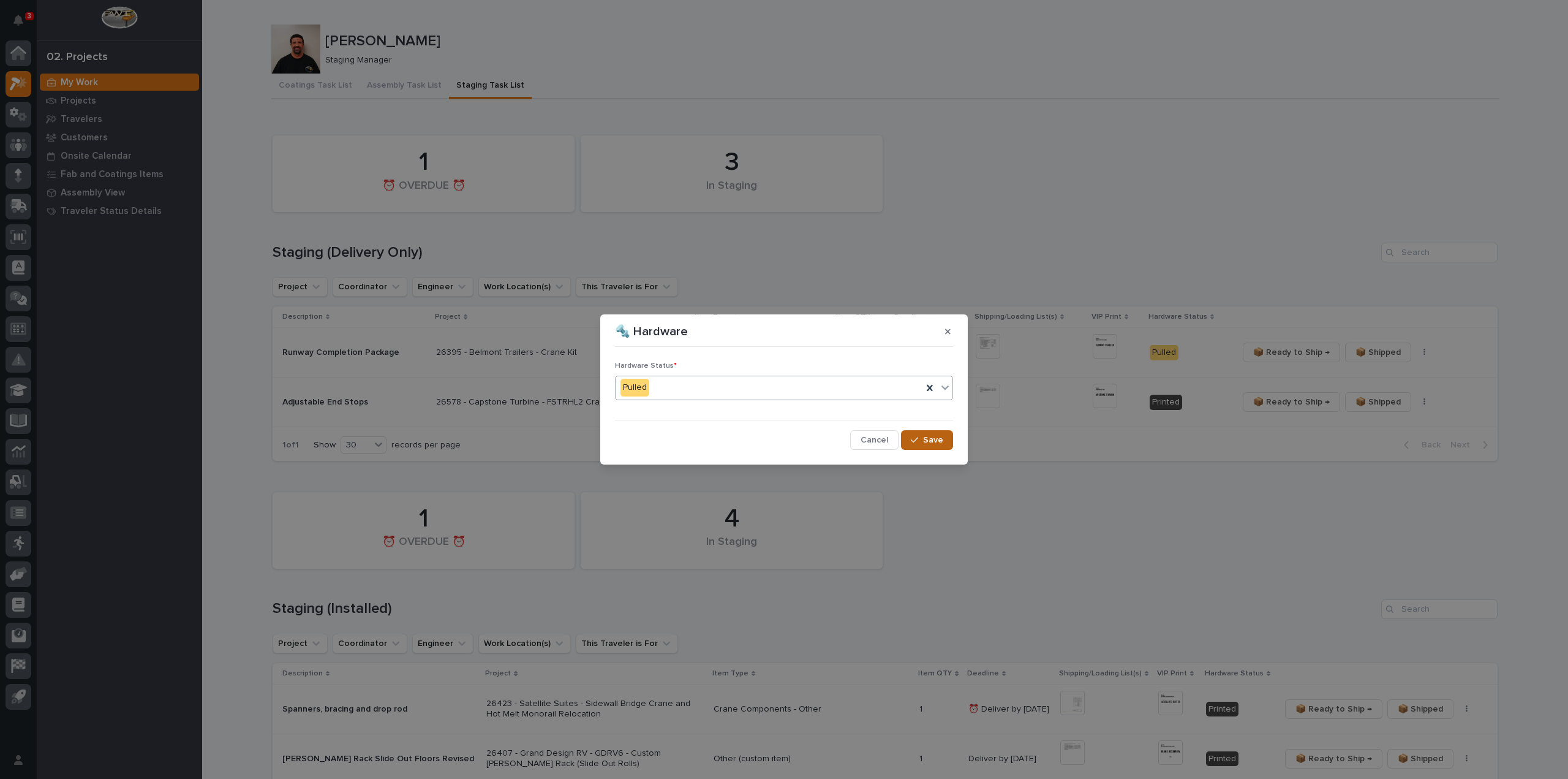
click at [936, 438] on span "Save" at bounding box center [933, 440] width 20 height 11
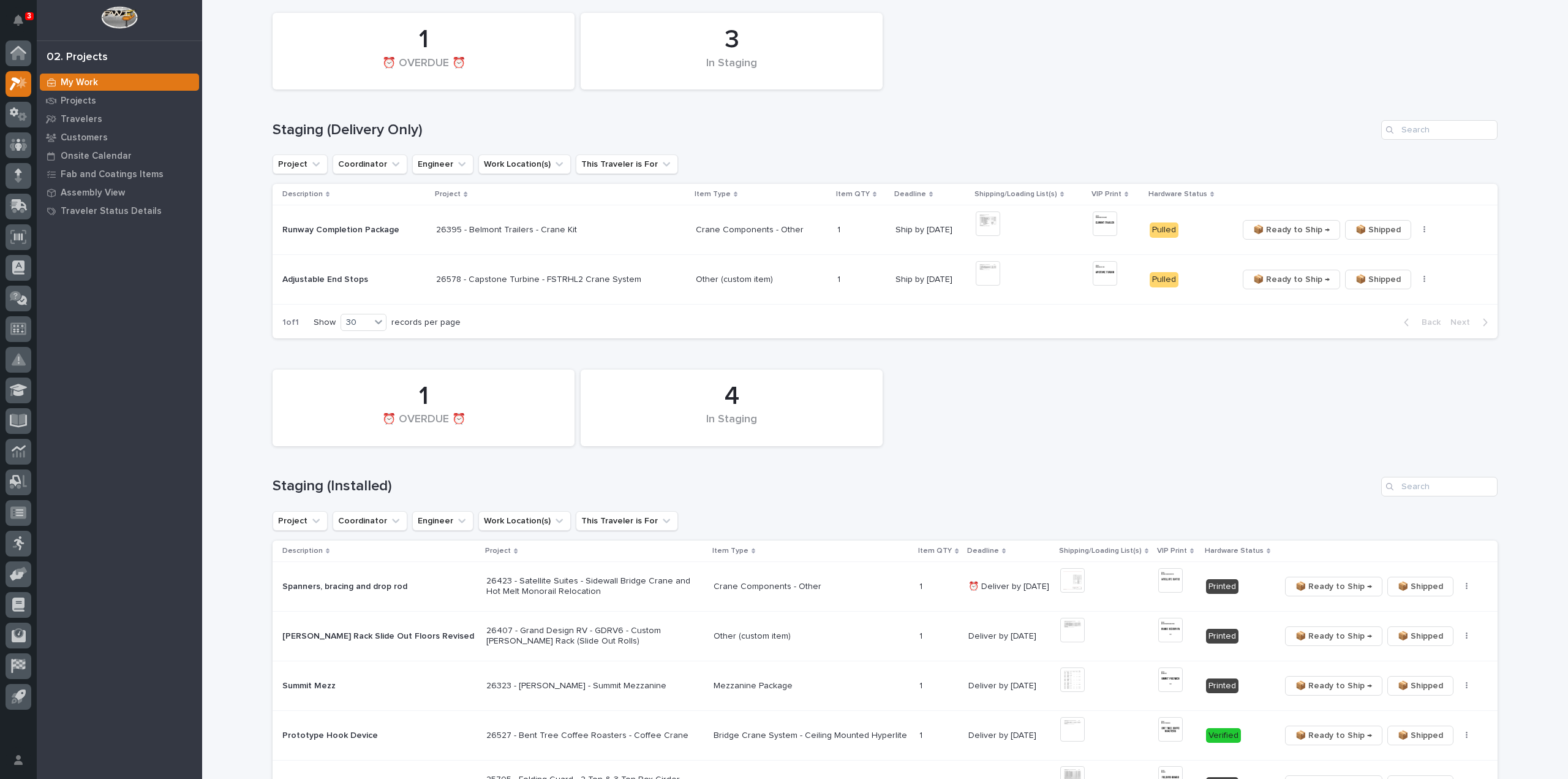
scroll to position [245, 0]
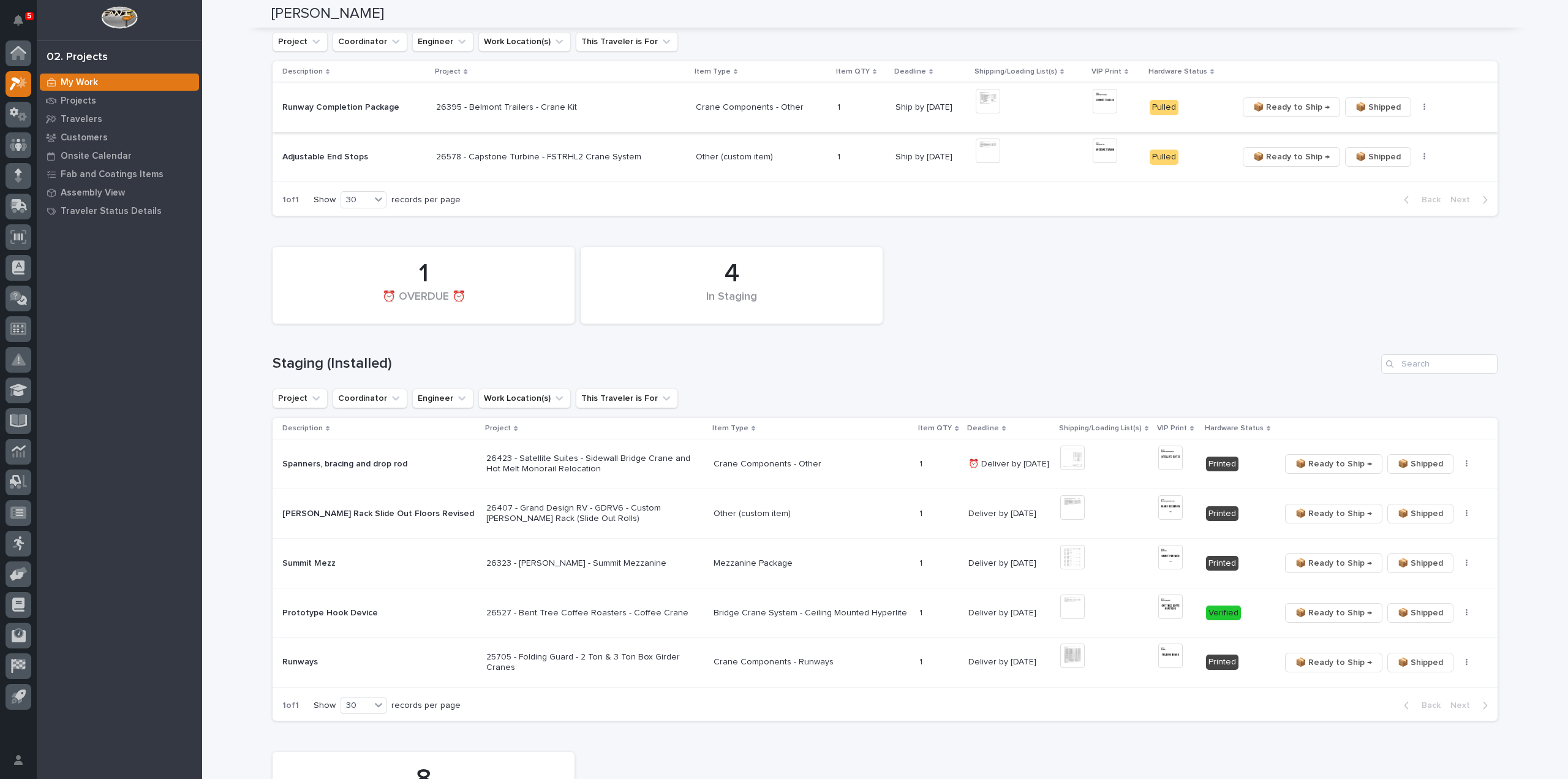
click at [1423, 111] on icon "button" at bounding box center [1424, 107] width 1 height 7
click at [1374, 151] on span "🔩 Hardware" at bounding box center [1370, 152] width 52 height 15
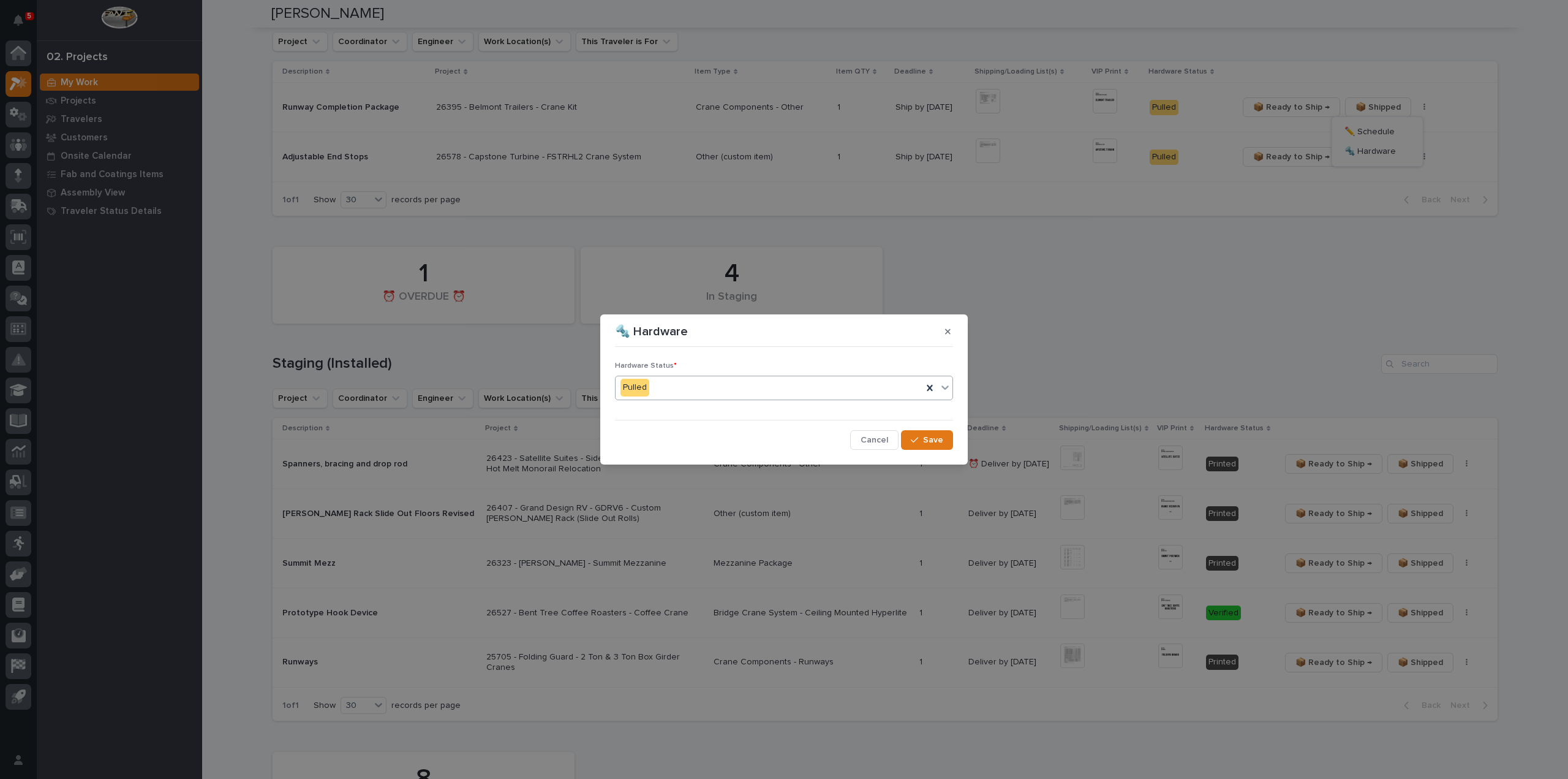
click at [811, 394] on div "Pulled" at bounding box center [768, 387] width 307 height 20
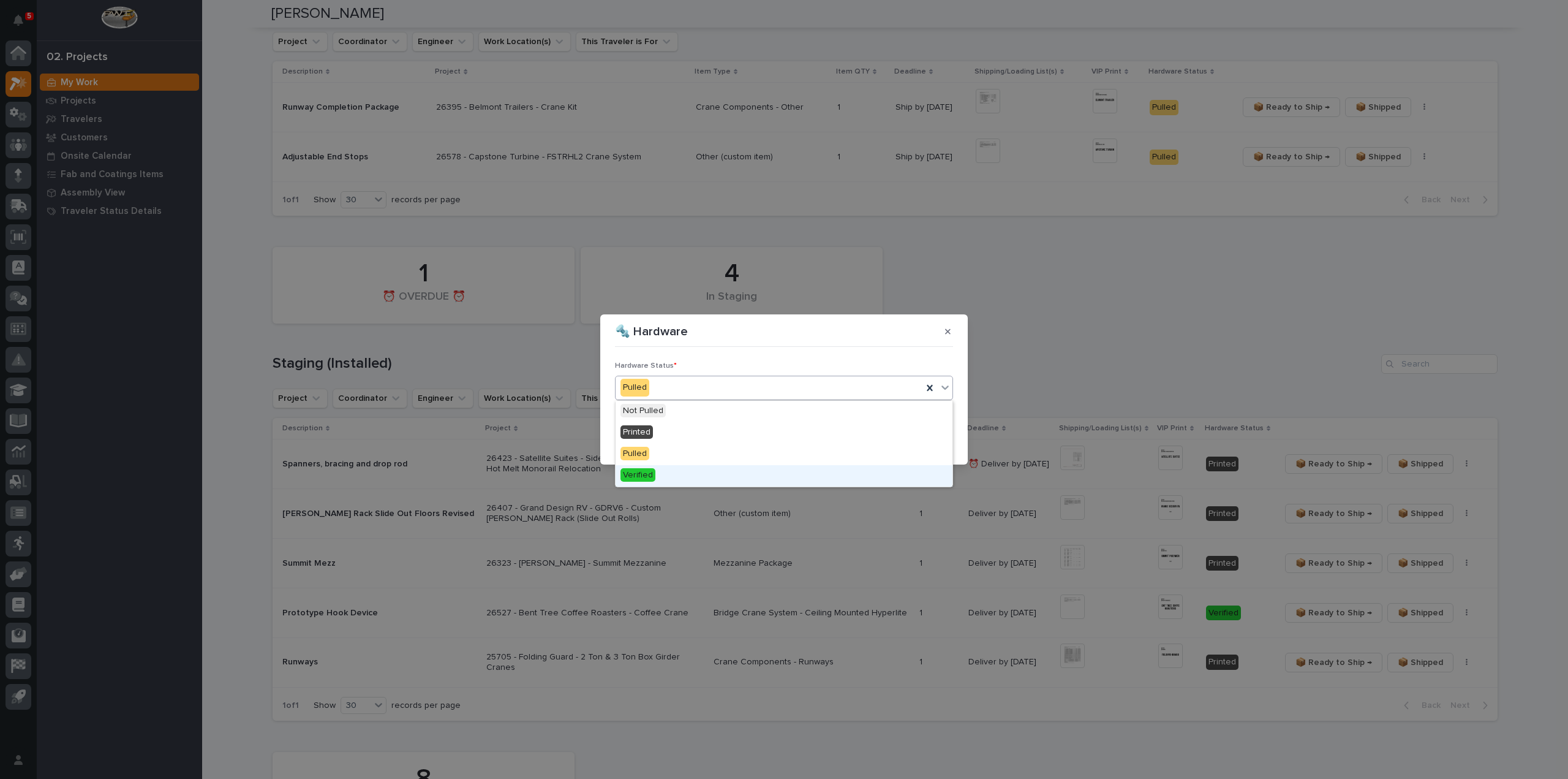
click at [708, 471] on div "Verified" at bounding box center [784, 475] width 337 height 21
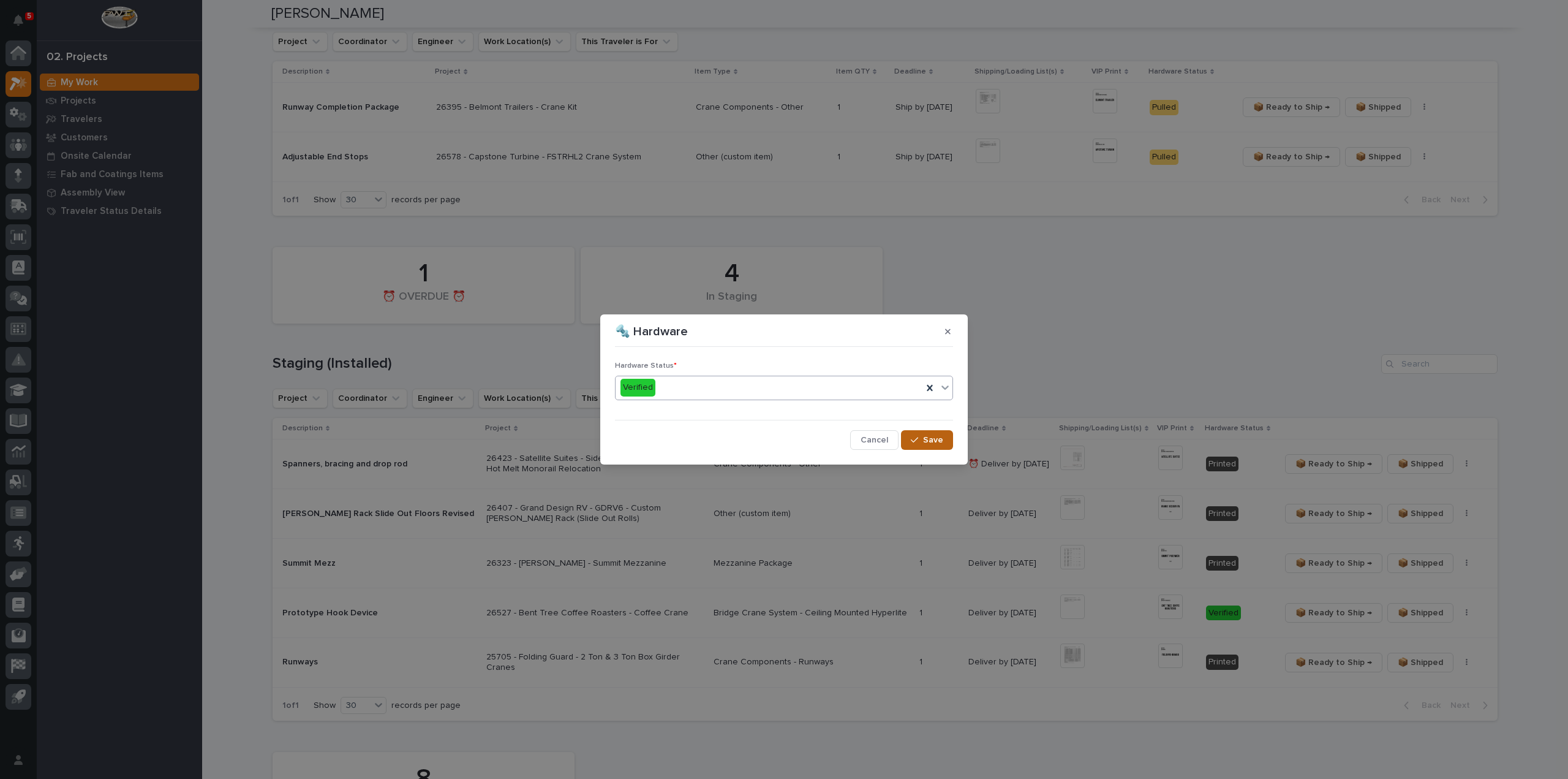
click at [922, 439] on div "button" at bounding box center [917, 440] width 13 height 9
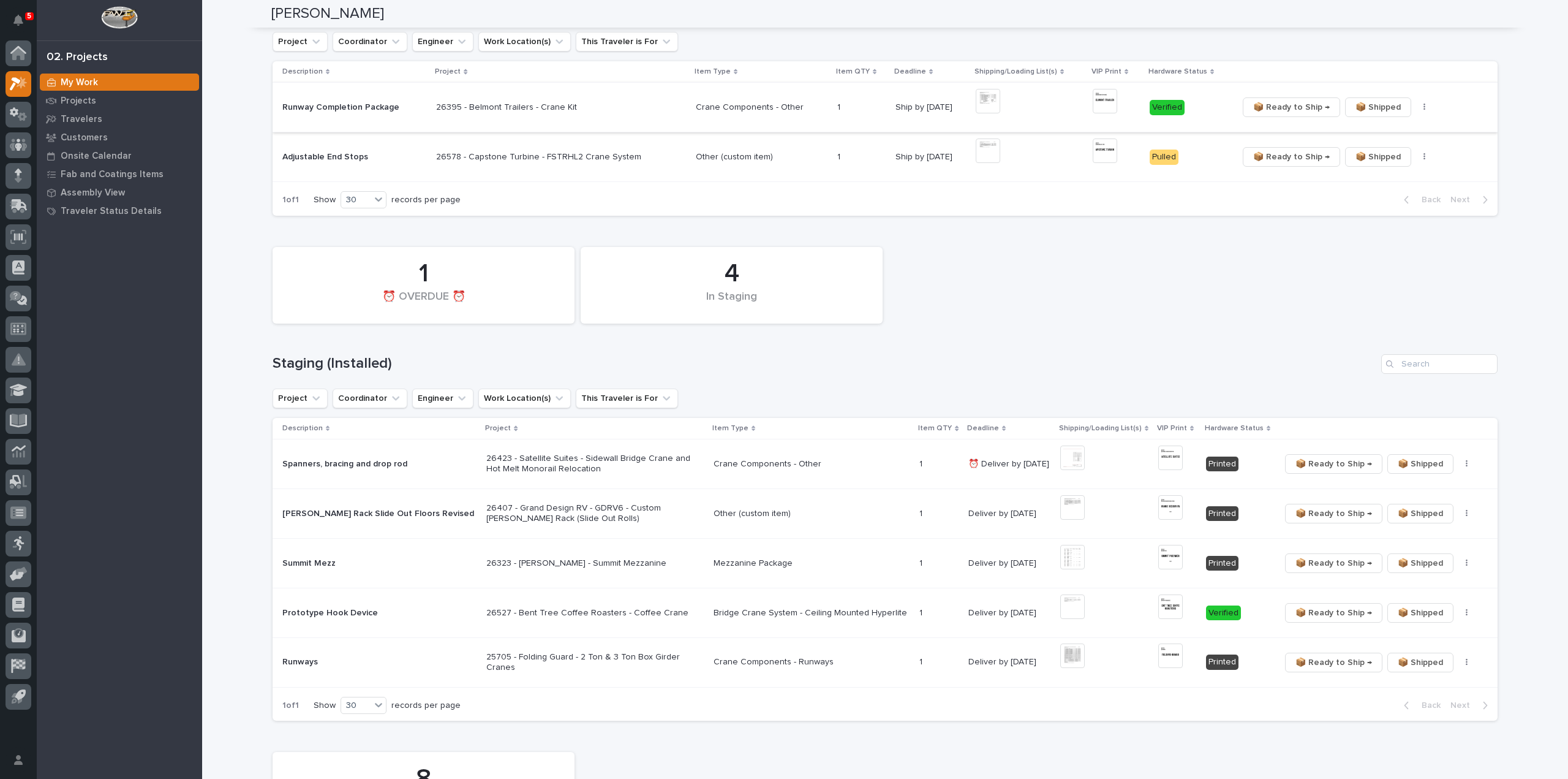
click at [1281, 109] on span "📦 Ready to Ship →" at bounding box center [1292, 107] width 77 height 15
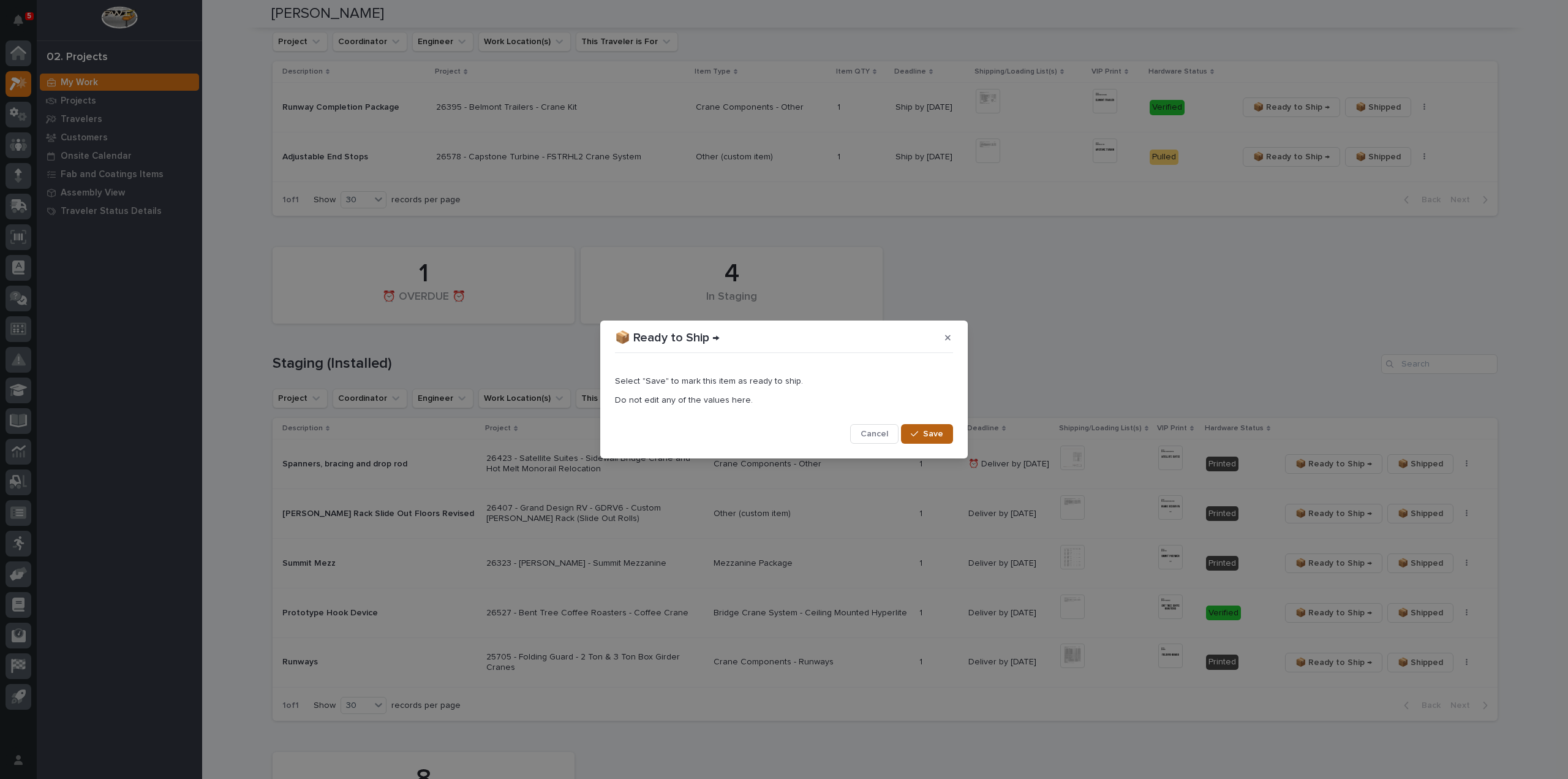
click at [926, 434] on span "Save" at bounding box center [933, 433] width 20 height 11
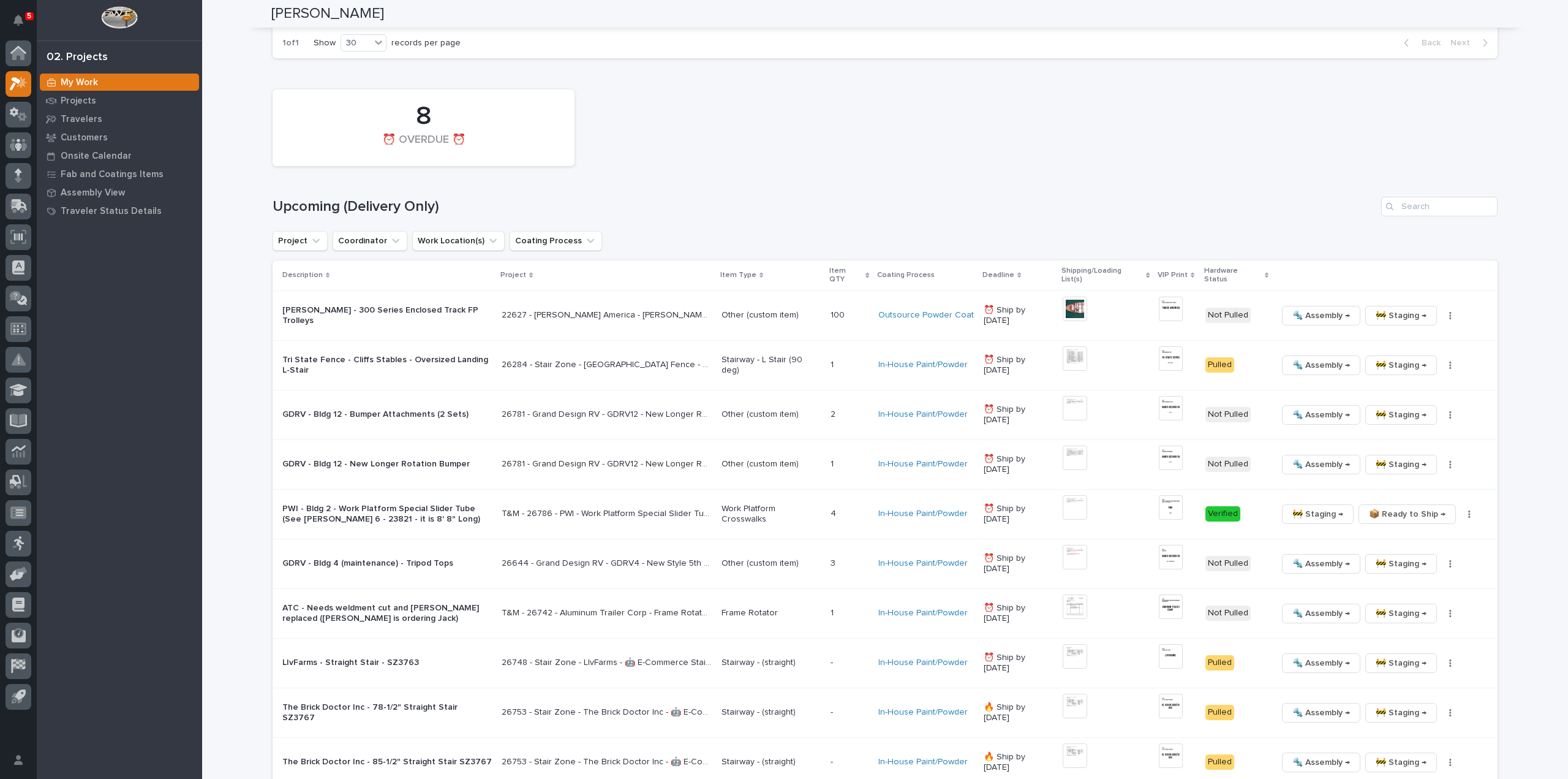
scroll to position [980, 0]
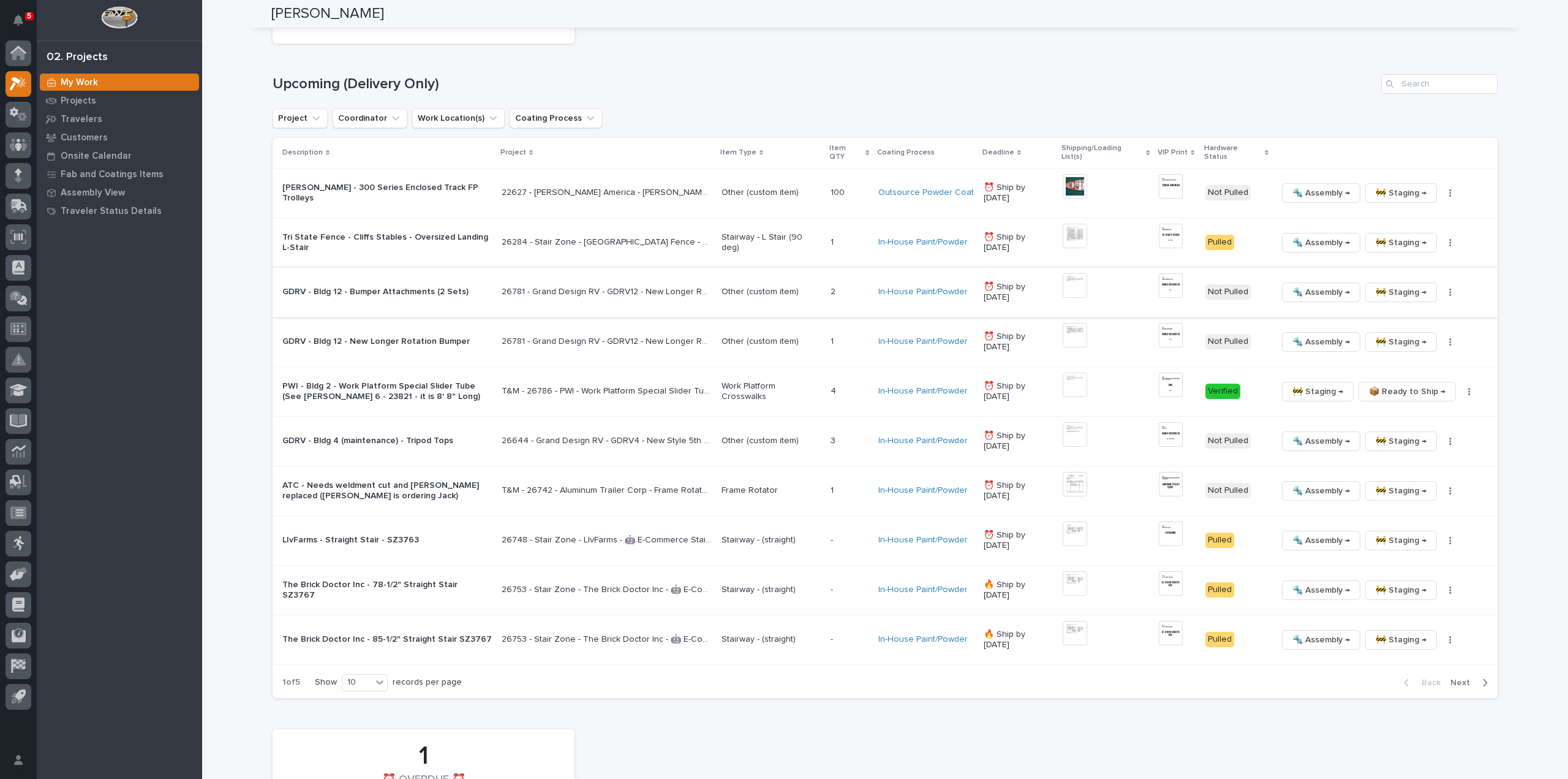
click at [1087, 273] on img at bounding box center [1074, 285] width 24 height 24
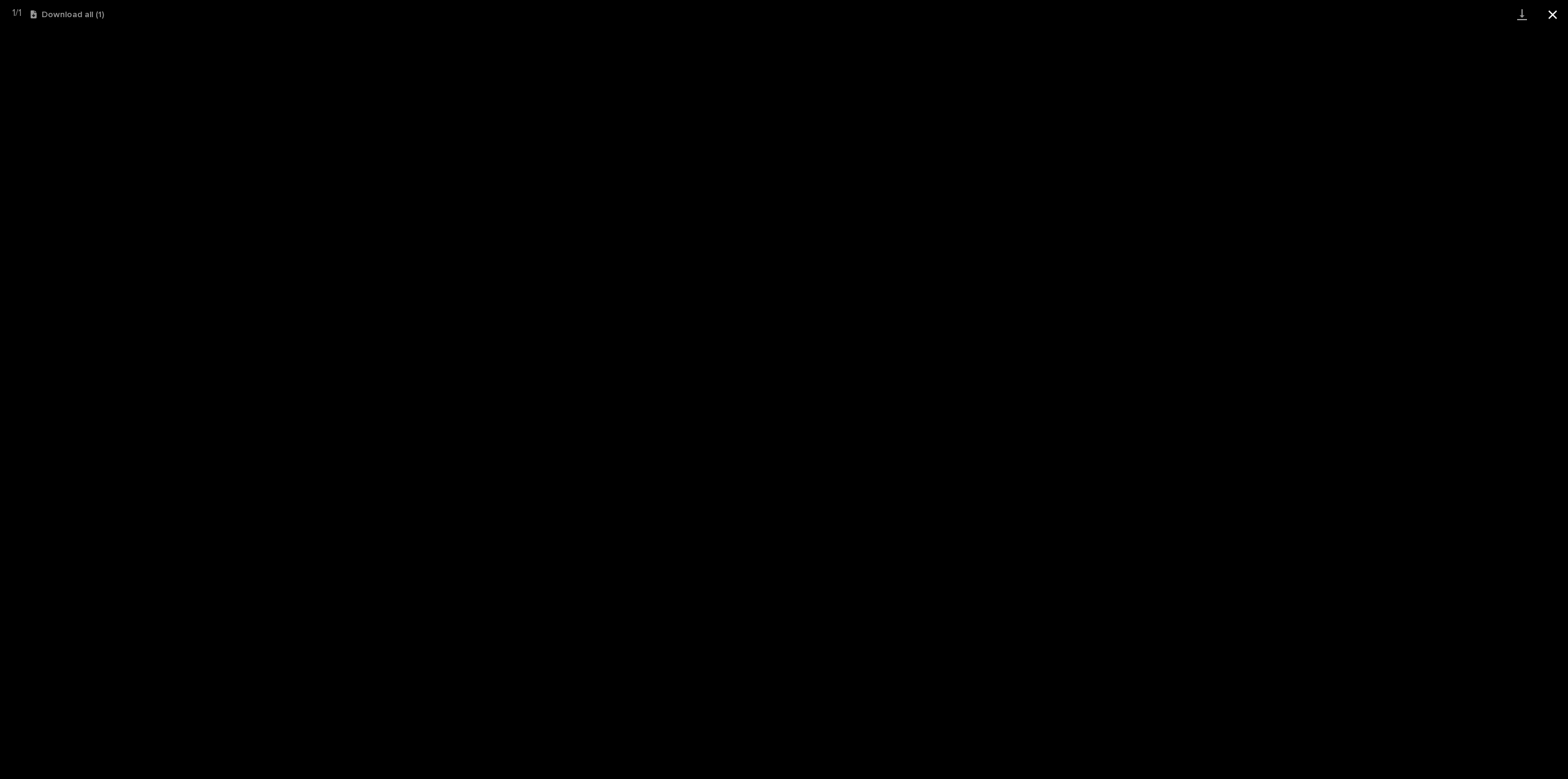
click at [1547, 17] on button "Close gallery" at bounding box center [1552, 14] width 30 height 29
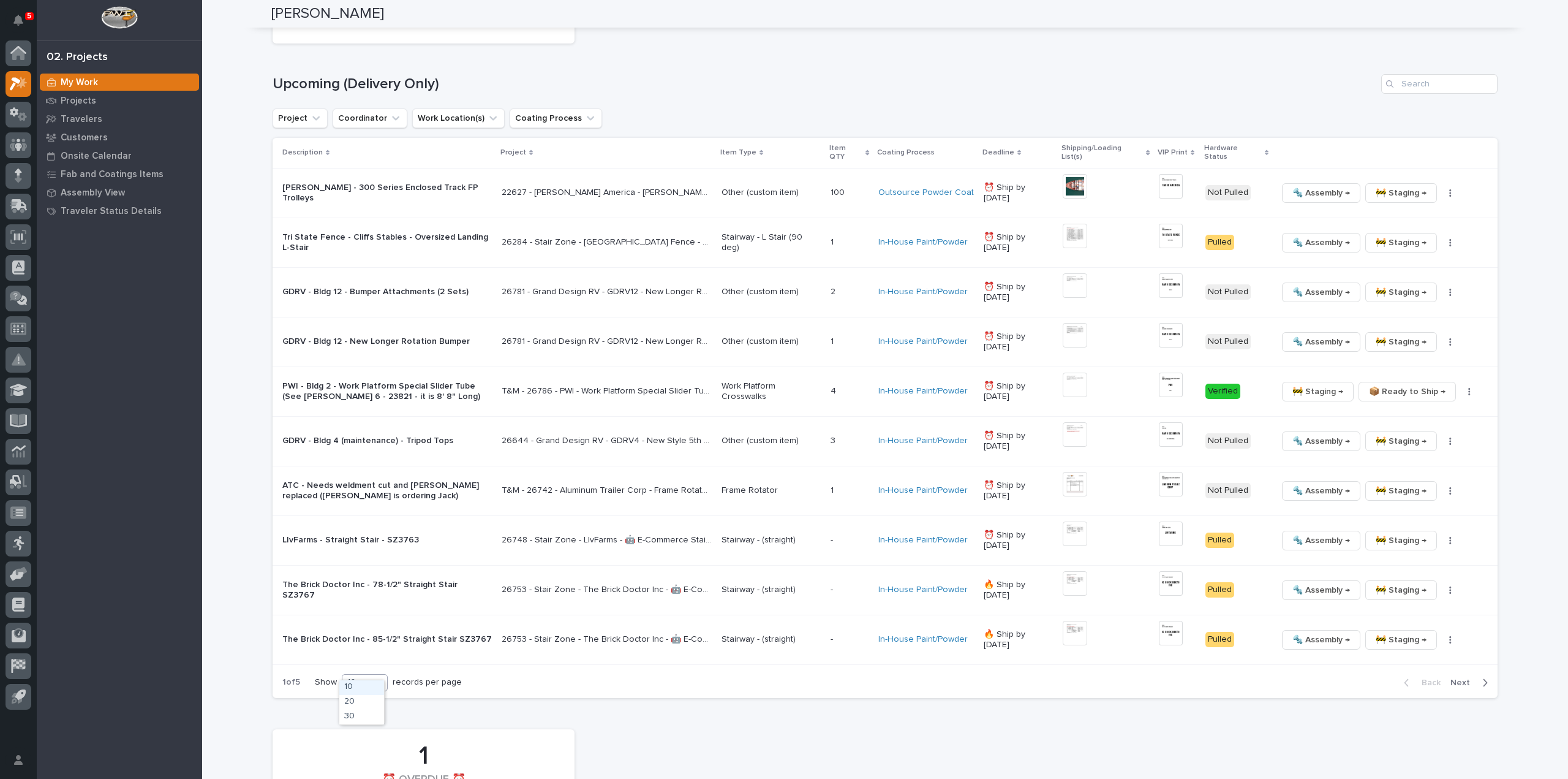
click at [346, 676] on div "10" at bounding box center [357, 681] width 30 height 13
drag, startPoint x: 350, startPoint y: 720, endPoint x: 356, endPoint y: 718, distance: 6.3
click at [352, 720] on div "30" at bounding box center [361, 717] width 45 height 15
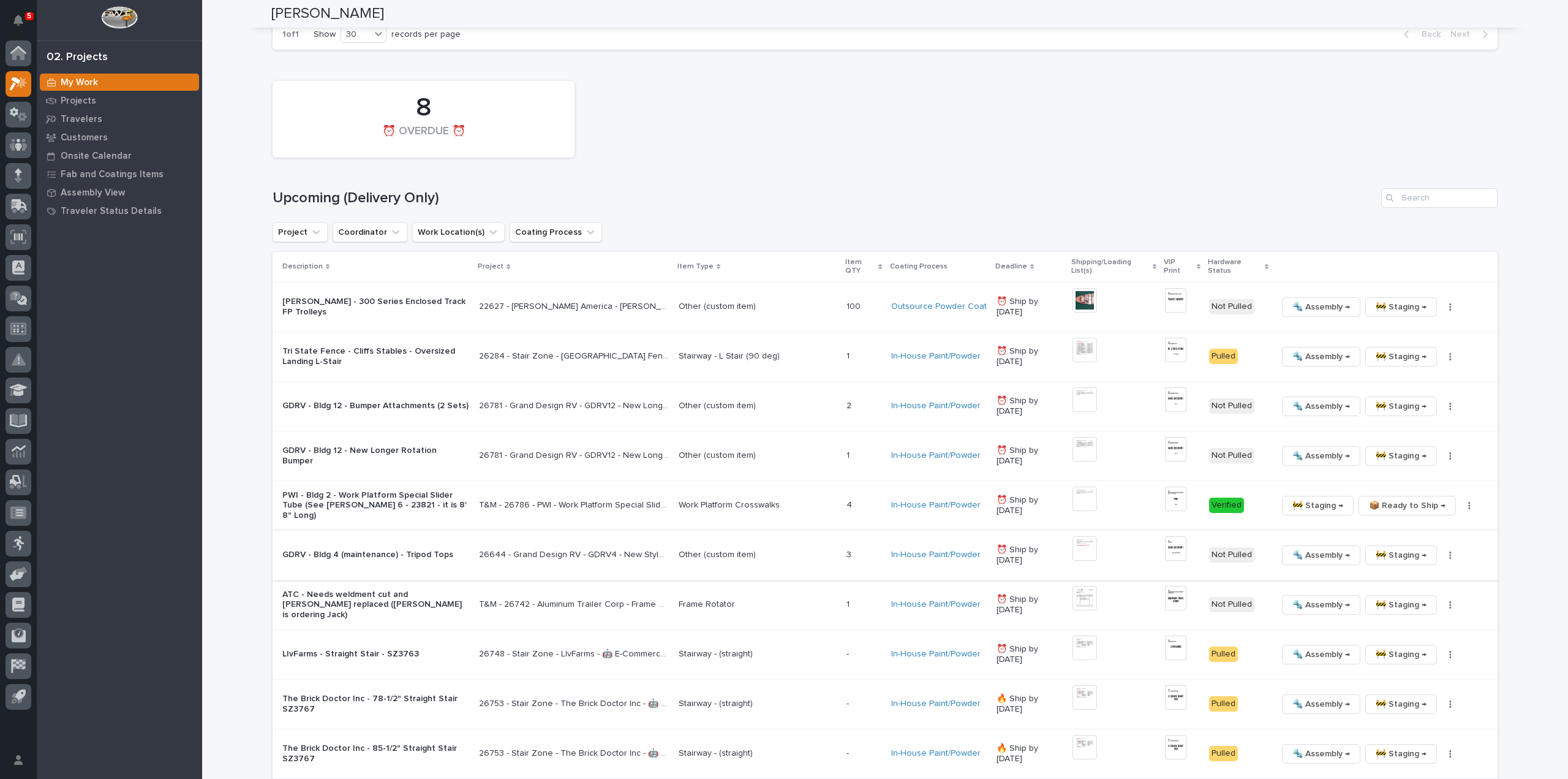
scroll to position [989, 0]
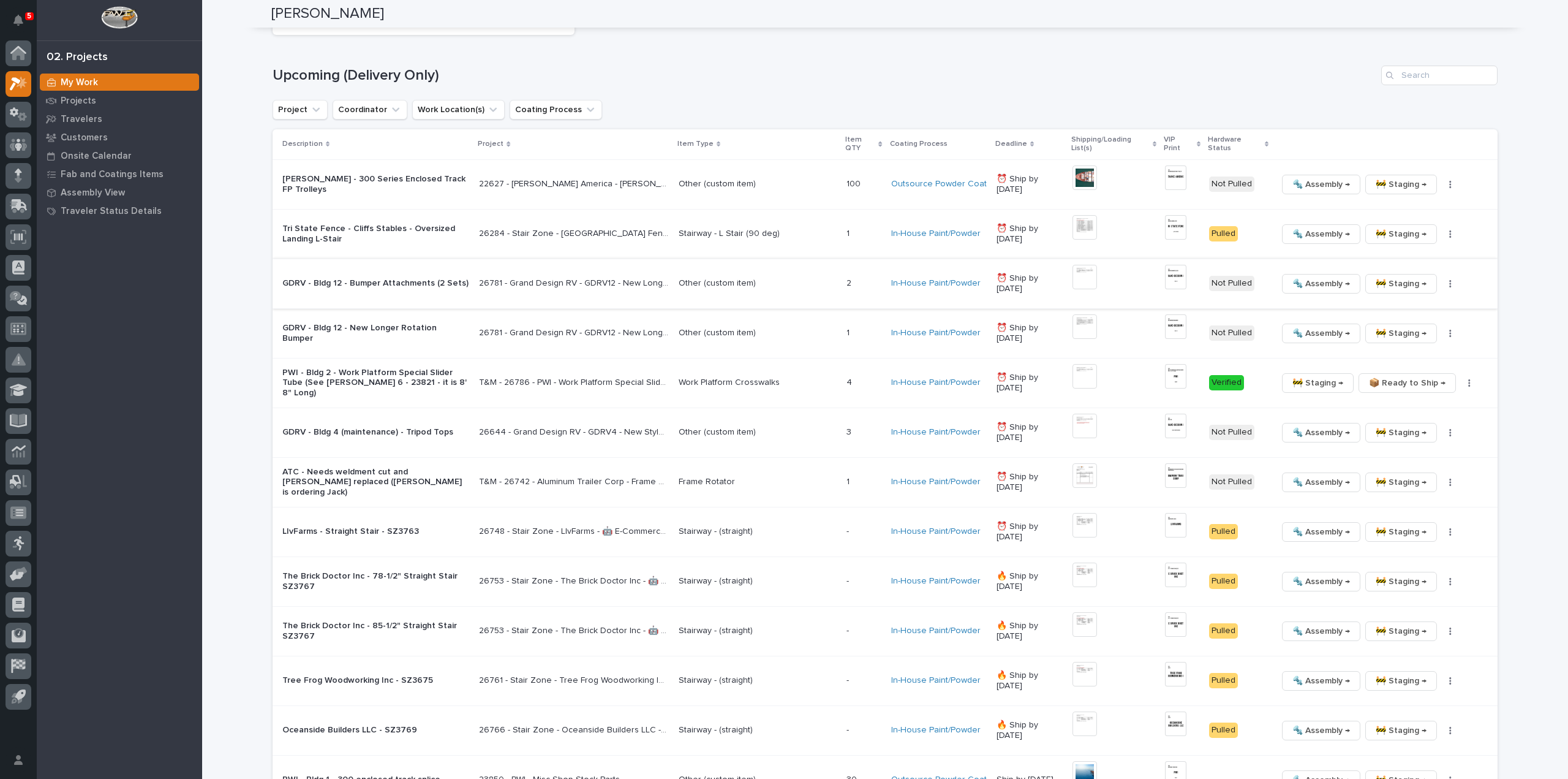
click at [1090, 281] on img at bounding box center [1084, 276] width 24 height 24
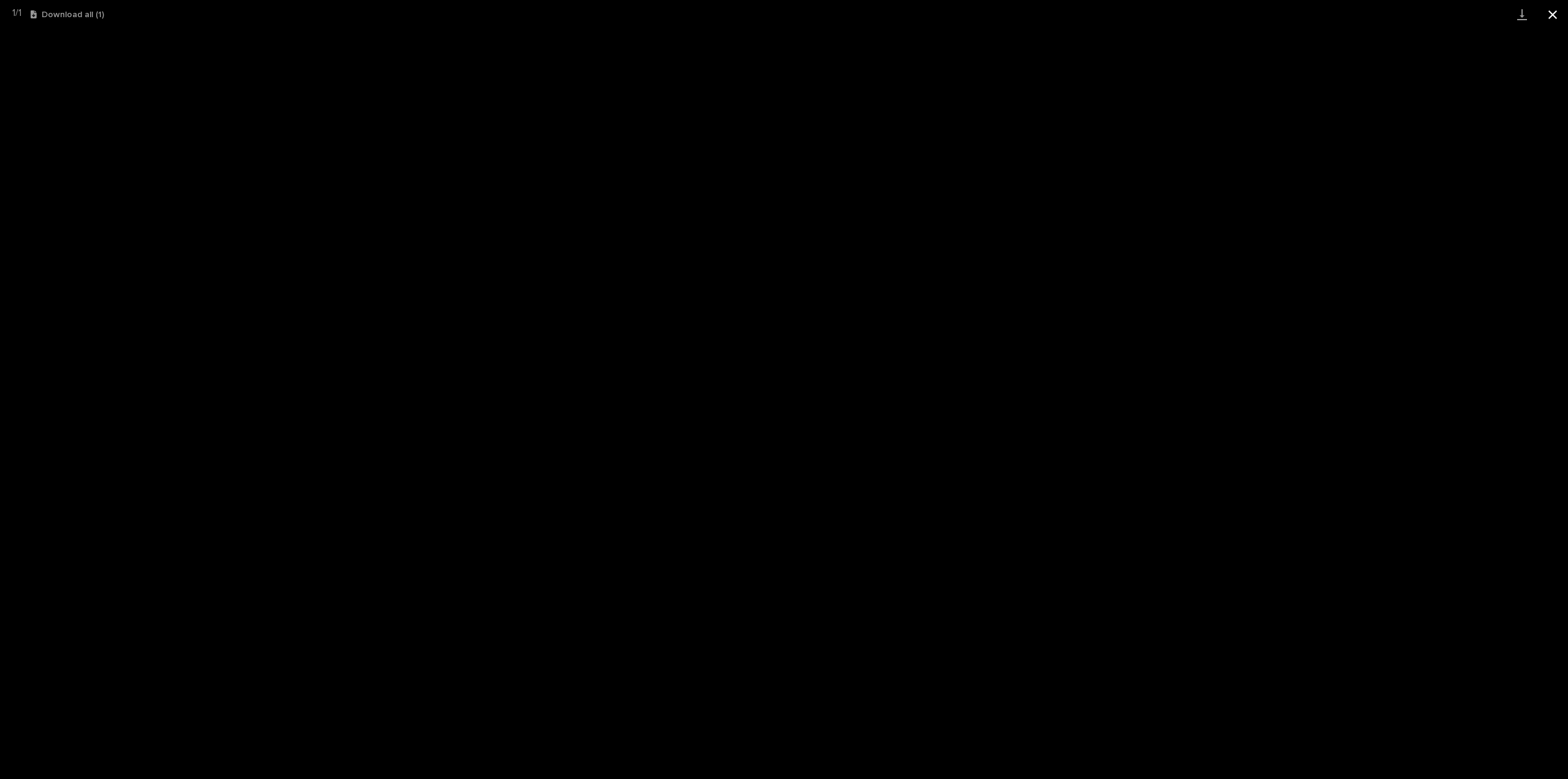
click at [1549, 13] on button "Close gallery" at bounding box center [1552, 14] width 30 height 29
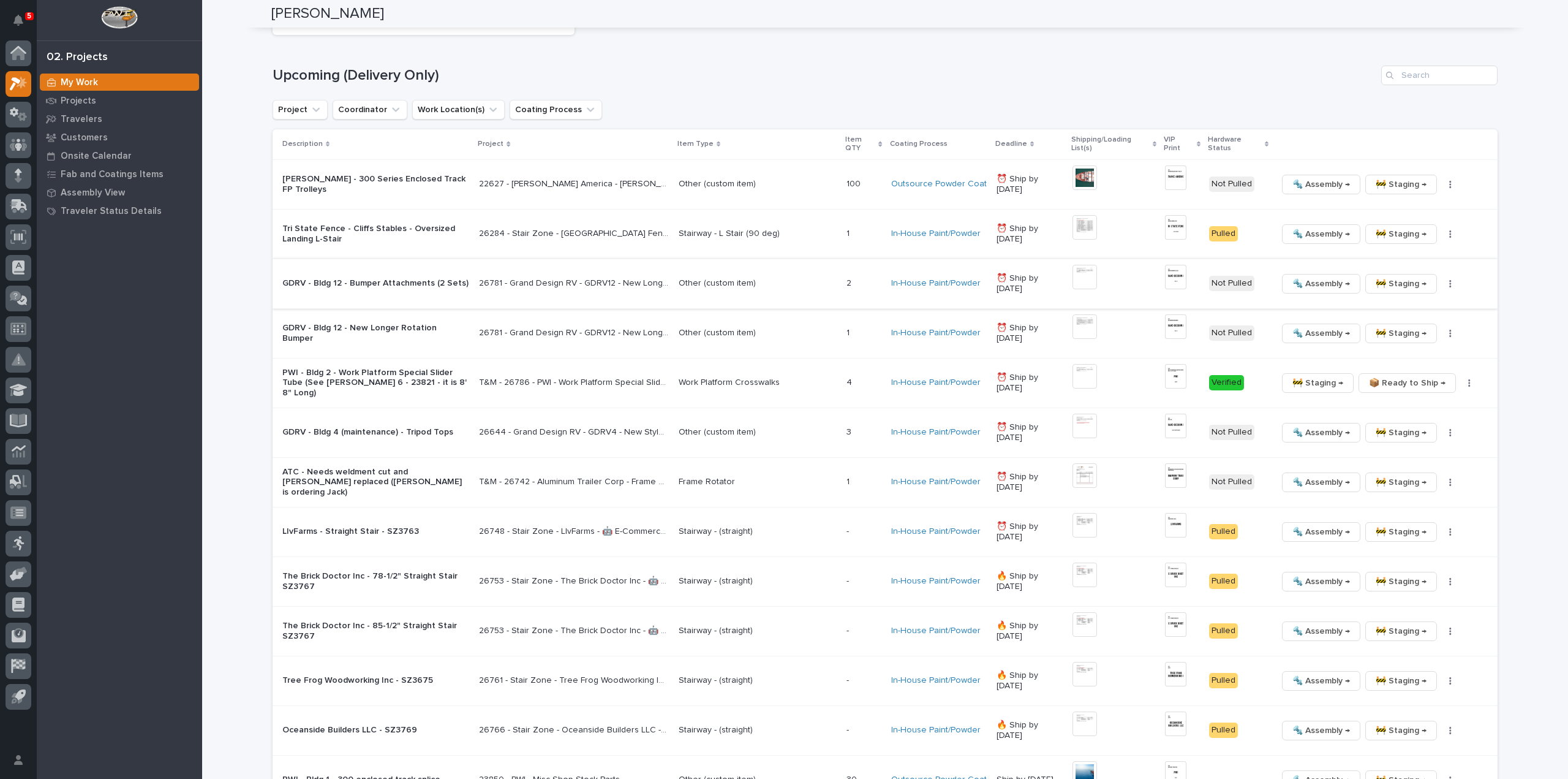
click at [1176, 281] on img at bounding box center [1176, 276] width 21 height 24
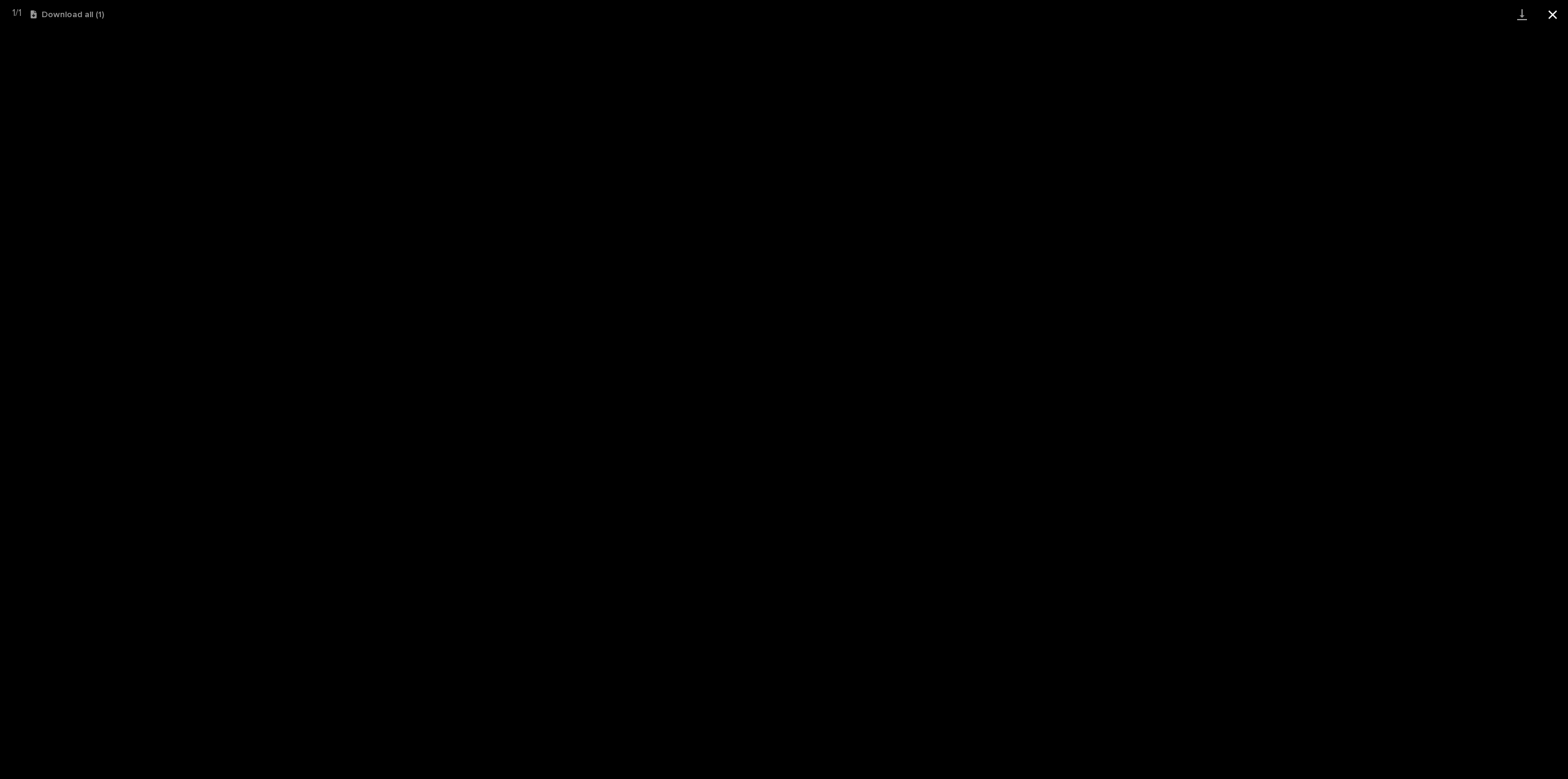
click at [1555, 9] on button "Close gallery" at bounding box center [1552, 14] width 30 height 29
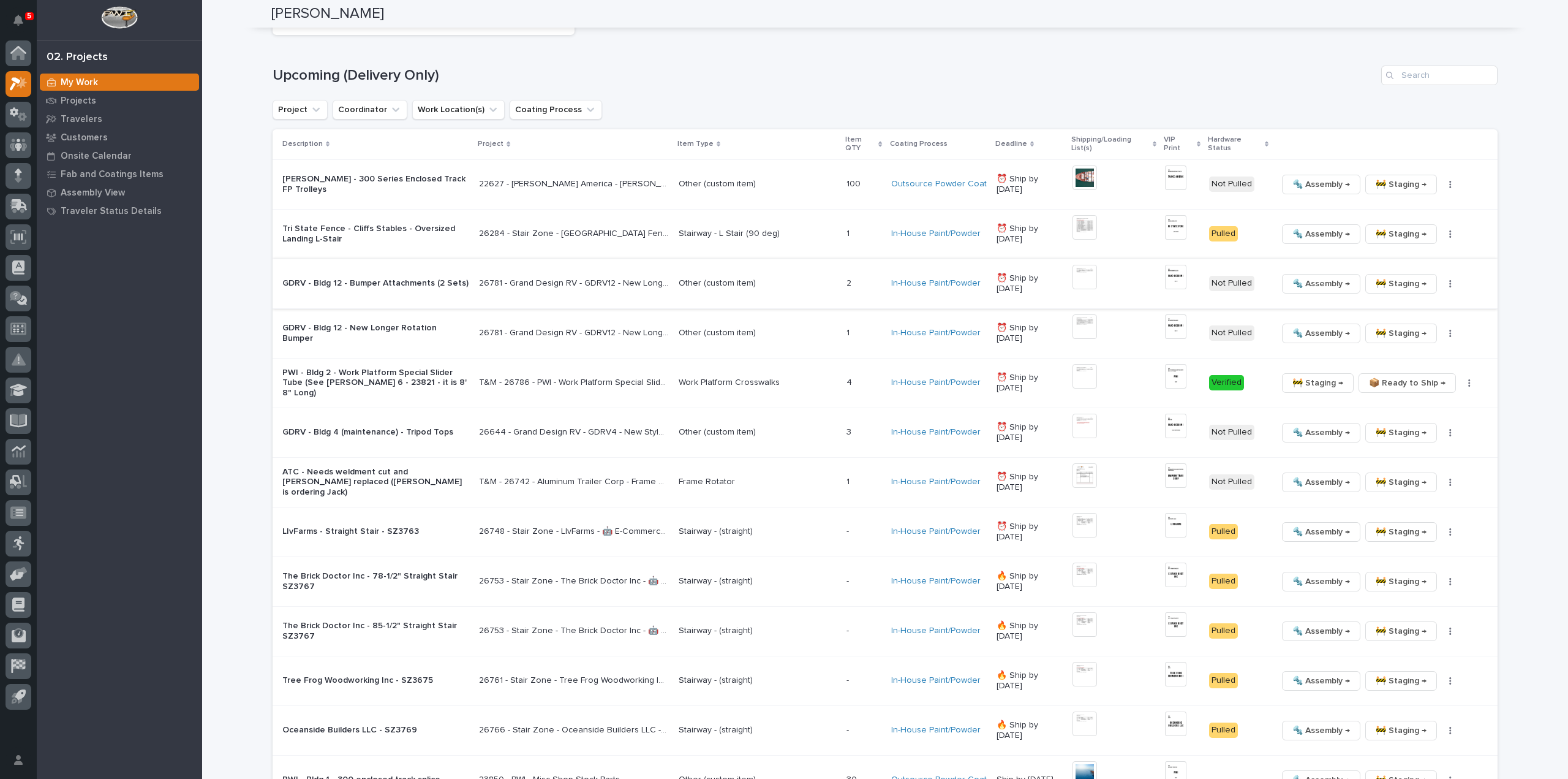
click at [1450, 283] on icon "button" at bounding box center [1451, 284] width 1 height 7
click at [1408, 365] on span "🔩 Hardware" at bounding box center [1400, 367] width 52 height 15
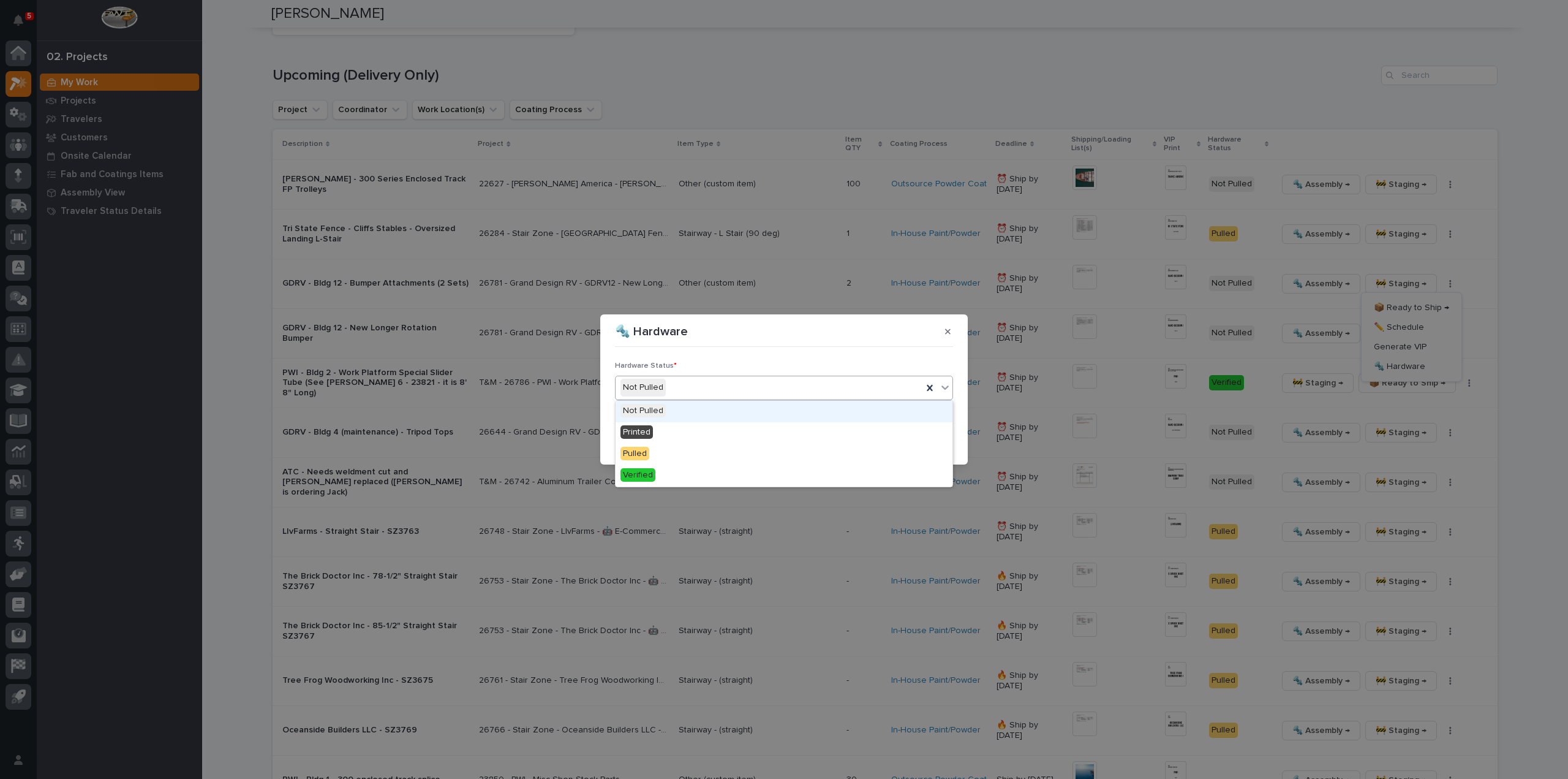
click at [691, 389] on div "Not Pulled" at bounding box center [768, 387] width 307 height 20
click at [686, 438] on div "Printed" at bounding box center [784, 432] width 337 height 21
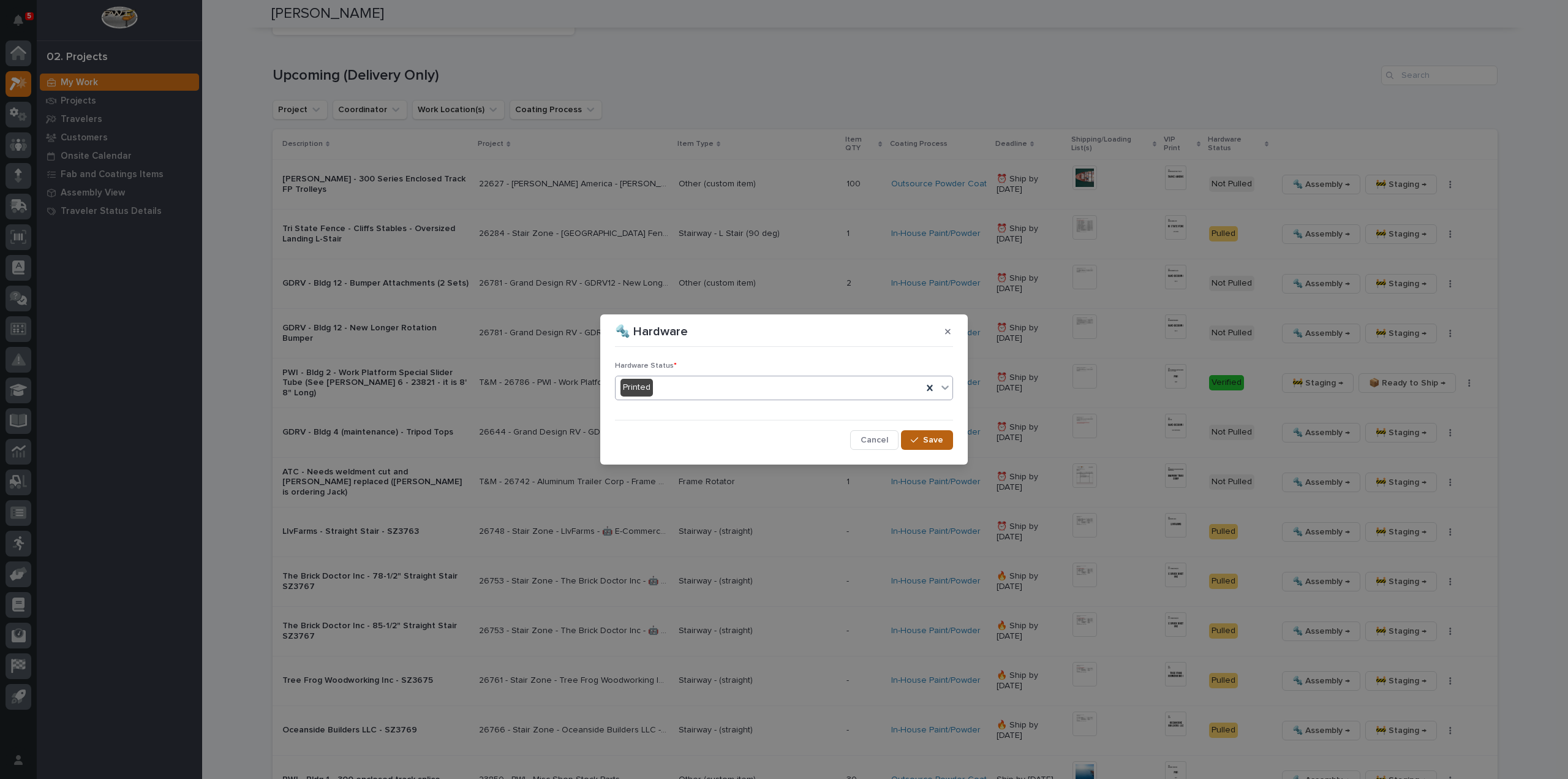
click at [935, 446] on button "Save" at bounding box center [927, 440] width 52 height 20
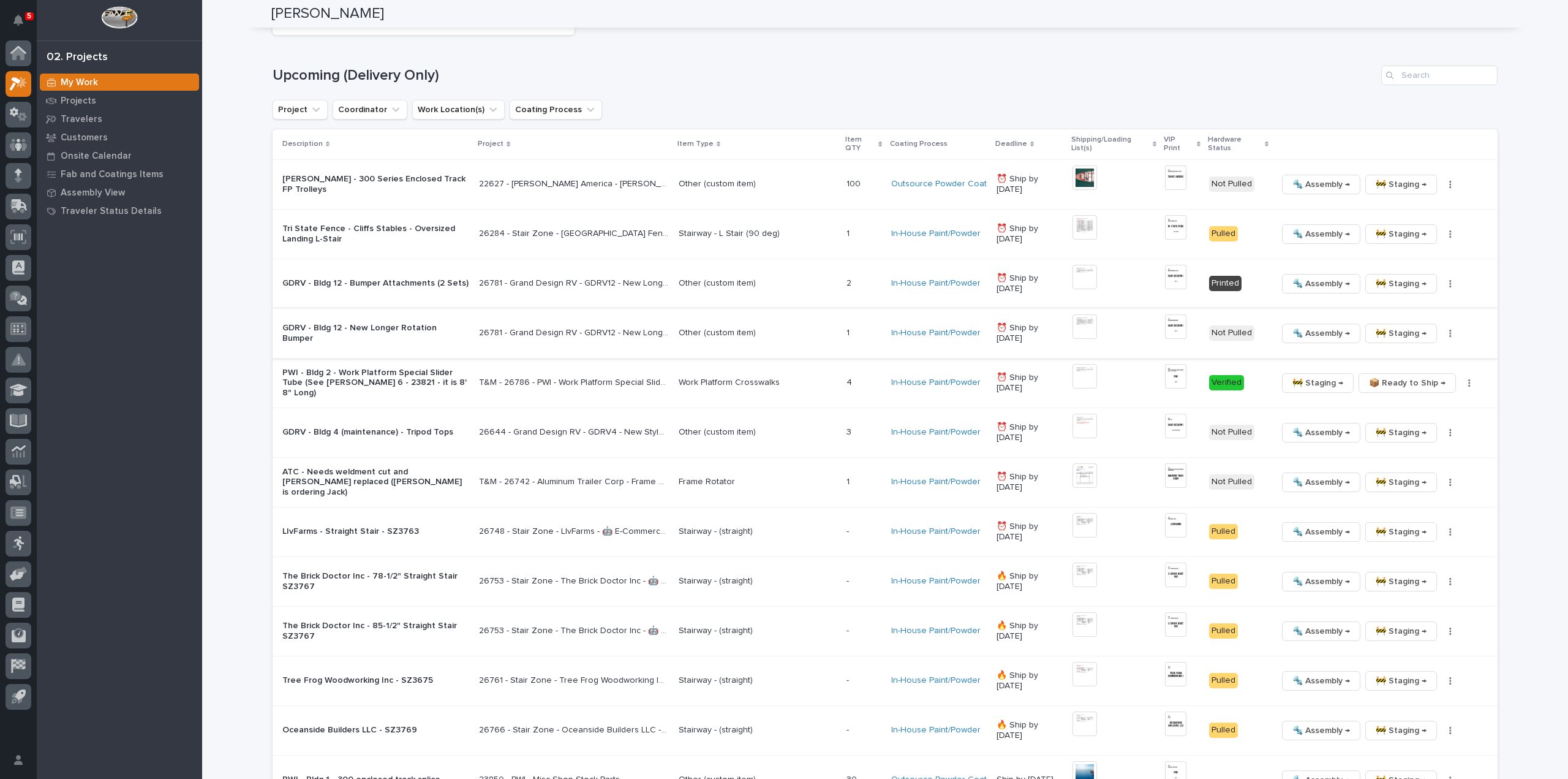
click at [1080, 326] on img at bounding box center [1084, 326] width 24 height 24
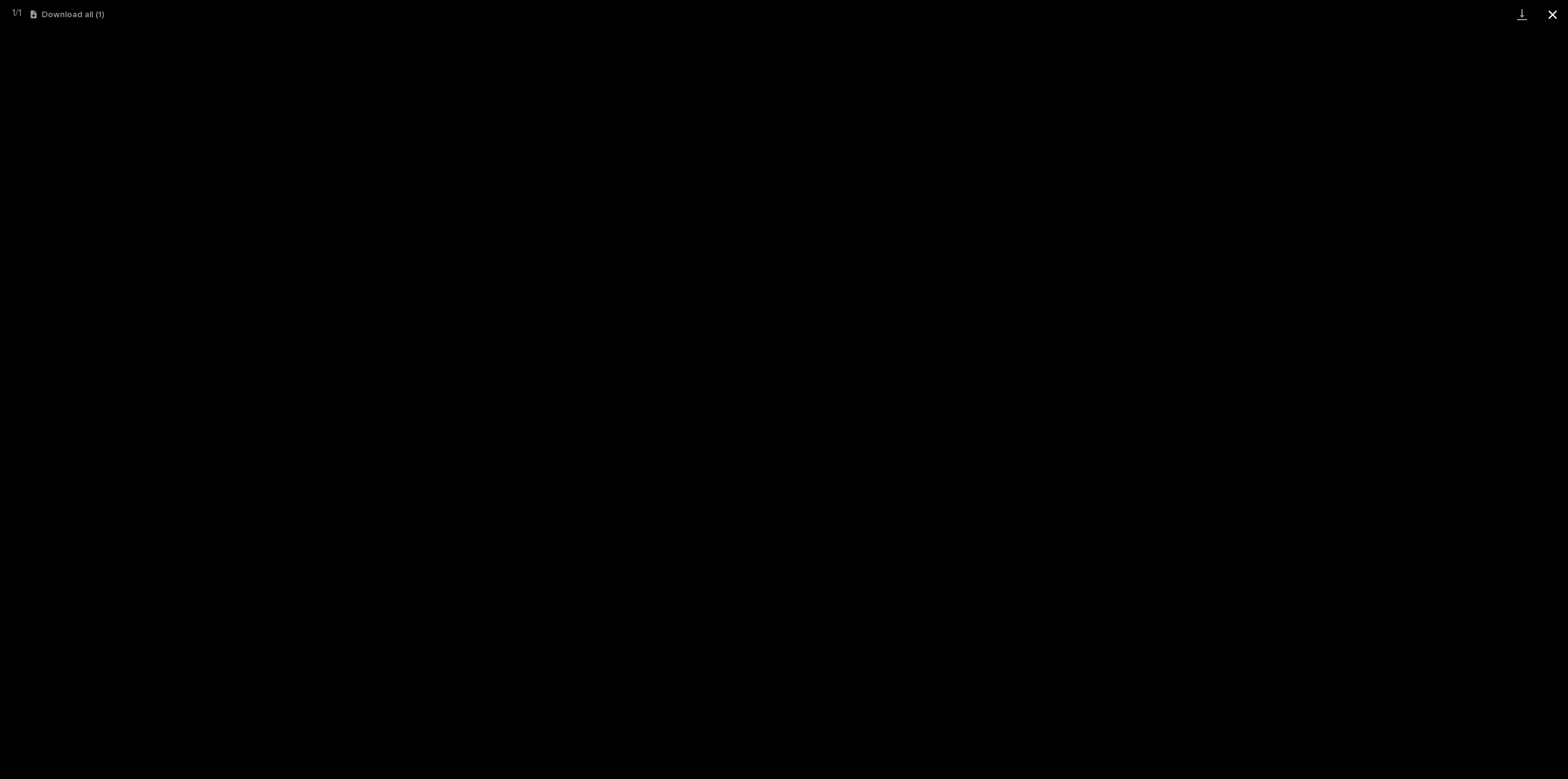
click at [1558, 16] on button "Close gallery" at bounding box center [1552, 14] width 30 height 29
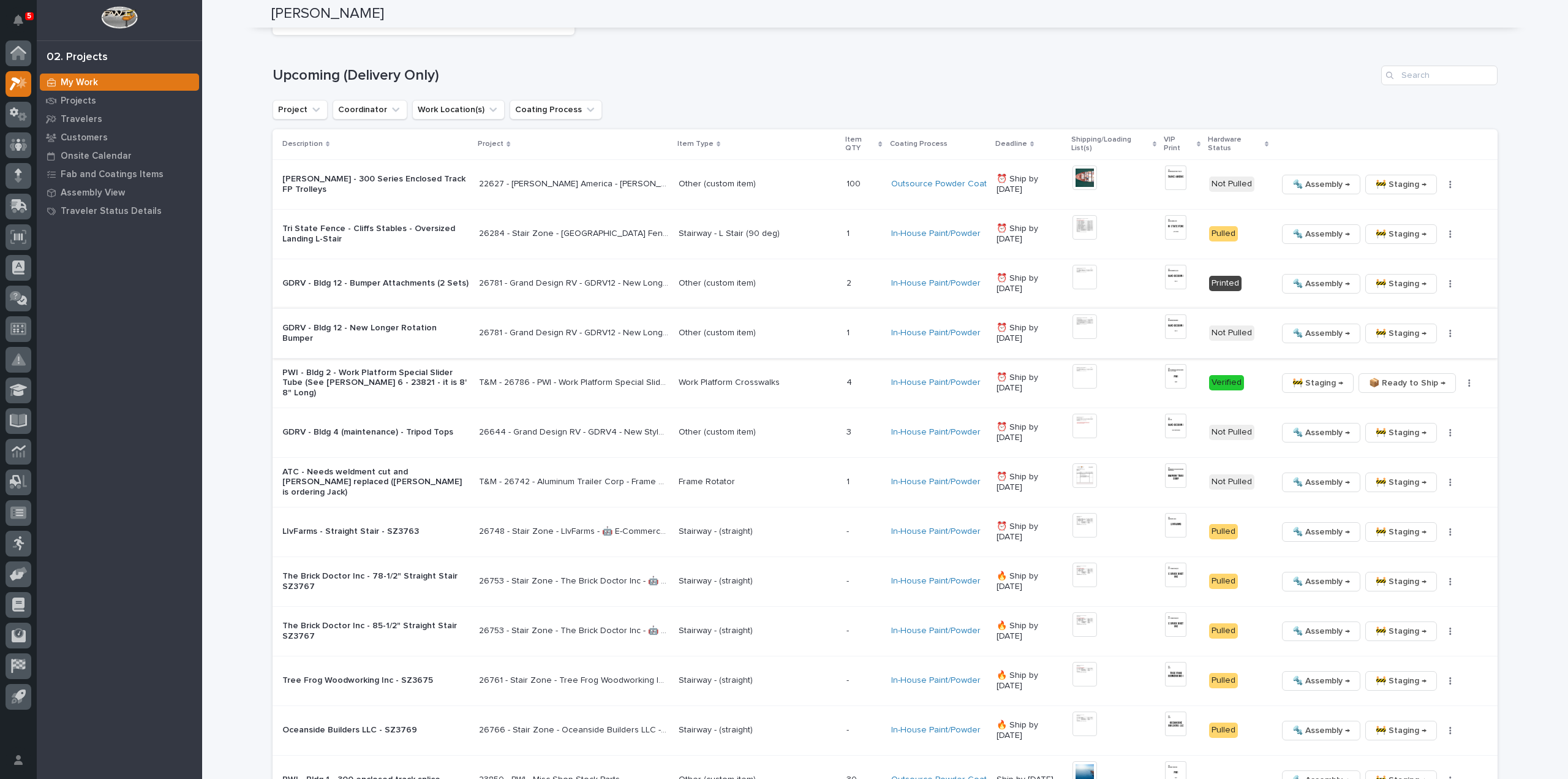
click at [1183, 332] on img at bounding box center [1176, 326] width 21 height 24
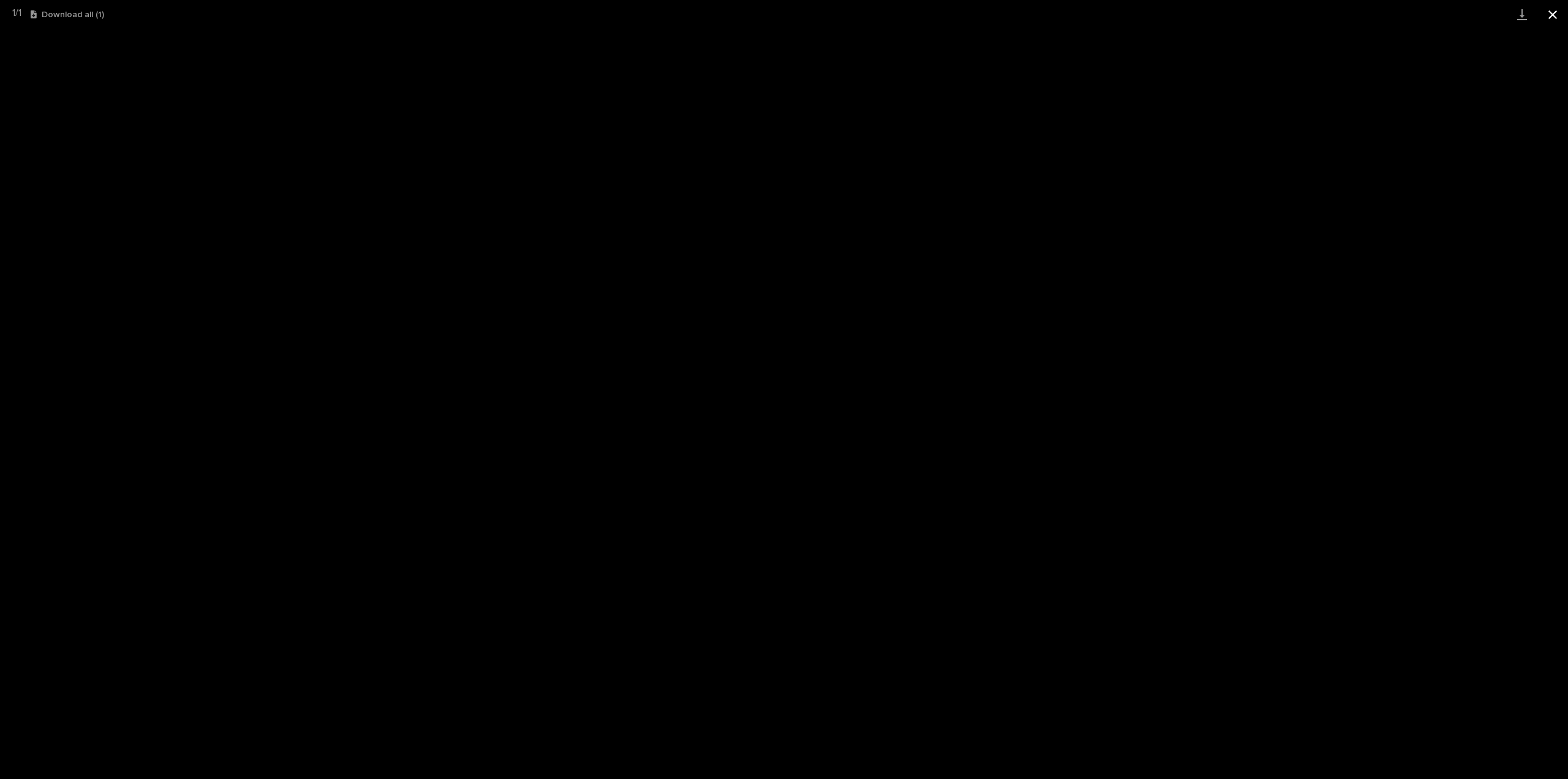
click at [1557, 15] on button "Close gallery" at bounding box center [1552, 14] width 30 height 29
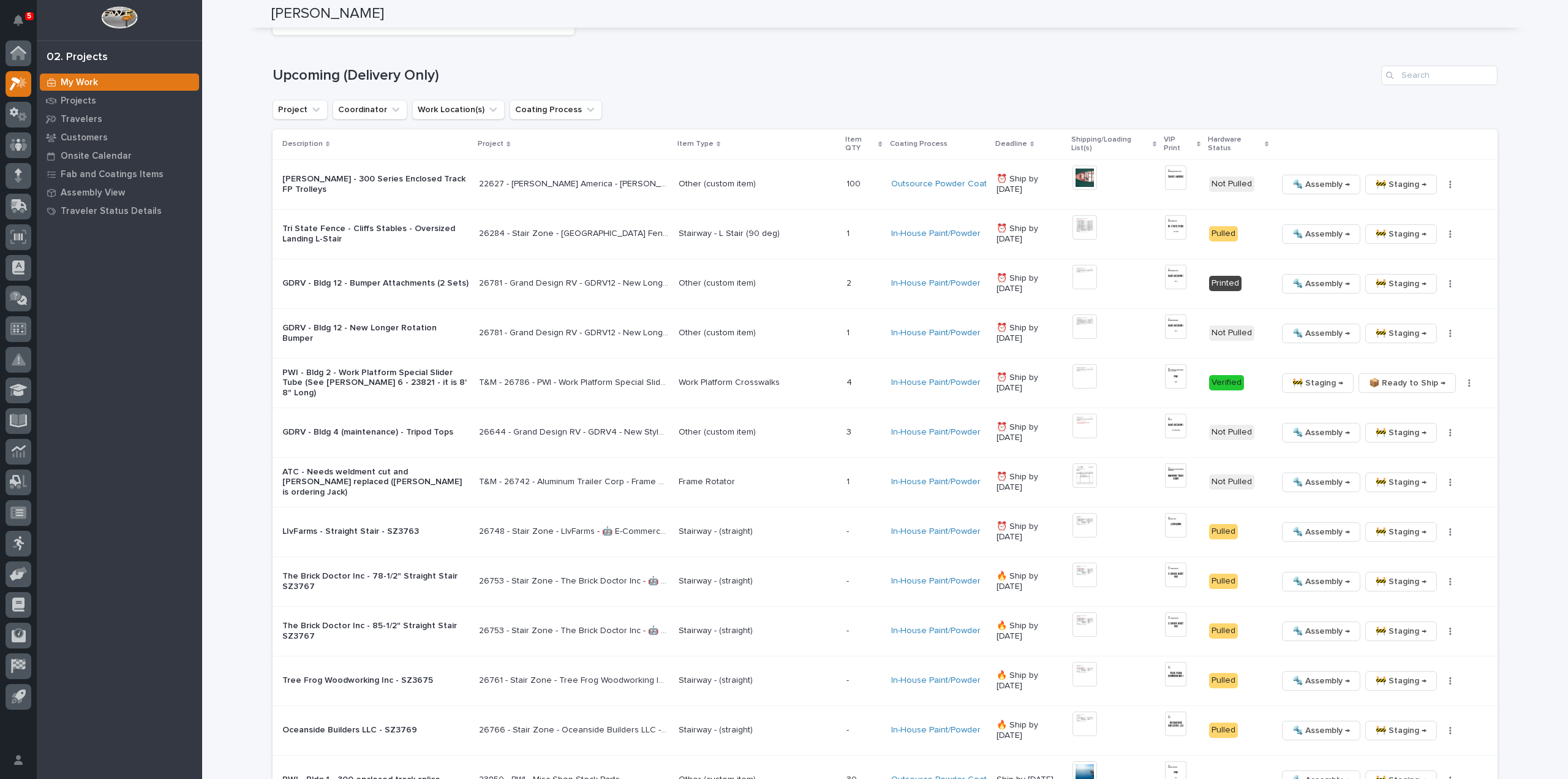
click at [1451, 336] on div "🔩 Assembly → 🚧 Staging → 📦 Ready to Ship → ✏️ Schedule Generate VIP 🔩 Hardware" at bounding box center [1377, 333] width 201 height 20
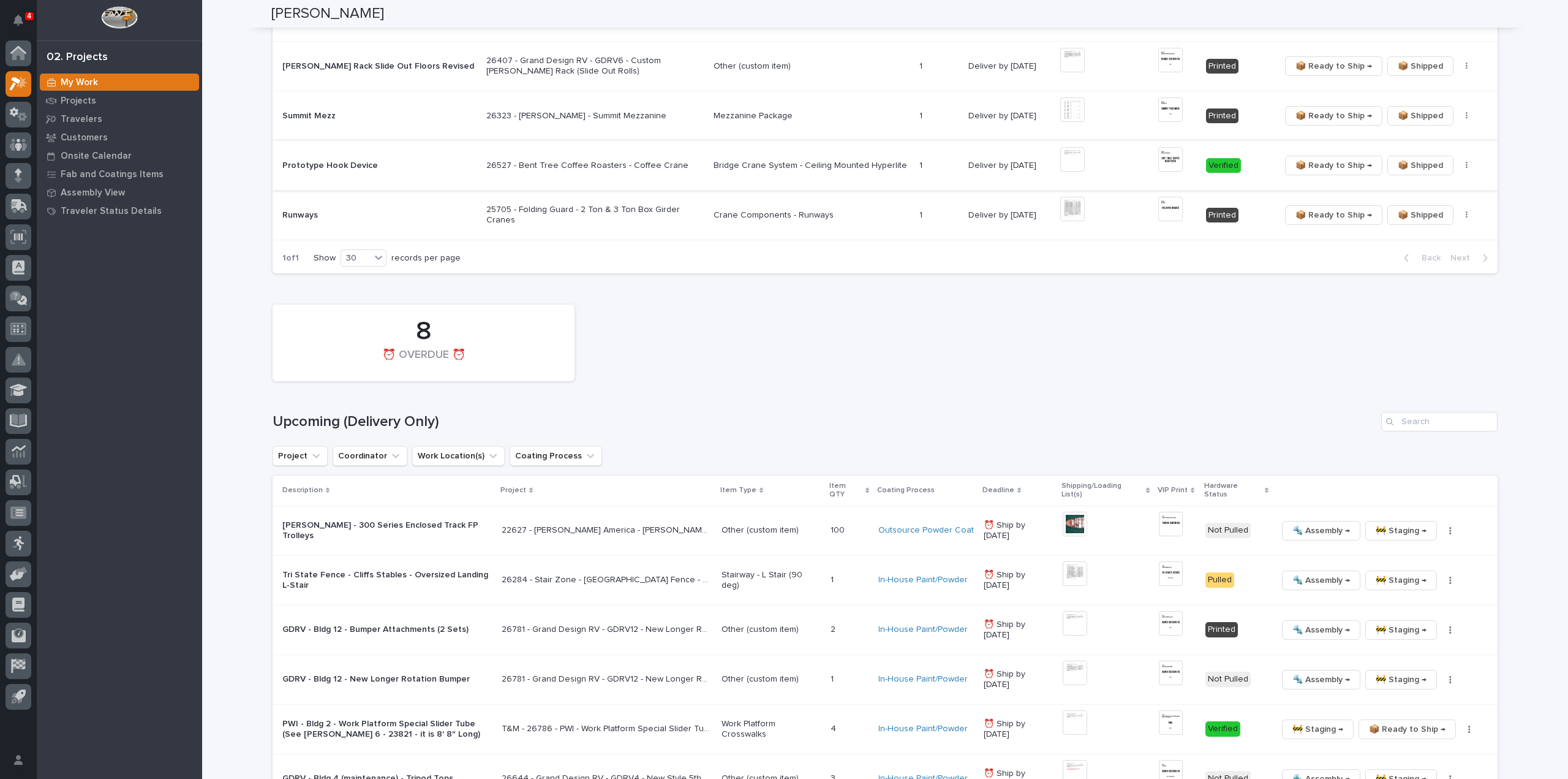
scroll to position [857, 0]
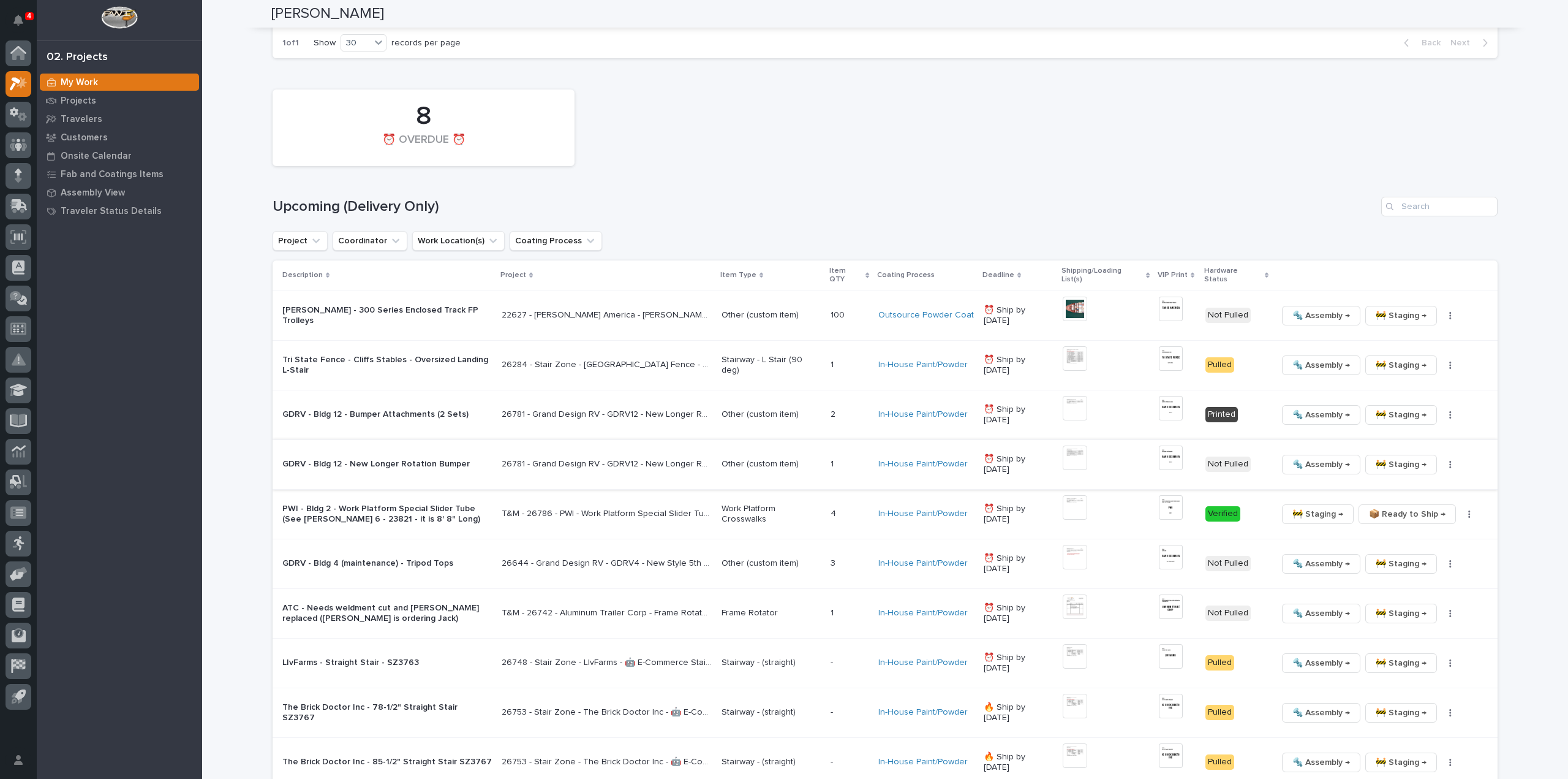
click at [1449, 460] on icon "button" at bounding box center [1450, 465] width 2 height 9
click at [1412, 540] on span "🔩 Hardware" at bounding box center [1399, 538] width 52 height 15
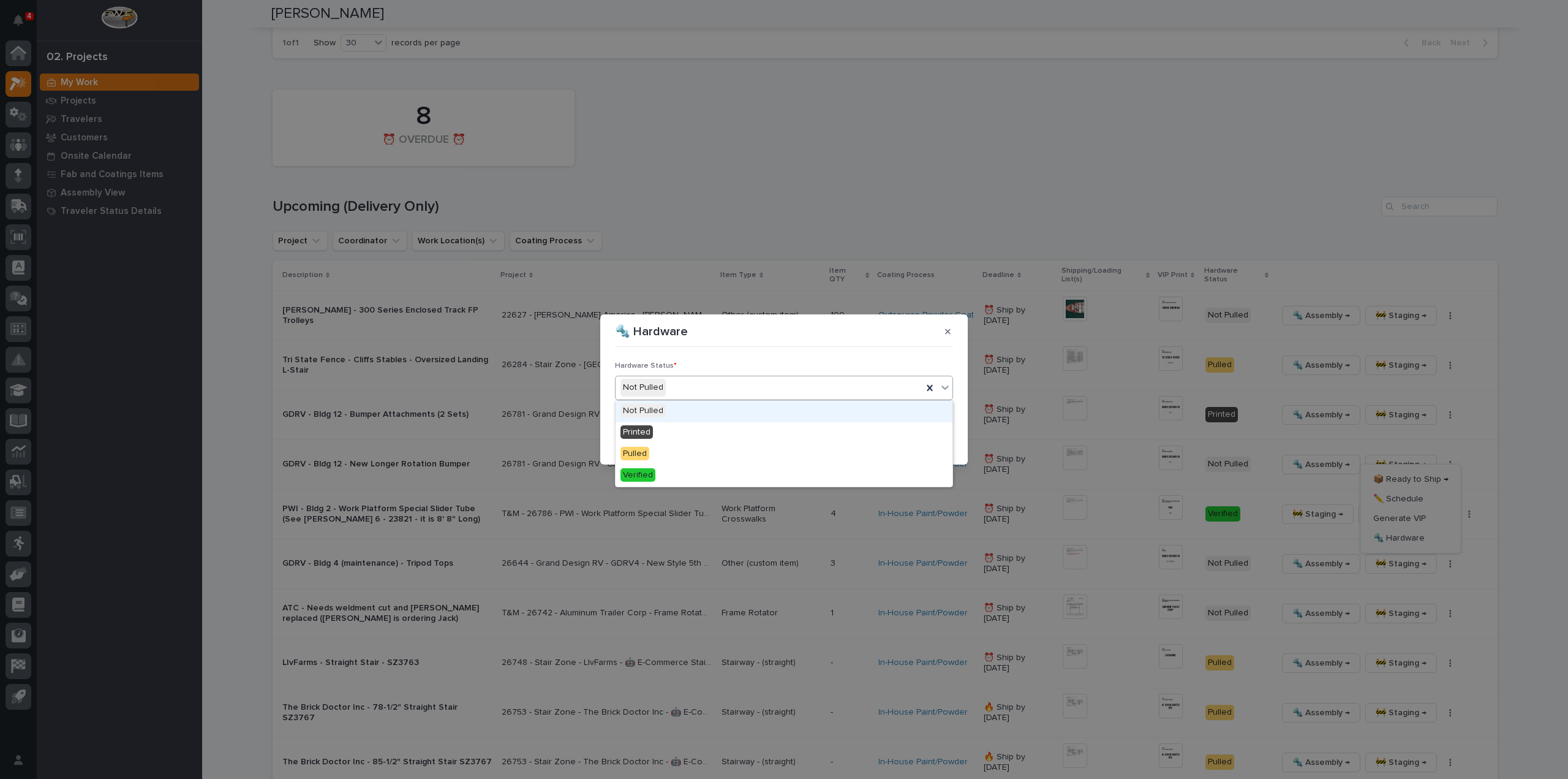
click at [705, 388] on div "Not Pulled" at bounding box center [768, 387] width 307 height 20
click at [684, 430] on div "Printed" at bounding box center [784, 432] width 337 height 21
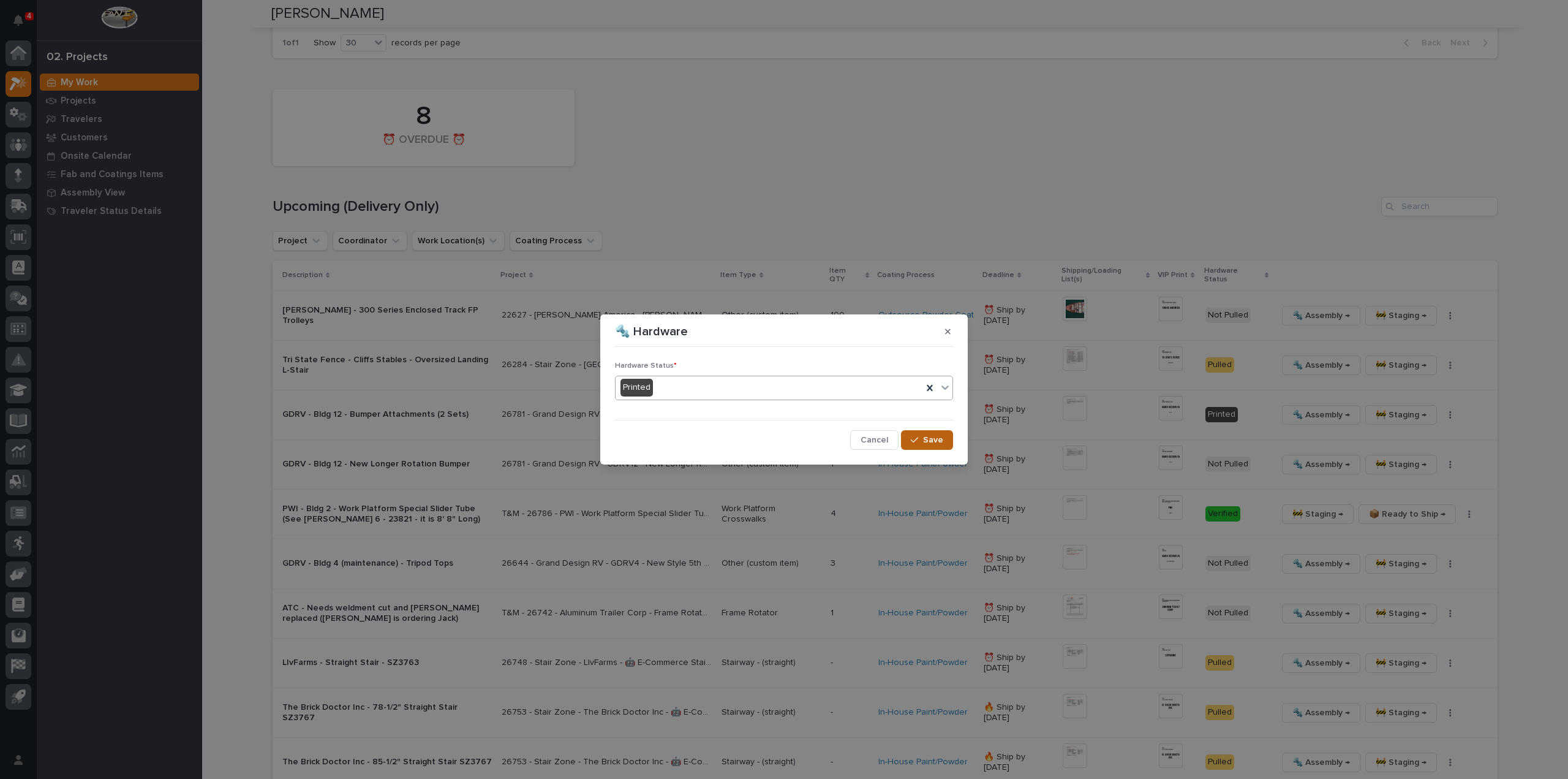
click at [918, 432] on button "Save" at bounding box center [927, 440] width 52 height 20
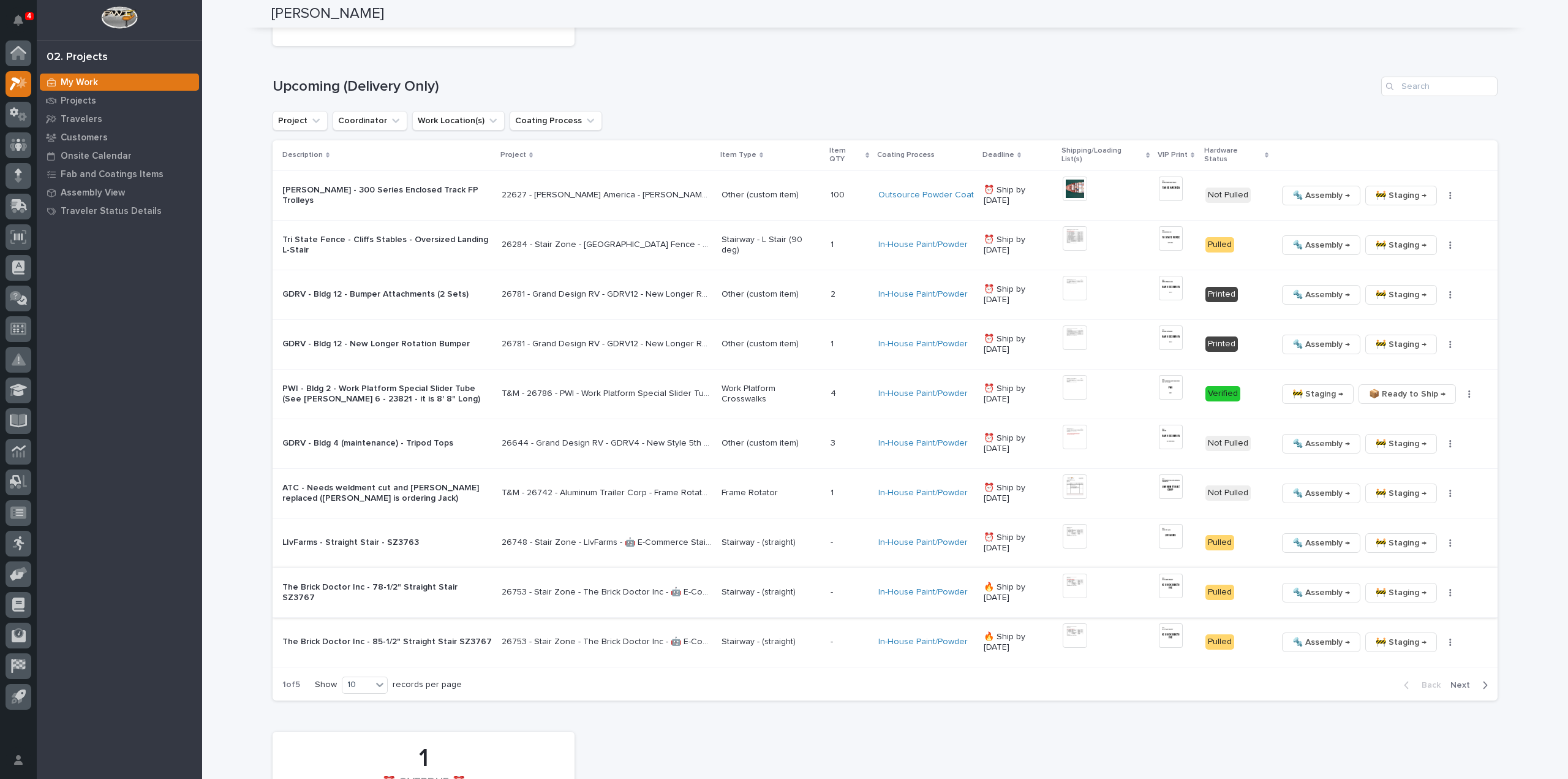
scroll to position [980, 0]
click at [1077, 428] on img at bounding box center [1074, 434] width 24 height 24
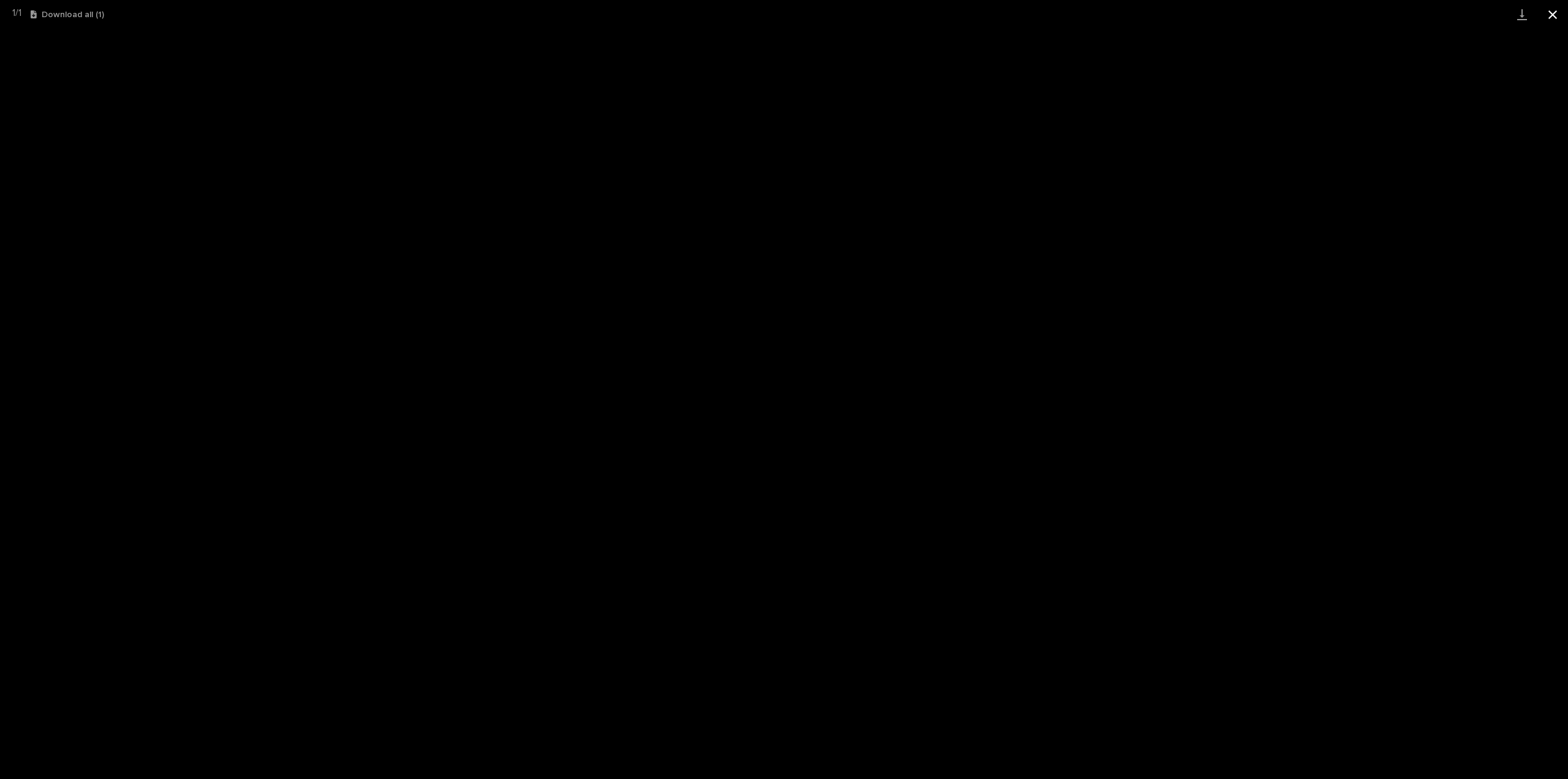
click at [1553, 16] on button "Close gallery" at bounding box center [1552, 14] width 30 height 29
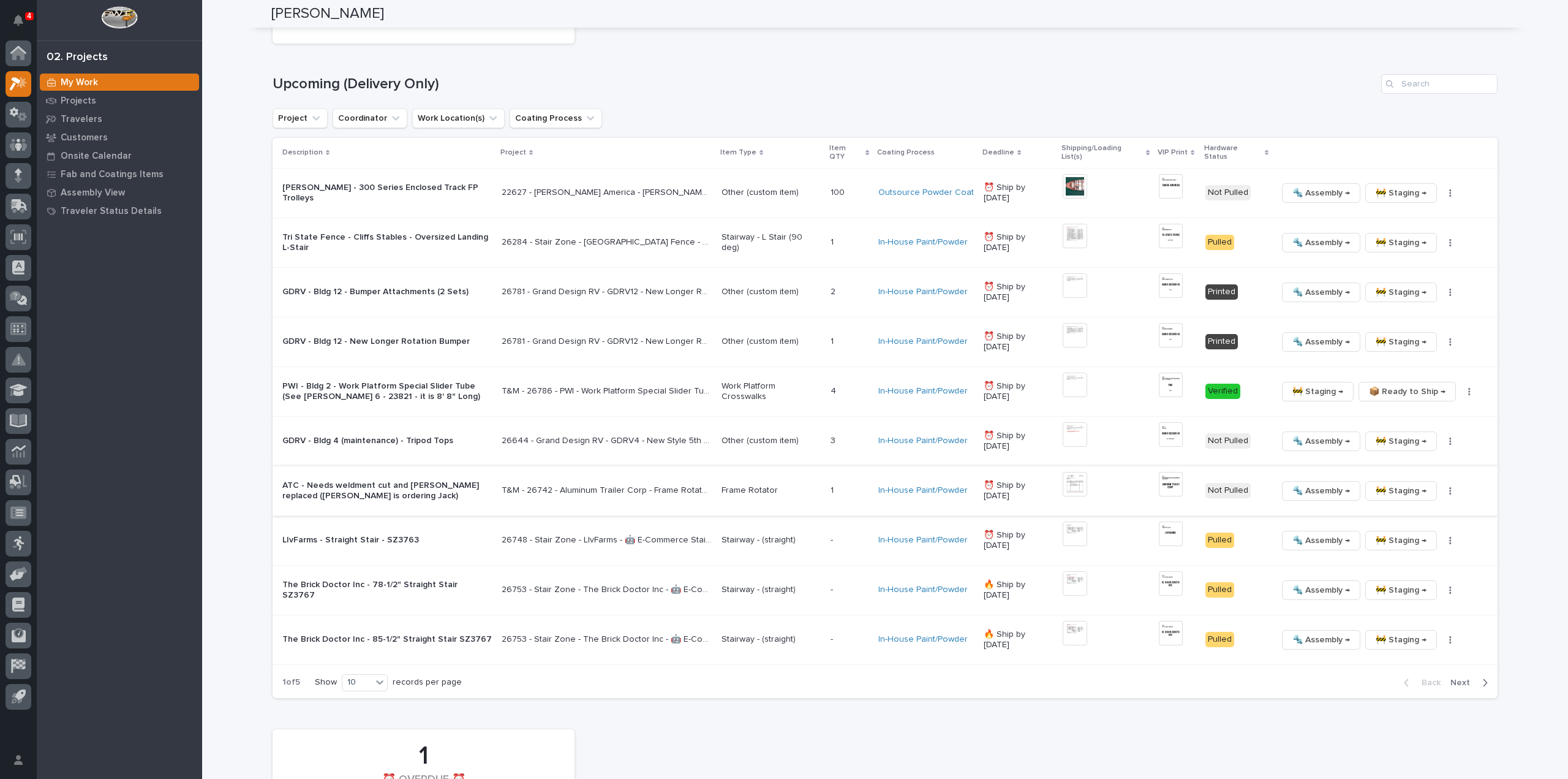
click at [1080, 480] on img at bounding box center [1074, 483] width 24 height 24
click at [1082, 472] on img at bounding box center [1074, 483] width 24 height 24
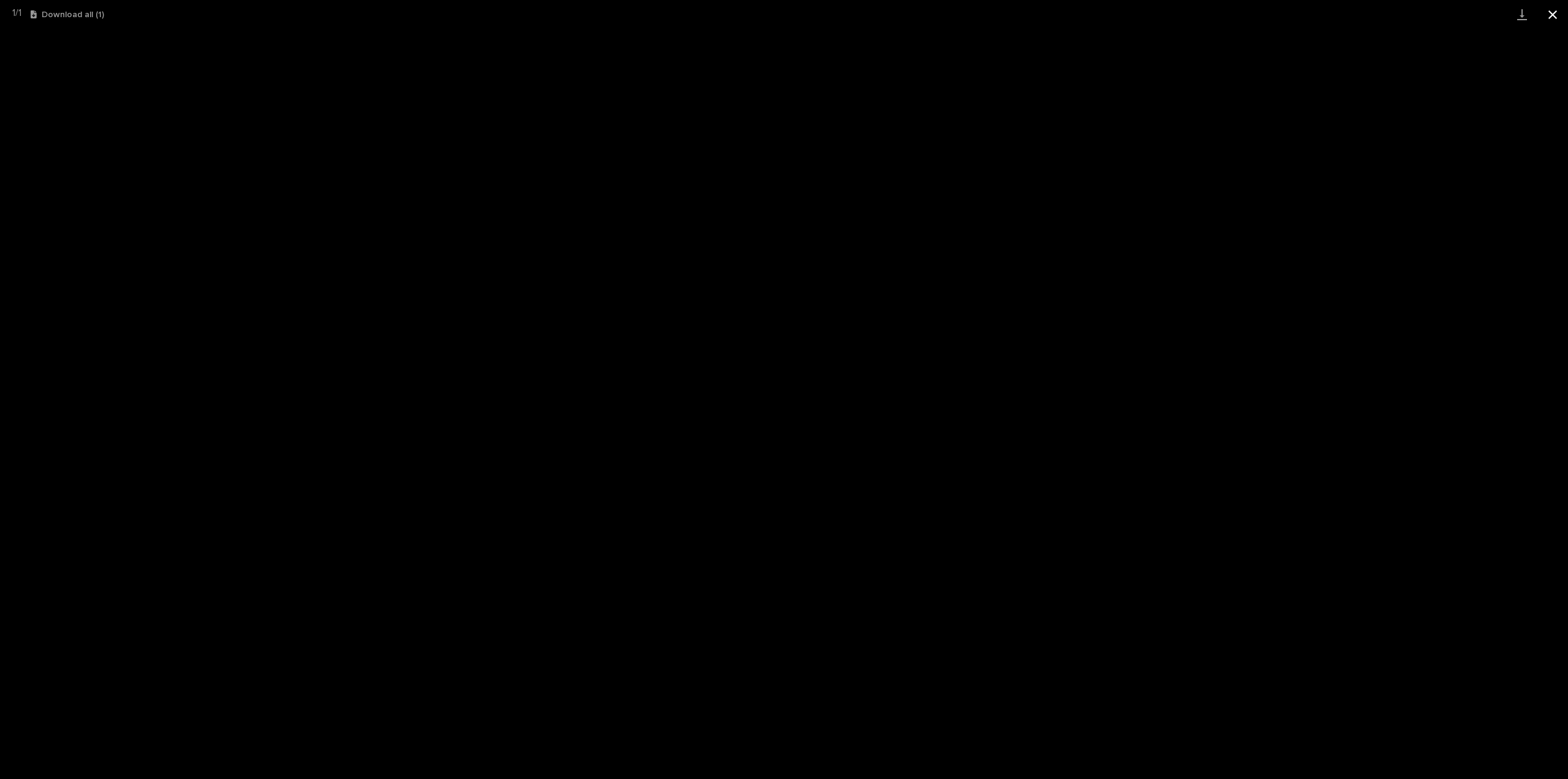
click at [1550, 12] on button "Close gallery" at bounding box center [1552, 14] width 30 height 29
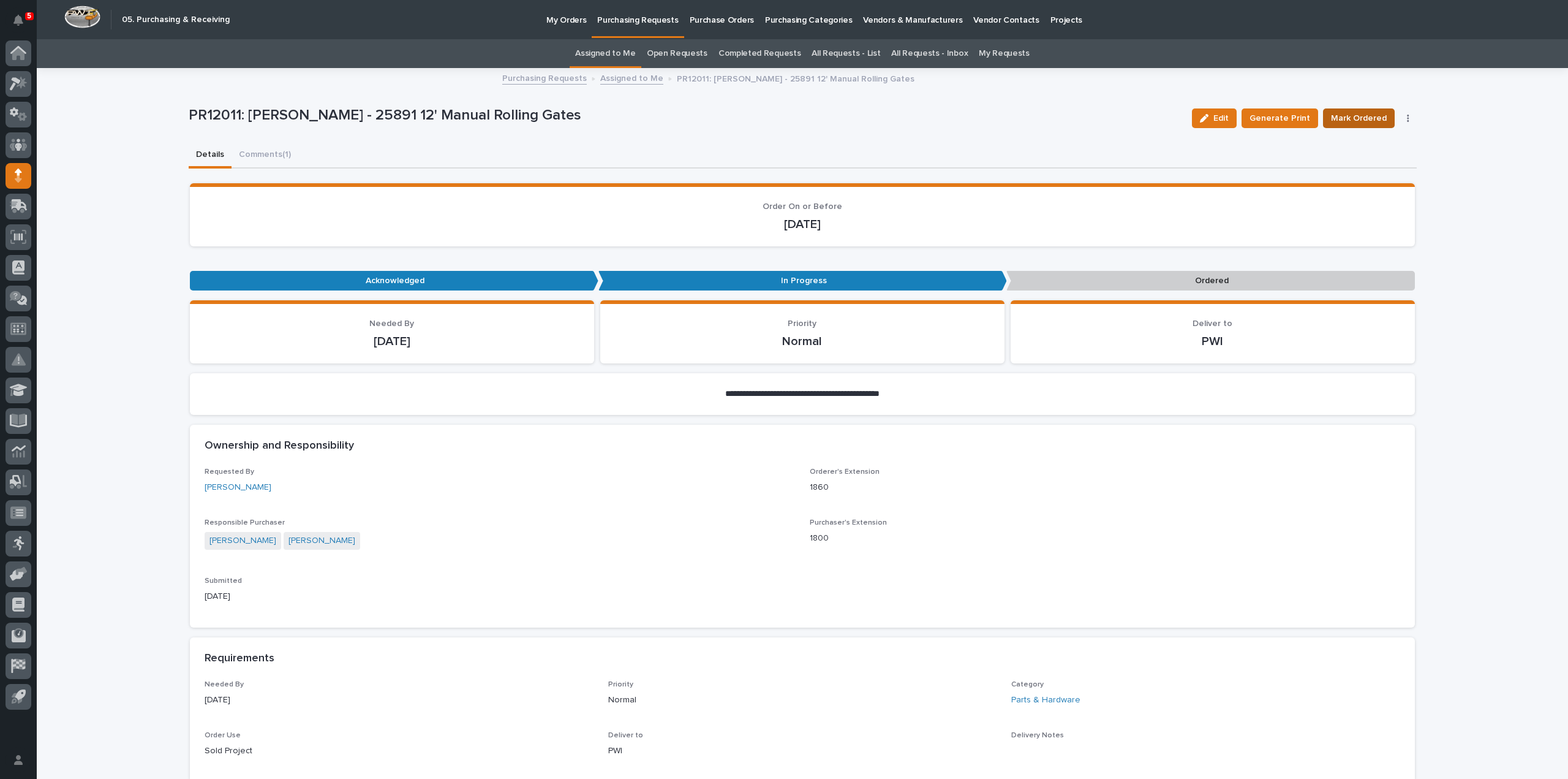
click at [1344, 120] on span "Mark Ordered" at bounding box center [1358, 118] width 55 height 15
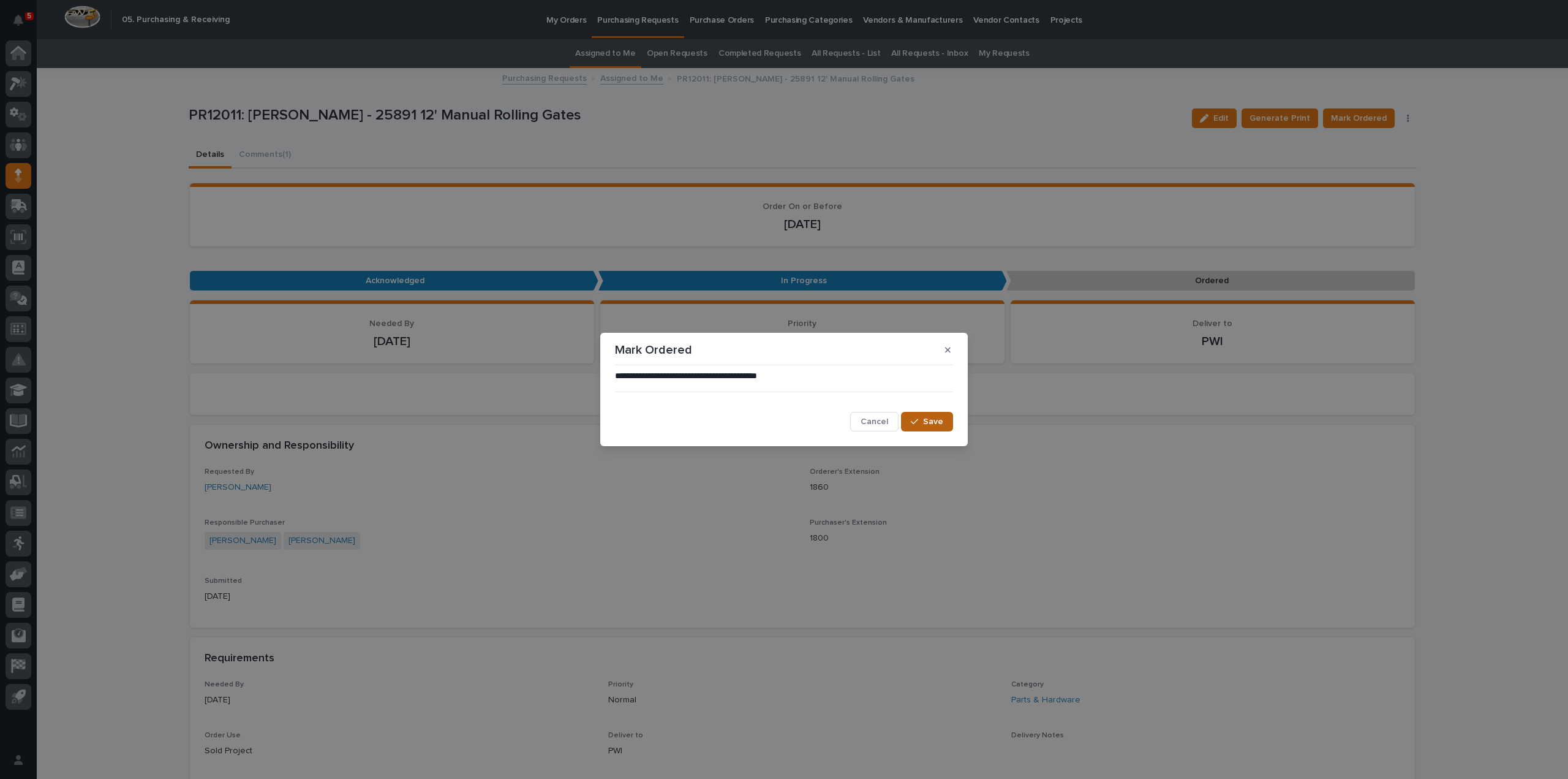
click at [919, 422] on div "button" at bounding box center [917, 421] width 13 height 9
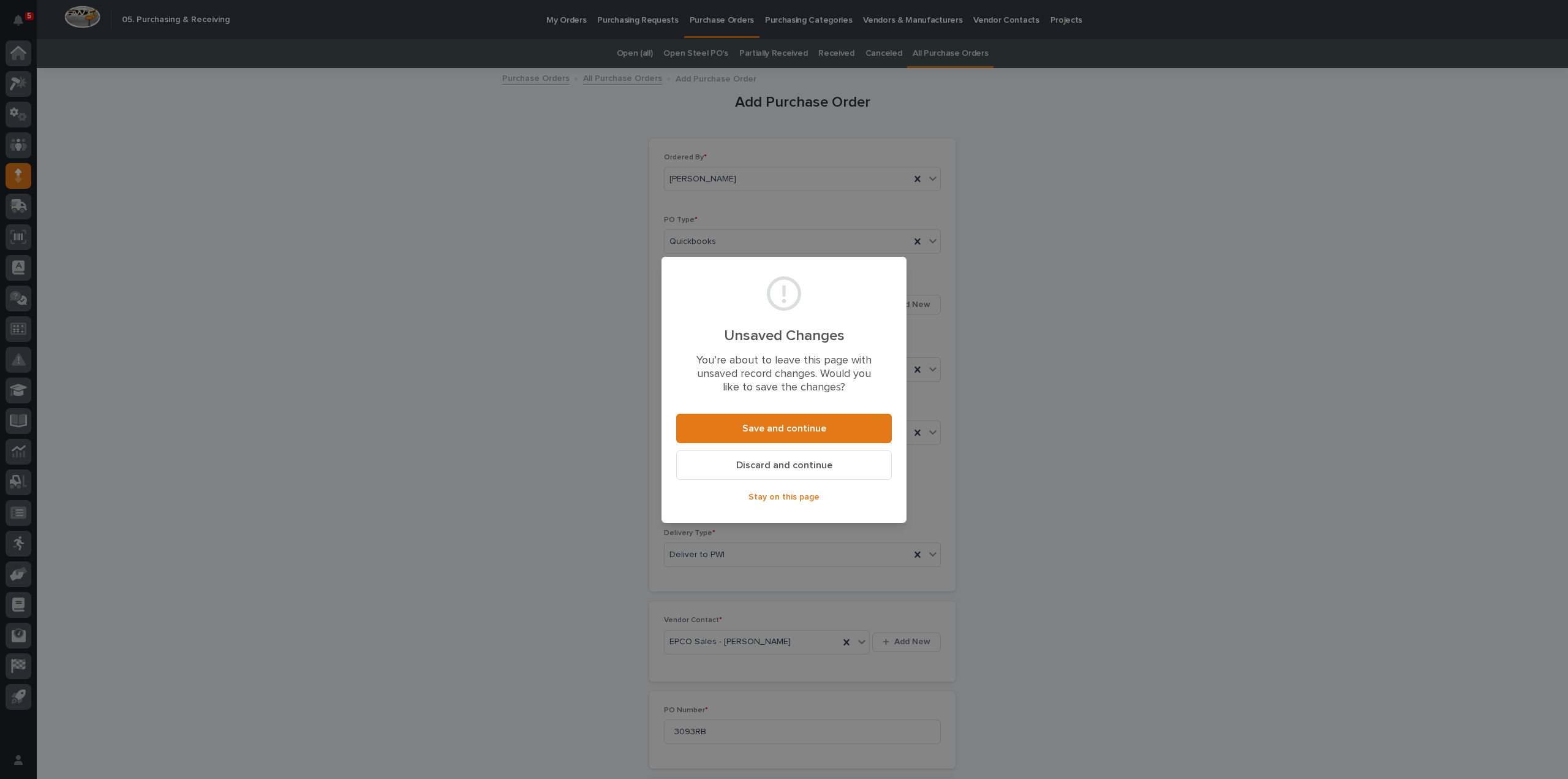
click at [805, 466] on span "Discard and continue" at bounding box center [784, 465] width 96 height 13
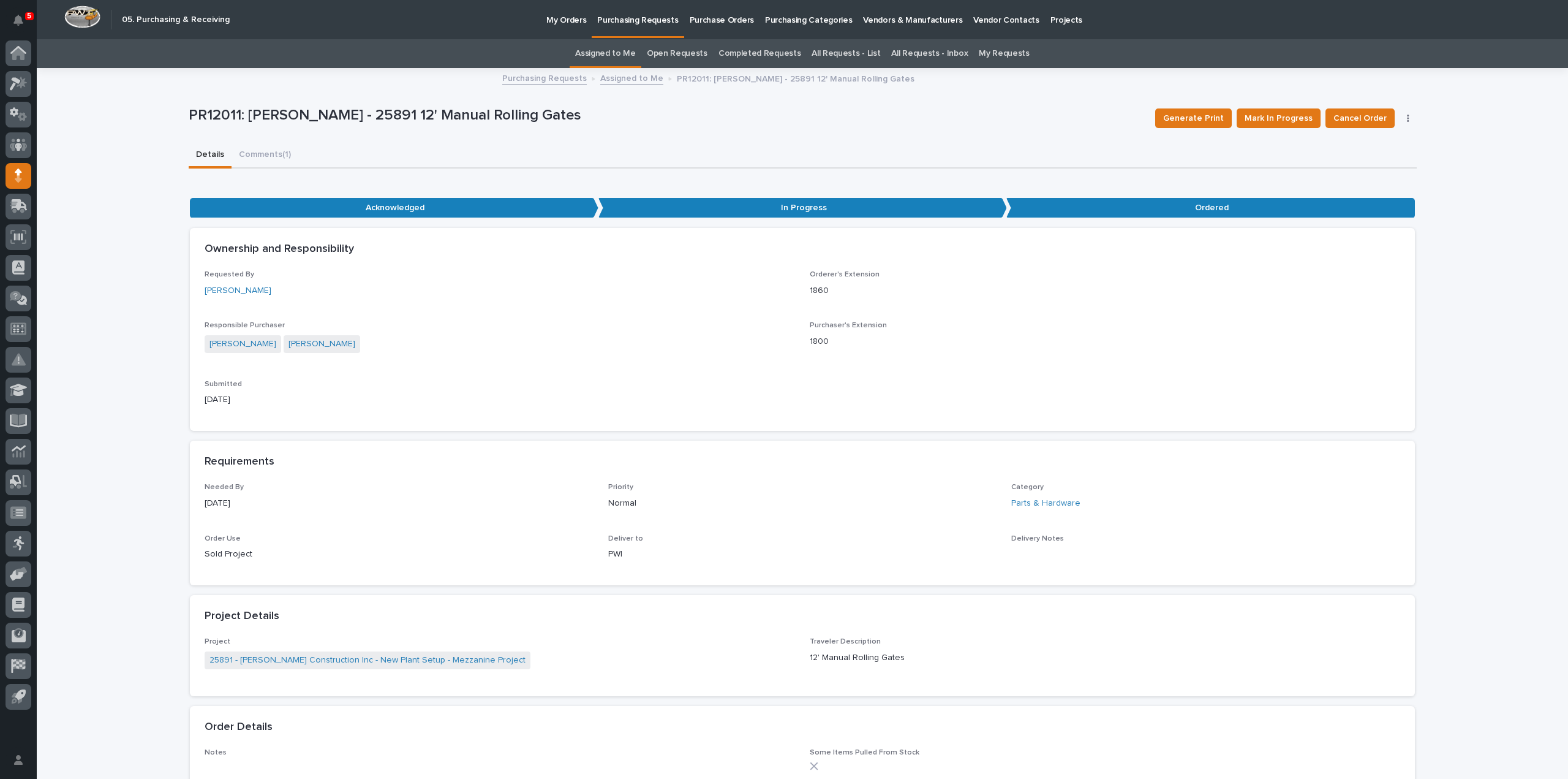
click at [828, 53] on link "All Requests - List" at bounding box center [845, 53] width 69 height 29
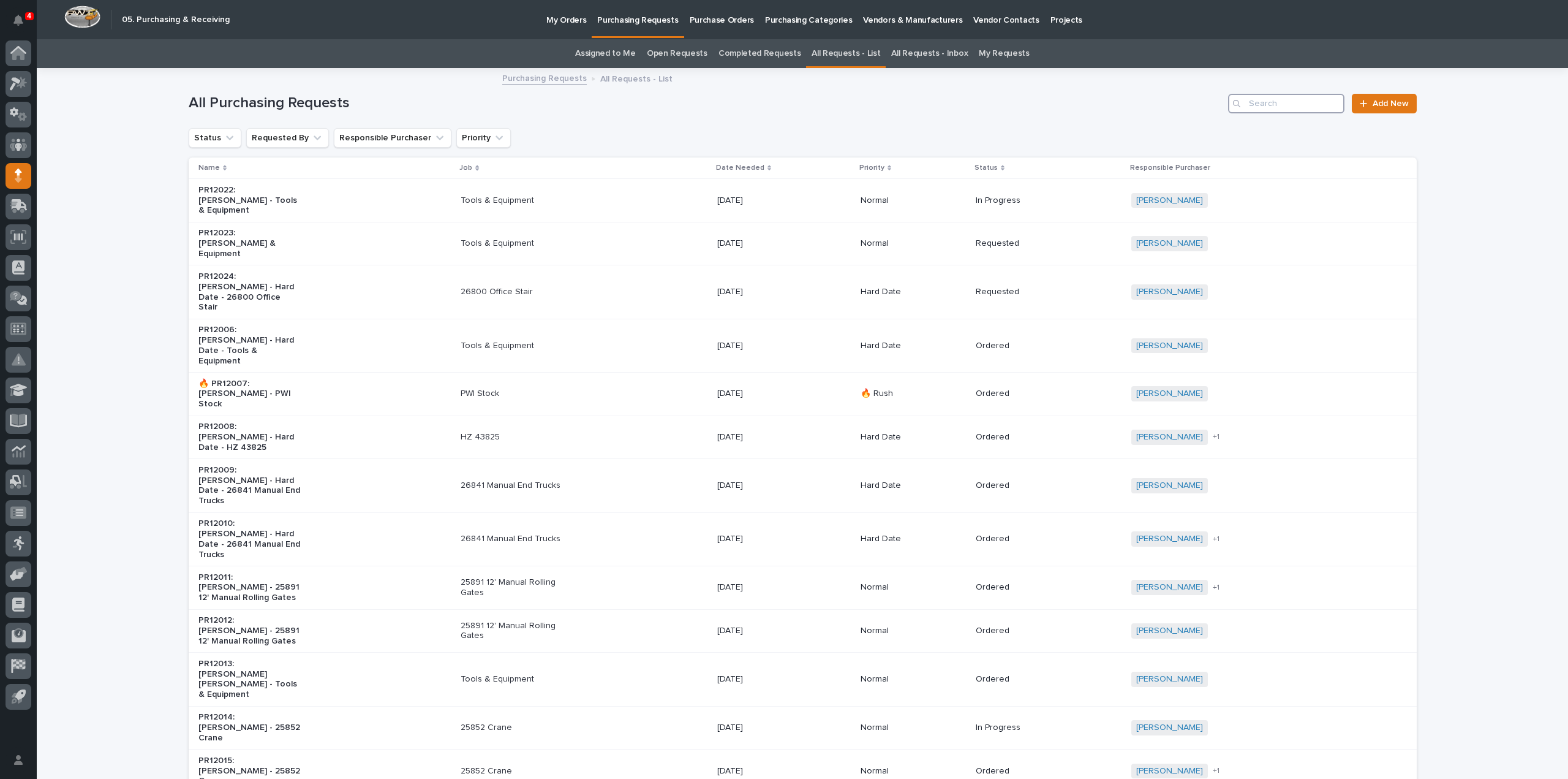
click at [1251, 106] on input "Search" at bounding box center [1286, 103] width 116 height 20
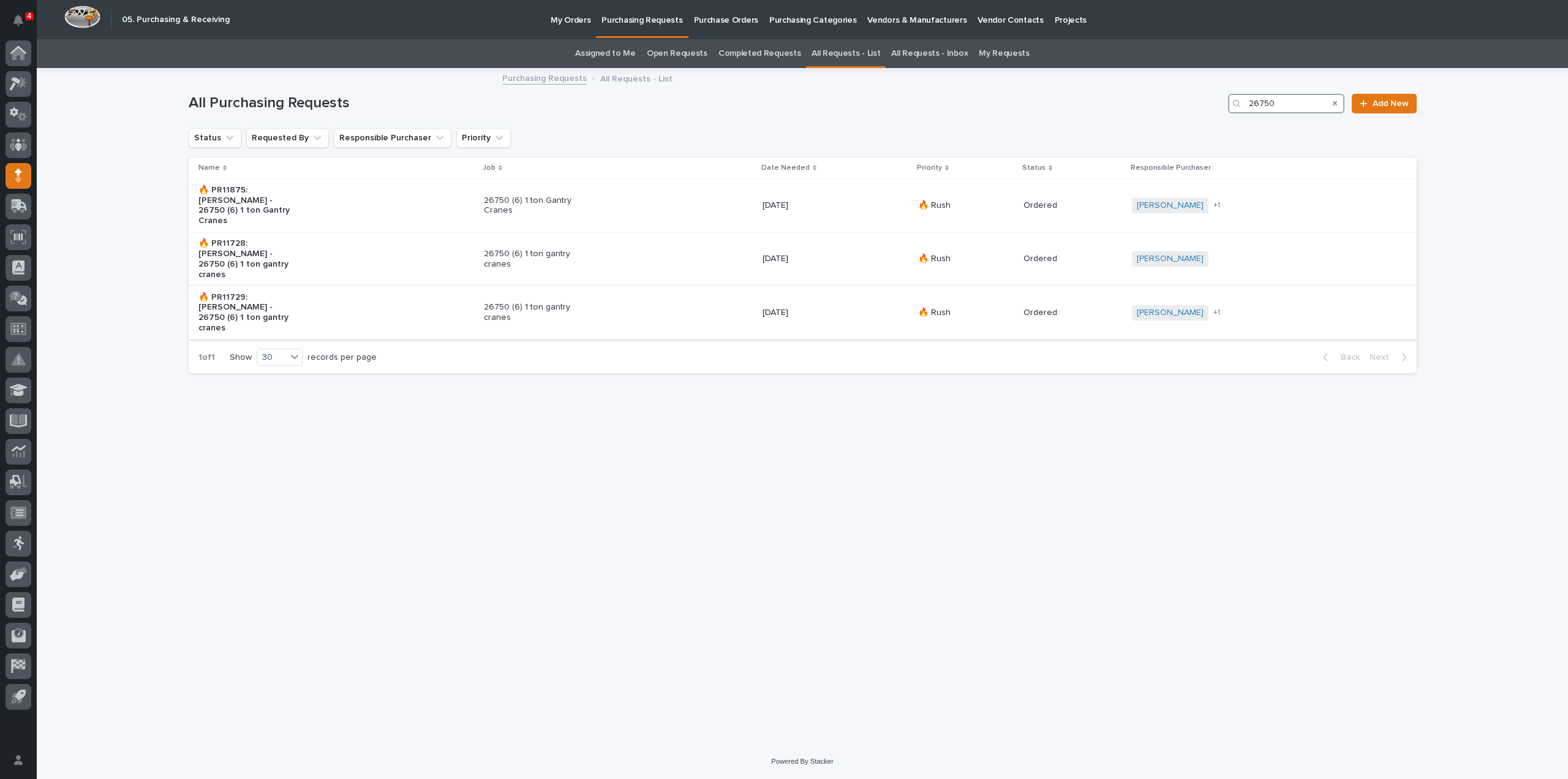
type input "26750"
click at [555, 302] on p "26750 (6) 1 ton gantry cranes" at bounding box center [535, 313] width 102 height 21
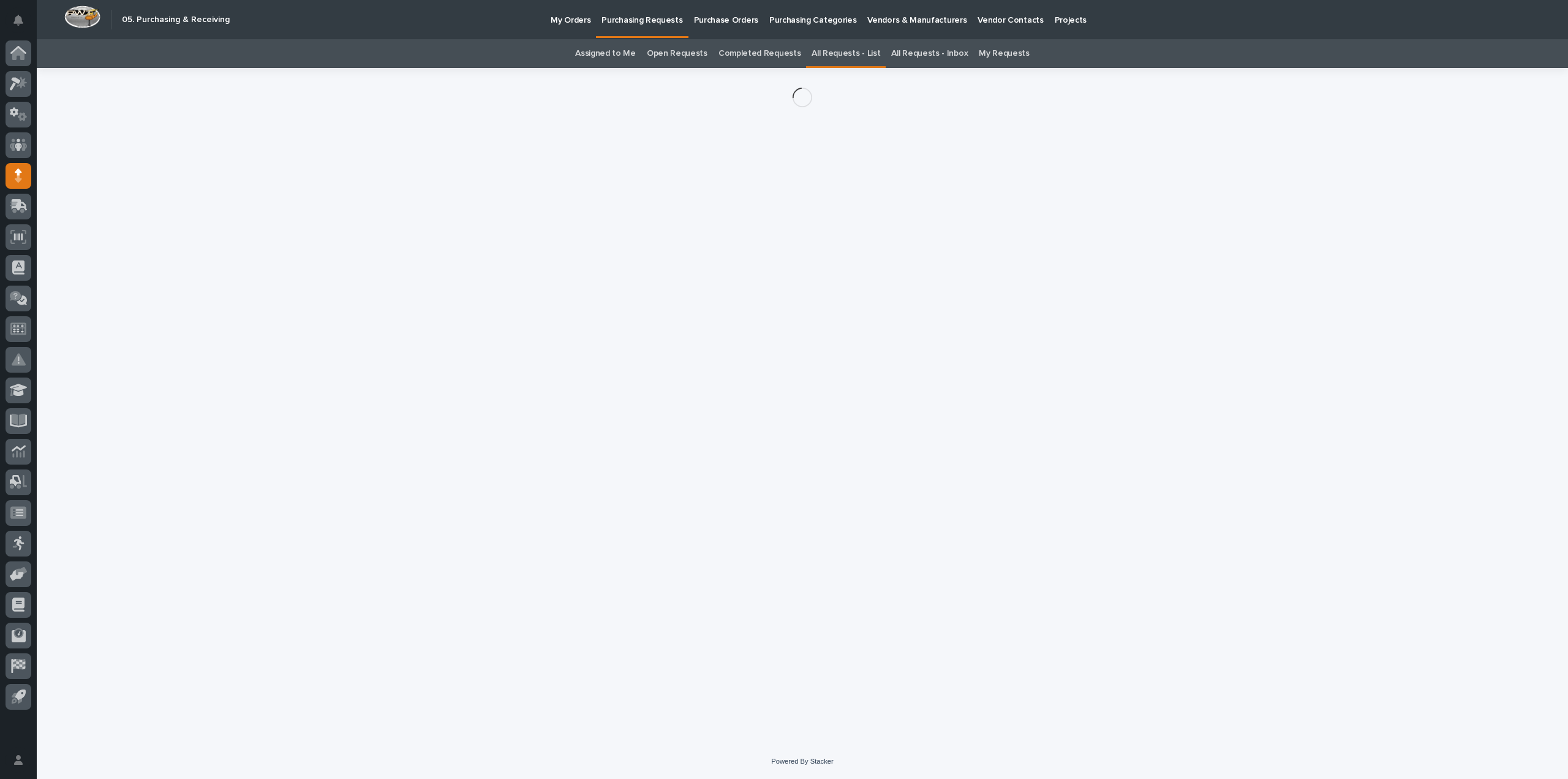
click at [555, 285] on div "Loading... Saving… Loading... Saving…" at bounding box center [802, 390] width 1241 height 645
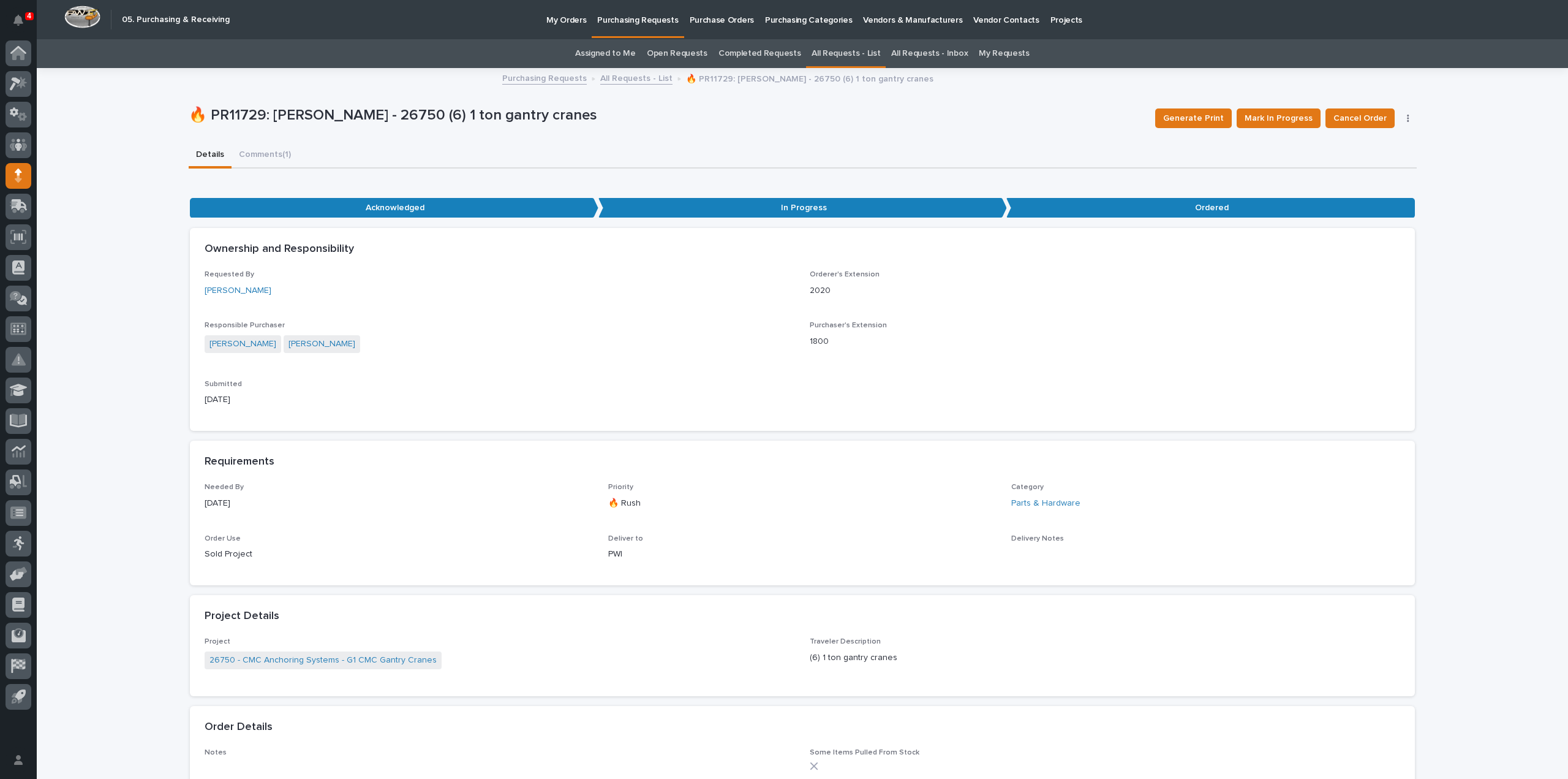
click at [1000, 482] on div "Requirements" at bounding box center [802, 462] width 1225 height 43
click at [944, 213] on p "In Progress" at bounding box center [802, 208] width 409 height 20
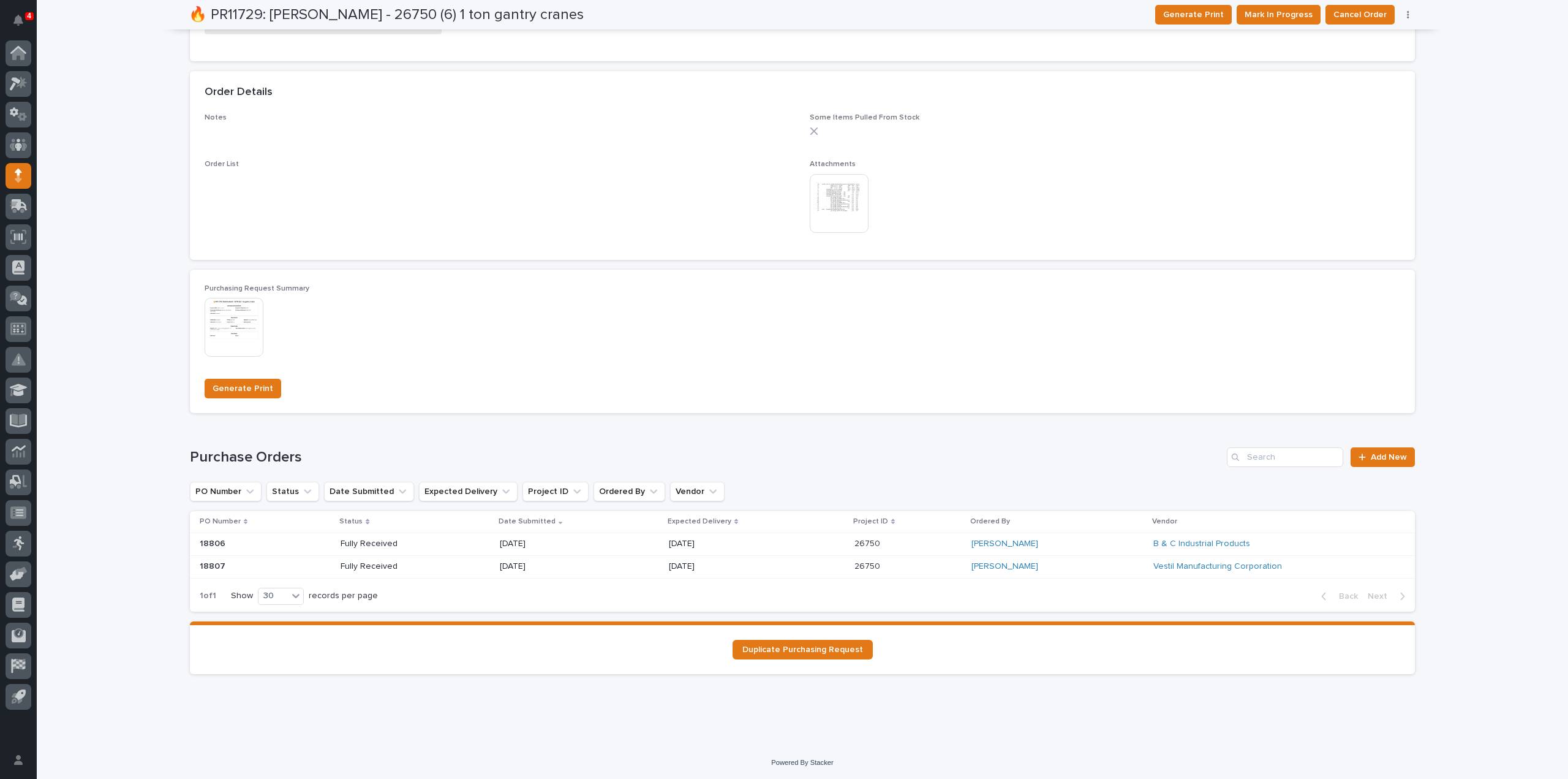
click at [521, 565] on p "08/11/2025" at bounding box center [543, 566] width 88 height 10
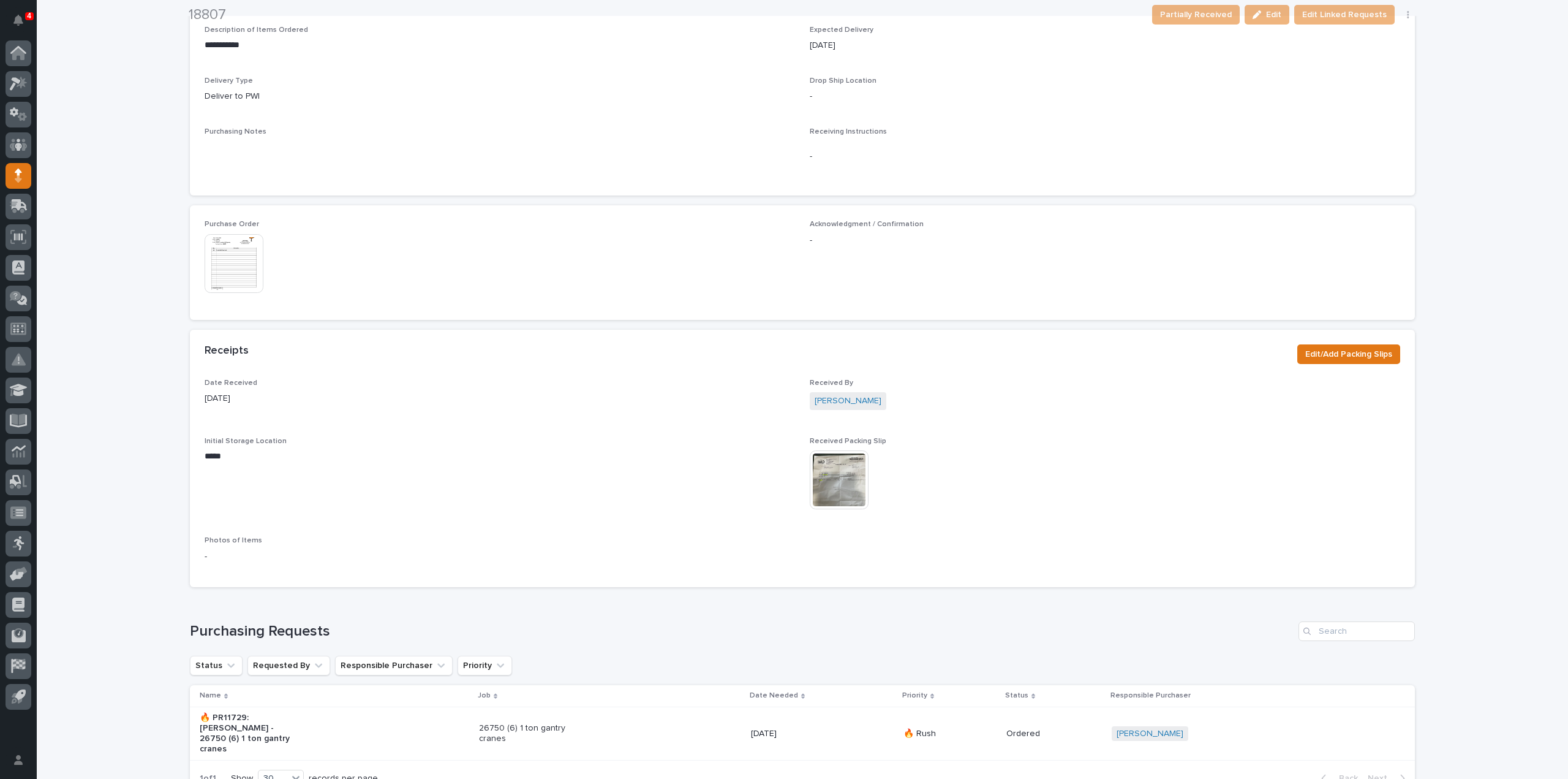
scroll to position [501, 0]
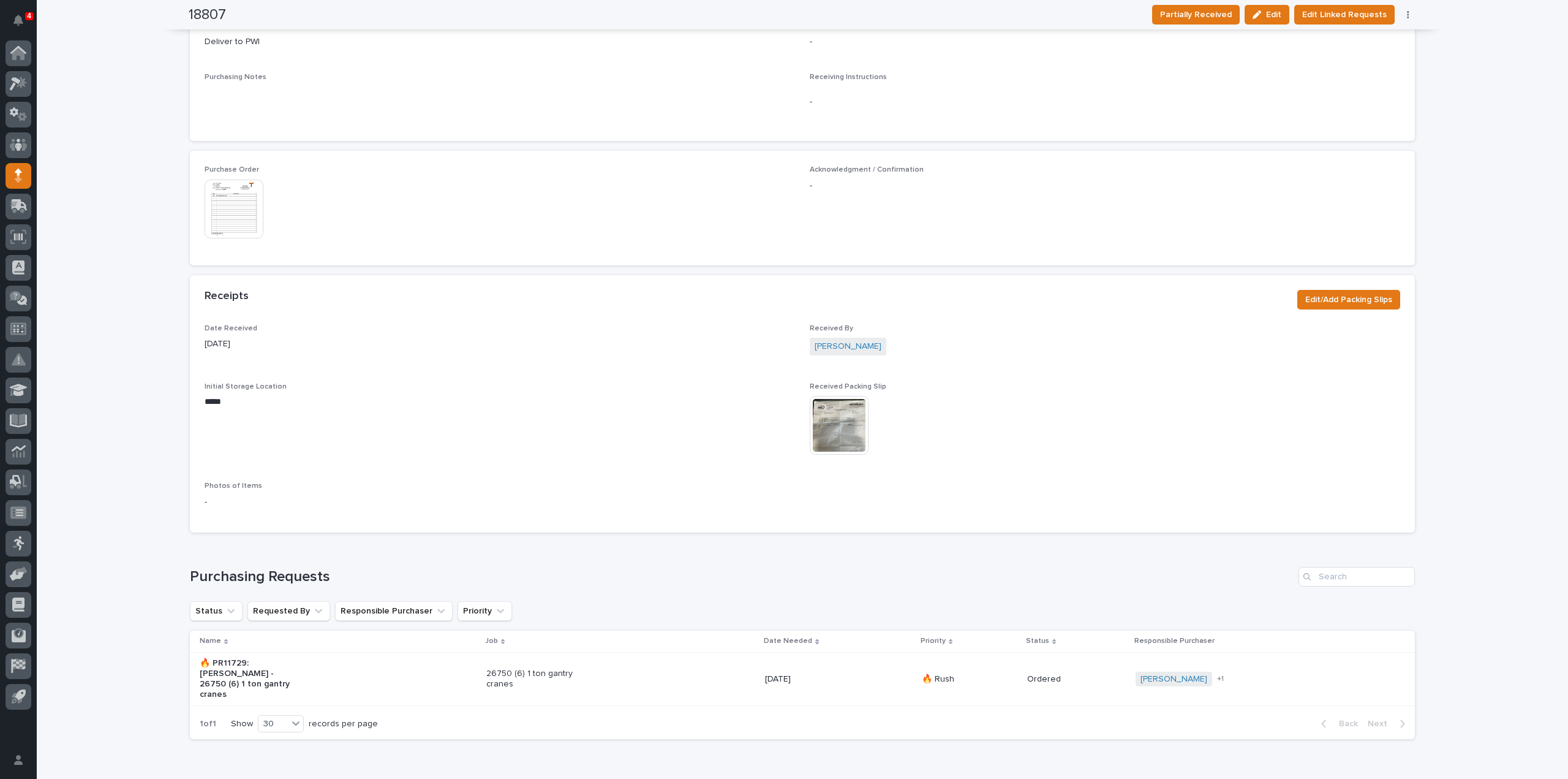
click at [828, 433] on img at bounding box center [839, 425] width 59 height 59
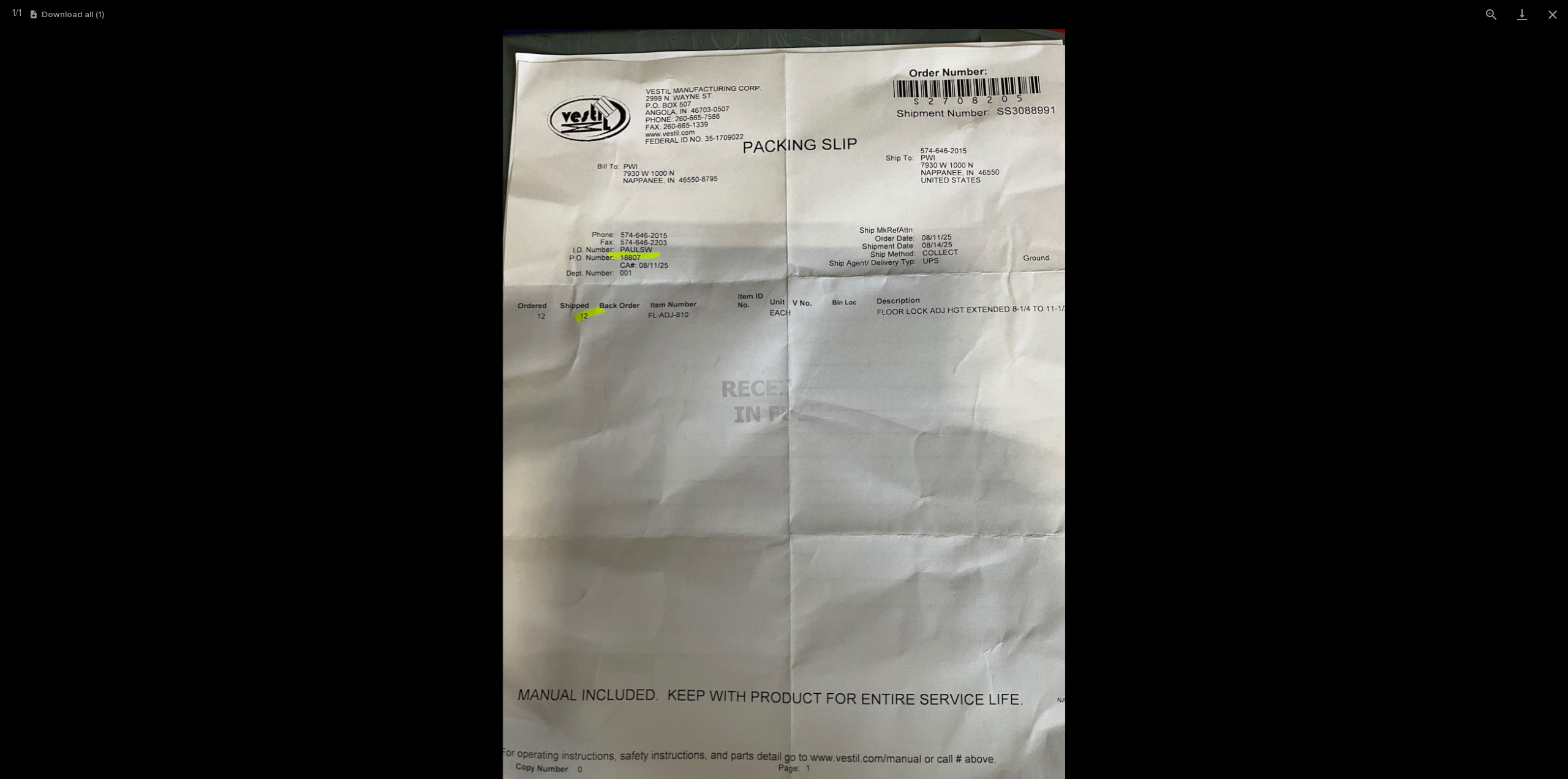
scroll to position [502, 0]
click at [1555, 16] on button "Close gallery" at bounding box center [1552, 14] width 30 height 29
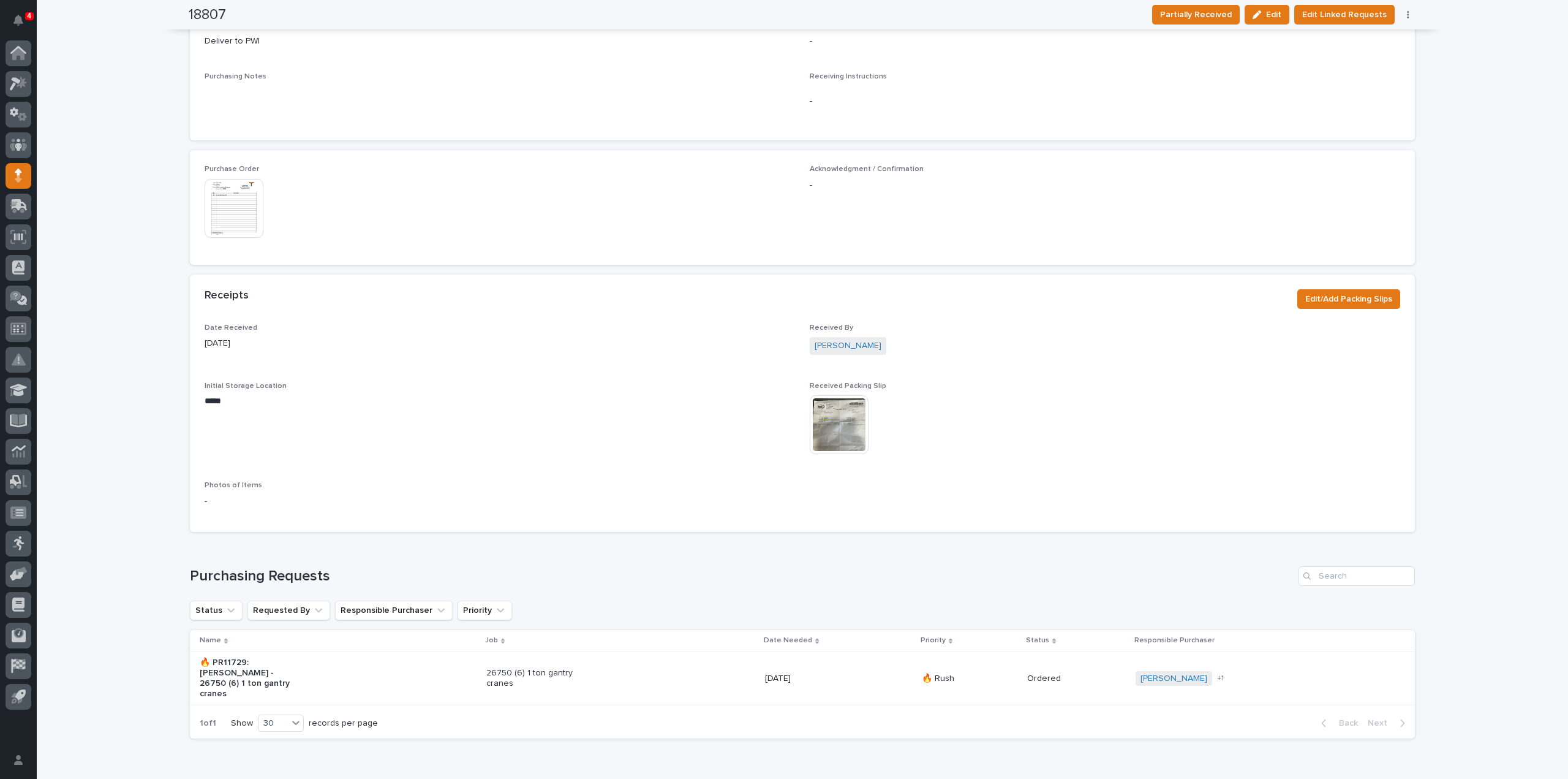
click at [592, 171] on p "Purchase Order" at bounding box center [500, 169] width 590 height 9
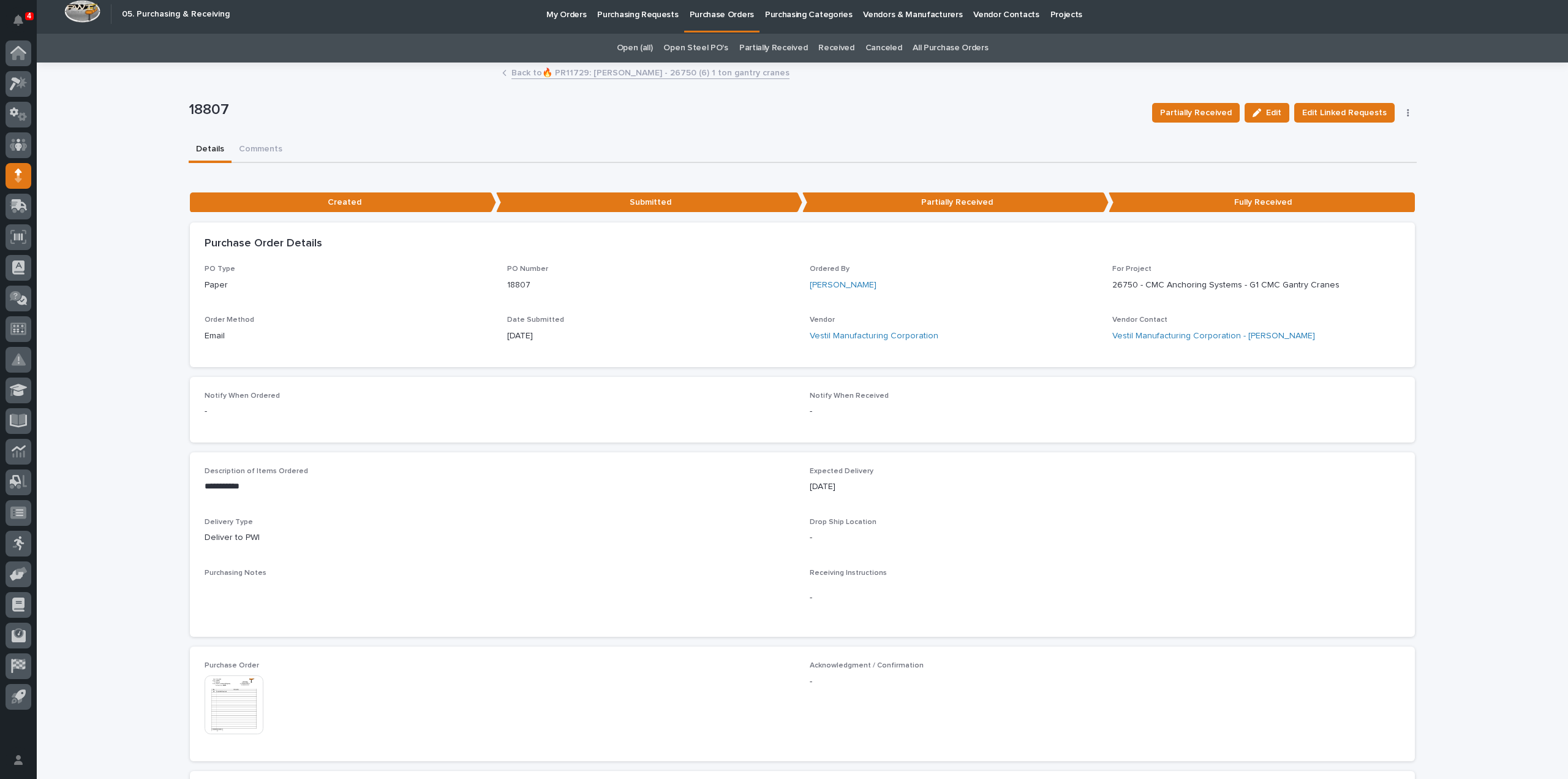
scroll to position [0, 0]
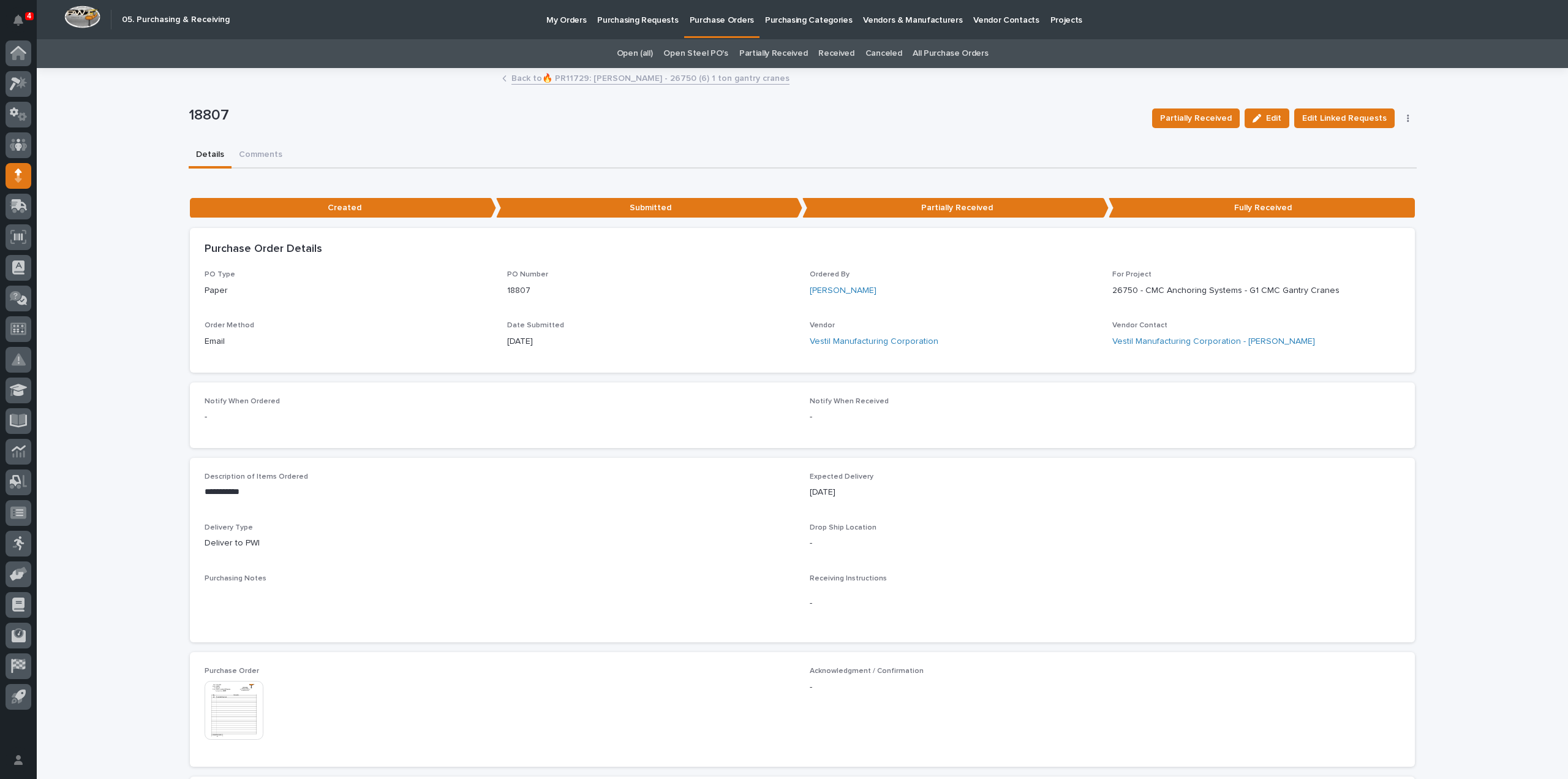
click at [600, 20] on p "Purchasing Requests" at bounding box center [637, 13] width 81 height 26
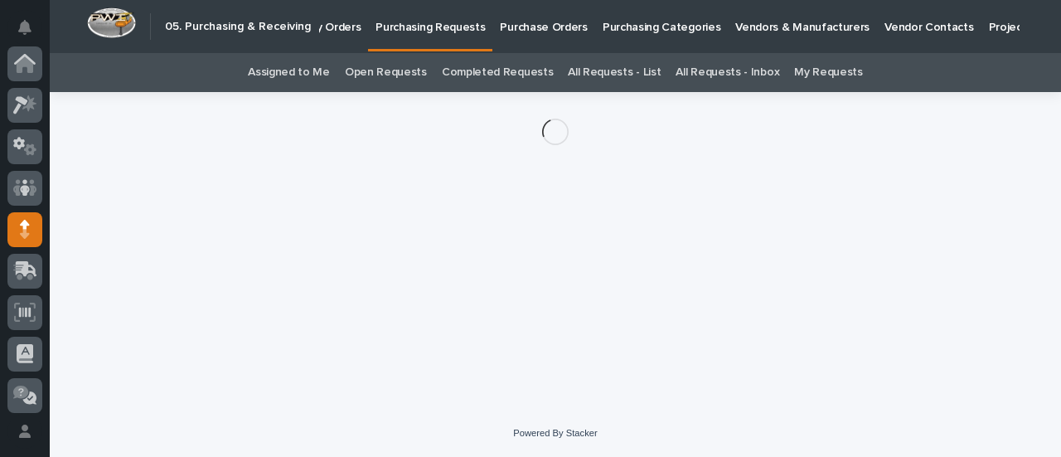
scroll to position [166, 0]
